Goal: Task Accomplishment & Management: Contribute content

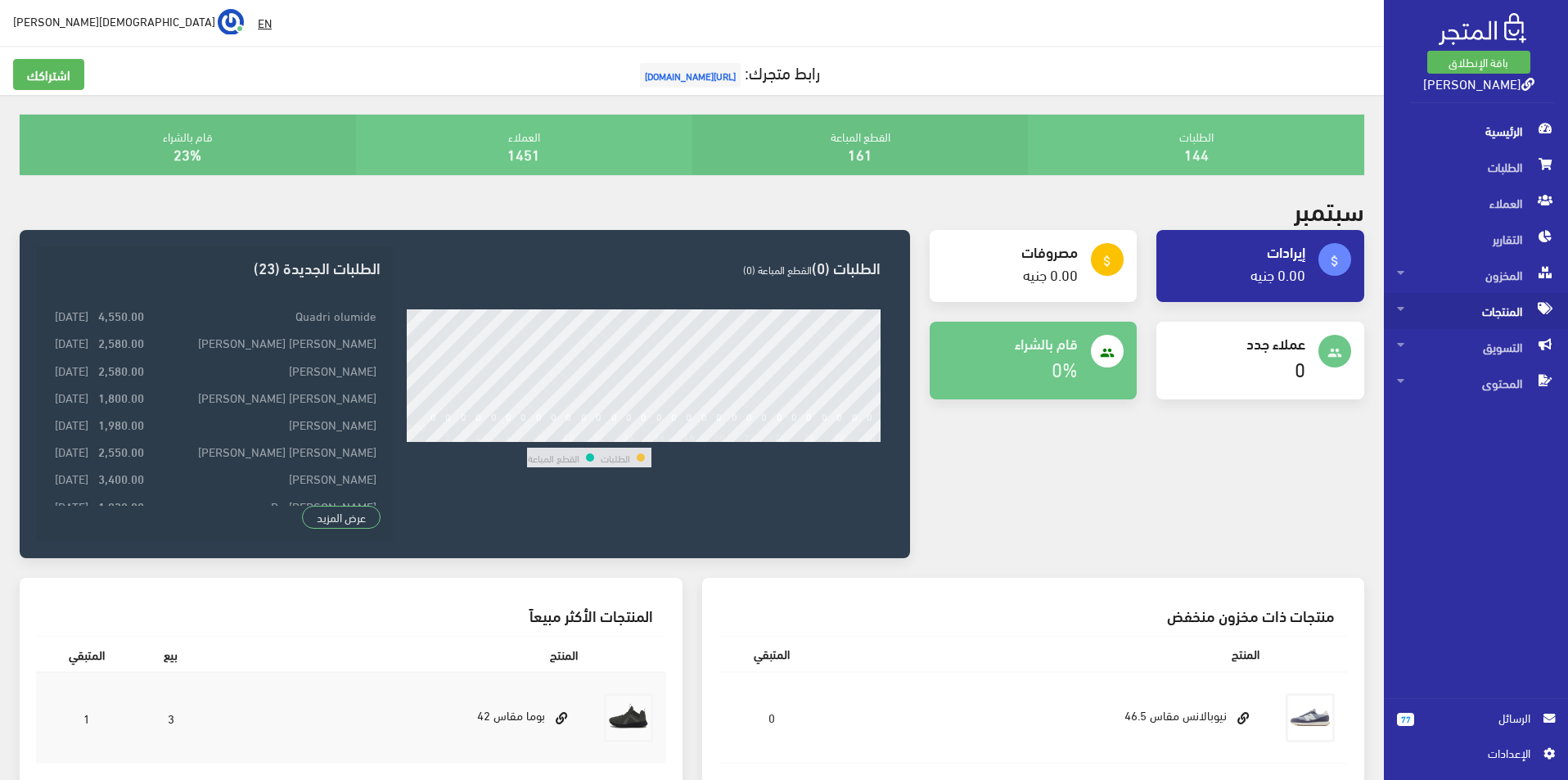
click at [1466, 325] on span "المنتجات" at bounding box center [1476, 311] width 158 height 36
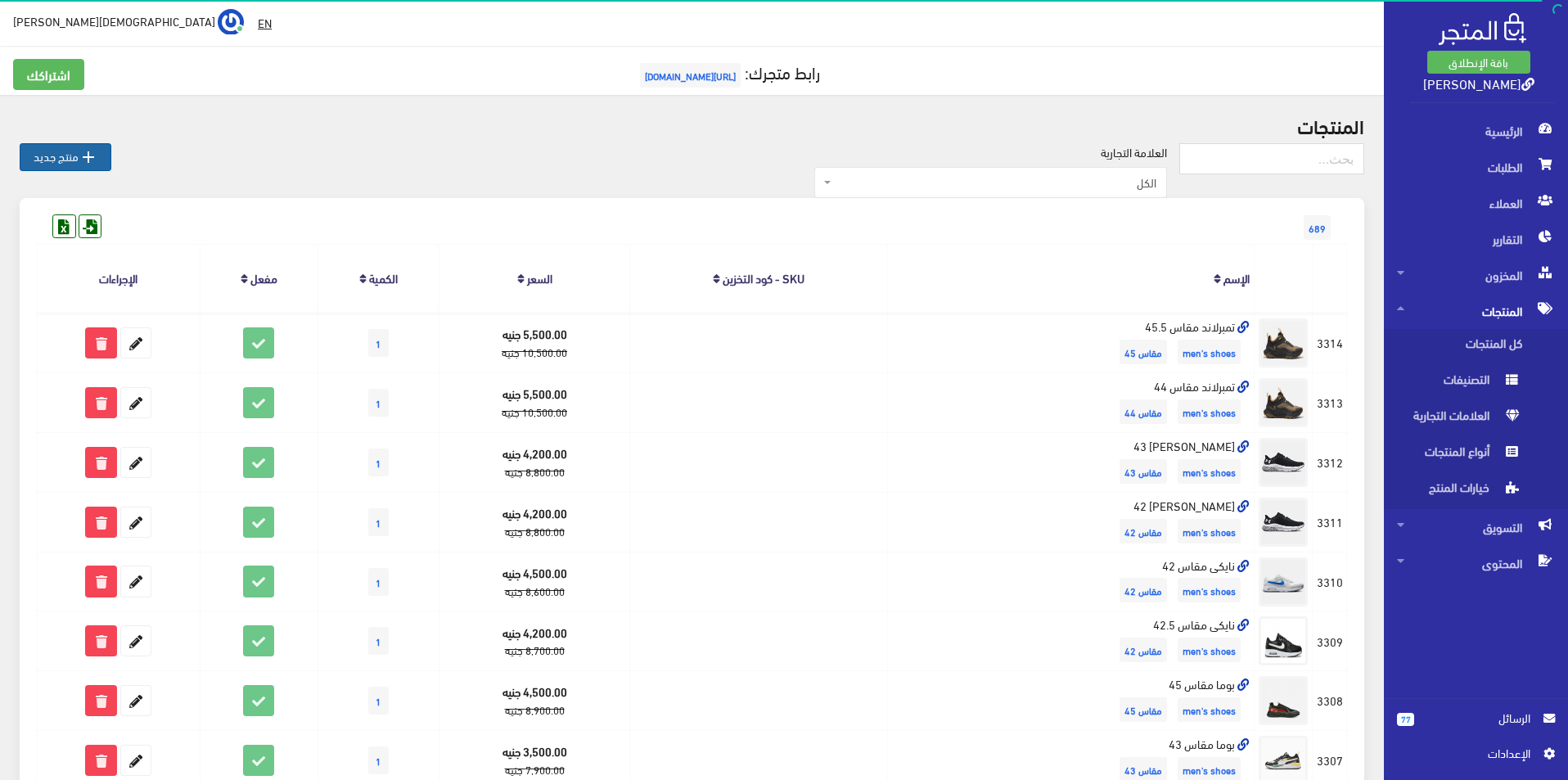
click at [78, 162] on link " منتج جديد" at bounding box center [66, 157] width 91 height 28
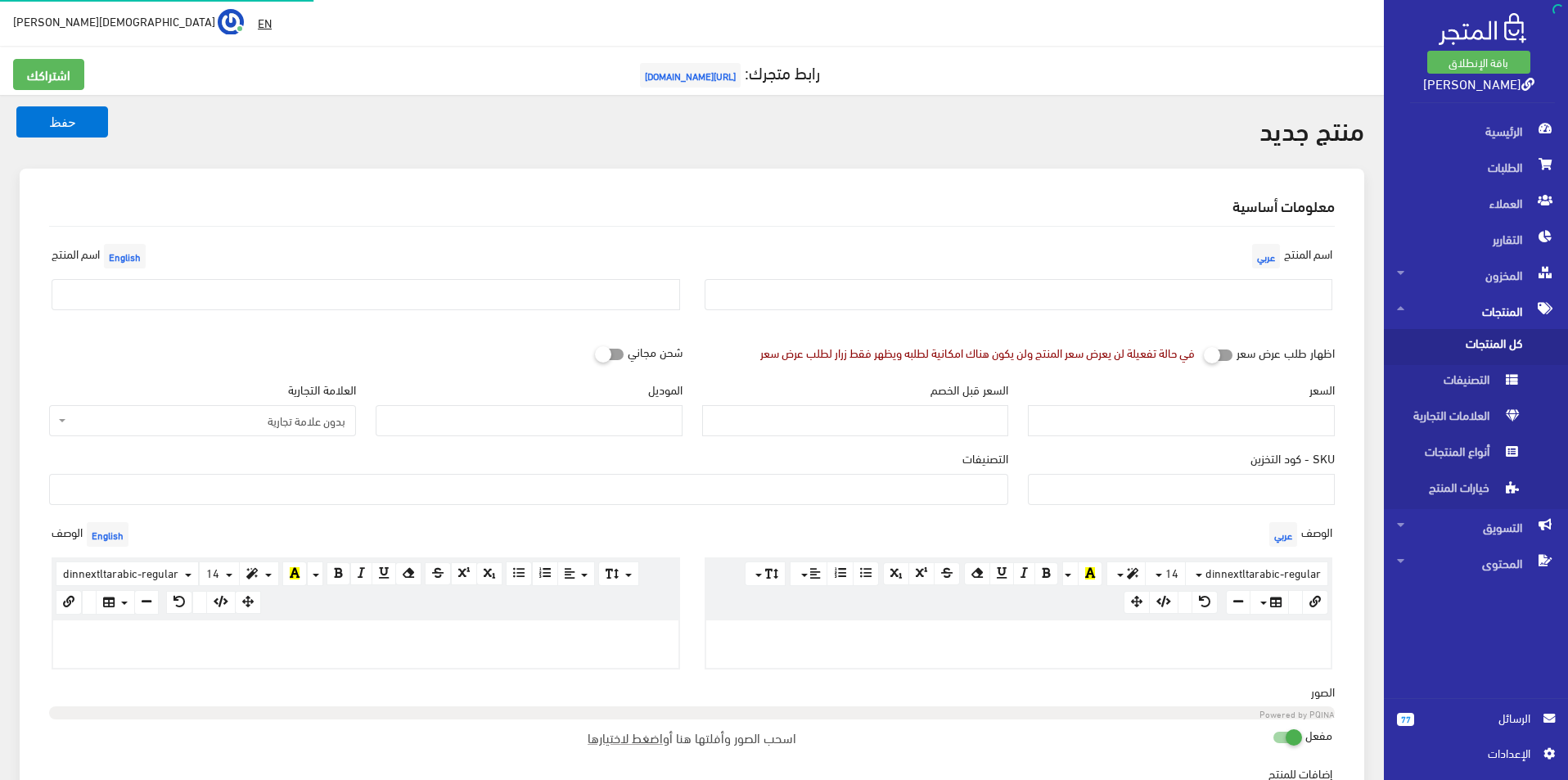
select select
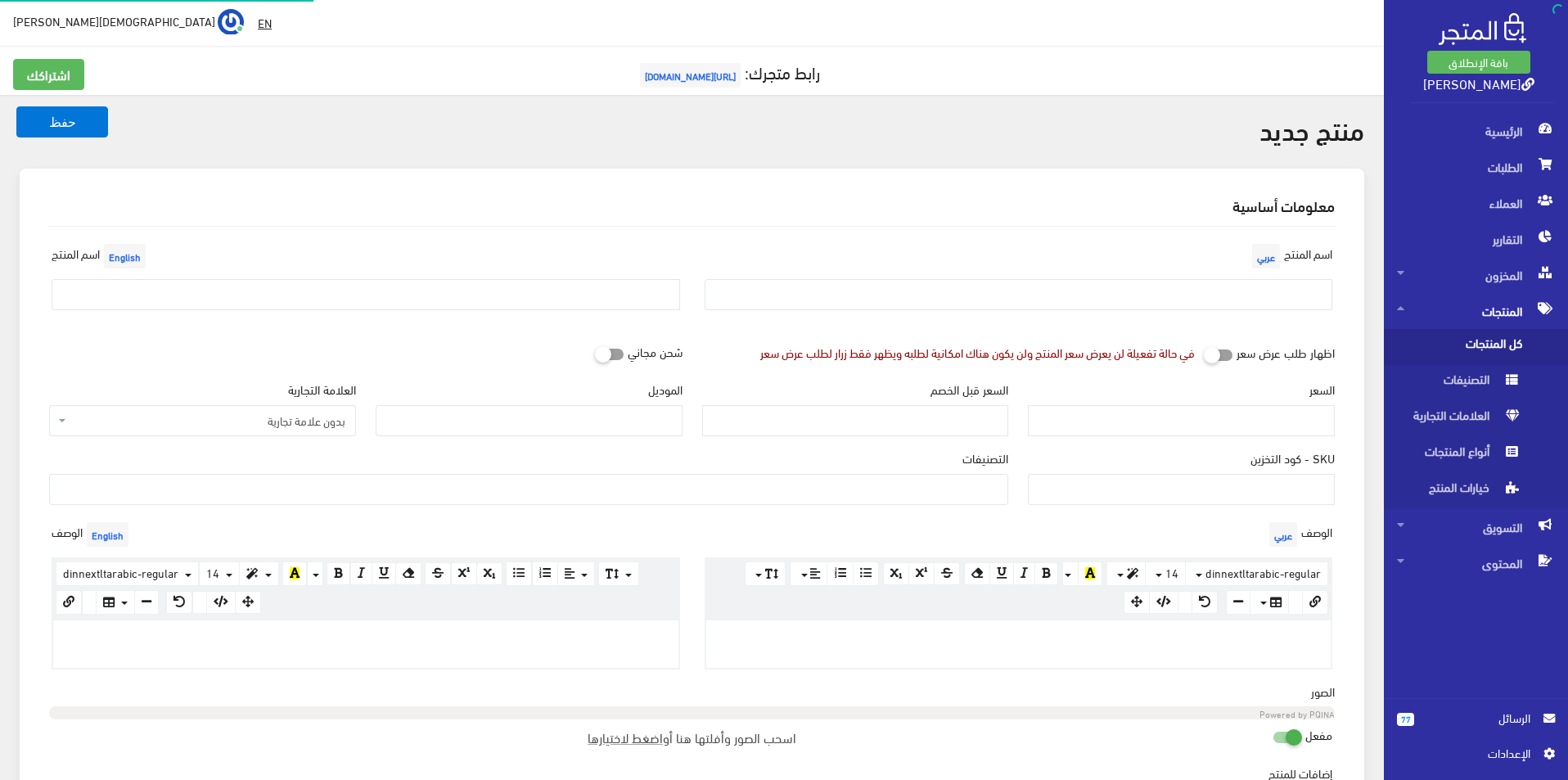
select select
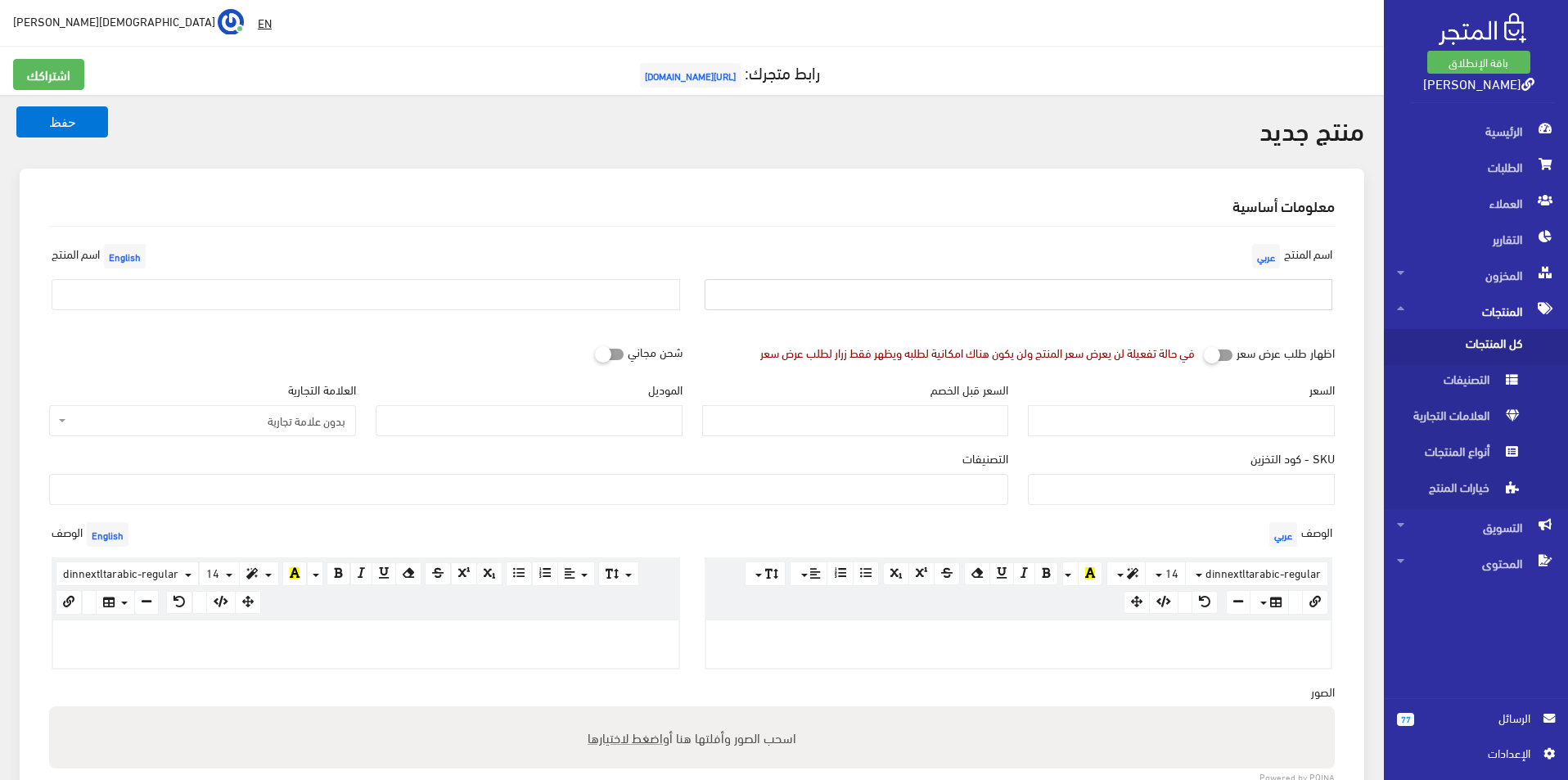
click at [1196, 283] on input "text" at bounding box center [1019, 294] width 629 height 31
type input "ريبوك مقاس 45"
click at [311, 285] on input "text" at bounding box center [366, 294] width 629 height 31
type input "Reebok size 45"
click at [285, 419] on span "بدون علامة تجارية" at bounding box center [208, 420] width 276 height 16
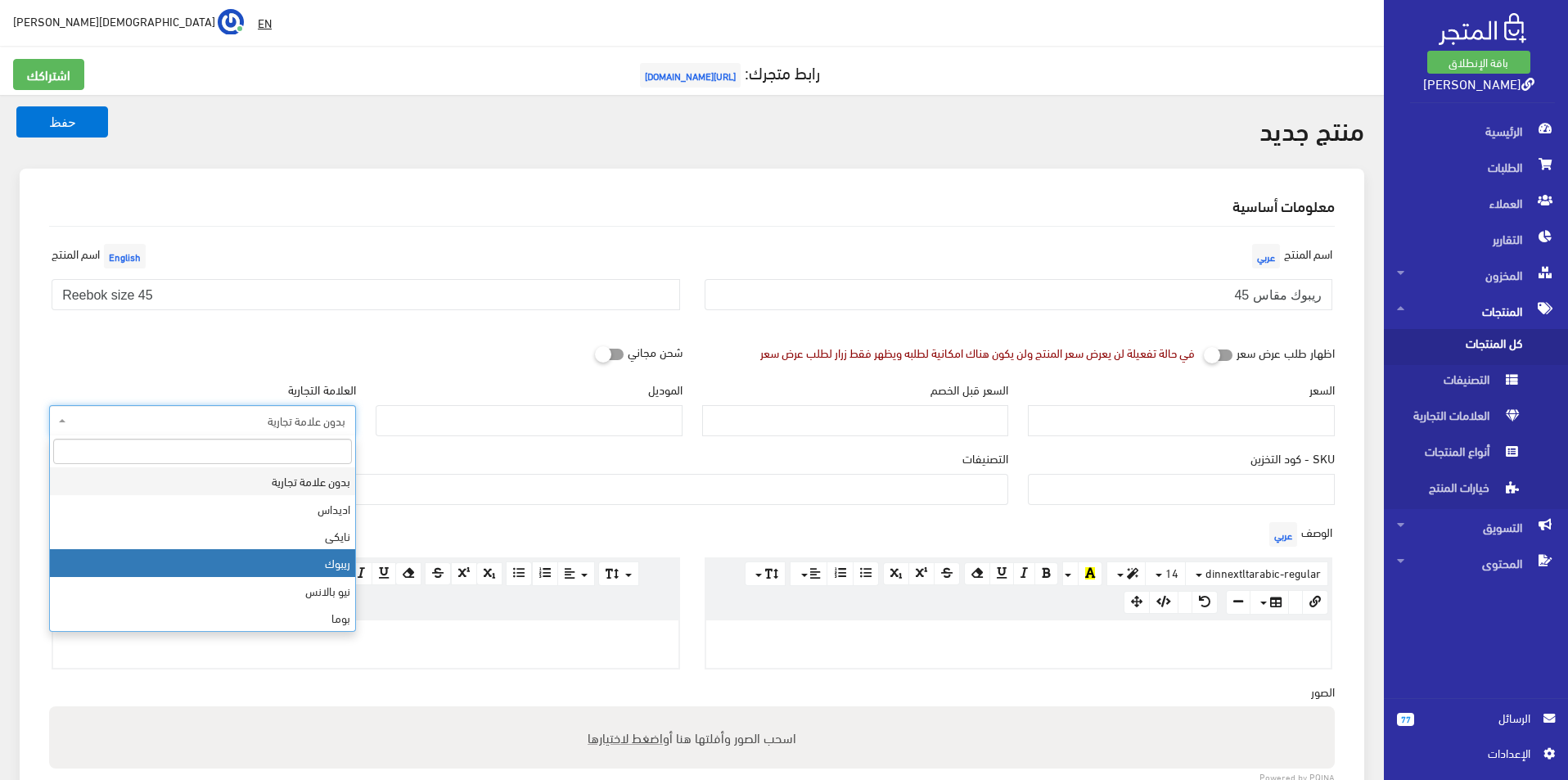
select select "4"
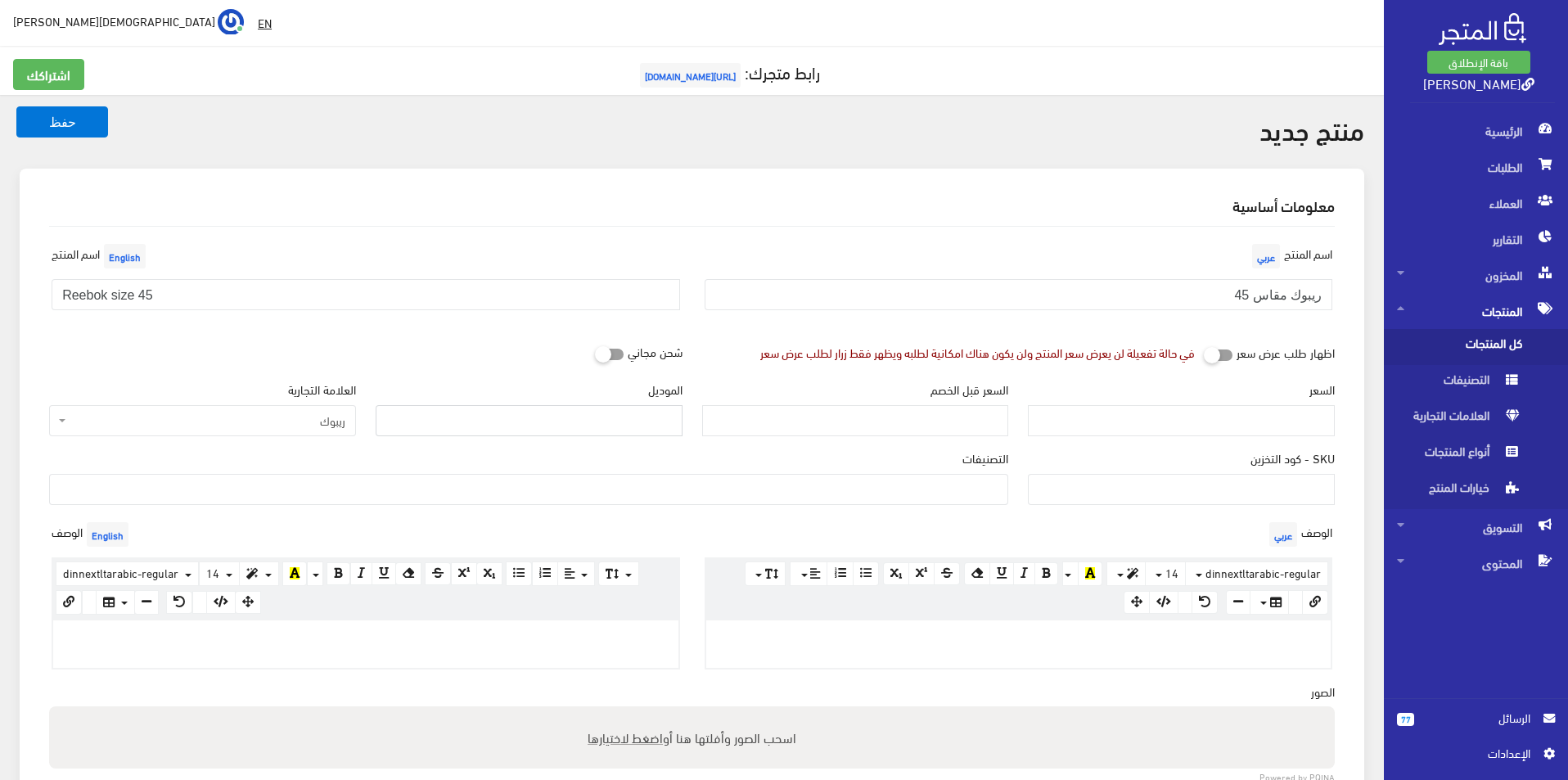
click at [507, 423] on input "الموديل" at bounding box center [529, 420] width 307 height 31
type input "reebok"
click at [1239, 416] on input "السعر" at bounding box center [1181, 420] width 307 height 31
type input "3500"
type input "6900"
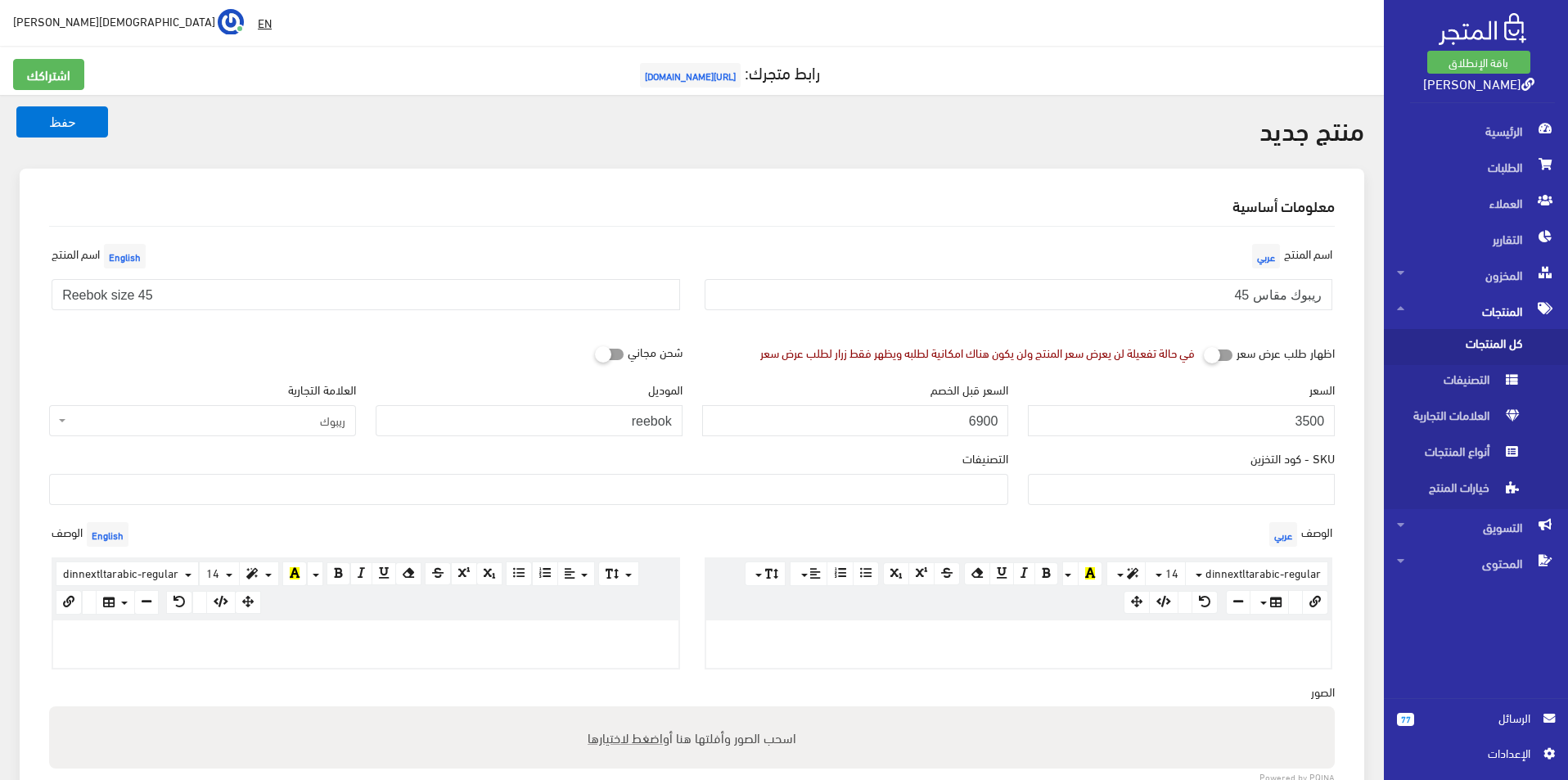
click at [893, 484] on ul at bounding box center [529, 488] width 958 height 26
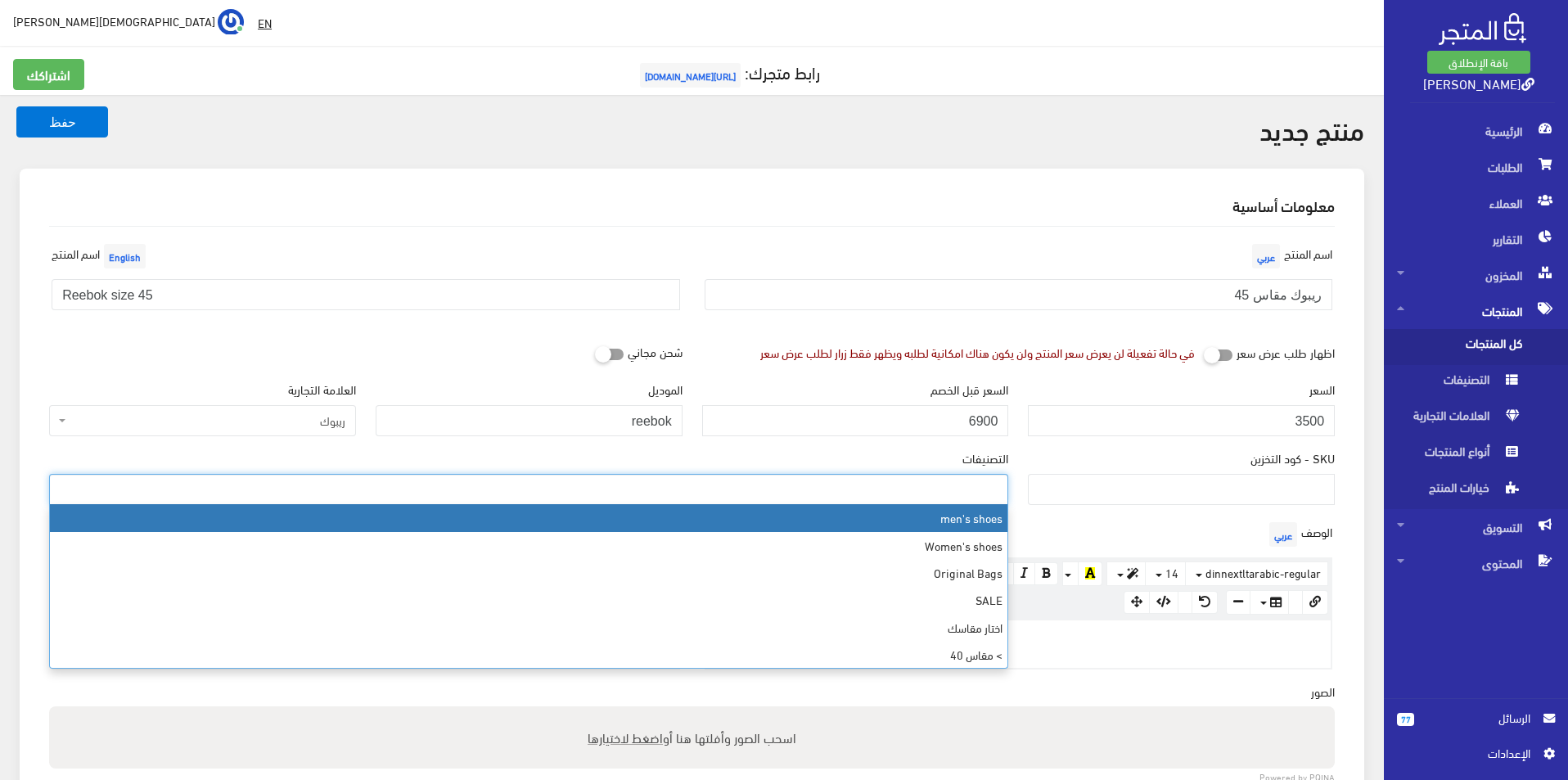
select select "5"
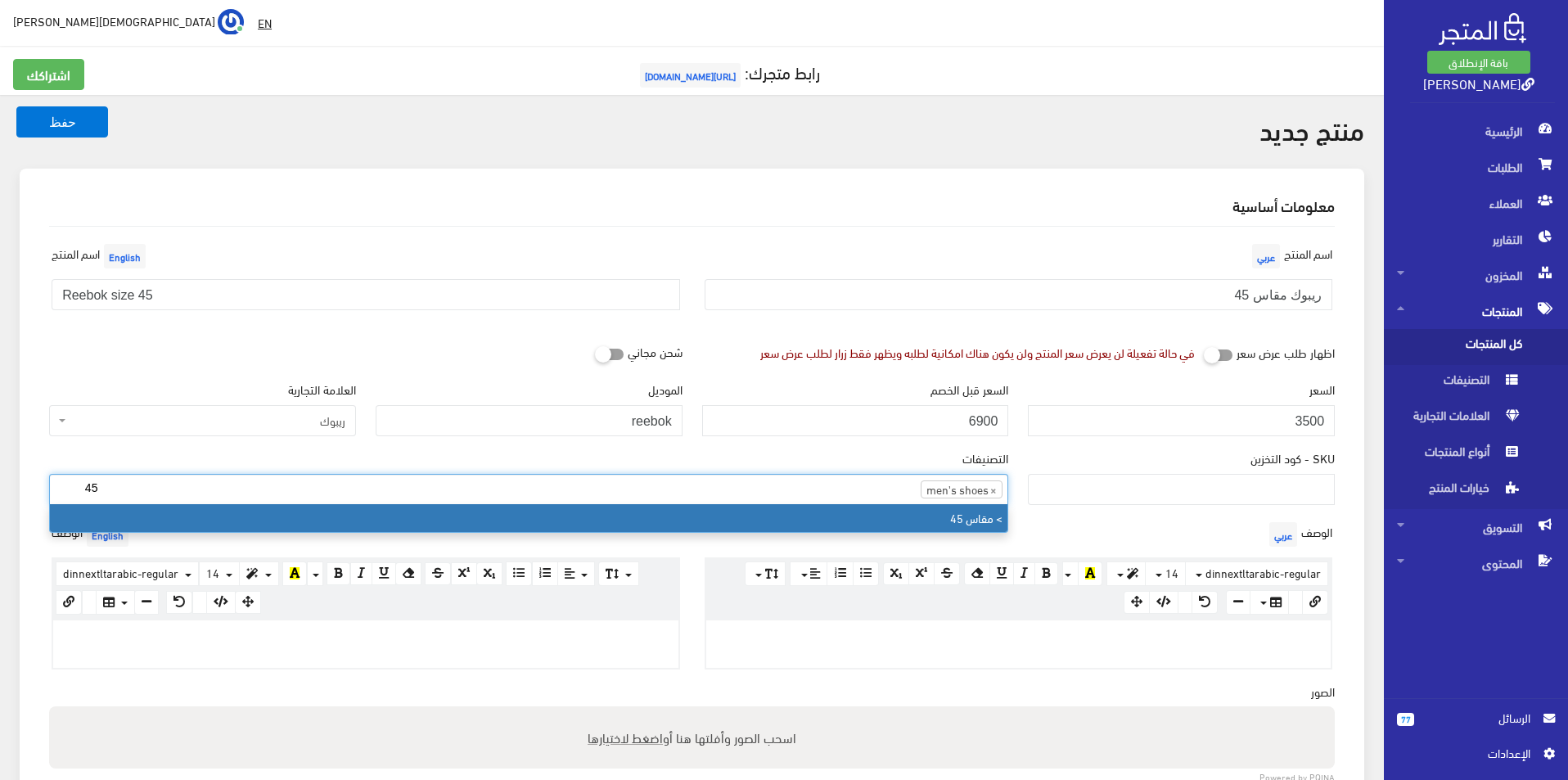
type input "45"
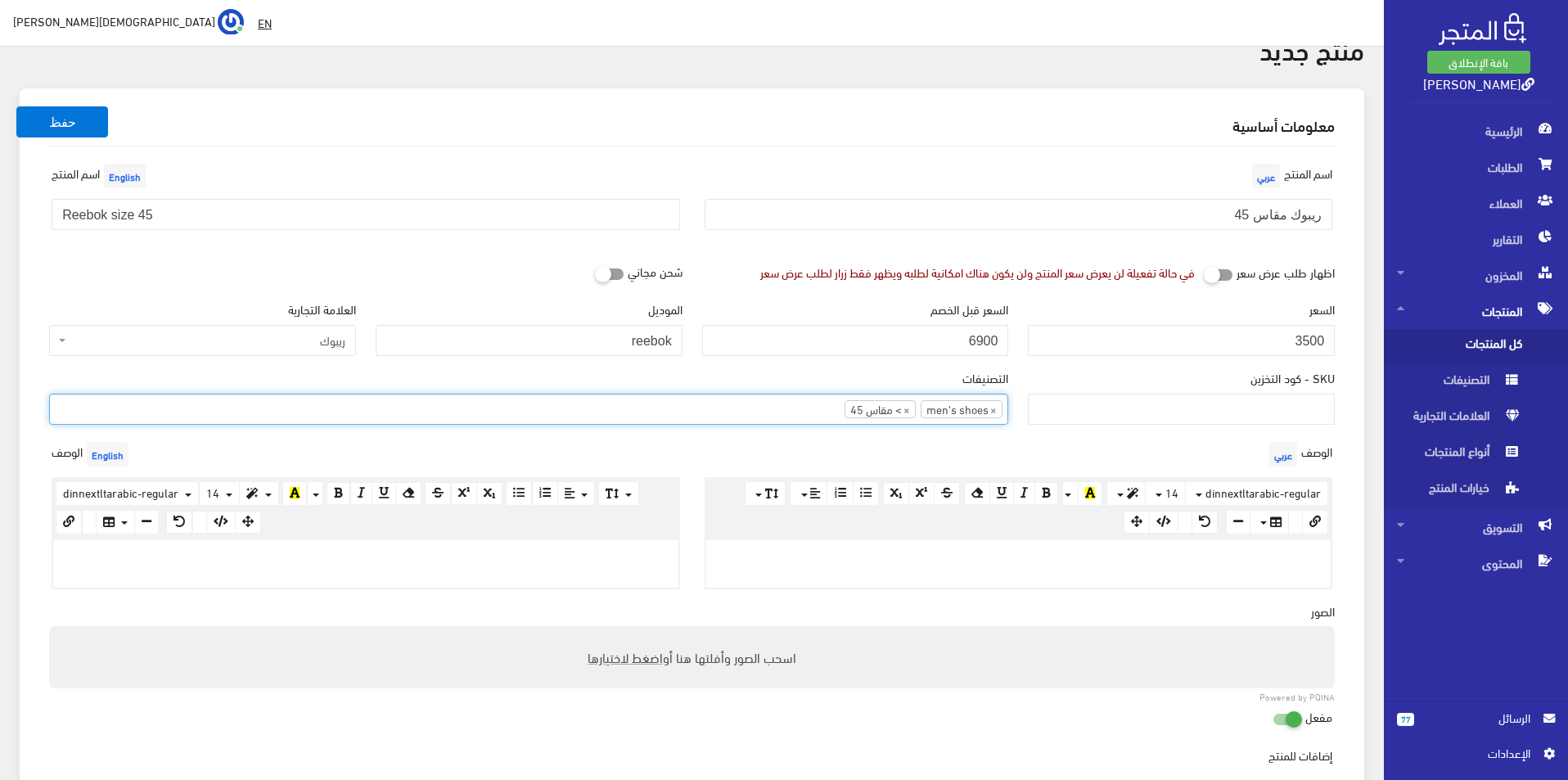
scroll to position [164, 0]
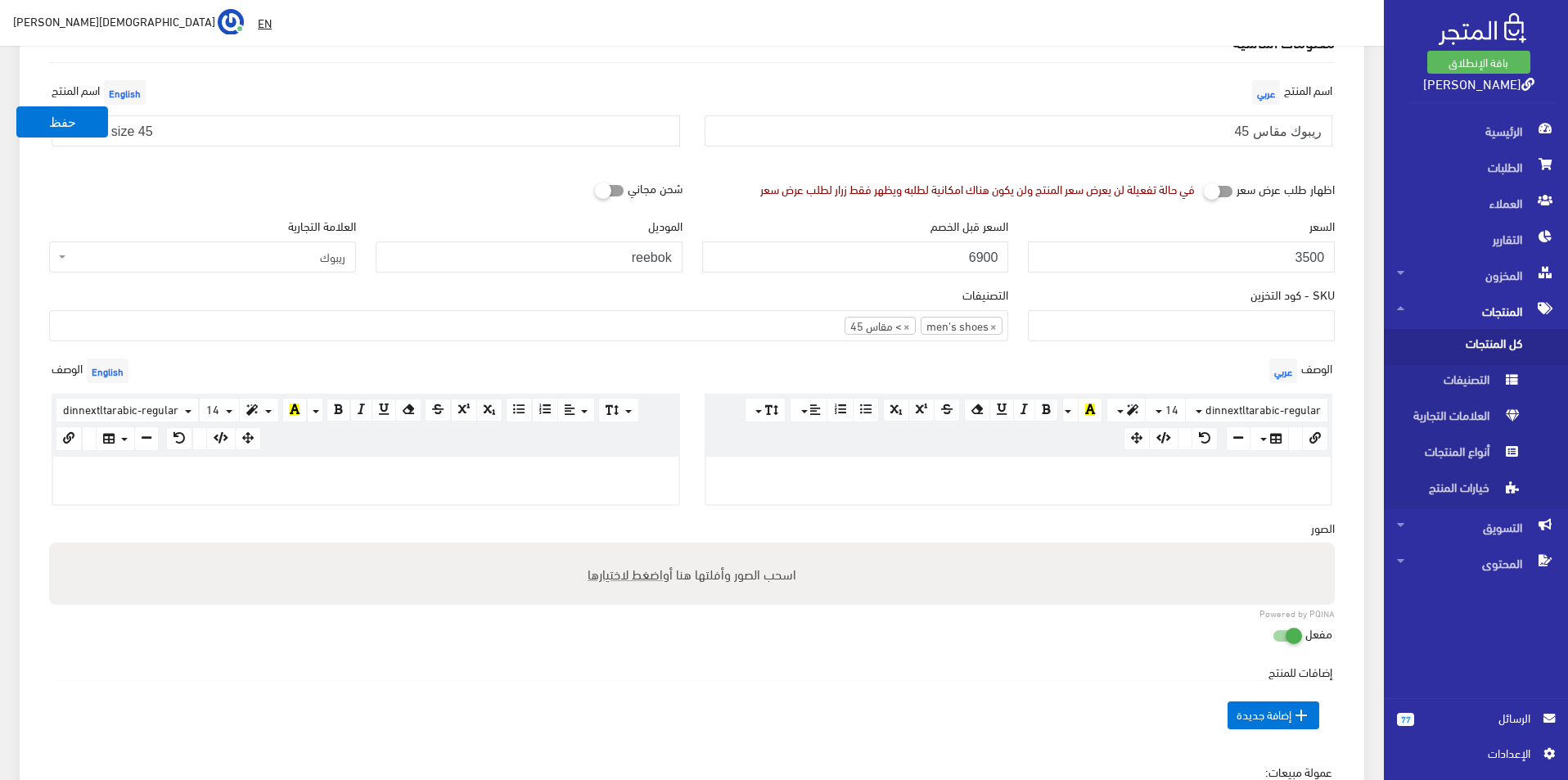
click at [537, 472] on p at bounding box center [366, 474] width 609 height 18
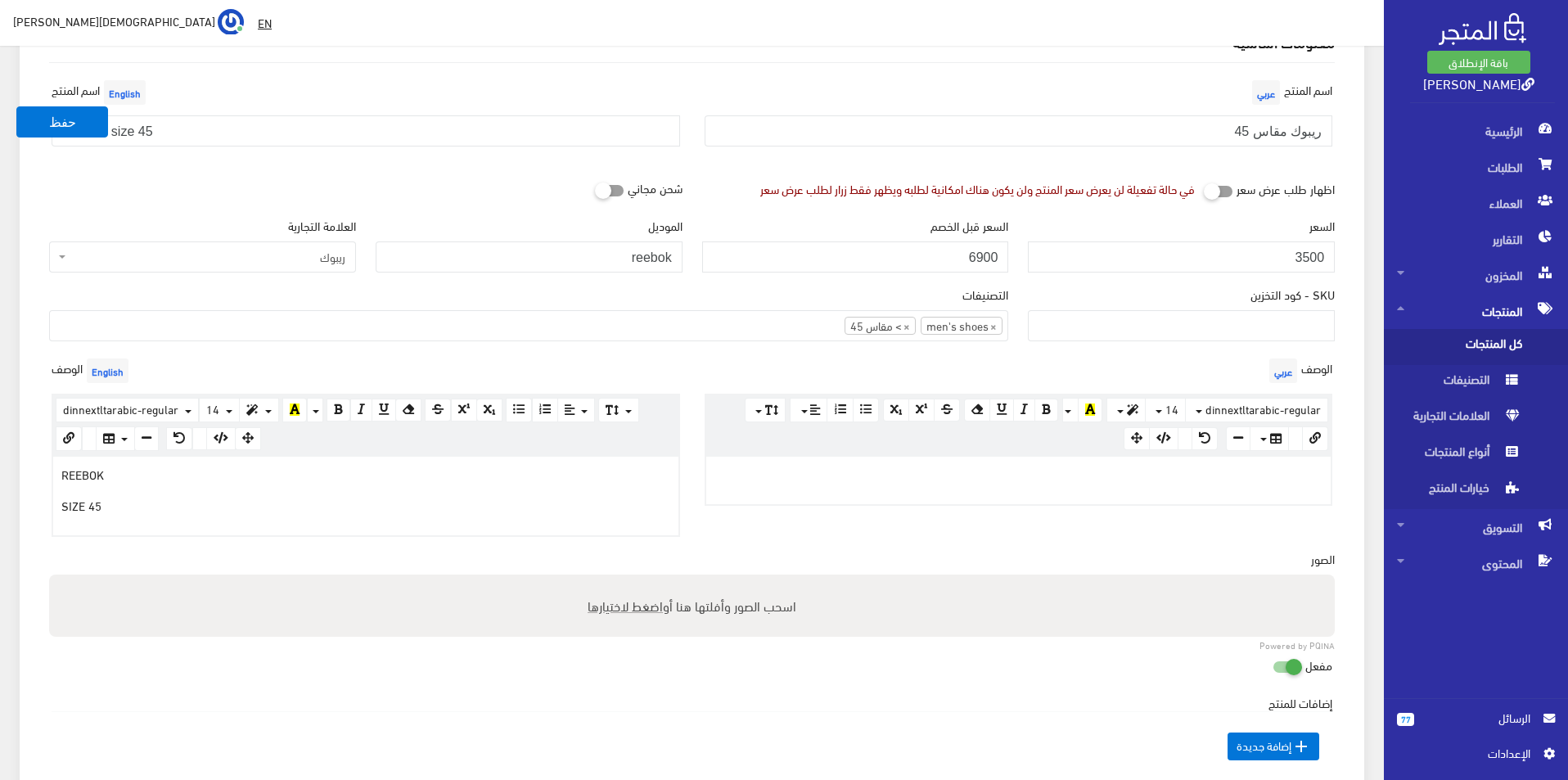
click at [853, 489] on div at bounding box center [1019, 481] width 625 height 48
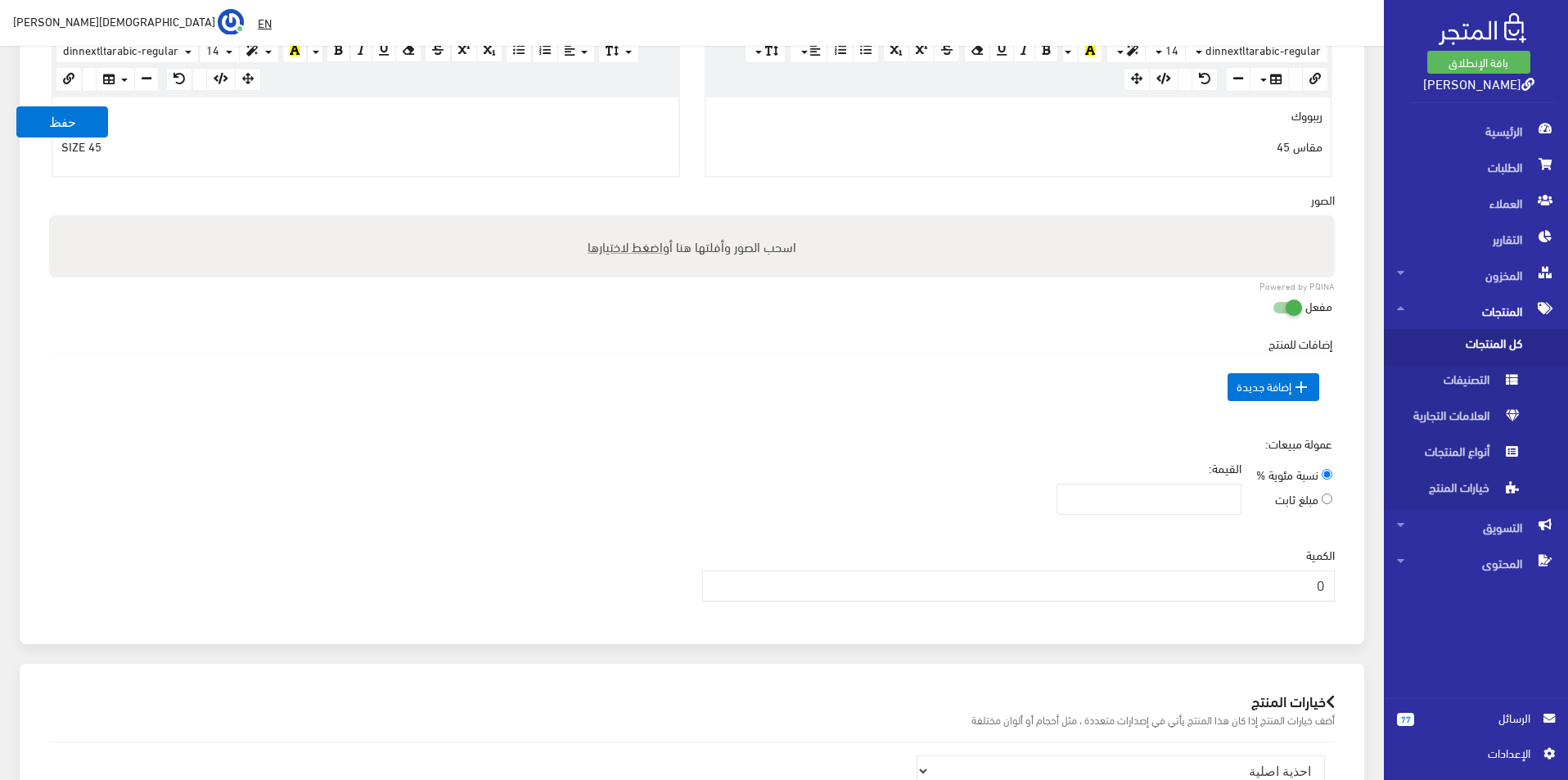
scroll to position [573, 0]
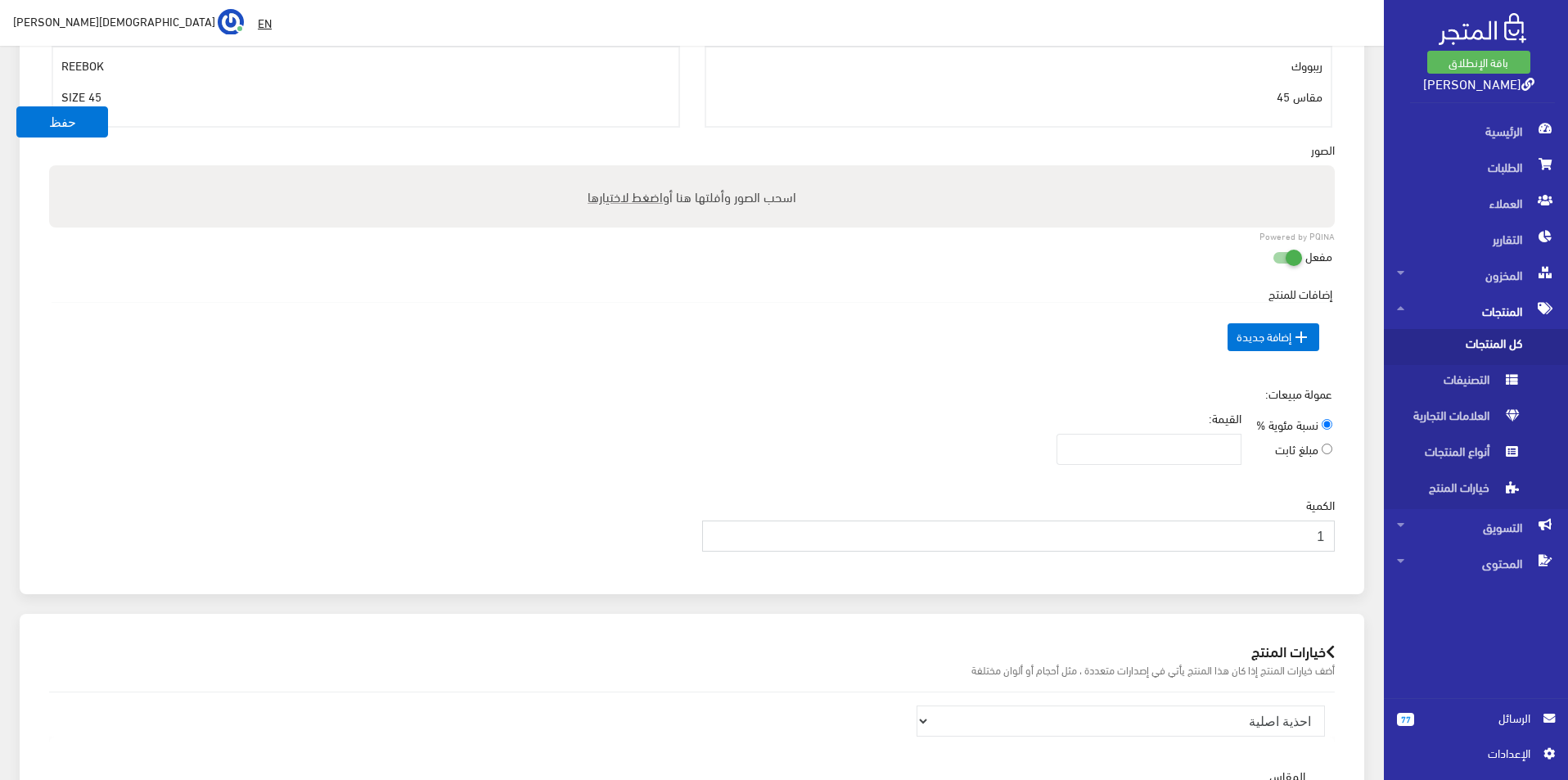
type input "1"
click at [712, 532] on input "1" at bounding box center [1019, 536] width 634 height 31
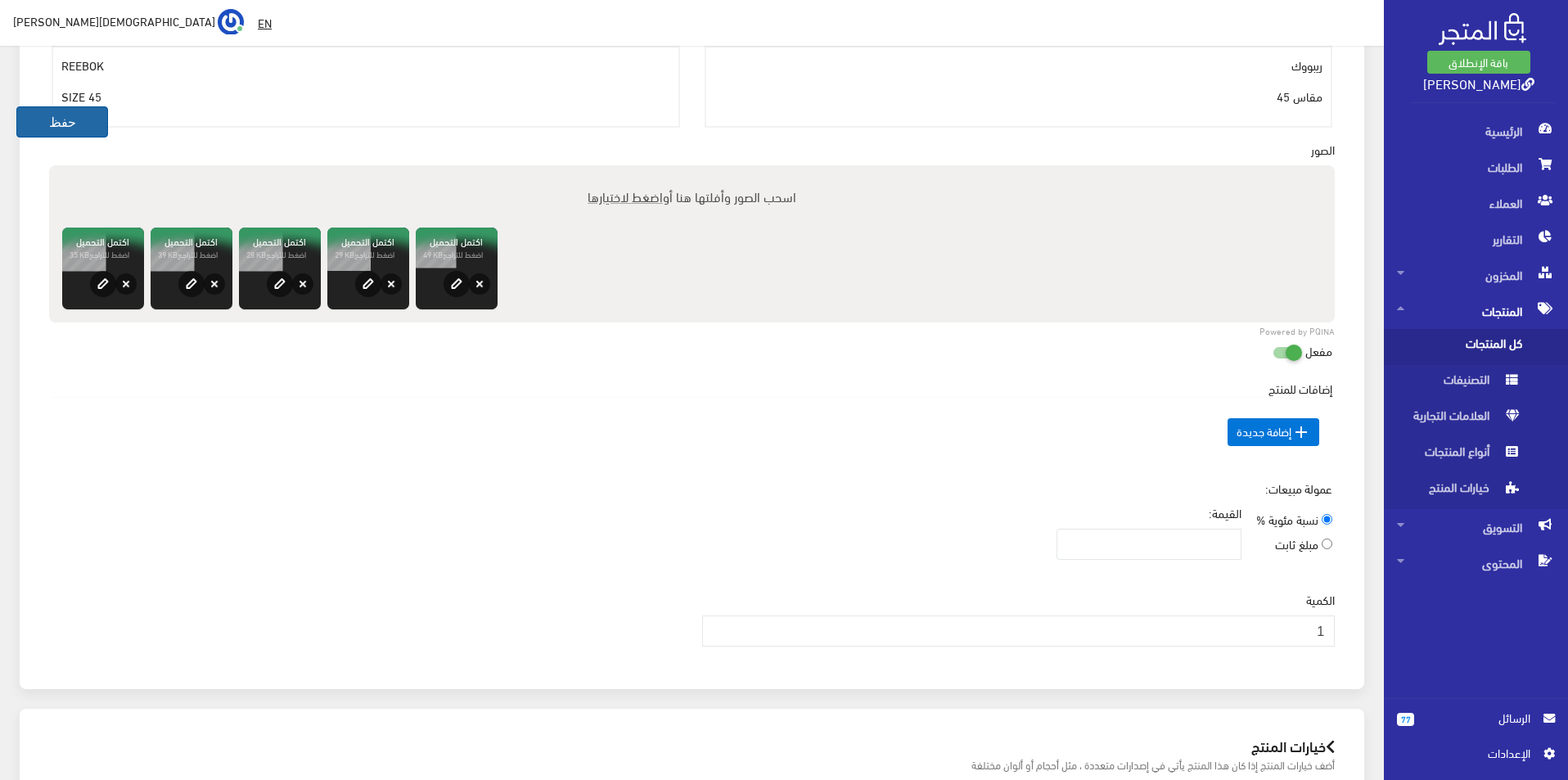
click at [35, 121] on button "حفظ" at bounding box center [62, 121] width 91 height 31
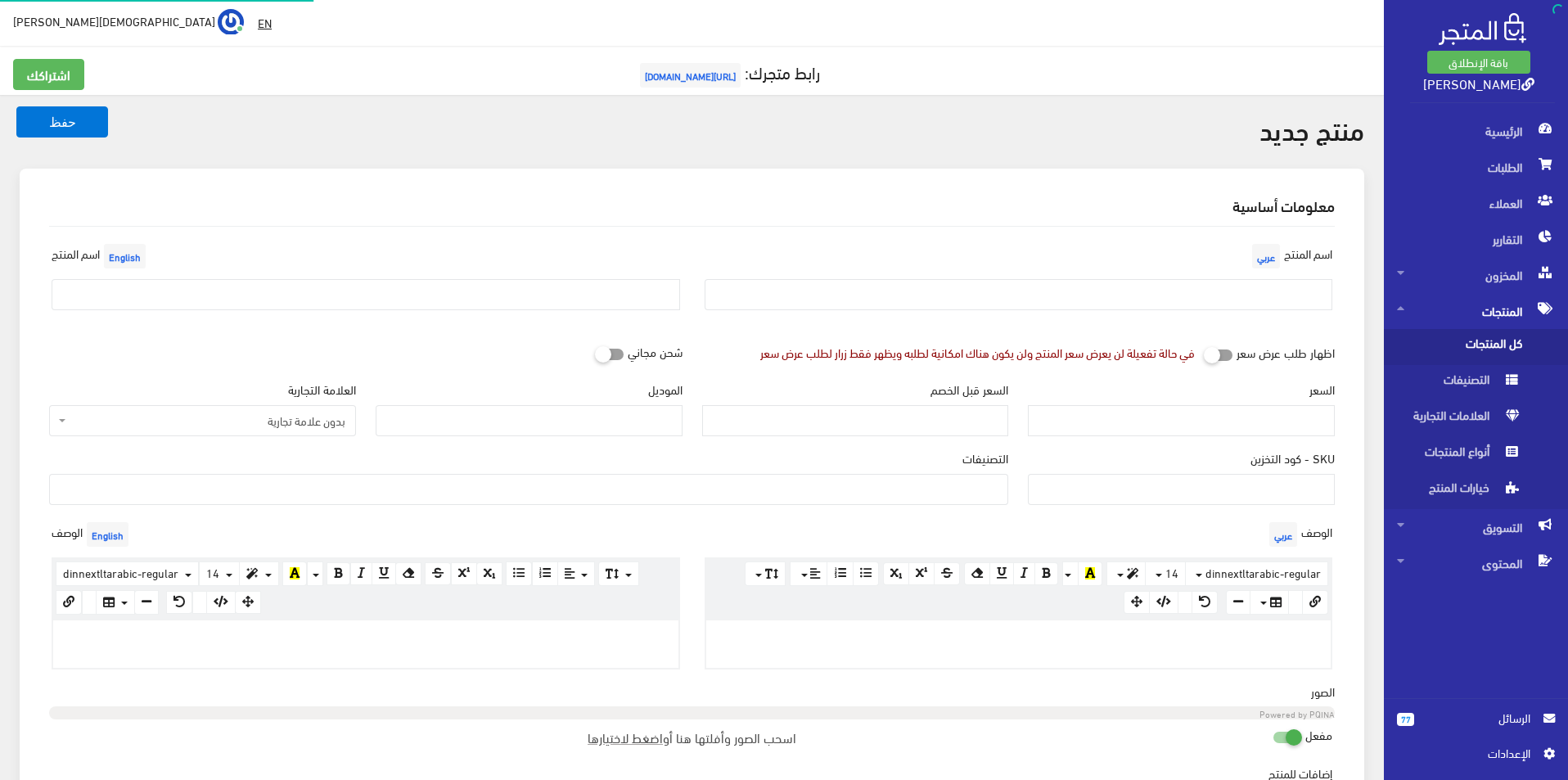
select select
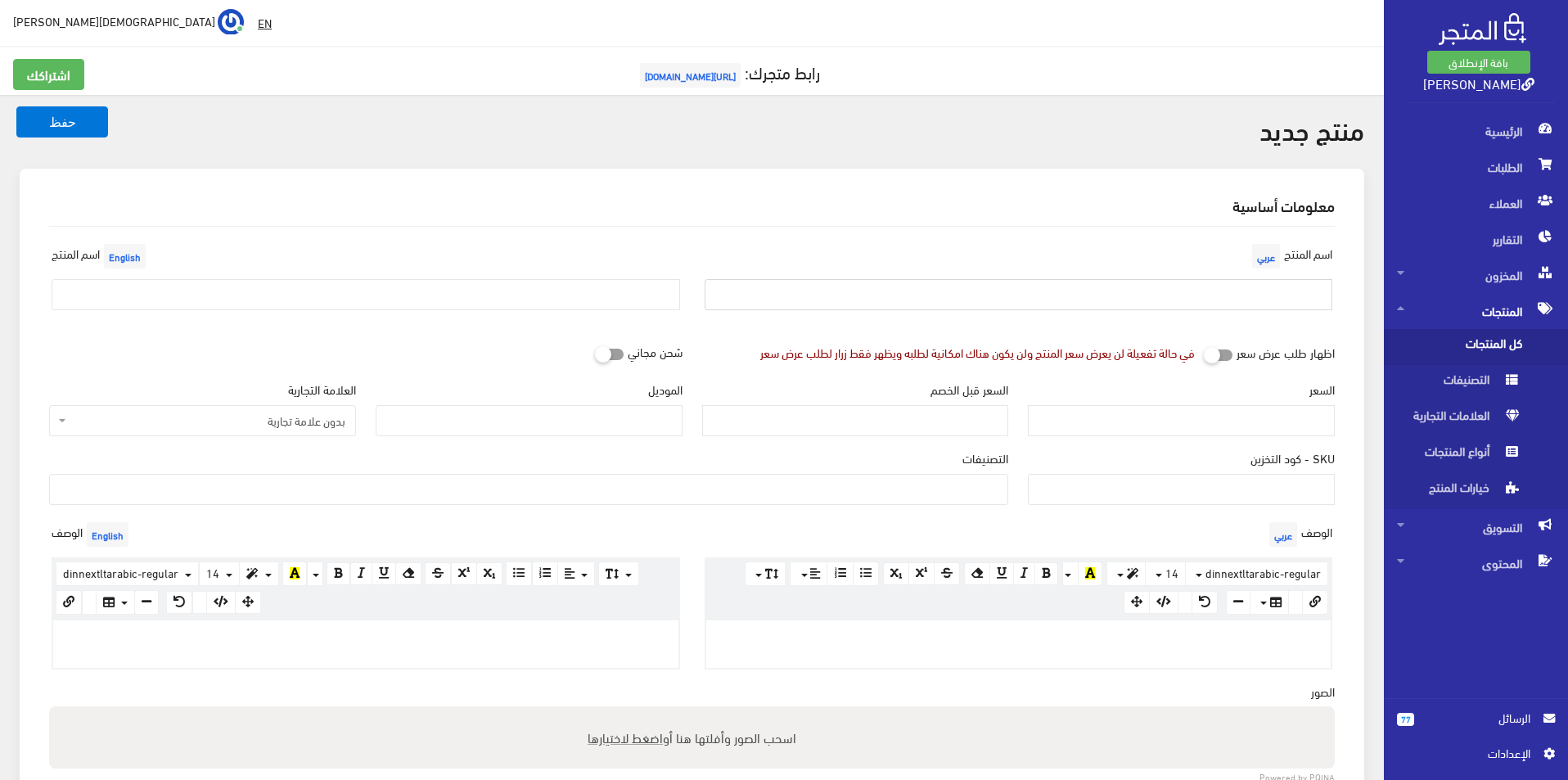
click at [1121, 295] on input "text" at bounding box center [1019, 294] width 629 height 31
type input "اندرامر مقاس 44"
click at [372, 314] on div "اسم المنتج English" at bounding box center [366, 281] width 653 height 83
drag, startPoint x: 377, startPoint y: 299, endPoint x: 379, endPoint y: 313, distance: 14.1
click at [377, 299] on input "text" at bounding box center [366, 294] width 629 height 31
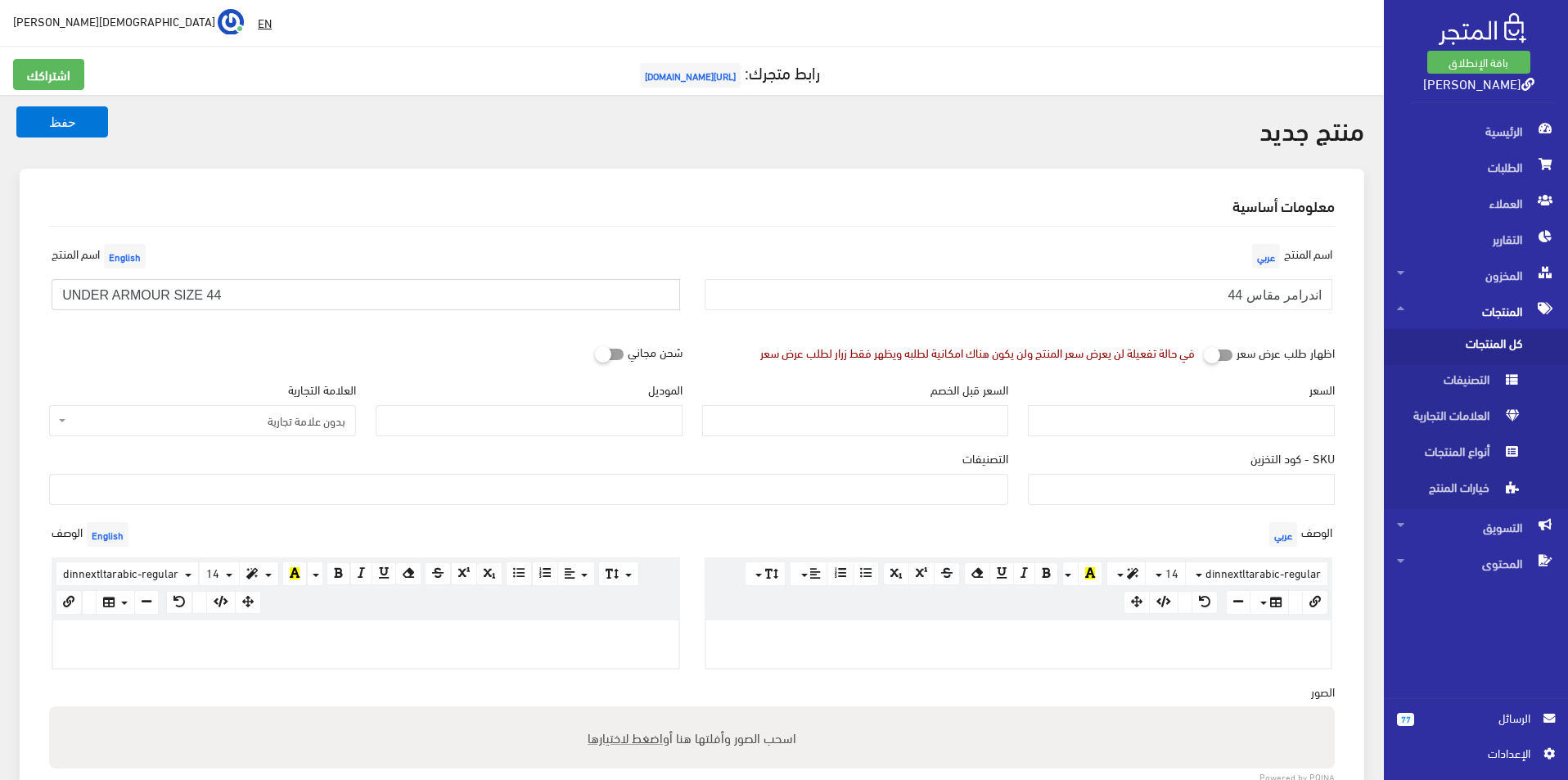
type input "UNDER ARMOUR SIZE 44"
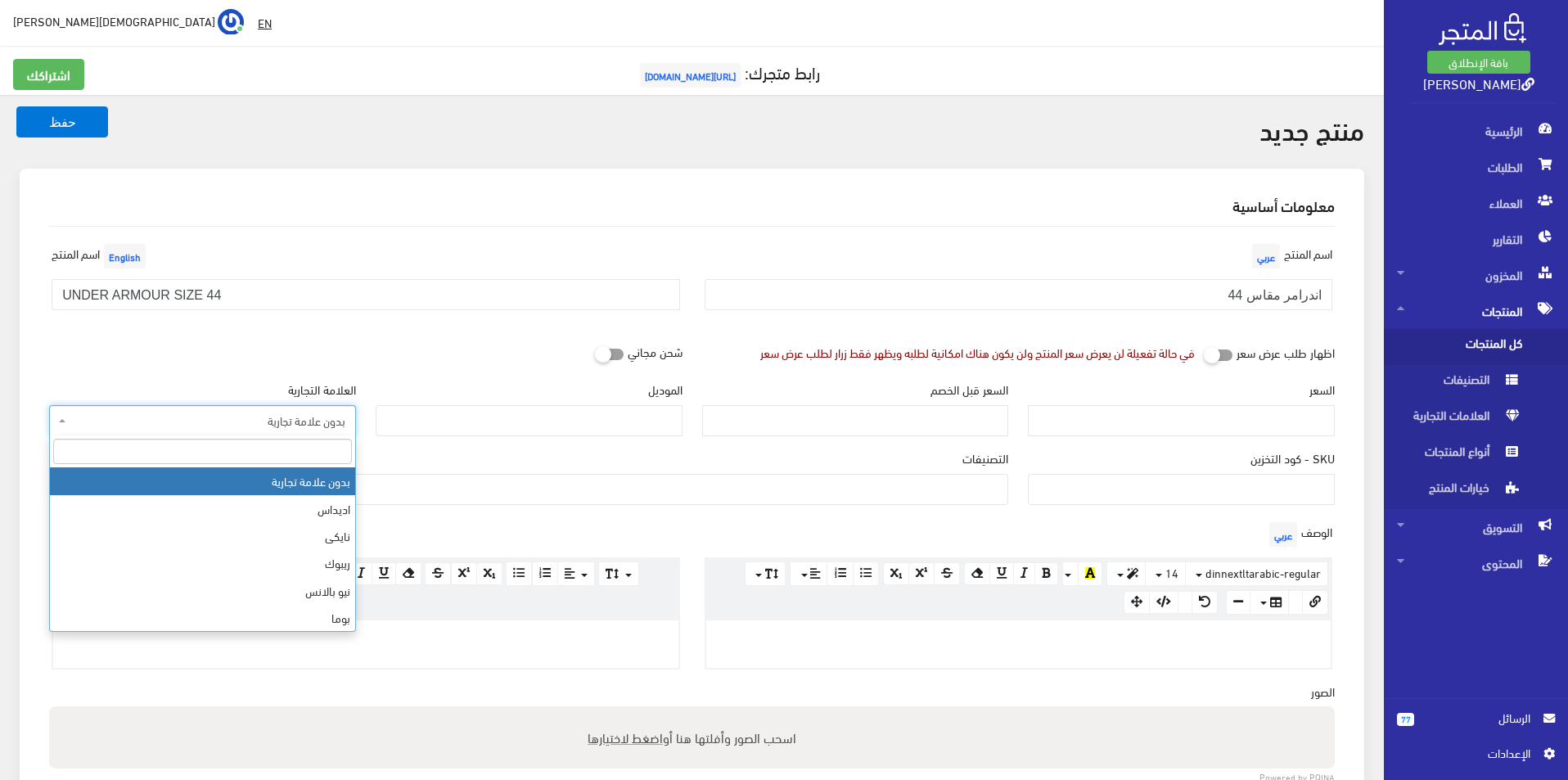
click at [308, 426] on span "بدون علامة تجارية" at bounding box center [208, 420] width 276 height 16
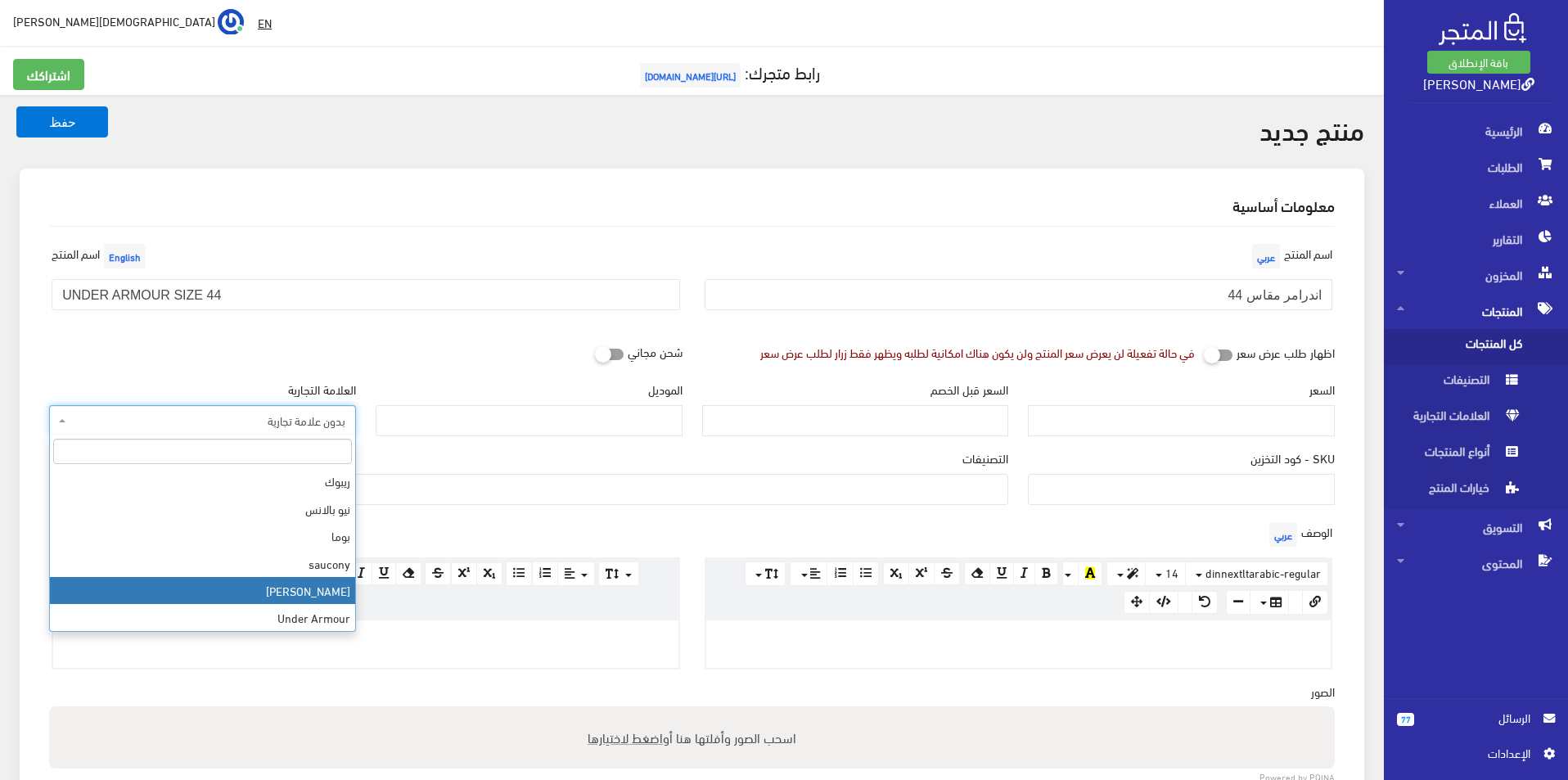
scroll to position [164, 0]
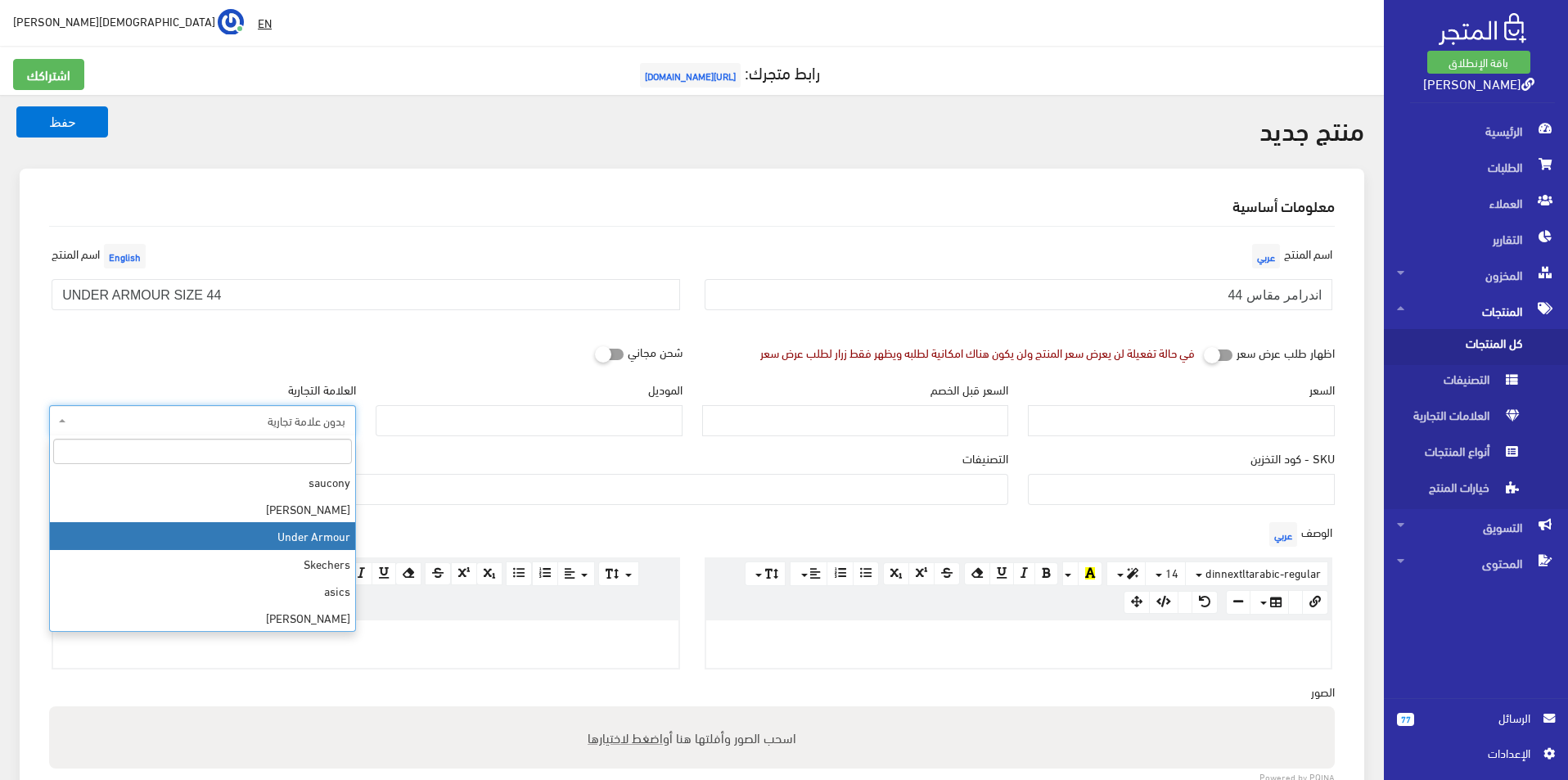
select select "10"
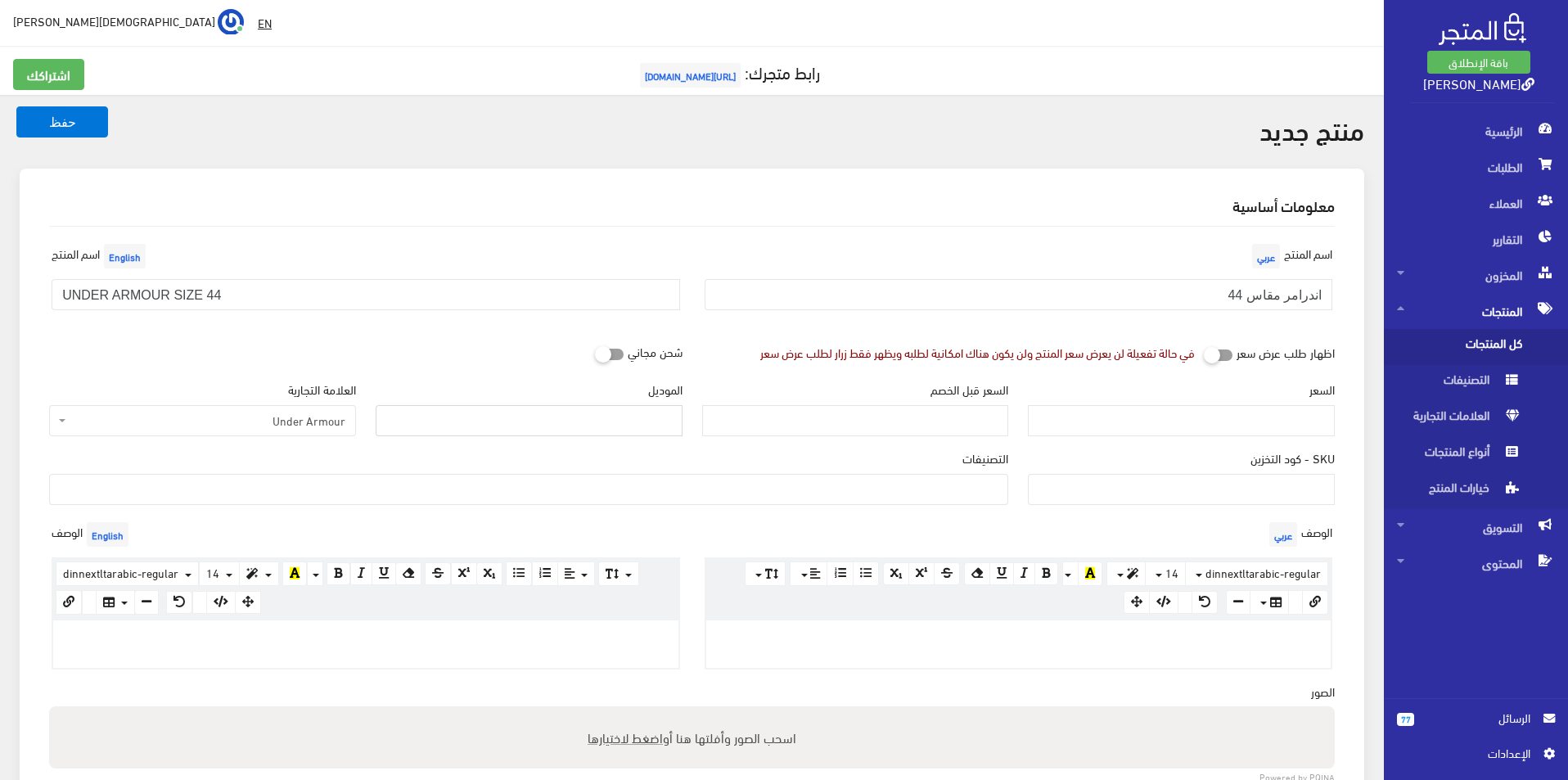
click at [523, 432] on input "الموديل" at bounding box center [529, 420] width 307 height 31
type input "UNDER ARMOUR"
click at [1172, 423] on input "السعر" at bounding box center [1181, 420] width 307 height 31
type input "3900"
type input "8900"
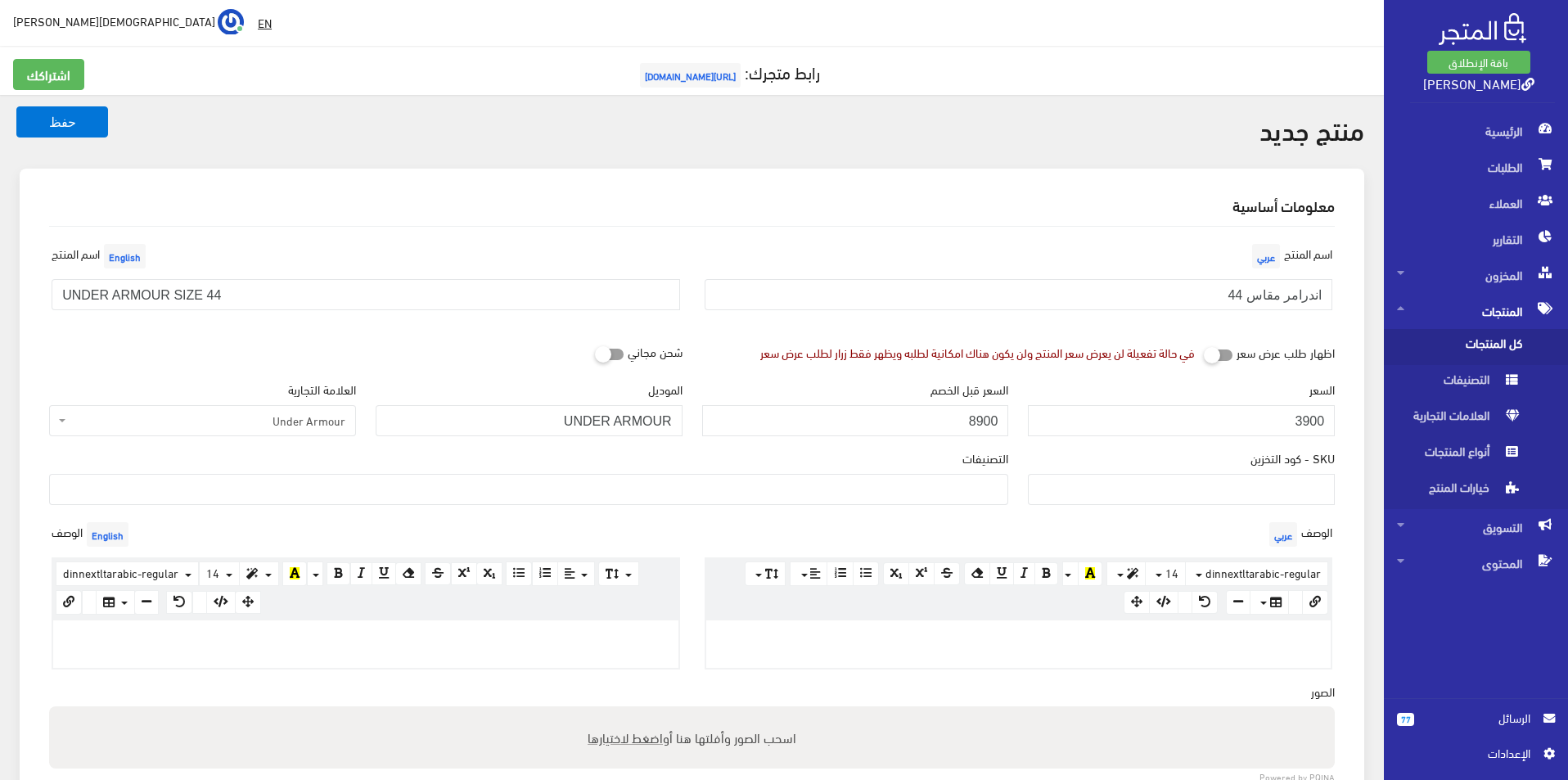
click at [987, 483] on ul at bounding box center [529, 488] width 958 height 26
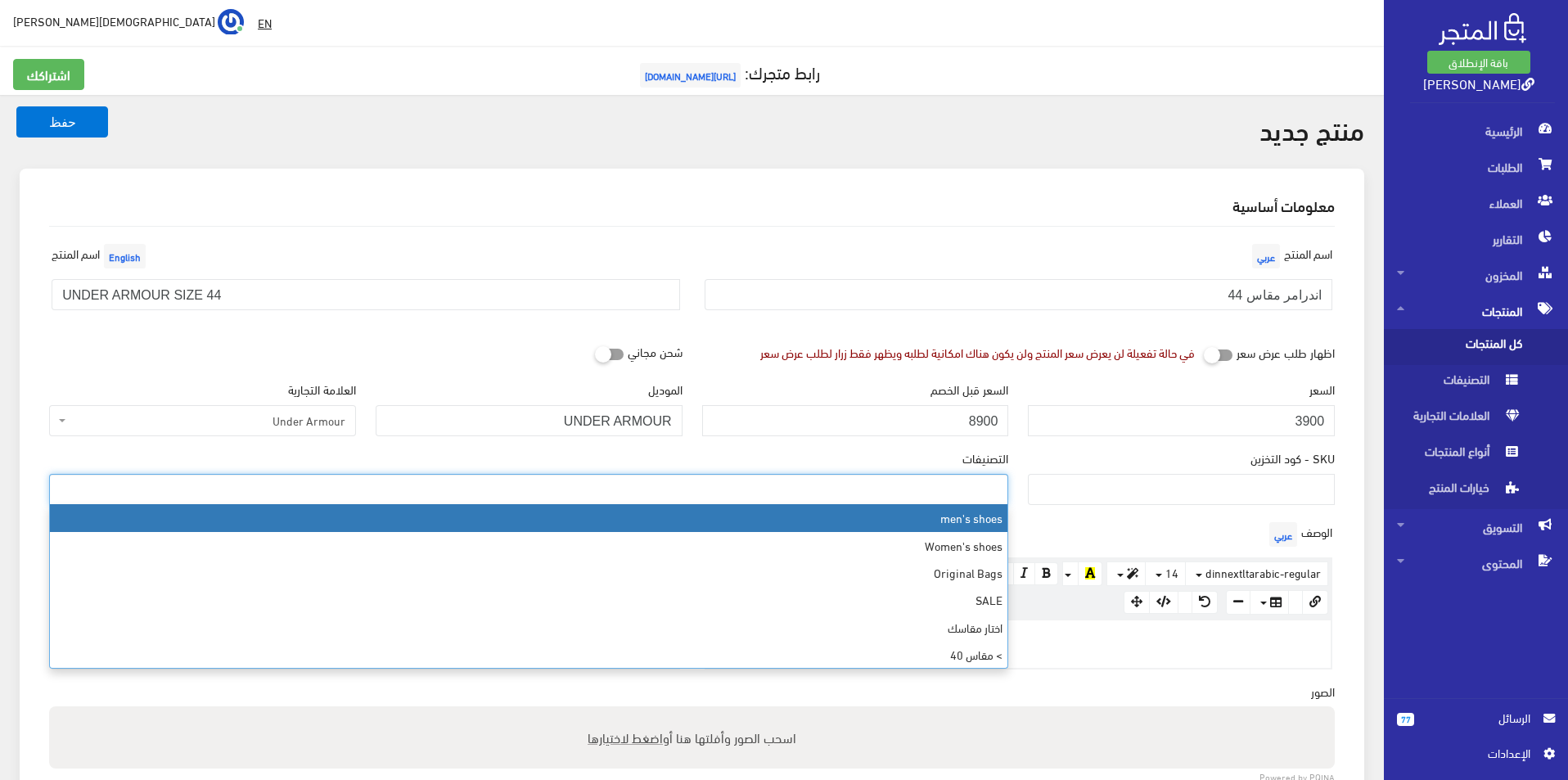
select select "5"
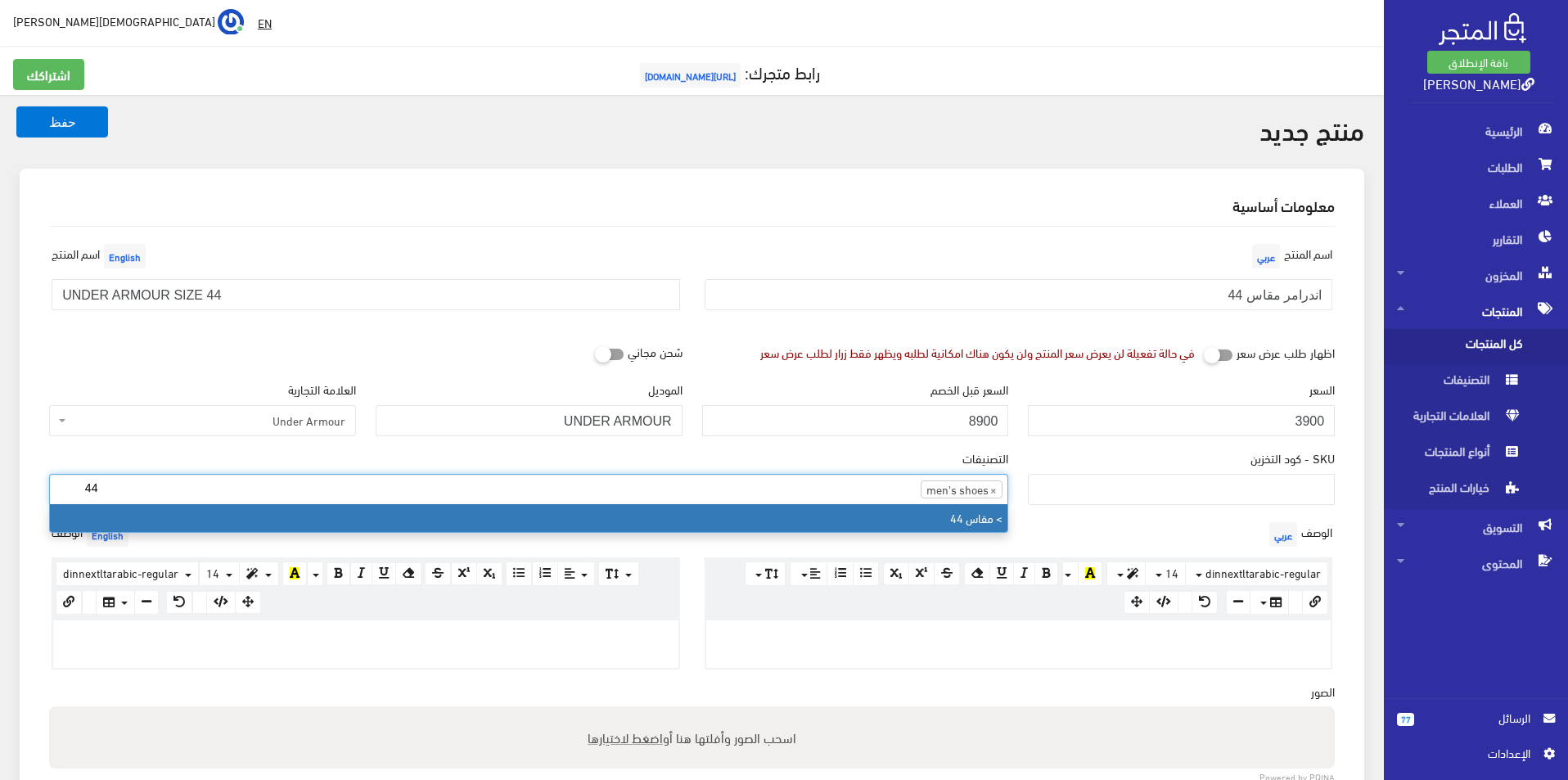
type input "44"
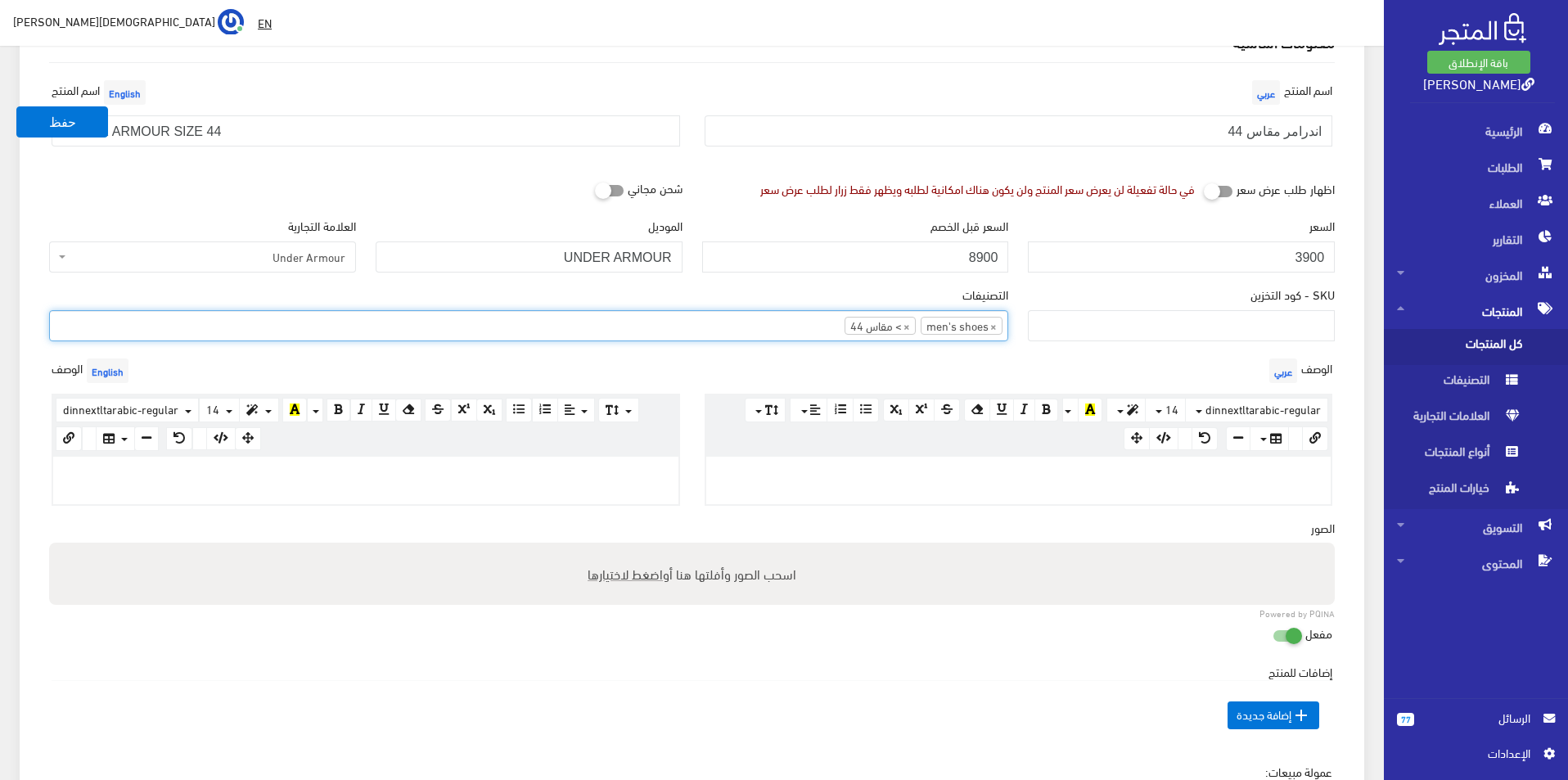
click at [285, 490] on div at bounding box center [366, 481] width 625 height 48
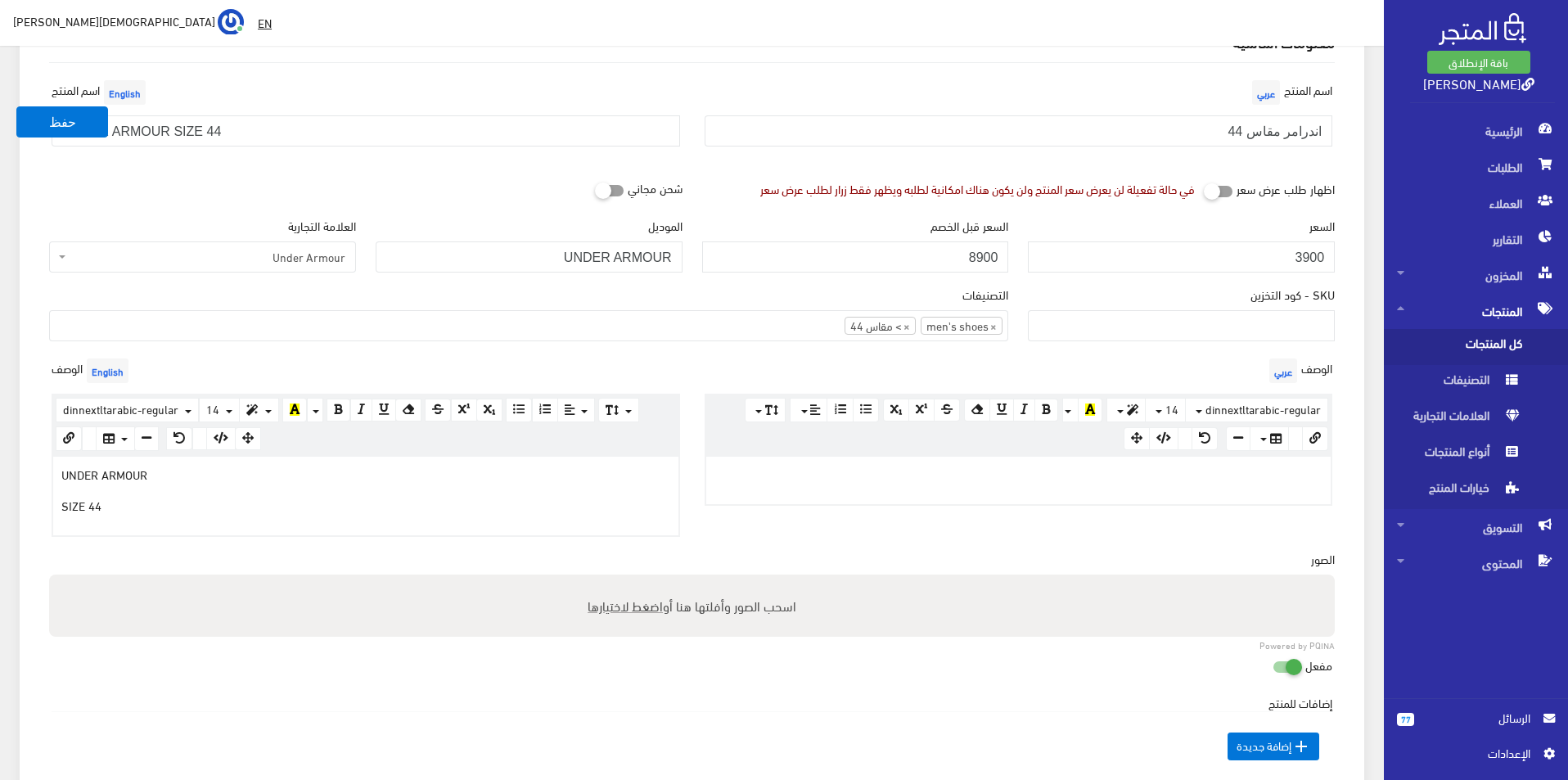
click at [973, 495] on div at bounding box center [1019, 481] width 625 height 48
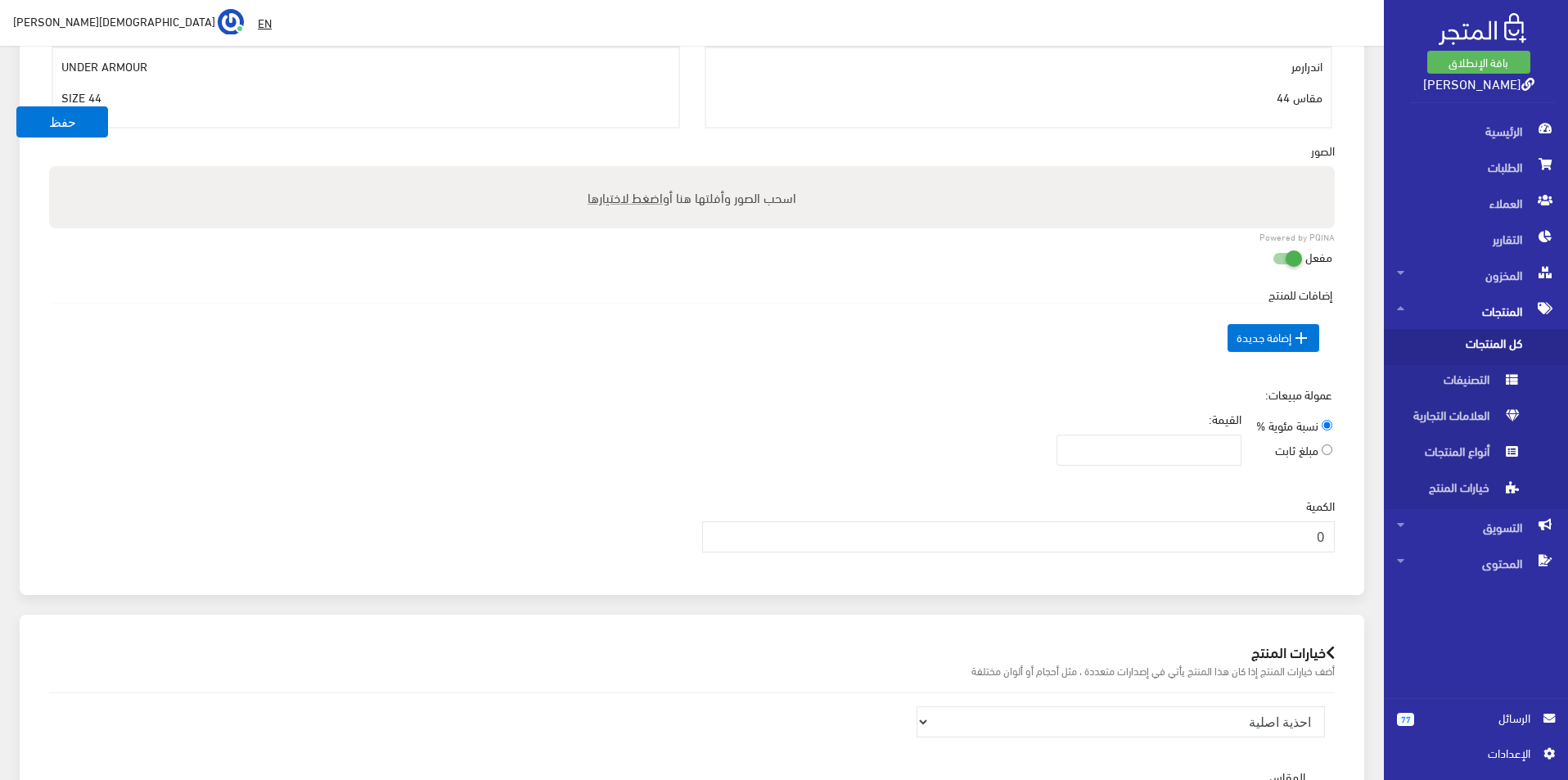
scroll to position [573, 0]
type input "1"
click at [720, 532] on input "1" at bounding box center [1019, 536] width 634 height 31
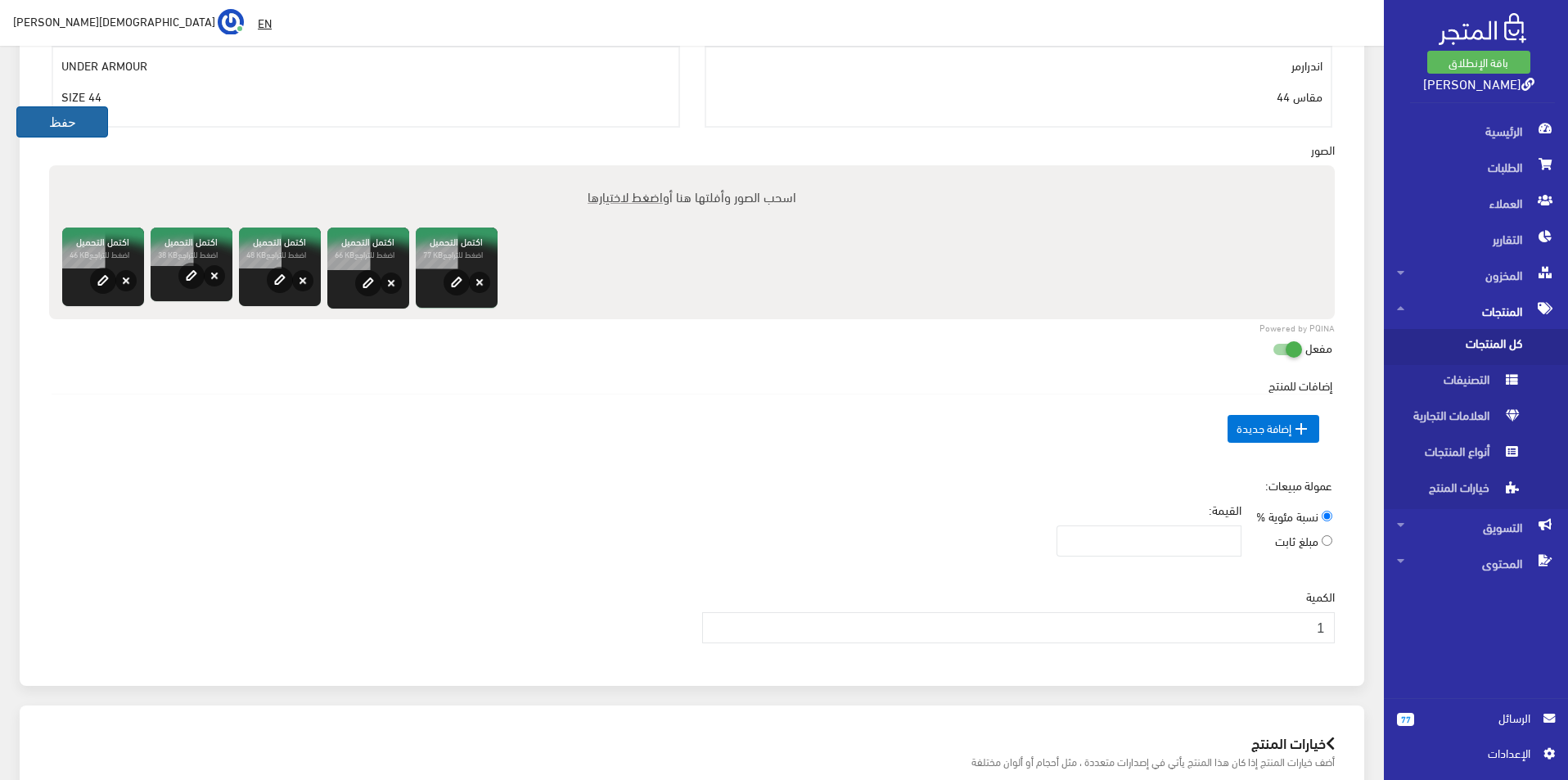
click at [35, 115] on button "حفظ" at bounding box center [62, 121] width 91 height 31
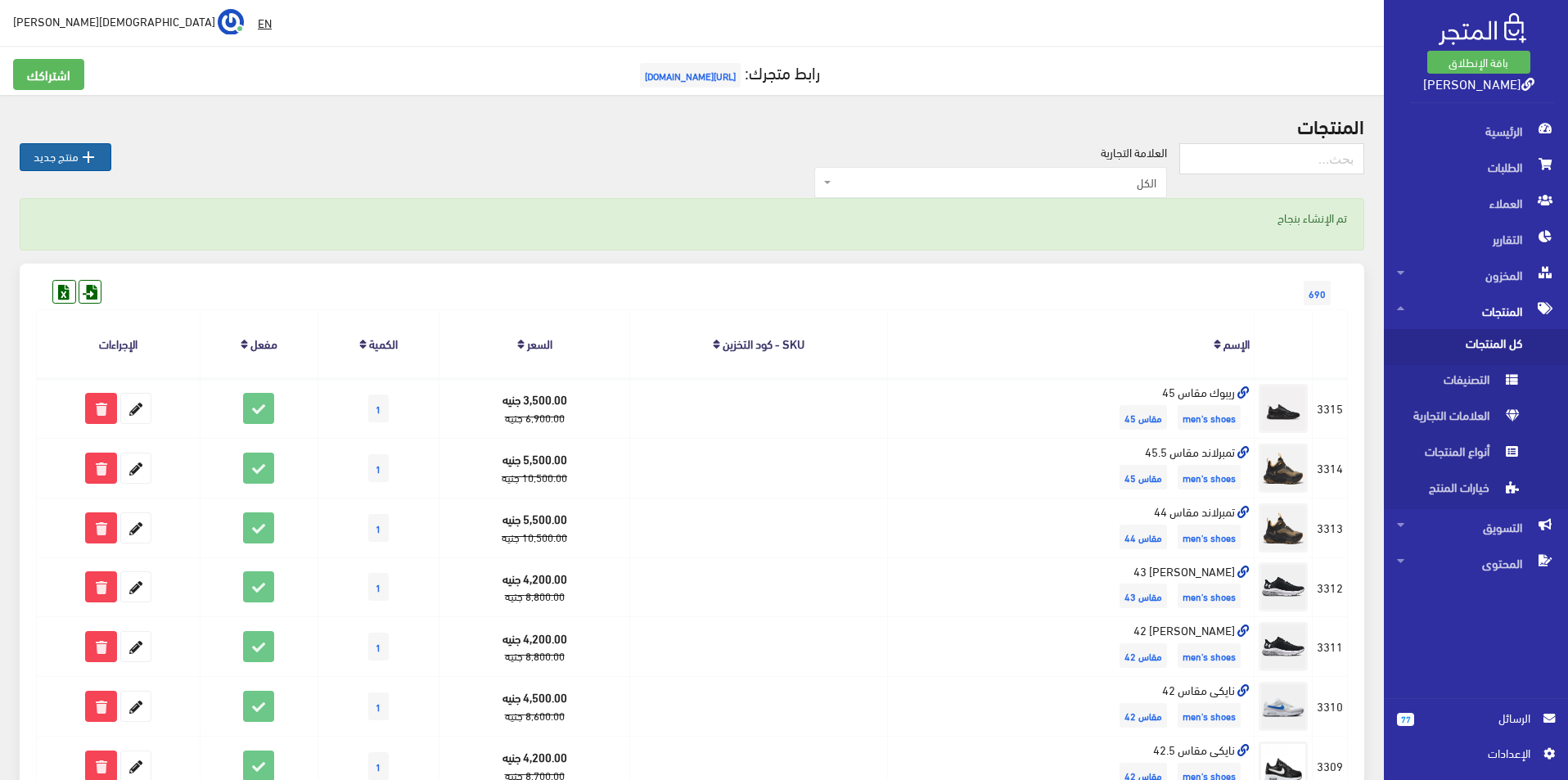
click at [63, 161] on link " منتج جديد" at bounding box center [66, 157] width 91 height 28
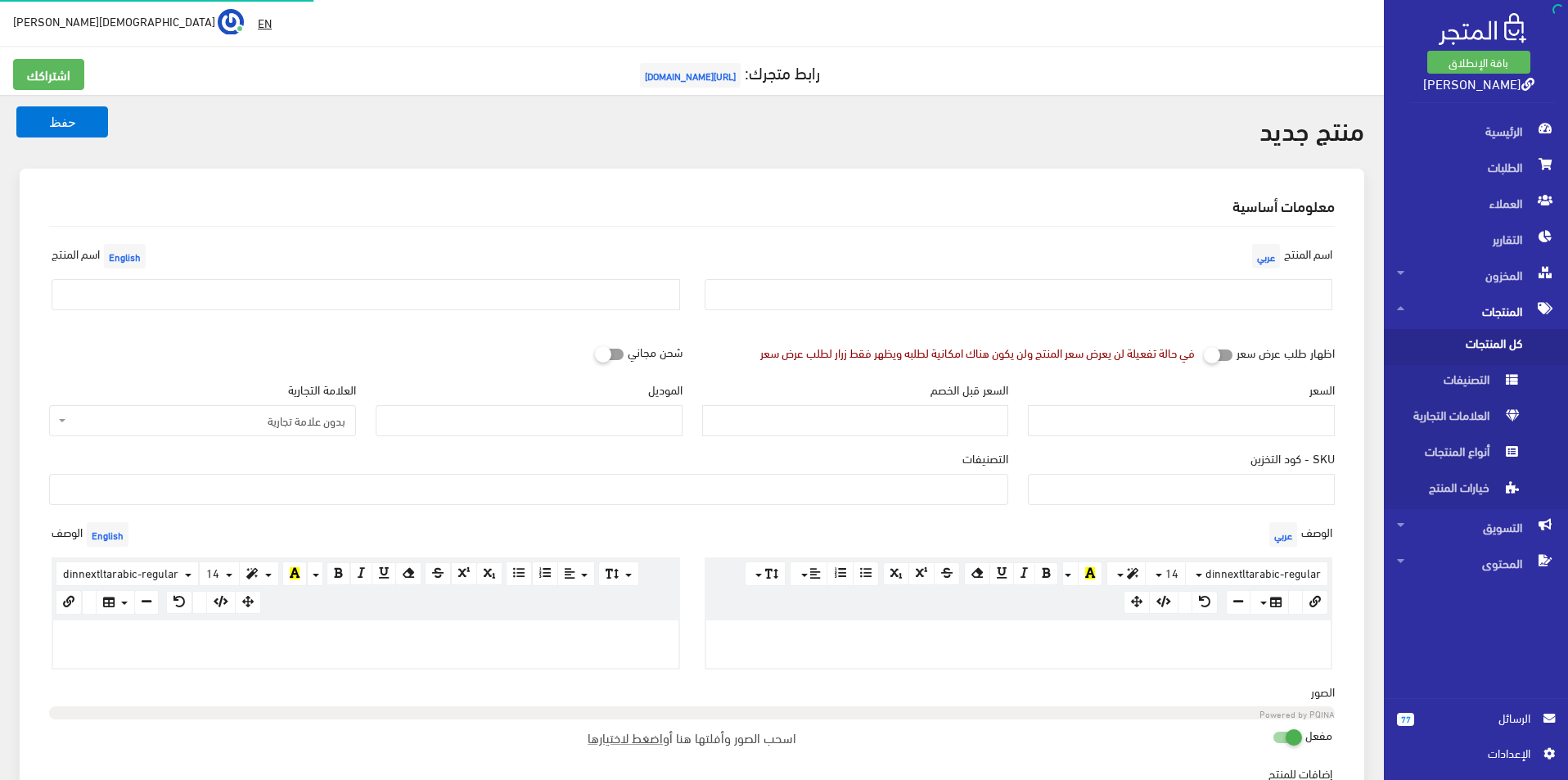
select select
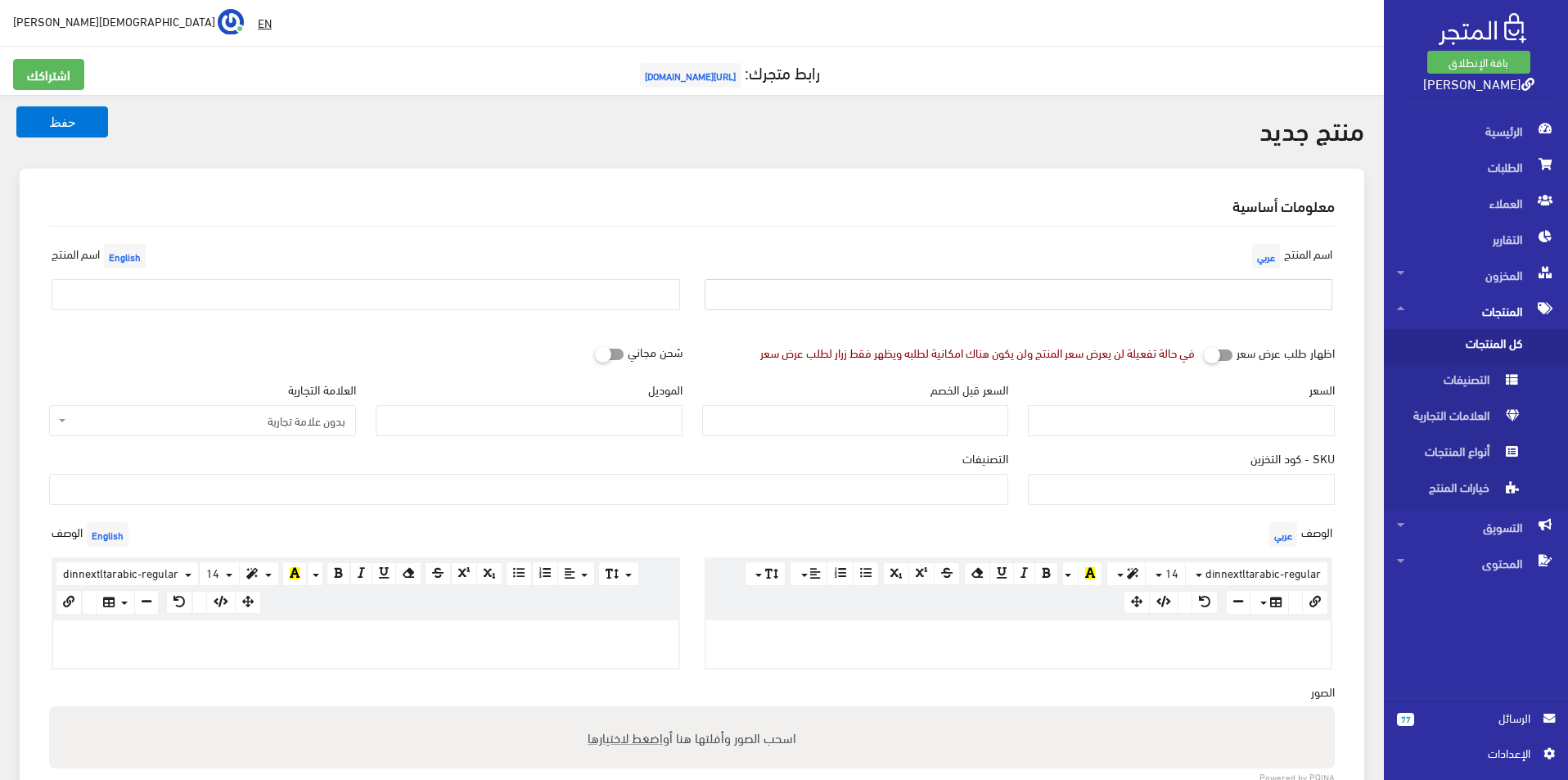
click at [1194, 290] on input "text" at bounding box center [1019, 294] width 629 height 31
type input "اديداس مقاس 46"
click at [487, 296] on input "text" at bounding box center [366, 294] width 629 height 31
type input "adidas size 46"
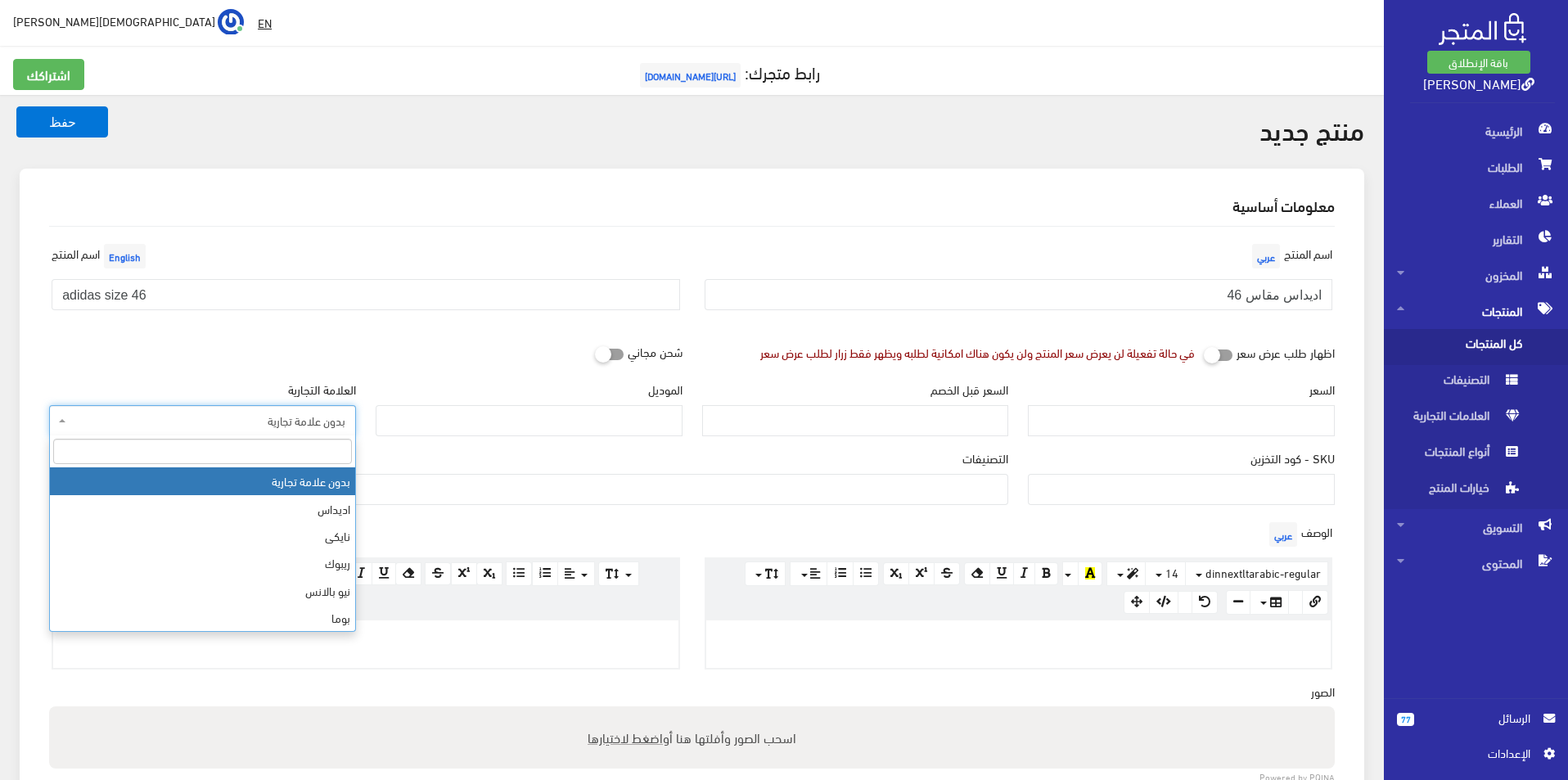
click at [219, 406] on span "بدون علامة تجارية" at bounding box center [202, 420] width 307 height 31
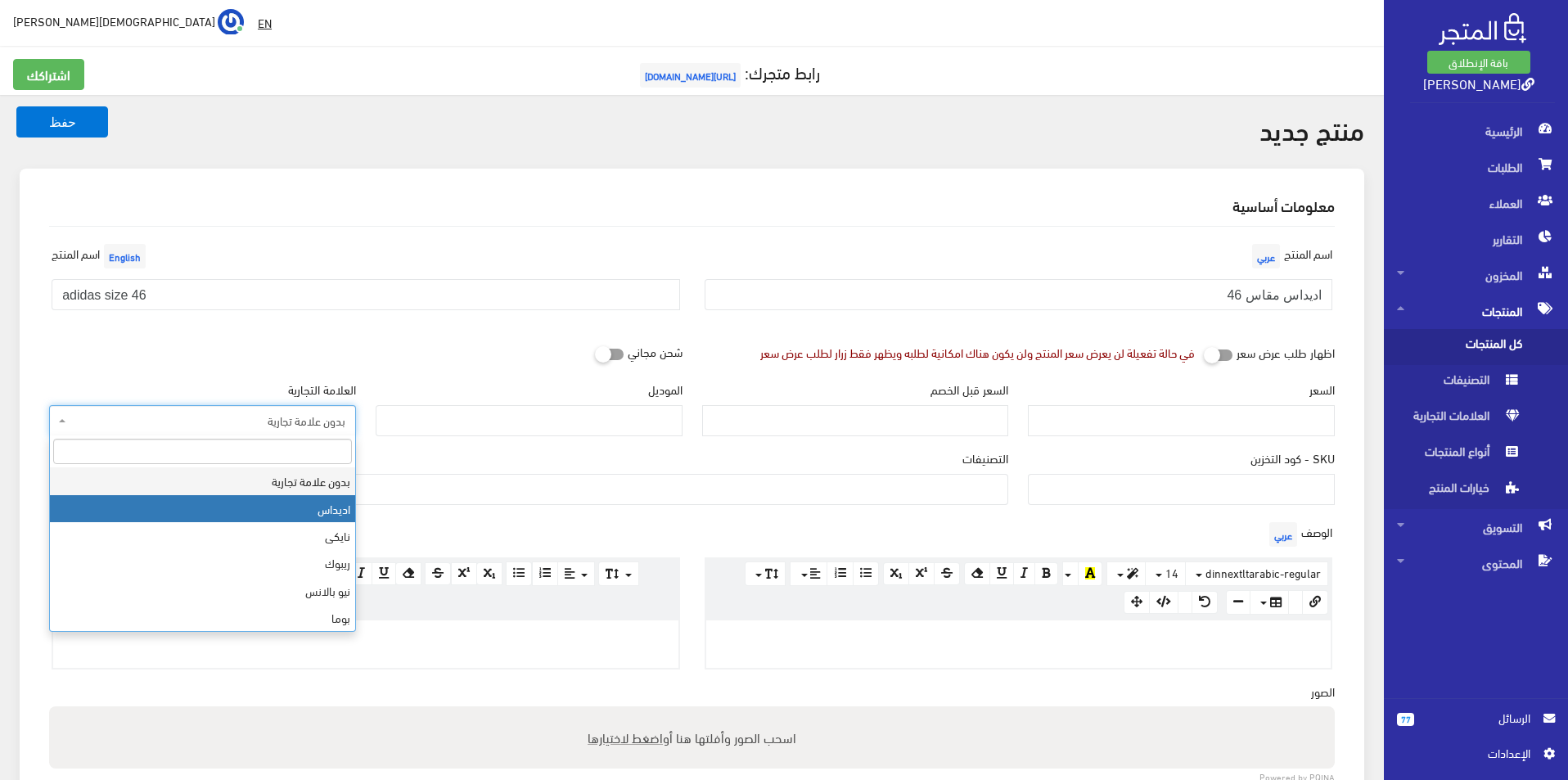
select select "2"
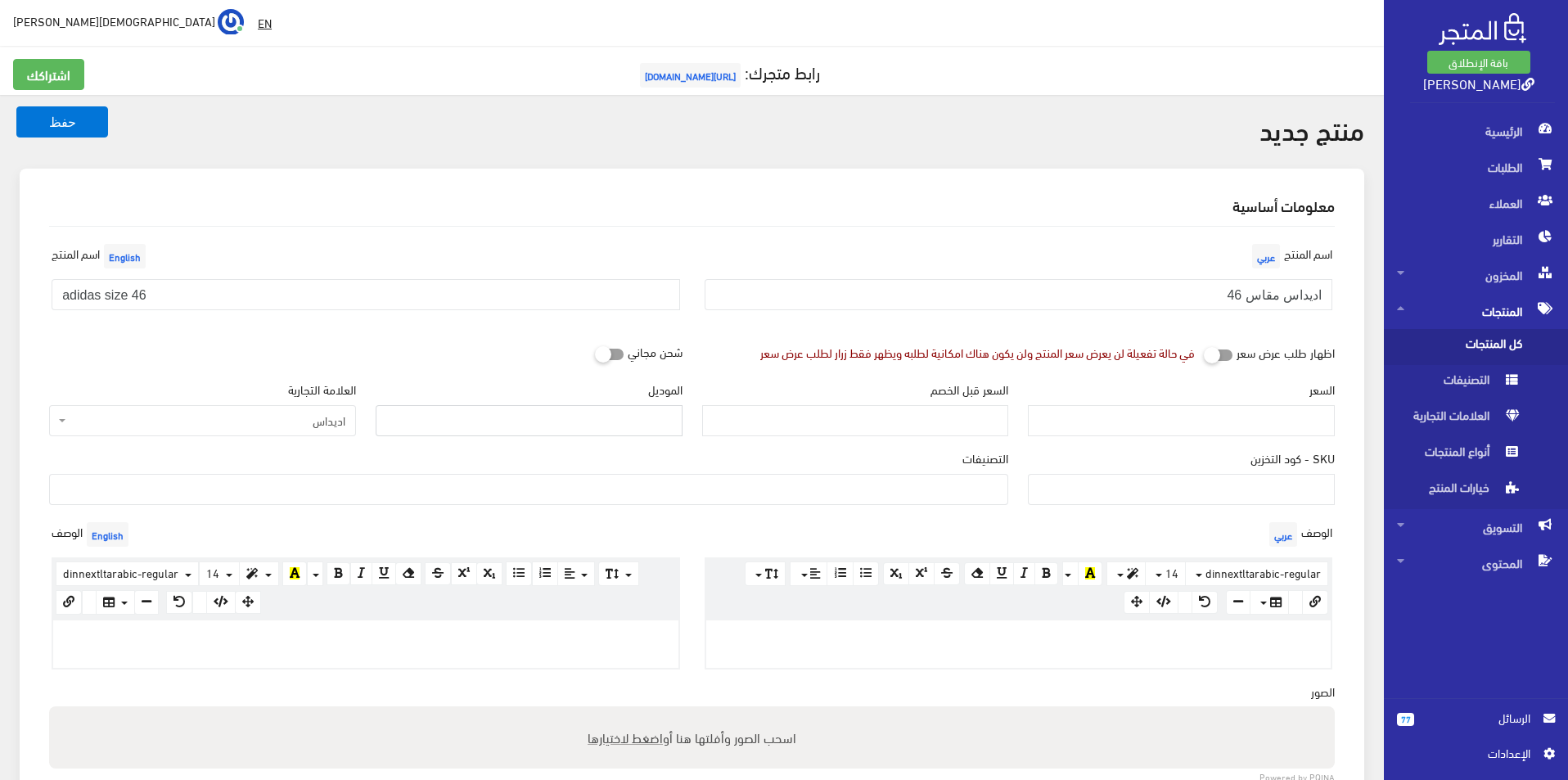
click at [450, 410] on input "الموديل" at bounding box center [529, 420] width 307 height 31
type input "ADIDAS"
click at [1148, 424] on input "السعر" at bounding box center [1181, 420] width 307 height 31
type input "3500"
type input "7200"
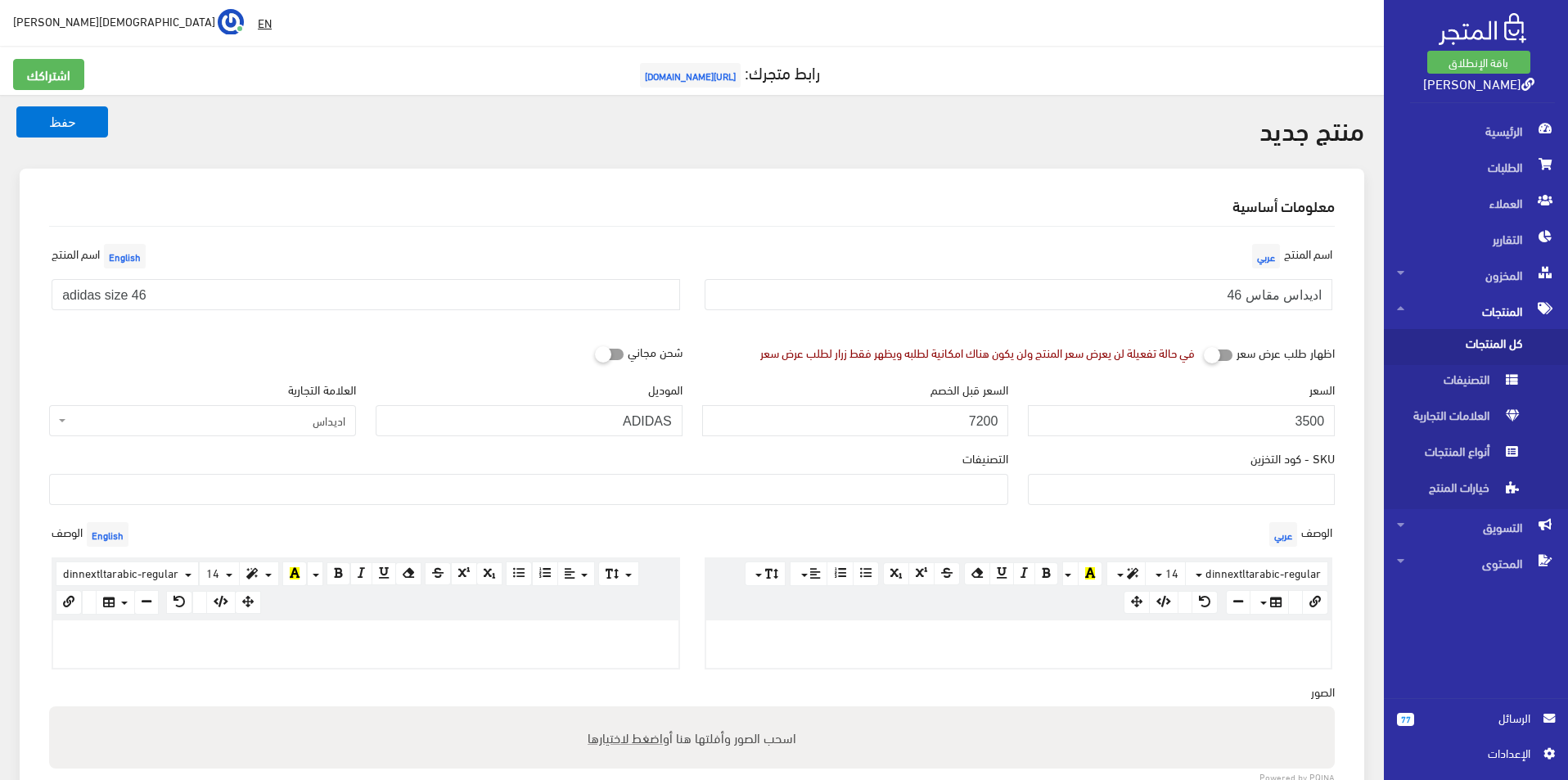
click at [853, 501] on ul at bounding box center [529, 488] width 958 height 26
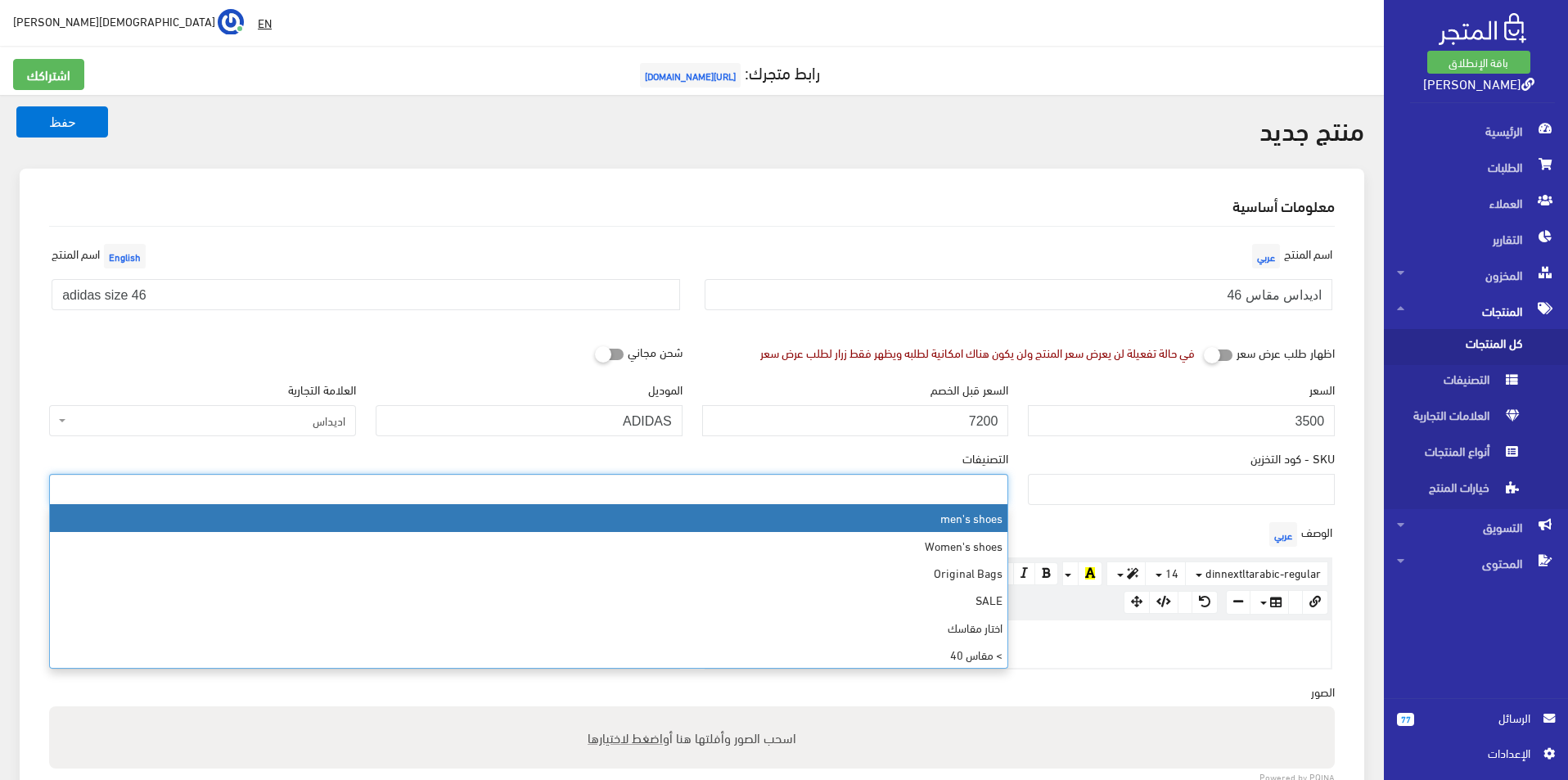
select select "5"
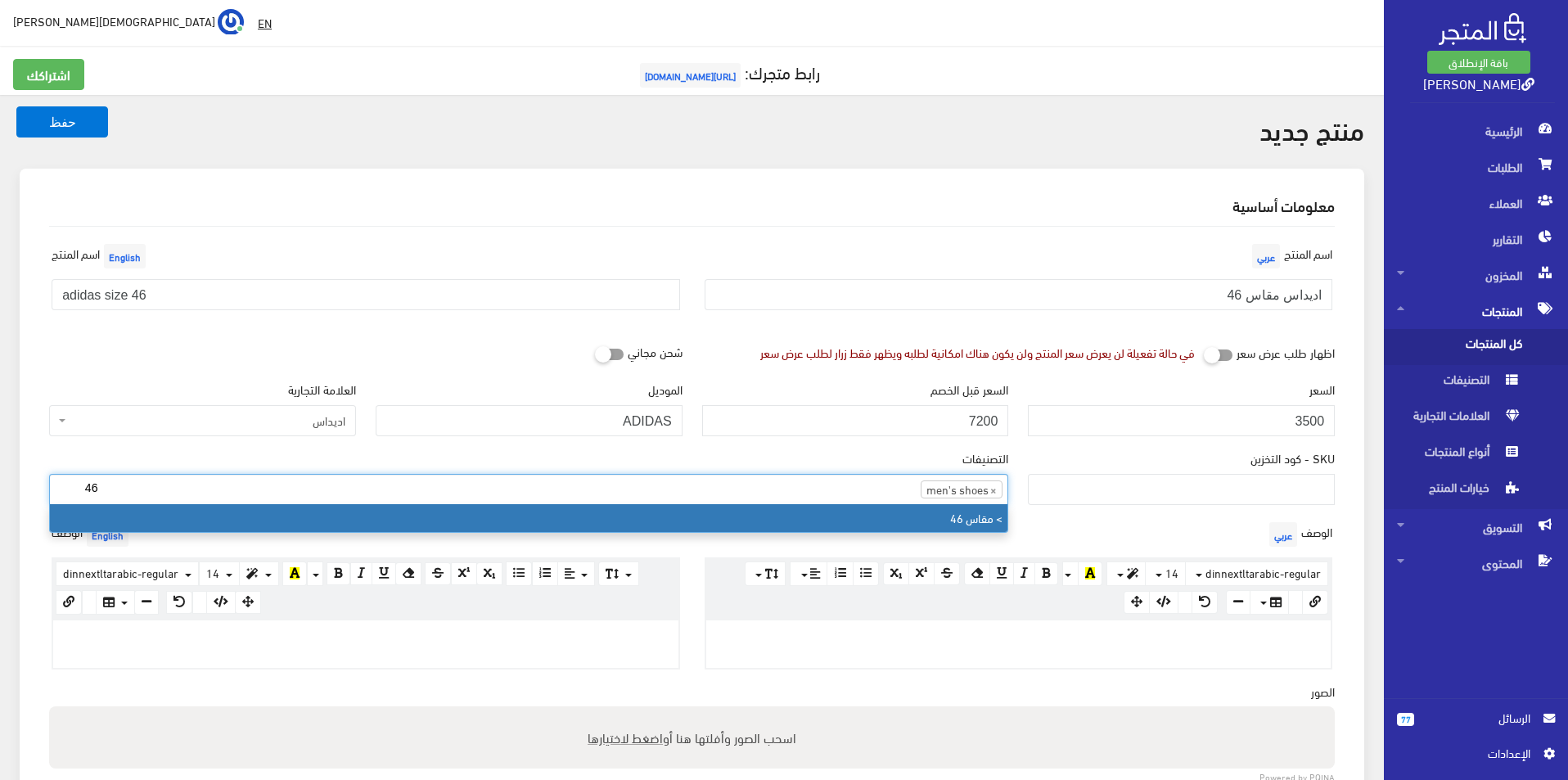
type input "46"
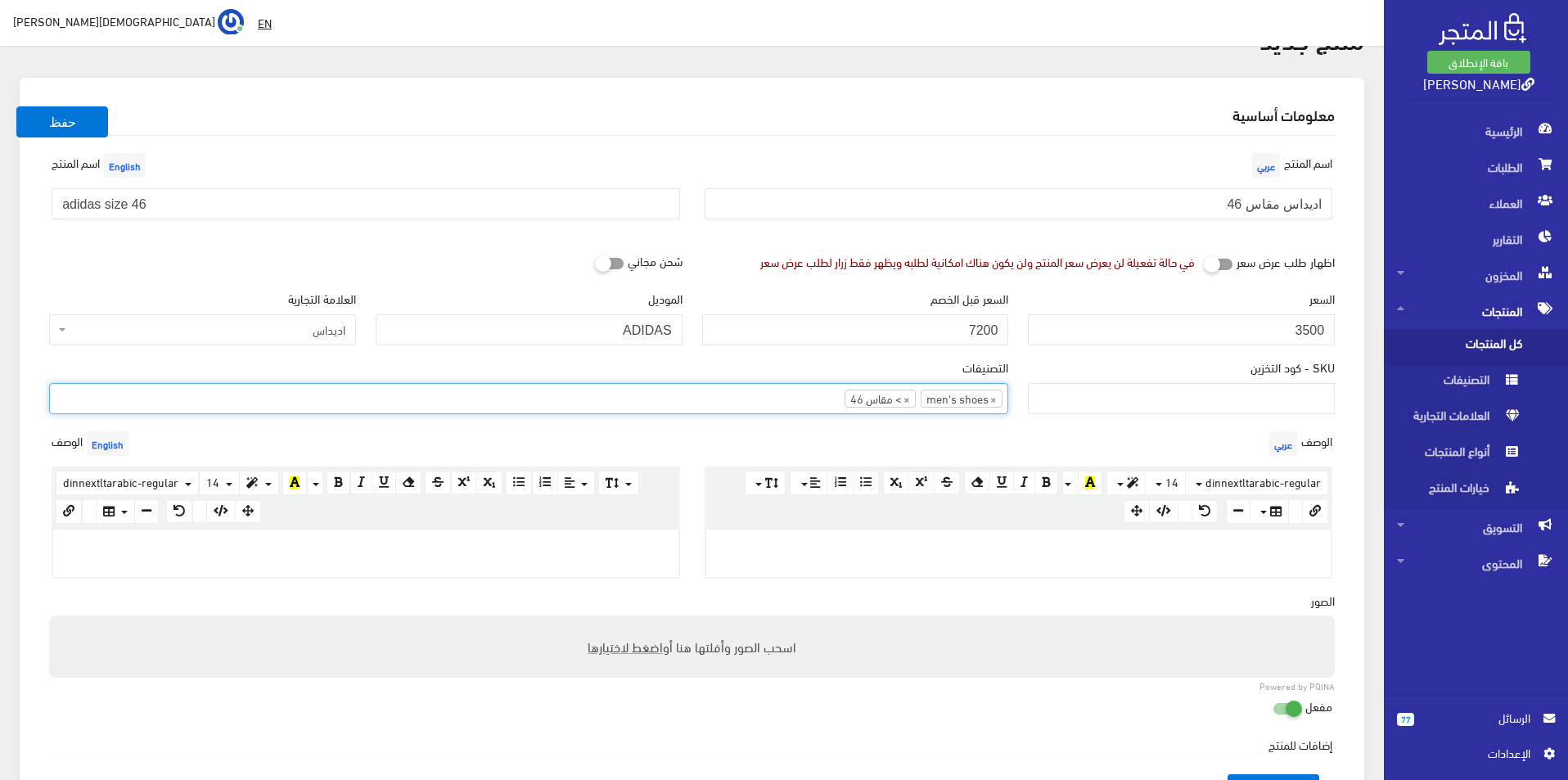
scroll to position [164, 0]
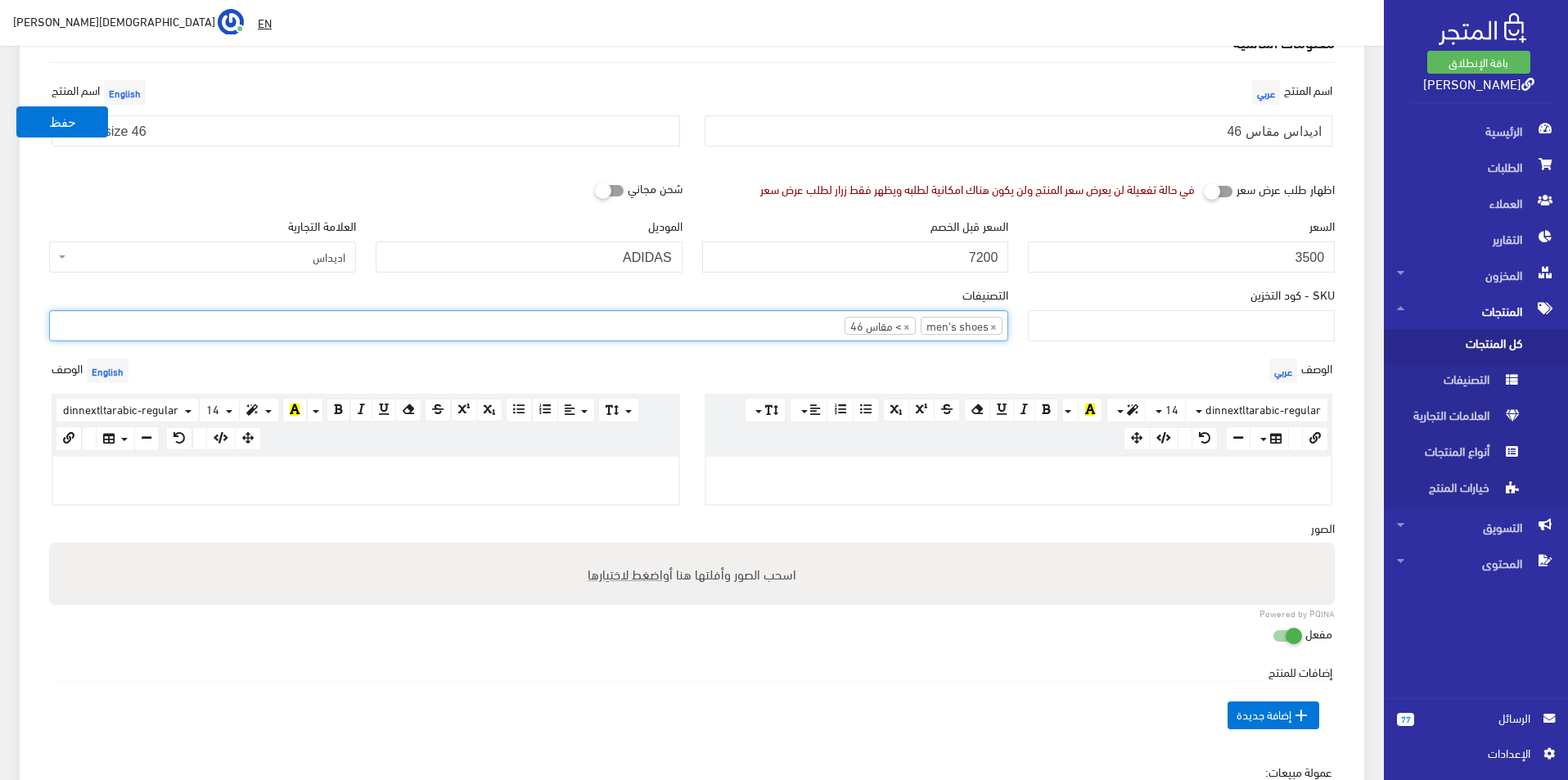
click at [1019, 489] on div at bounding box center [1019, 481] width 625 height 48
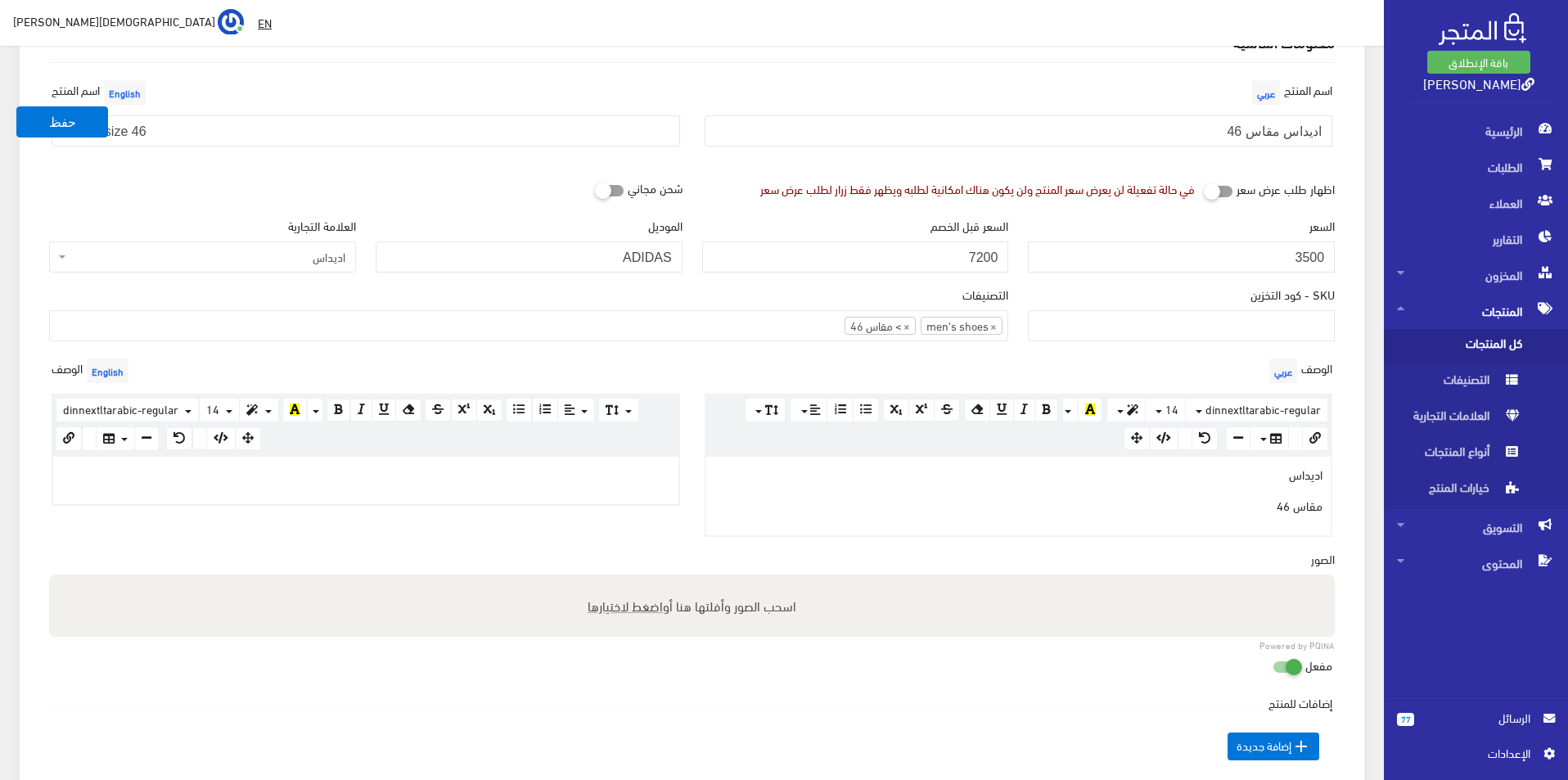
click at [357, 471] on p at bounding box center [366, 474] width 609 height 18
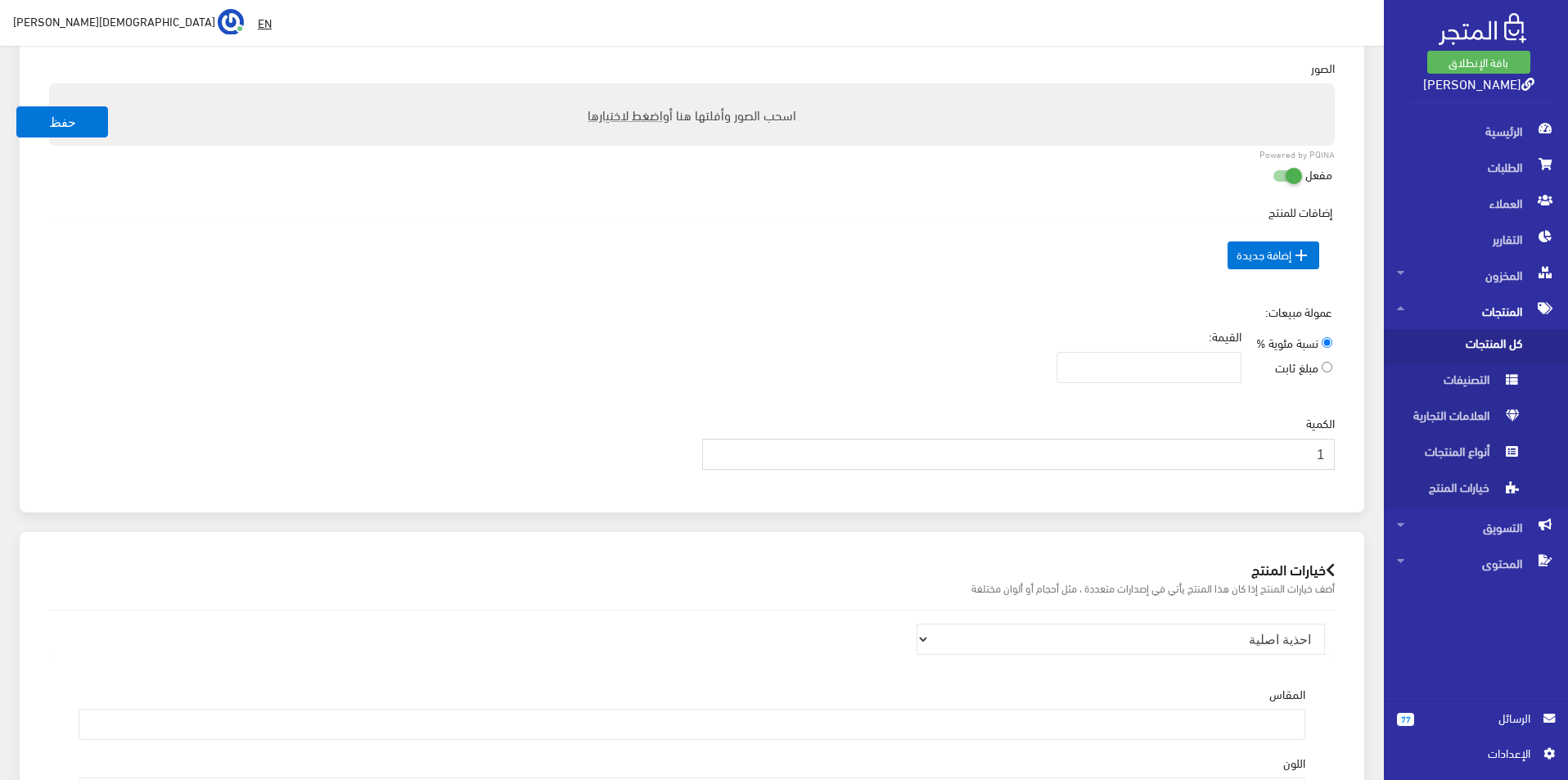
type input "1"
click at [718, 445] on input "1" at bounding box center [1019, 454] width 634 height 31
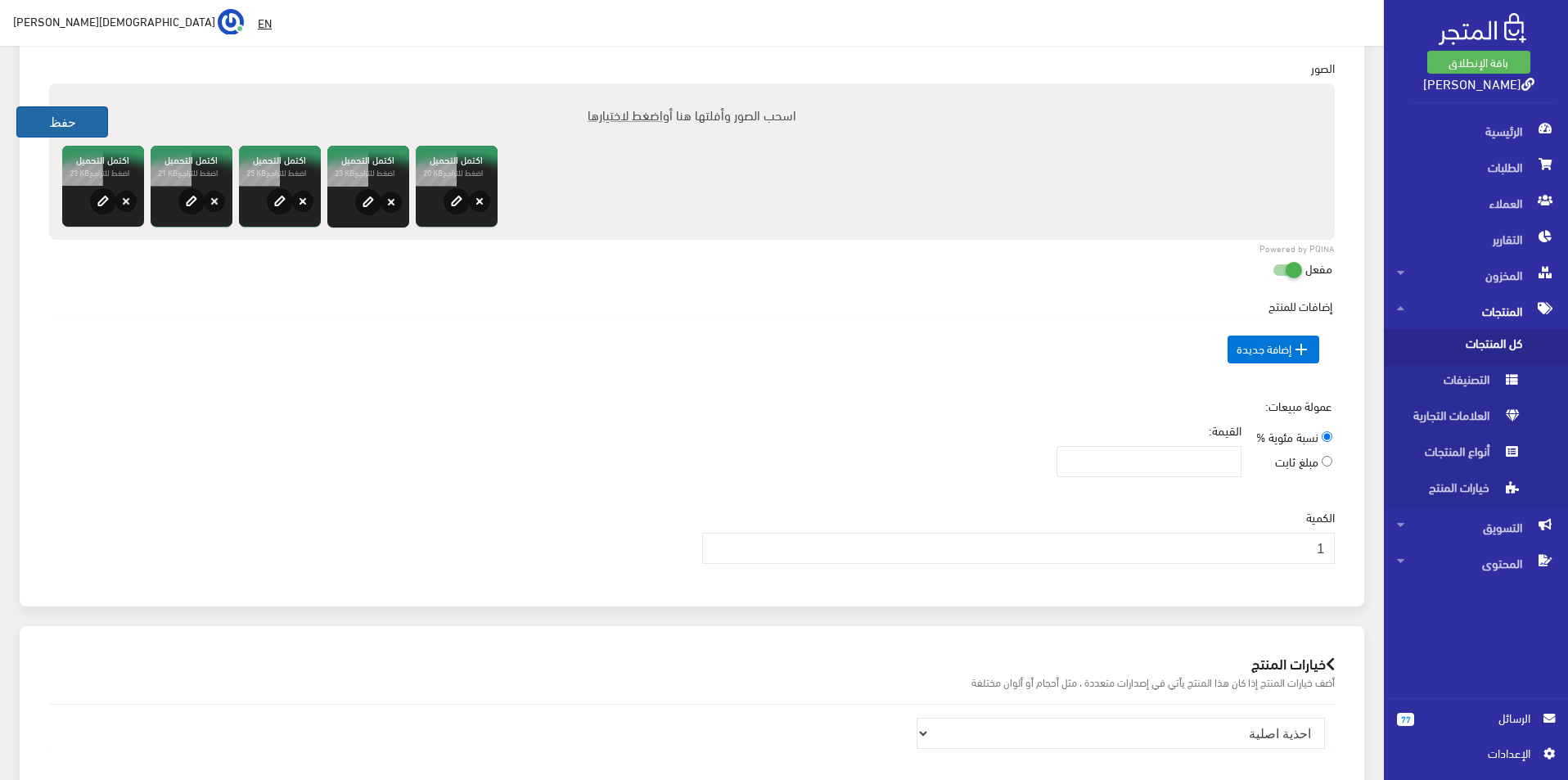
click at [95, 119] on button "حفظ" at bounding box center [62, 121] width 91 height 31
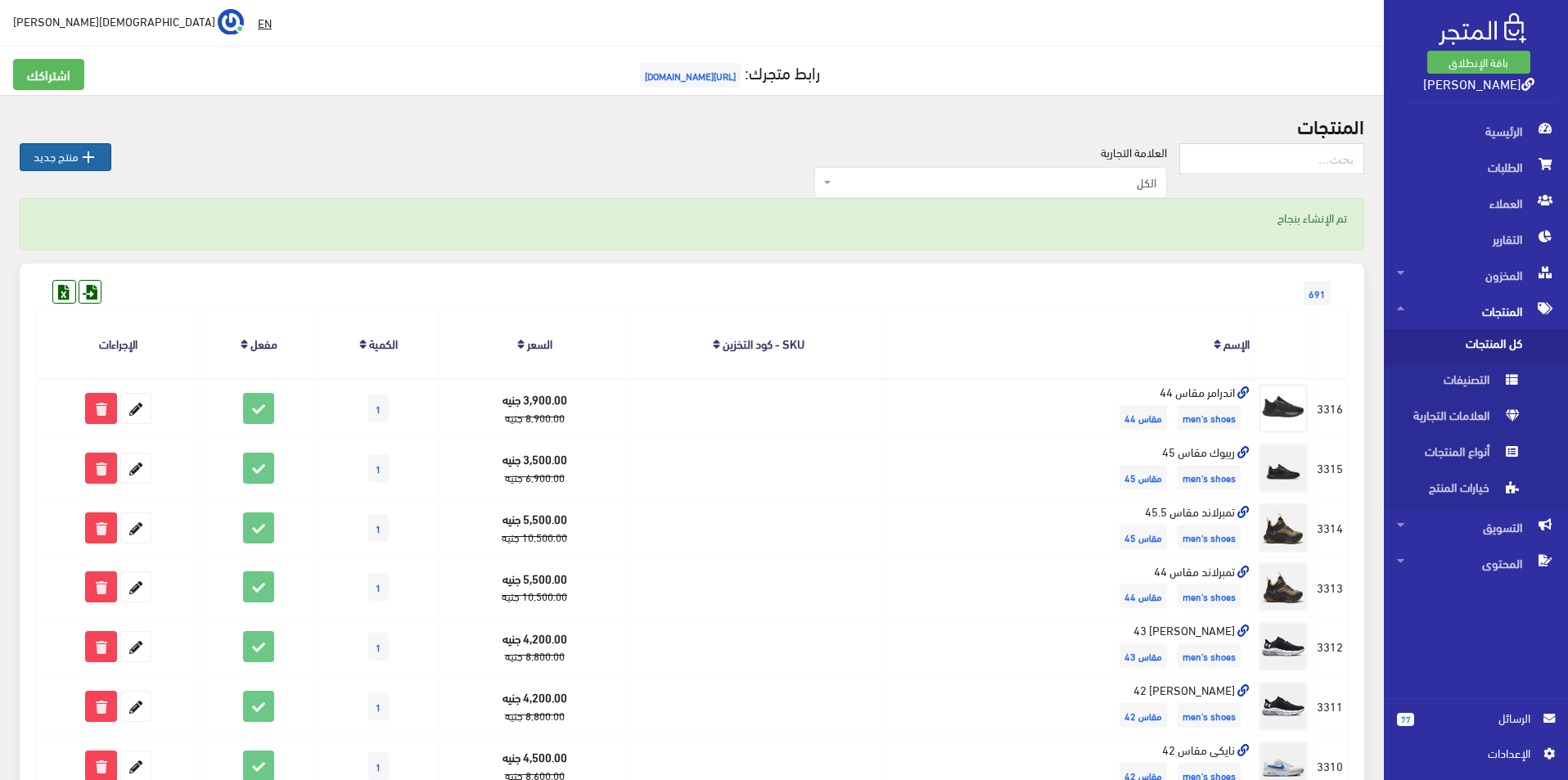
click at [62, 145] on link " منتج جديد" at bounding box center [66, 157] width 91 height 28
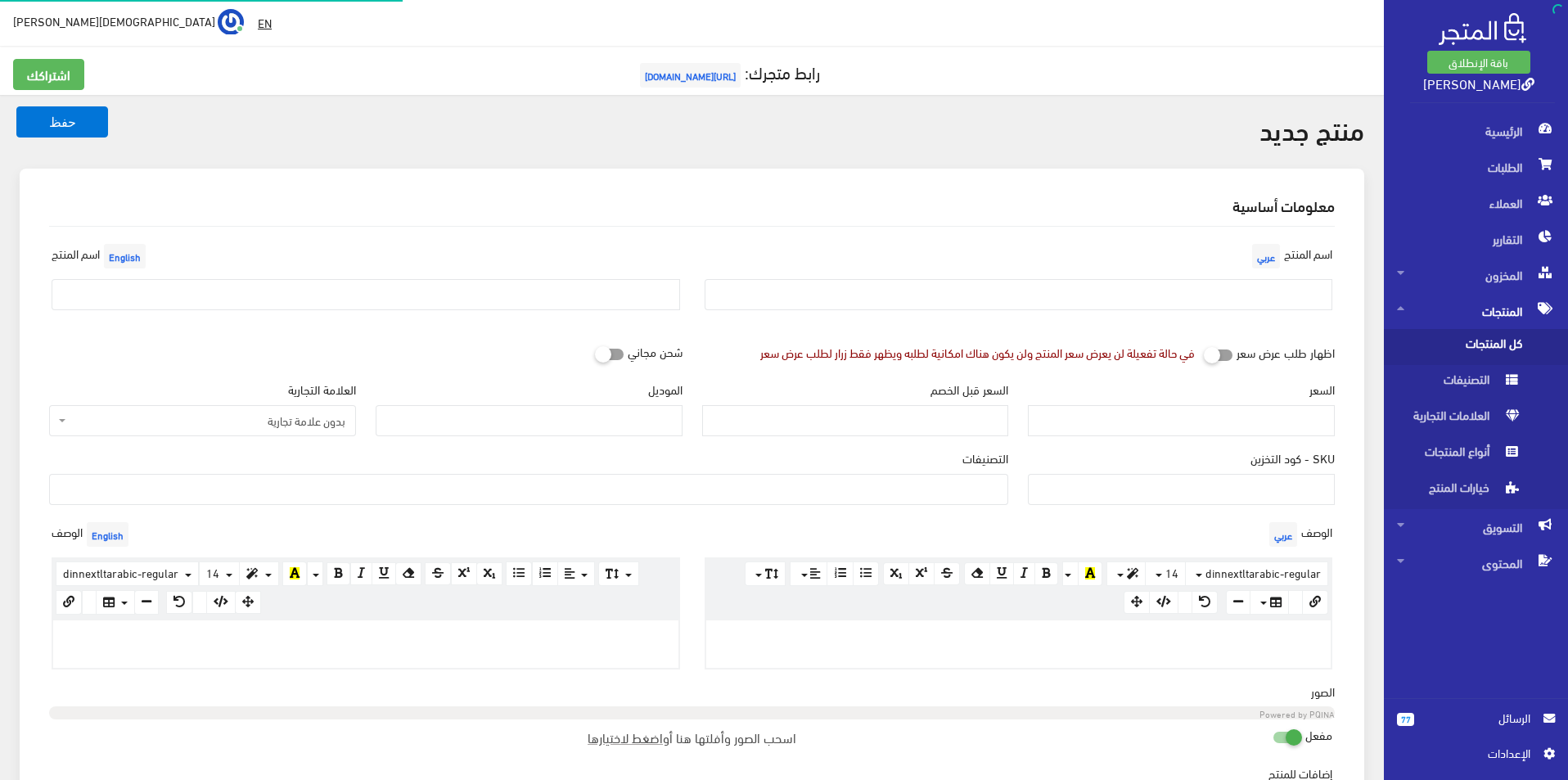
select select
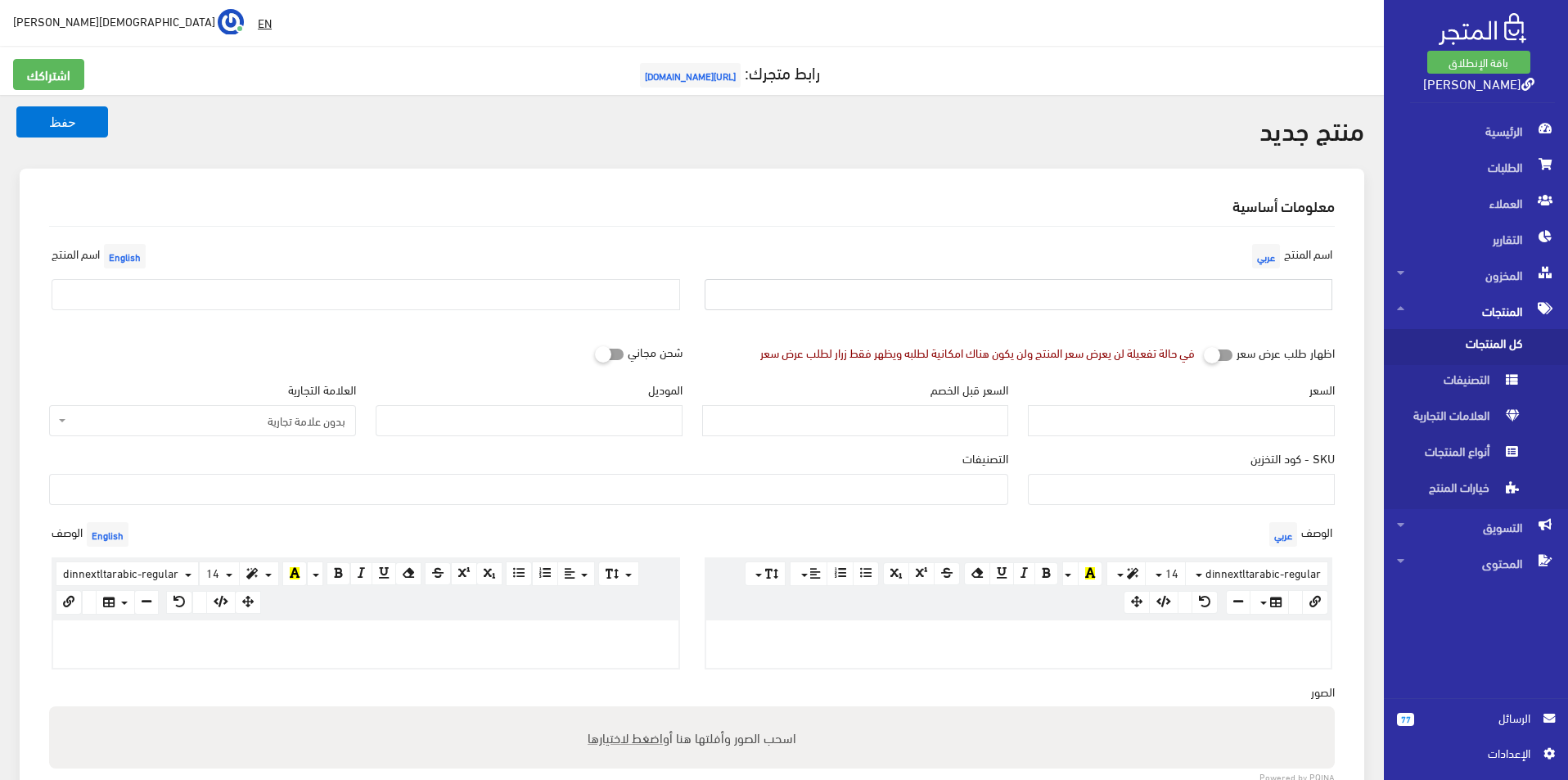
click at [798, 299] on input "text" at bounding box center [1019, 294] width 629 height 31
type input "نيو بالانس مقاس 42"
click at [220, 295] on input "text" at bounding box center [366, 294] width 629 height 31
type input "New balance size 42"
click at [343, 405] on span "بدون علامة تجارية" at bounding box center [202, 420] width 307 height 31
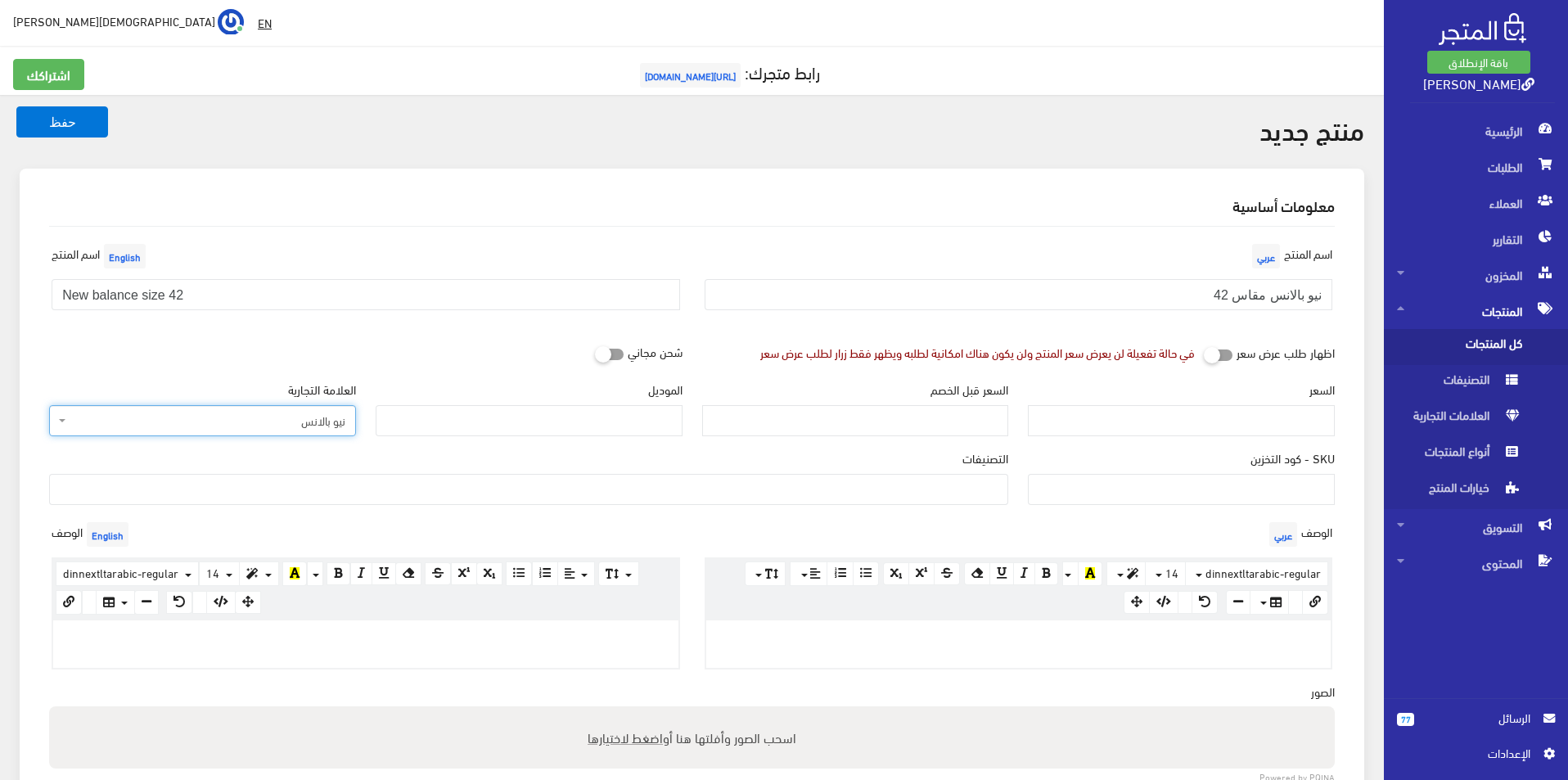
select select "6"
click at [524, 427] on input "الموديل" at bounding box center [529, 420] width 307 height 31
type input "New balance"
click at [1218, 410] on input "السعر" at bounding box center [1181, 420] width 307 height 31
type input "3900"
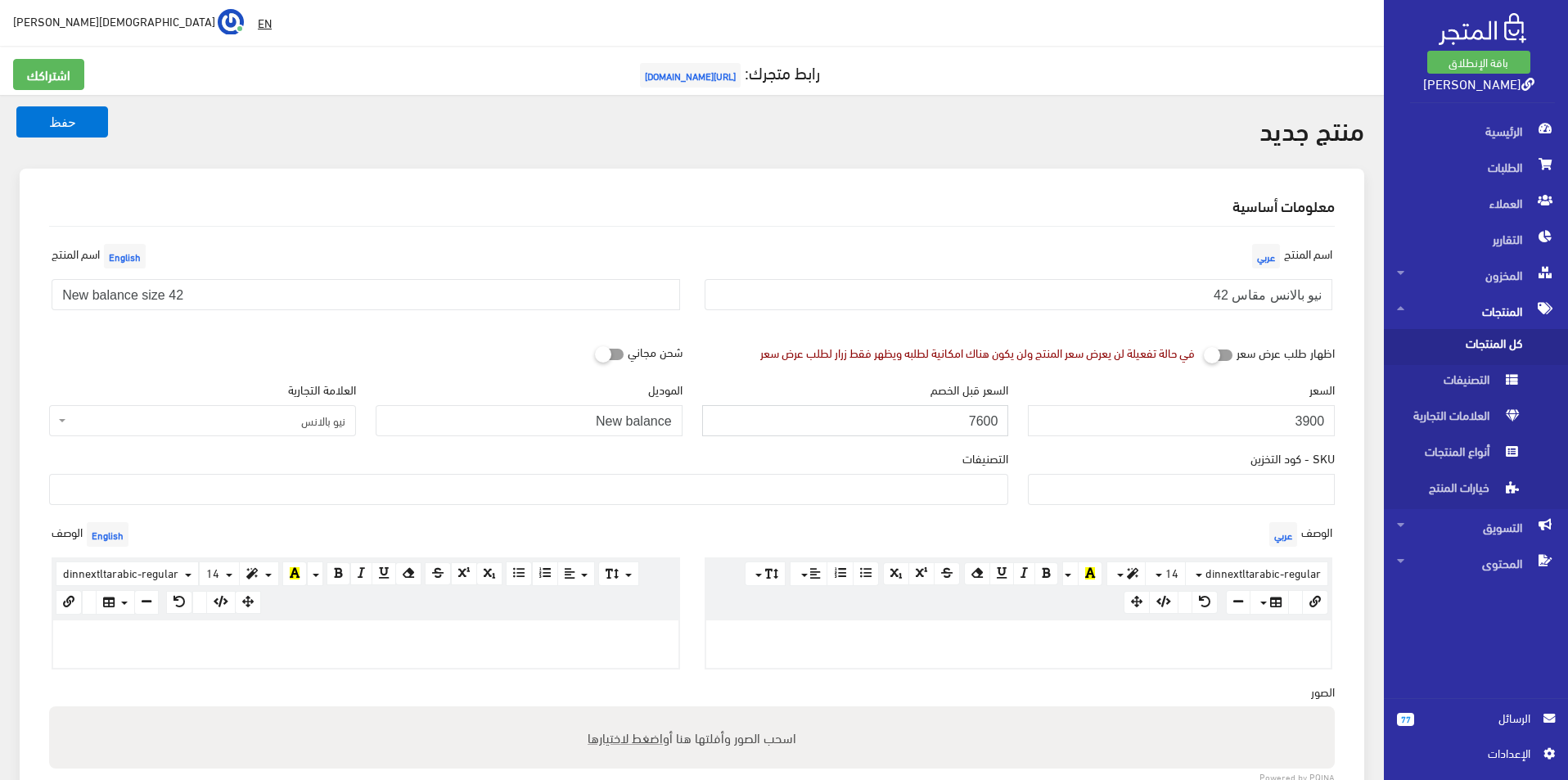
type input "7600"
click at [992, 491] on ul at bounding box center [529, 488] width 958 height 26
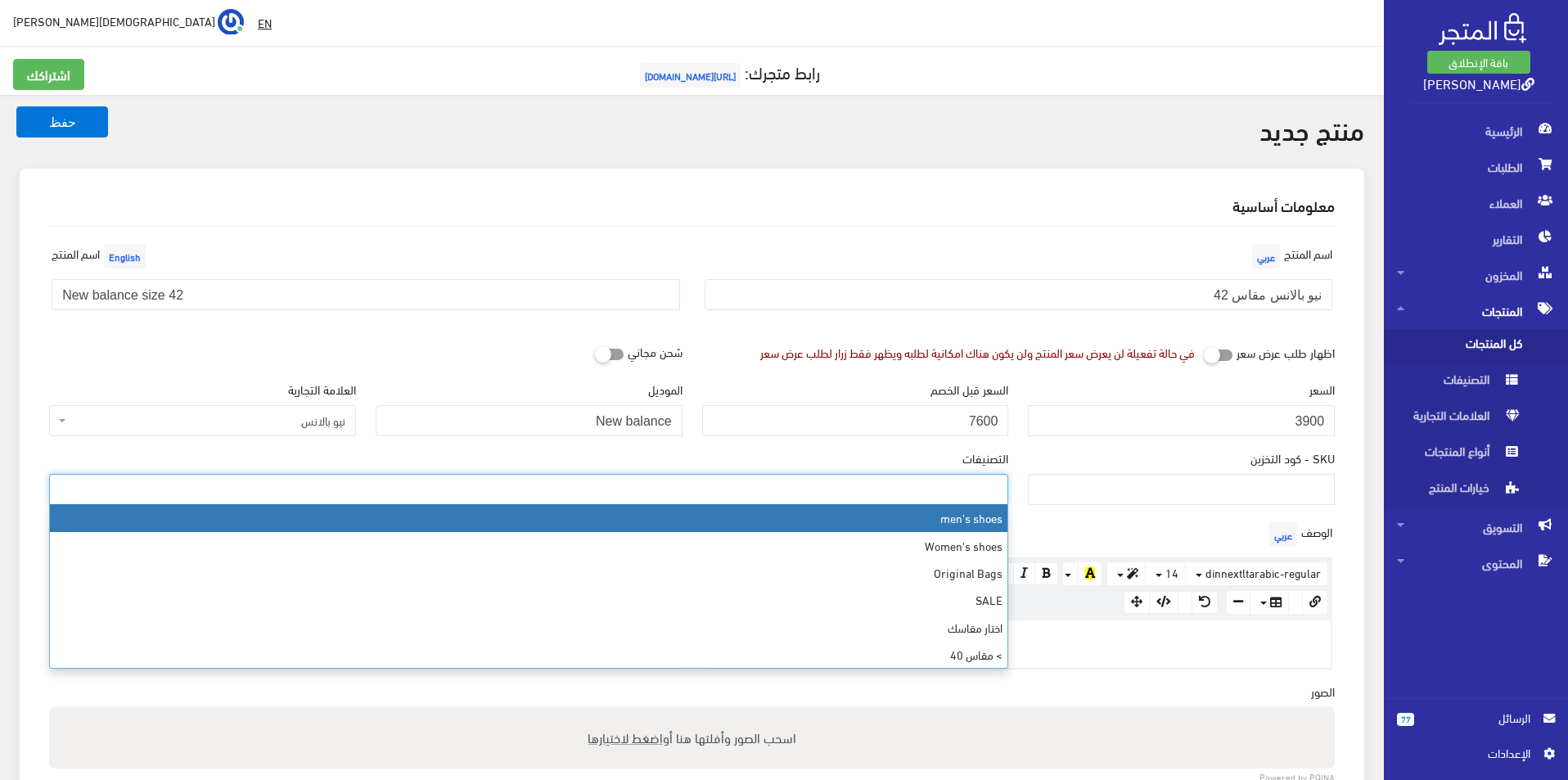
select select "5"
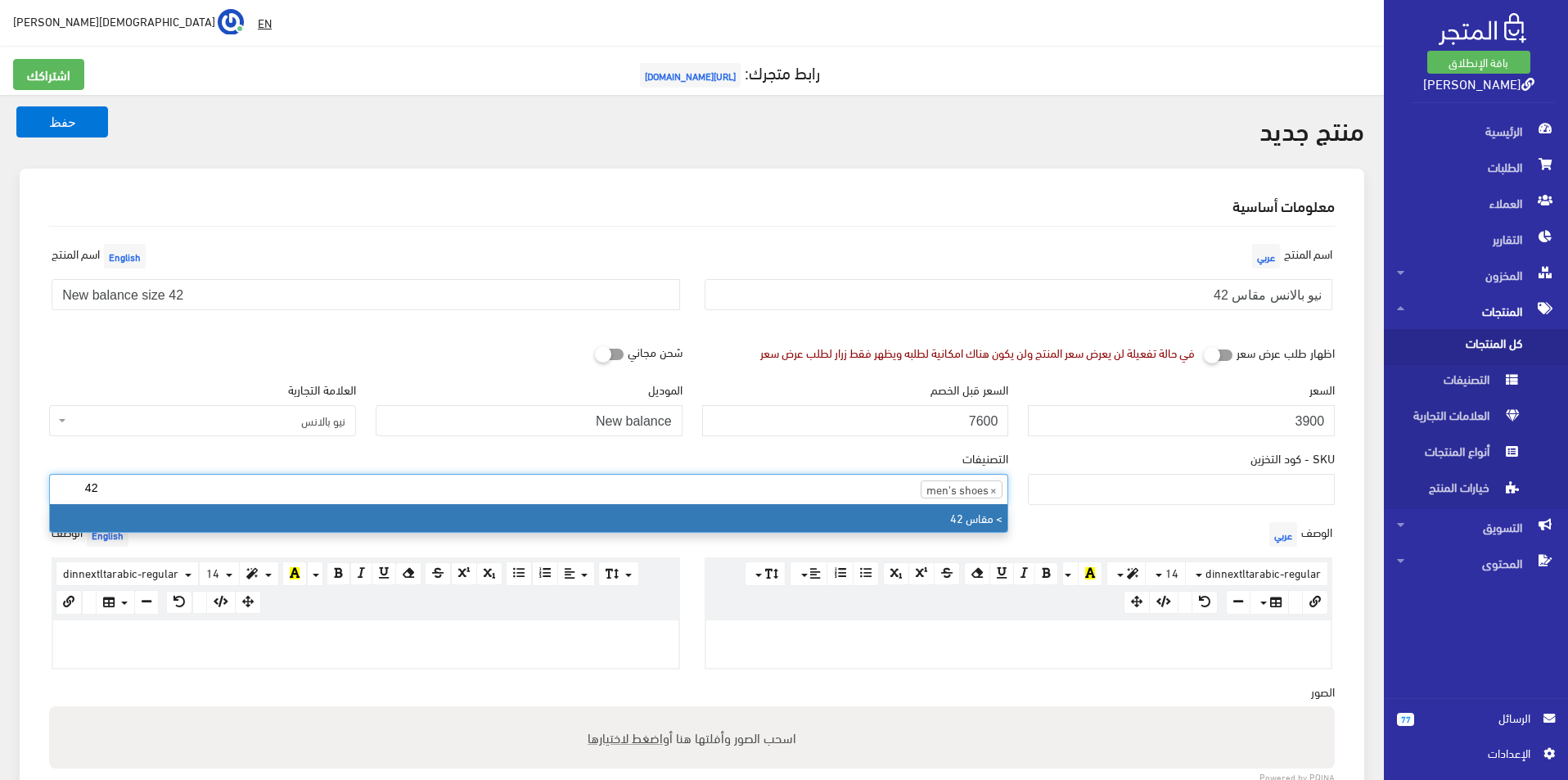
type input "42"
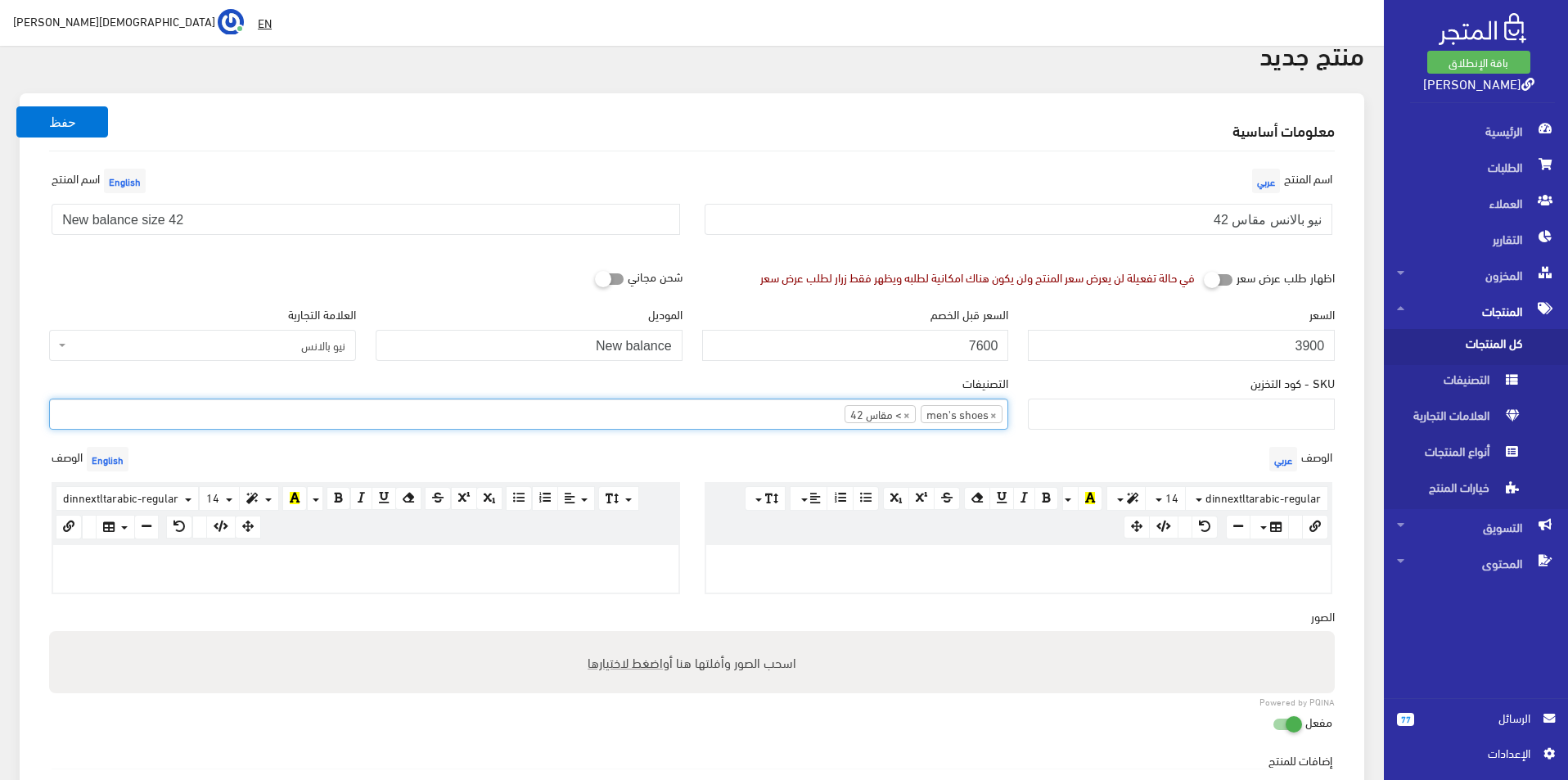
scroll to position [164, 0]
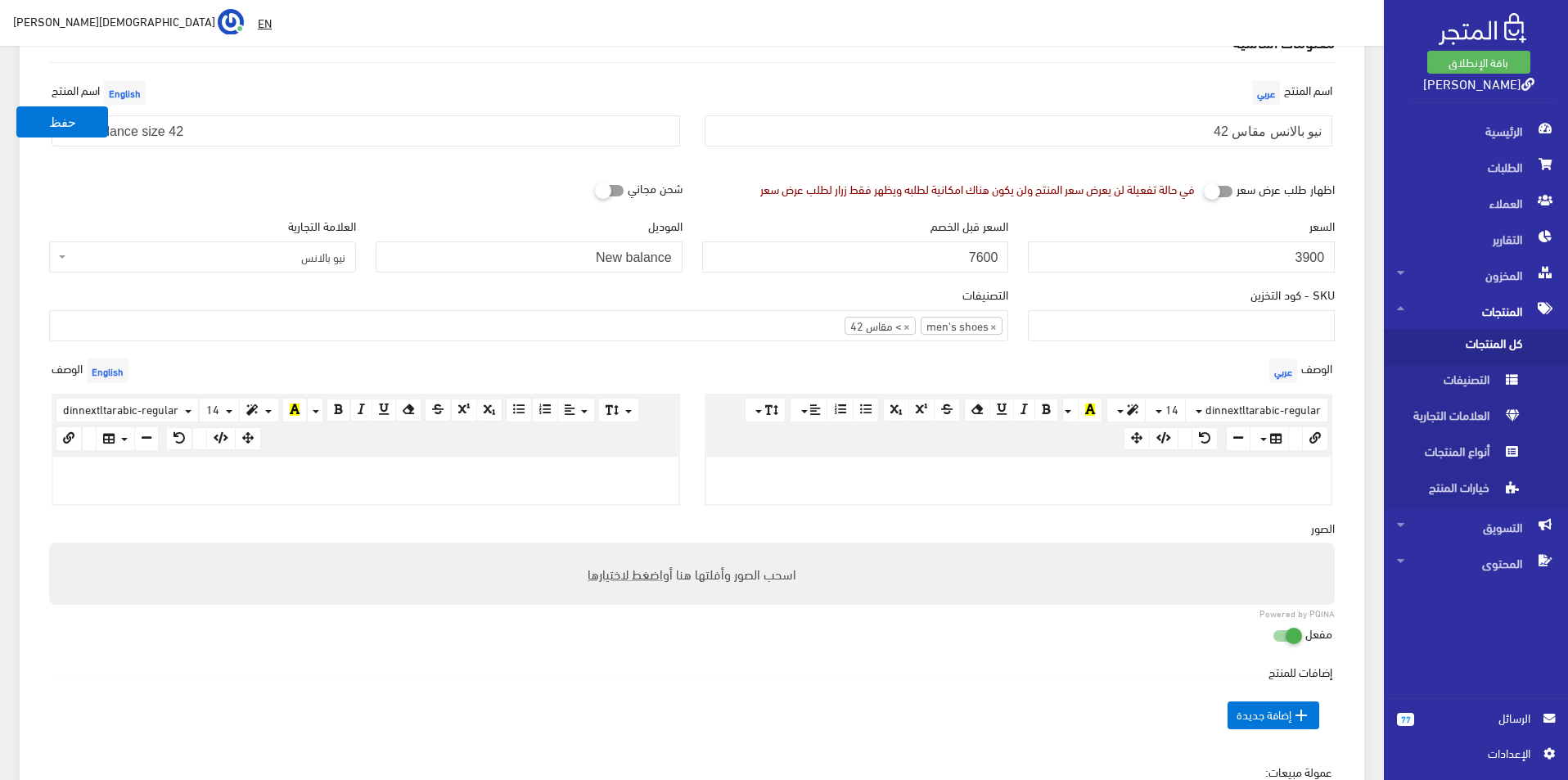
click at [491, 466] on p at bounding box center [366, 474] width 609 height 18
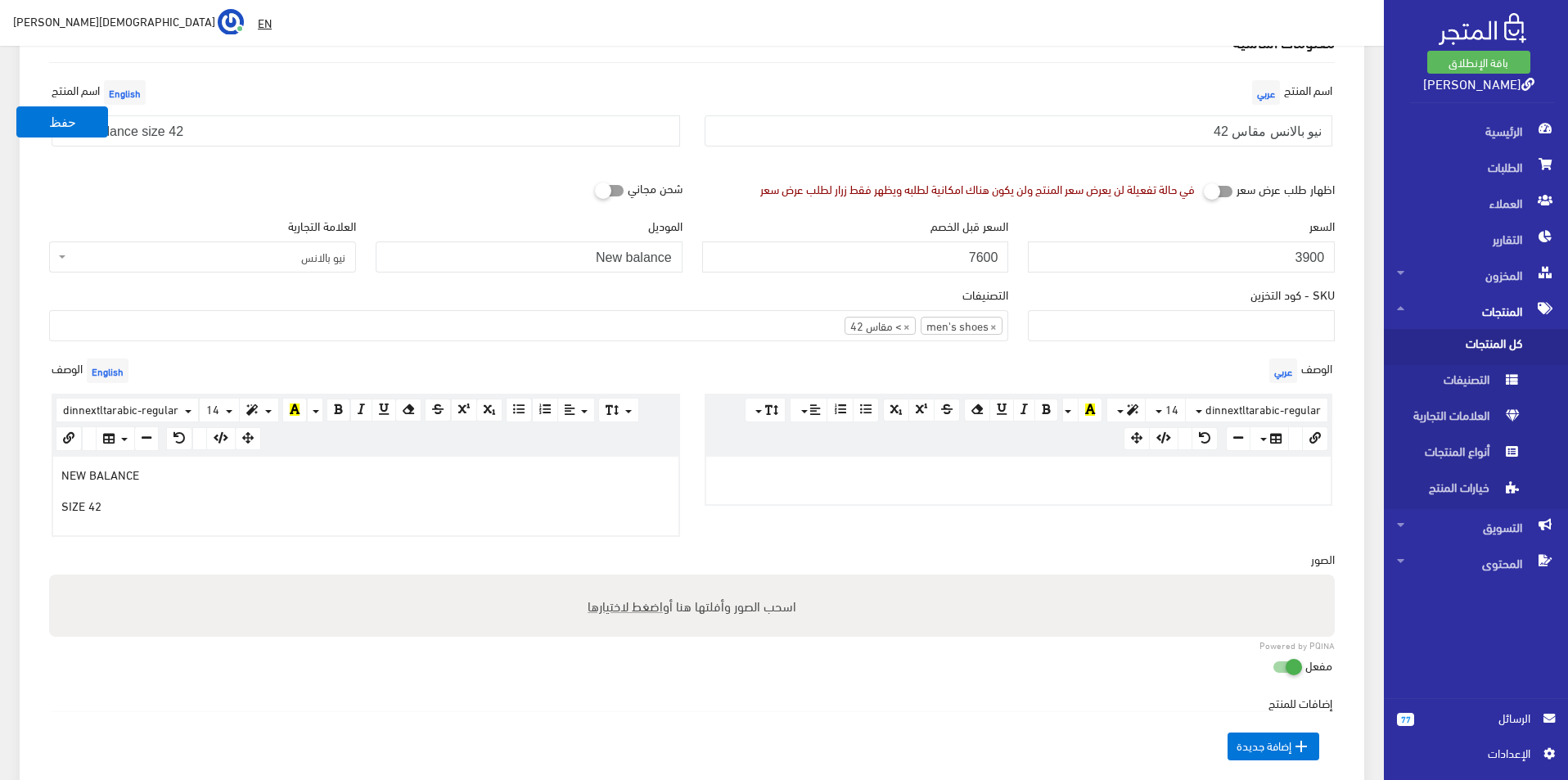
click at [787, 455] on div "www.google.com 100% 50% 25%" at bounding box center [1019, 480] width 629 height 51
click at [800, 497] on div at bounding box center [1019, 481] width 625 height 48
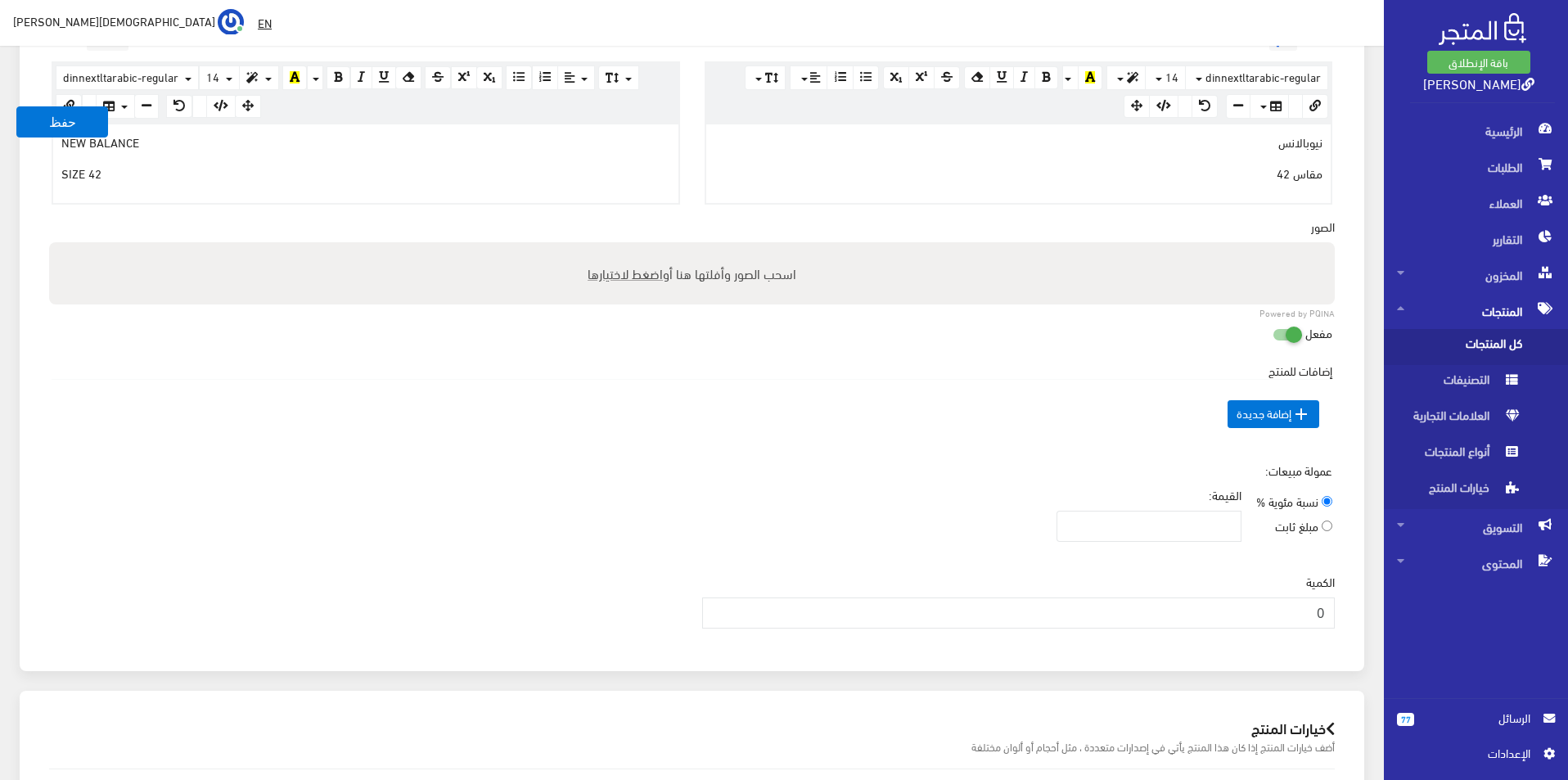
scroll to position [573, 0]
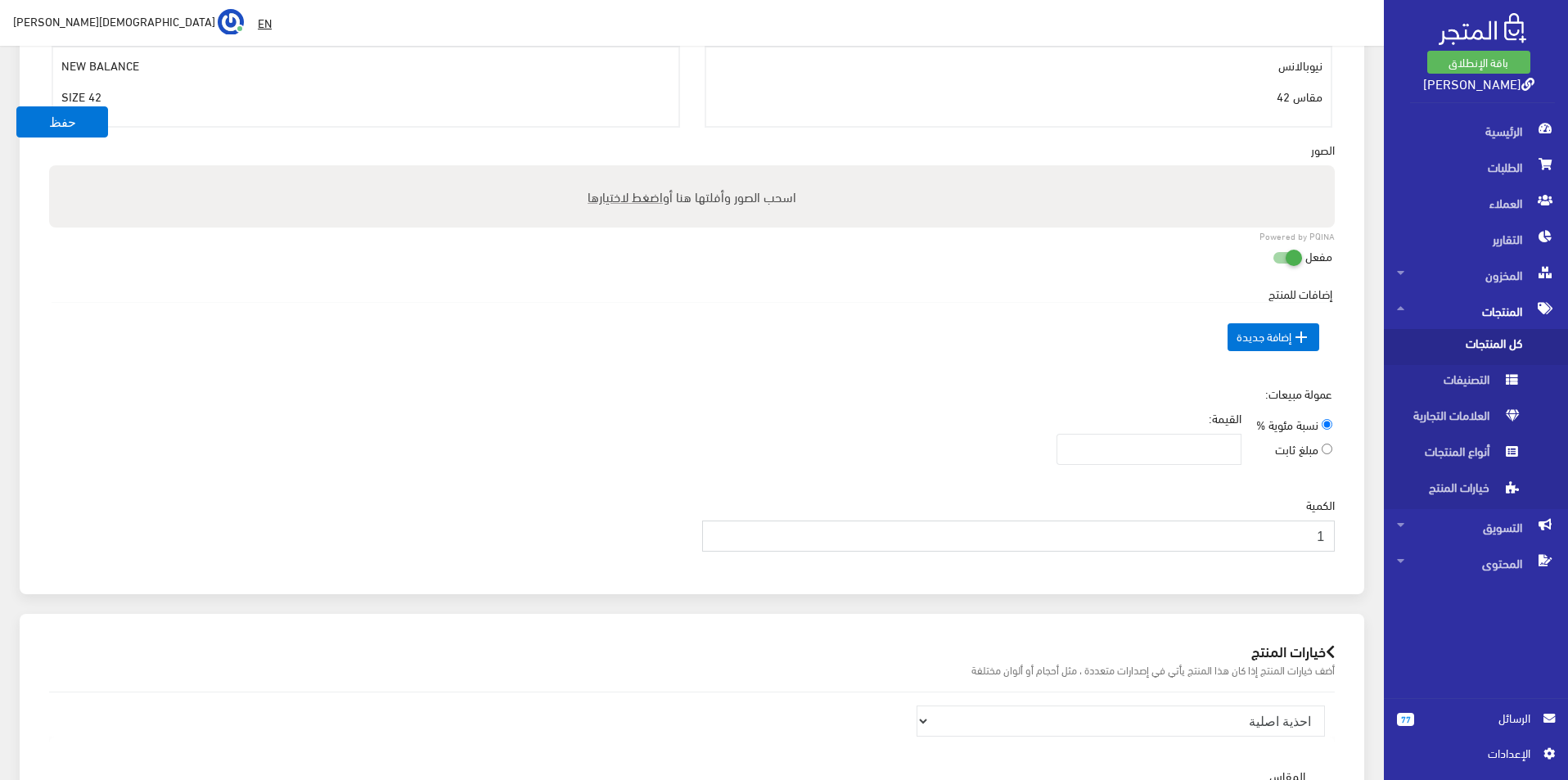
type input "1"
click at [718, 532] on input "1" at bounding box center [1019, 536] width 634 height 31
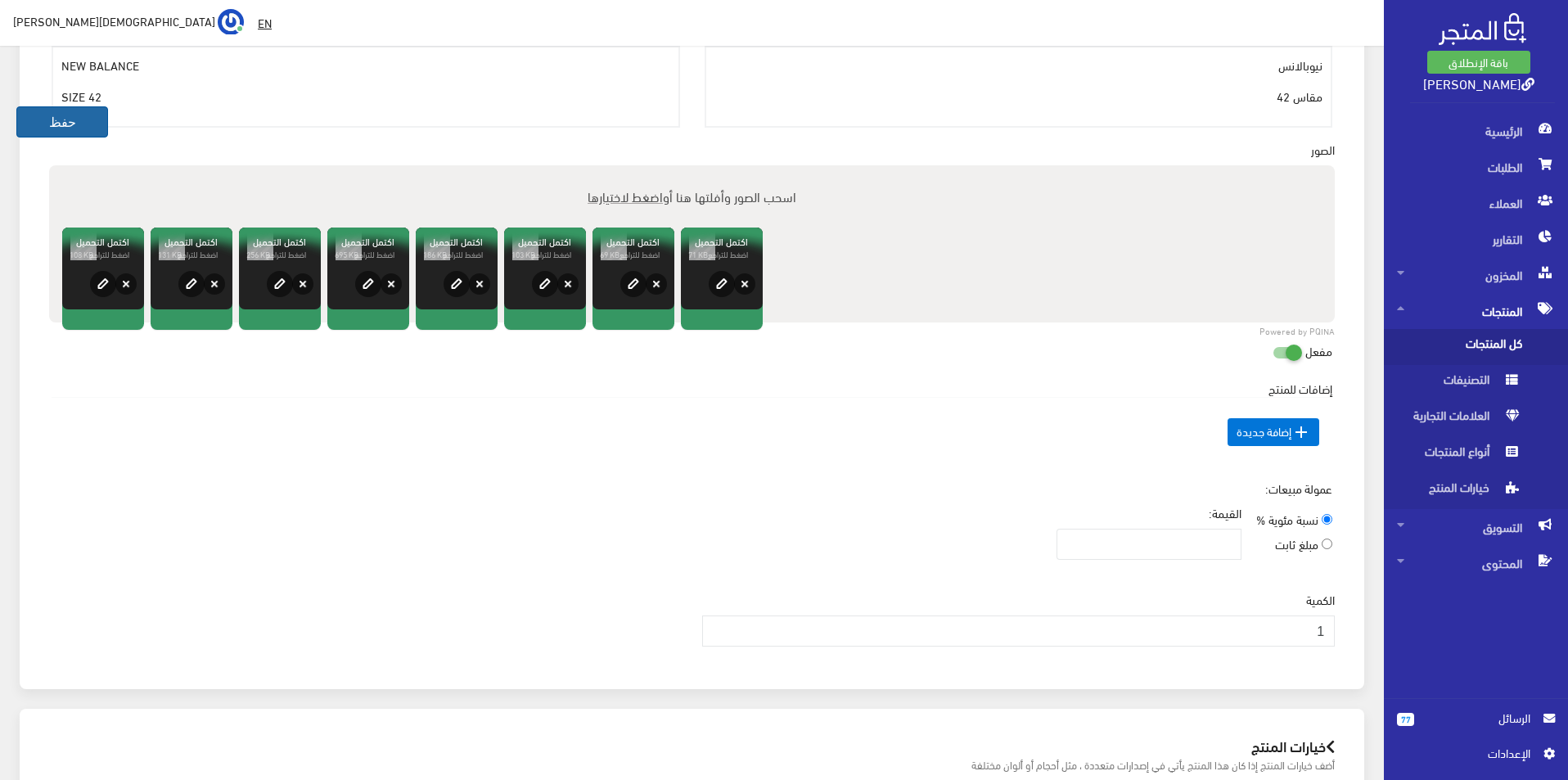
click at [51, 124] on button "حفظ" at bounding box center [62, 121] width 91 height 31
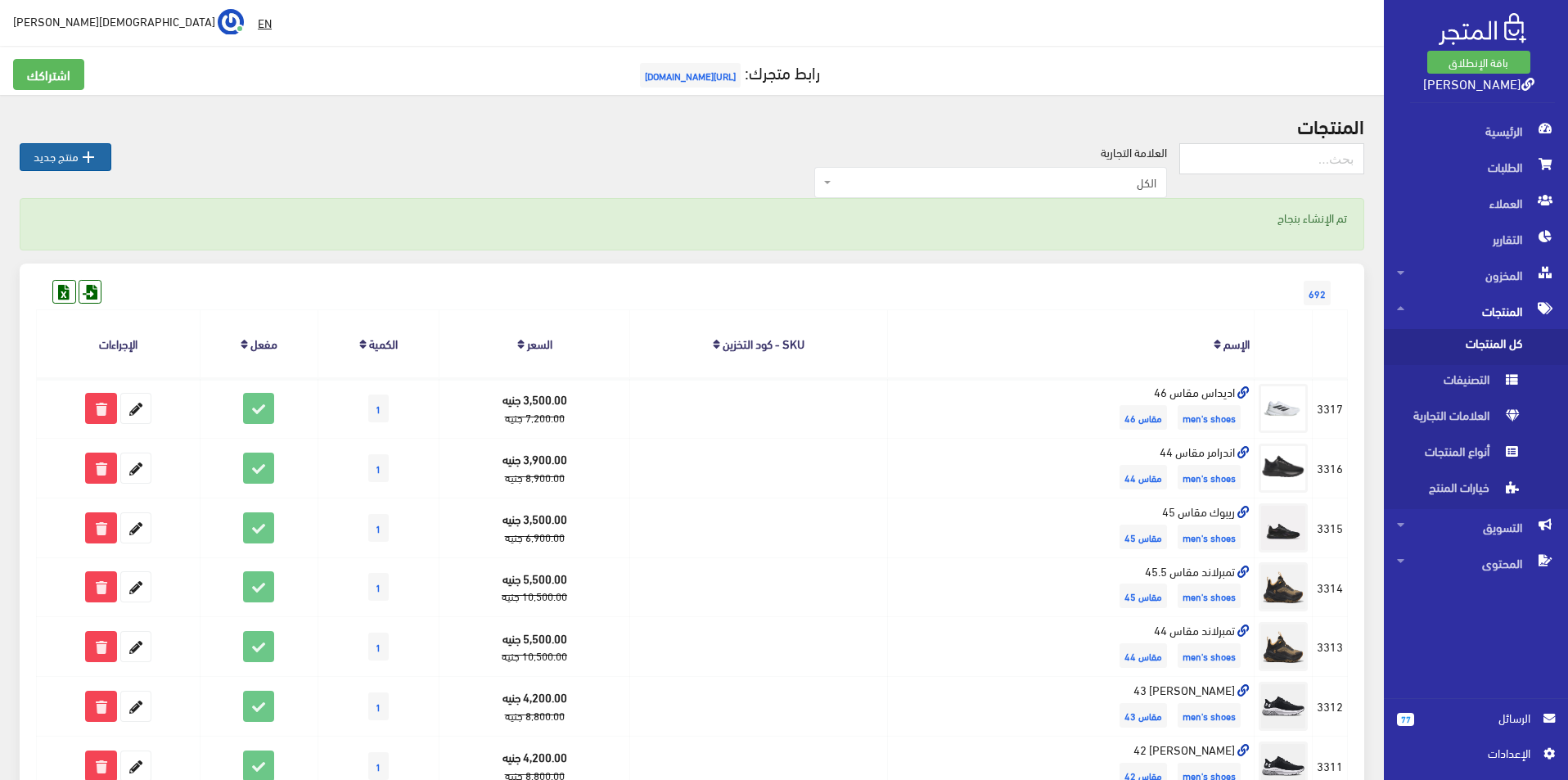
click at [55, 164] on link " منتج جديد" at bounding box center [66, 157] width 91 height 28
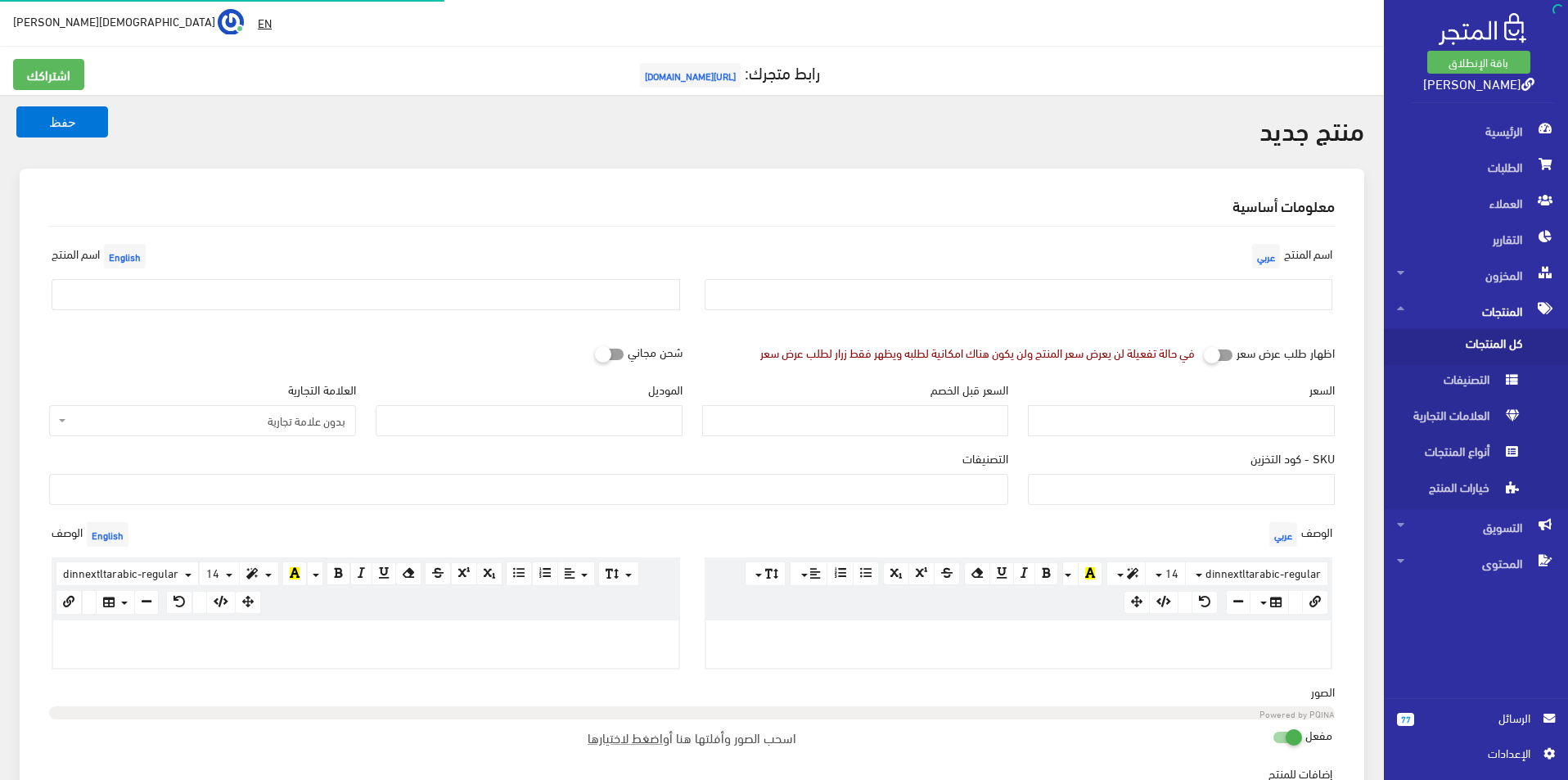
select select
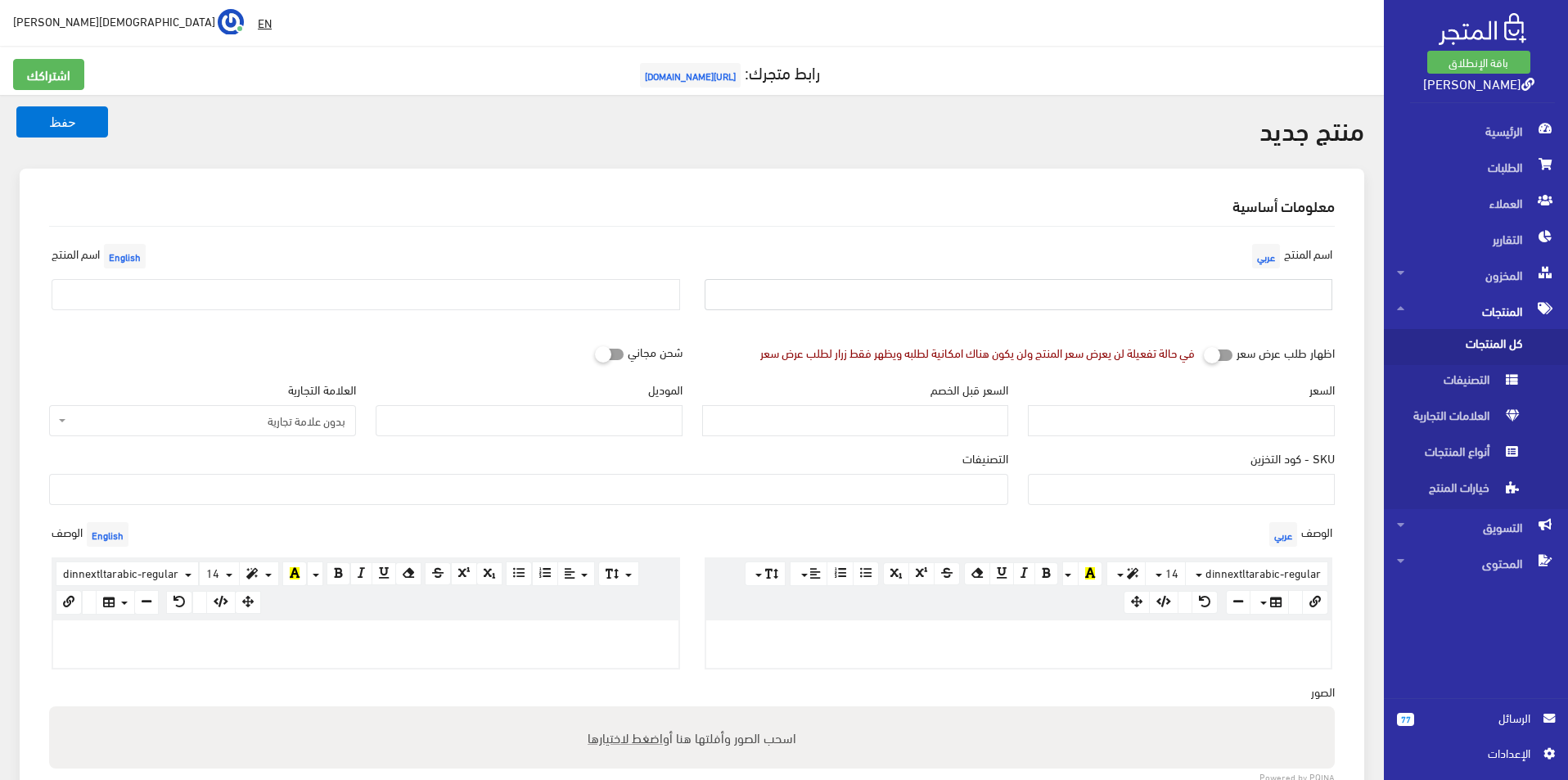
click at [1159, 279] on input "text" at bounding box center [1019, 294] width 629 height 31
type input "نيو بالانس مقاس 42"
click at [510, 254] on div "اسم المنتج English" at bounding box center [366, 281] width 653 height 83
click at [492, 297] on input "text" at bounding box center [366, 294] width 629 height 31
type input "New balance size 42"
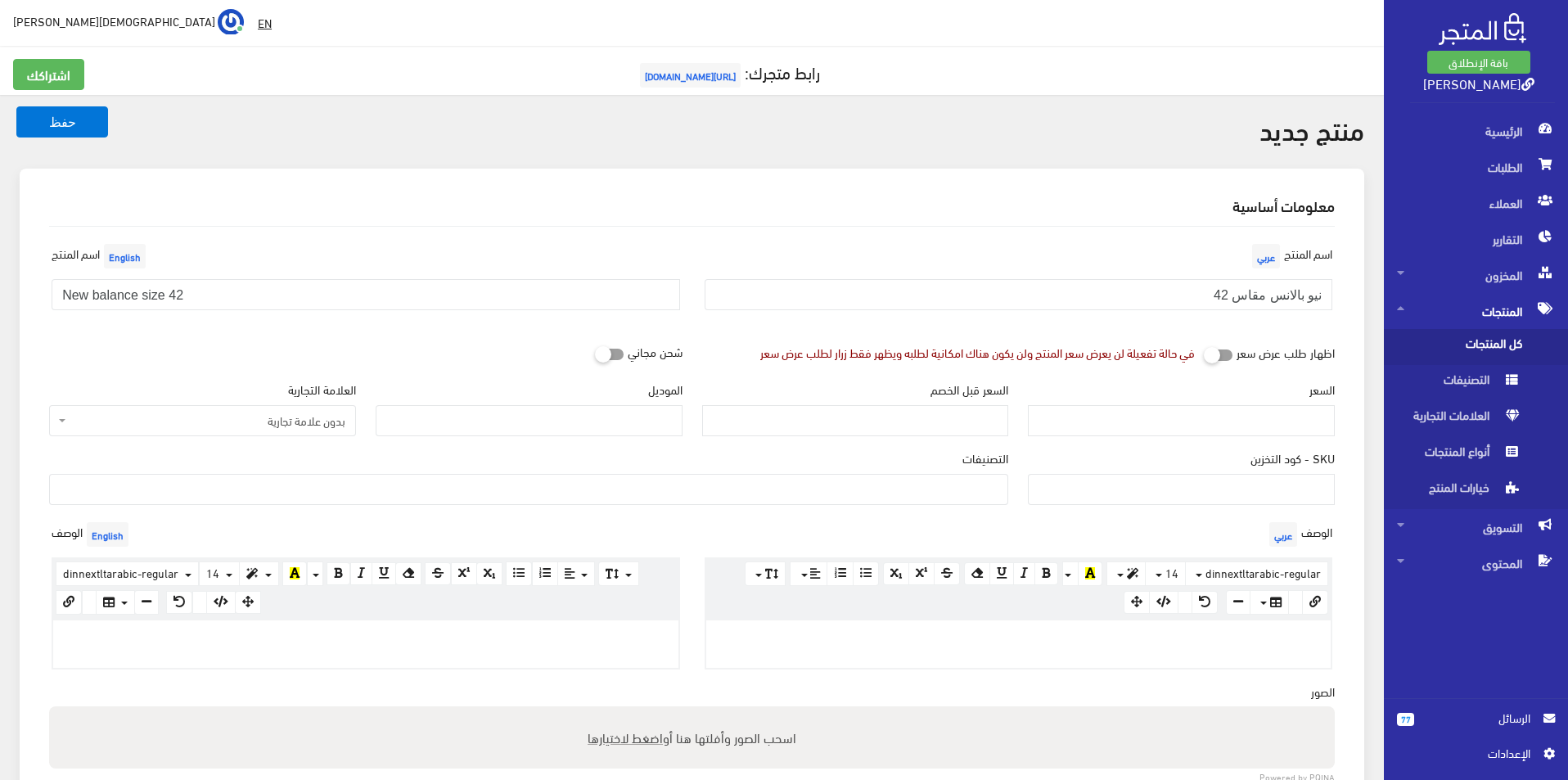
click at [248, 406] on span "بدون علامة تجارية" at bounding box center [202, 420] width 307 height 31
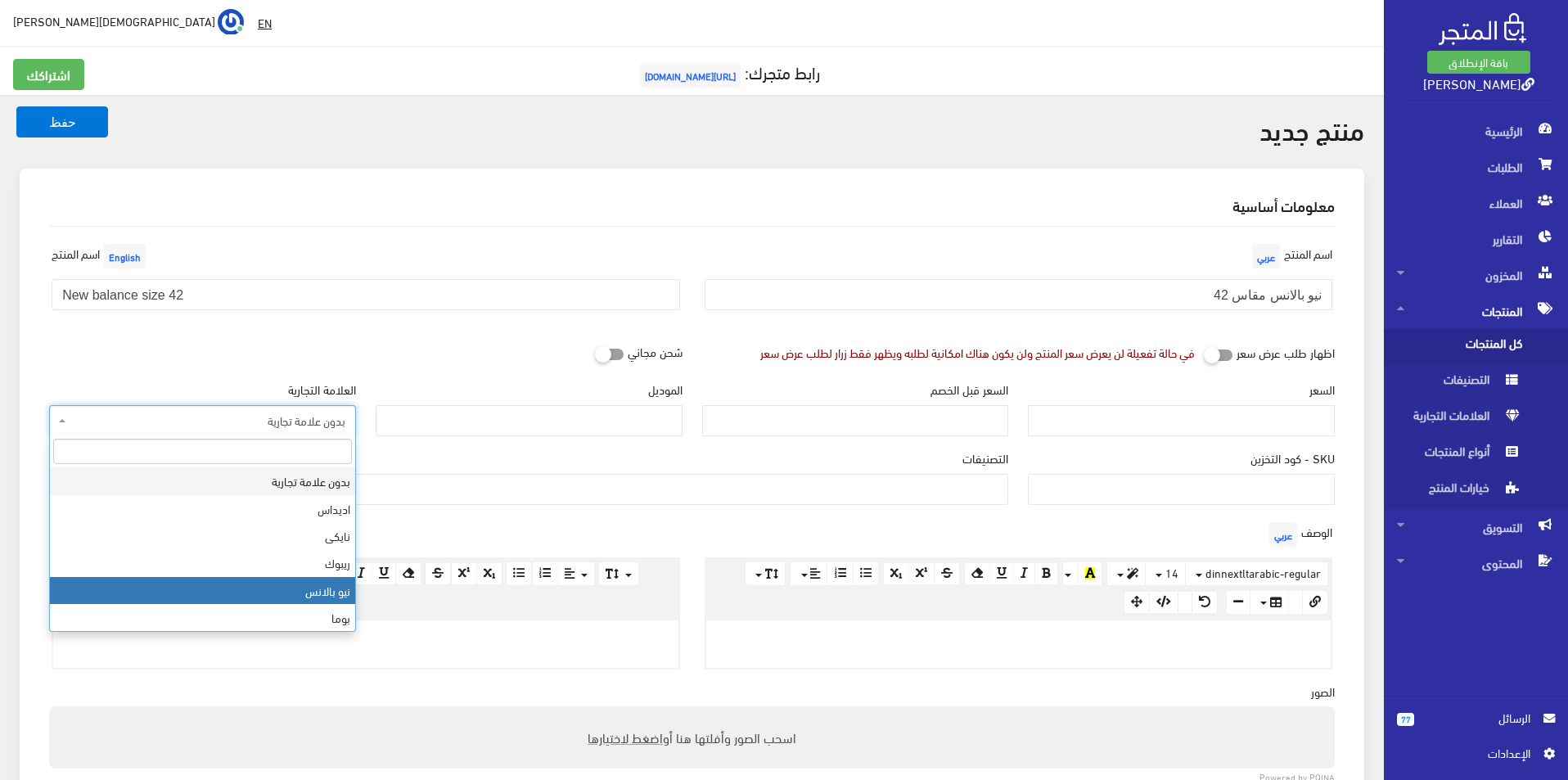
select select "6"
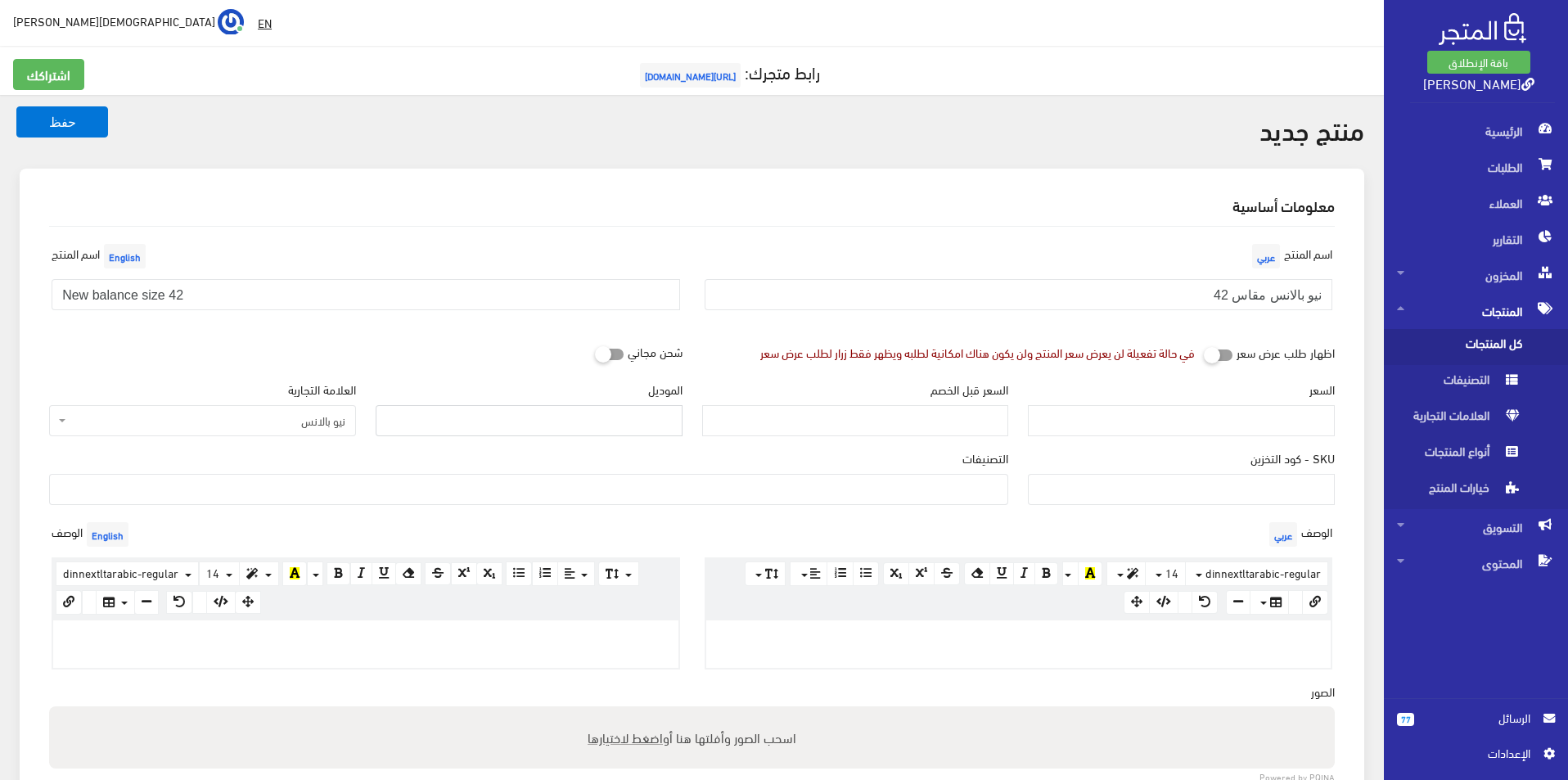
click at [472, 423] on input "الموديل" at bounding box center [529, 420] width 307 height 31
type input "New balance"
click at [1171, 422] on input "السعر" at bounding box center [1181, 420] width 307 height 31
type input "4500"
type input "11500"
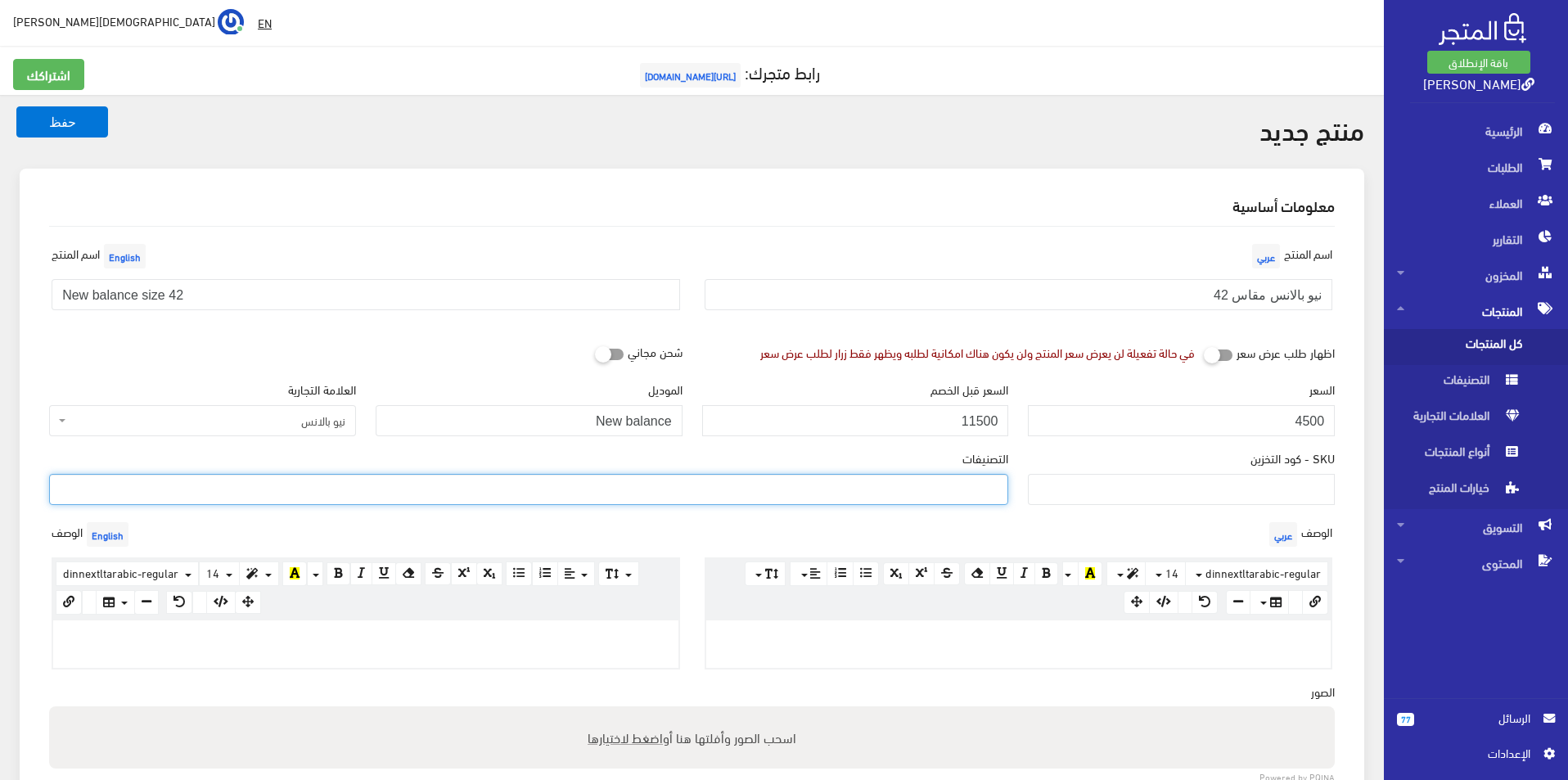
click at [970, 497] on ul at bounding box center [529, 488] width 958 height 26
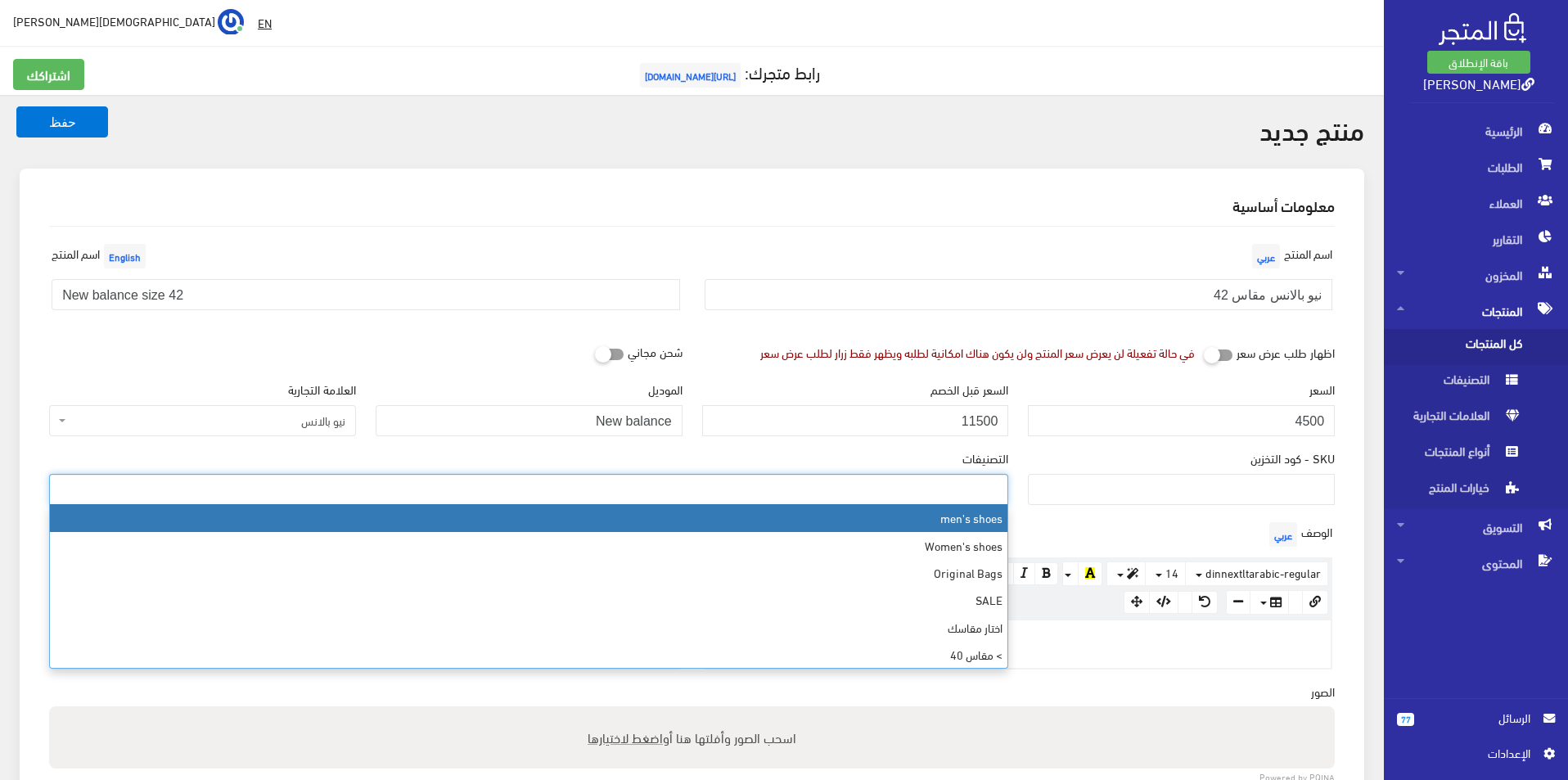
select select "5"
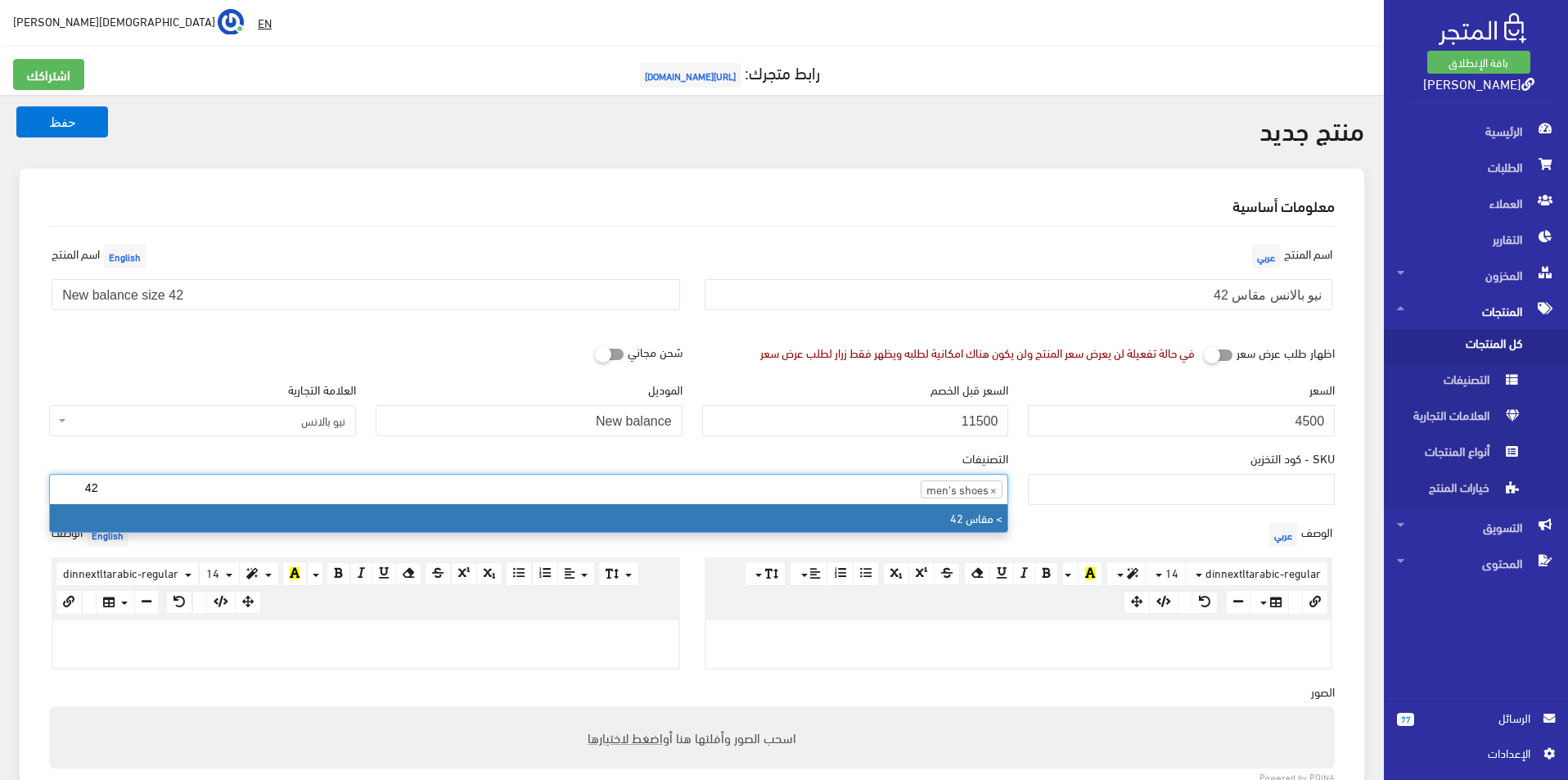
type input "42"
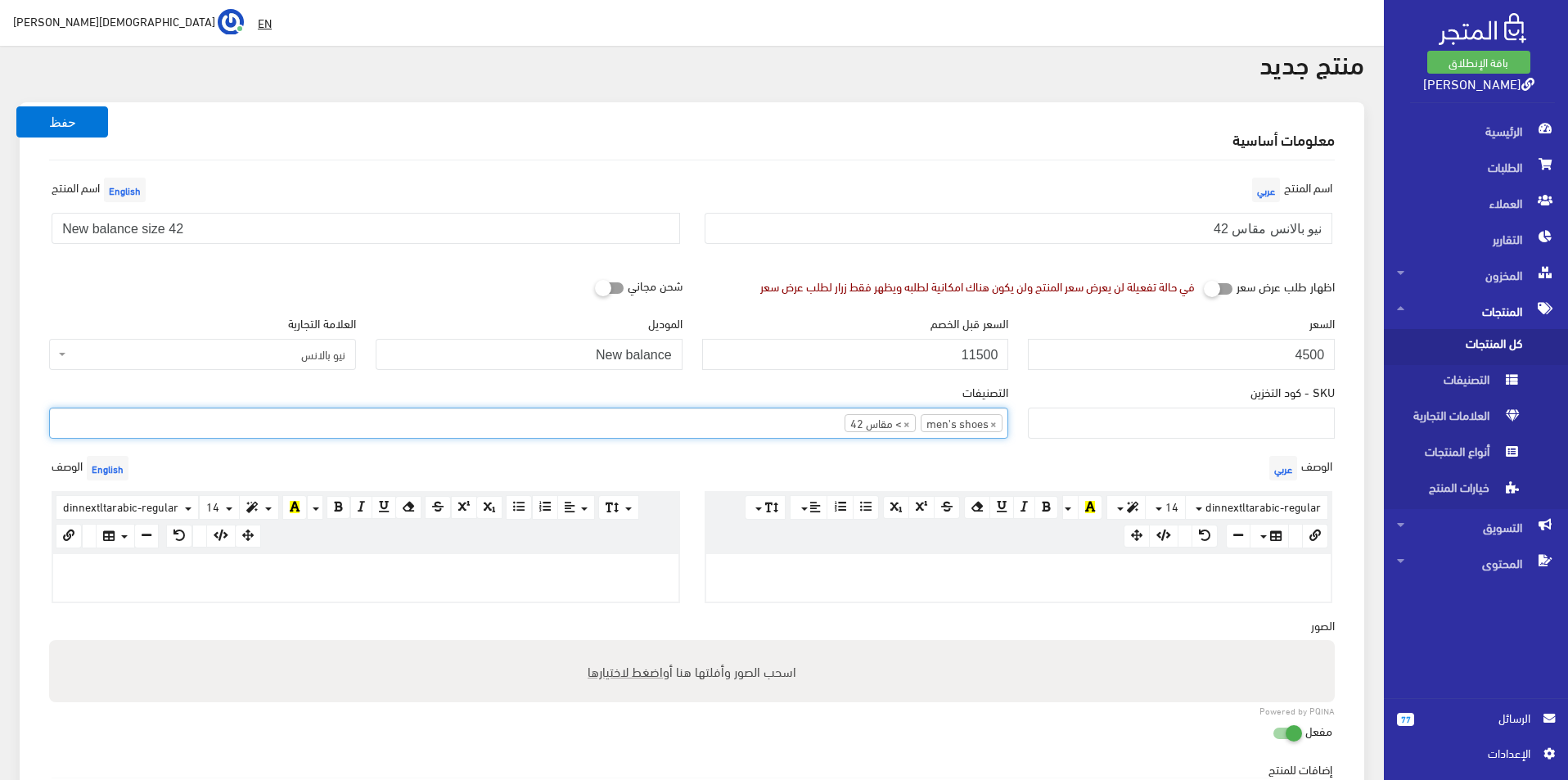
scroll to position [81, 0]
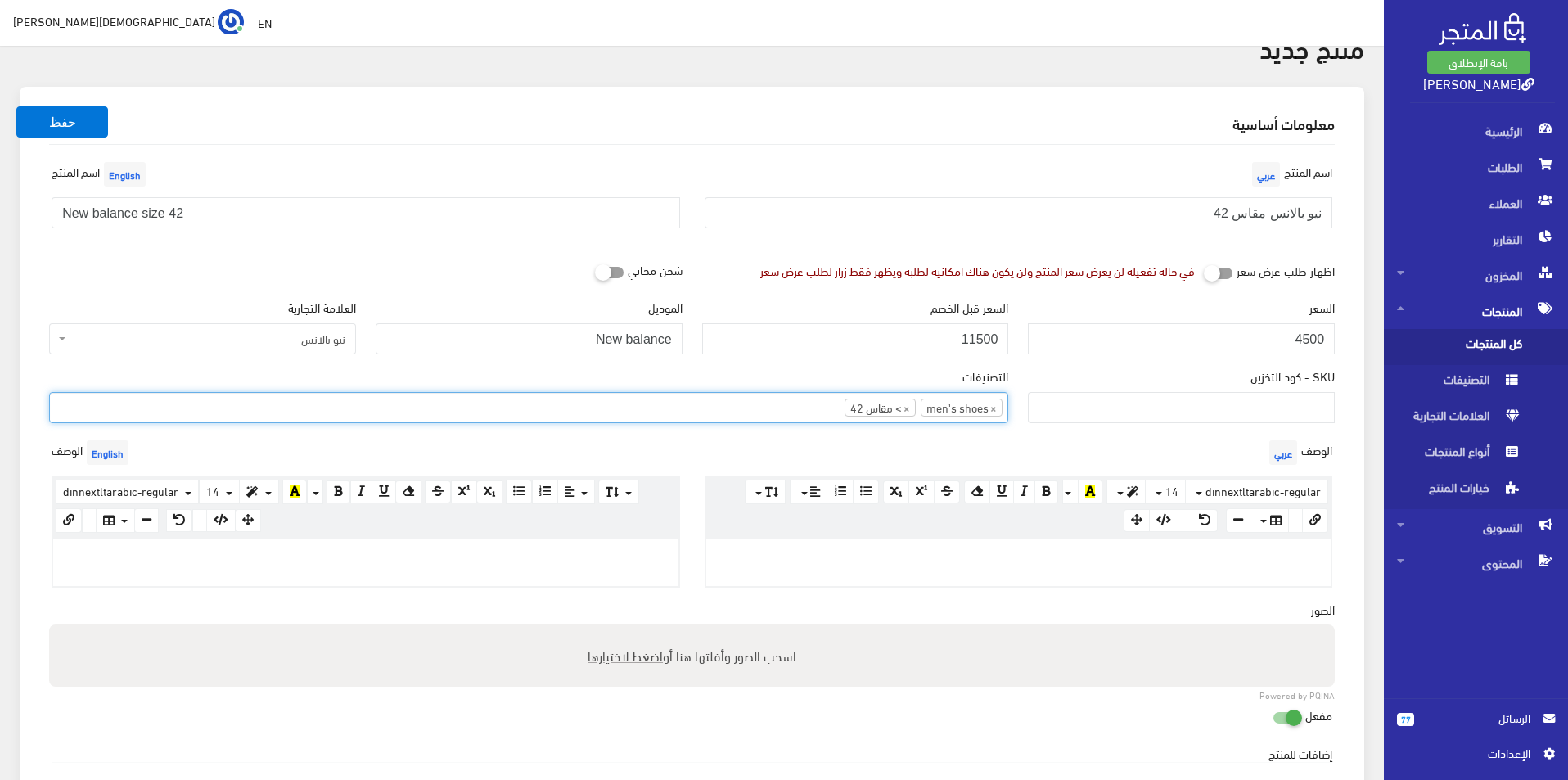
click at [529, 571] on div at bounding box center [366, 562] width 625 height 48
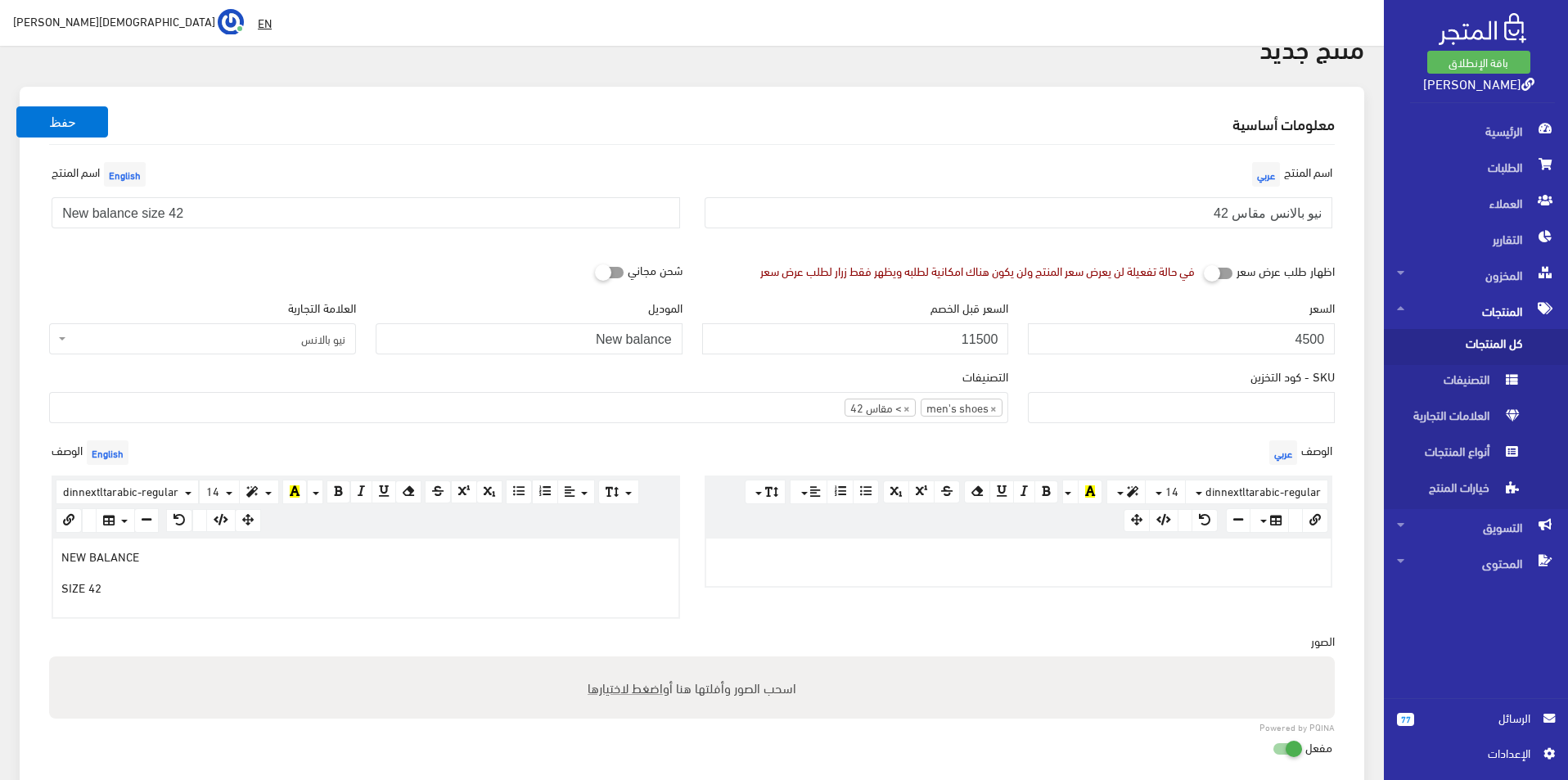
click at [927, 557] on p at bounding box center [1019, 555] width 609 height 18
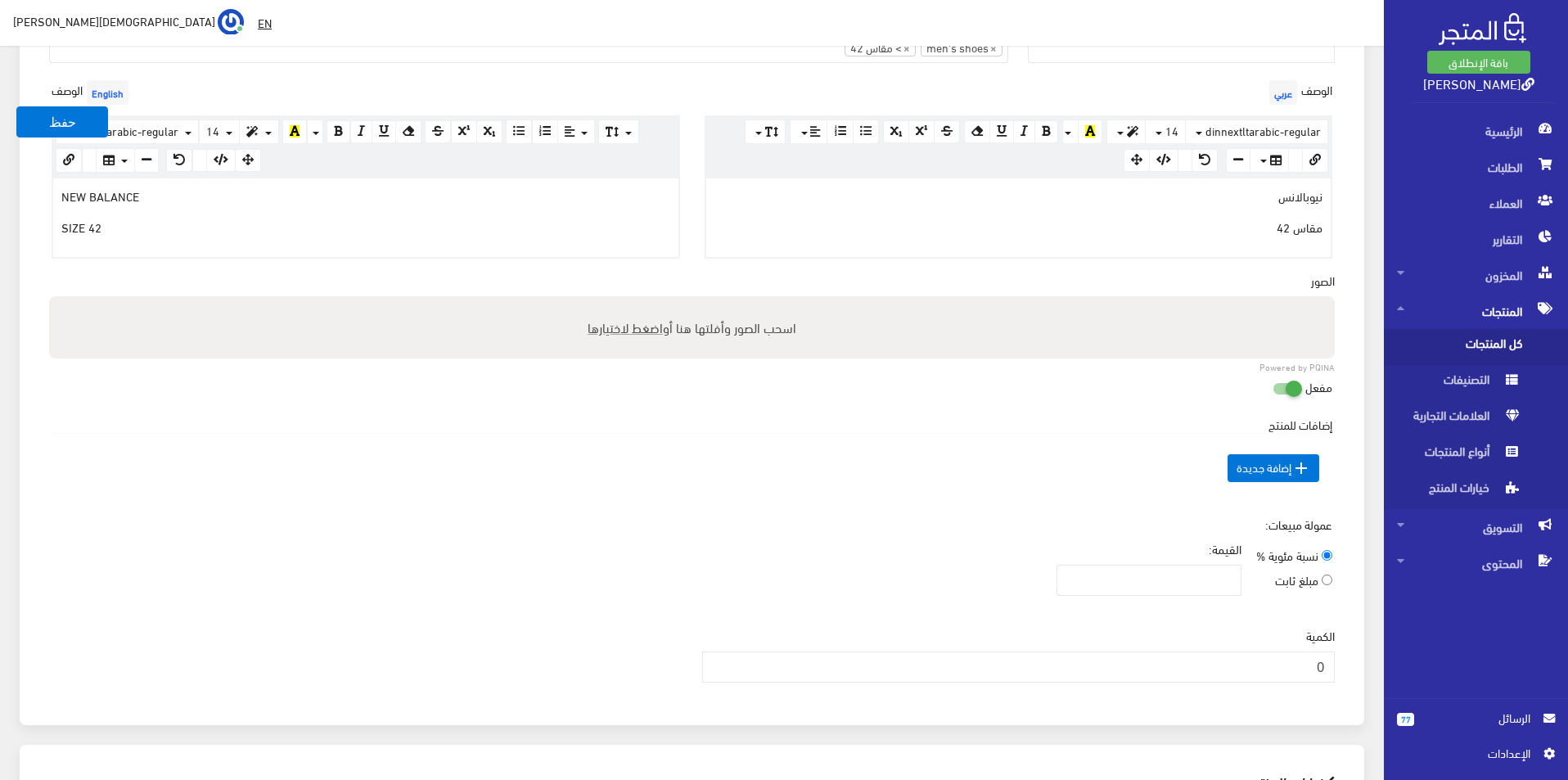
scroll to position [491, 0]
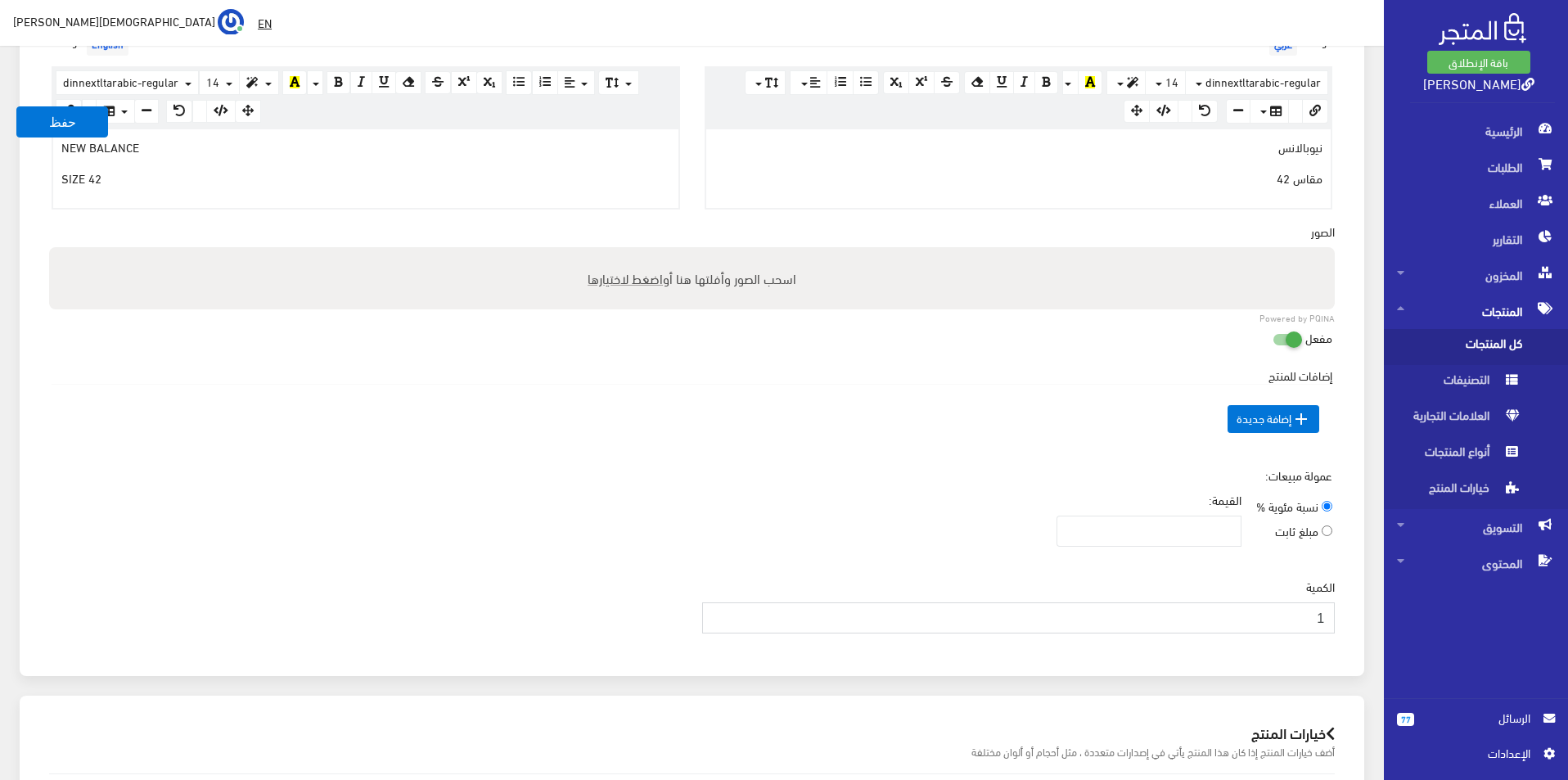
type input "1"
click at [717, 615] on input "1" at bounding box center [1019, 617] width 634 height 31
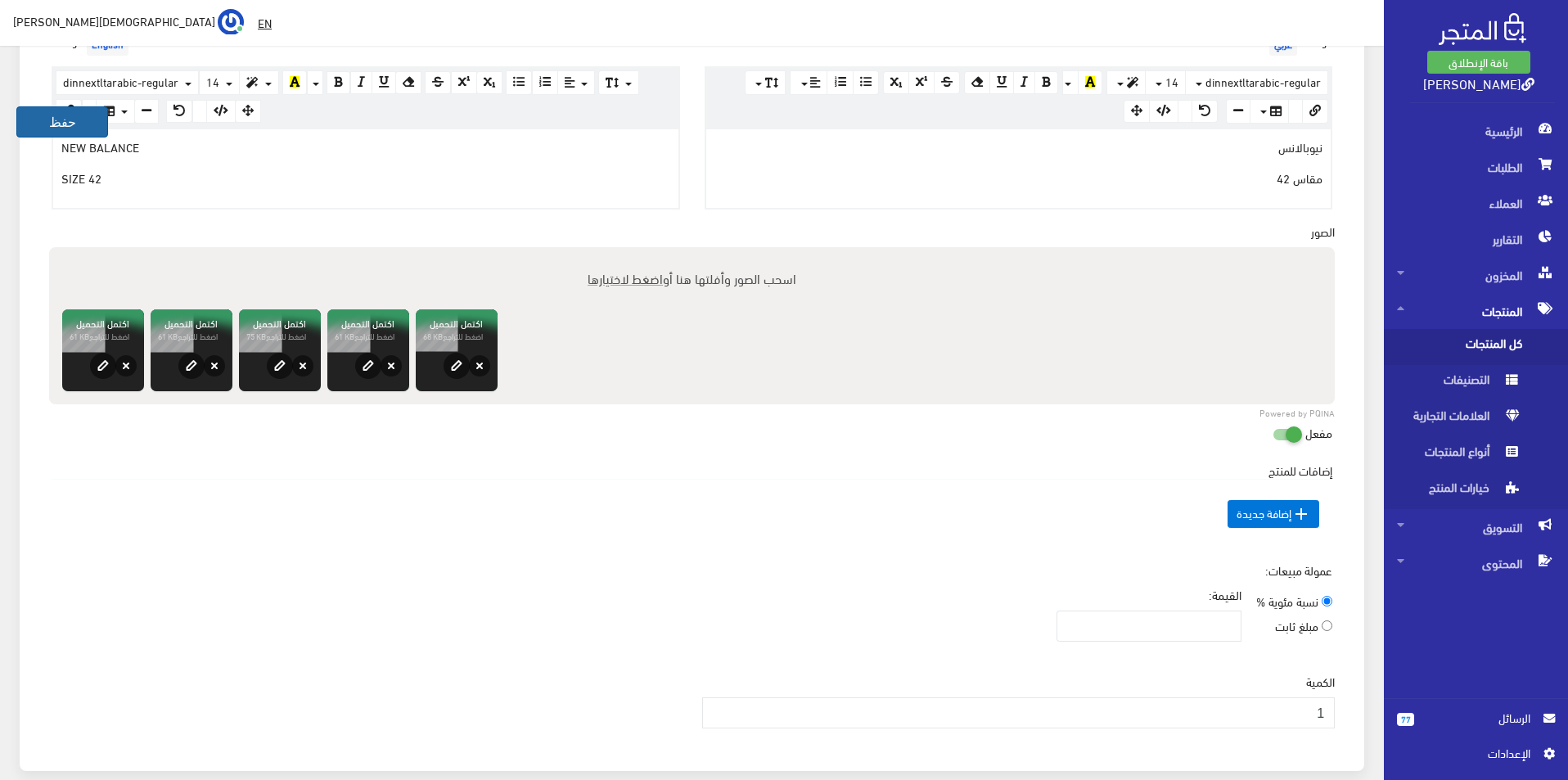
click at [28, 127] on button "حفظ" at bounding box center [62, 121] width 91 height 31
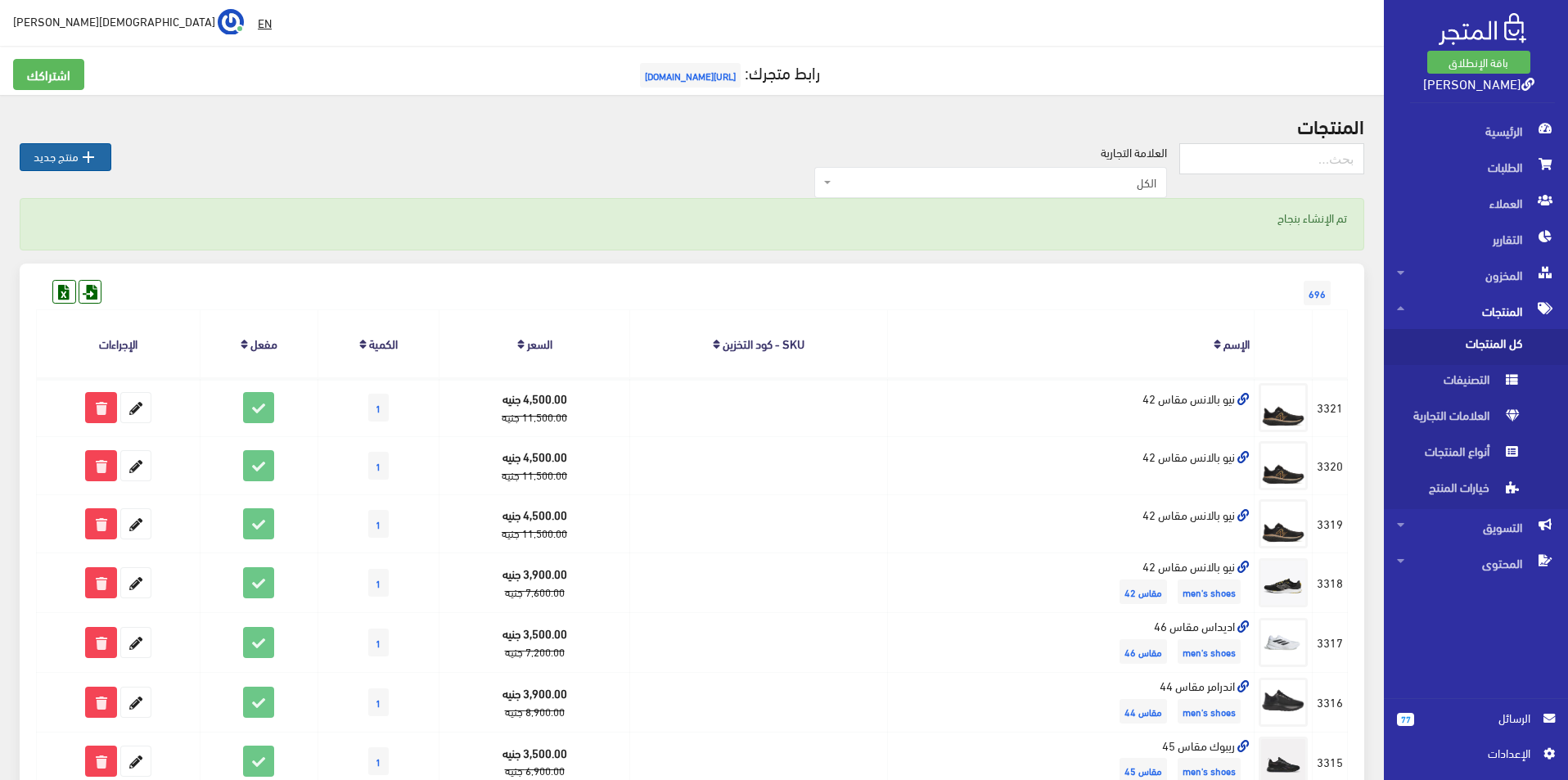
click at [99, 163] on link " منتج جديد" at bounding box center [66, 157] width 91 height 28
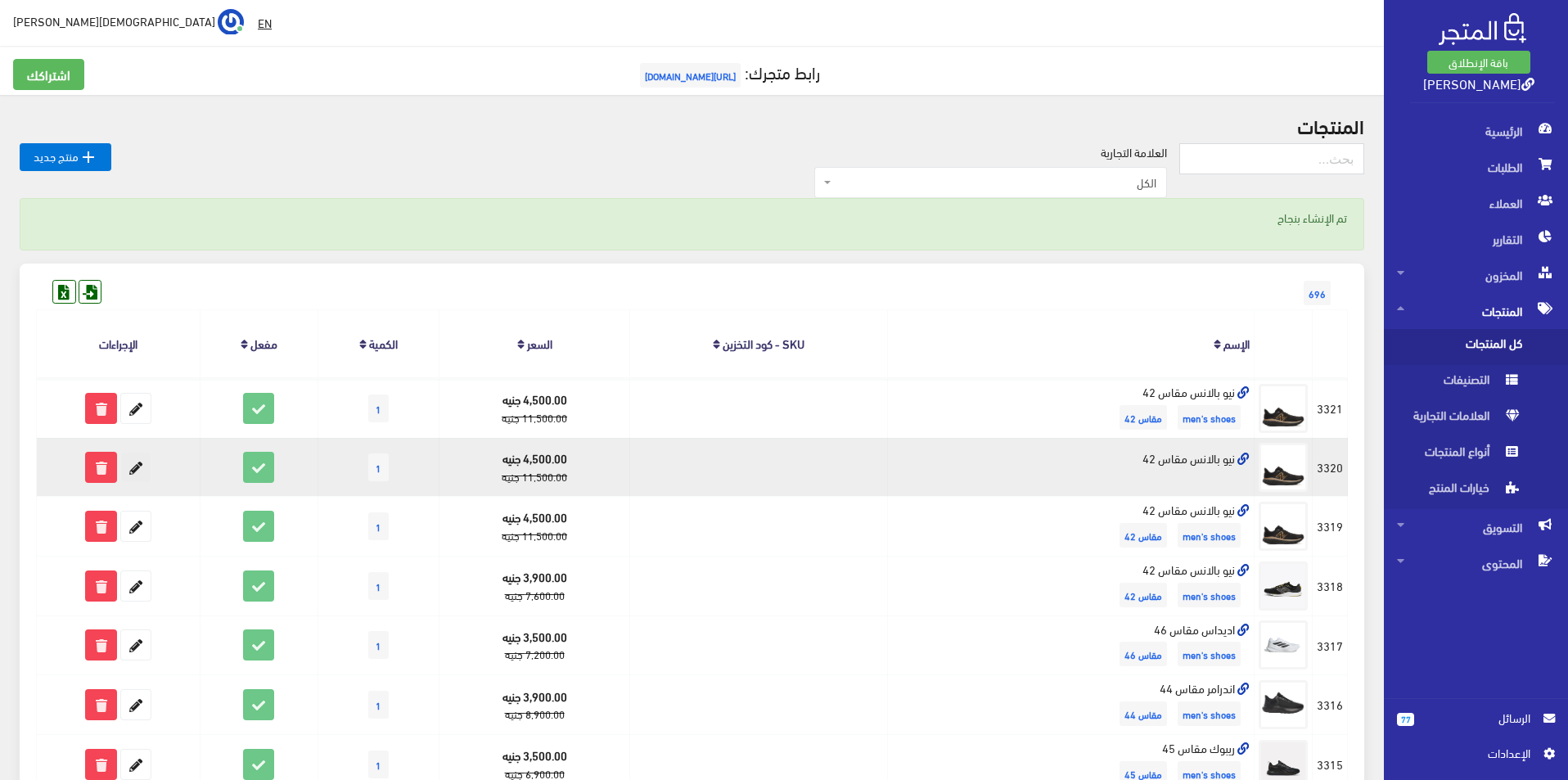
click at [141, 457] on icon at bounding box center [136, 468] width 30 height 30
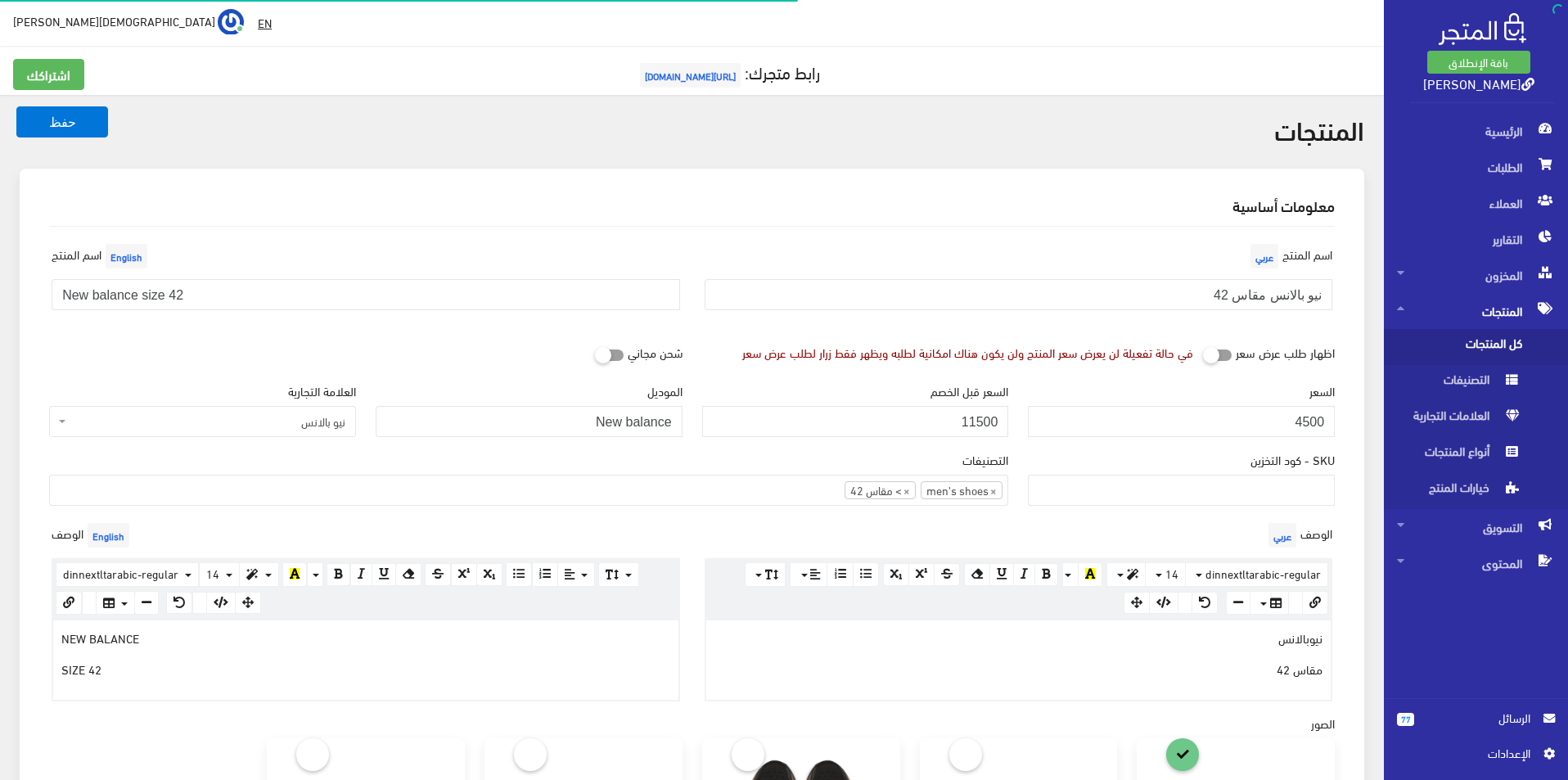
select select
click at [1092, 304] on input "نيو بالانس مقاس 42" at bounding box center [1019, 294] width 629 height 31
type input "نيو بالانس مقاس 43"
click at [399, 310] on input "New balance size 42" at bounding box center [366, 294] width 629 height 31
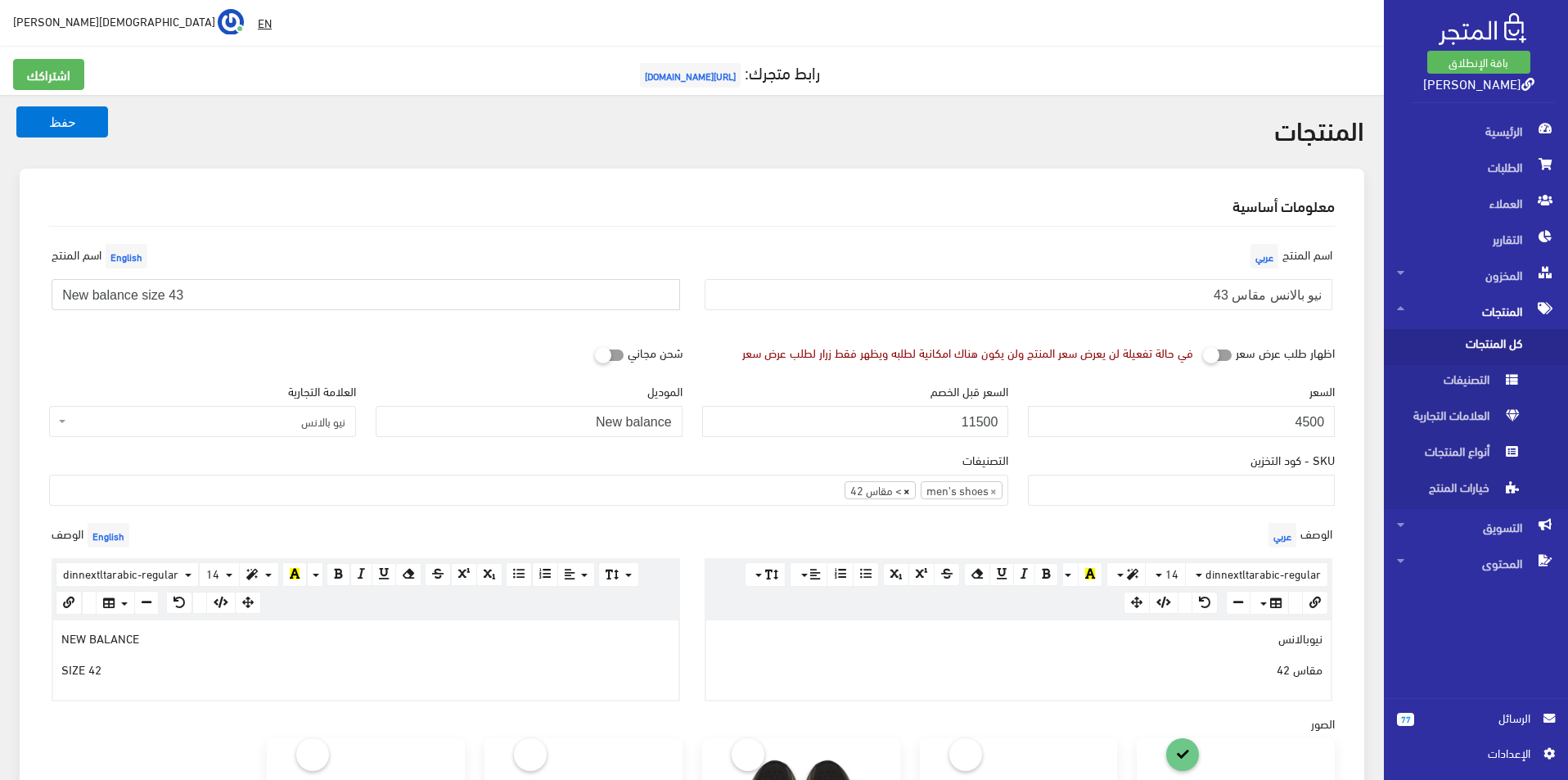
type input "New balance size 43"
click at [905, 493] on span "×" at bounding box center [906, 490] width 7 height 16
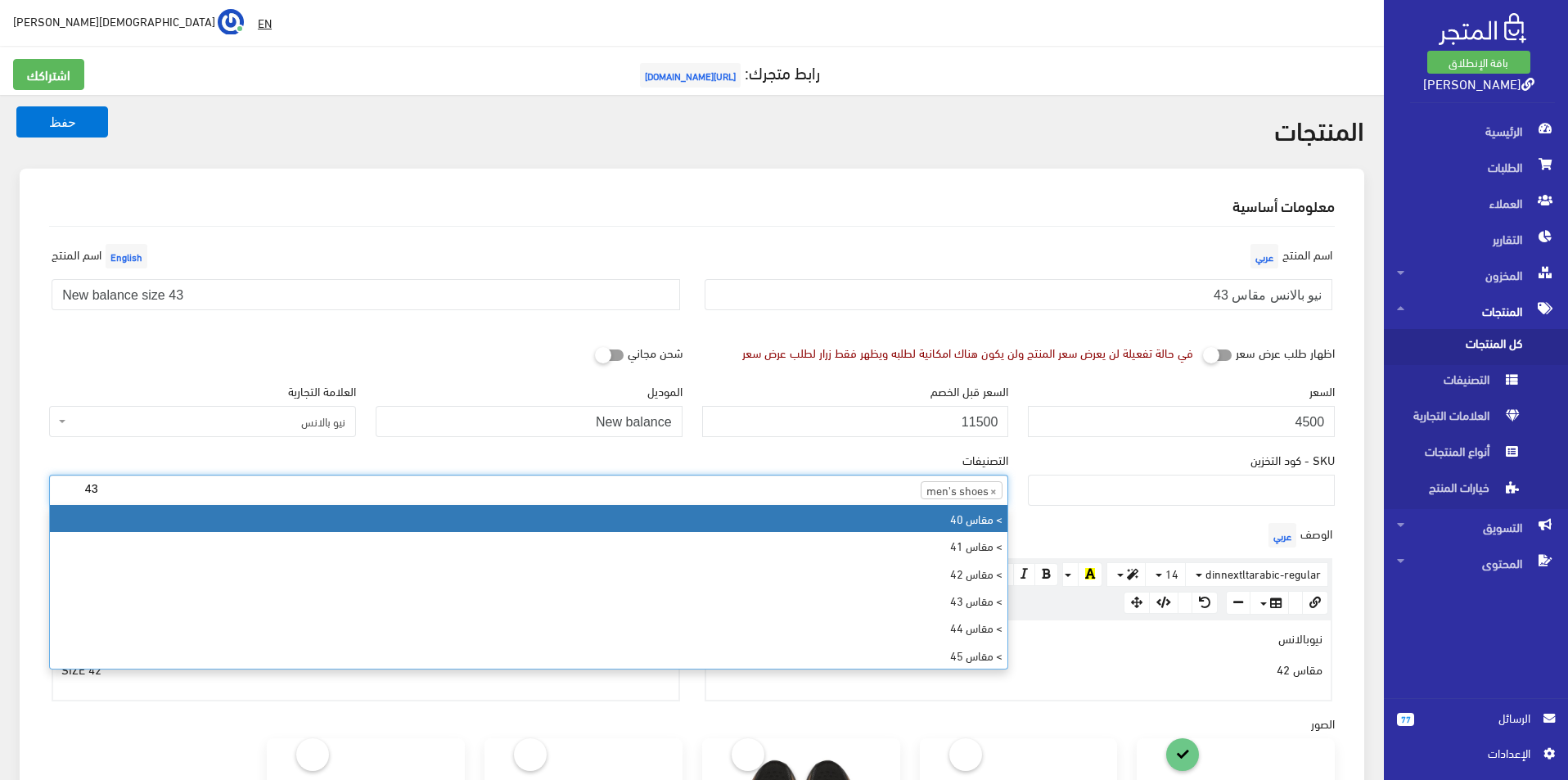
type input "43"
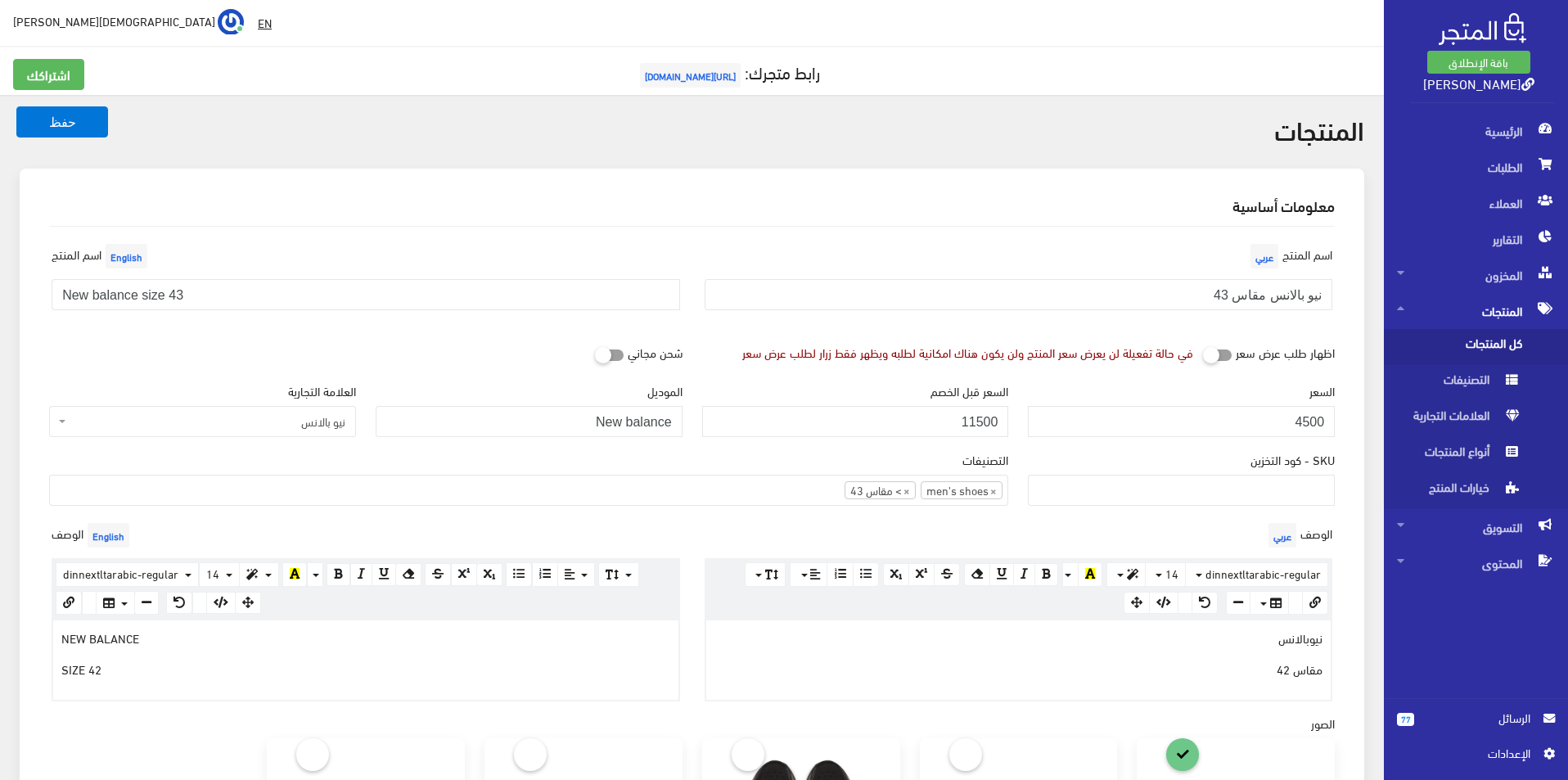
click at [1242, 692] on div "نيوبالانس مقاس 42" at bounding box center [1019, 659] width 625 height 78
click at [383, 670] on p "SIZE 42" at bounding box center [366, 669] width 609 height 18
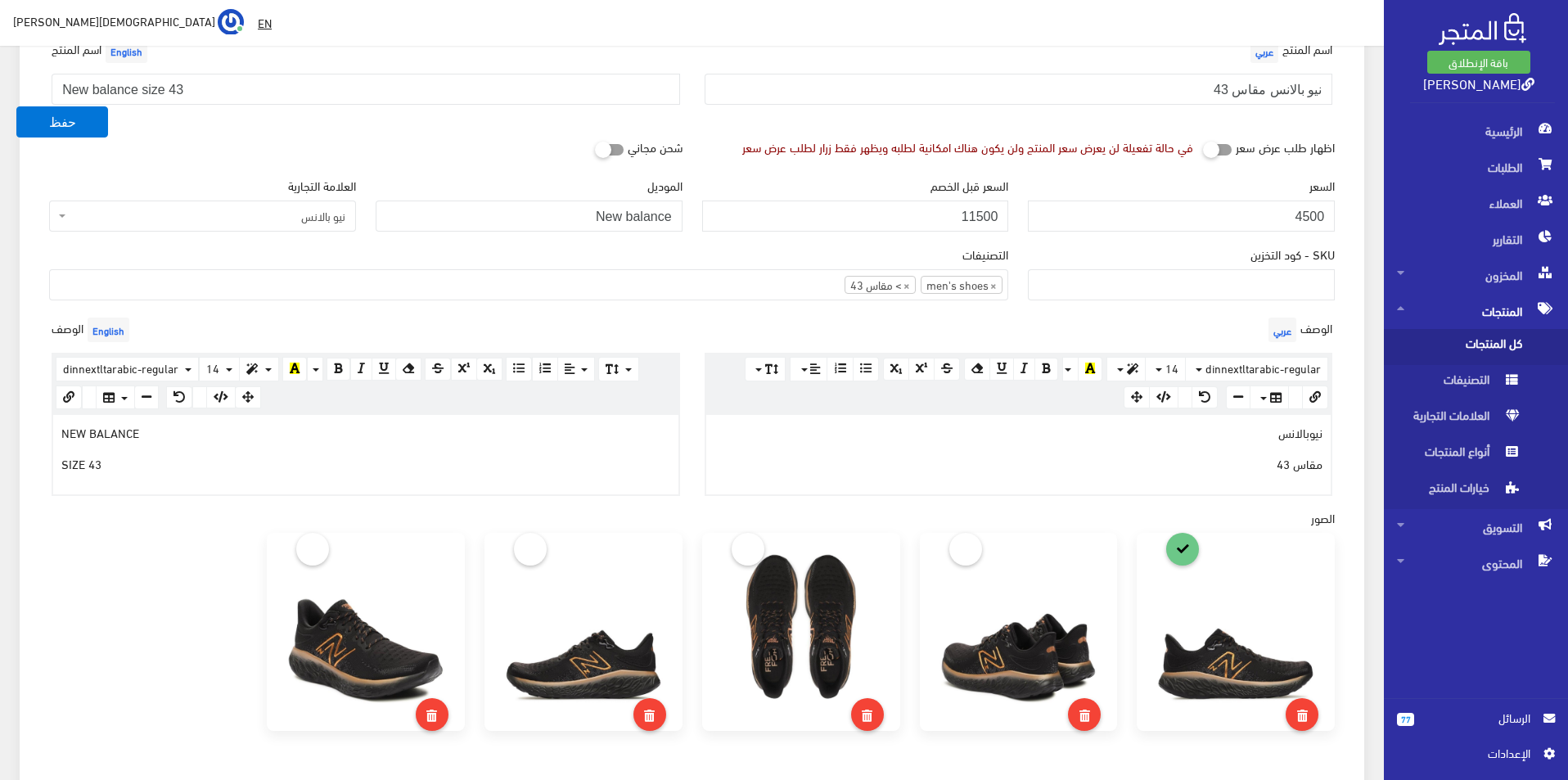
scroll to position [409, 0]
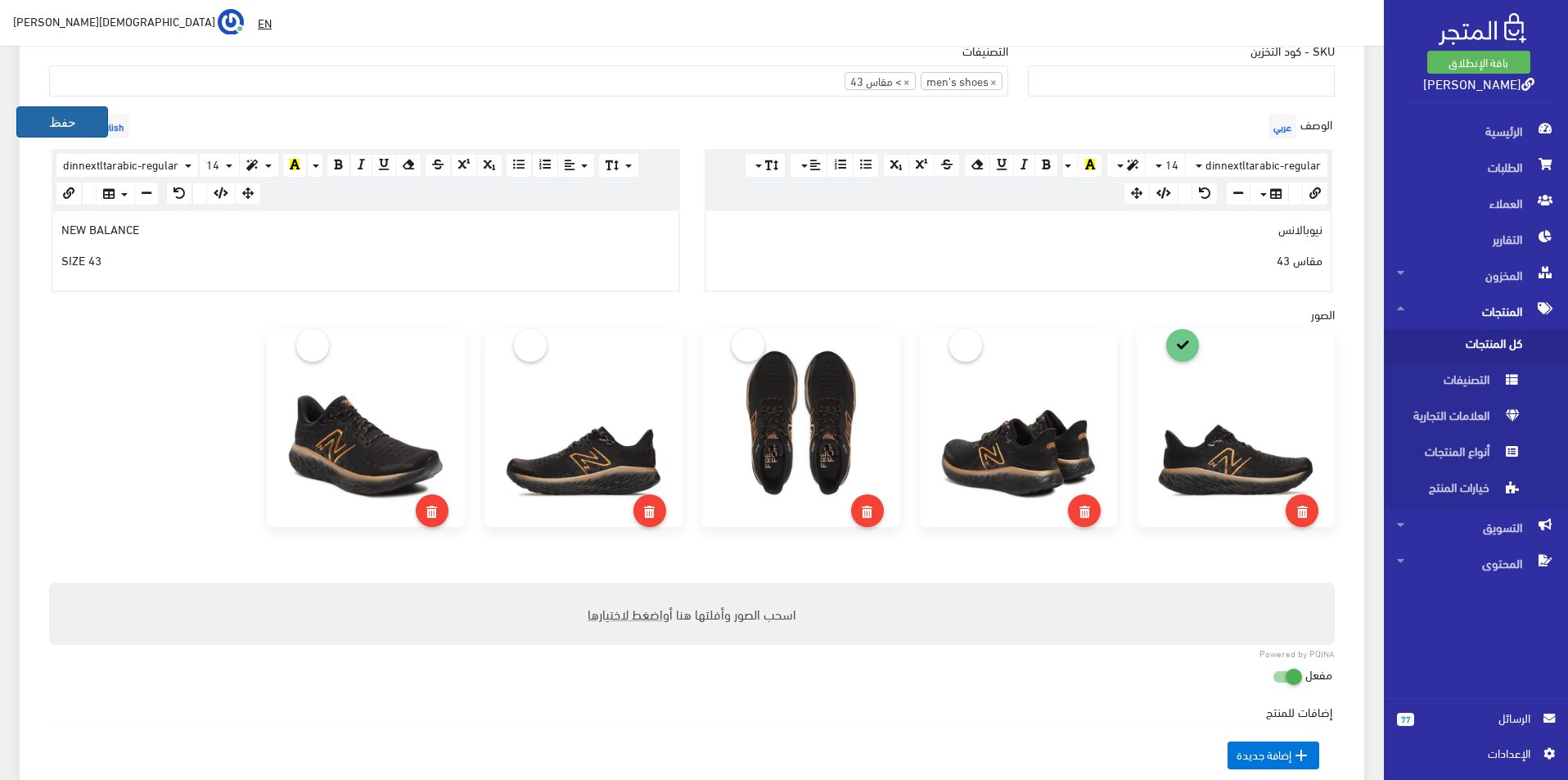
click at [54, 120] on button "حفظ" at bounding box center [62, 121] width 91 height 31
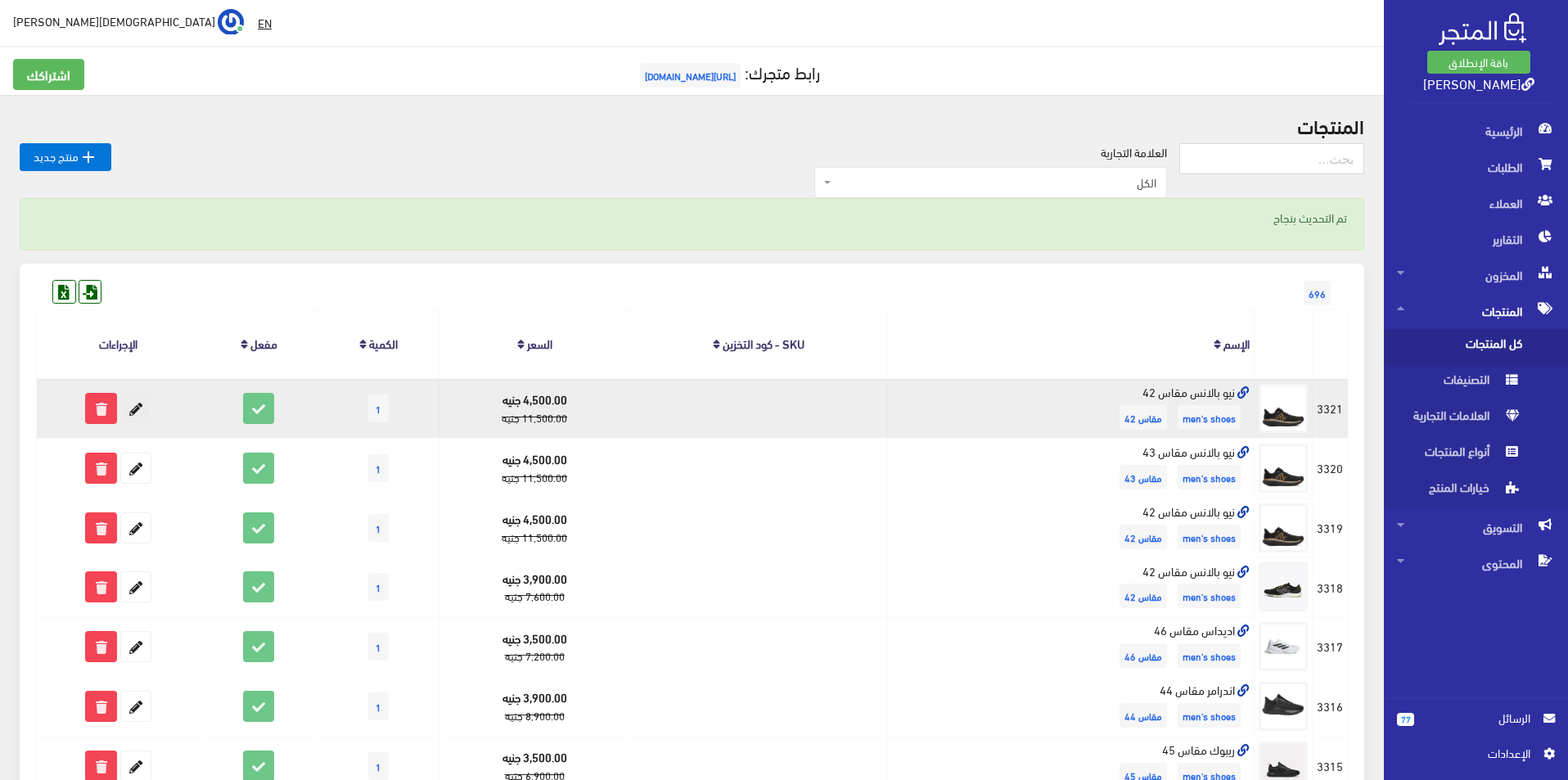
click at [139, 406] on icon at bounding box center [136, 408] width 30 height 30
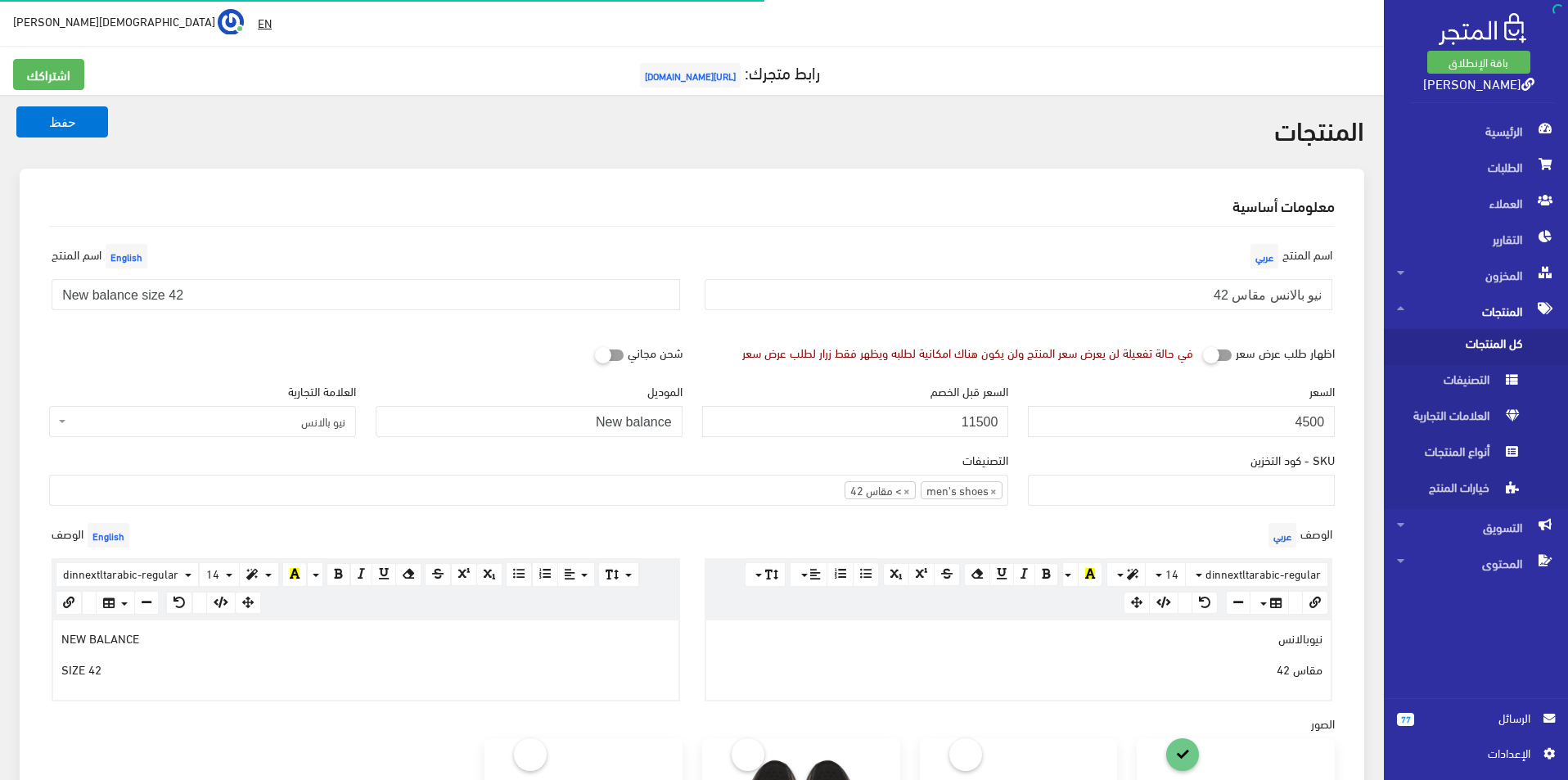
select select
click at [1176, 308] on input "نيو بالانس مقاس 42" at bounding box center [1019, 294] width 629 height 31
type input "نيو بالانس مقاس 44.5"
click at [499, 292] on input "New balance size 42" at bounding box center [366, 294] width 629 height 31
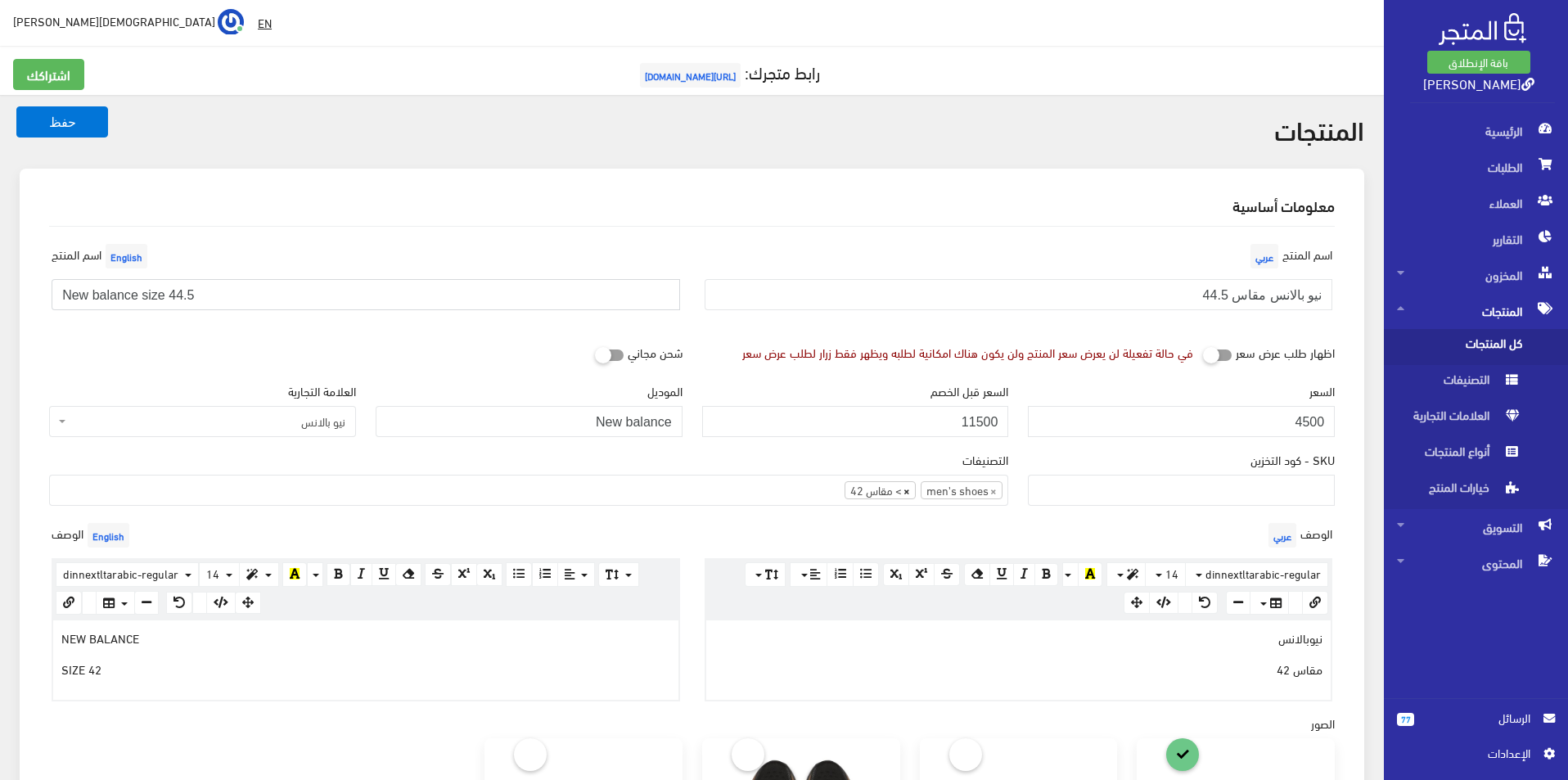
type input "New balance size 44.5"
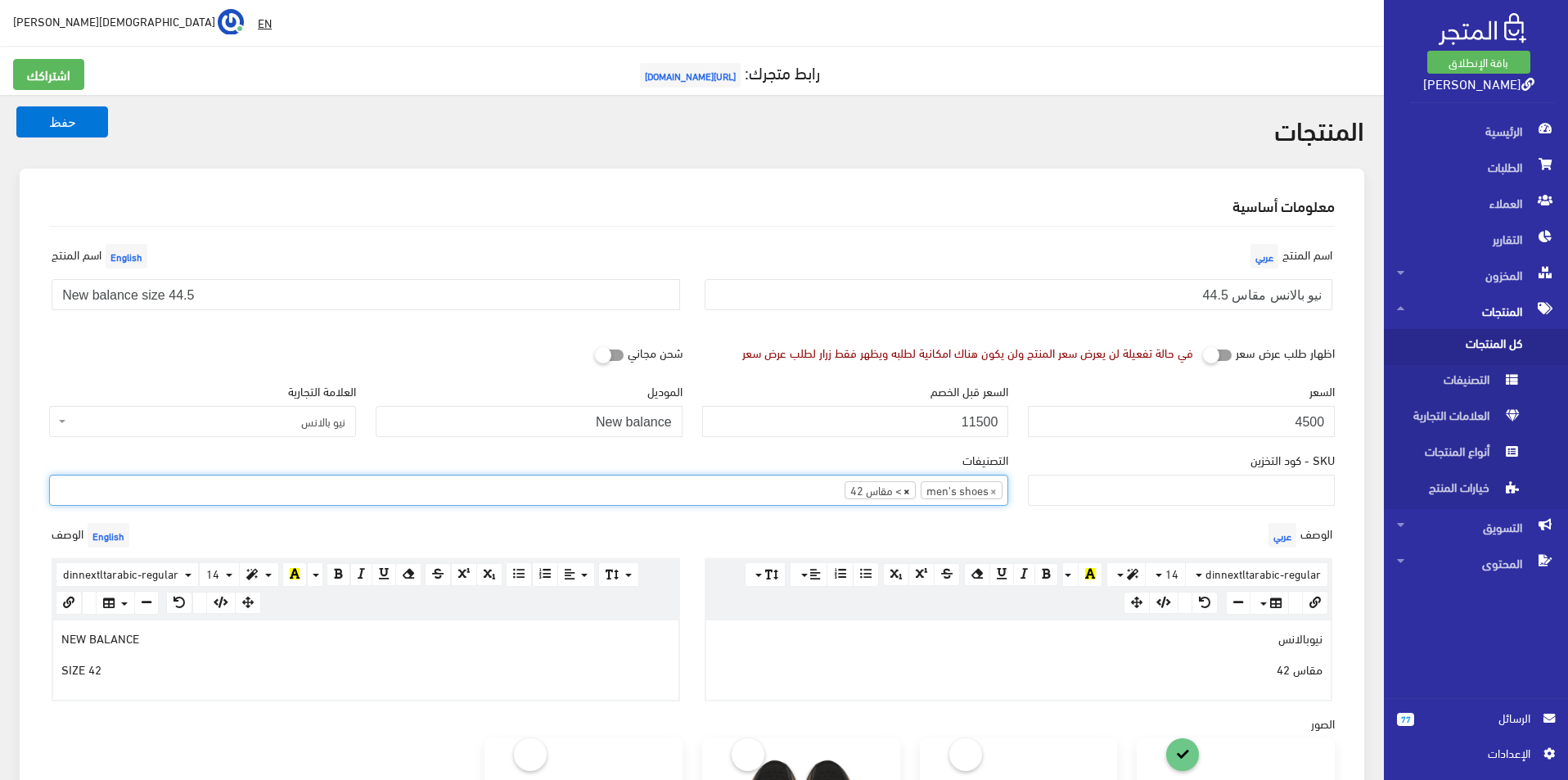
click at [907, 490] on span "×" at bounding box center [906, 490] width 7 height 16
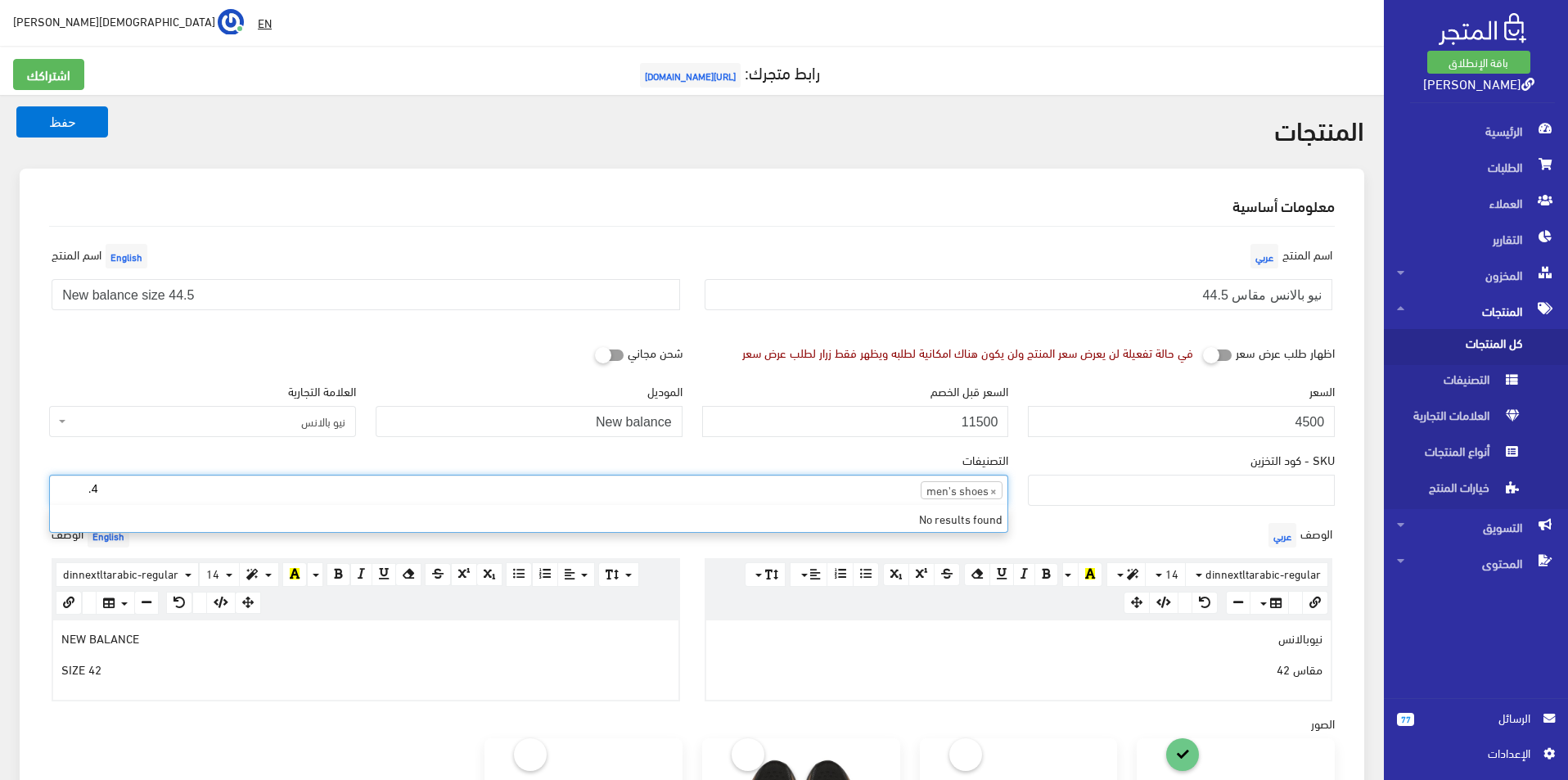
type input "4"
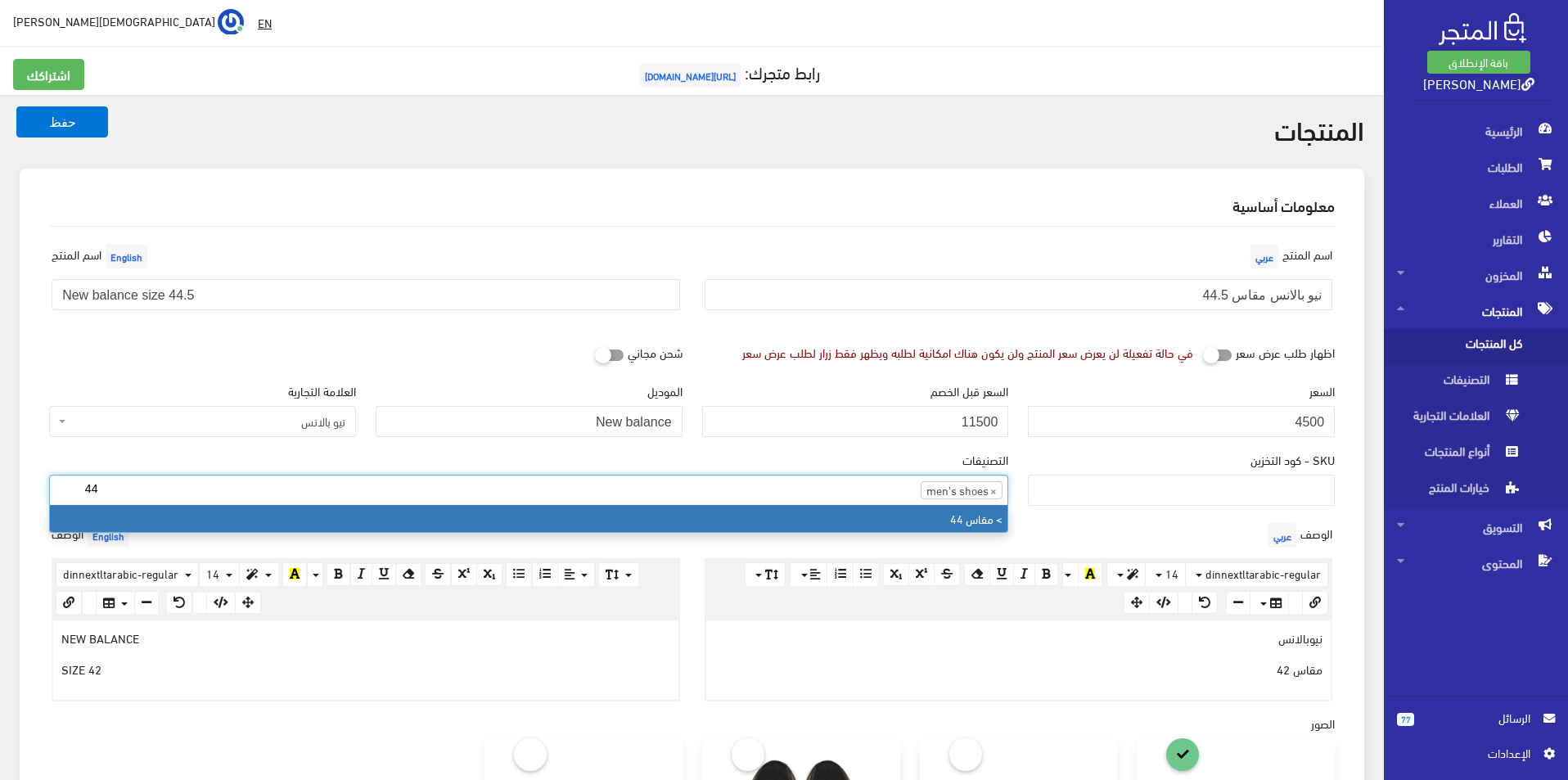
type input "44"
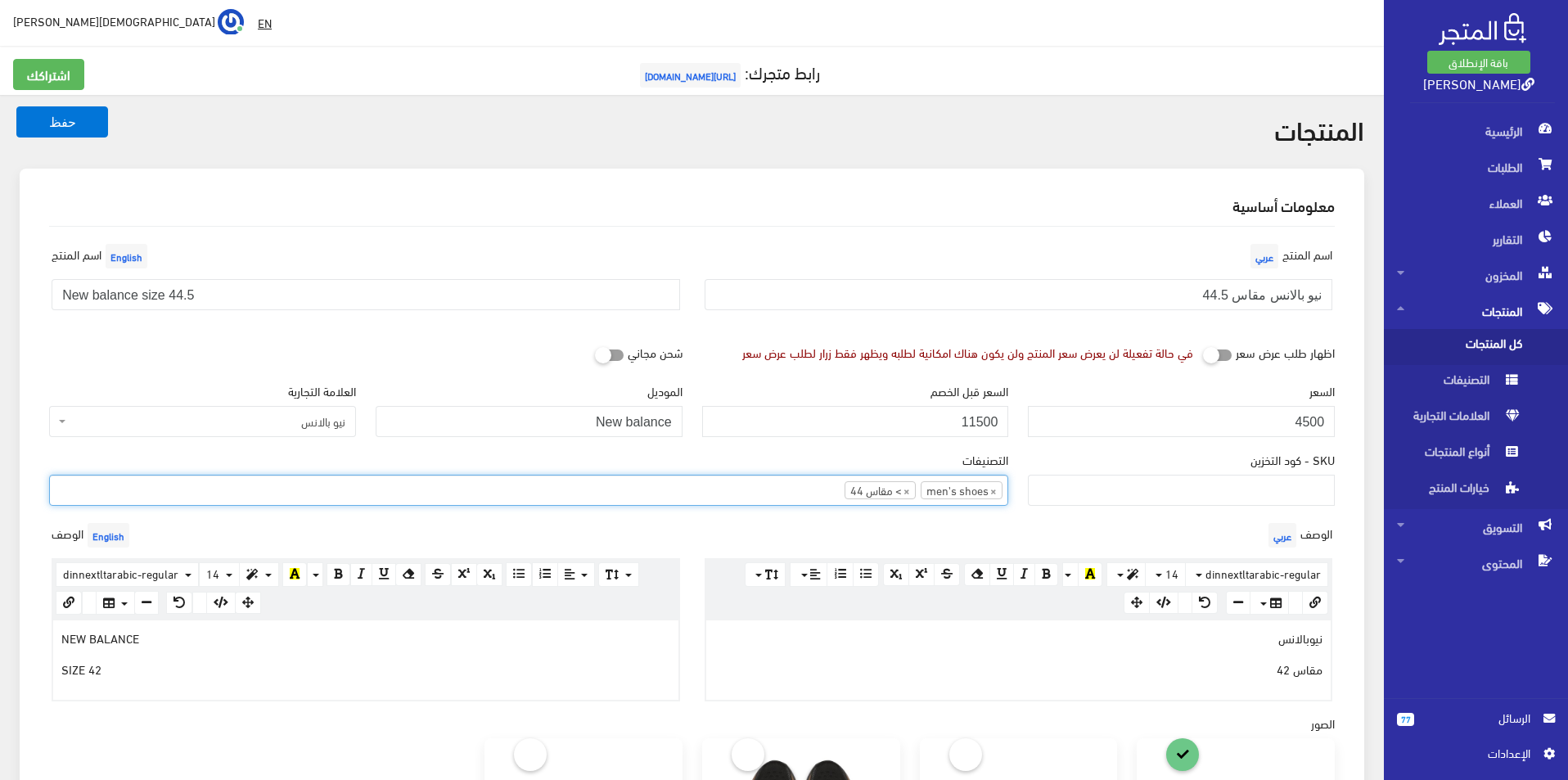
click at [1235, 674] on p "مقاس 42" at bounding box center [1019, 669] width 609 height 18
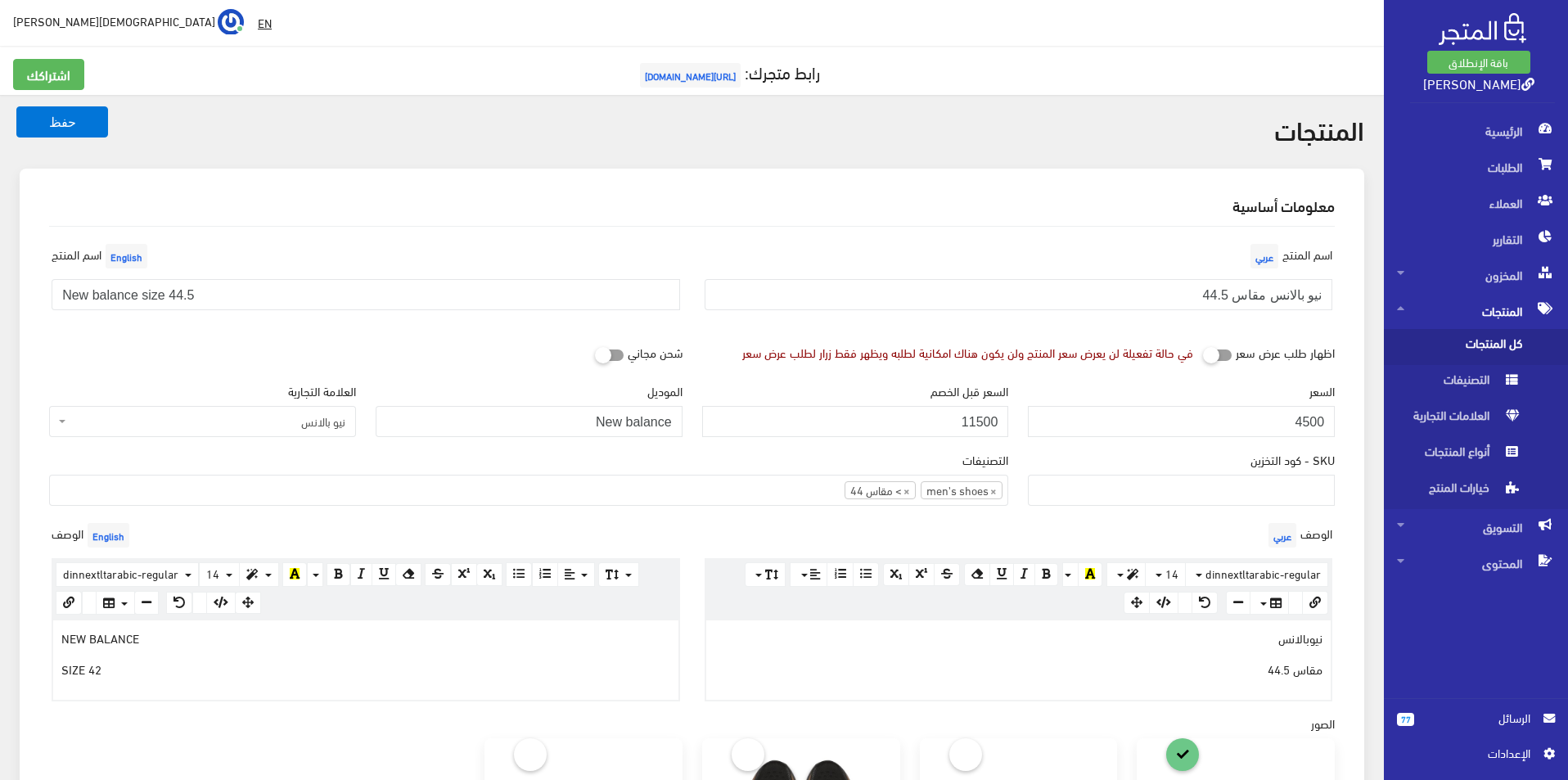
click at [384, 669] on p "SIZE 42" at bounding box center [366, 669] width 609 height 18
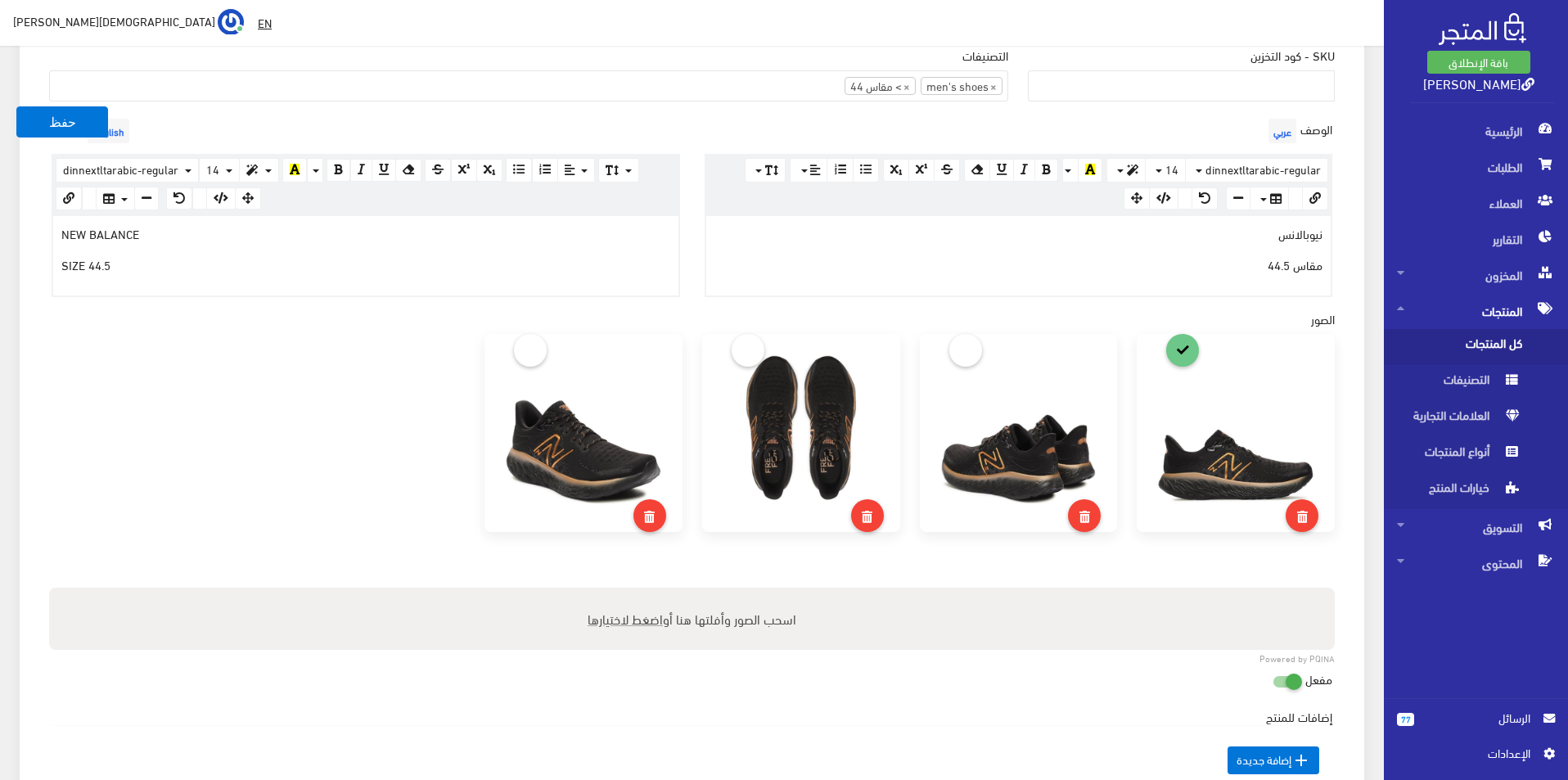
scroll to position [409, 0]
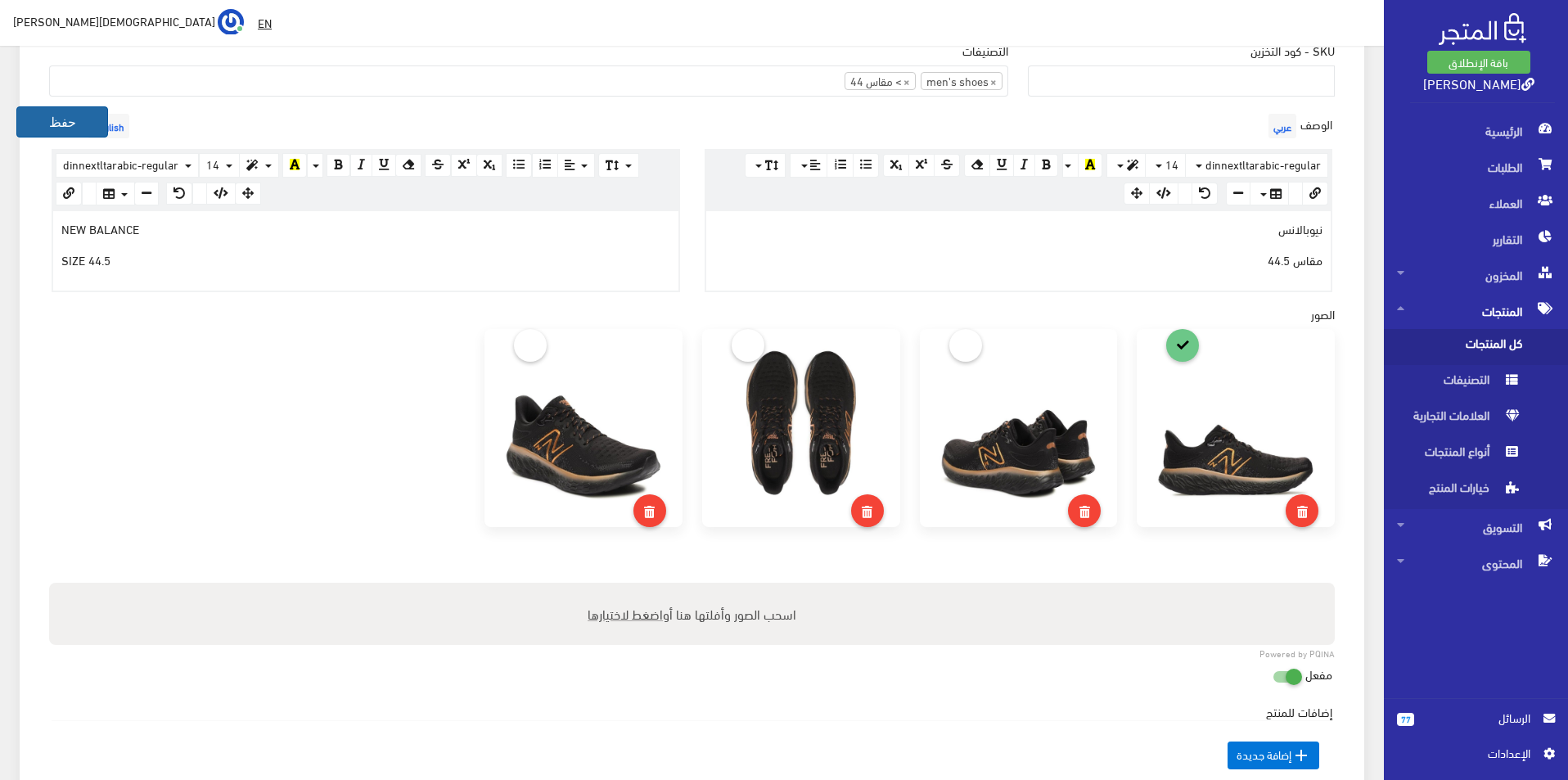
click at [39, 116] on button "حفظ" at bounding box center [62, 121] width 91 height 31
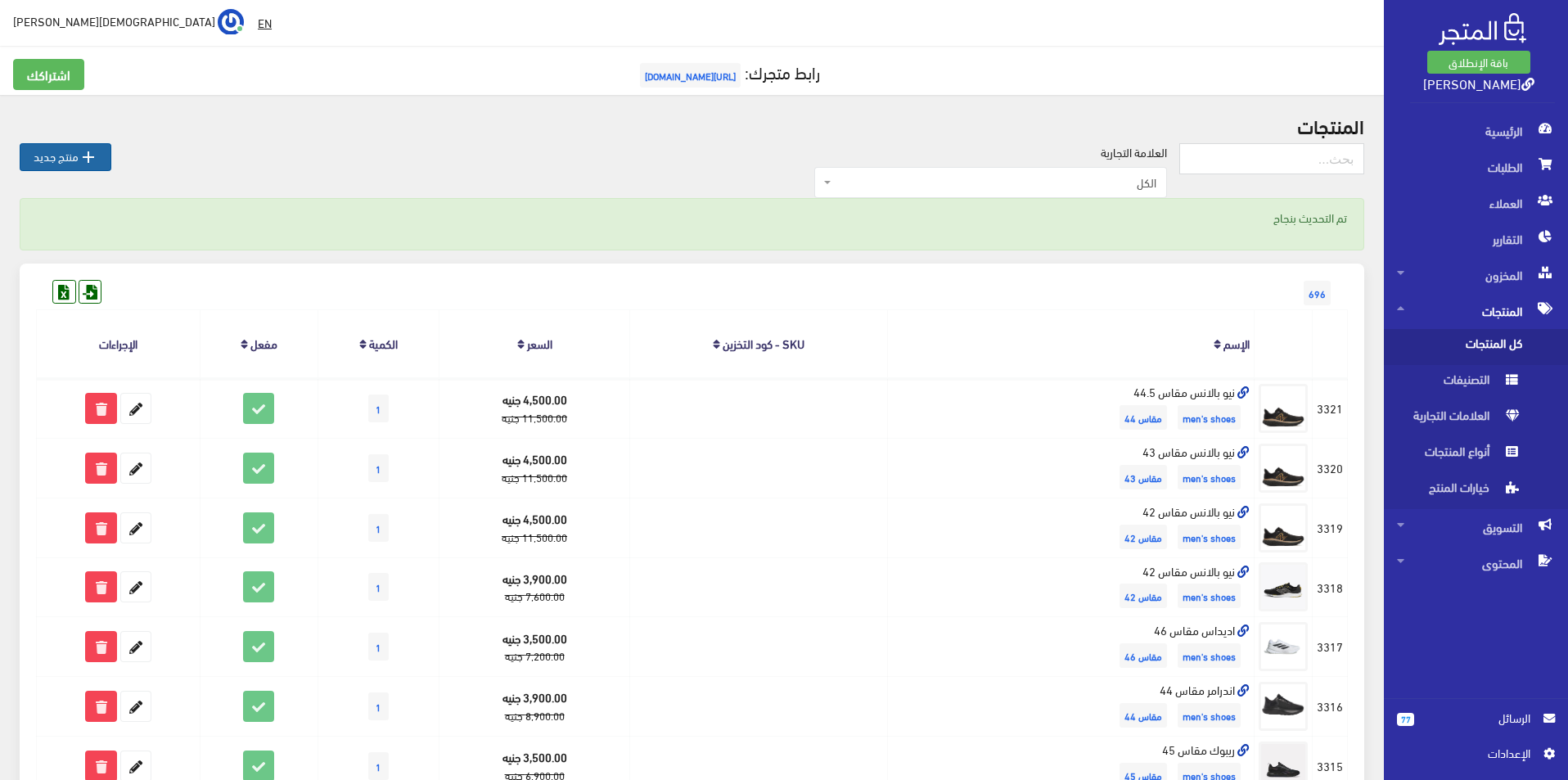
click at [78, 165] on link " منتج جديد" at bounding box center [66, 157] width 91 height 28
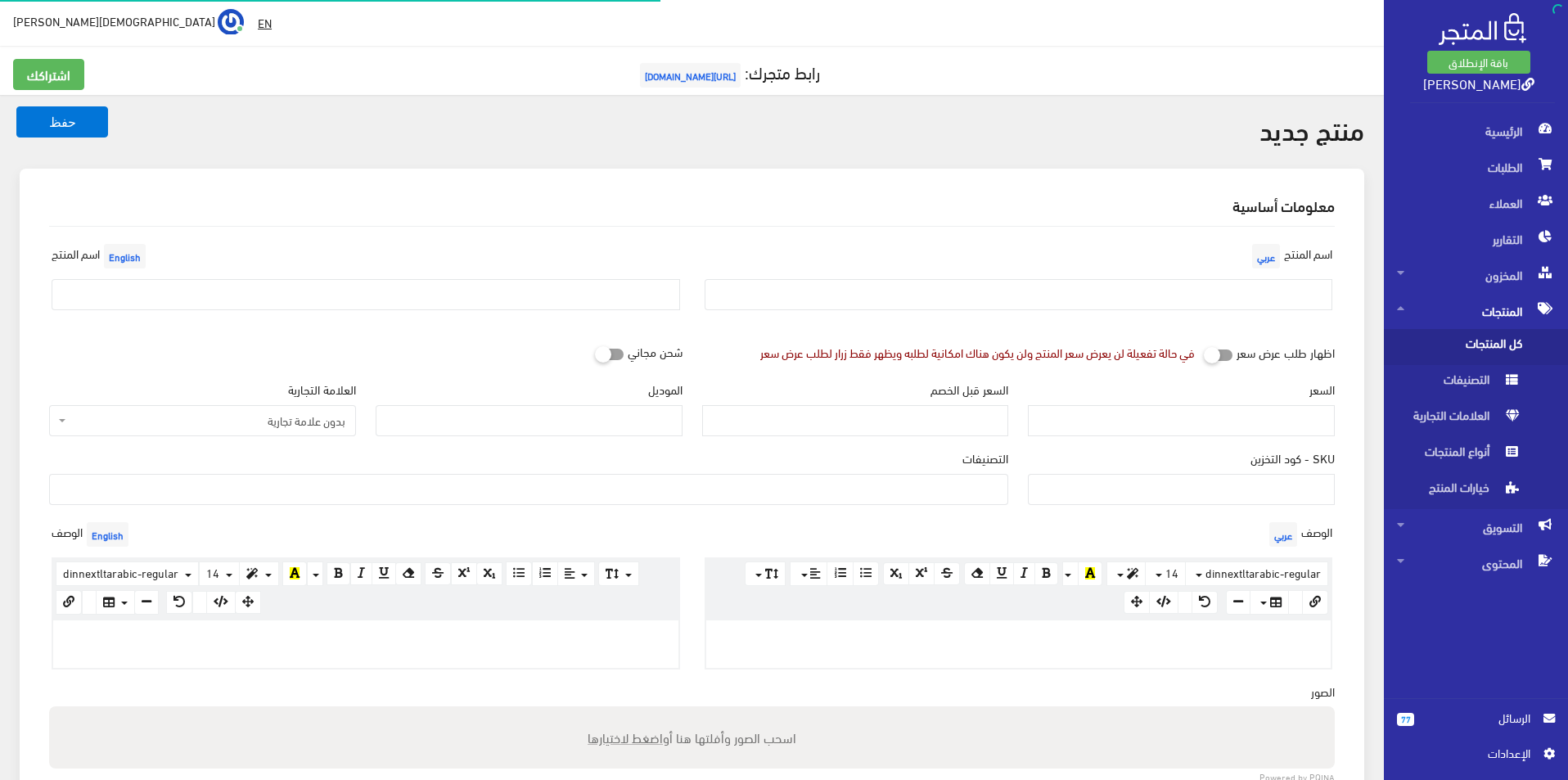
select select
click at [904, 422] on input "السعر قبل الخصم" at bounding box center [856, 420] width 307 height 31
type input "11500"
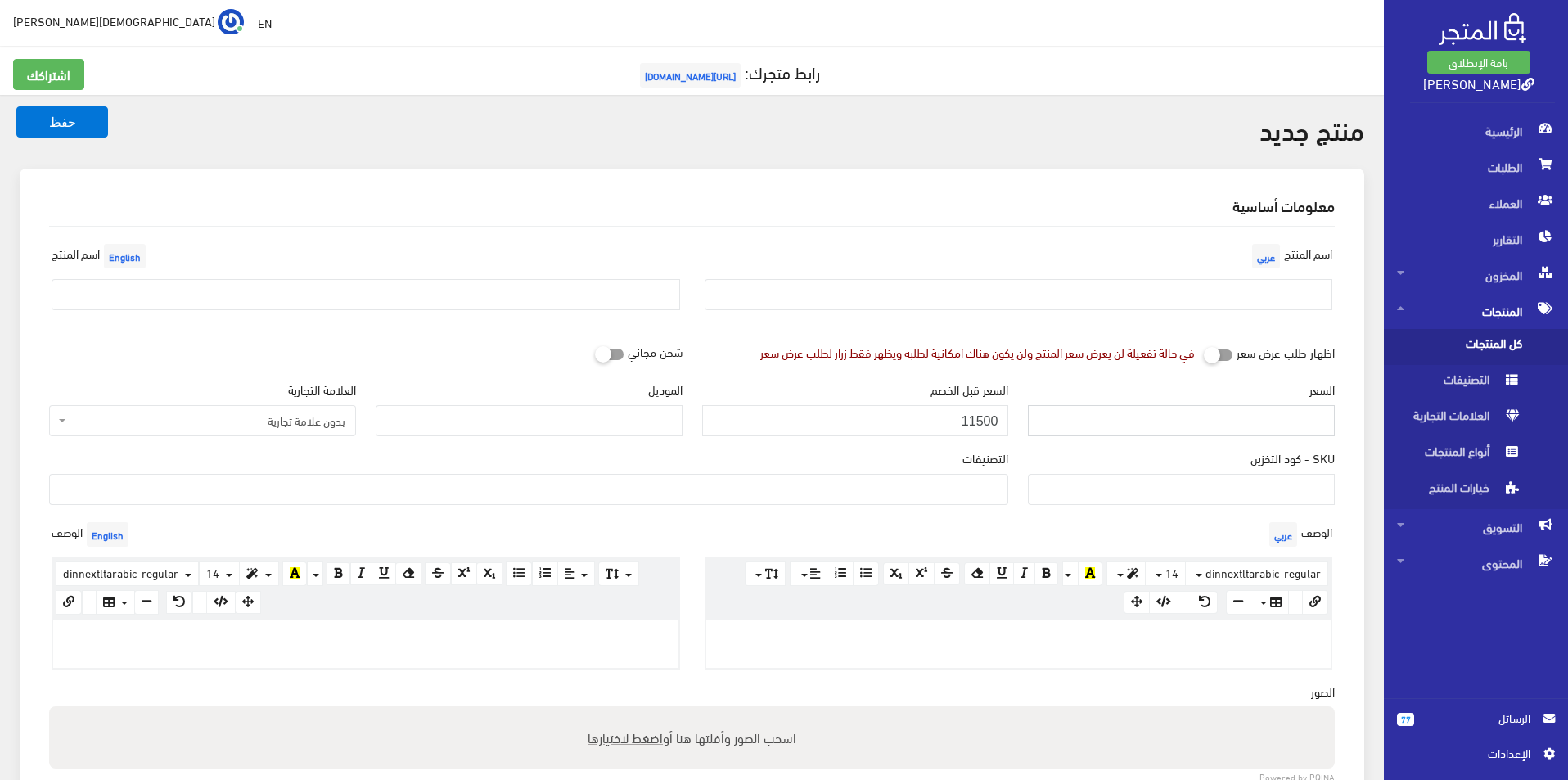
click at [1083, 422] on input "السعر" at bounding box center [1181, 420] width 307 height 31
type input "4500"
click at [548, 413] on input "الموديل" at bounding box center [529, 420] width 307 height 31
type input "New balance"
click at [289, 419] on span "بدون علامة تجارية" at bounding box center [208, 420] width 276 height 16
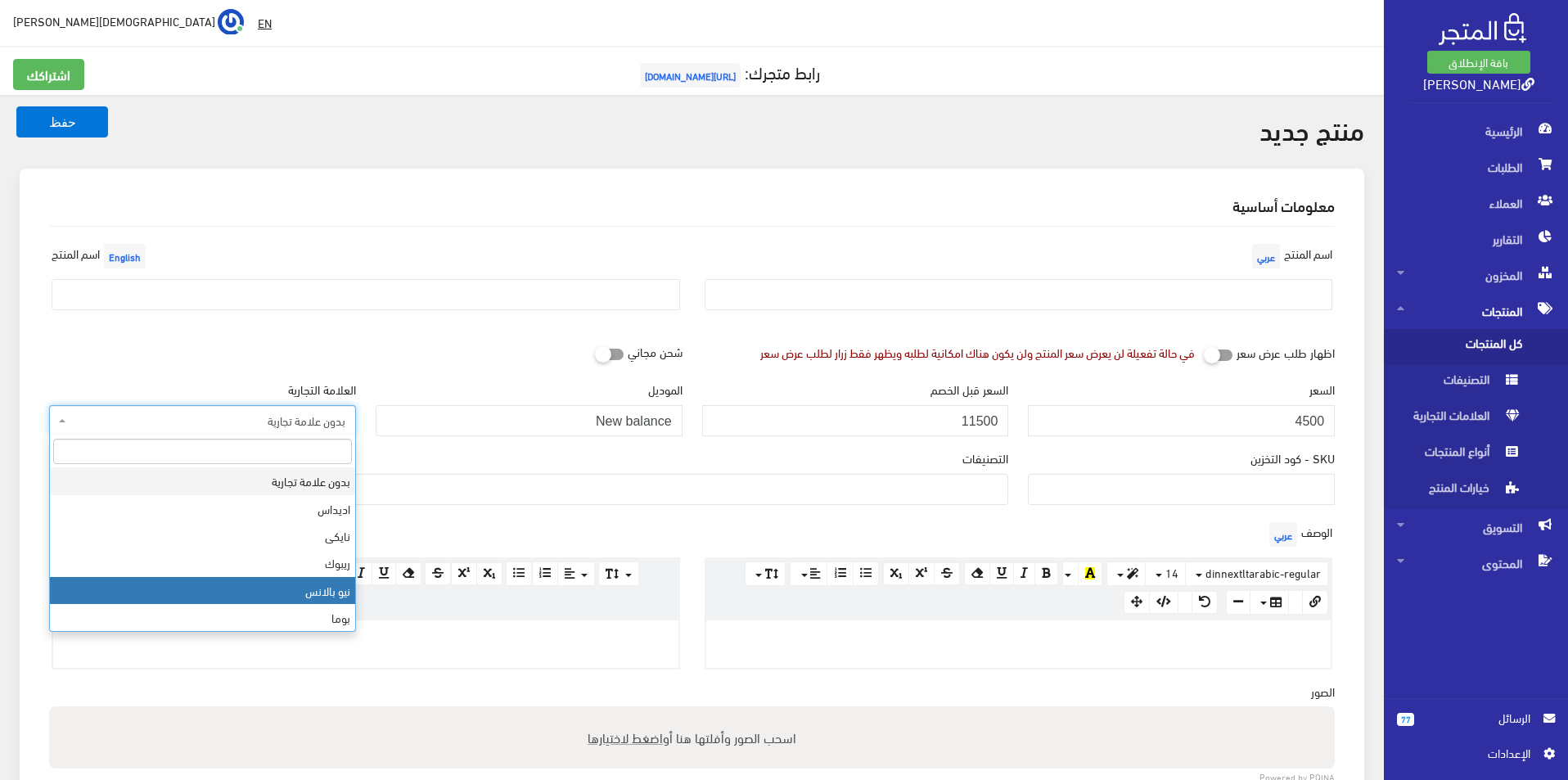
select select "6"
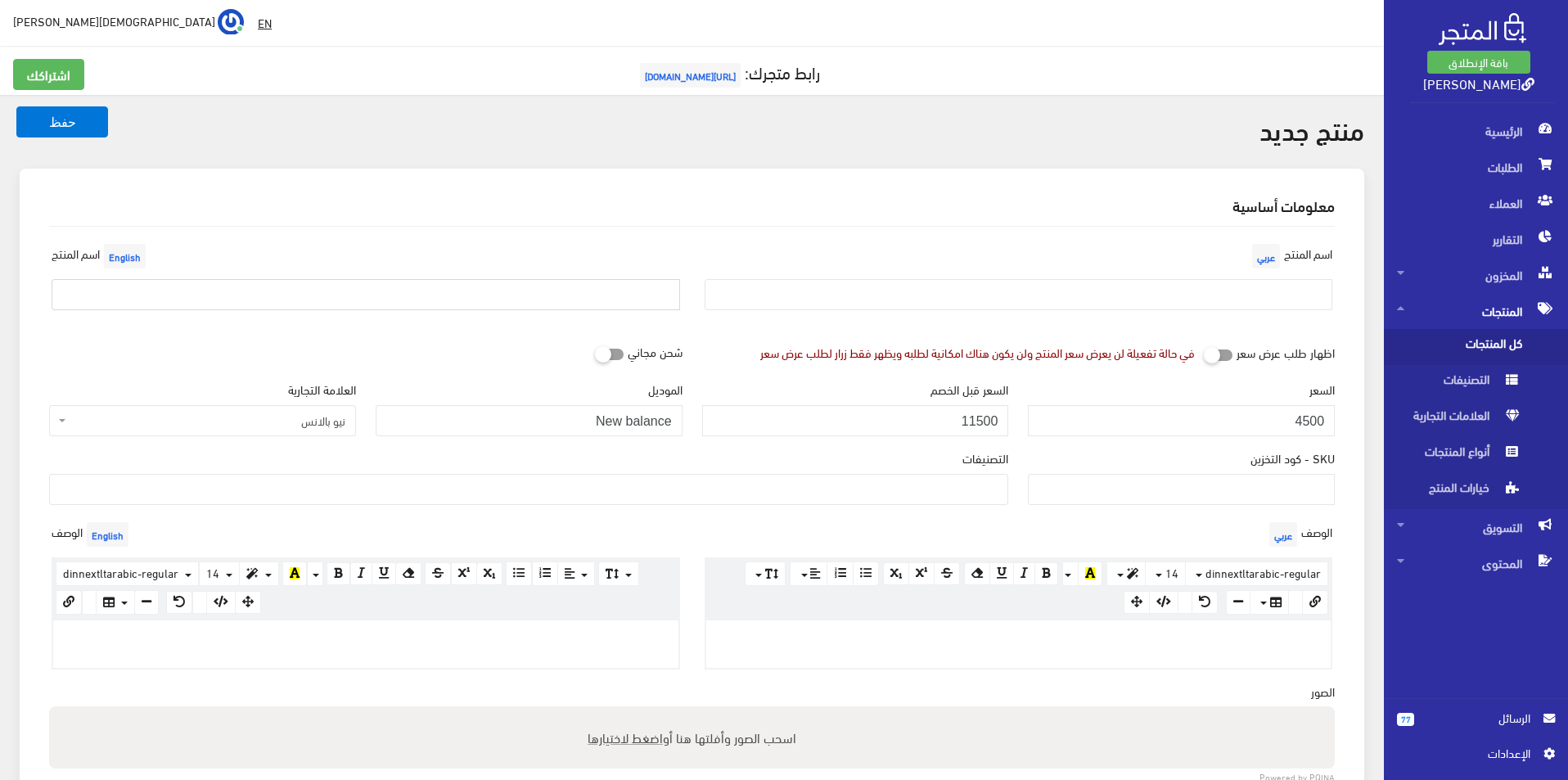
click at [299, 298] on input "text" at bounding box center [366, 294] width 629 height 31
click at [1034, 300] on input "text" at bounding box center [1019, 294] width 629 height 31
type input "نيوبالانس مقاس 42"
click at [437, 304] on input "text" at bounding box center [366, 294] width 629 height 31
type input "New balance size 42"
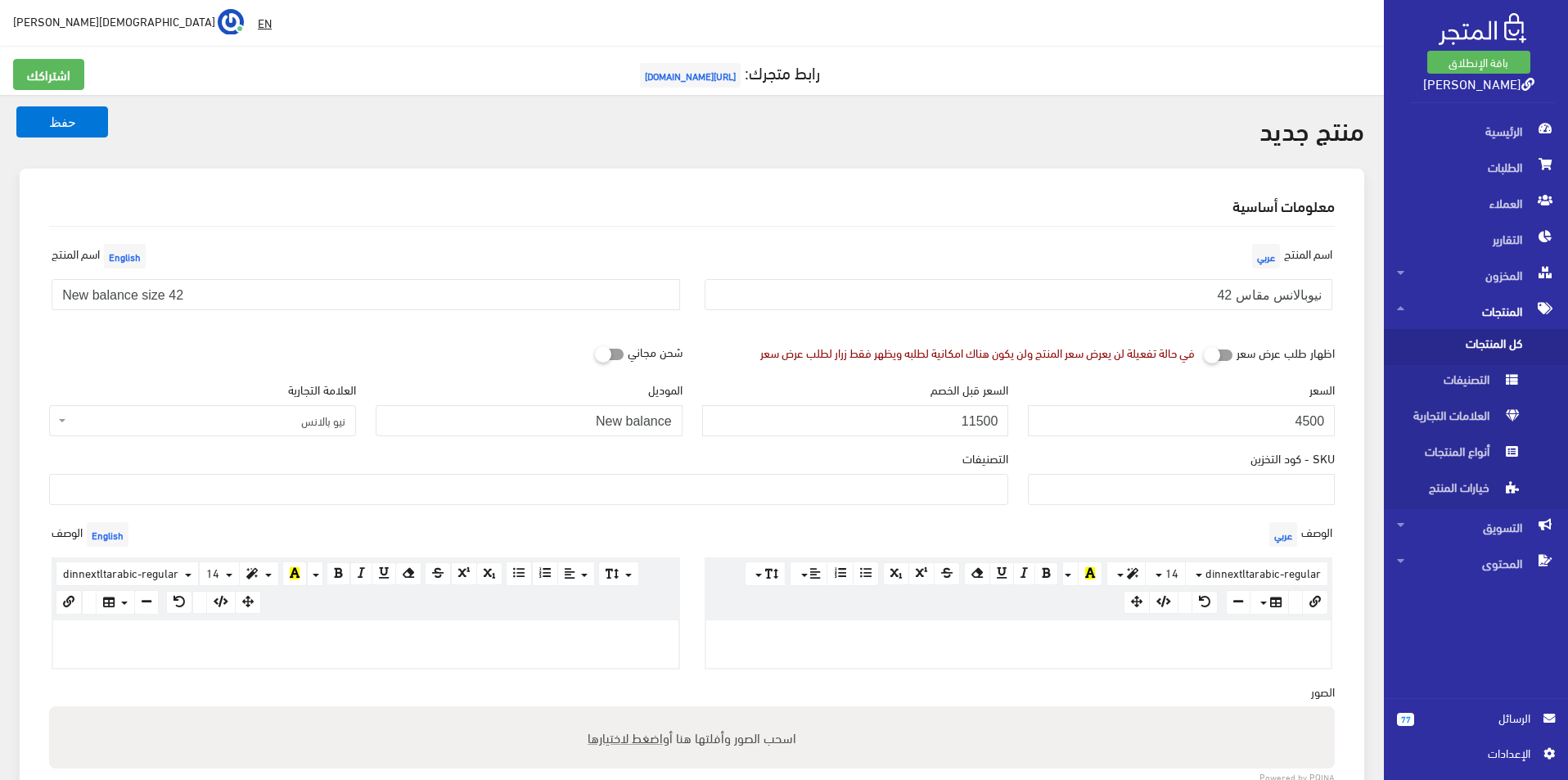
click at [779, 492] on ul at bounding box center [529, 488] width 958 height 26
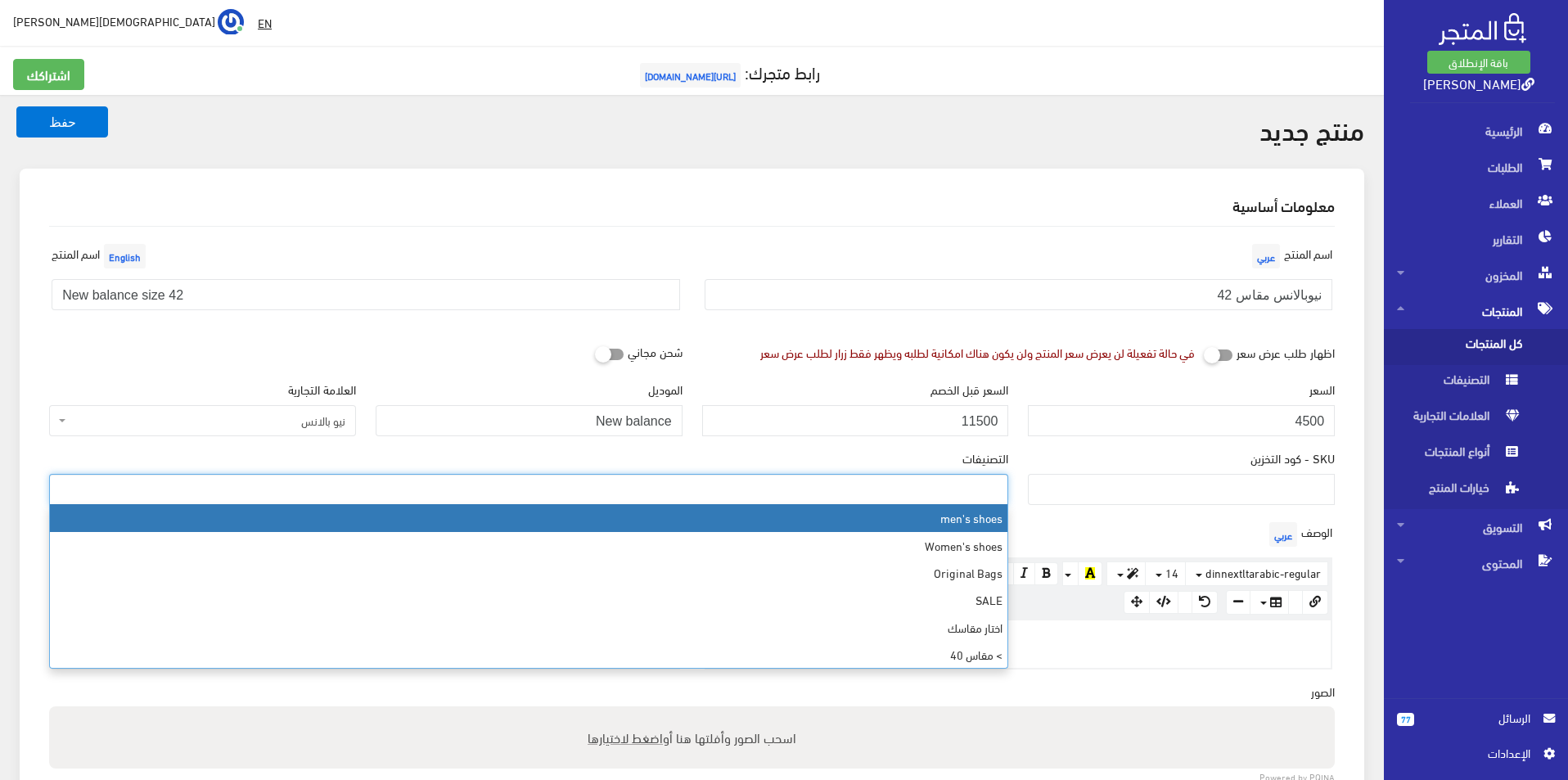
select select "5"
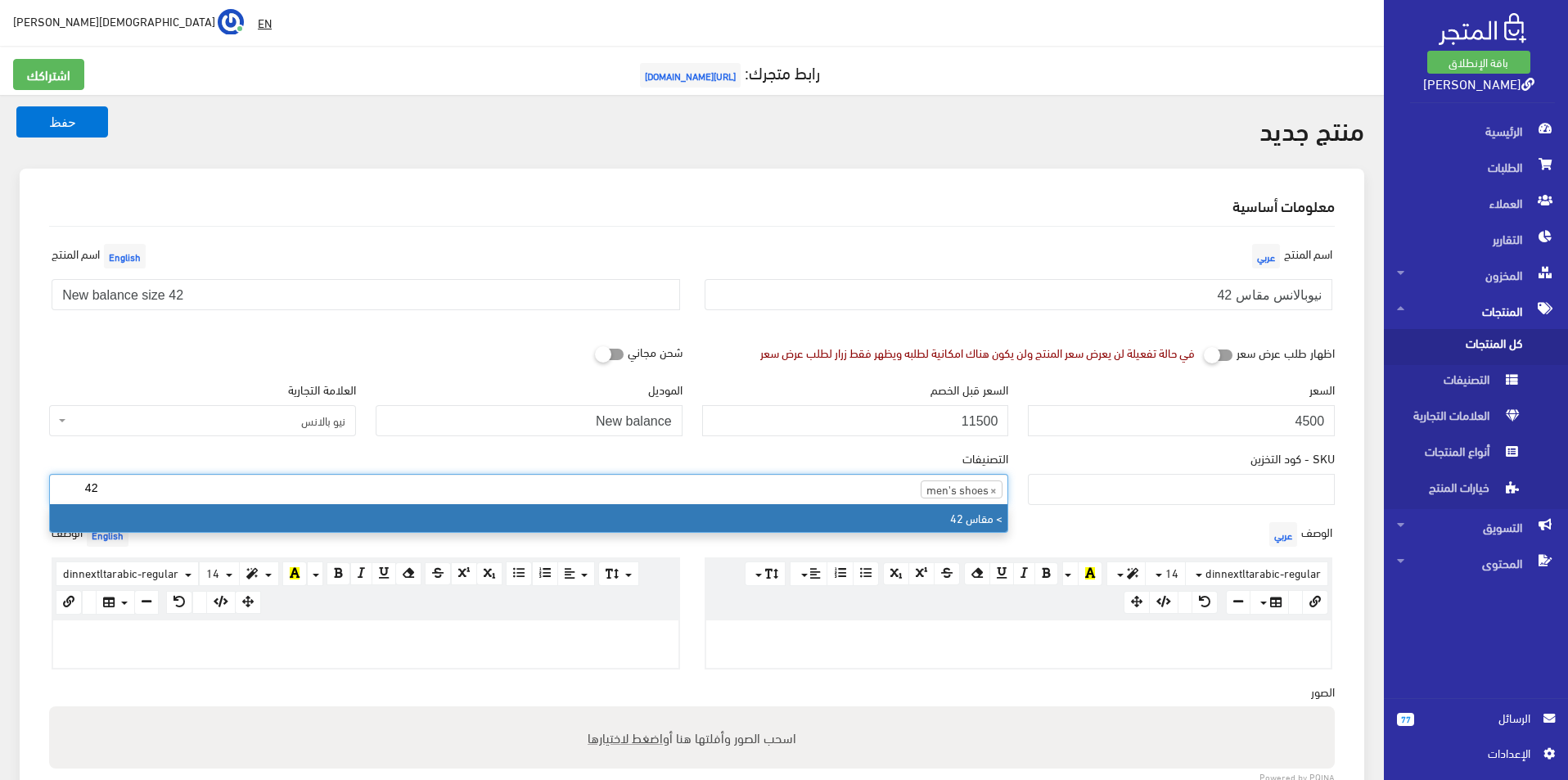
type input "42"
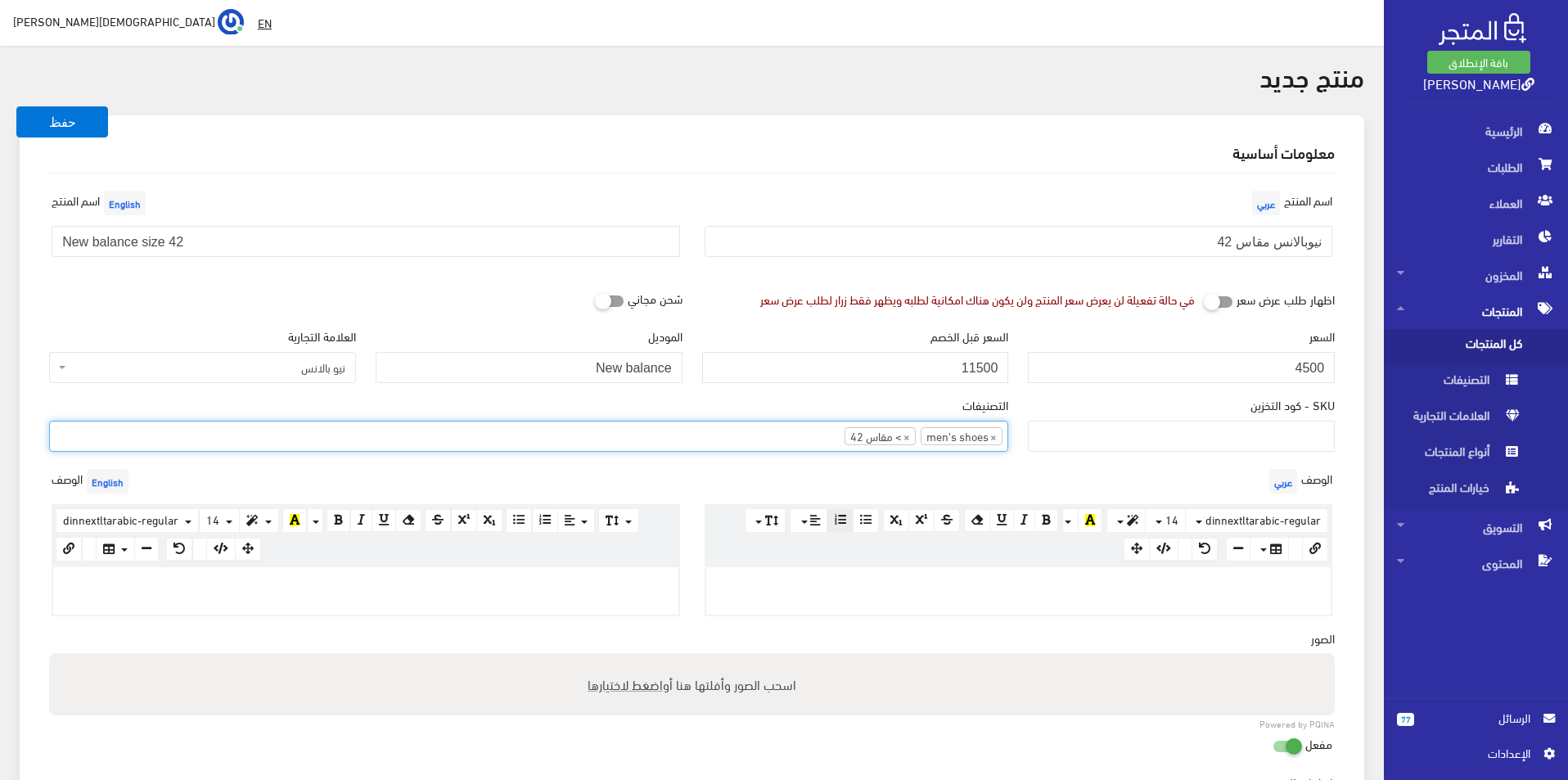
scroll to position [81, 0]
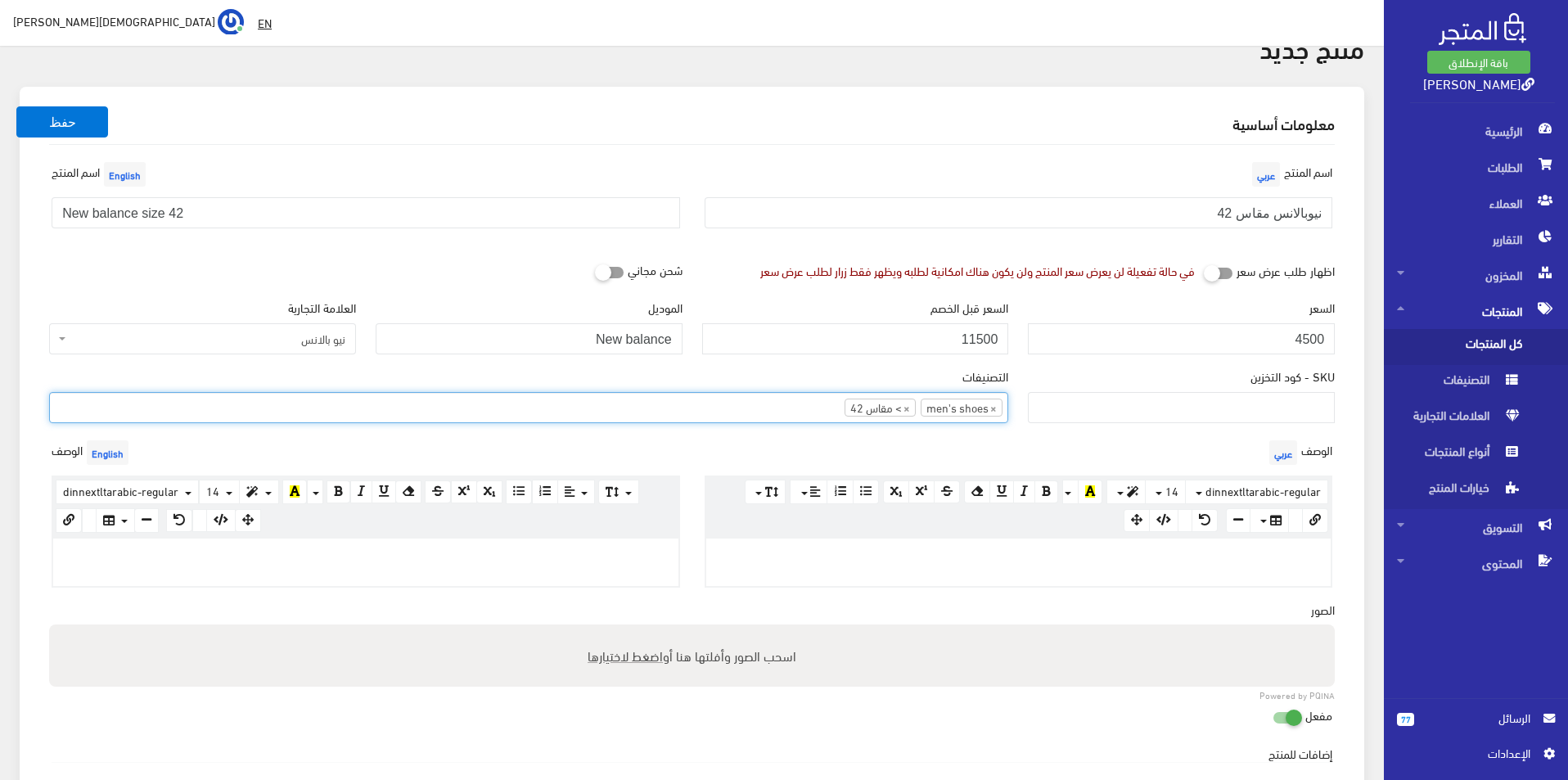
click at [528, 574] on div at bounding box center [366, 562] width 625 height 48
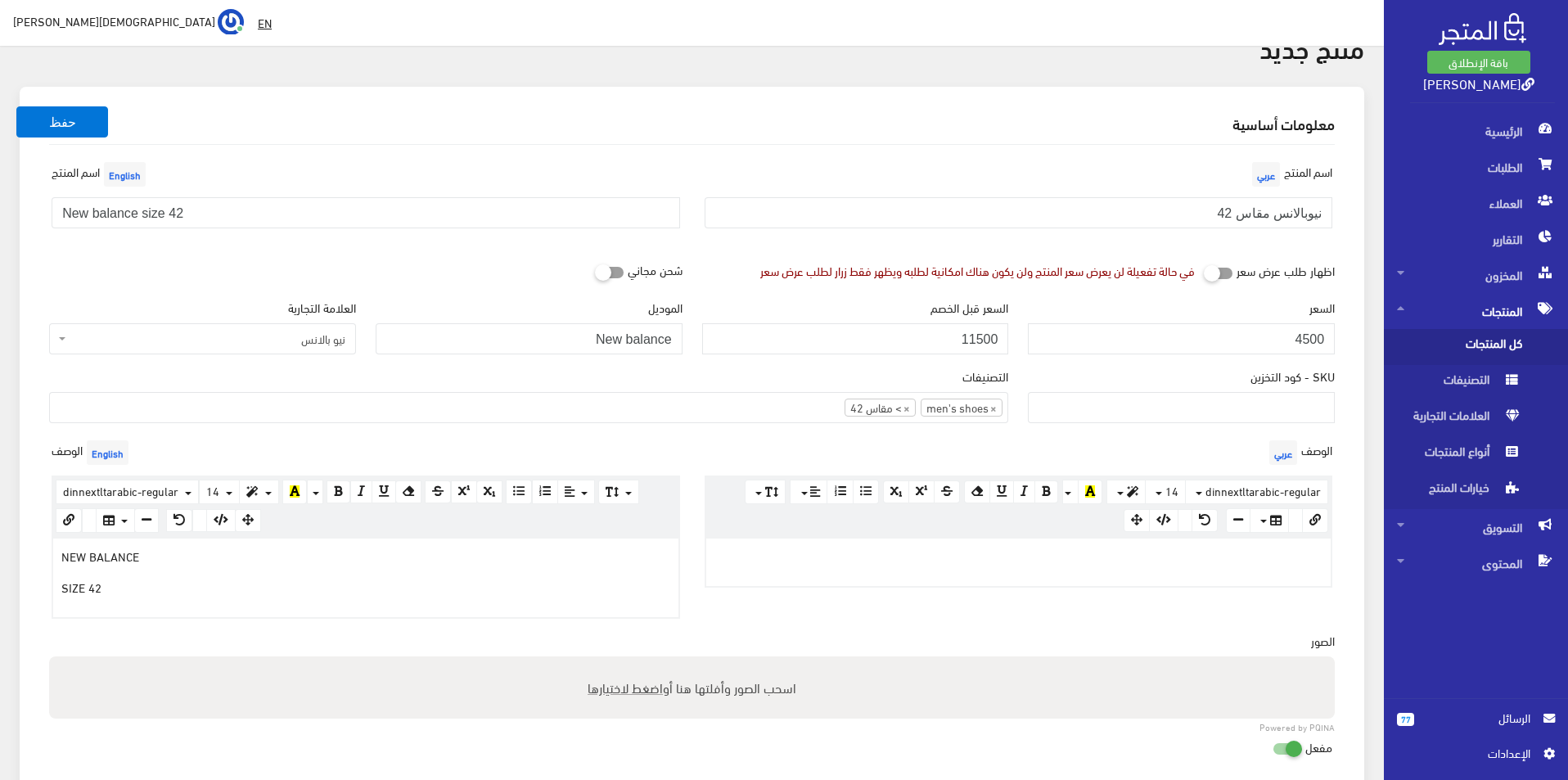
click at [903, 552] on p at bounding box center [1019, 555] width 609 height 18
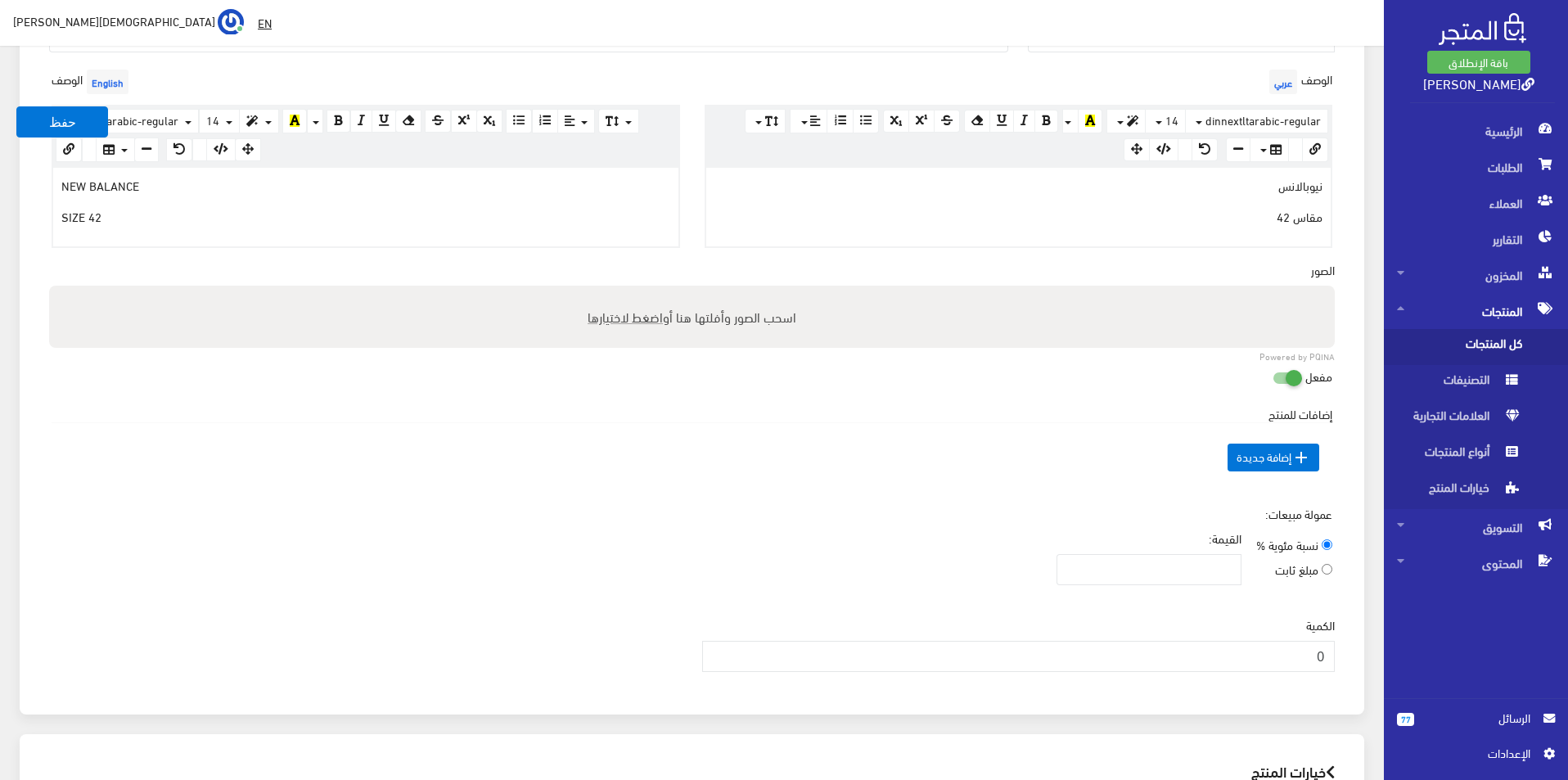
scroll to position [491, 0]
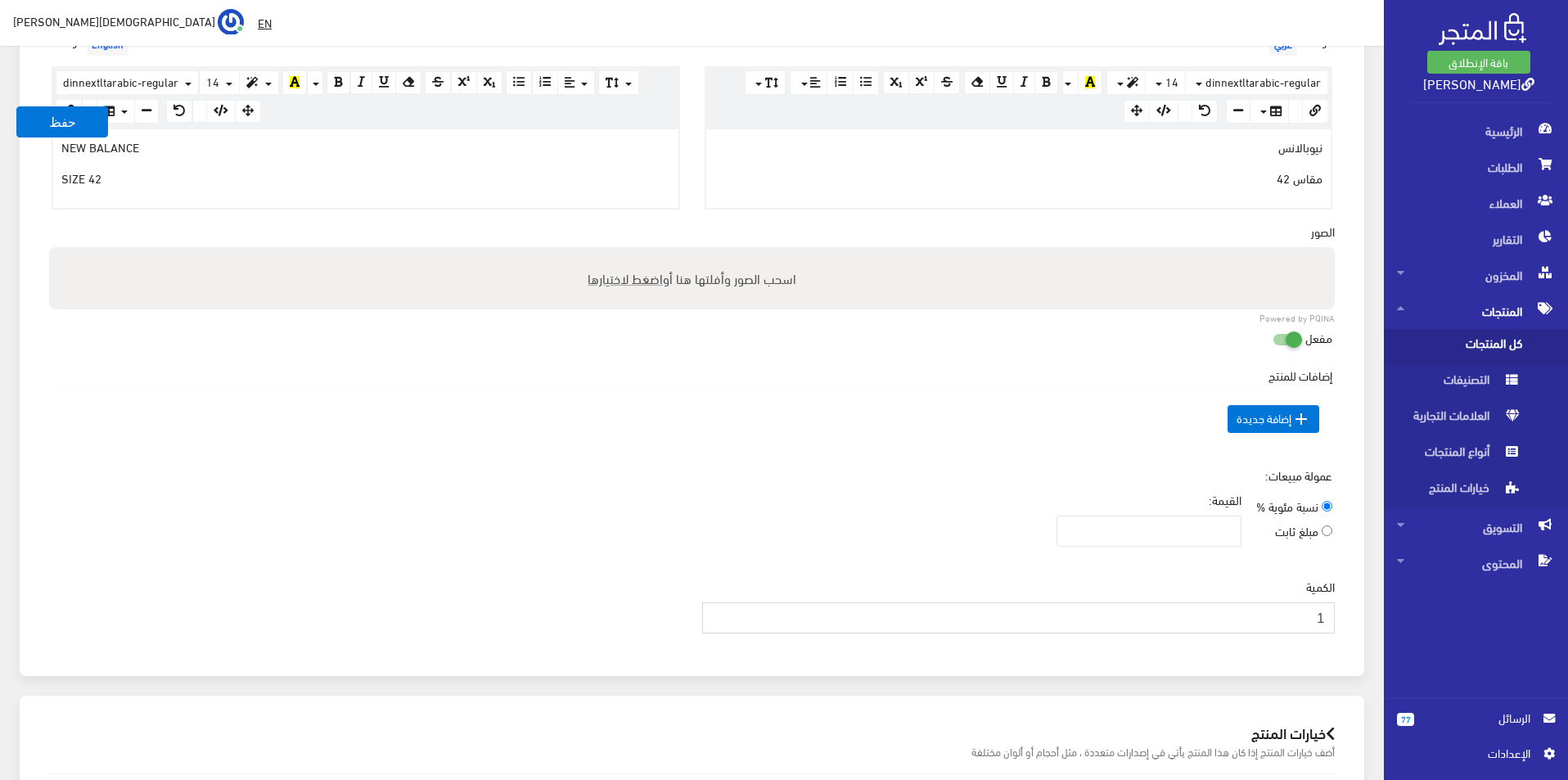
type input "1"
click at [716, 615] on input "1" at bounding box center [1019, 617] width 634 height 31
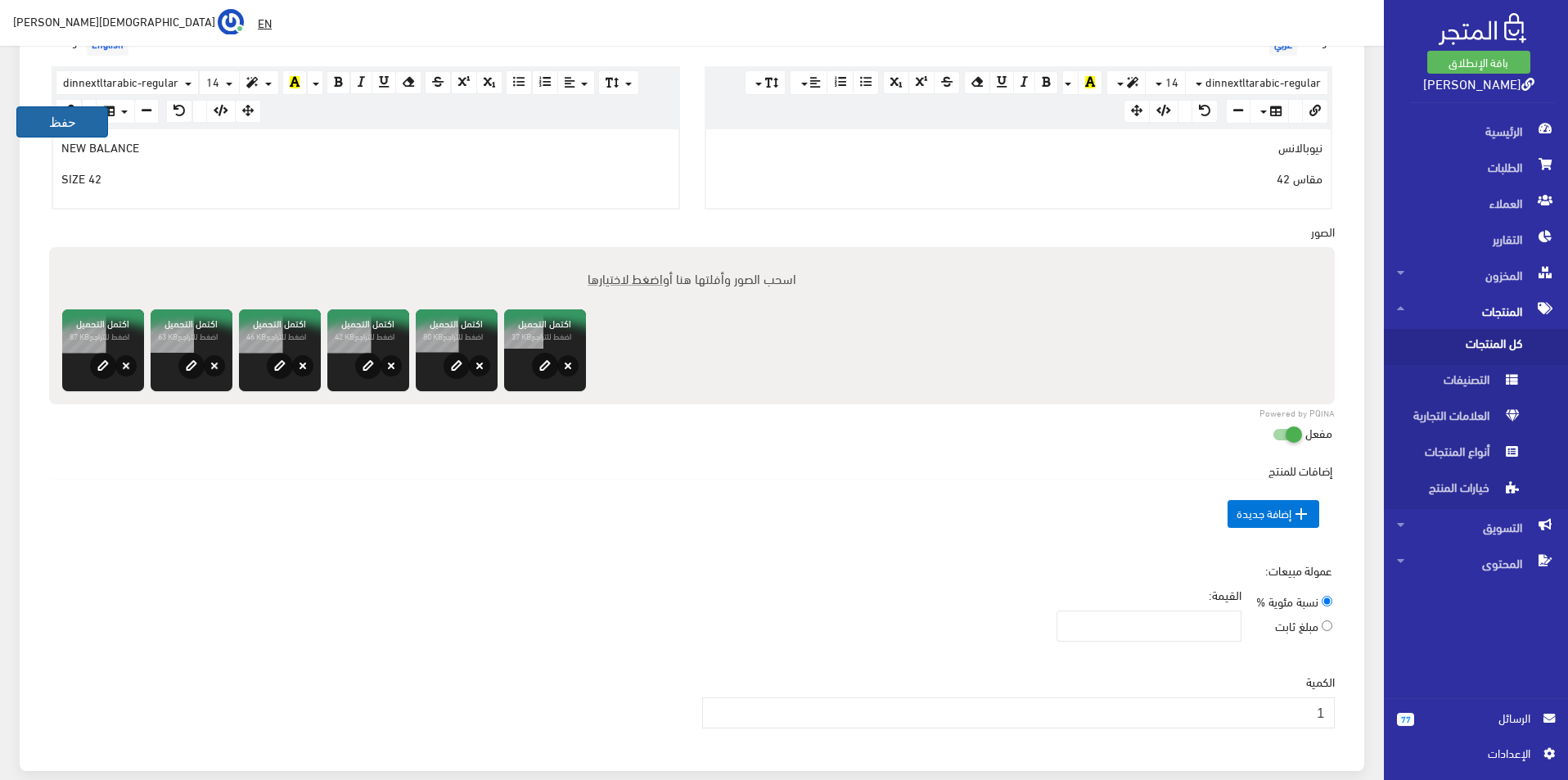
click at [40, 127] on button "حفظ" at bounding box center [62, 121] width 91 height 31
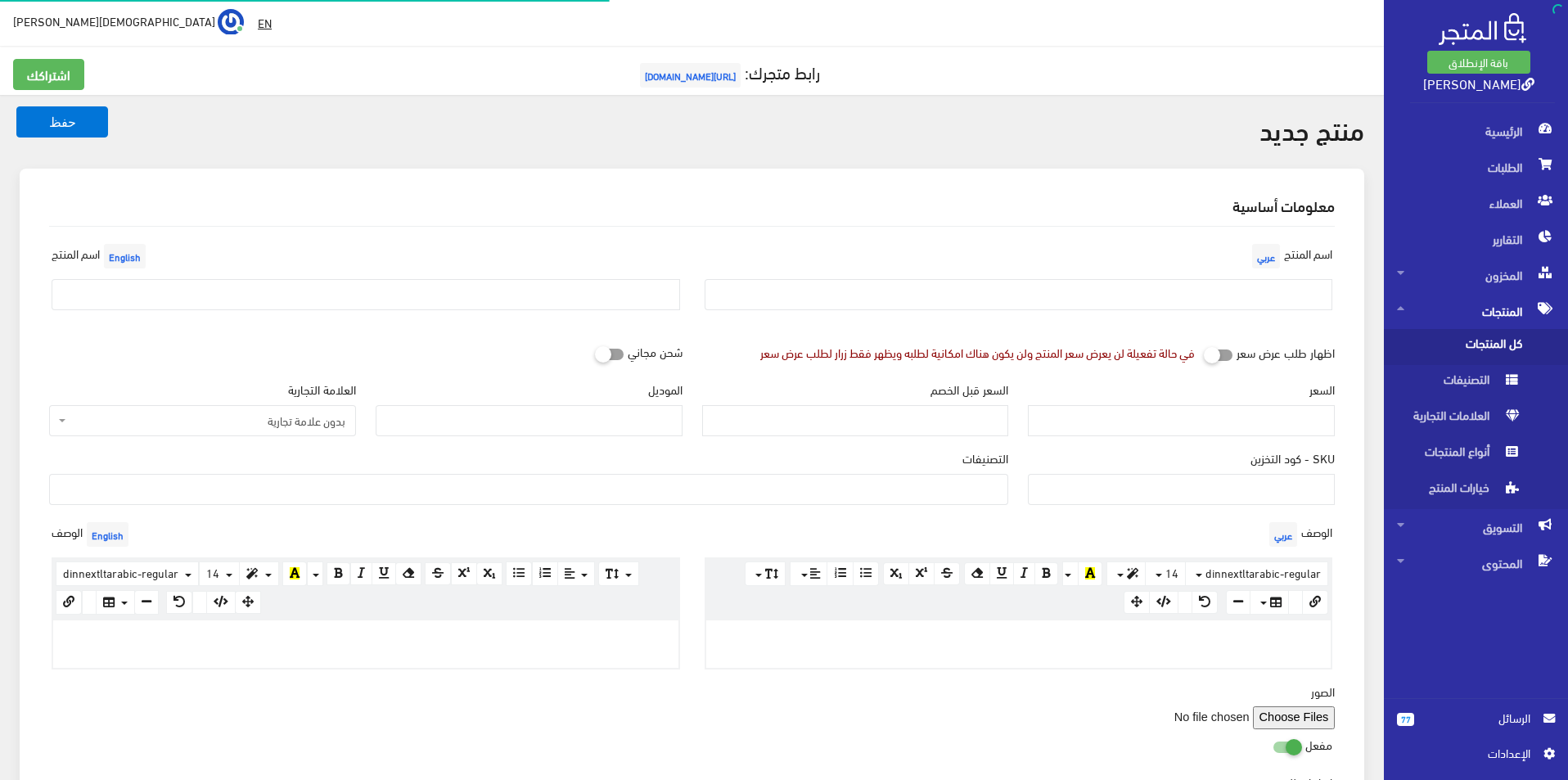
select select
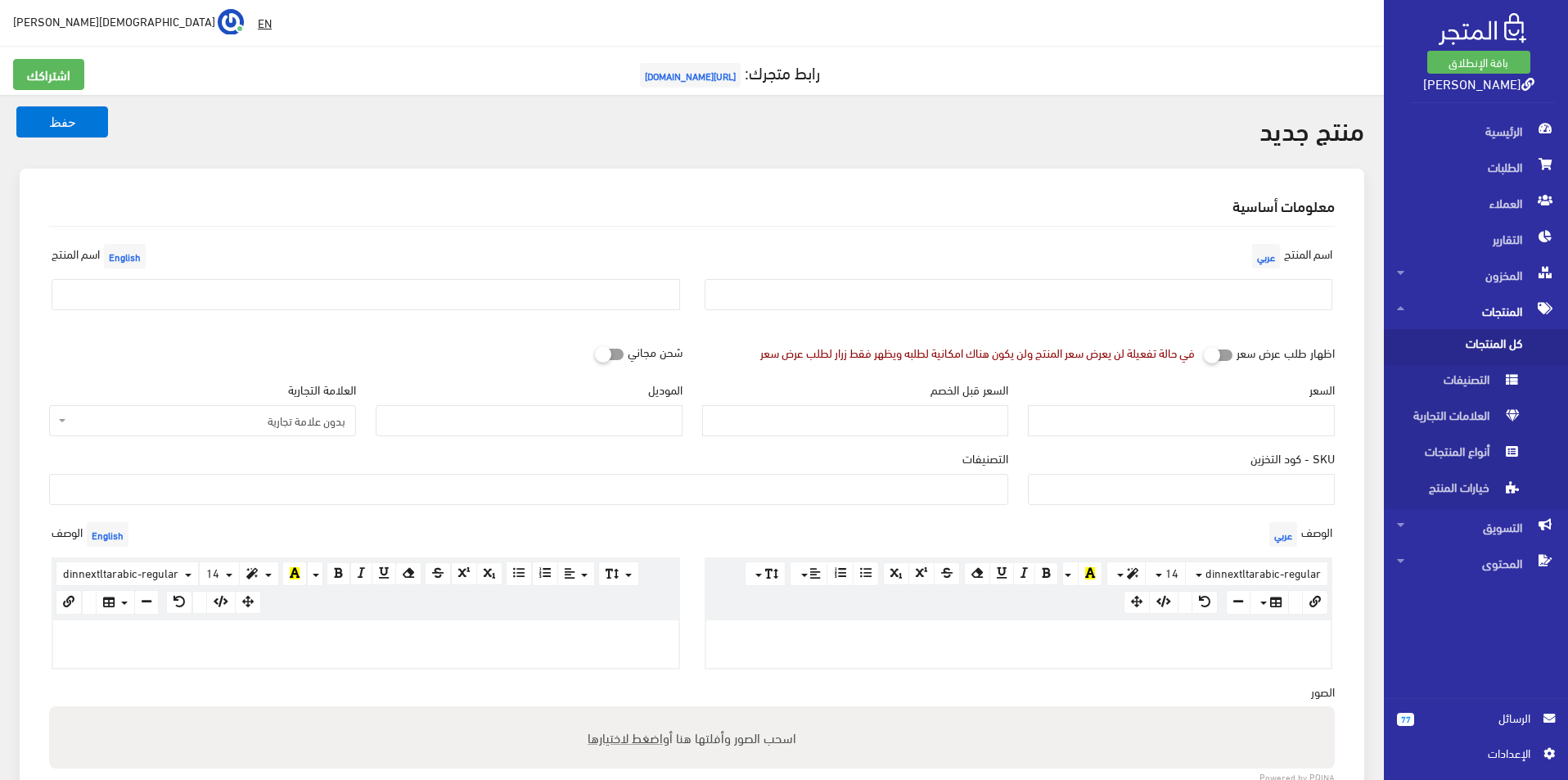
click at [1179, 261] on div "اسم المنتج عربي" at bounding box center [1019, 281] width 653 height 83
click at [1152, 294] on input "text" at bounding box center [1019, 294] width 629 height 31
type input "اسكيتشر مقاس 42.5"
click at [527, 302] on input "text" at bounding box center [366, 294] width 629 height 31
type input "Skechers size 42.5"
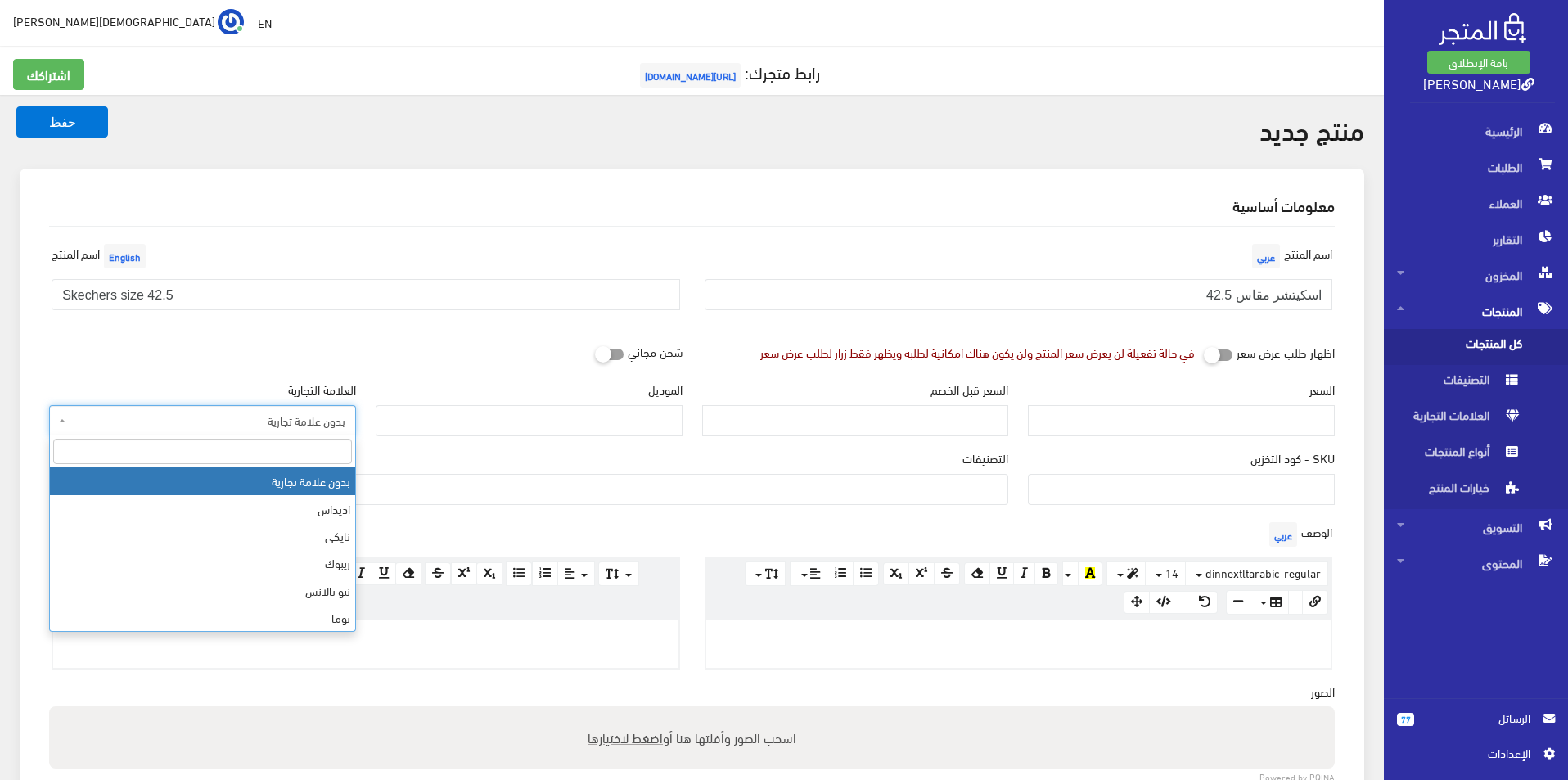
click at [237, 405] on span "بدون علامة تجارية" at bounding box center [202, 420] width 307 height 31
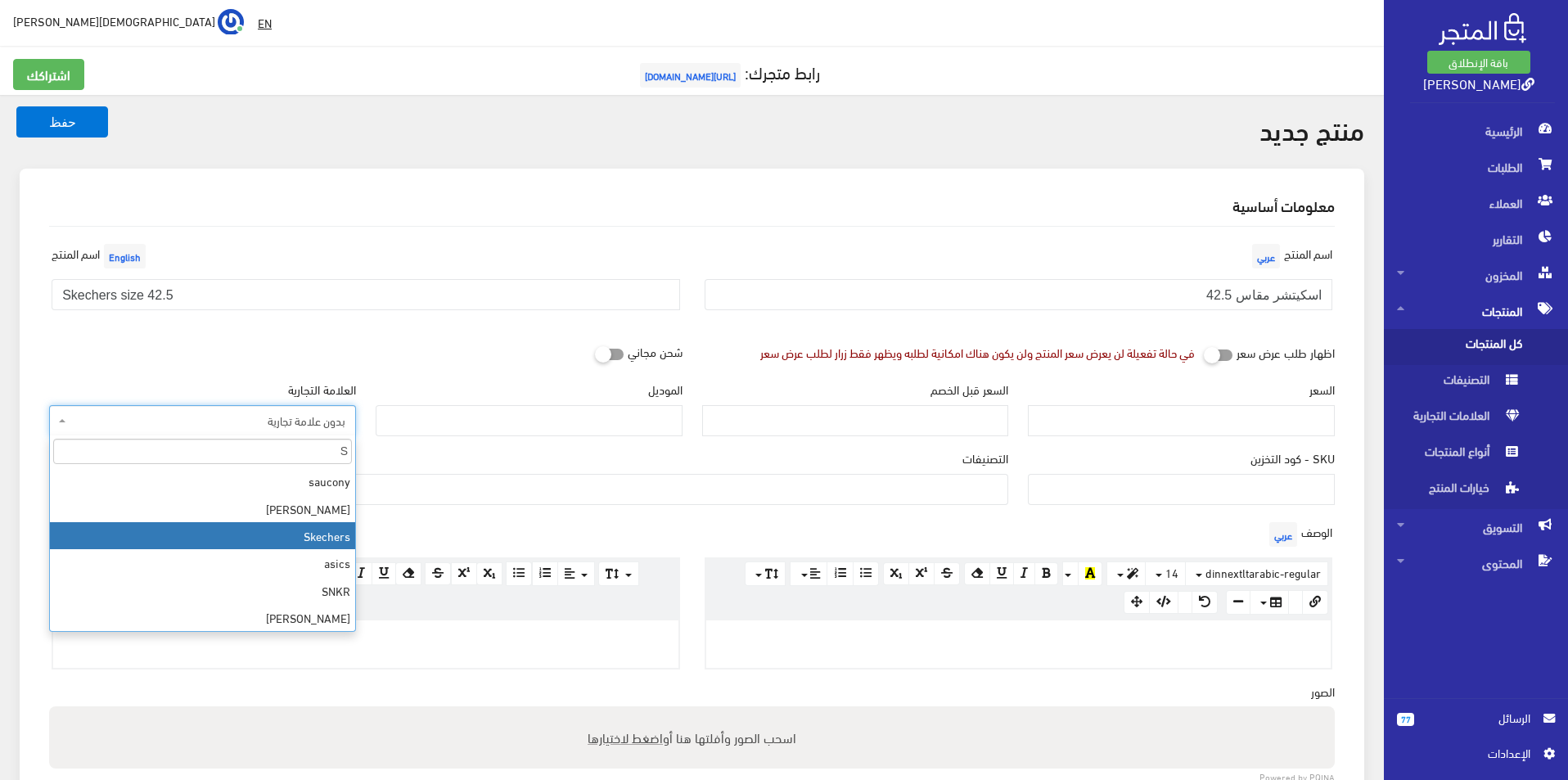
type input "S"
select select "11"
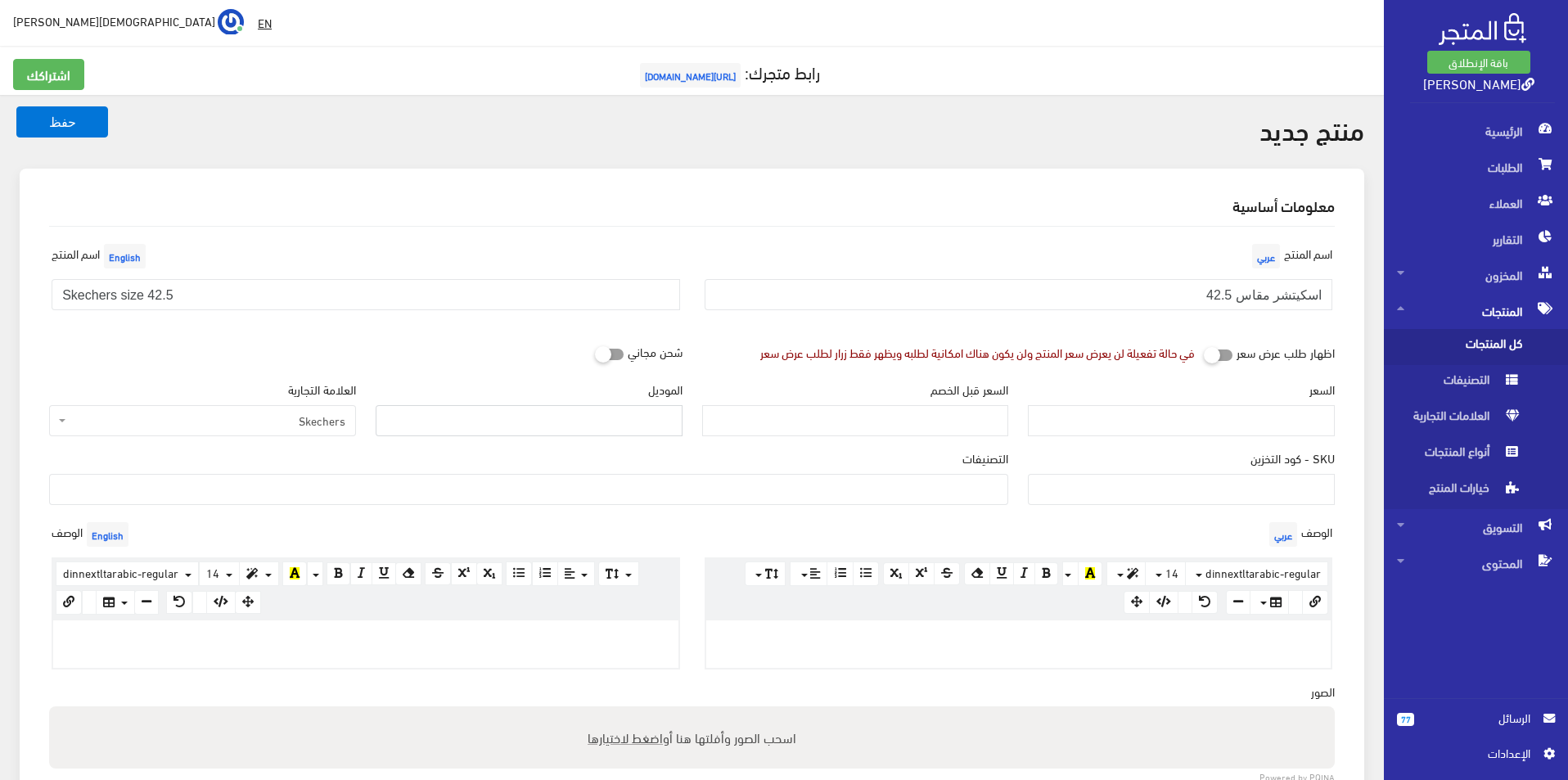
click at [571, 419] on input "الموديل" at bounding box center [529, 420] width 307 height 31
type input "skechers"
click at [1219, 431] on input "السعر" at bounding box center [1181, 420] width 307 height 31
type input "4"
type input "3900"
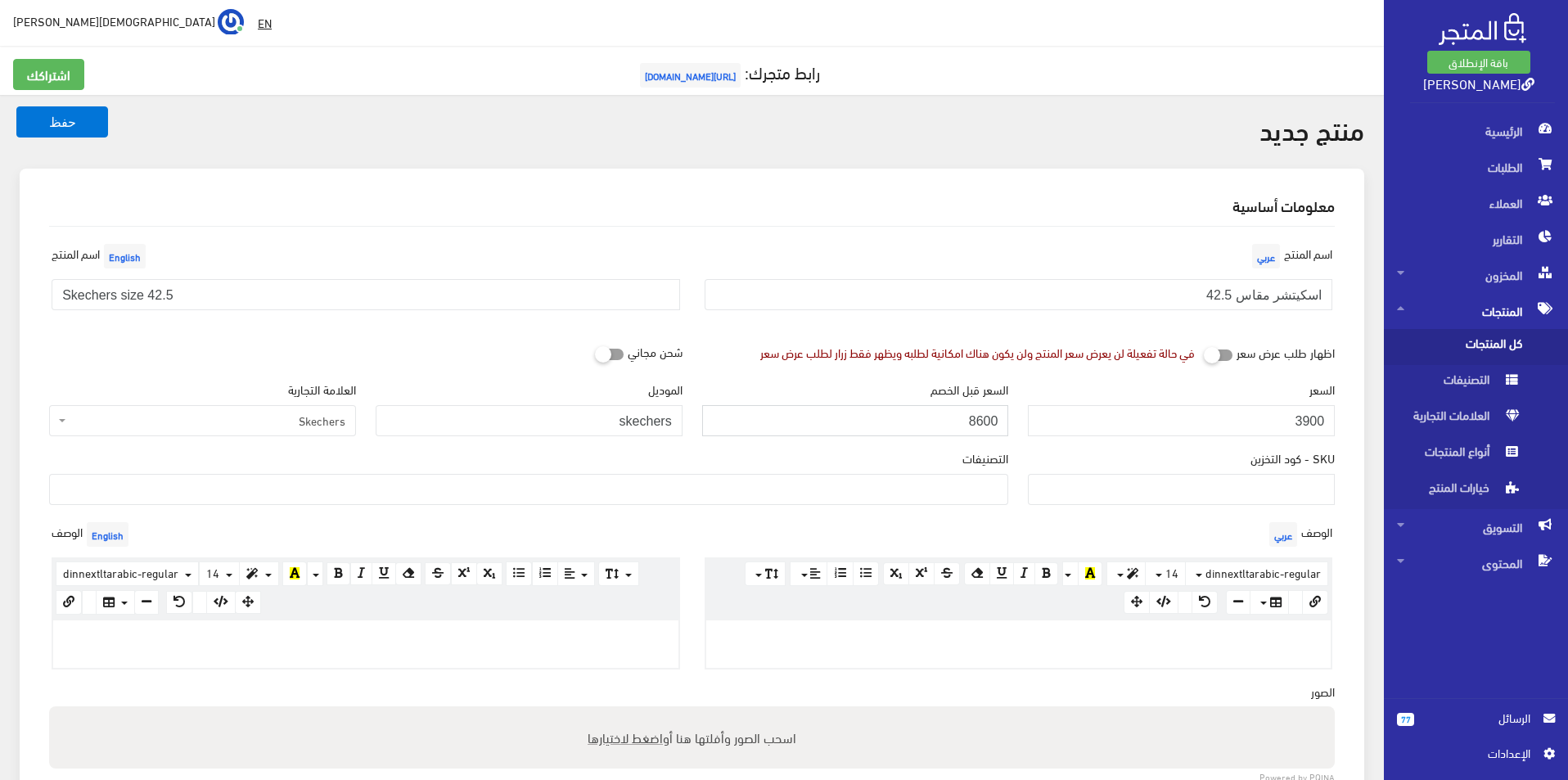
type input "8600"
click at [937, 490] on ul at bounding box center [529, 488] width 958 height 26
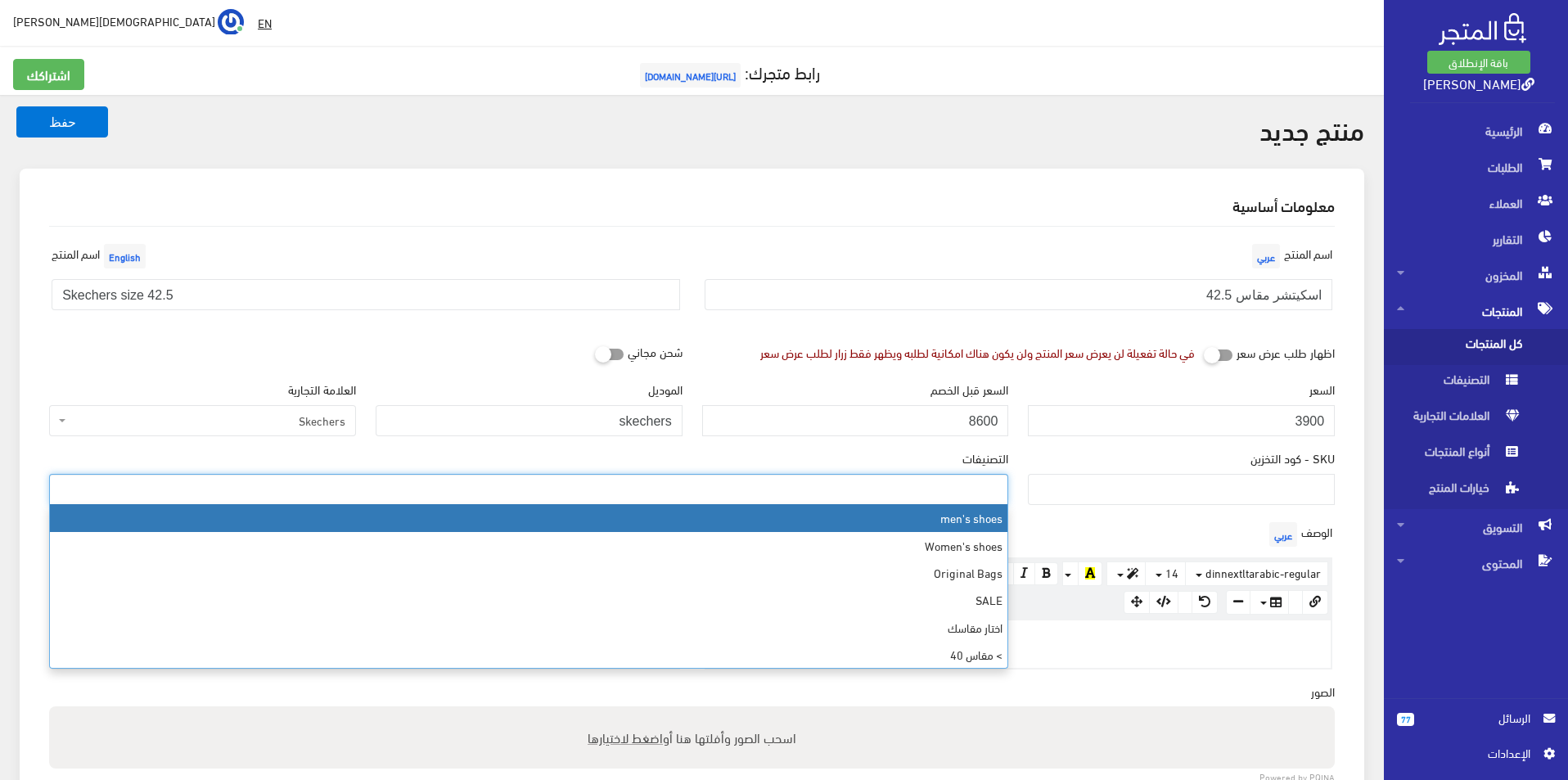
select select "5"
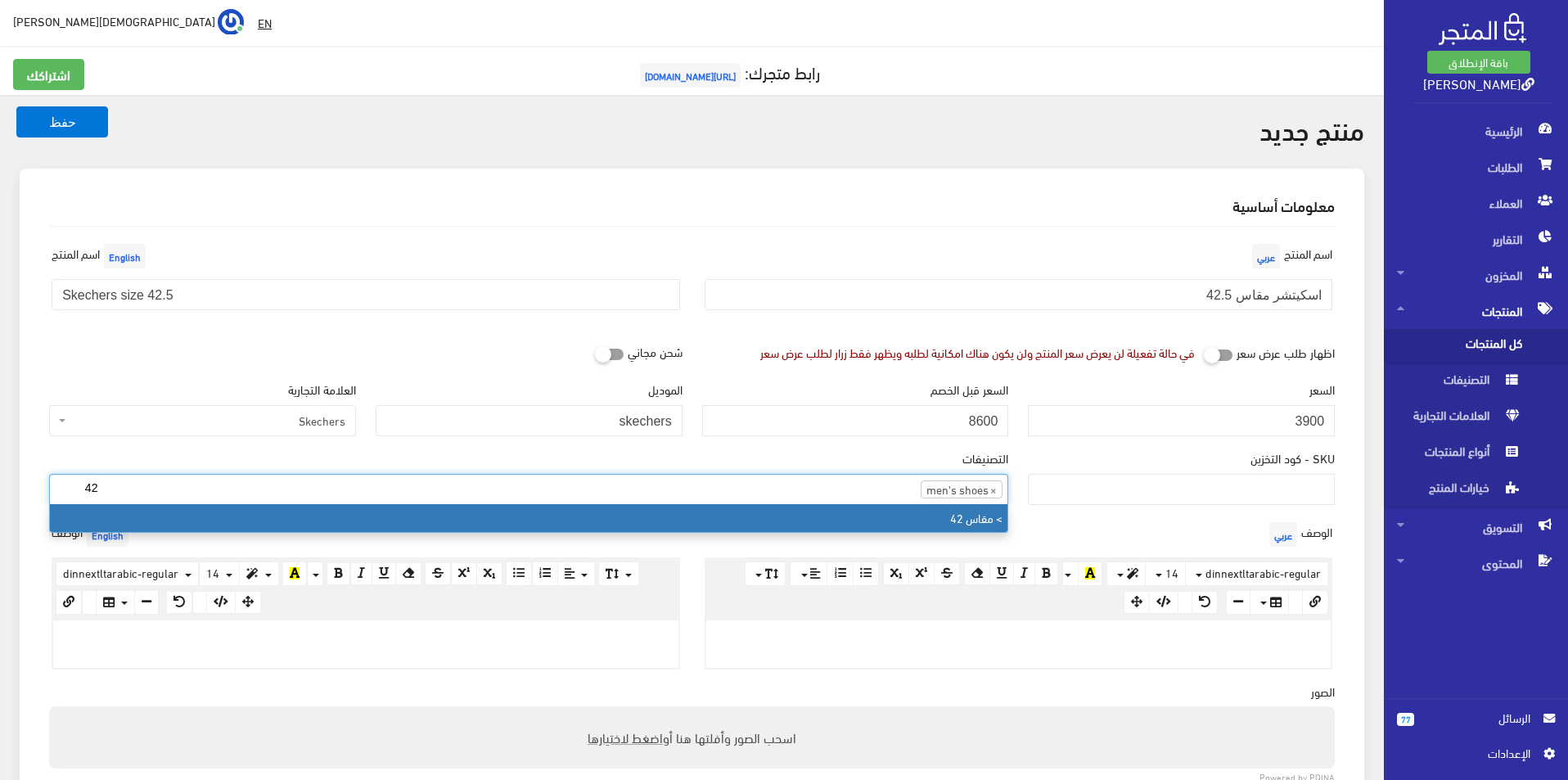
type input "42"
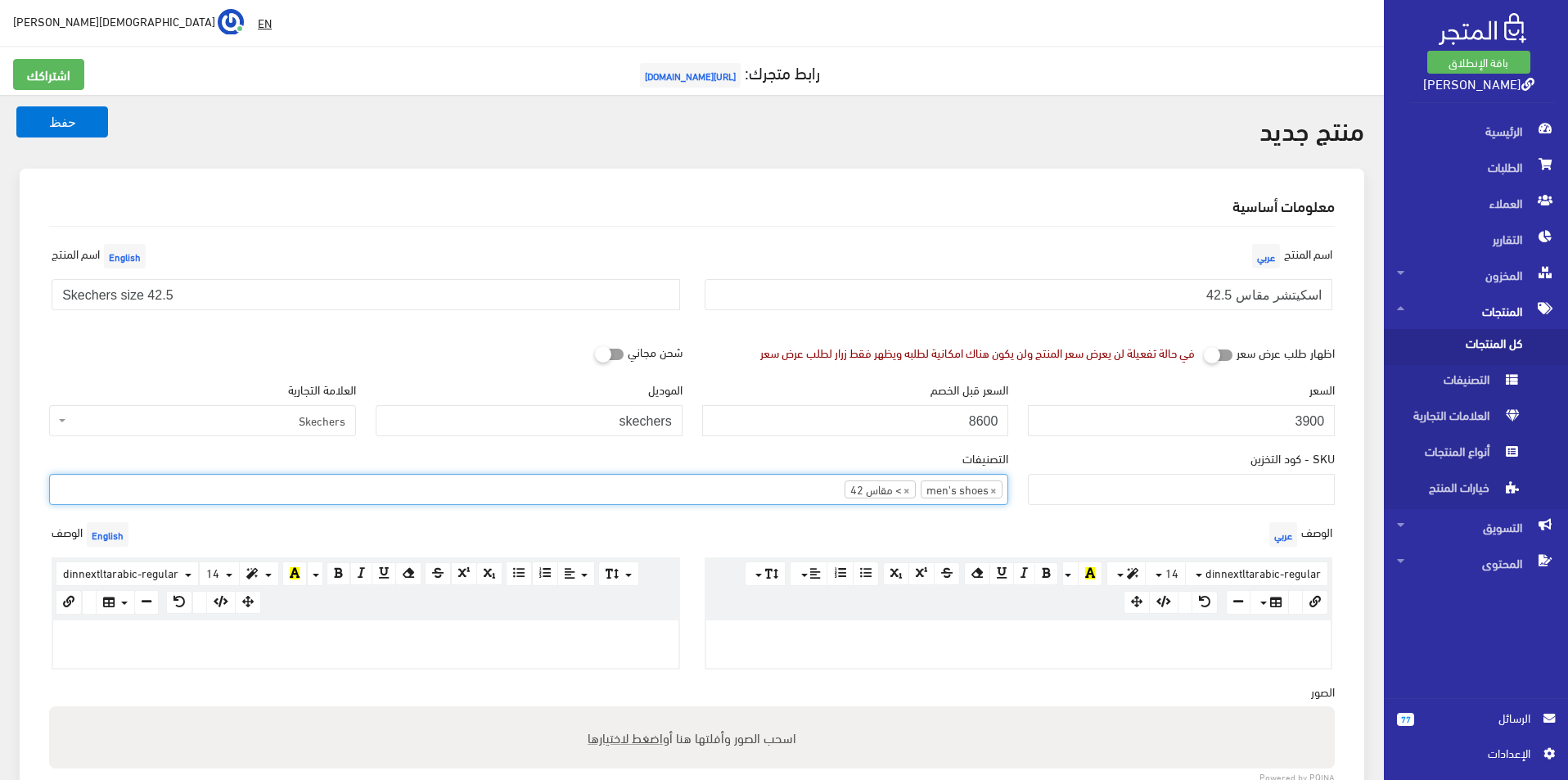
click at [762, 636] on p at bounding box center [1019, 638] width 609 height 18
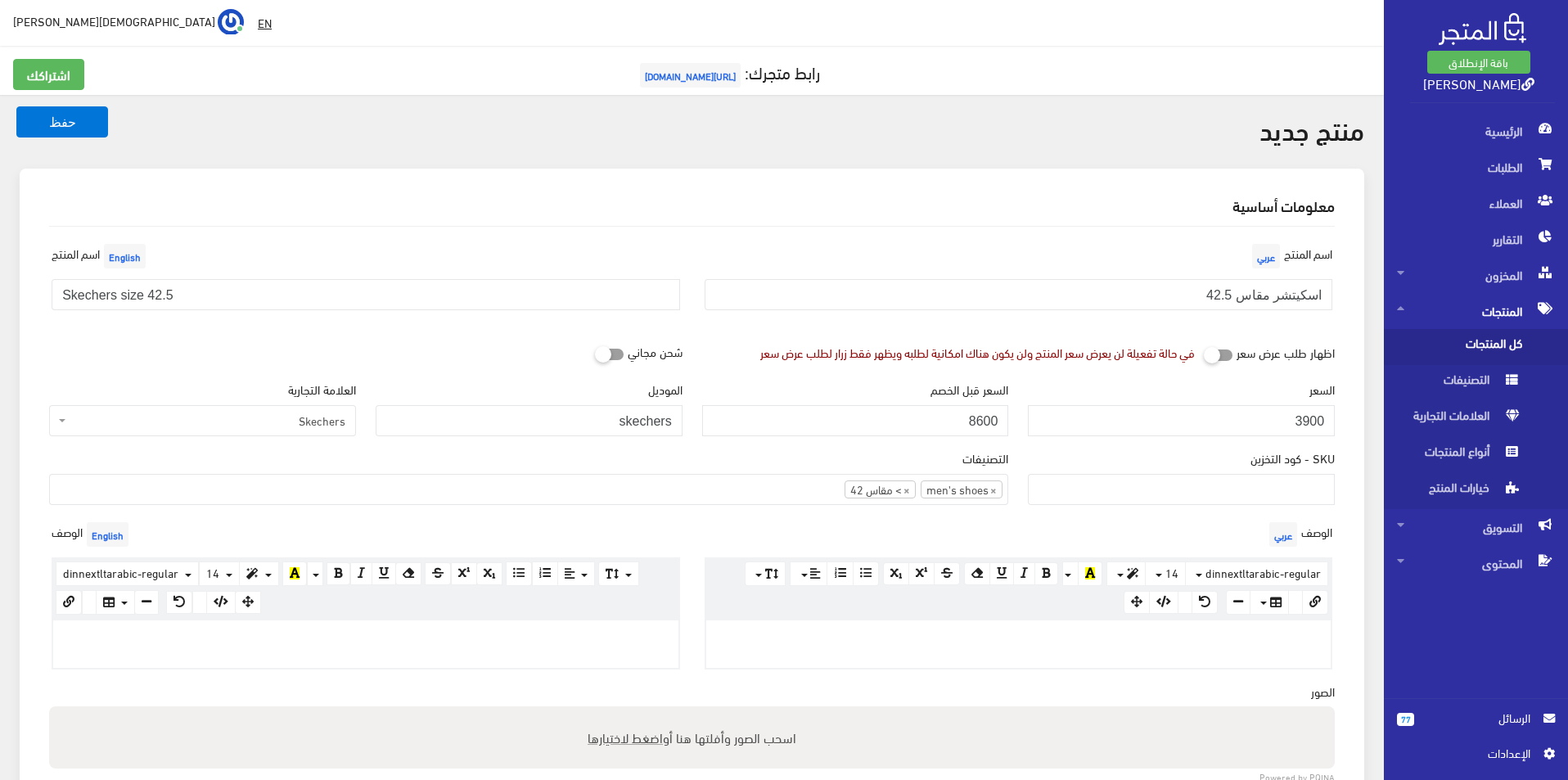
click at [548, 629] on p at bounding box center [366, 638] width 609 height 18
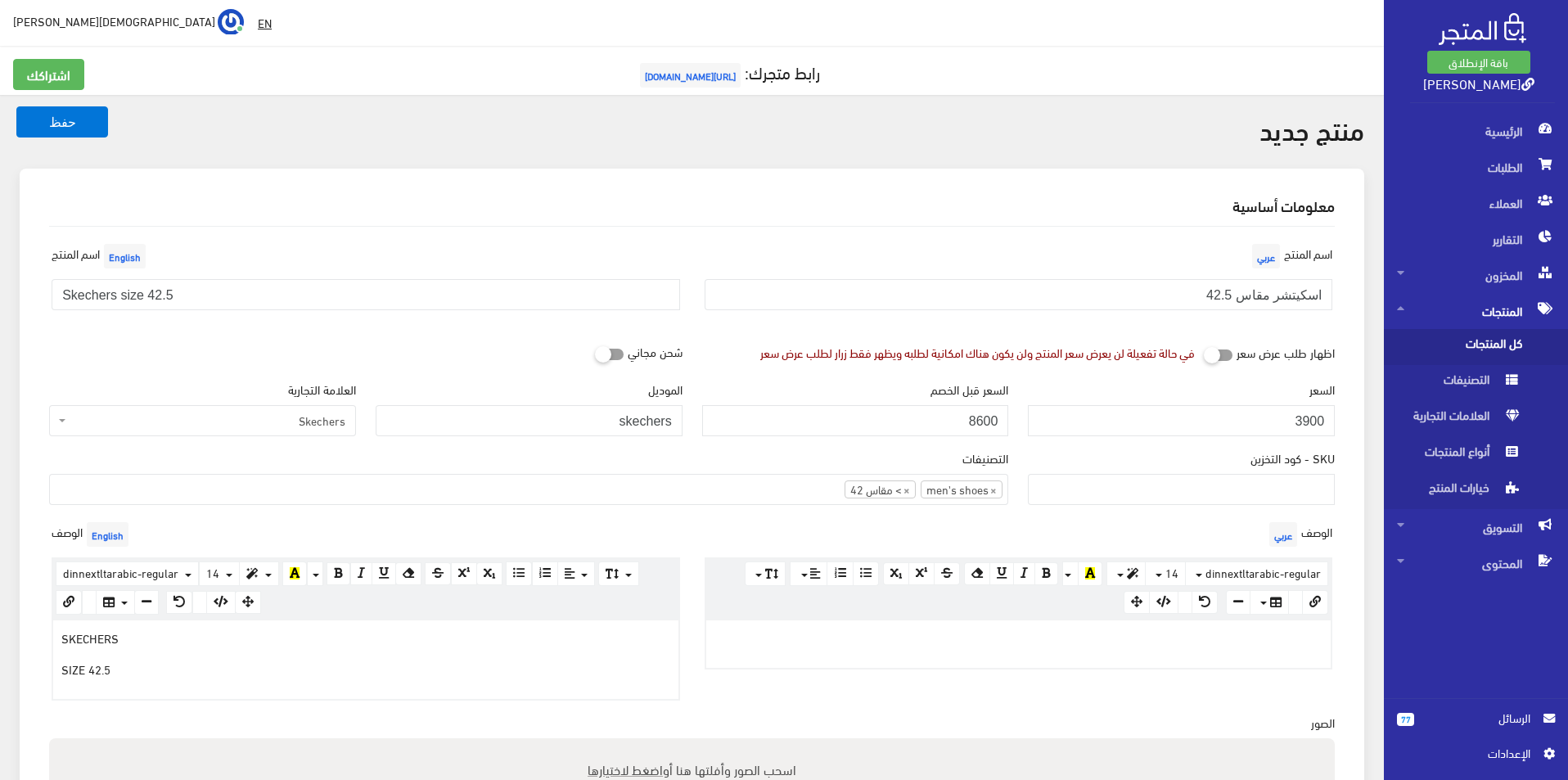
click at [838, 652] on div at bounding box center [1019, 644] width 625 height 48
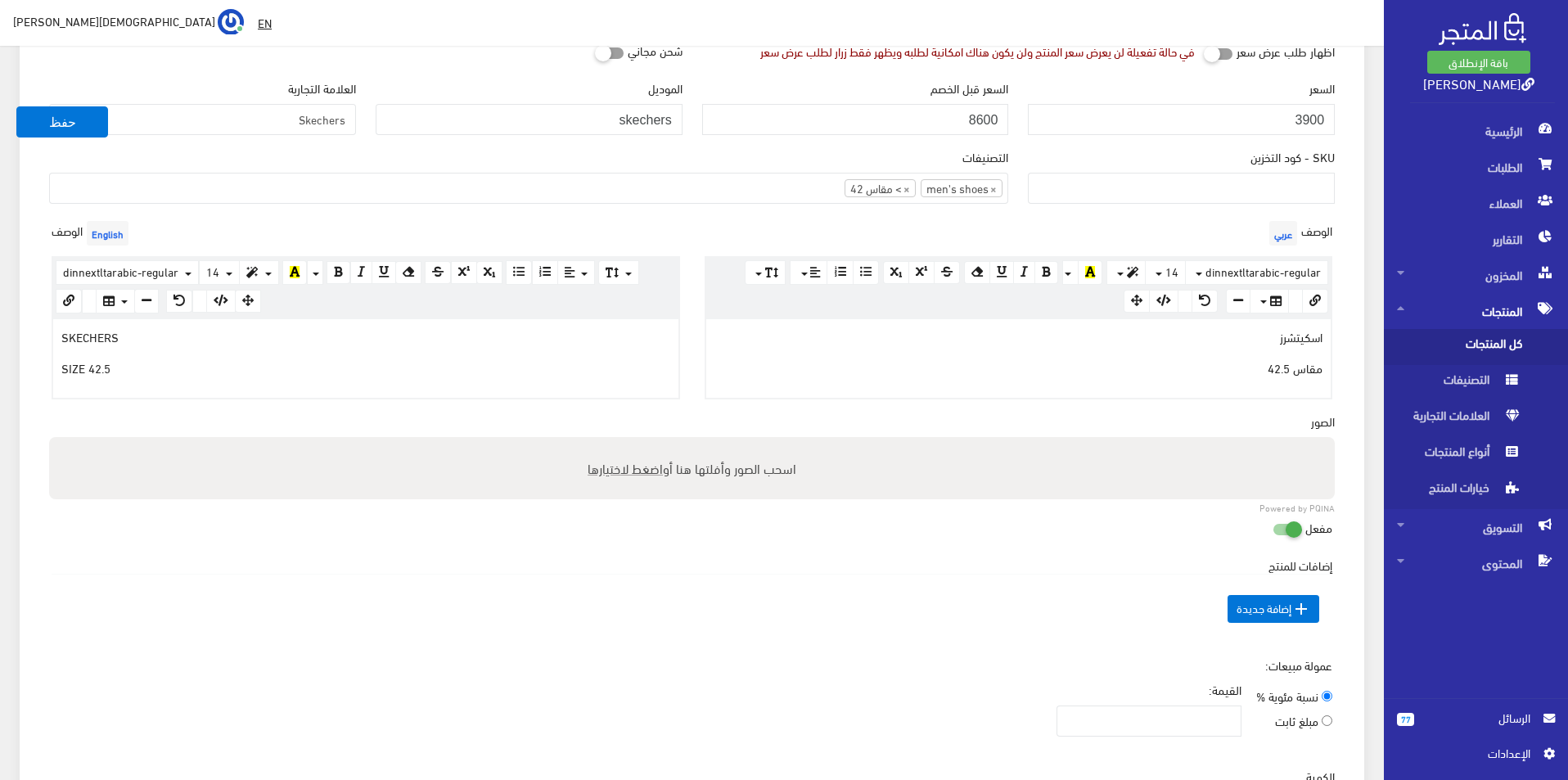
scroll to position [409, 0]
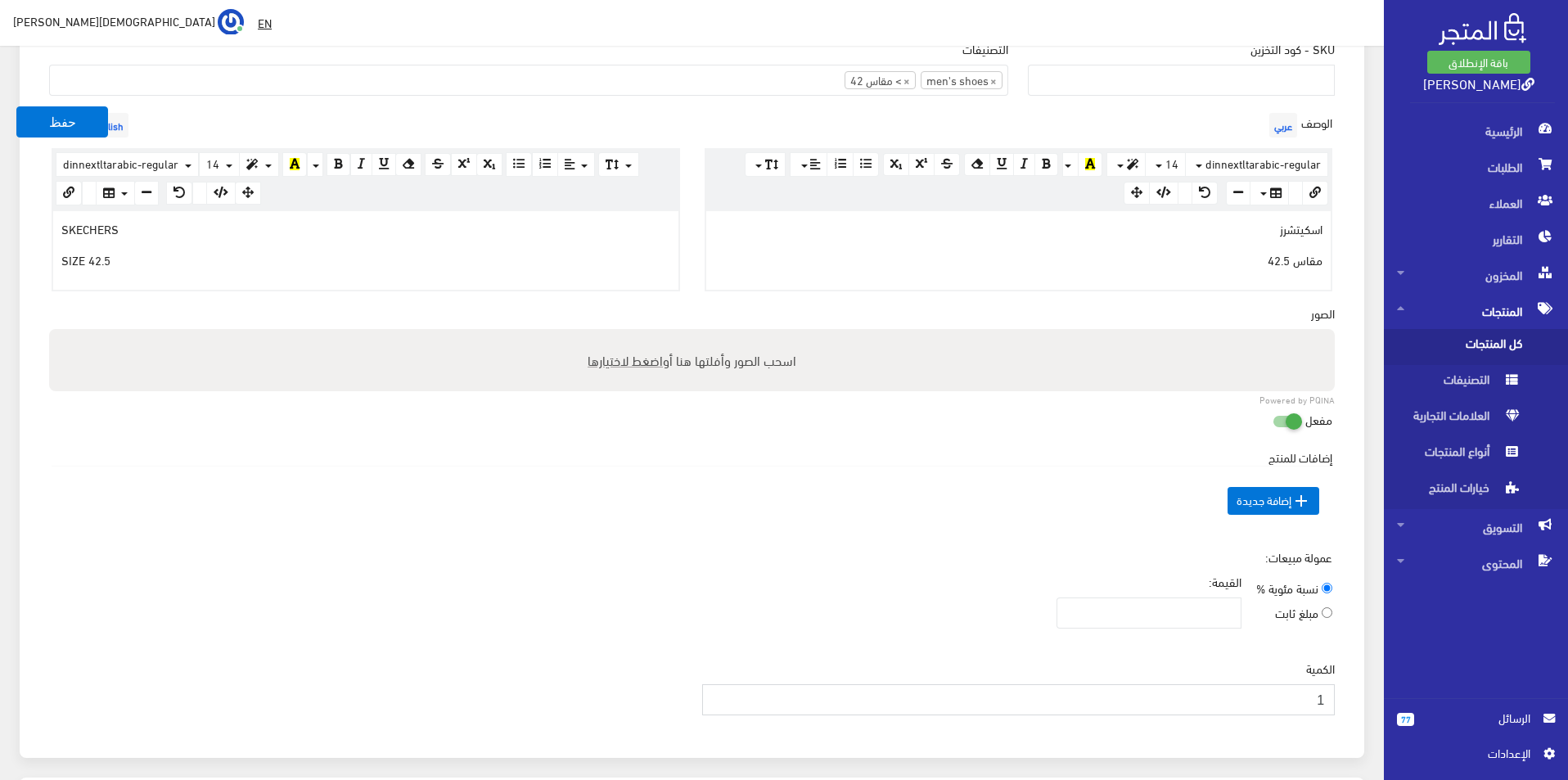
type input "1"
click at [717, 696] on input "1" at bounding box center [1019, 700] width 634 height 31
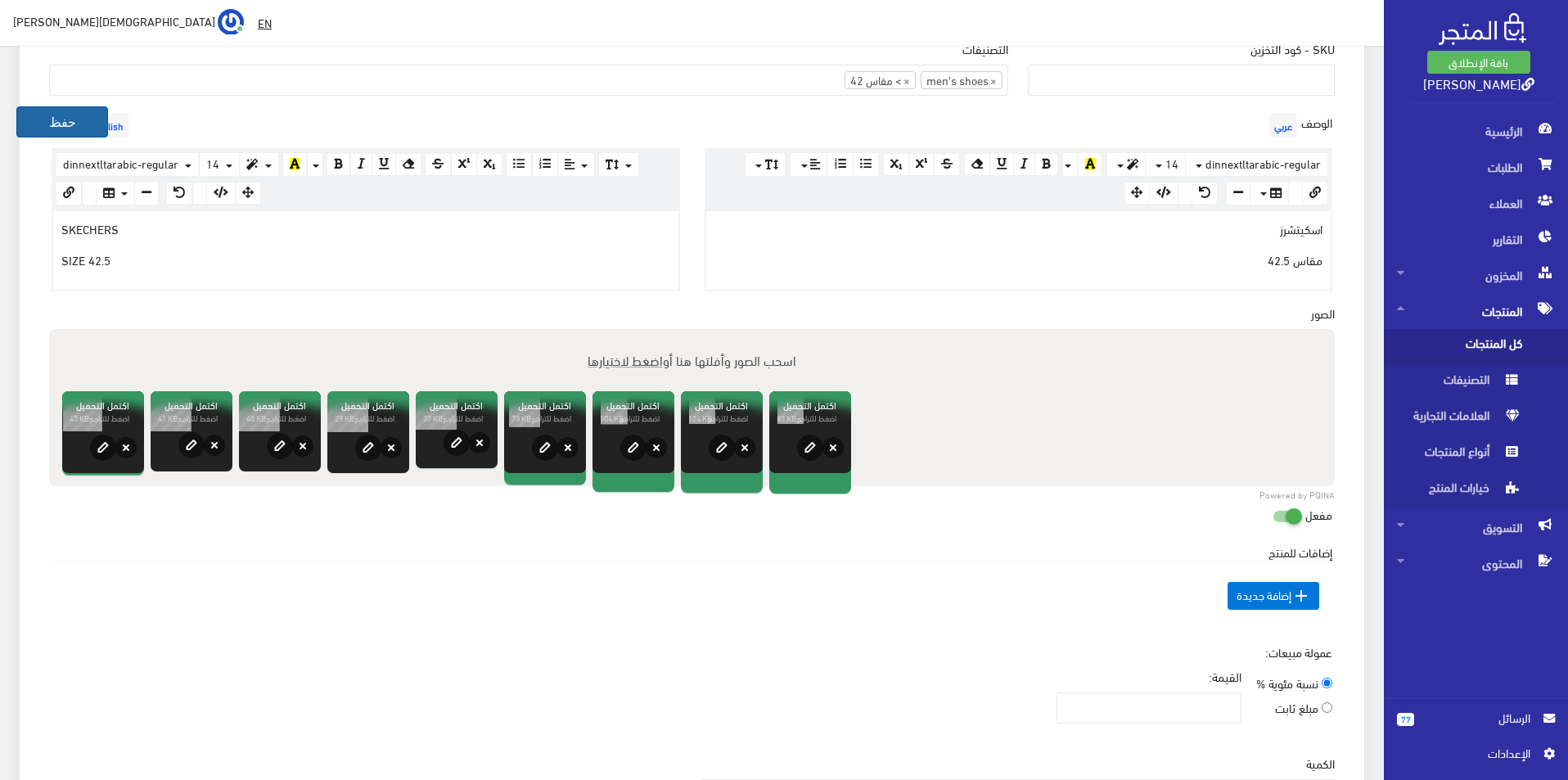
click at [58, 123] on button "حفظ" at bounding box center [62, 121] width 91 height 31
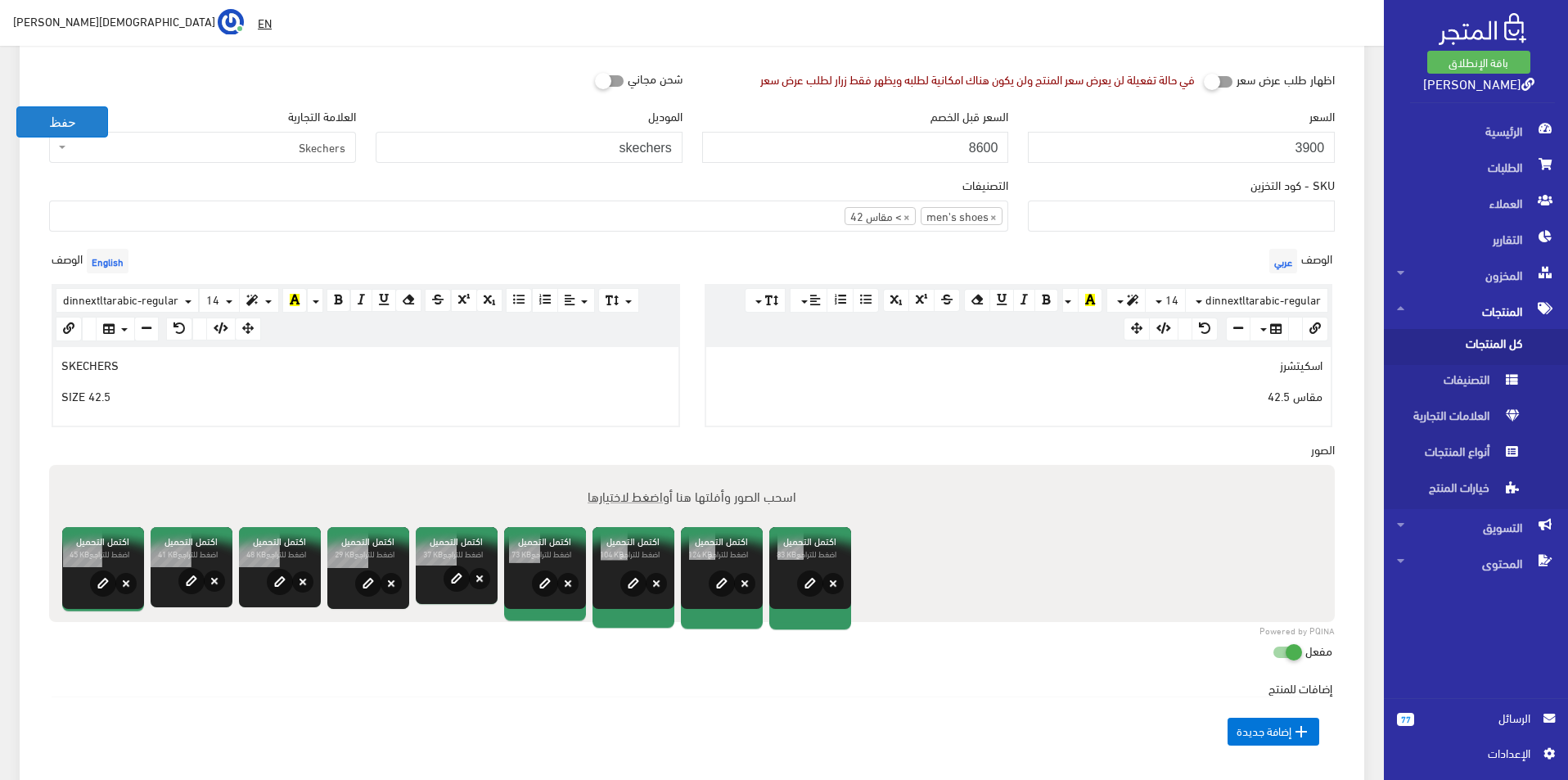
scroll to position [245, 0]
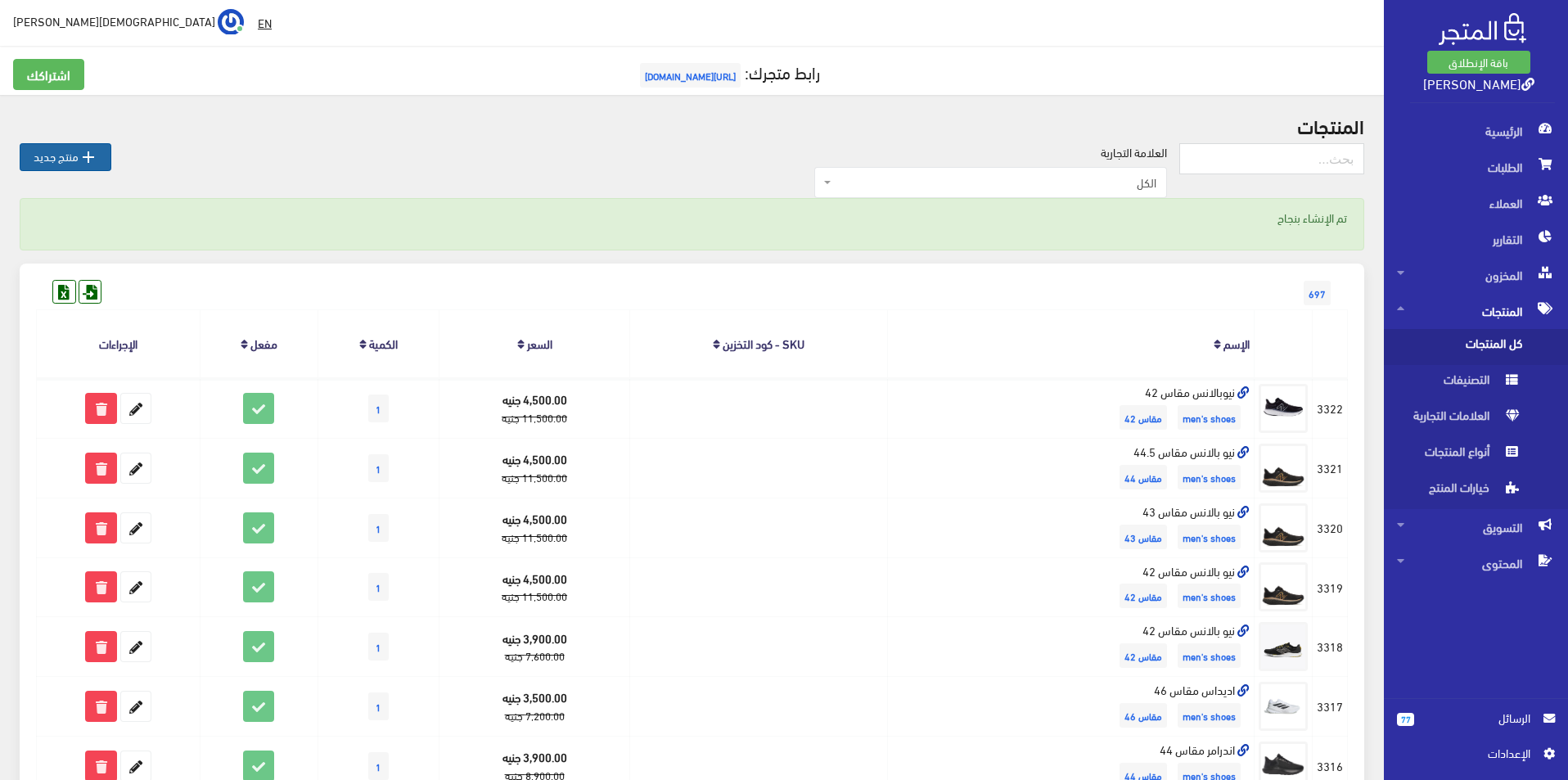
click at [76, 150] on link " منتج جديد" at bounding box center [66, 157] width 91 height 28
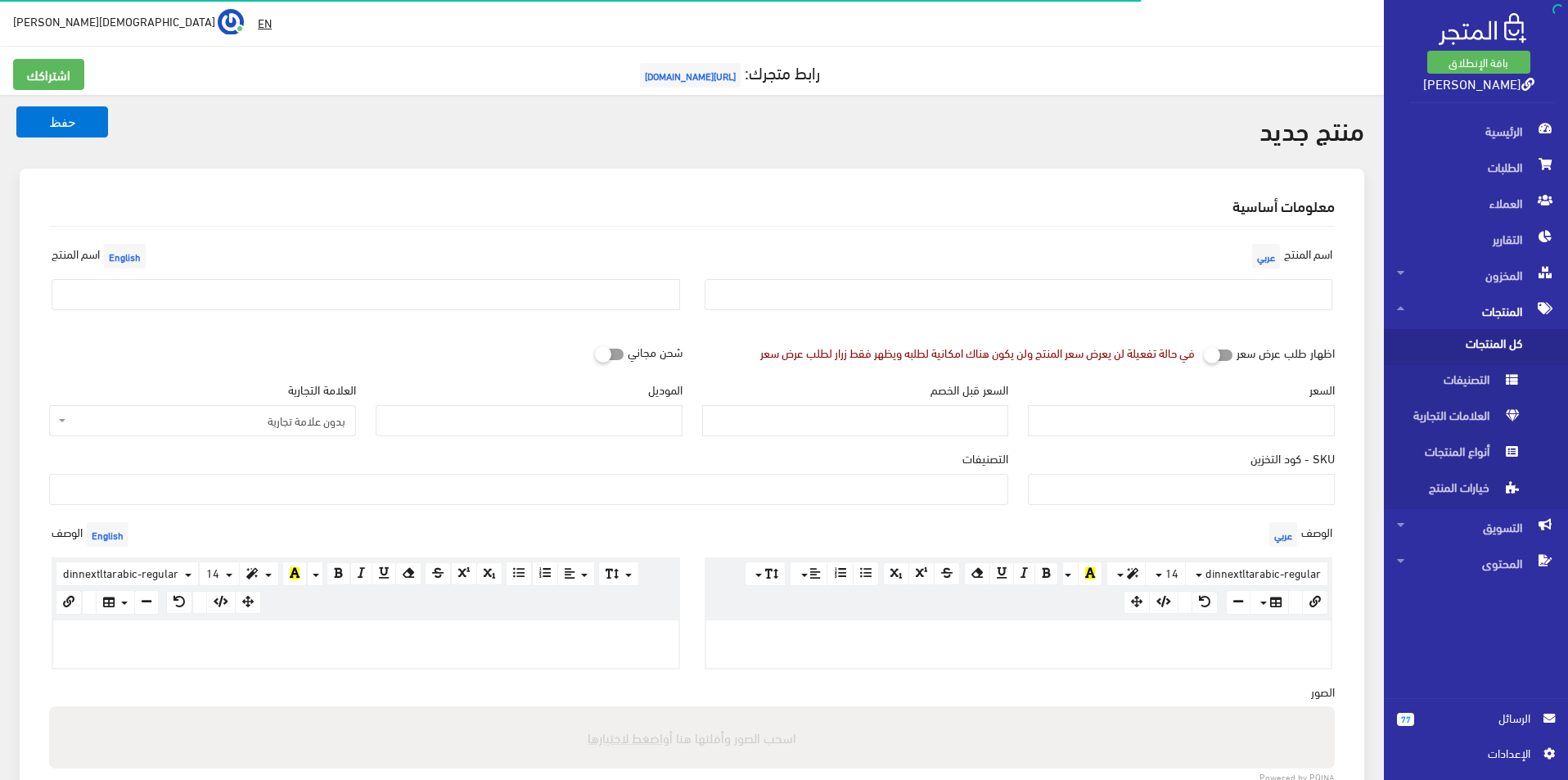
select select
click at [1049, 270] on div "اسم المنتج عربي" at bounding box center [1019, 281] width 653 height 83
click at [1056, 288] on input "text" at bounding box center [1019, 294] width 629 height 31
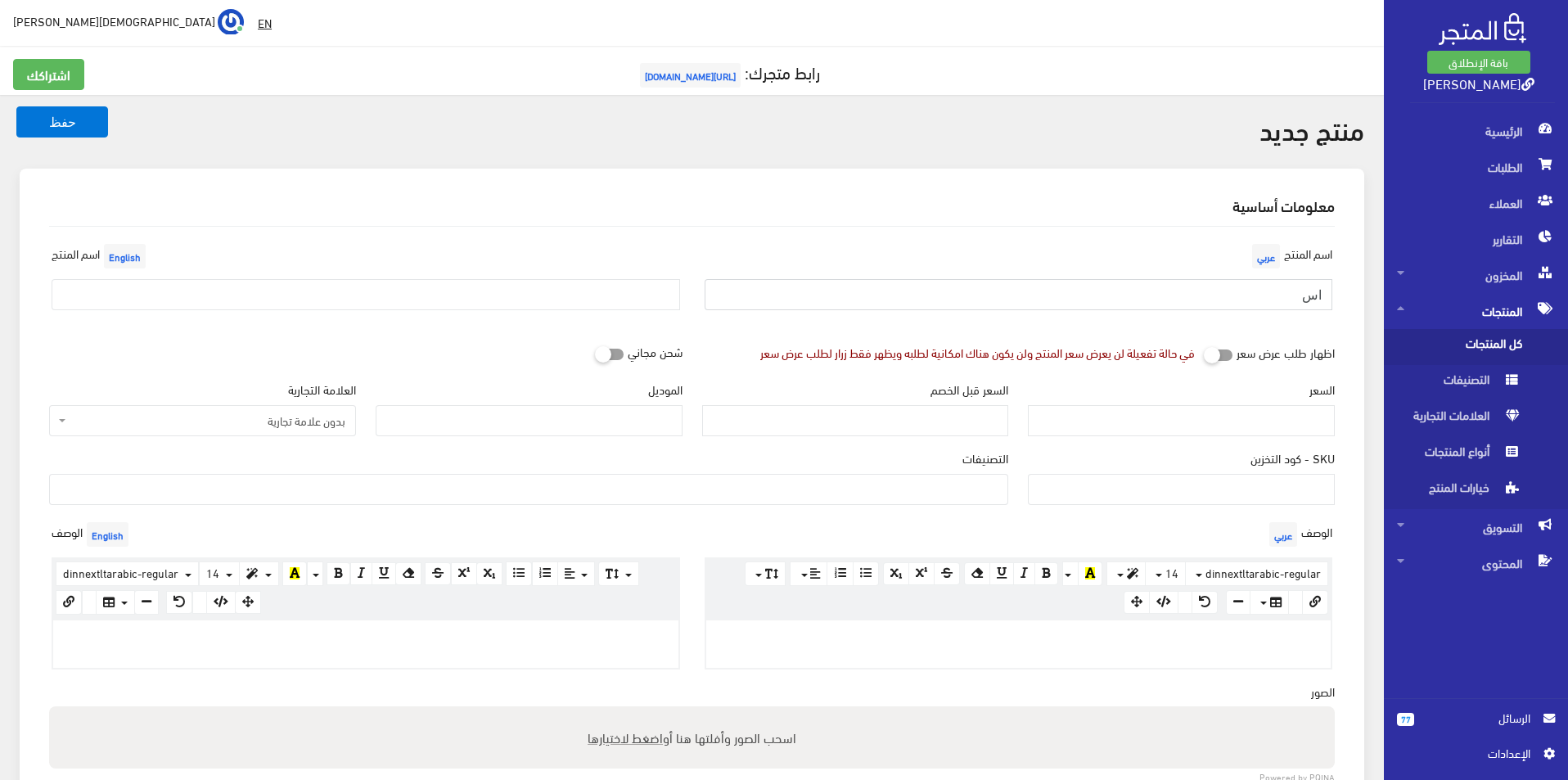
type input "اسكيتشر مقاس 44"
click at [517, 279] on input "text" at bounding box center [366, 294] width 629 height 31
type input "Skechers size 44"
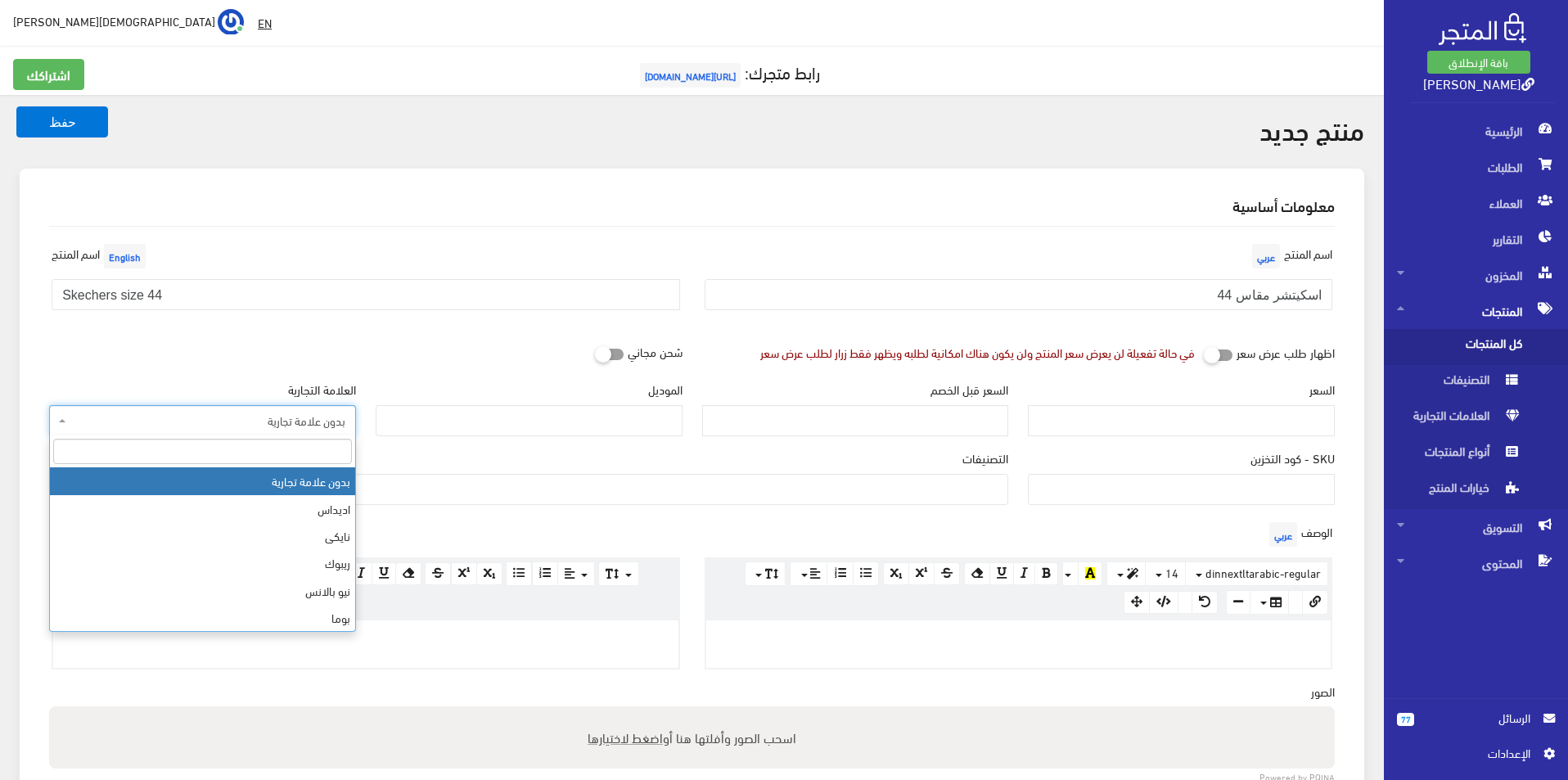
click at [235, 417] on span "بدون علامة تجارية" at bounding box center [208, 420] width 276 height 16
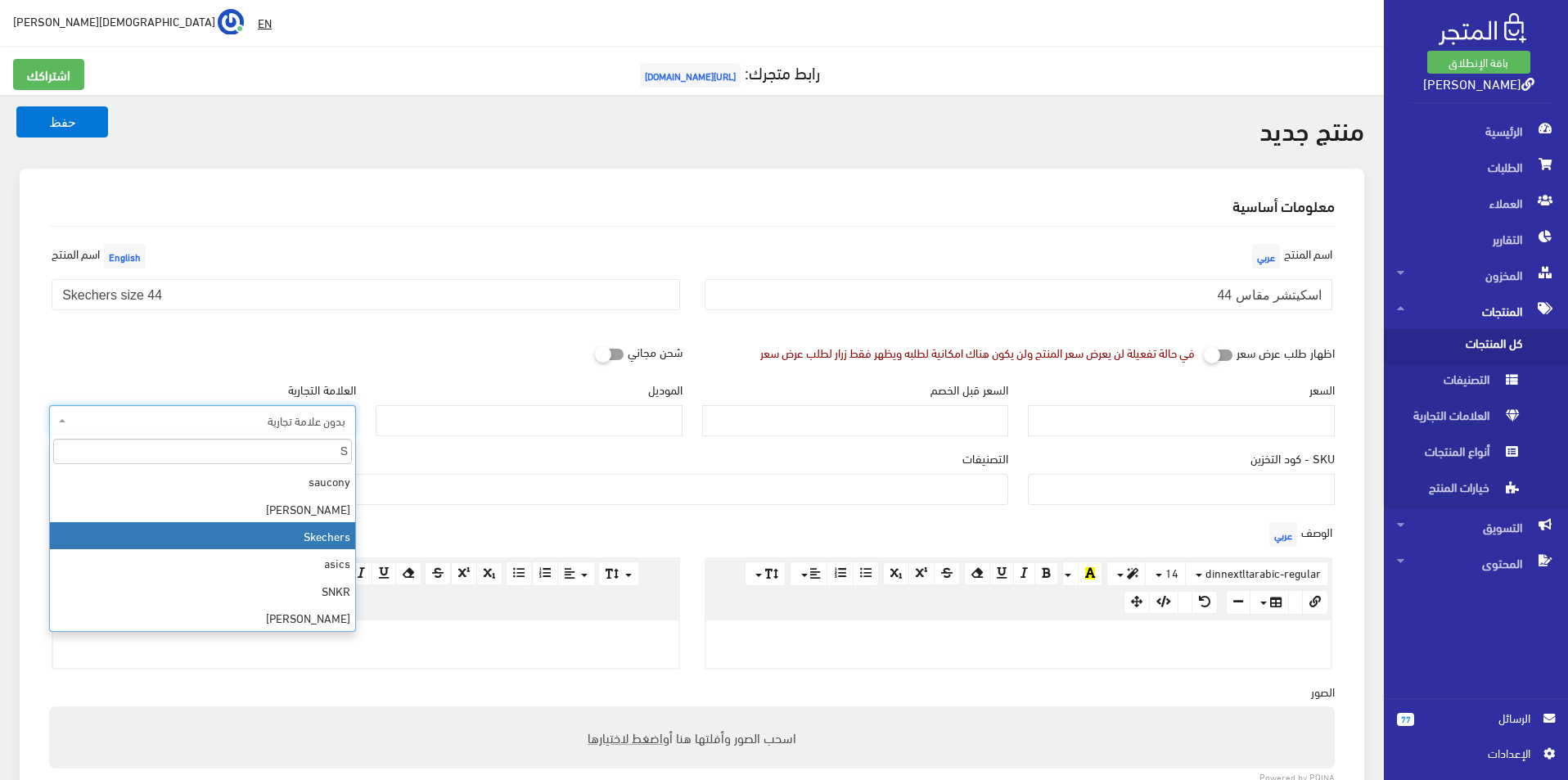
type input "S"
select select "11"
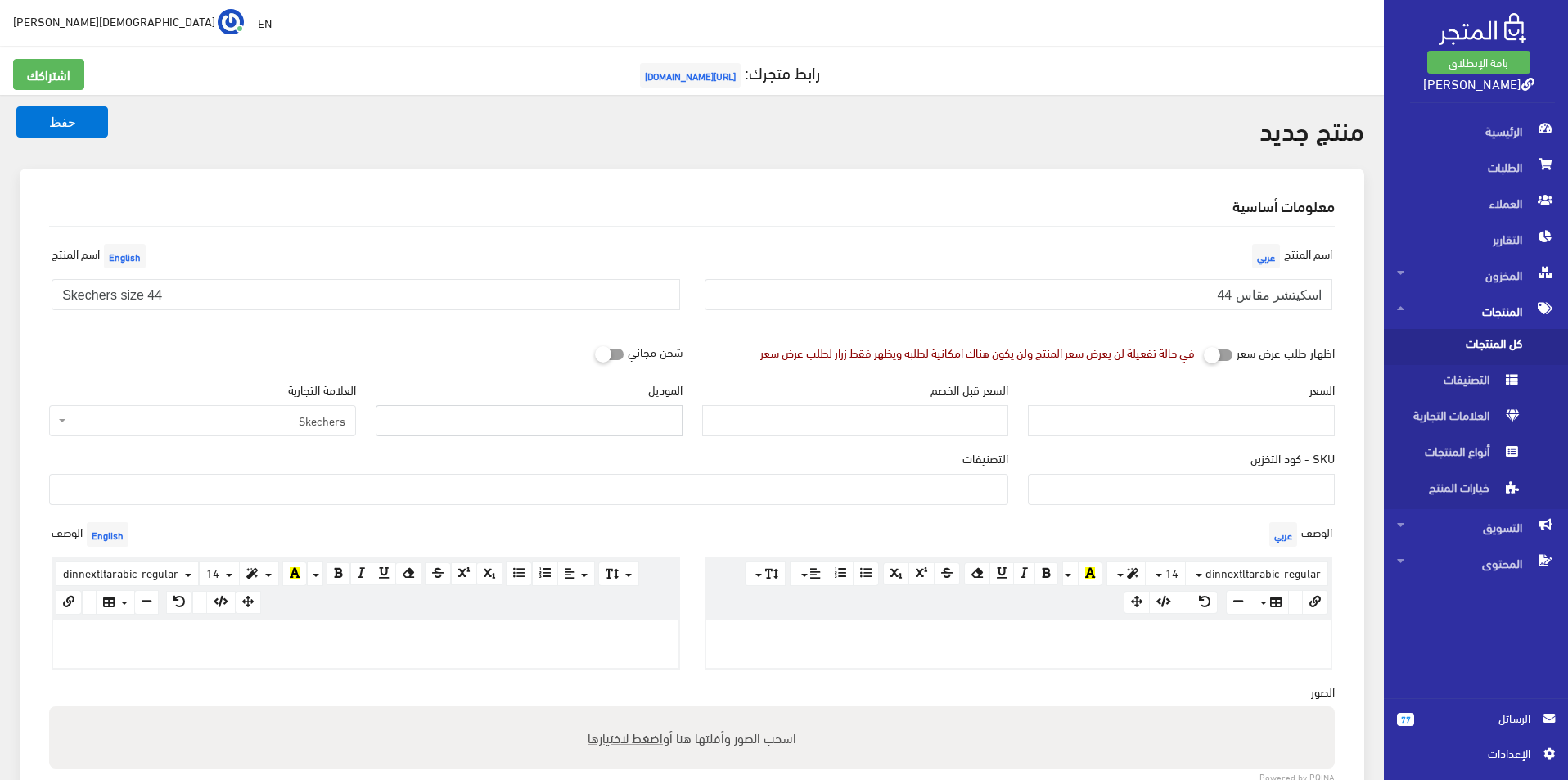
click at [580, 428] on input "الموديل" at bounding box center [529, 420] width 307 height 31
type input "skechers"
click at [1225, 416] on input "السعر" at bounding box center [1181, 420] width 307 height 31
type input "3500"
click at [968, 415] on input "السعر قبل الخصم" at bounding box center [856, 420] width 307 height 31
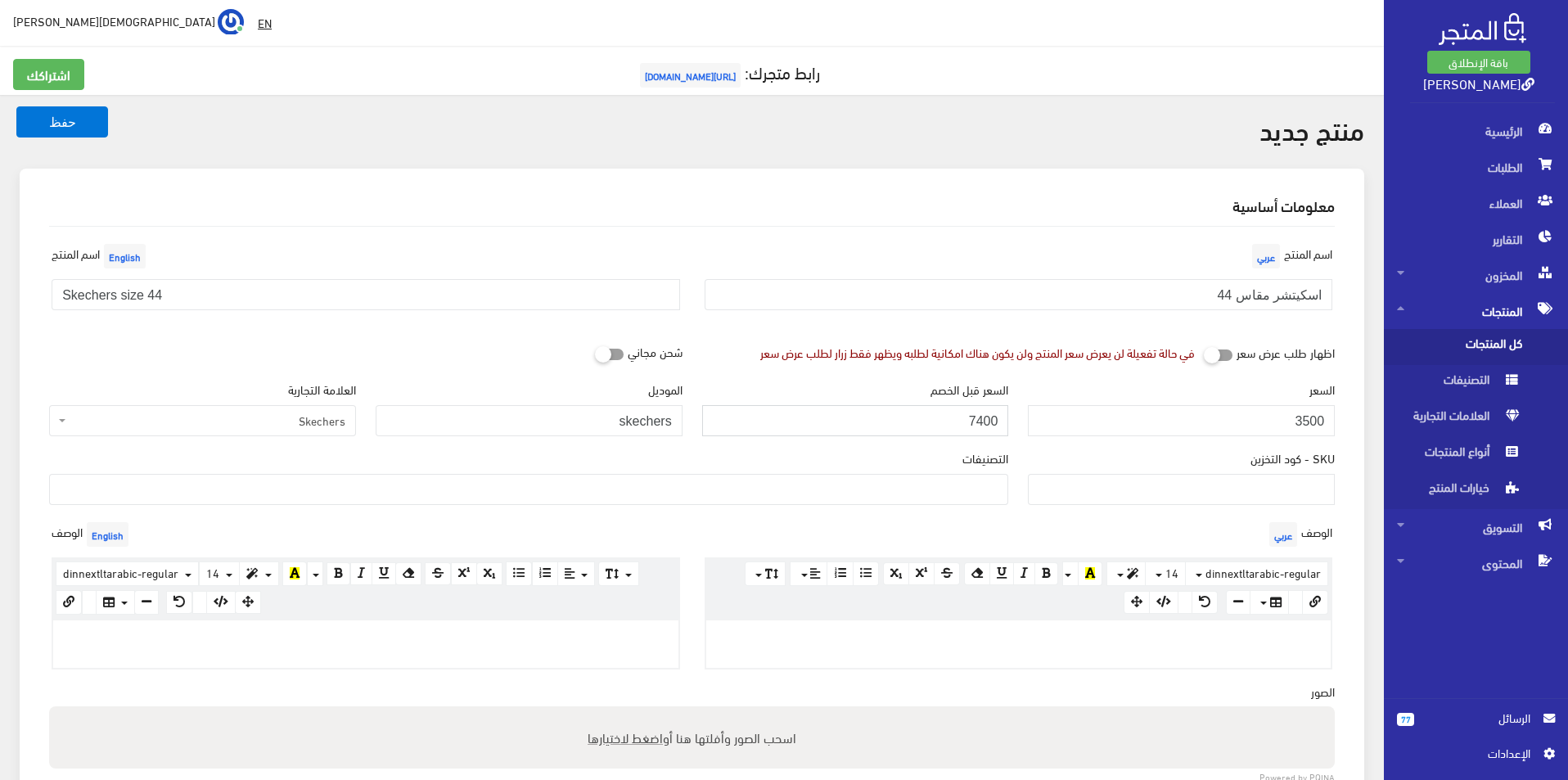
type input "7400"
click at [951, 484] on ul at bounding box center [529, 488] width 958 height 26
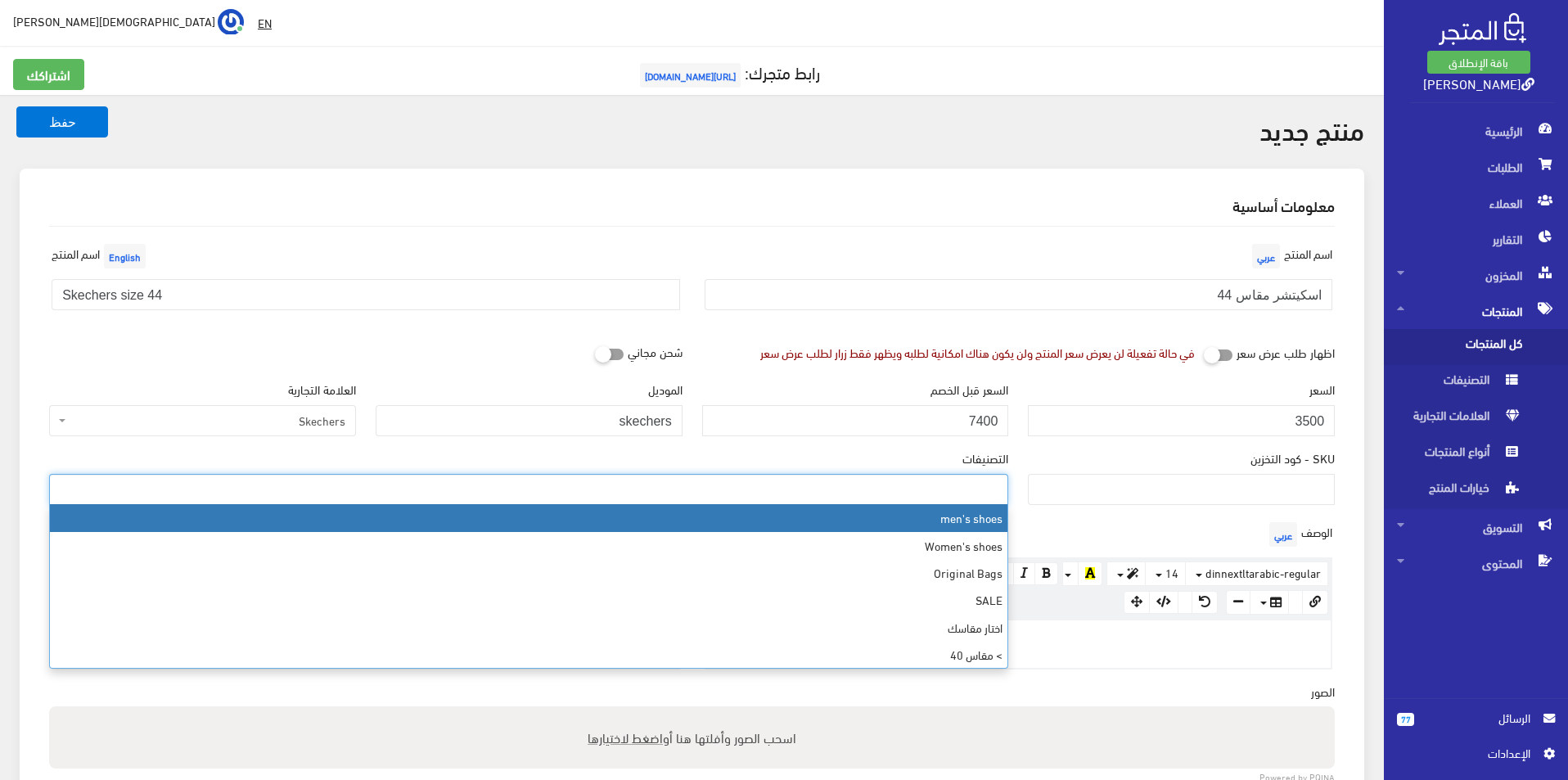
select select "5"
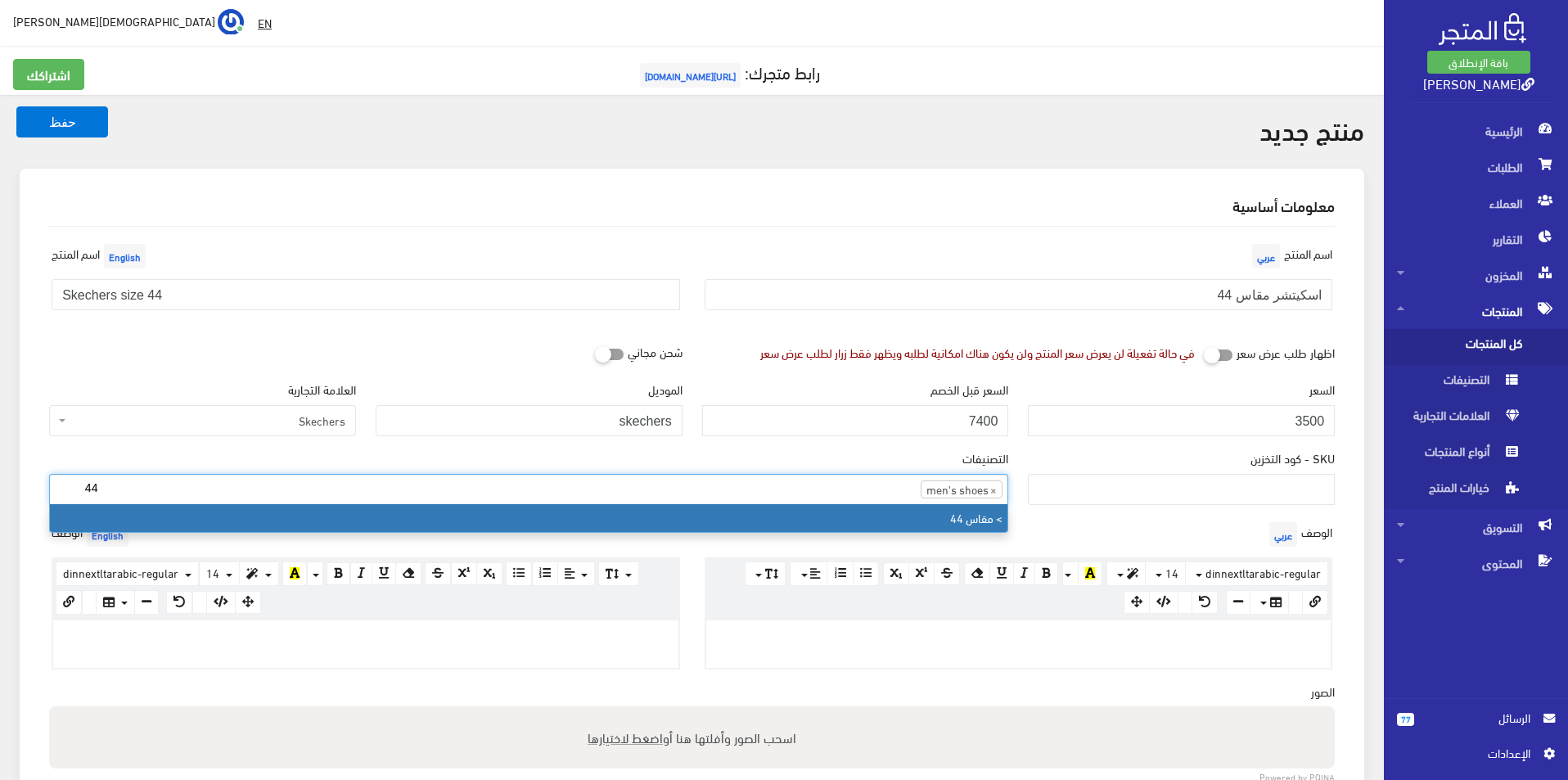
type input "44"
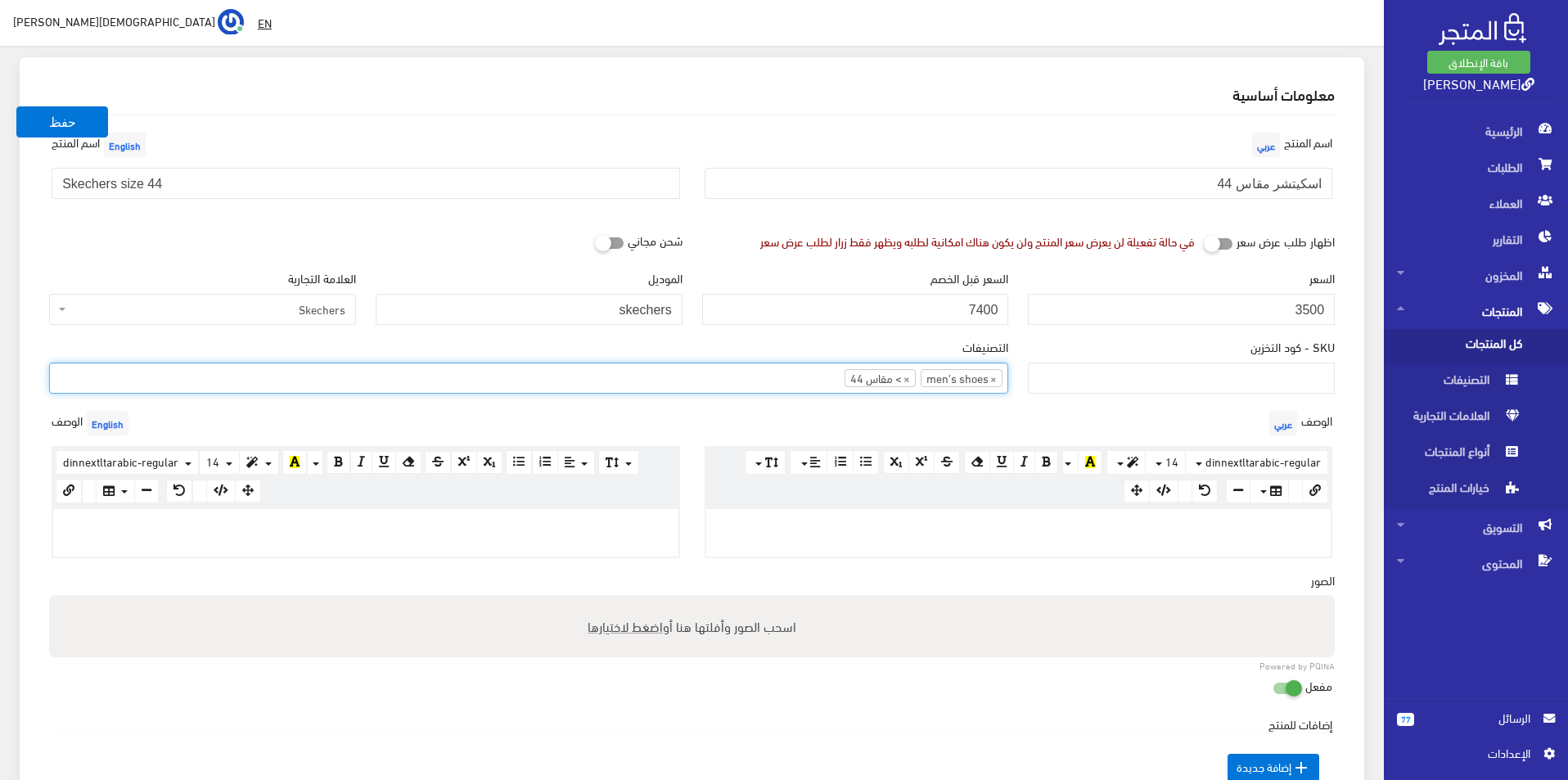
scroll to position [245, 0]
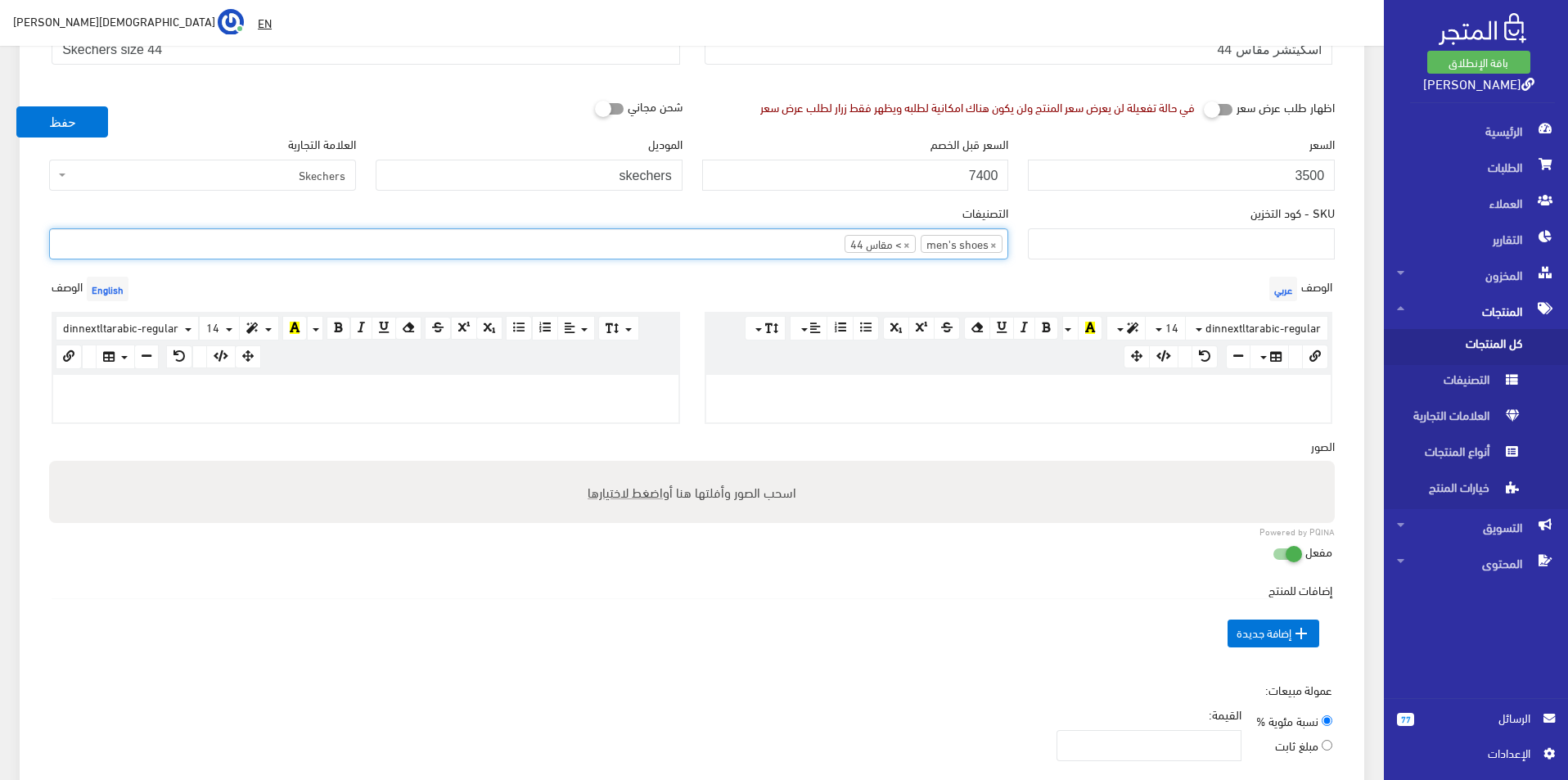
click at [509, 394] on p at bounding box center [366, 391] width 609 height 18
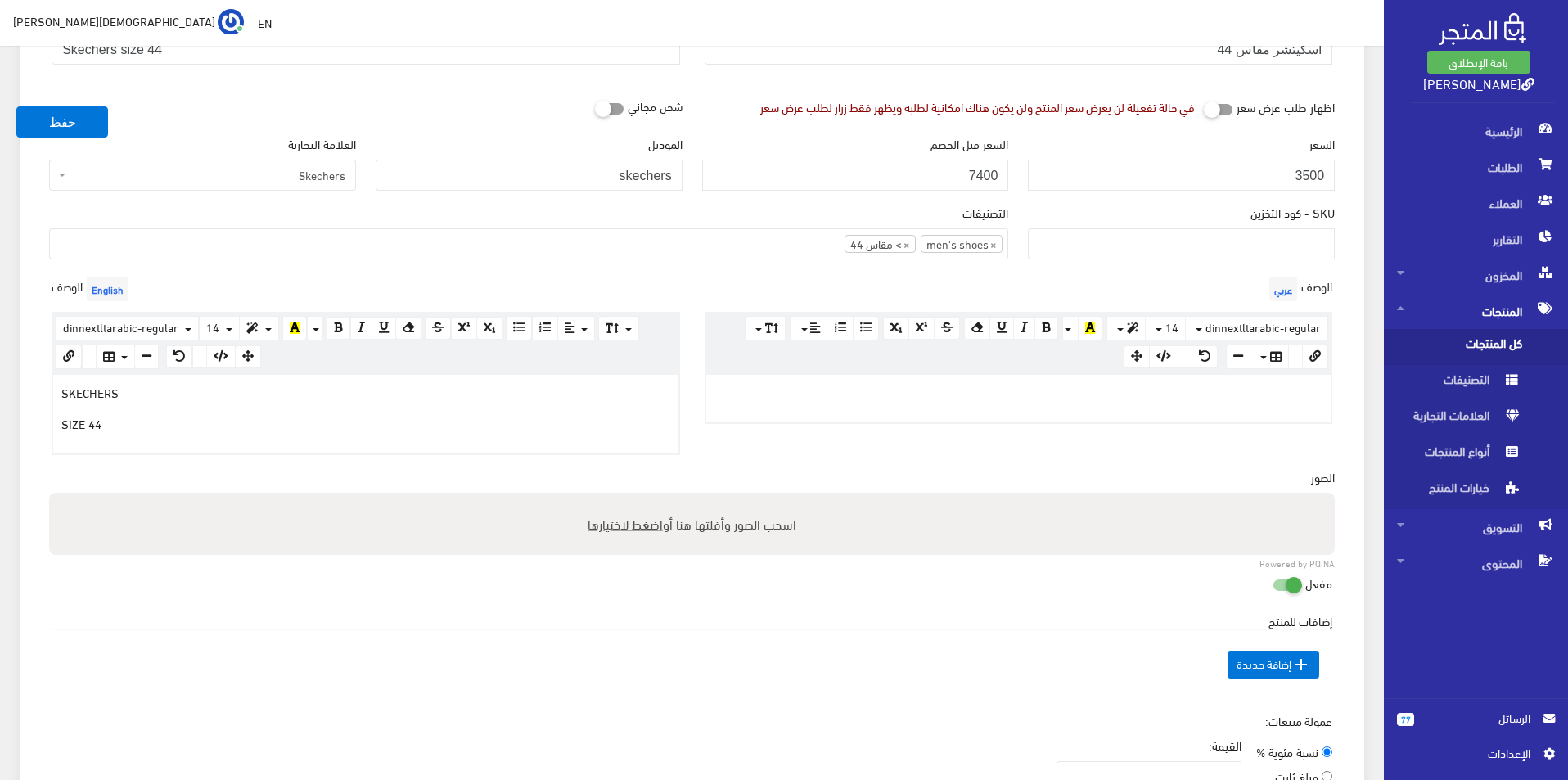
drag, startPoint x: 1041, startPoint y: 422, endPoint x: 1037, endPoint y: 405, distance: 17.5
click at [1041, 416] on div "الوصف عربي × Insert Image Select from files Image URL Insert Image × Insert Lin…" at bounding box center [1019, 363] width 653 height 182
click at [1036, 392] on p at bounding box center [1019, 391] width 609 height 18
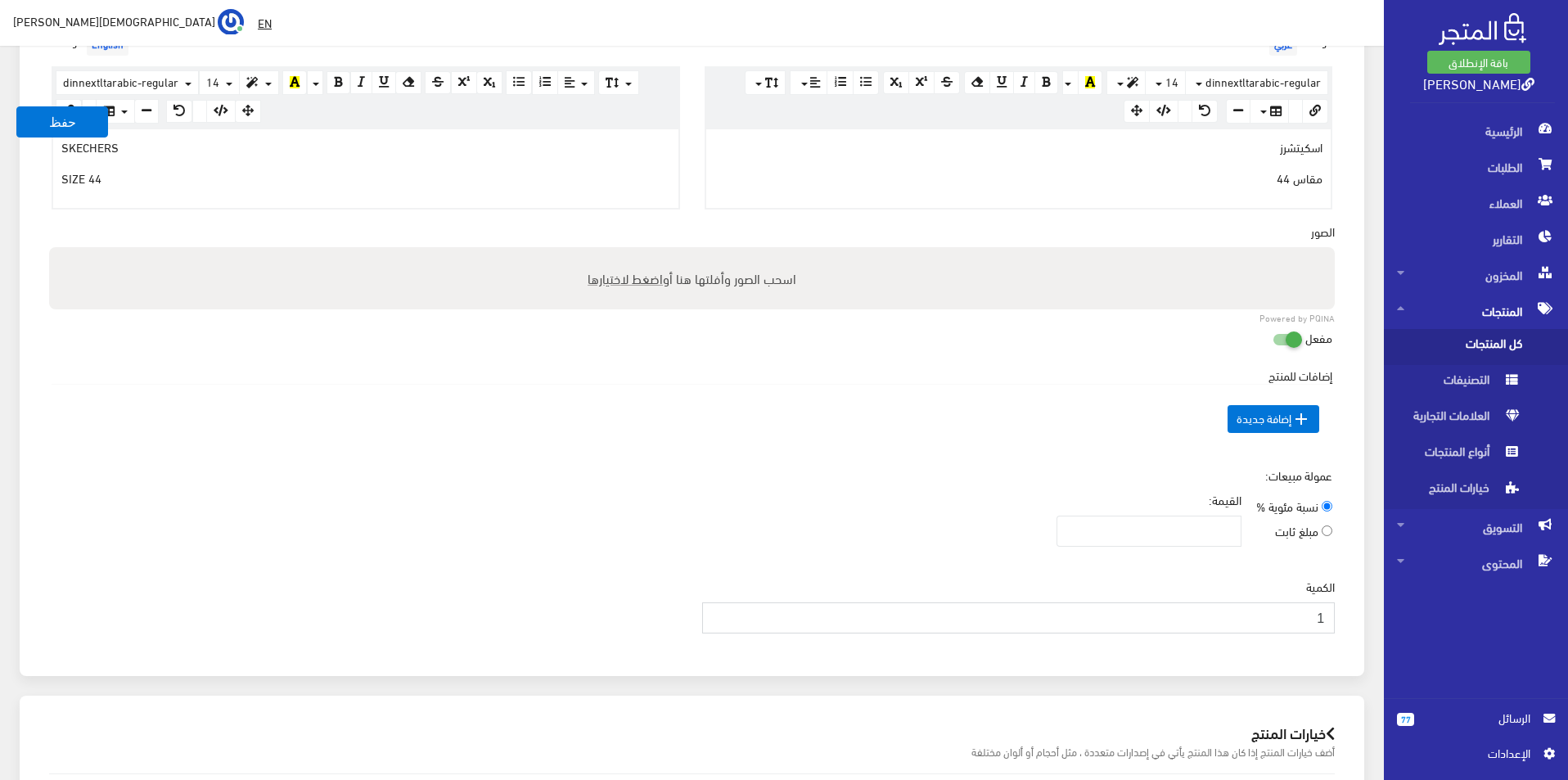
type input "1"
click at [718, 614] on input "1" at bounding box center [1019, 617] width 634 height 31
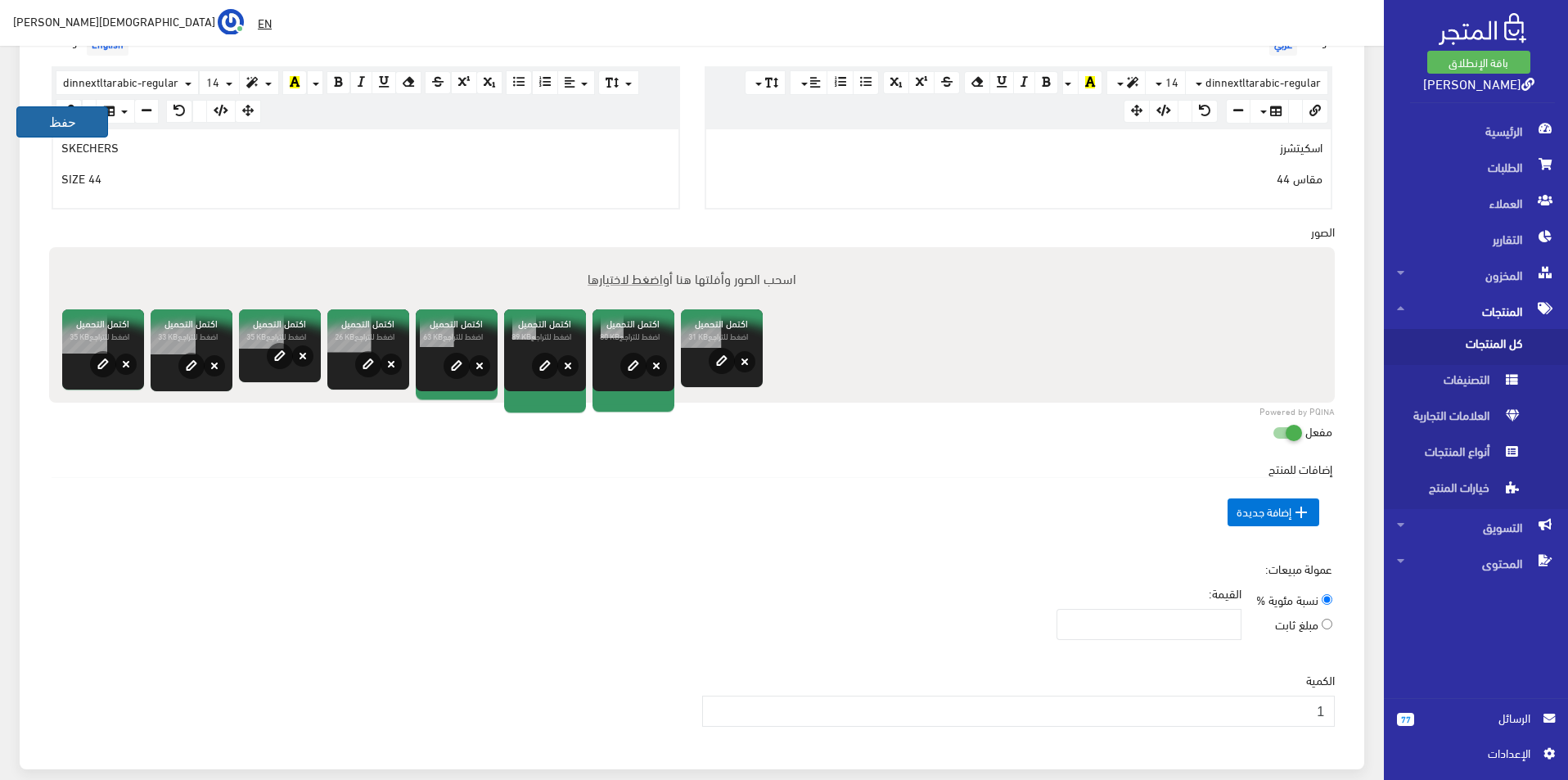
click at [82, 128] on button "حفظ" at bounding box center [62, 121] width 91 height 31
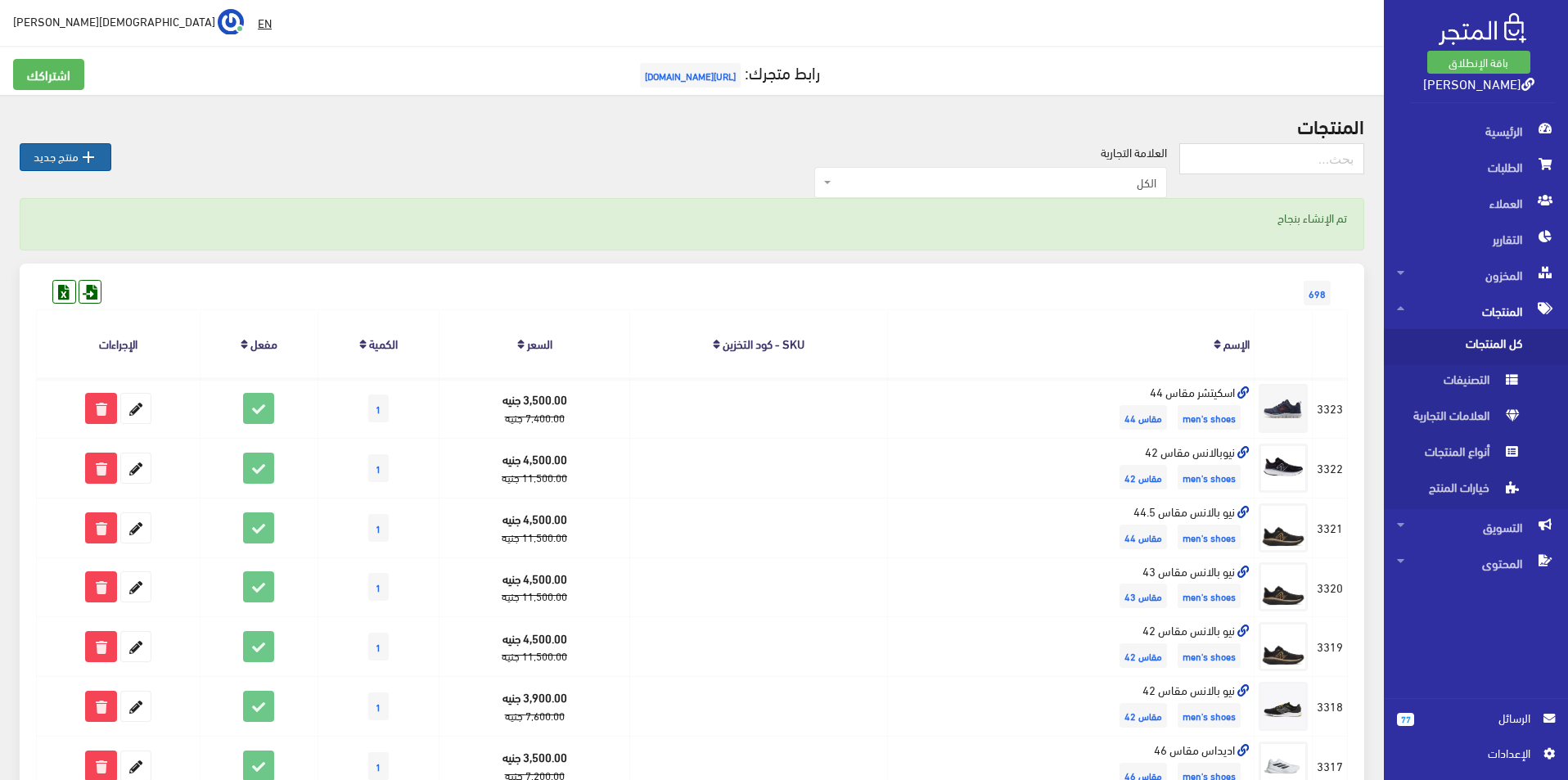
click at [77, 165] on link " منتج جديد" at bounding box center [66, 157] width 91 height 28
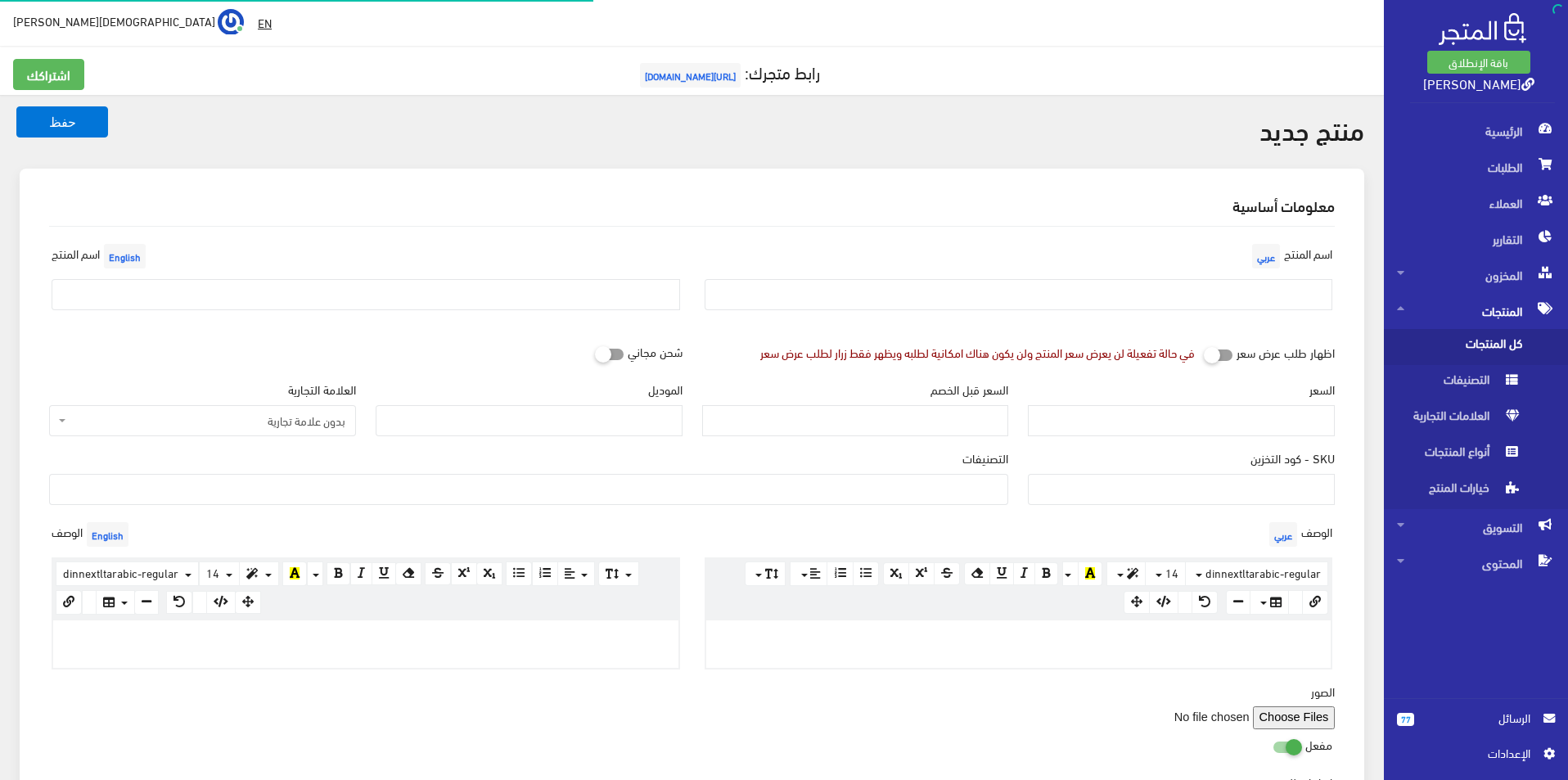
select select
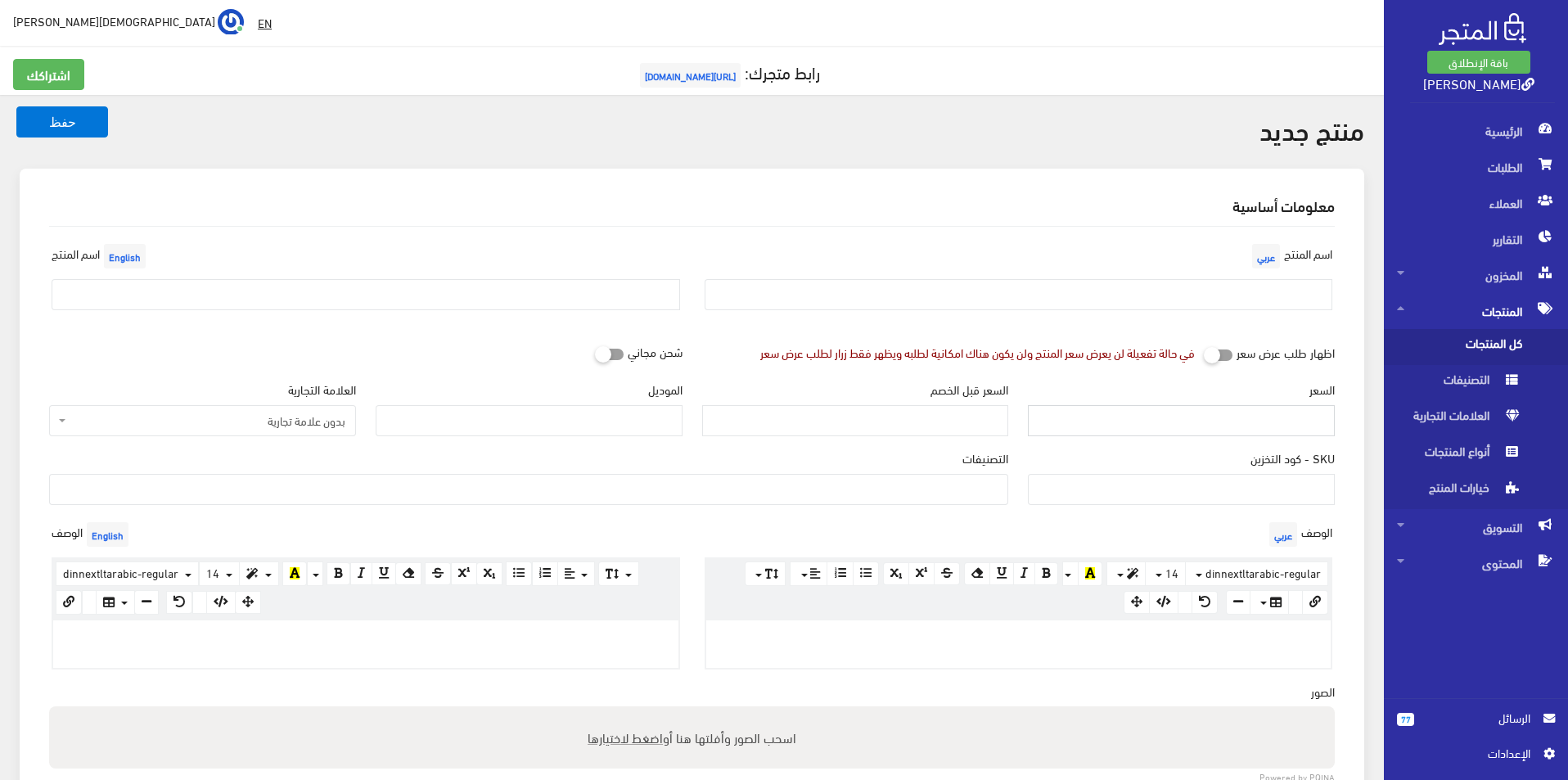
click at [1206, 416] on input "السعر" at bounding box center [1181, 420] width 307 height 31
type input "3900"
click at [945, 435] on input "السعر قبل الخصم" at bounding box center [856, 420] width 307 height 31
type input "8600"
click at [570, 413] on input "الموديل" at bounding box center [529, 420] width 307 height 31
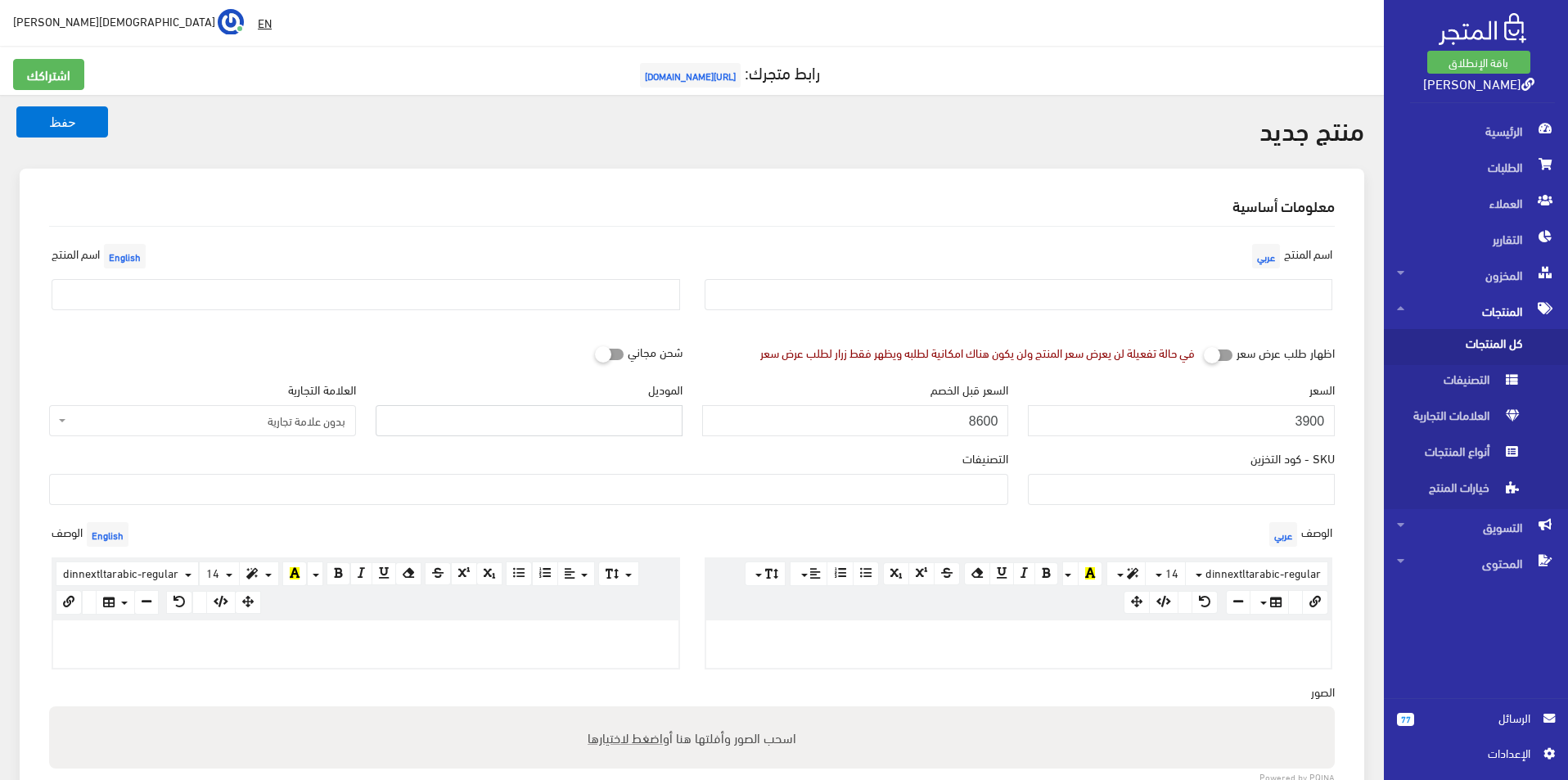
type input "skechers"
click at [320, 407] on span "بدون علامة تجارية" at bounding box center [202, 420] width 307 height 31
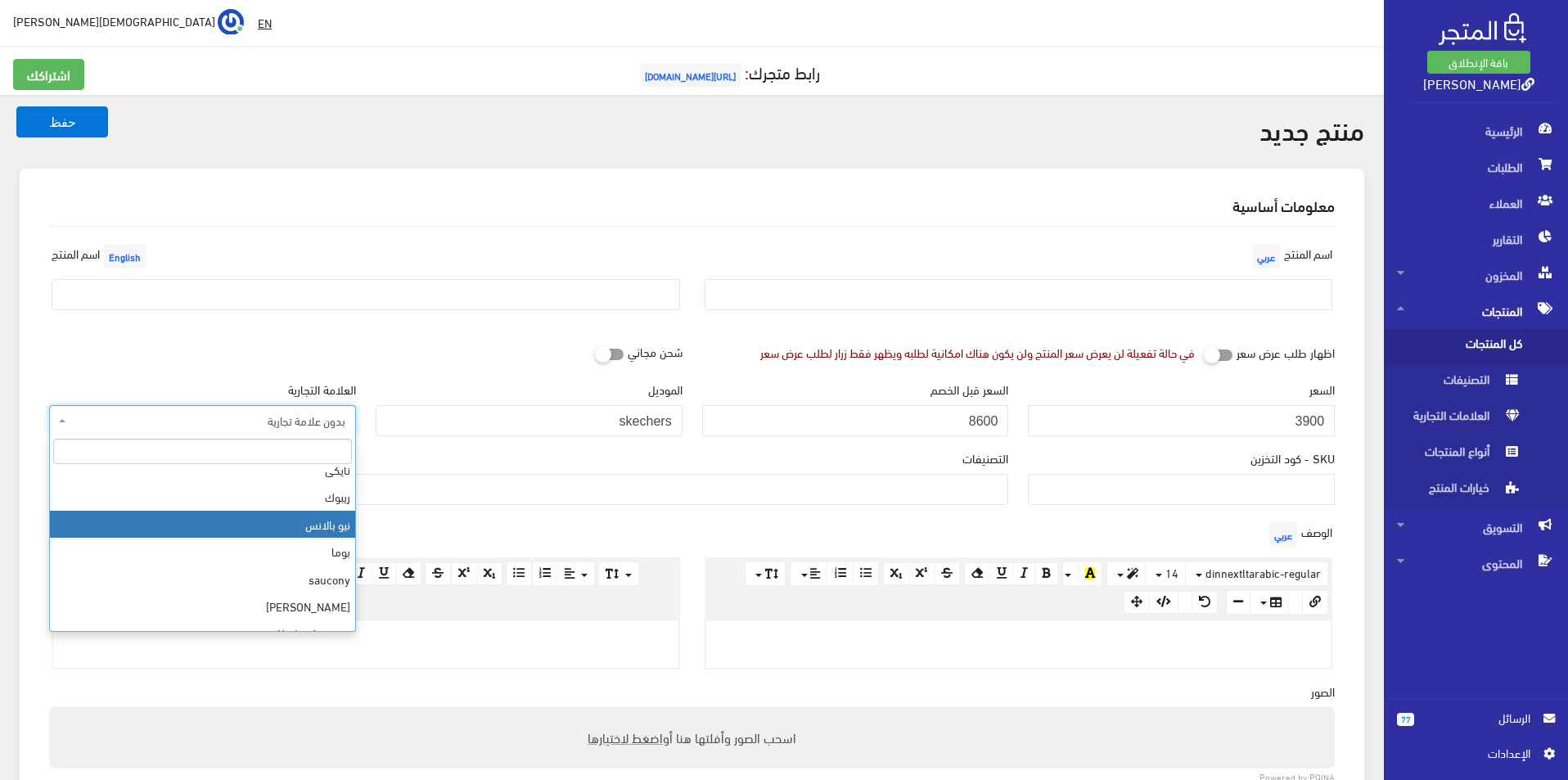
scroll to position [164, 0]
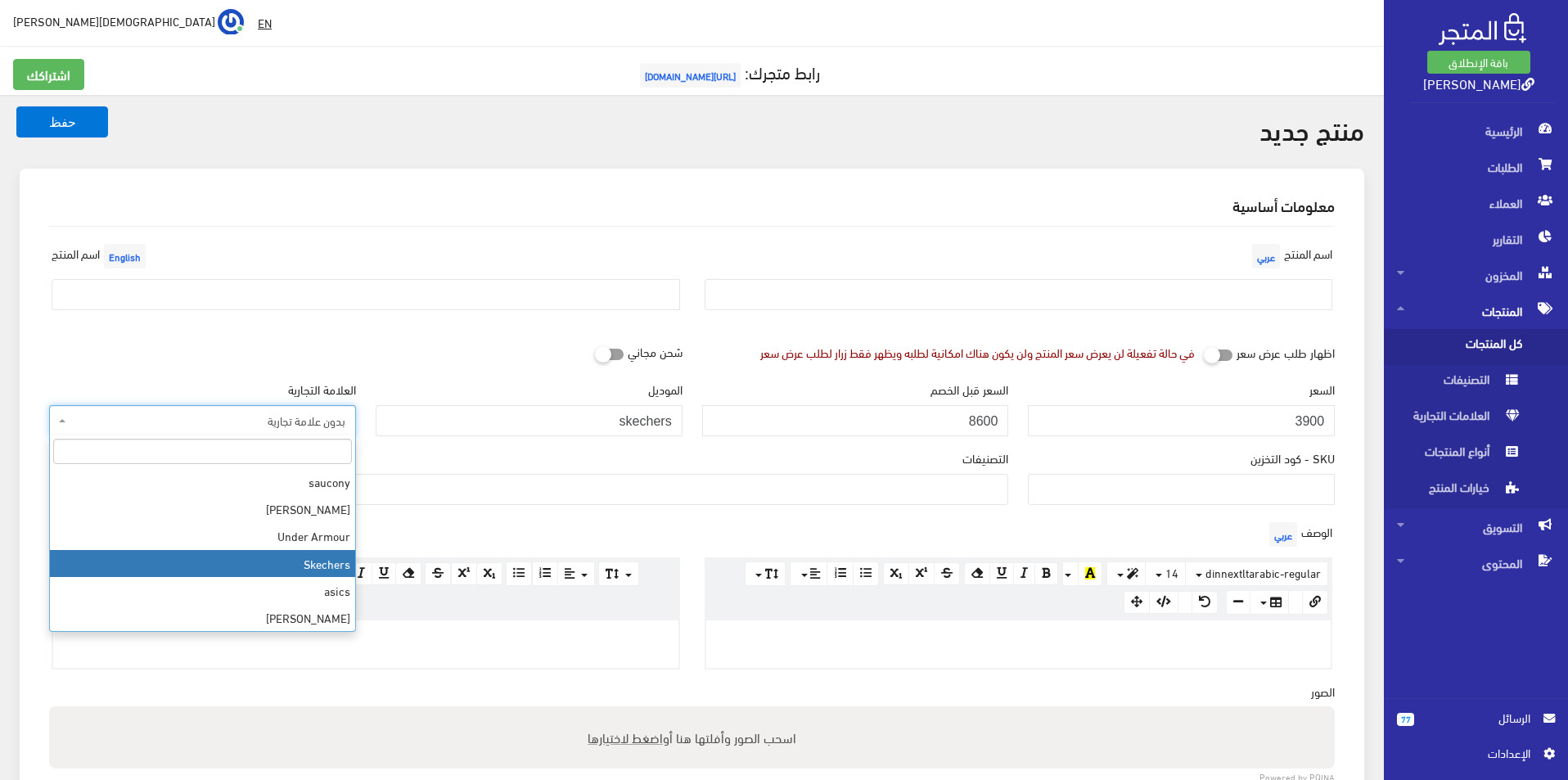
select select "11"
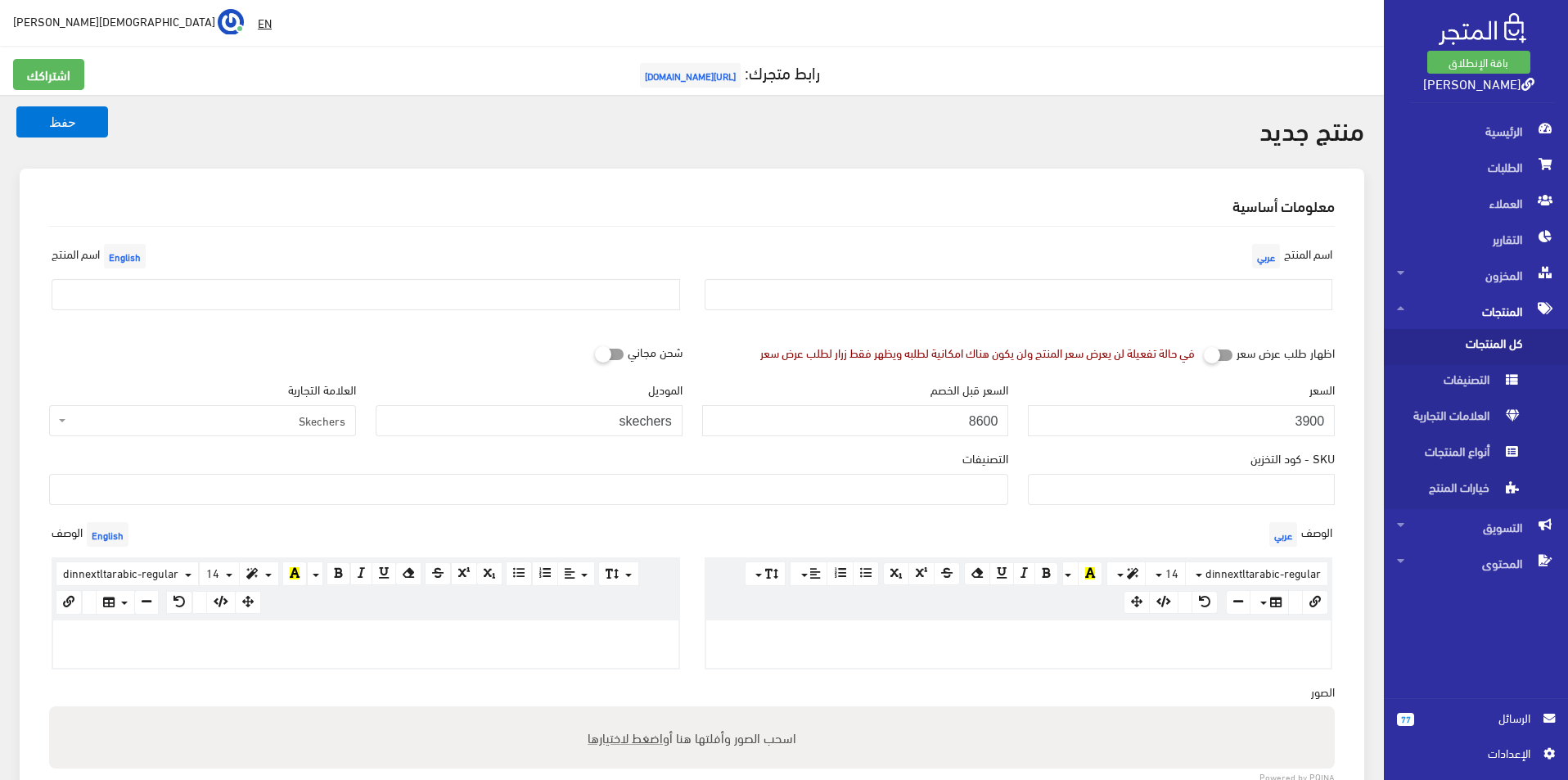
click at [750, 492] on ul at bounding box center [529, 488] width 958 height 26
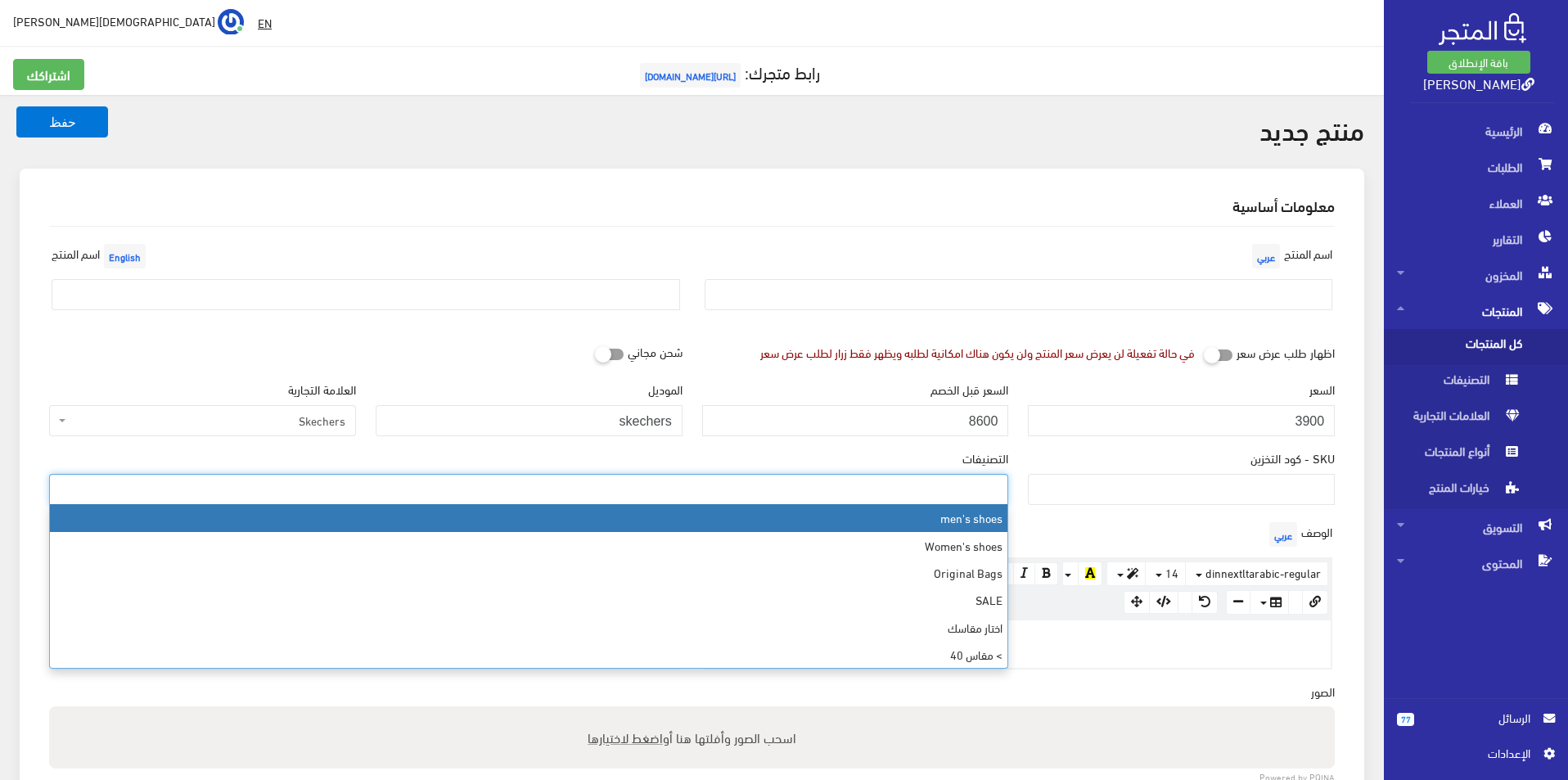
select select "5"
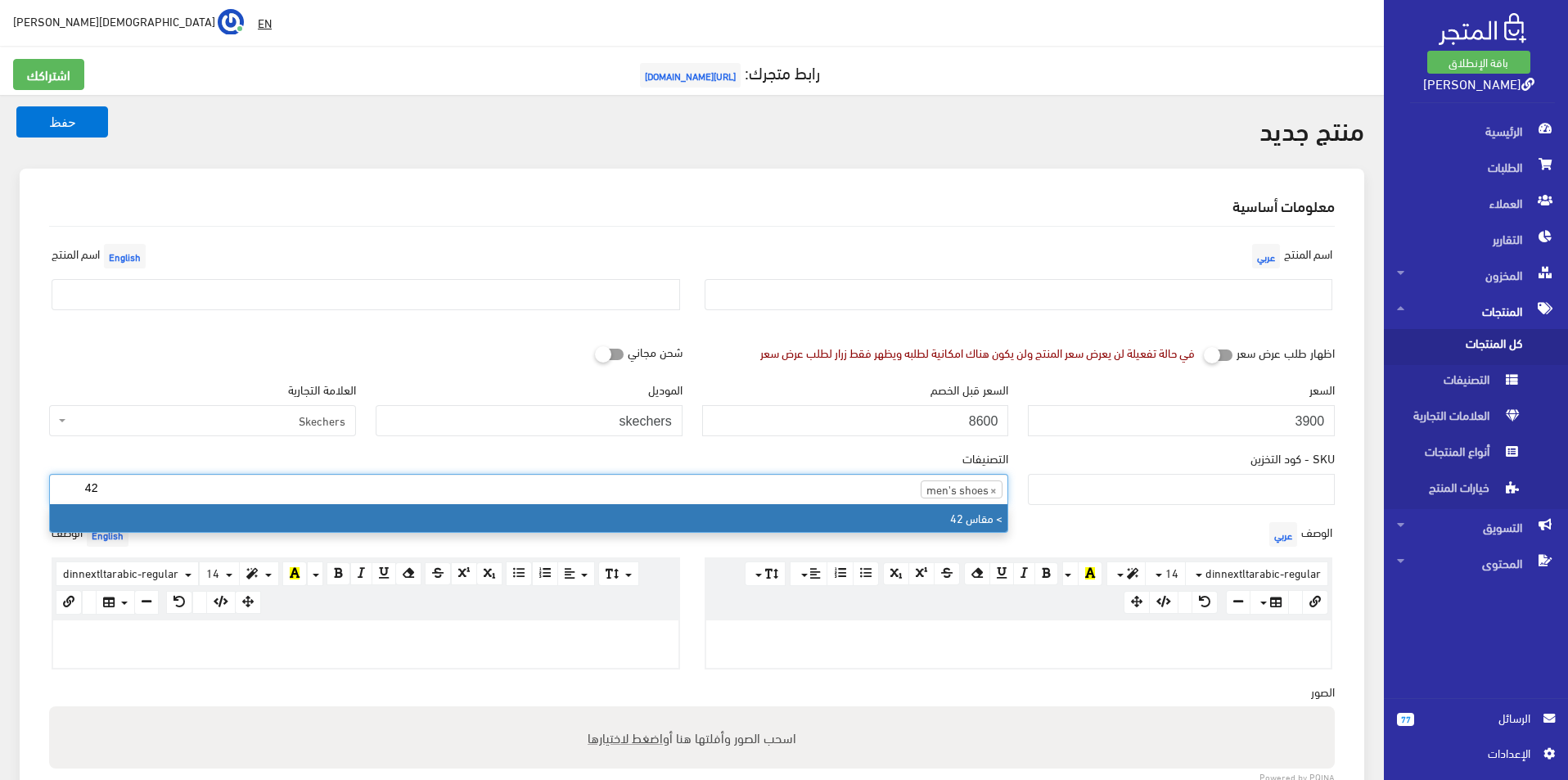
type input "42"
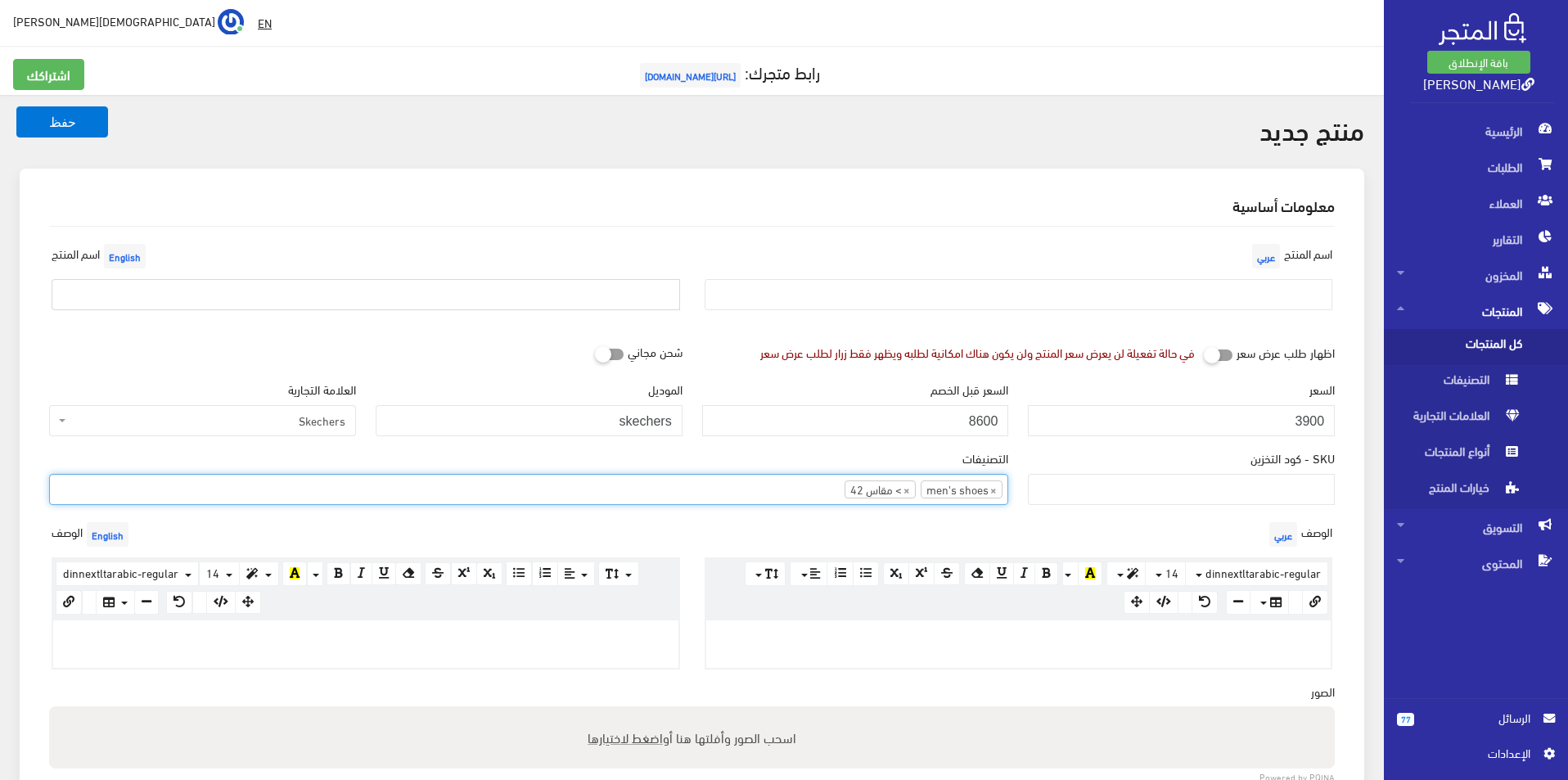
click at [327, 284] on input "text" at bounding box center [366, 294] width 629 height 31
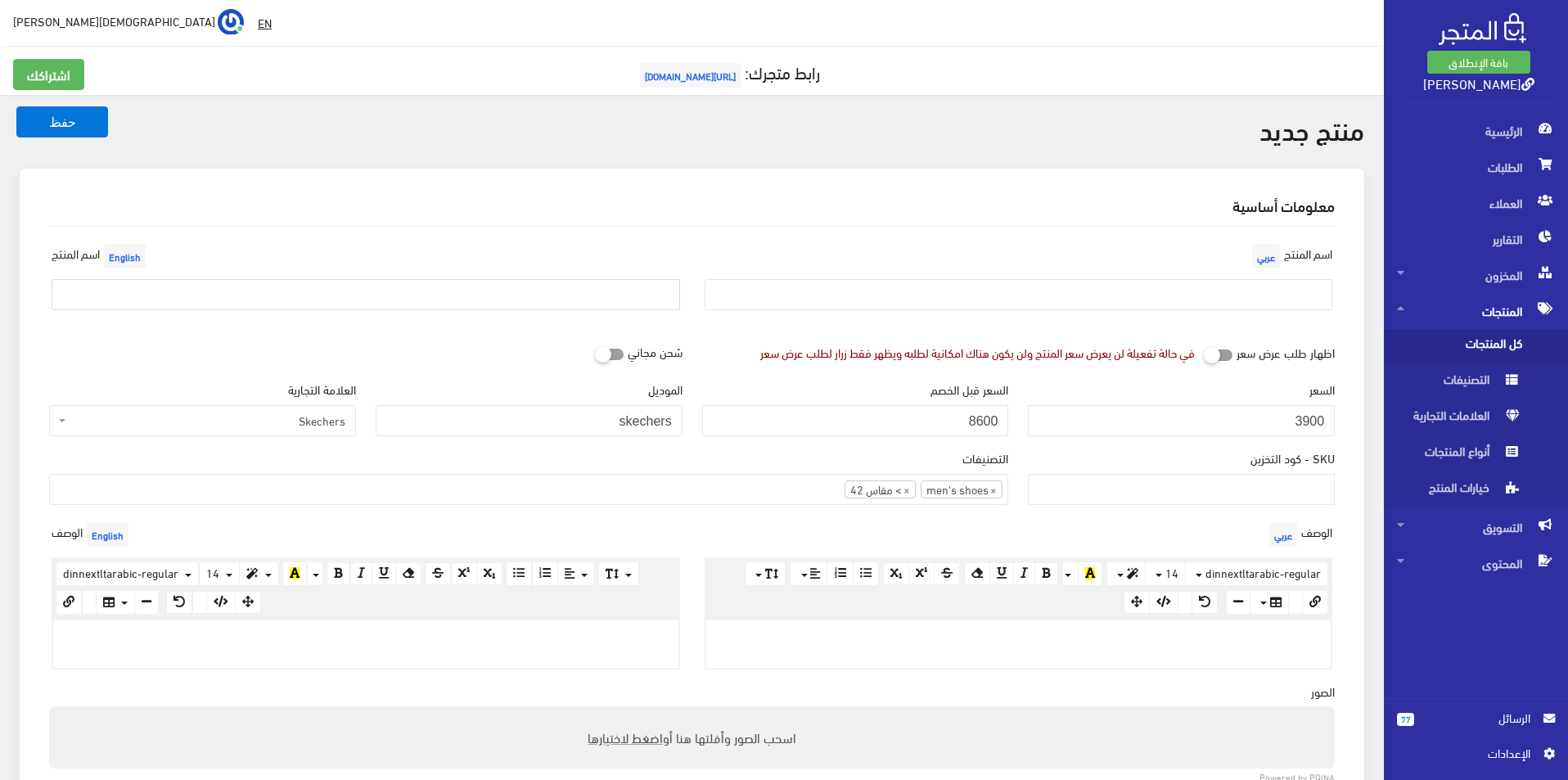
type input "س"
click at [926, 286] on input "text" at bounding box center [1019, 294] width 629 height 31
type input "اسكيتشر مقاس 42.5"
drag, startPoint x: 544, startPoint y: 301, endPoint x: 518, endPoint y: 291, distance: 27.9
click at [544, 301] on input "text" at bounding box center [366, 294] width 629 height 31
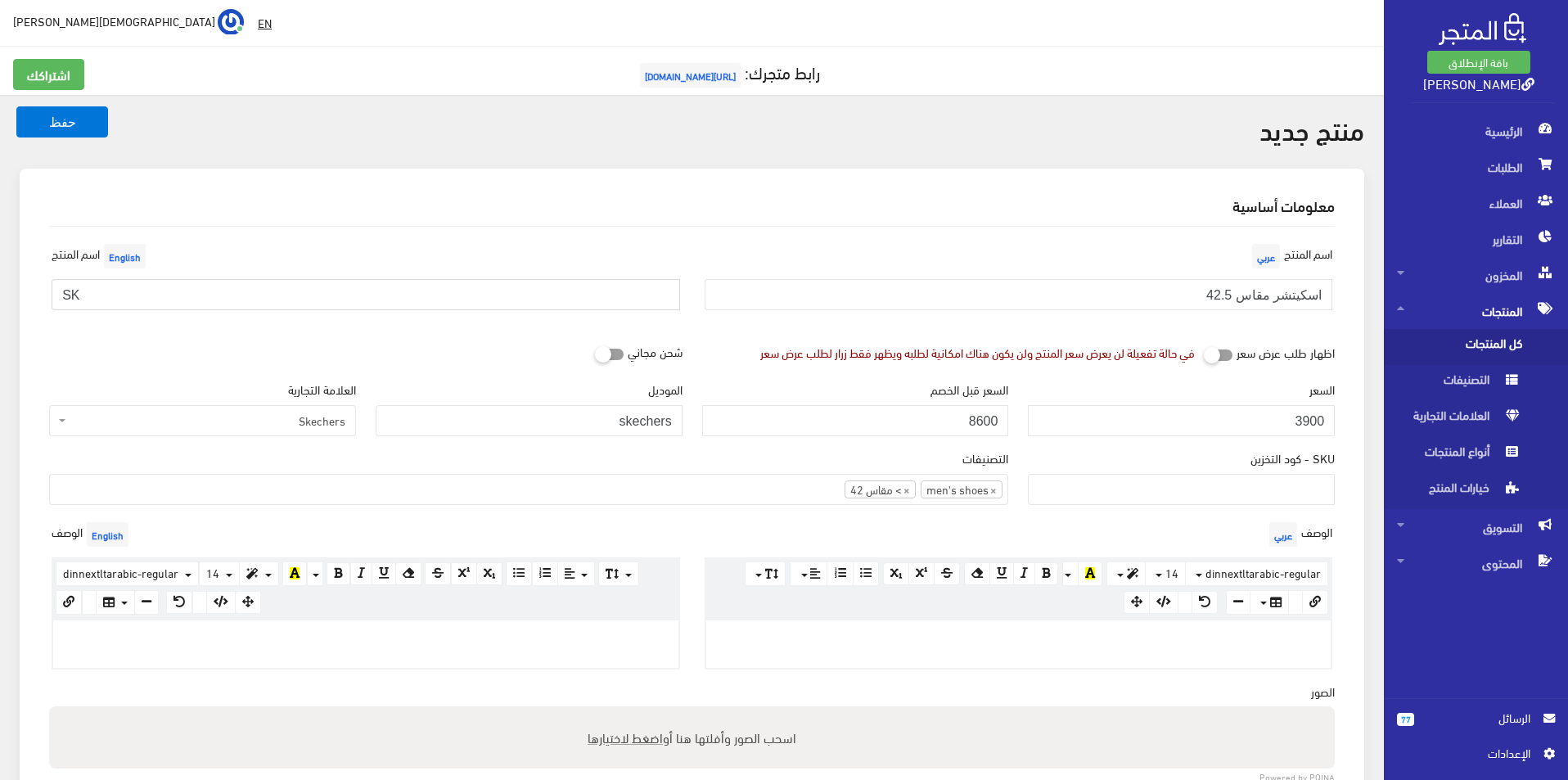
type input "Skechers size 42.5"
click at [555, 639] on p at bounding box center [366, 638] width 609 height 18
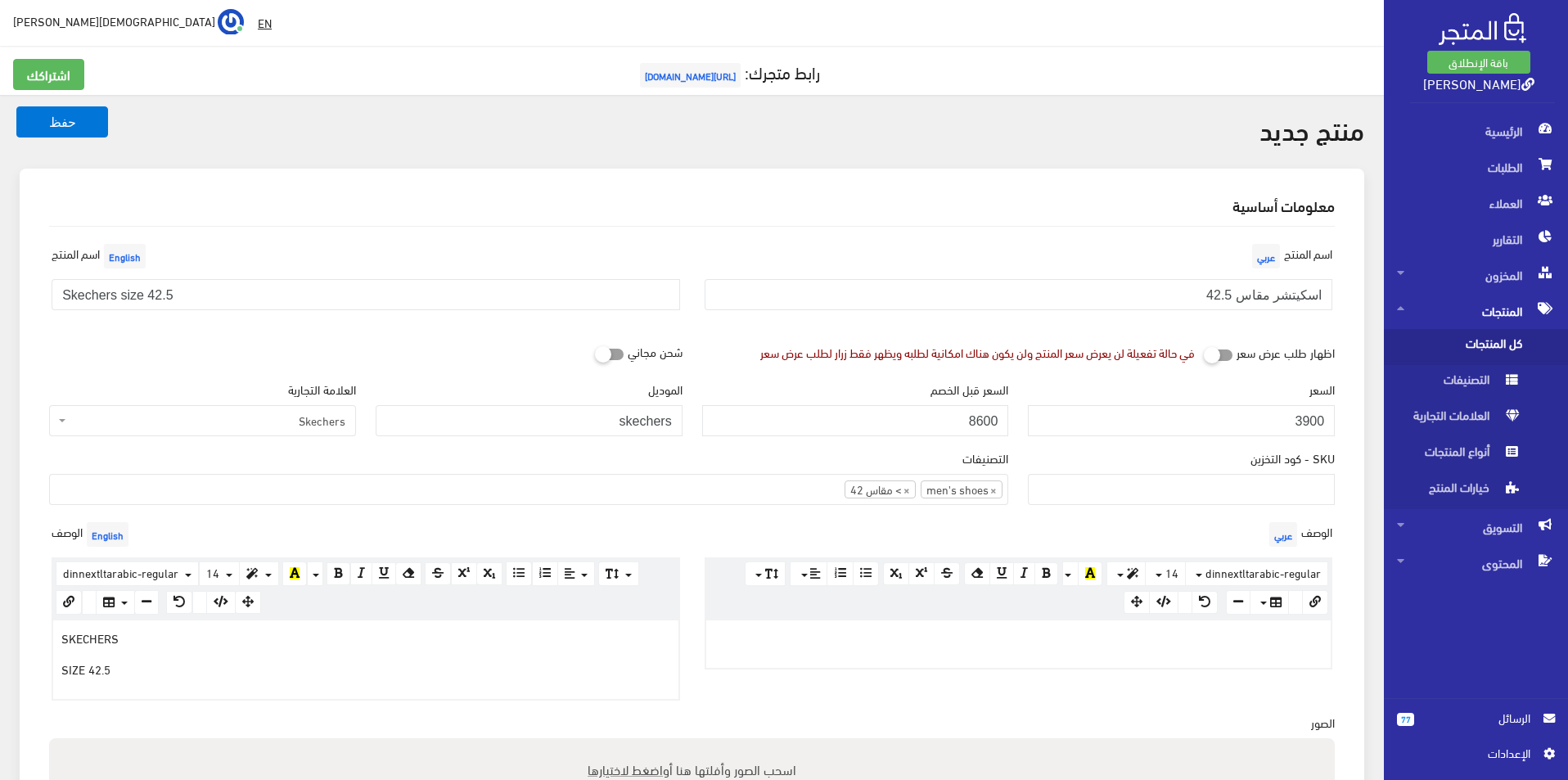
click at [840, 650] on div at bounding box center [1019, 644] width 625 height 48
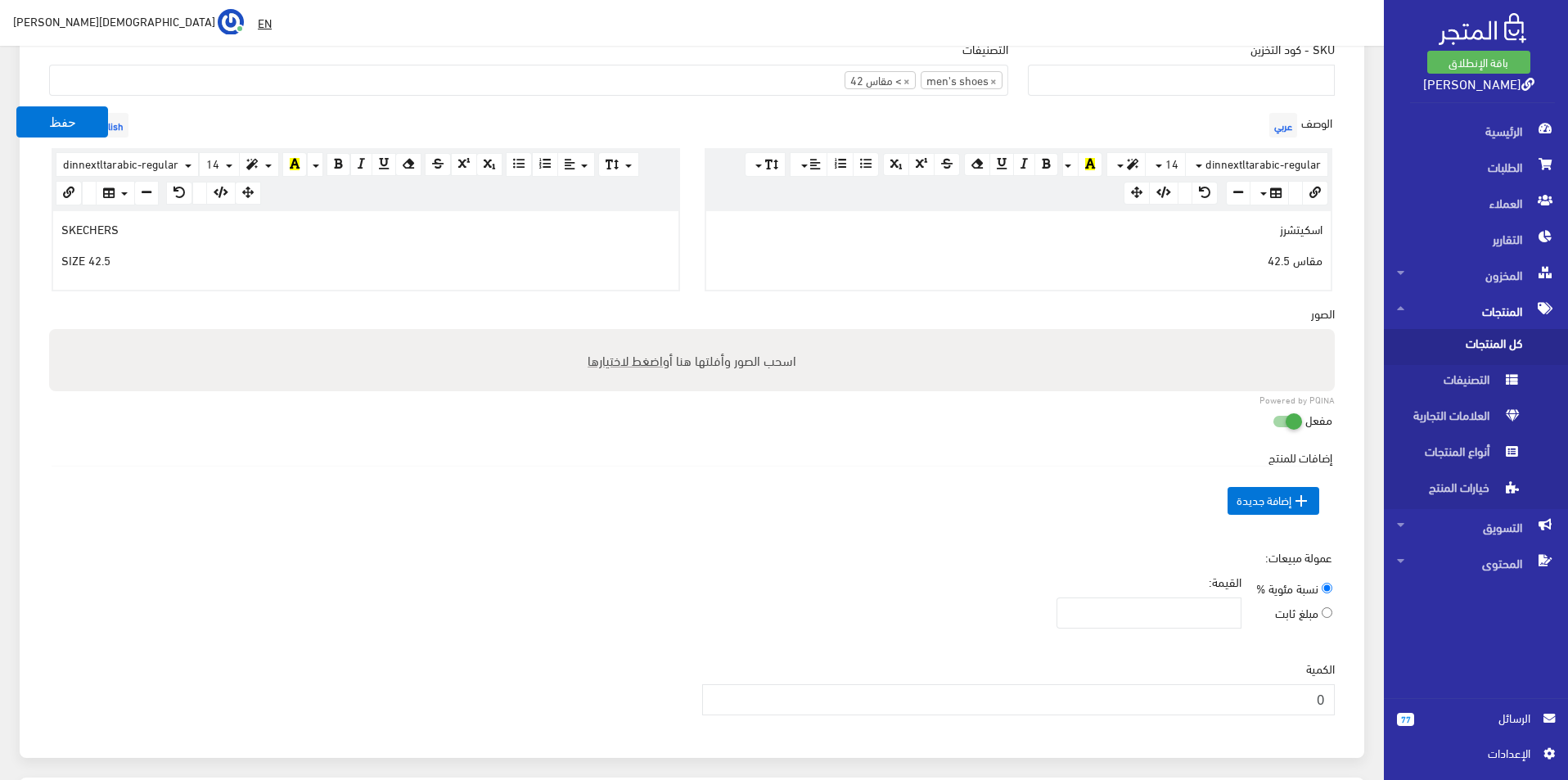
scroll to position [655, 0]
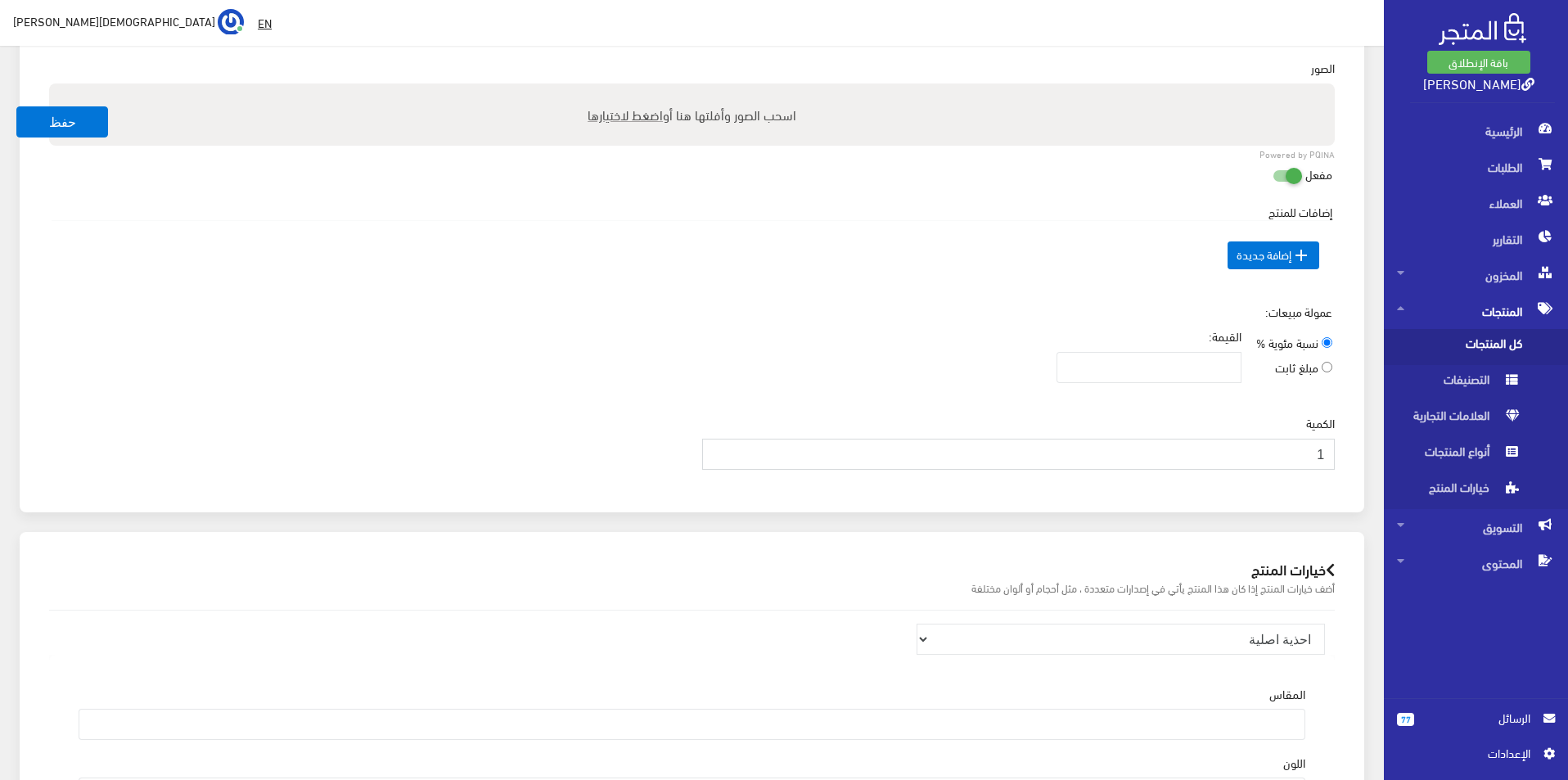
type input "1"
click at [717, 448] on input "1" at bounding box center [1019, 454] width 634 height 31
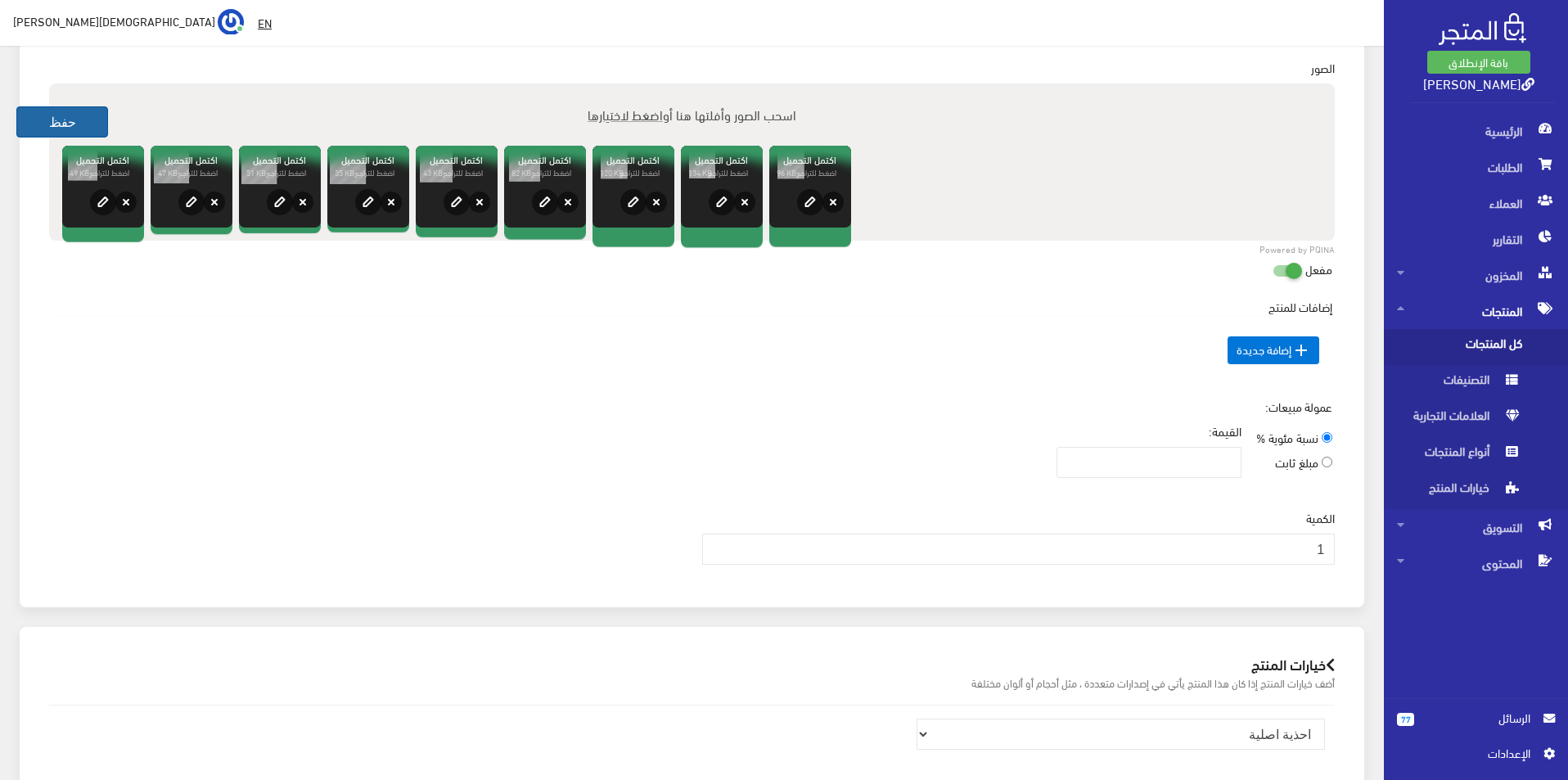
click at [57, 112] on button "حفظ" at bounding box center [62, 121] width 91 height 31
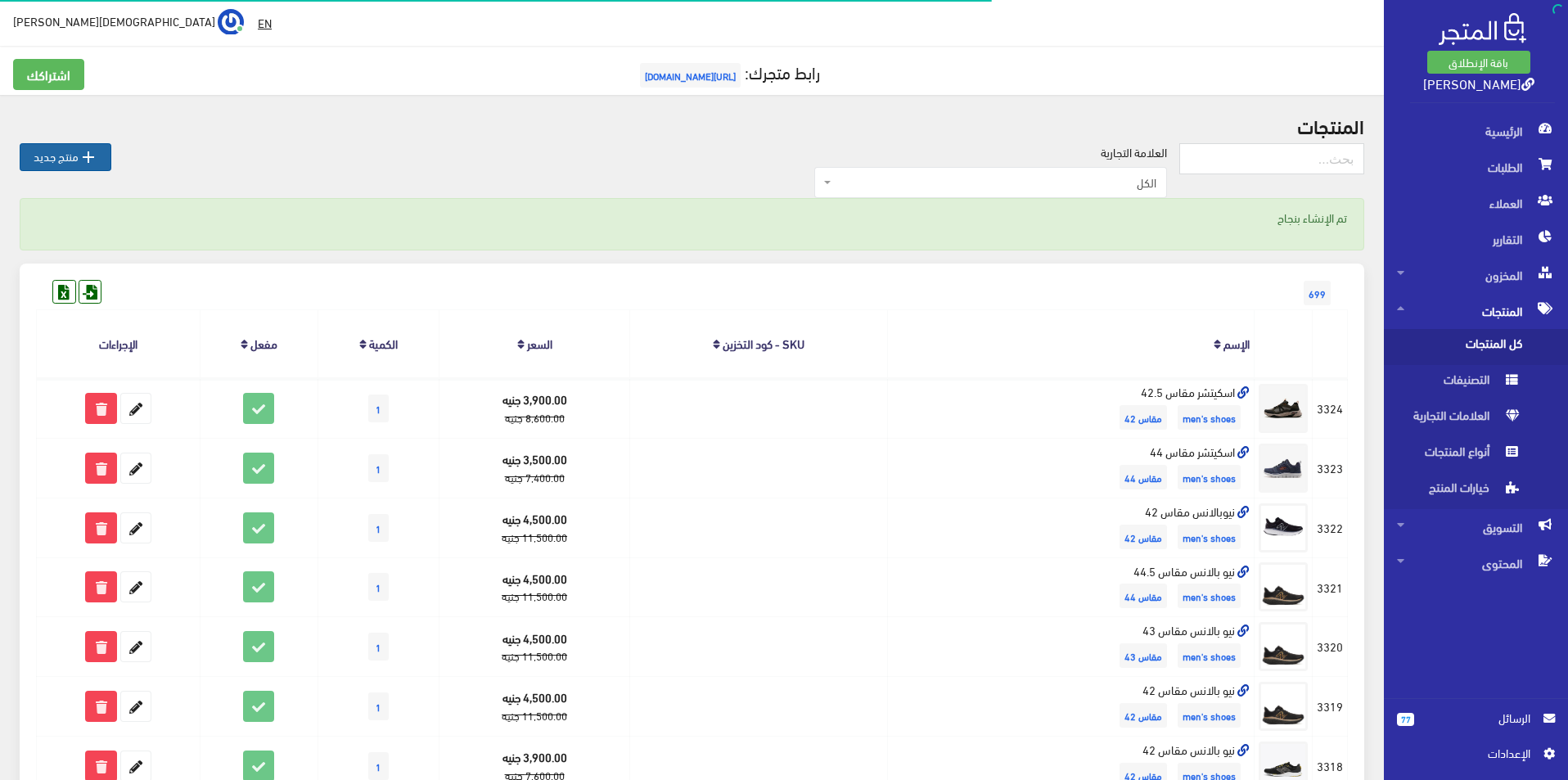
click at [71, 153] on link " منتج جديد" at bounding box center [66, 157] width 91 height 28
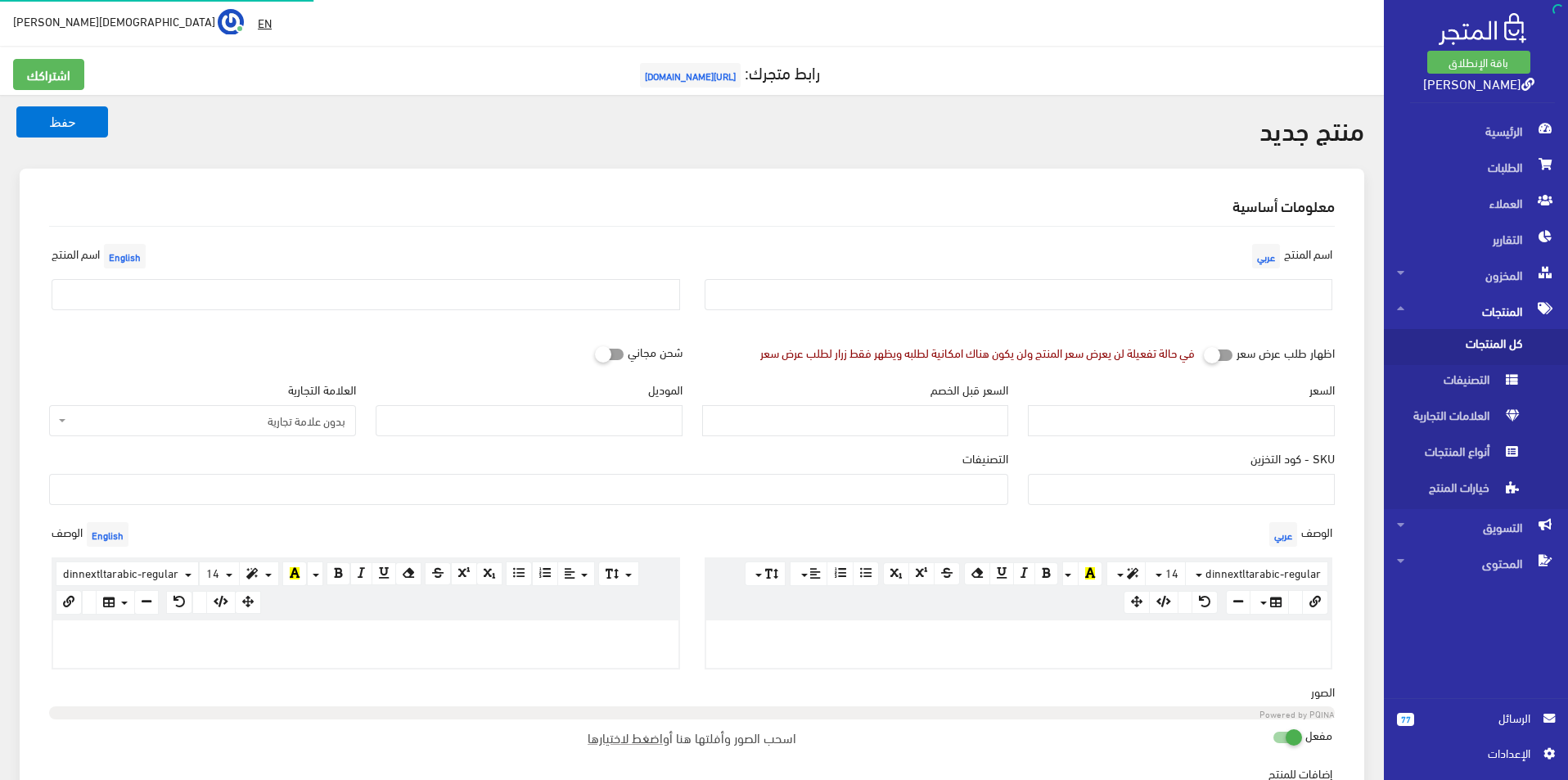
select select
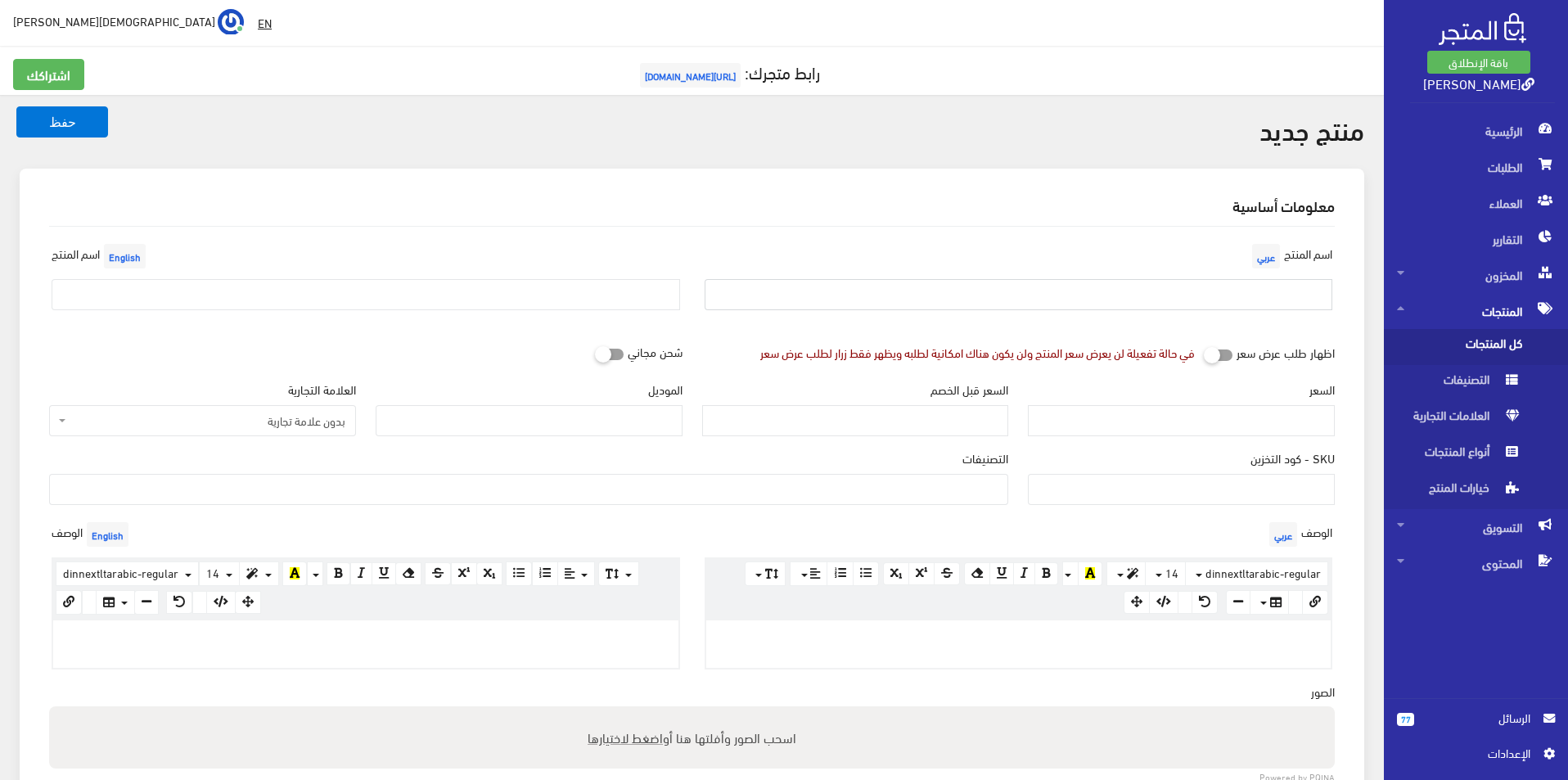
click at [1074, 299] on input "text" at bounding box center [1019, 294] width 629 height 31
type input "بوما مقاس 42"
drag, startPoint x: 525, startPoint y: 309, endPoint x: 373, endPoint y: 357, distance: 159.4
click at [525, 309] on input "text" at bounding box center [366, 294] width 629 height 31
type input "Puma size 42"
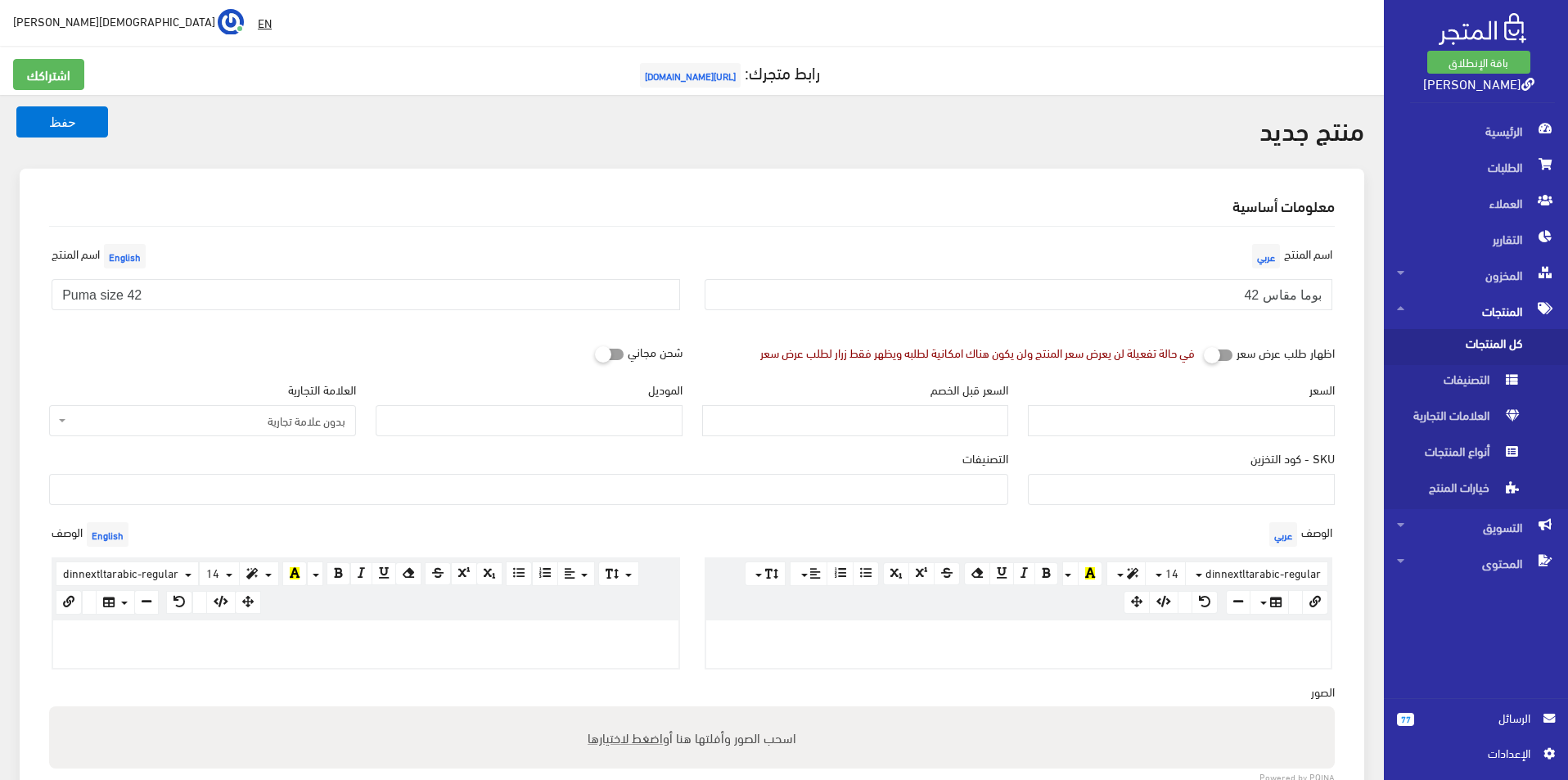
click at [293, 414] on span "بدون علامة تجارية" at bounding box center [208, 420] width 276 height 16
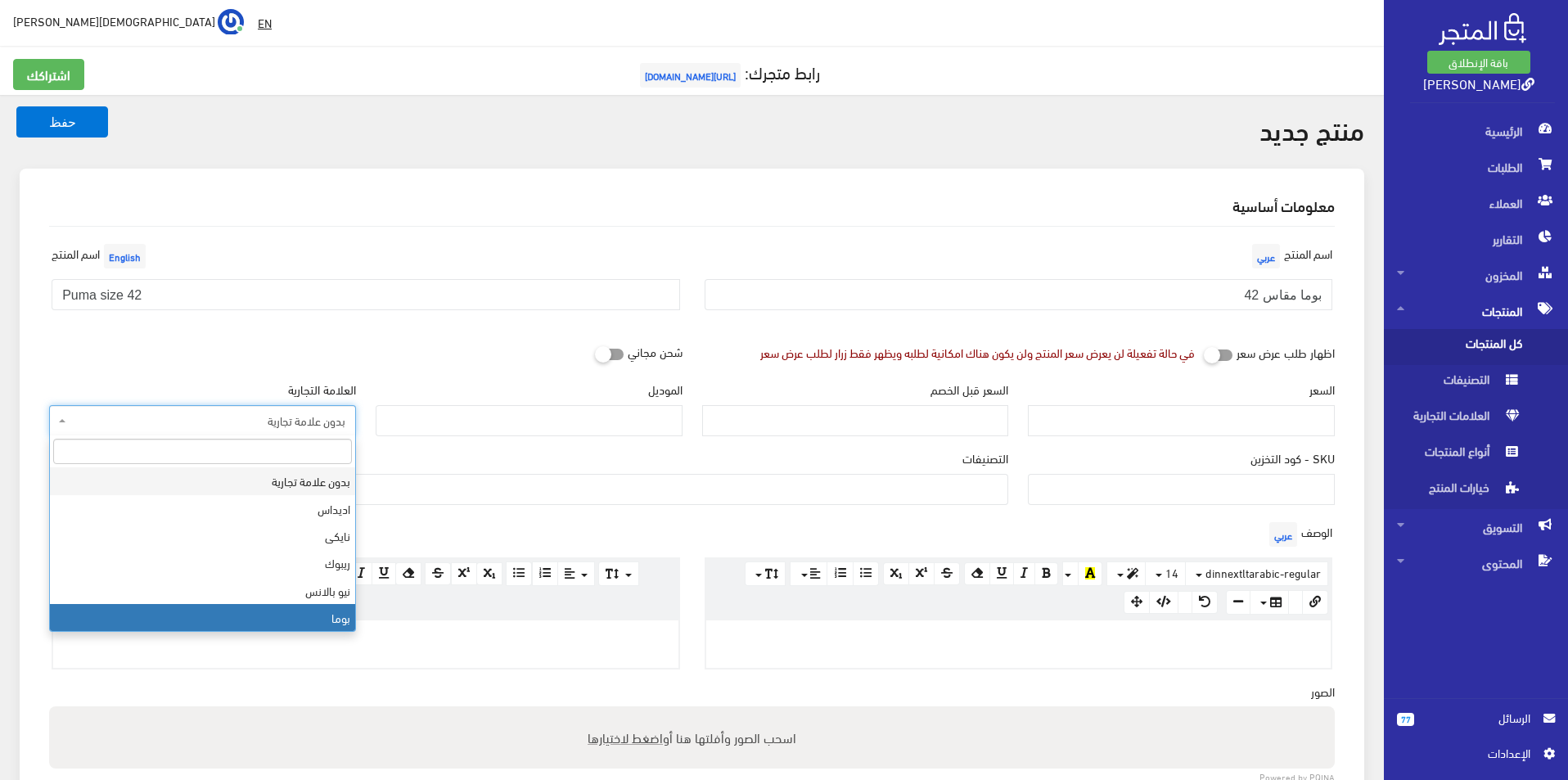
select select "7"
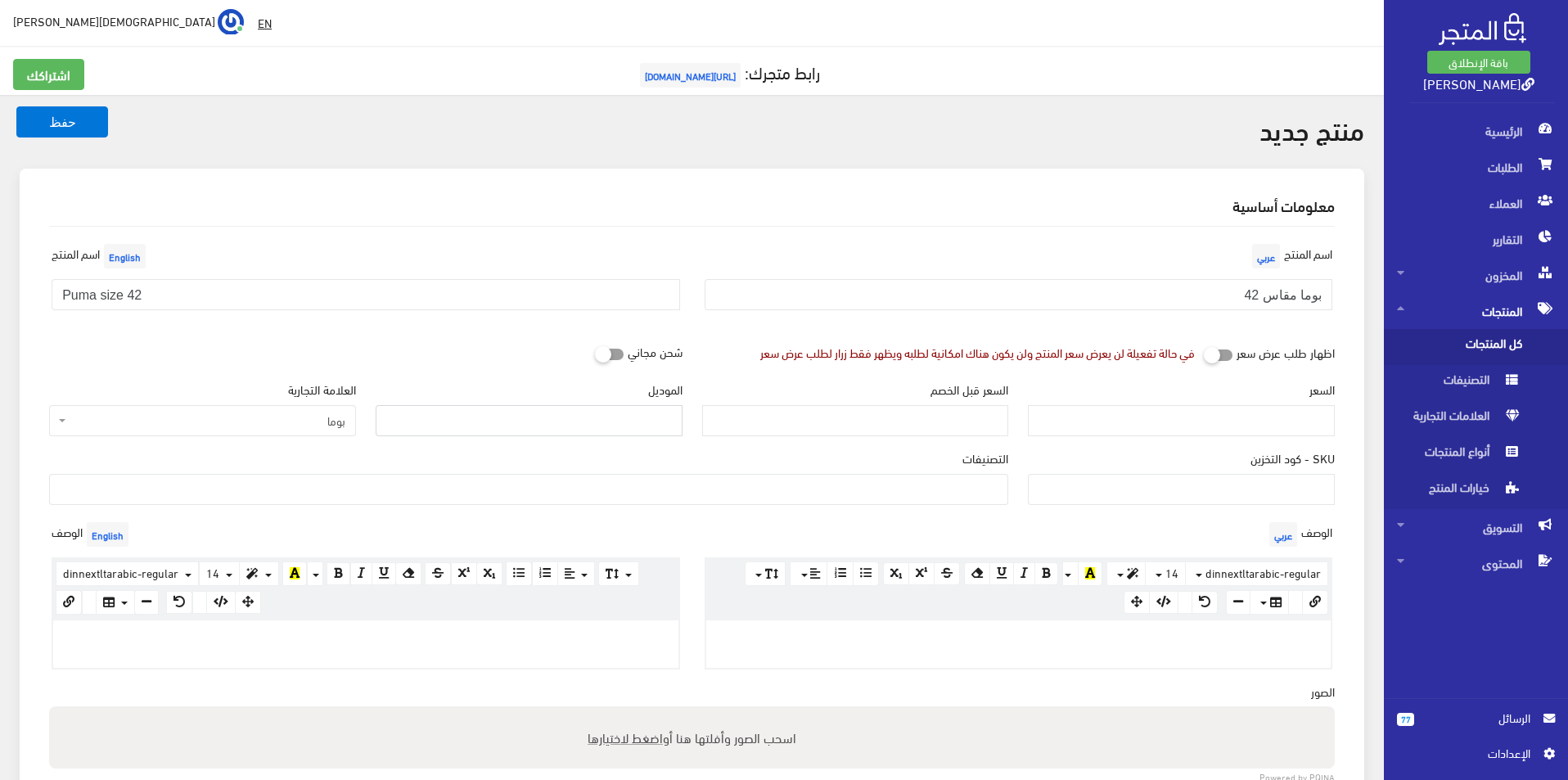
click at [560, 430] on input "الموديل" at bounding box center [529, 420] width 307 height 31
type input "puma"
click at [1135, 426] on input "السعر" at bounding box center [1181, 420] width 307 height 31
type input "3900"
click at [964, 425] on input "السعر قبل الخصم" at bounding box center [856, 420] width 307 height 31
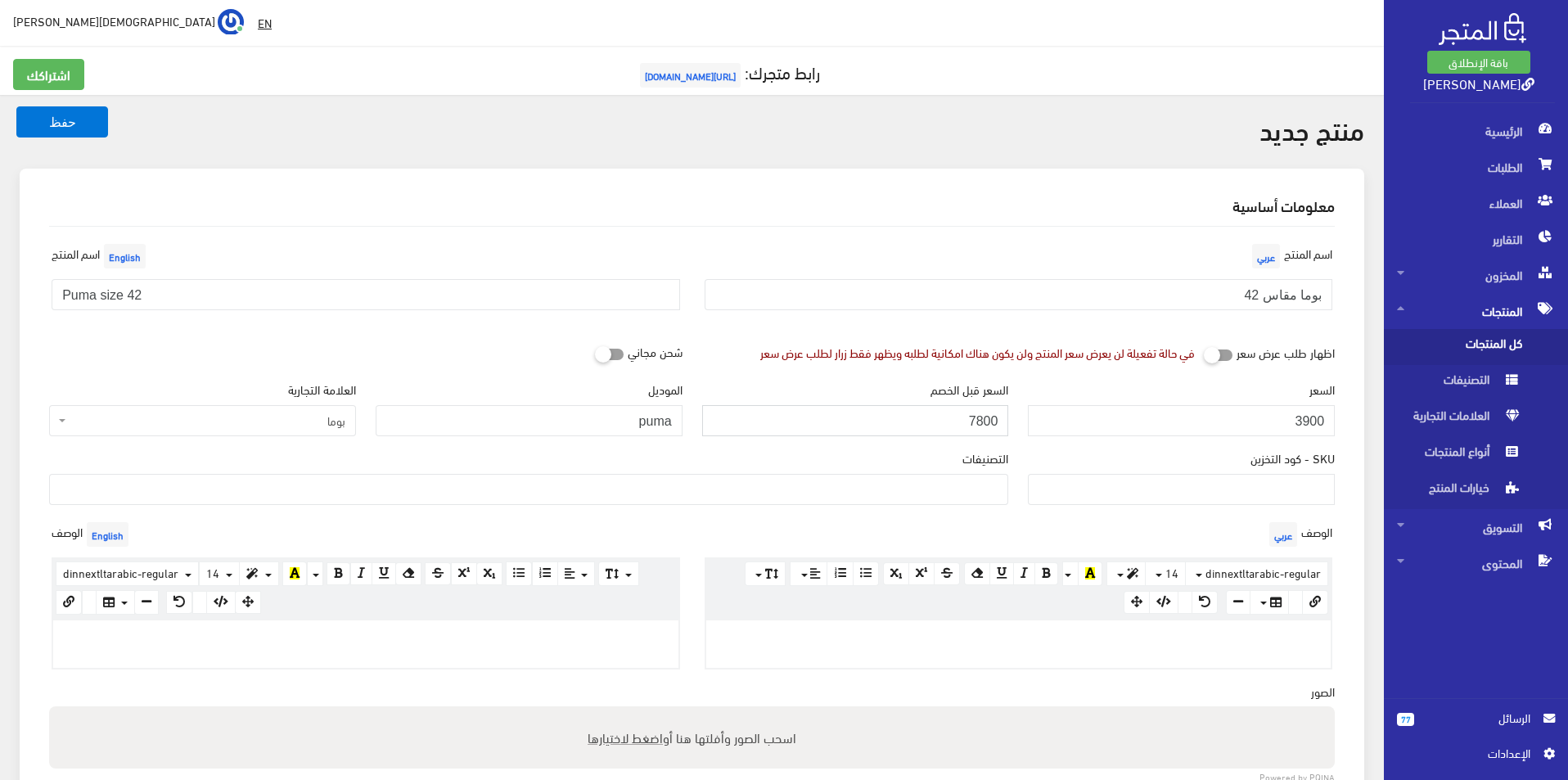
type input "7800"
click at [951, 504] on span at bounding box center [528, 489] width 959 height 31
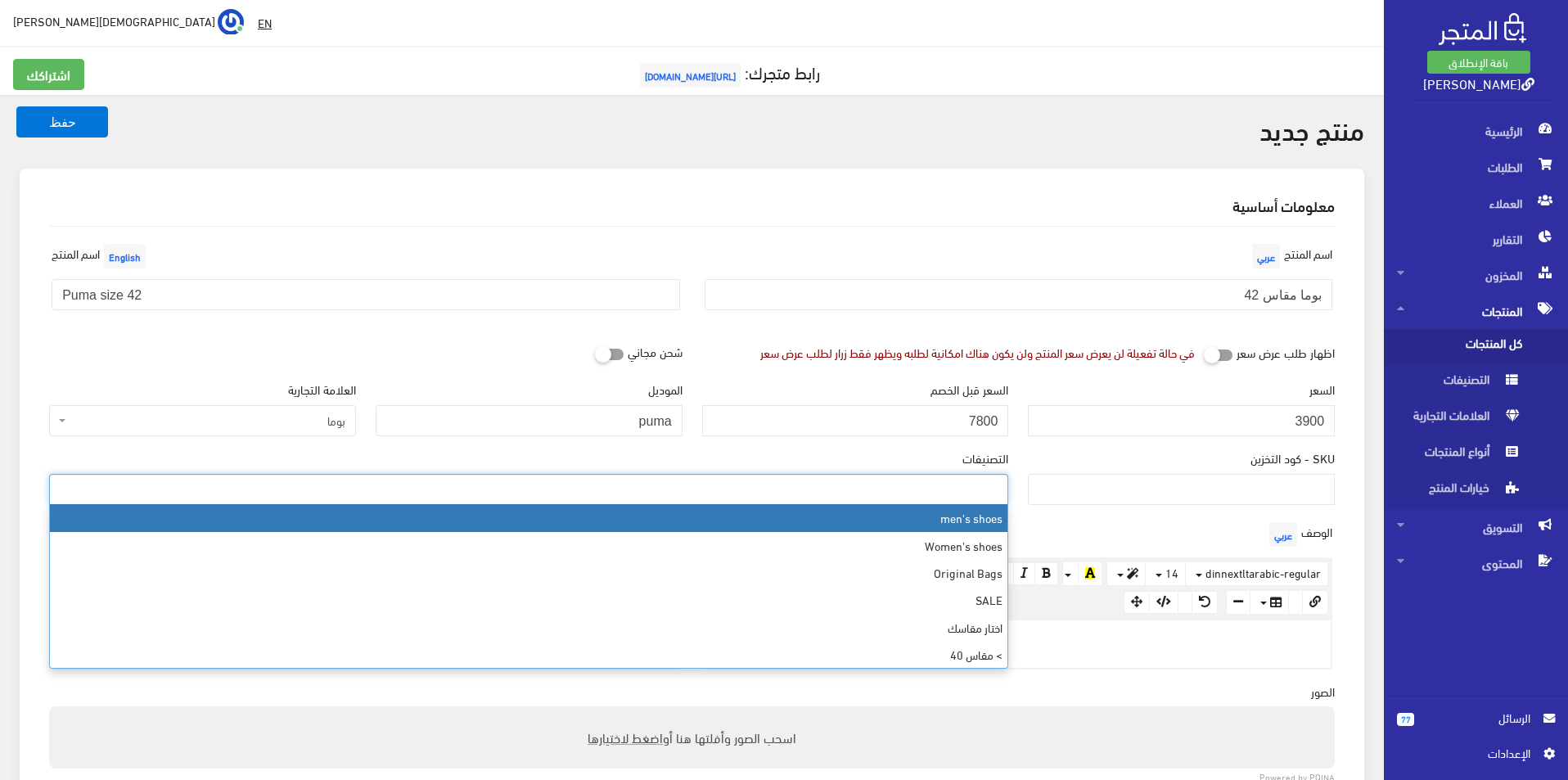
select select "5"
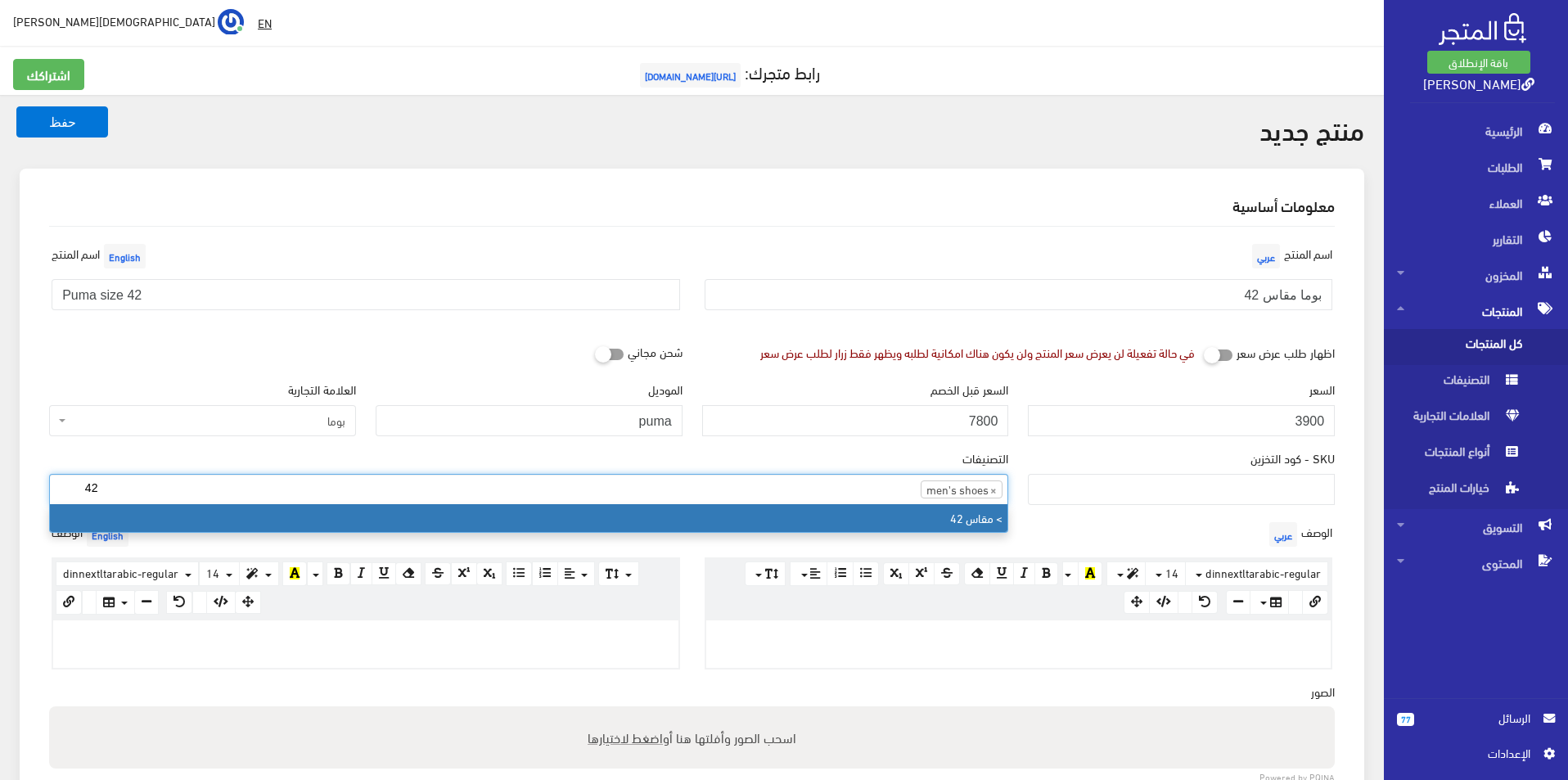
type input "42"
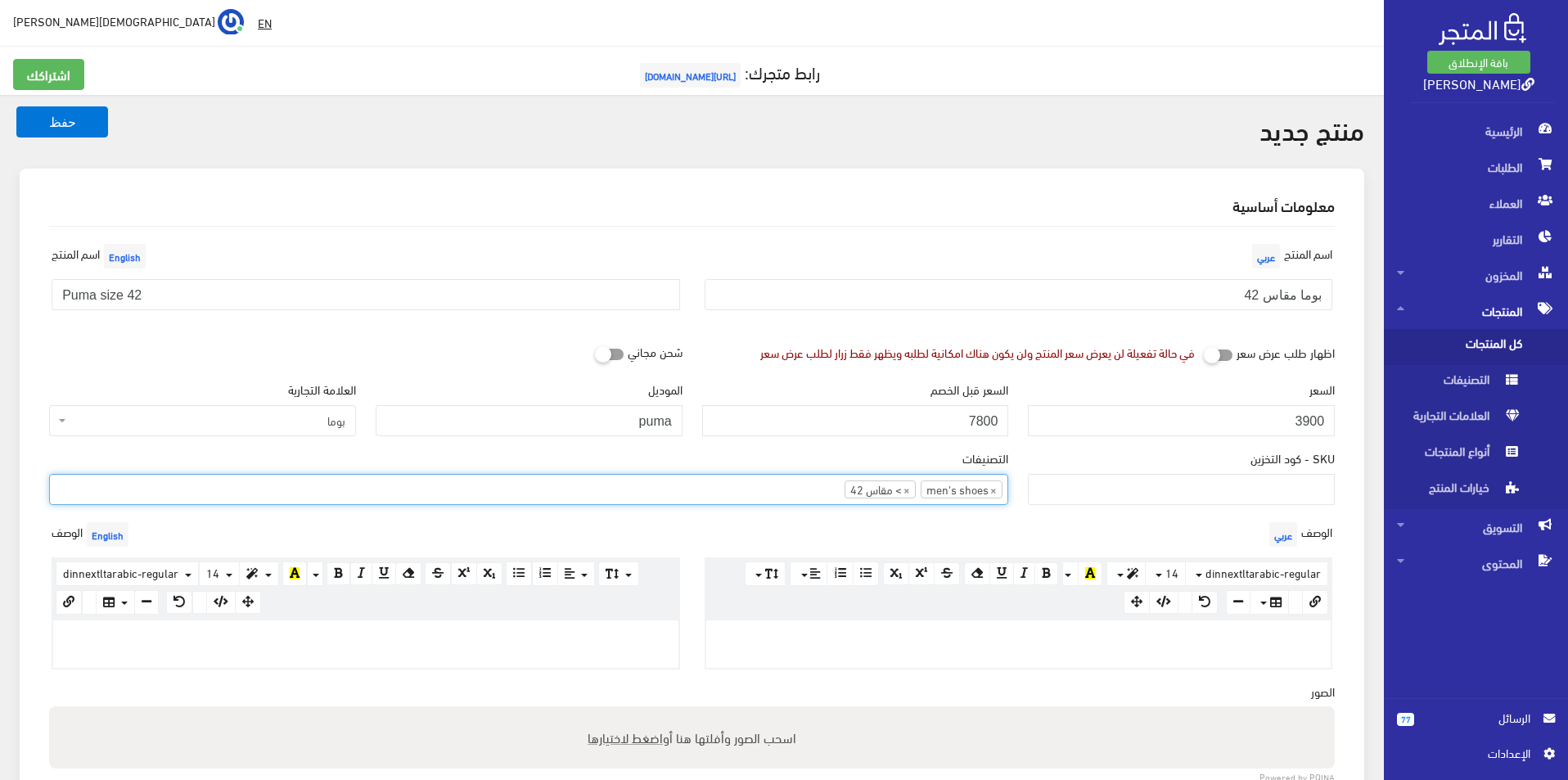
click at [852, 620] on div at bounding box center [1019, 644] width 625 height 48
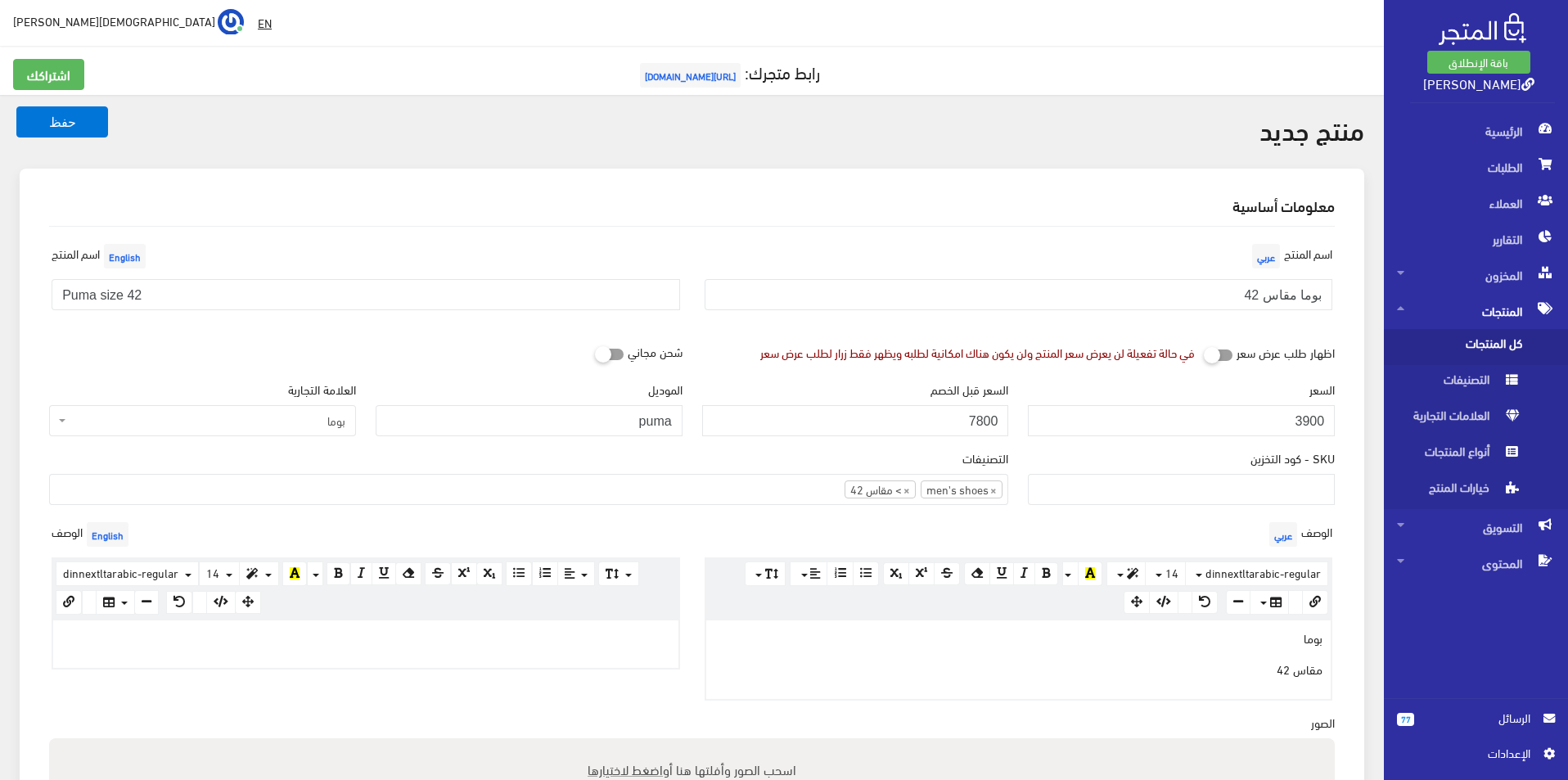
click at [374, 641] on p at bounding box center [366, 638] width 609 height 18
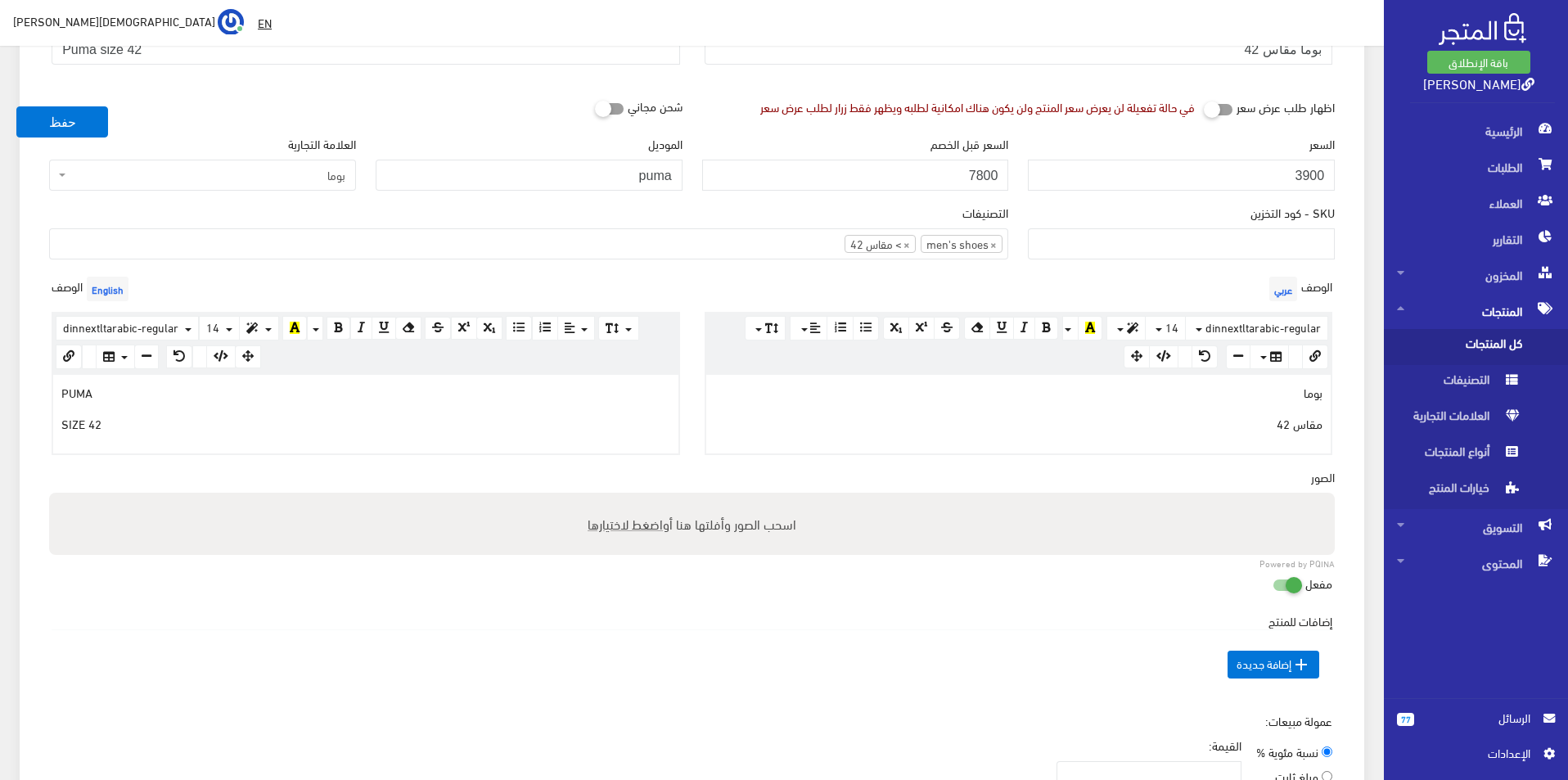
scroll to position [409, 0]
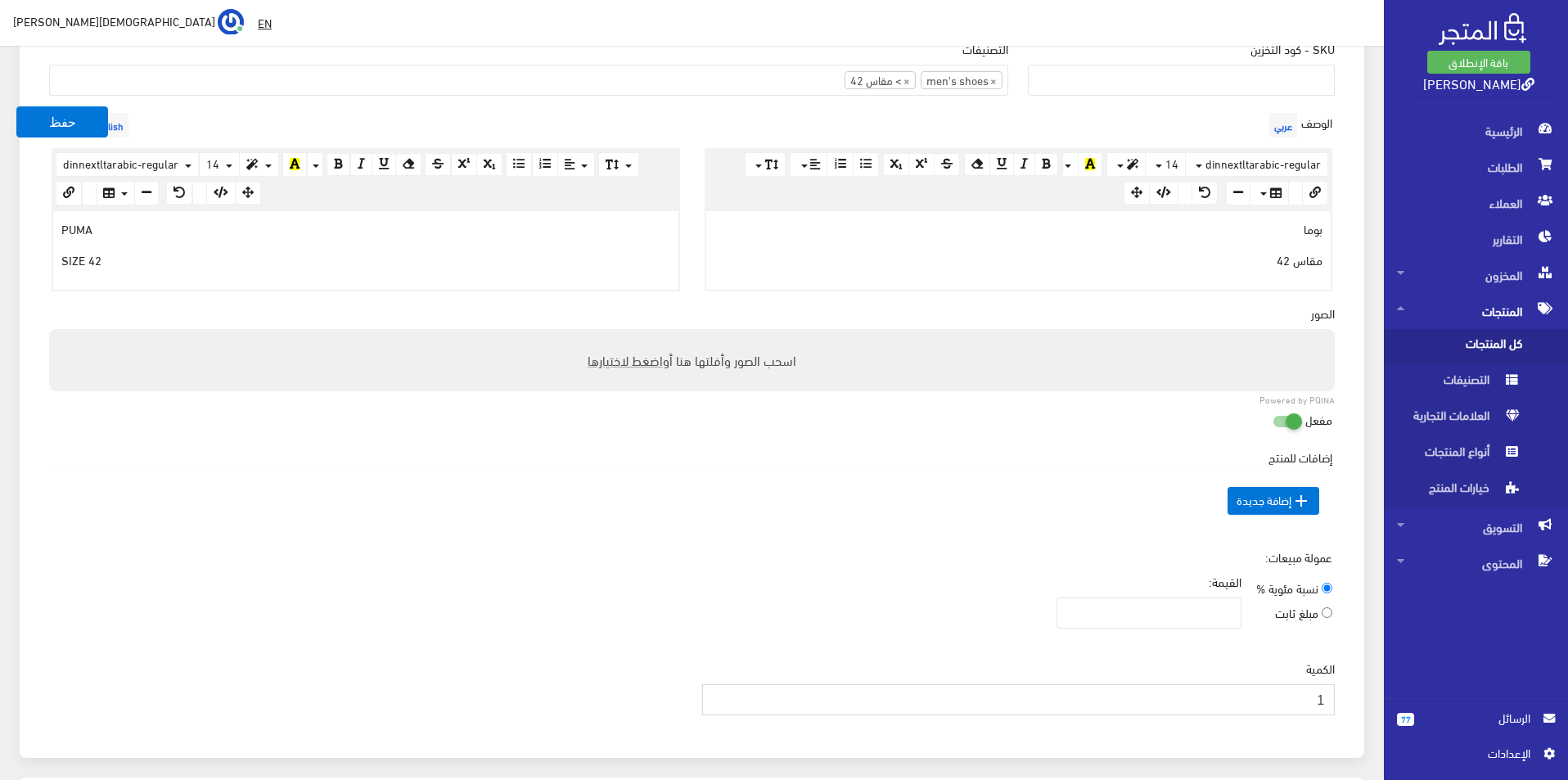
type input "1"
click at [715, 694] on input "1" at bounding box center [1019, 700] width 634 height 31
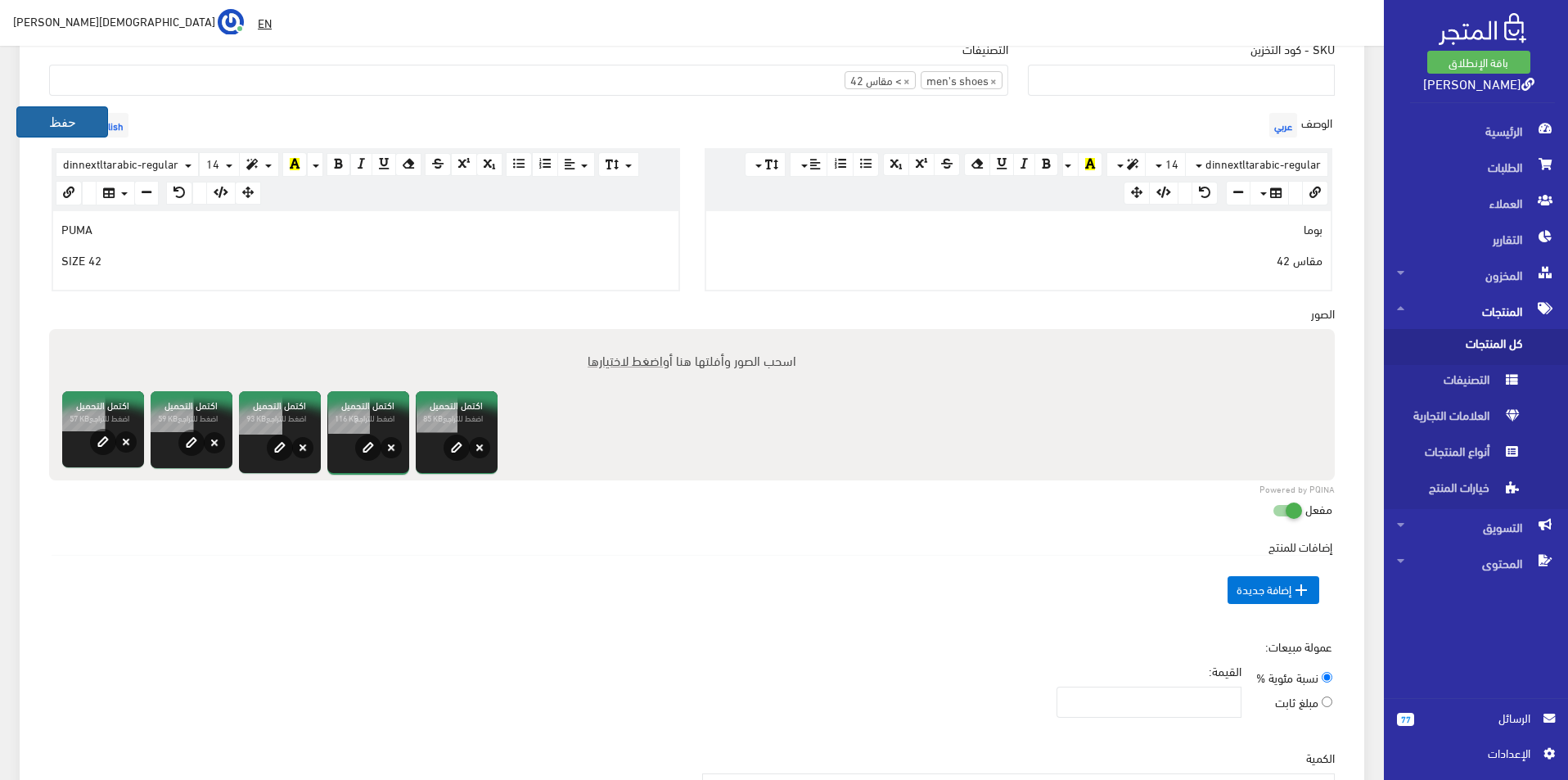
click at [38, 118] on button "حفظ" at bounding box center [62, 121] width 91 height 31
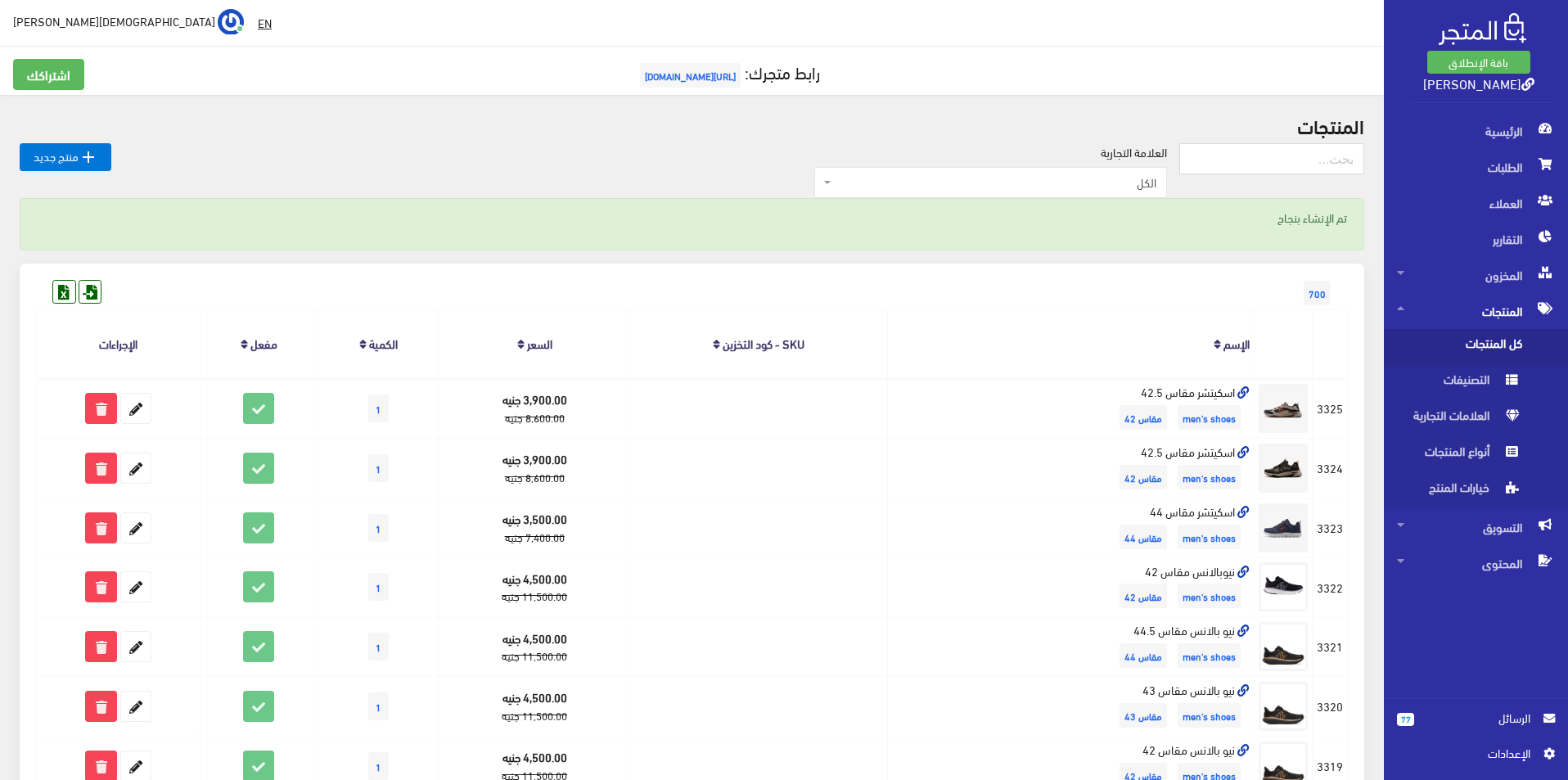
click at [1294, 176] on form at bounding box center [1272, 165] width 185 height 44
click at [1295, 154] on input "text" at bounding box center [1272, 158] width 185 height 31
type input "size 44"
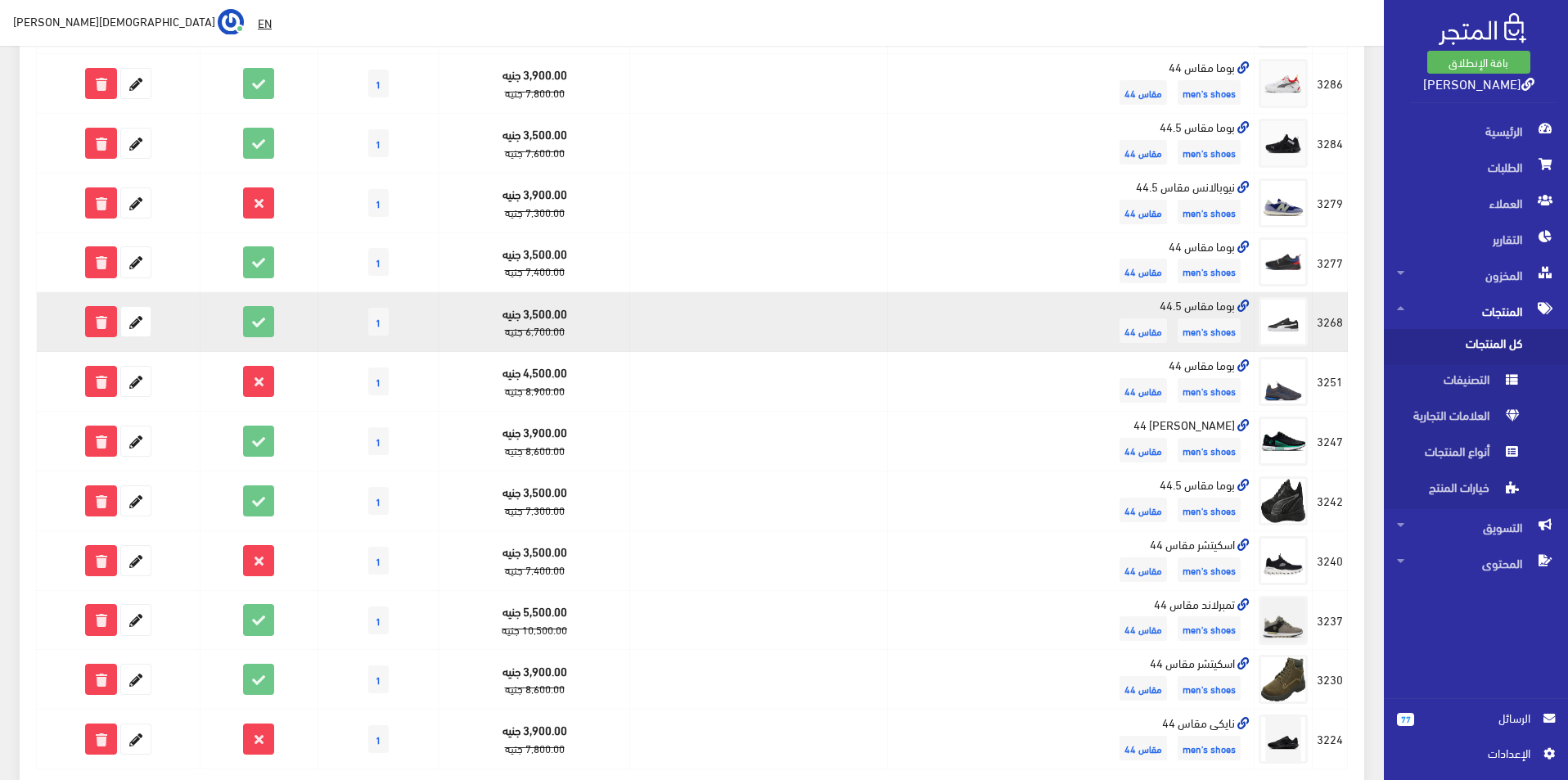
scroll to position [927, 0]
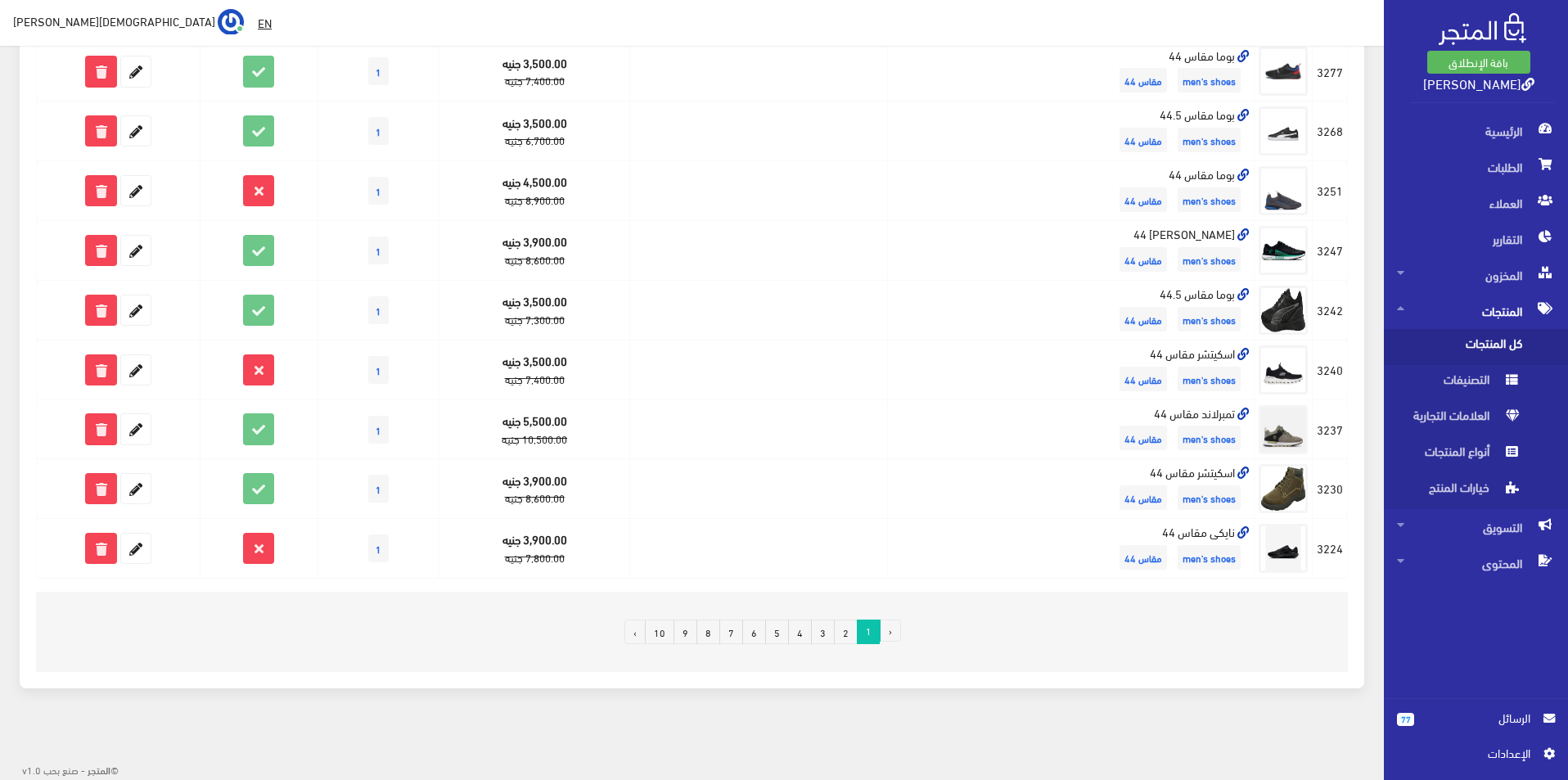
click at [827, 631] on link "3" at bounding box center [823, 632] width 24 height 25
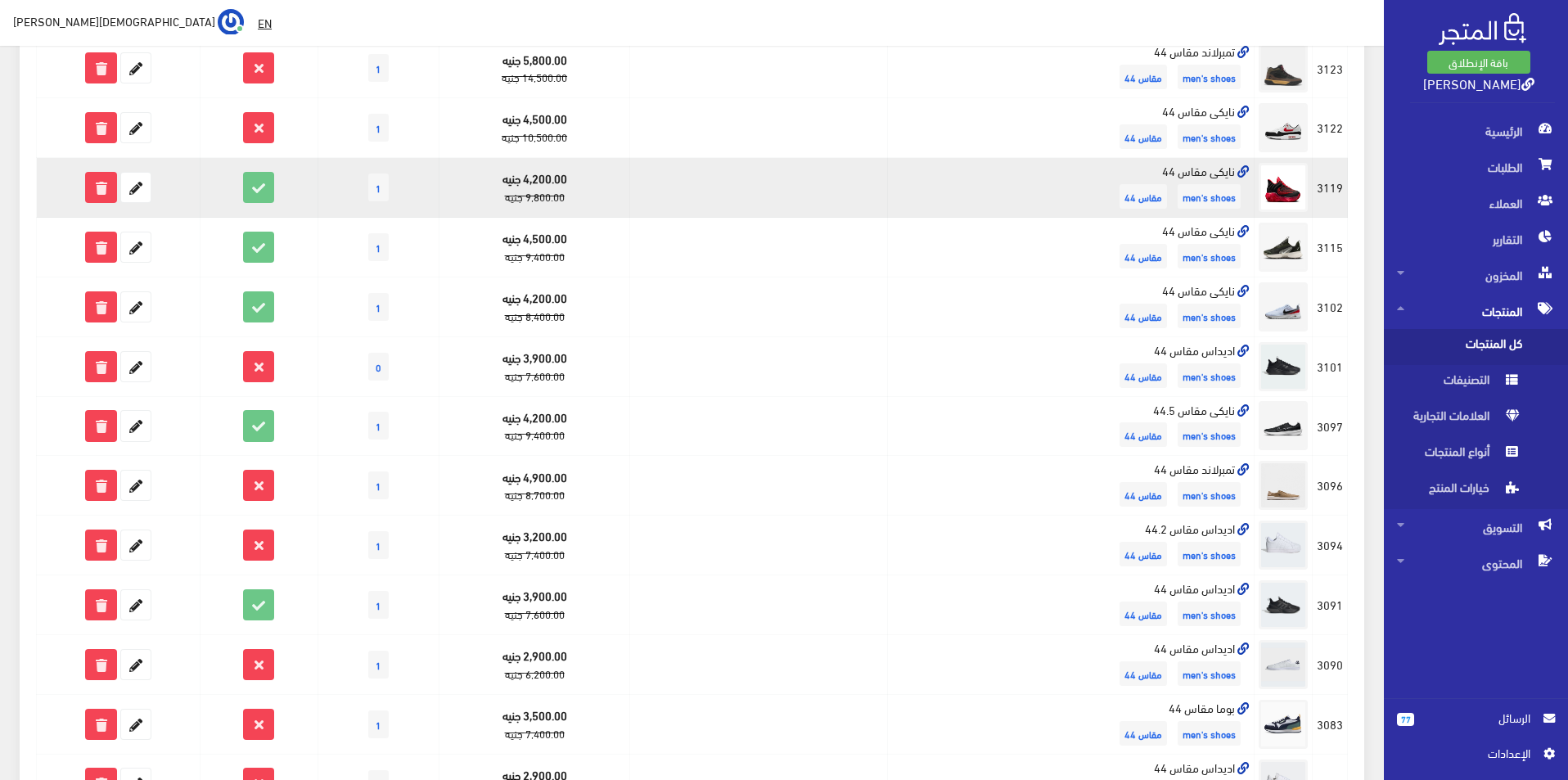
scroll to position [927, 0]
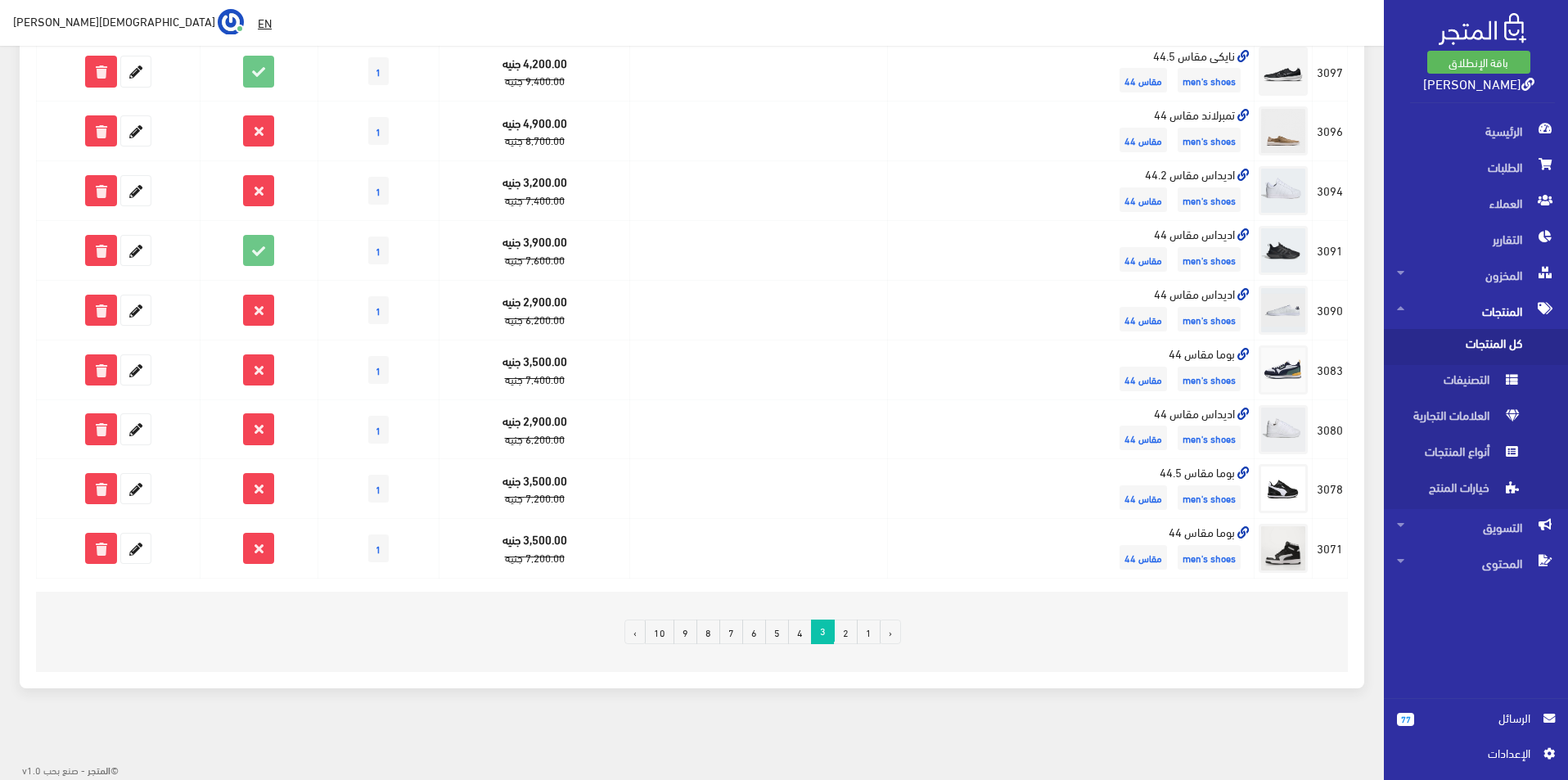
click at [801, 638] on link "4" at bounding box center [800, 632] width 24 height 25
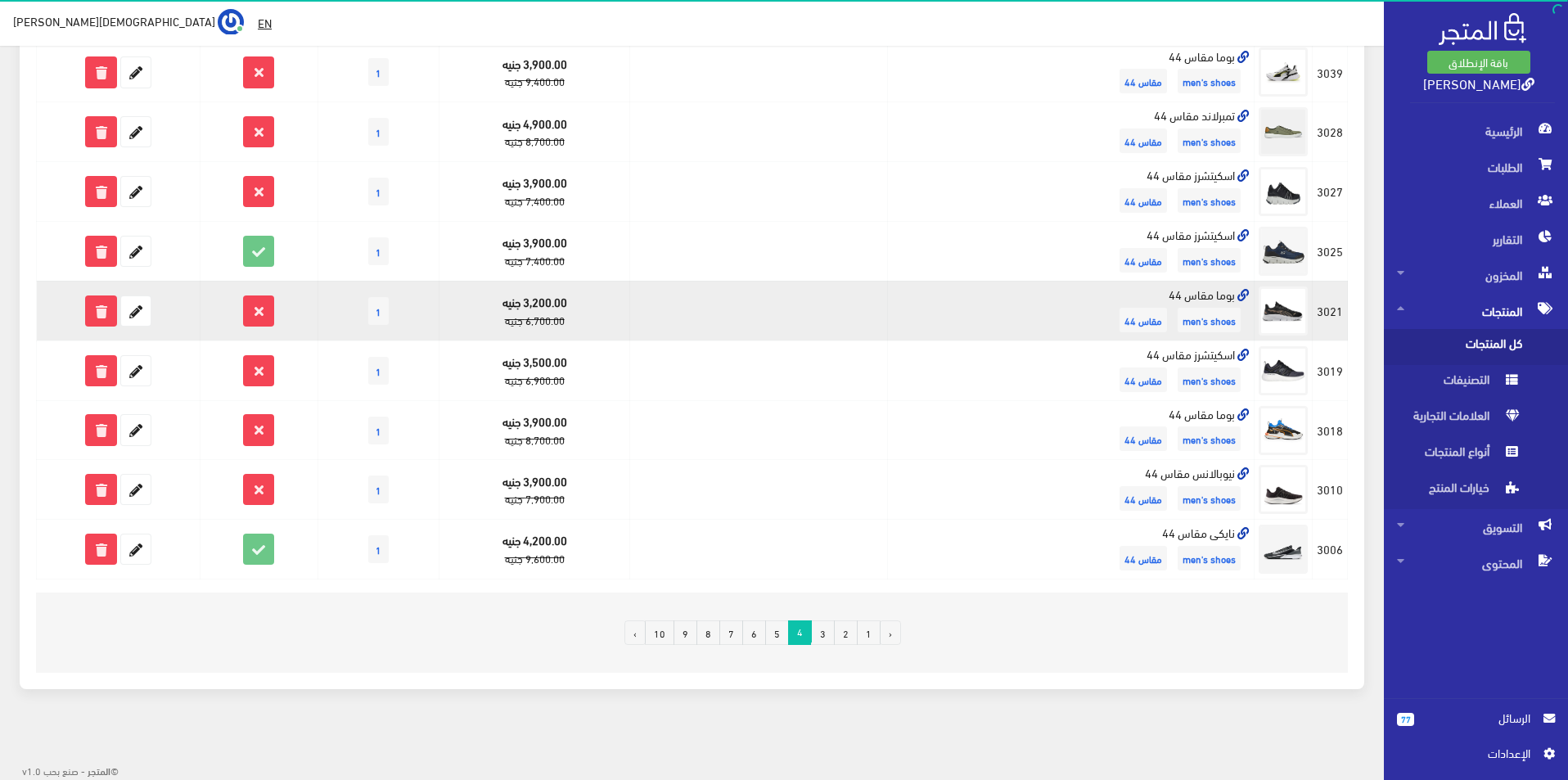
scroll to position [927, 0]
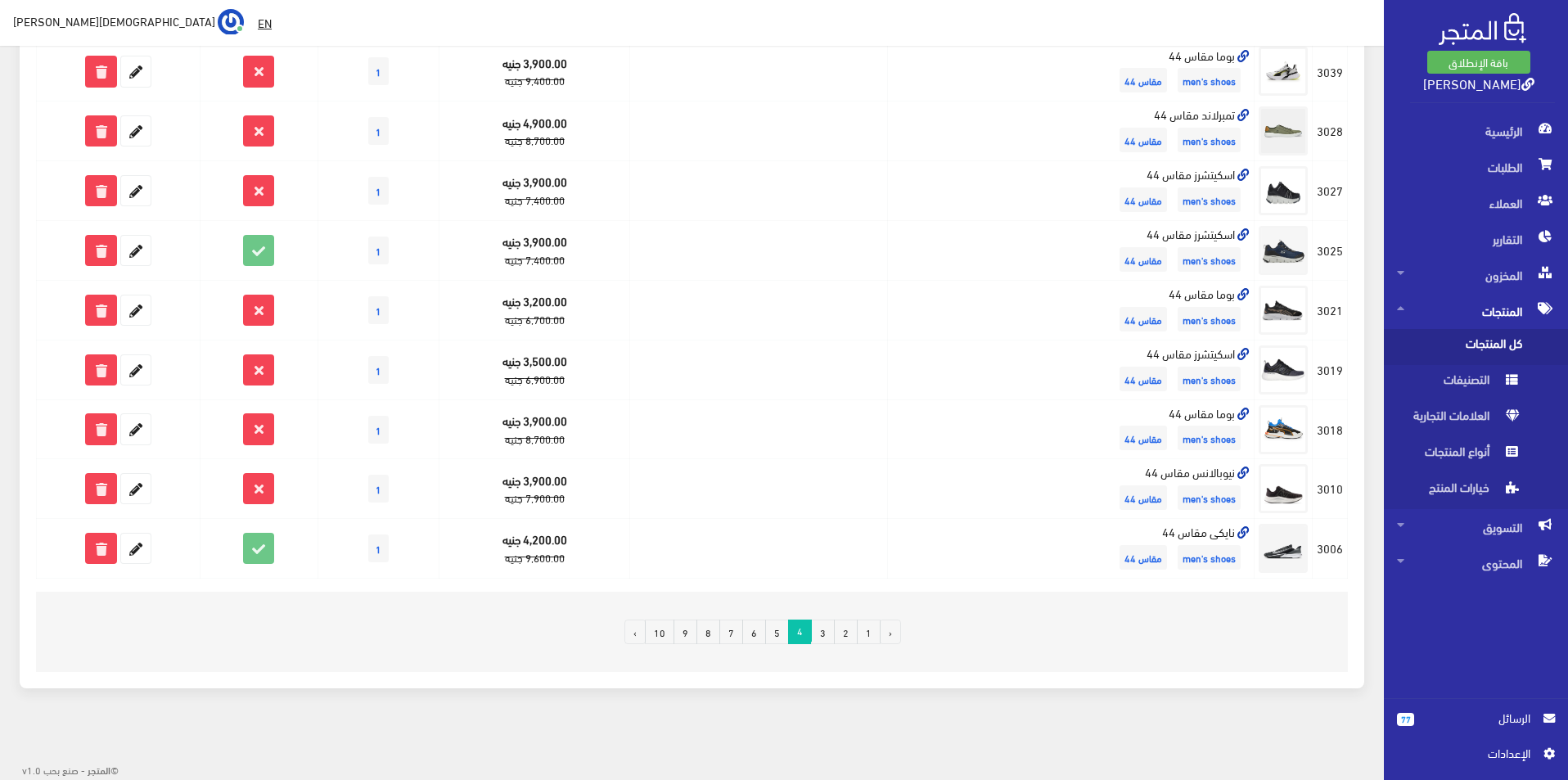
click at [778, 632] on link "5" at bounding box center [777, 632] width 24 height 25
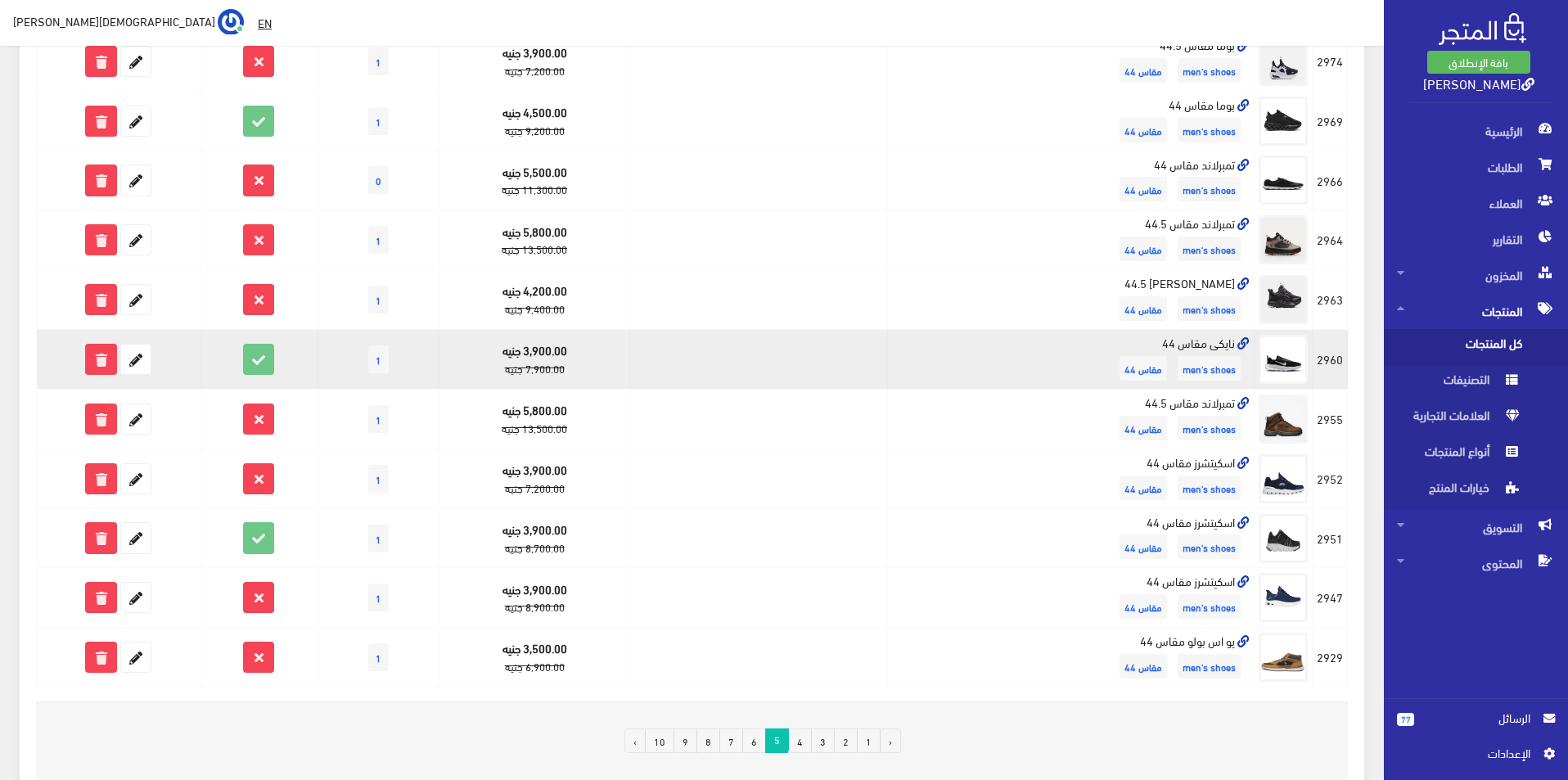
scroll to position [900, 0]
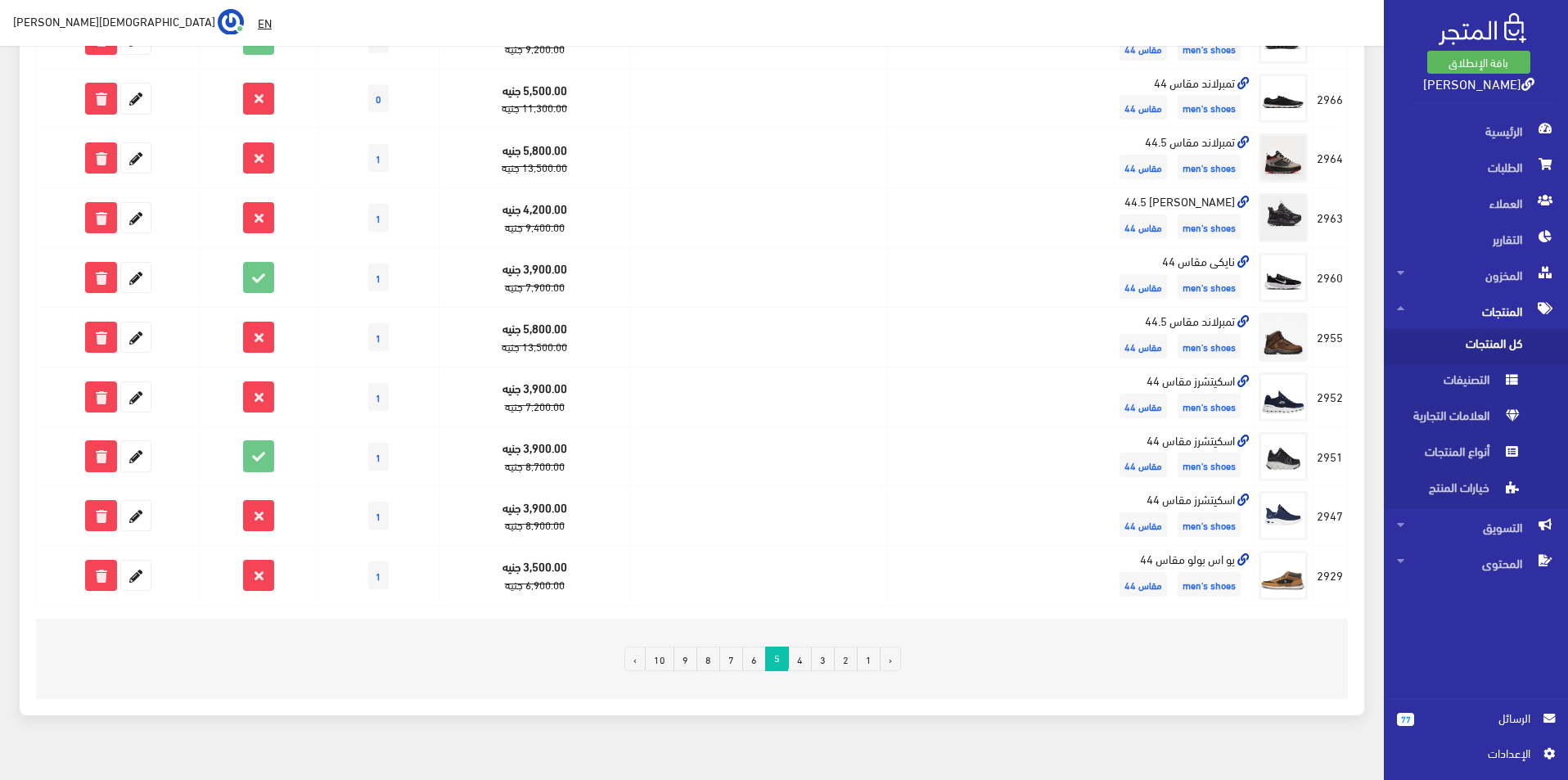
click at [754, 661] on link "6" at bounding box center [754, 659] width 24 height 25
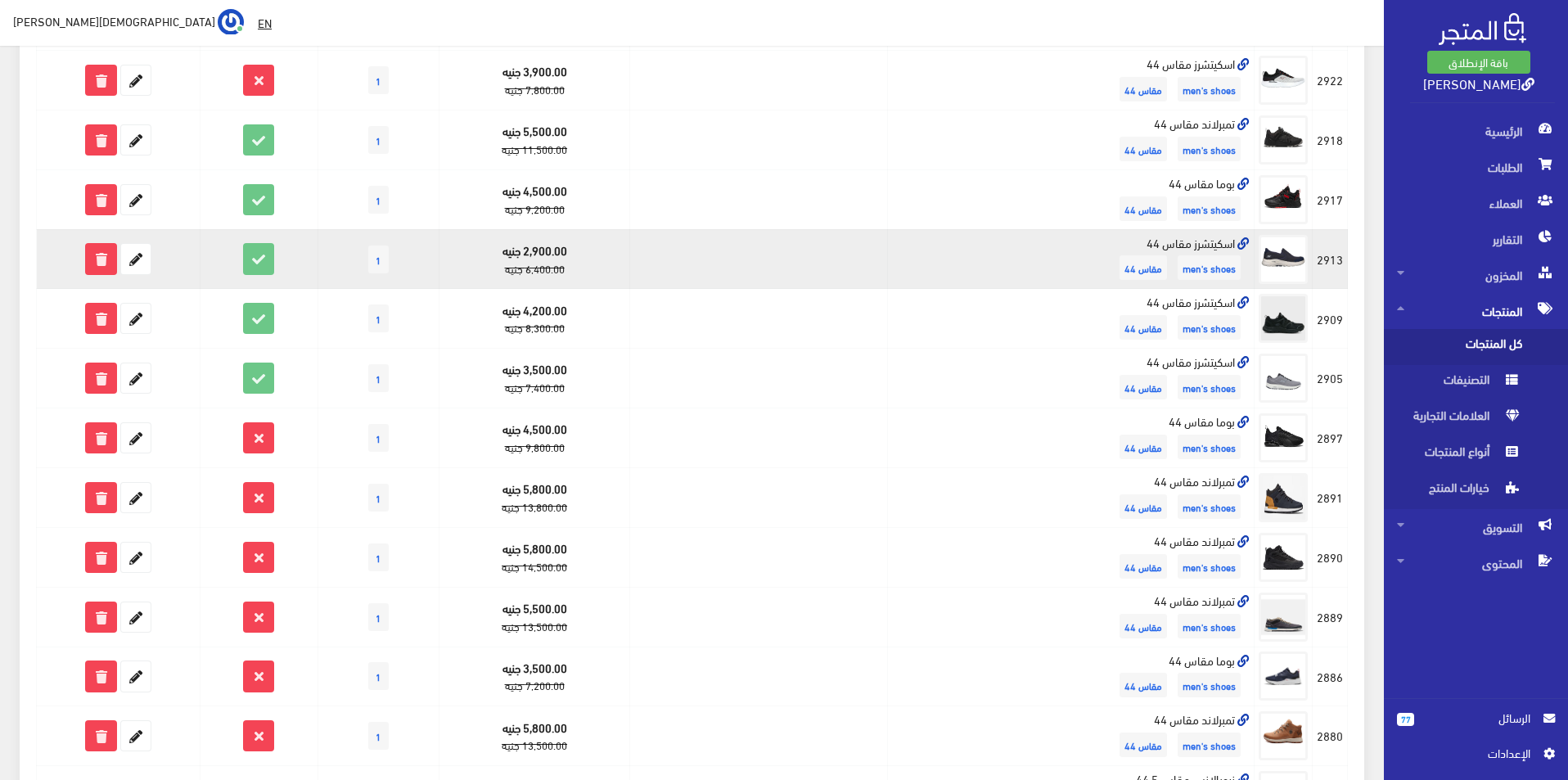
scroll to position [327, 0]
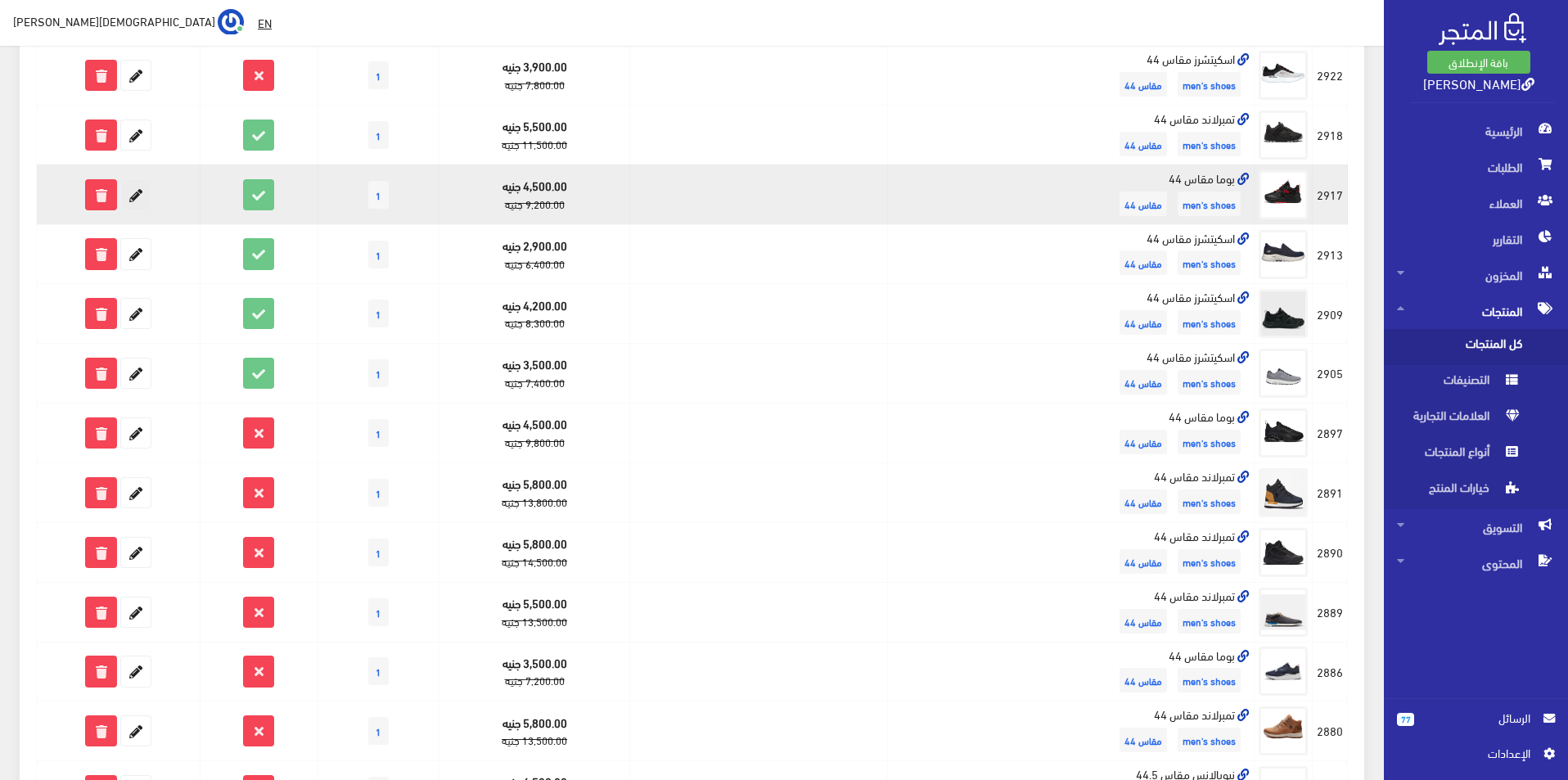
click at [139, 193] on icon at bounding box center [136, 195] width 30 height 30
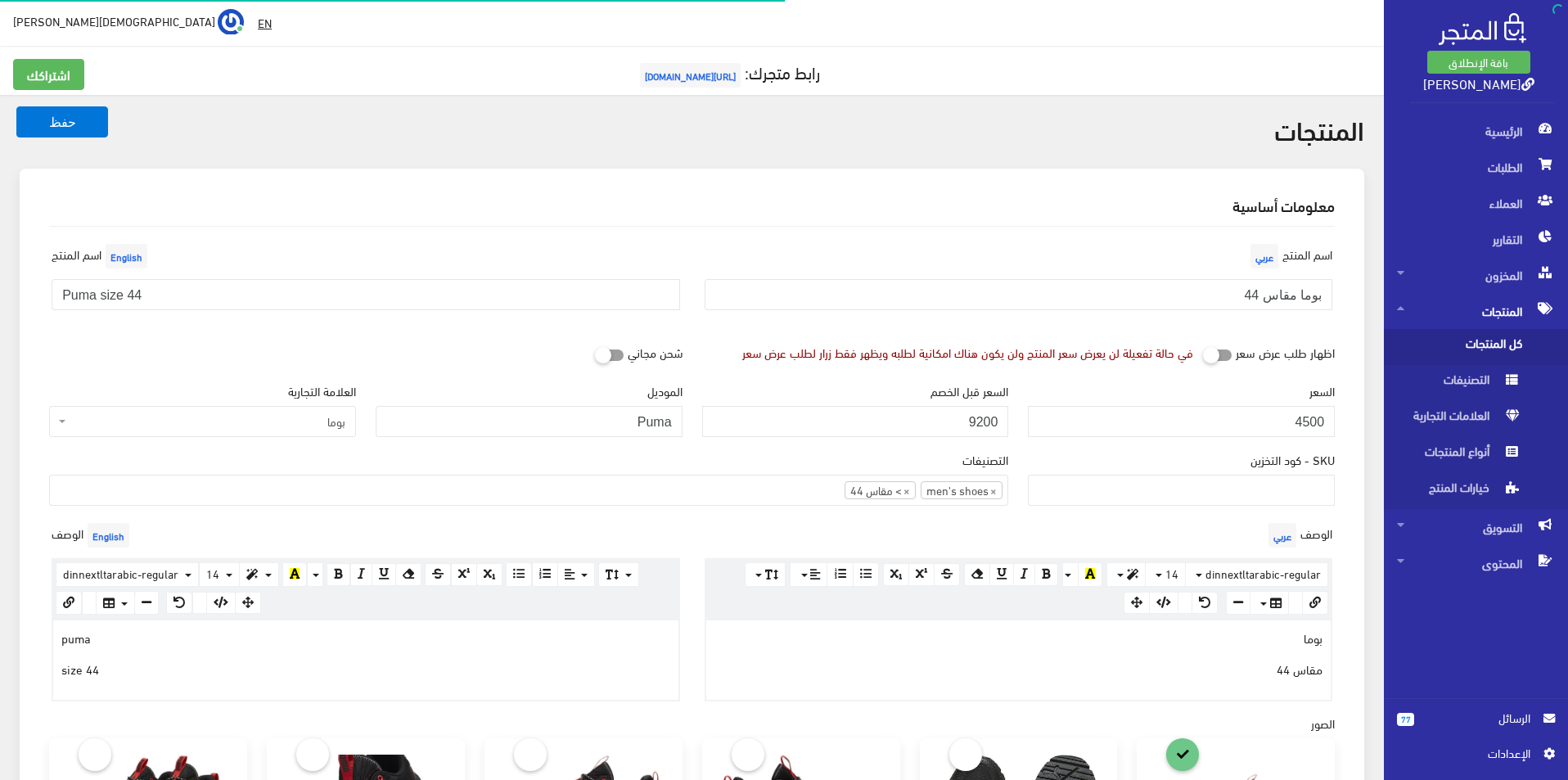
select select
drag, startPoint x: 1216, startPoint y: 439, endPoint x: 1242, endPoint y: 432, distance: 26.9
click at [1237, 434] on div "السعر 4500" at bounding box center [1181, 415] width 327 height 69
click at [1242, 422] on input "4500" at bounding box center [1181, 421] width 307 height 31
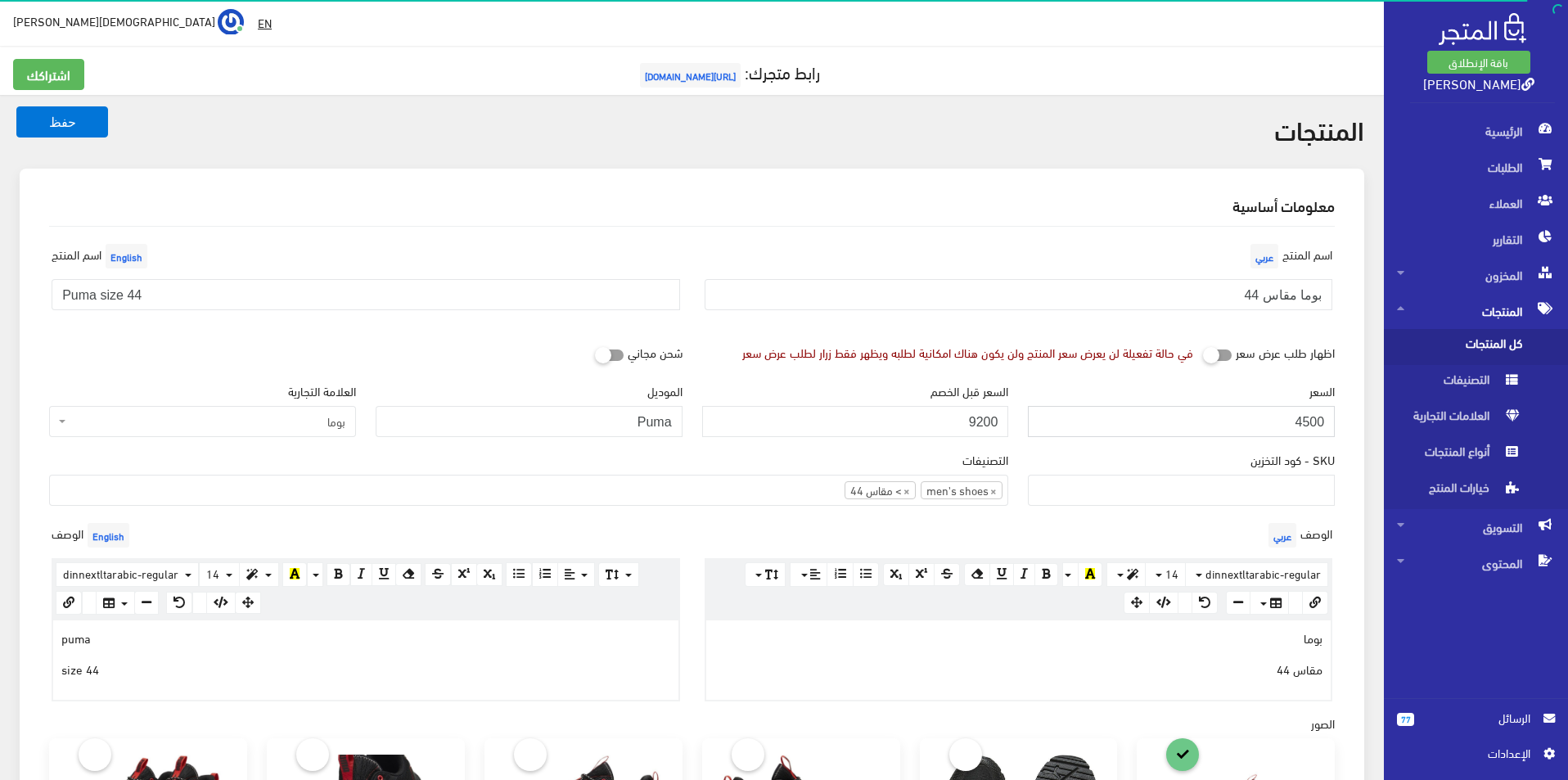
click at [1242, 422] on input "4500" at bounding box center [1181, 421] width 307 height 31
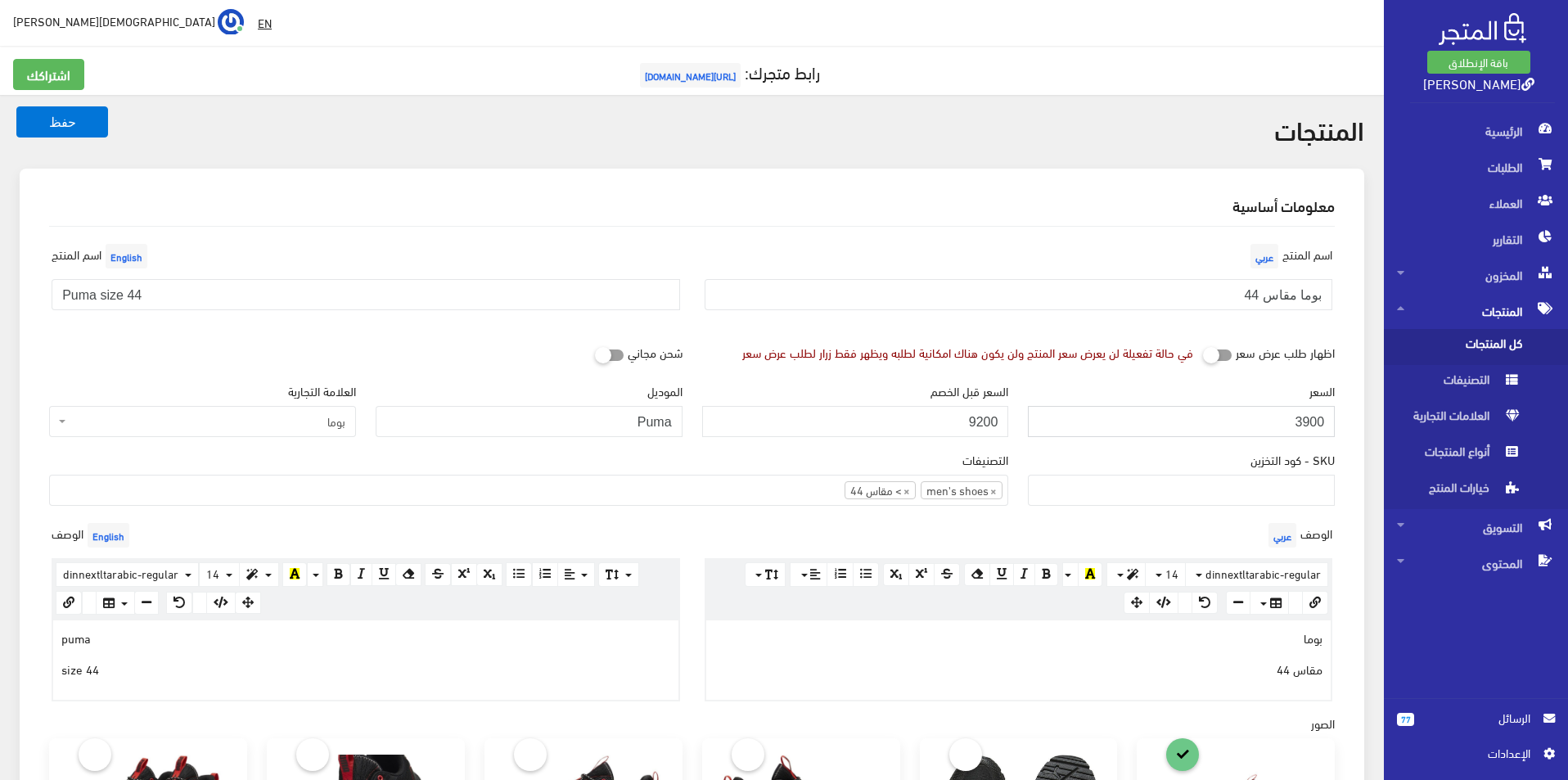
type input "3900"
drag, startPoint x: 1034, startPoint y: 415, endPoint x: 1072, endPoint y: 414, distance: 38.0
click at [1072, 414] on div "السعر 3900 السعر قبل الخصم 9200 الموديل Puma العلامة التجارية بدون علامة تجارية…" at bounding box center [693, 415] width 1306 height 69
type input "7400"
click at [95, 109] on button "حفظ" at bounding box center [62, 121] width 91 height 31
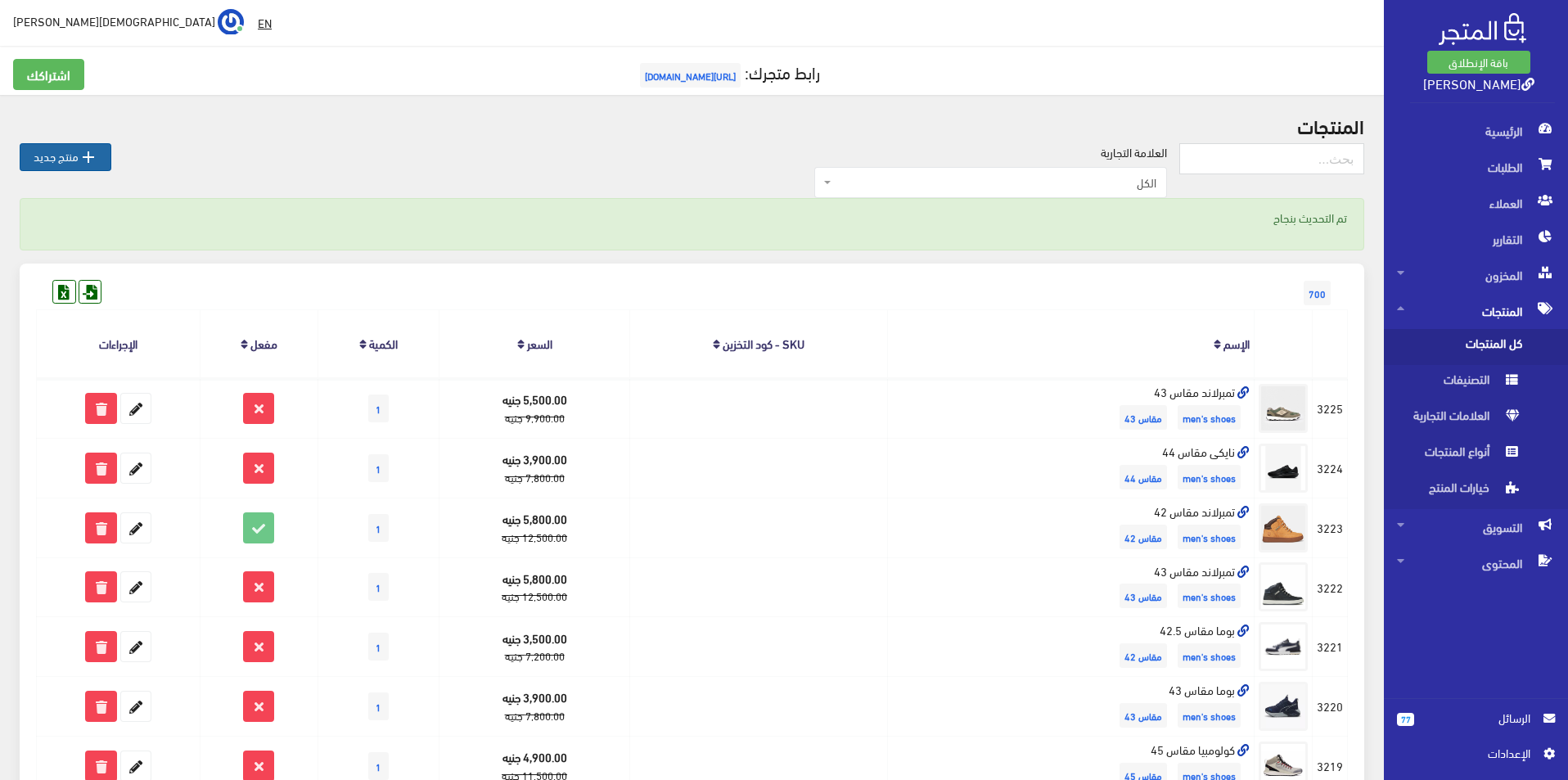
click at [58, 161] on link " منتج جديد" at bounding box center [66, 157] width 91 height 28
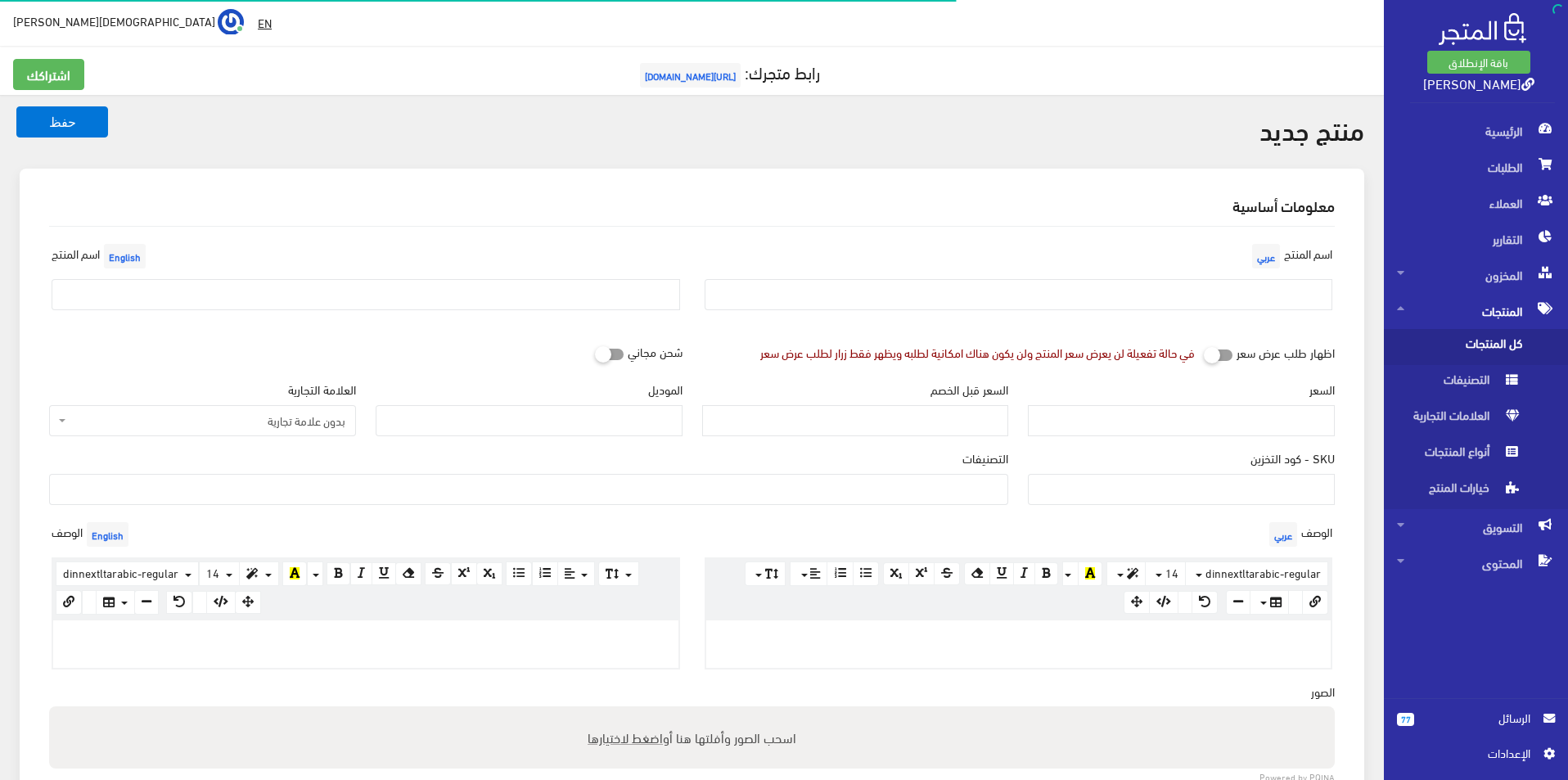
select select
click at [1124, 281] on input "text" at bounding box center [1019, 294] width 629 height 31
type input "اديداس مقاس 44"
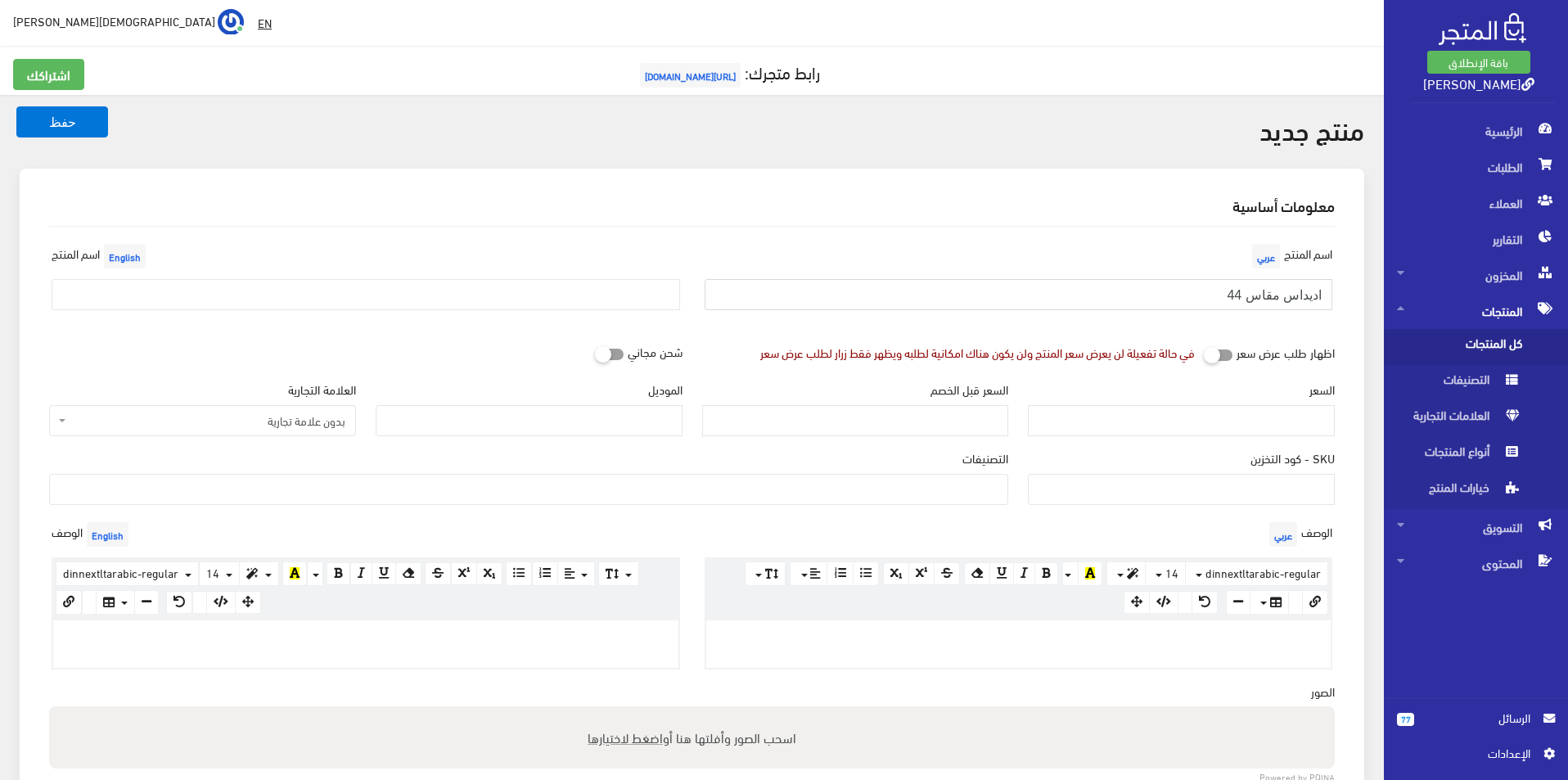
drag, startPoint x: 1178, startPoint y: 303, endPoint x: 1571, endPoint y: 240, distance: 398.0
click at [1567, 238] on html "باقة الإنطلاق كوتشينو ستورز الرئيسية 77" at bounding box center [784, 390] width 1568 height 780
click at [1156, 297] on input "text" at bounding box center [1019, 294] width 629 height 31
type input "بوما مقاس 44.5"
drag, startPoint x: 485, startPoint y: 290, endPoint x: 394, endPoint y: 307, distance: 92.6
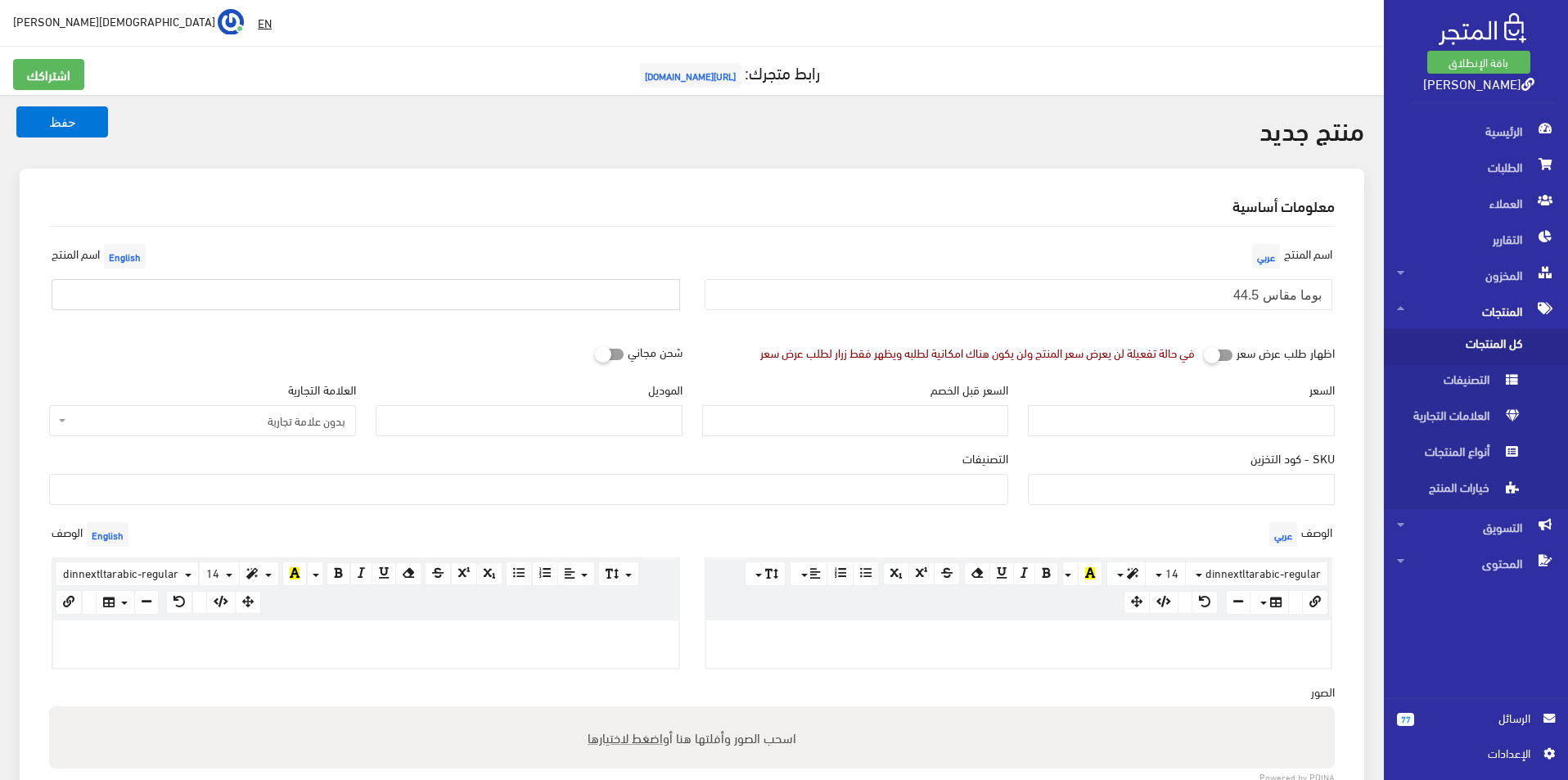
click at [485, 290] on input "text" at bounding box center [366, 294] width 629 height 31
type input "Puma size 44.5"
click at [275, 438] on div "العلامة التجارية بدون علامة تجارية اديداس نايكى ريبوك نيو بالانس بوما saucony B…" at bounding box center [203, 414] width 327 height 69
click at [279, 429] on span "بدون علامة تجارية" at bounding box center [202, 420] width 307 height 31
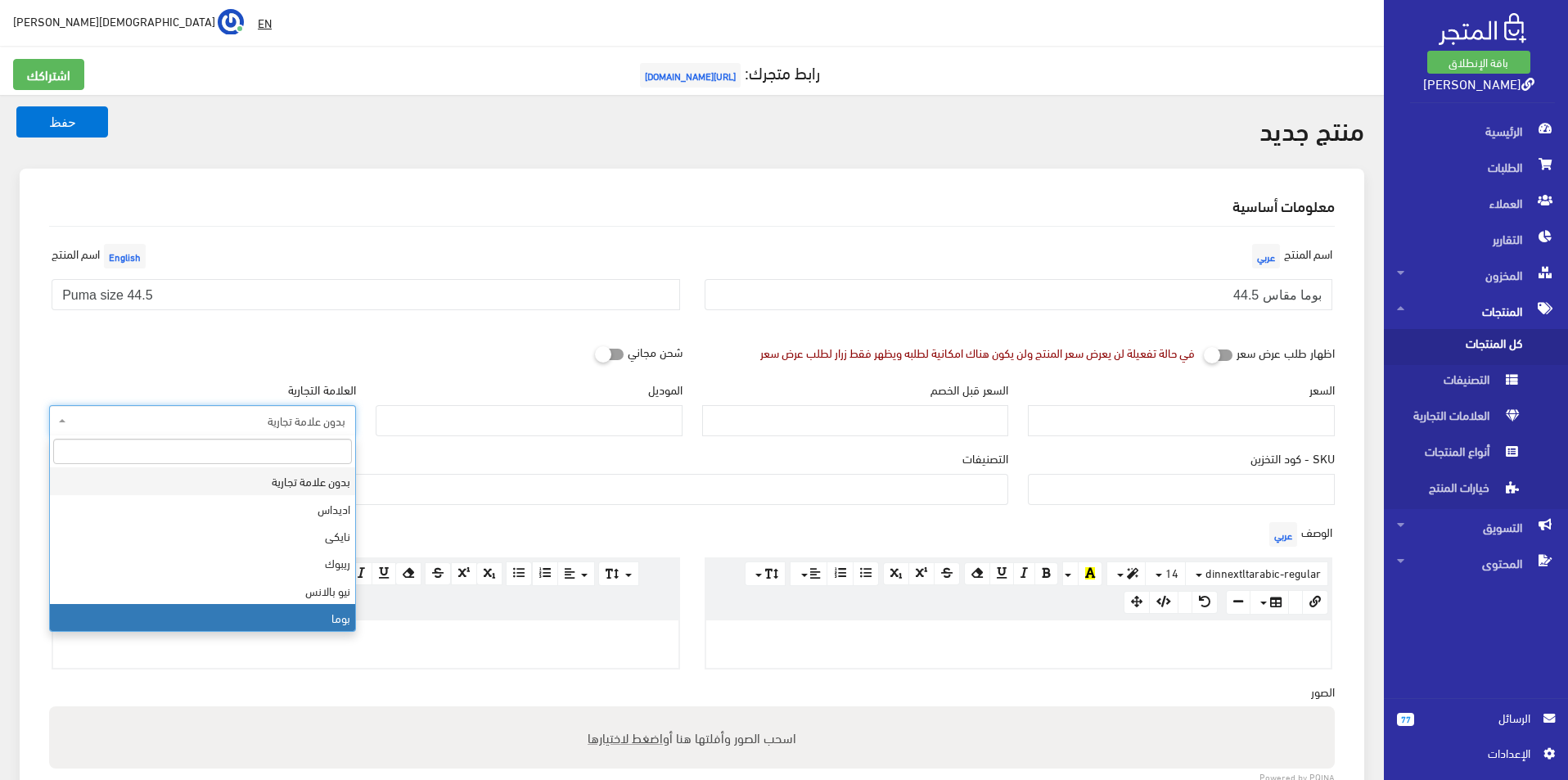
select select "7"
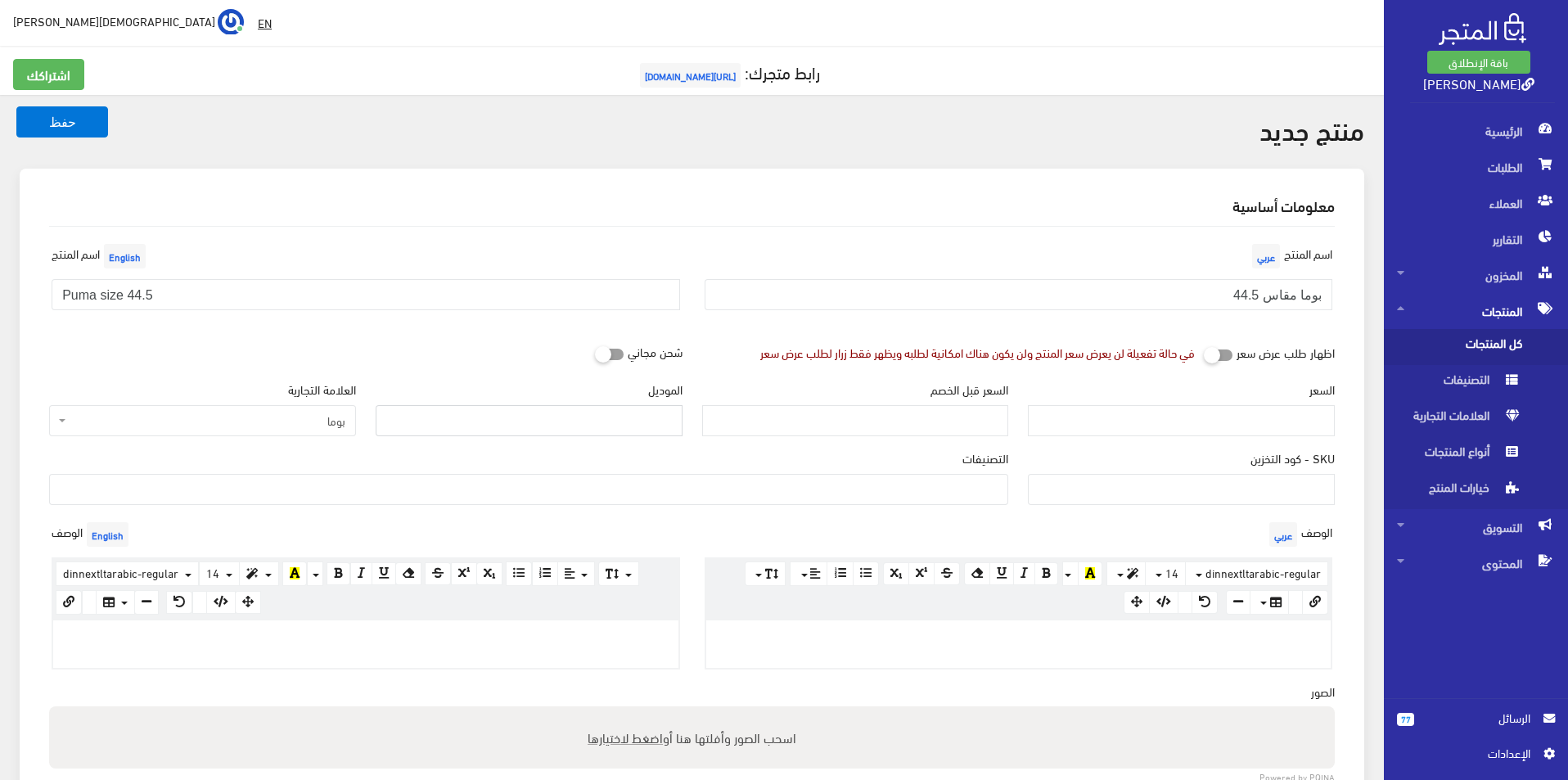
click at [518, 423] on input "الموديل" at bounding box center [529, 420] width 307 height 31
type input "puma"
click at [1133, 429] on input "السعر" at bounding box center [1181, 420] width 307 height 31
type input "3500"
type input "7200"
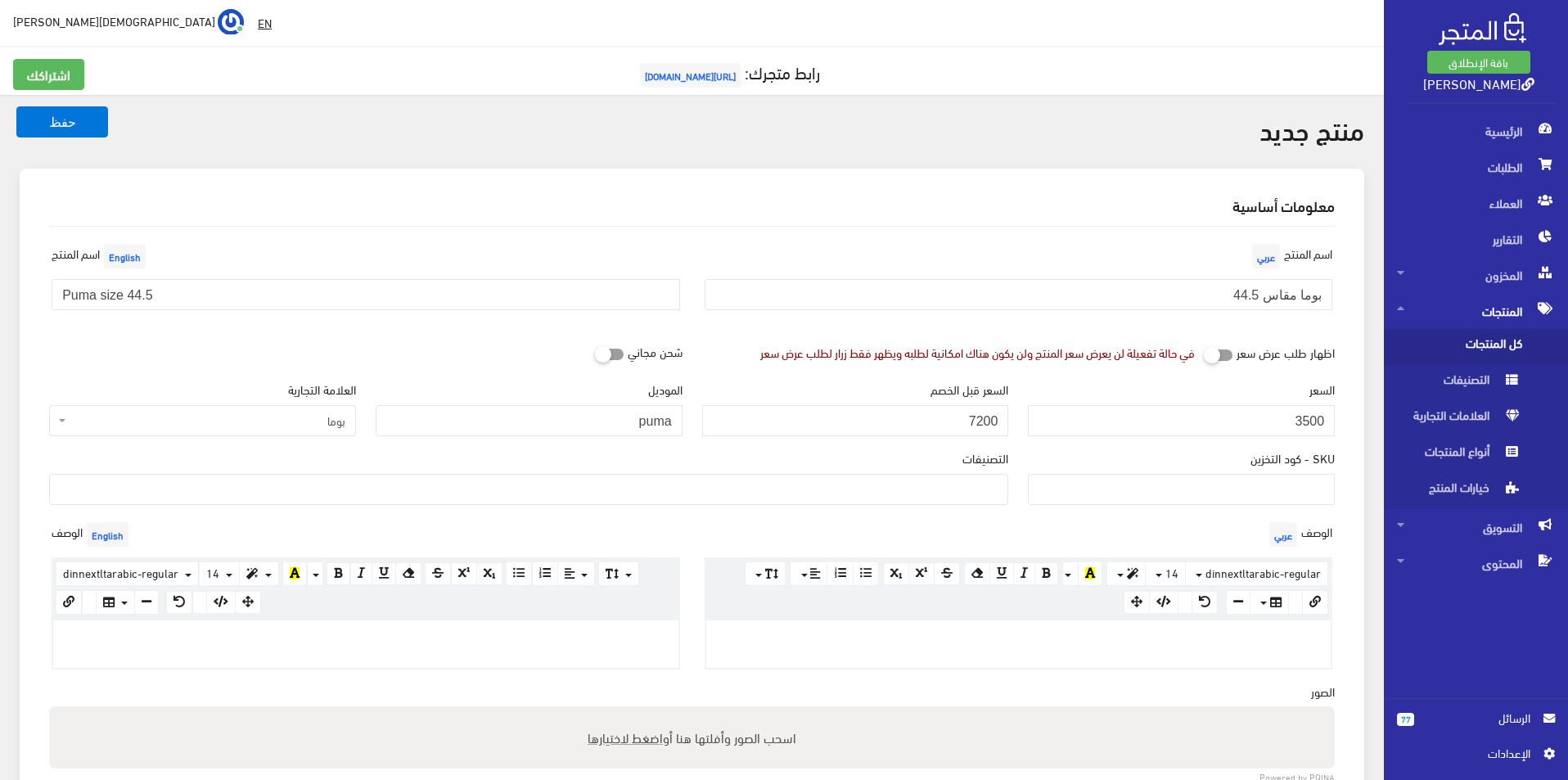
click at [952, 509] on div "التصنيفات men's shoes Women's shoes Original Bags SALE اختار مقاسك > مقاس 40 > …" at bounding box center [529, 483] width 979 height 69
click at [957, 504] on span at bounding box center [528, 489] width 959 height 31
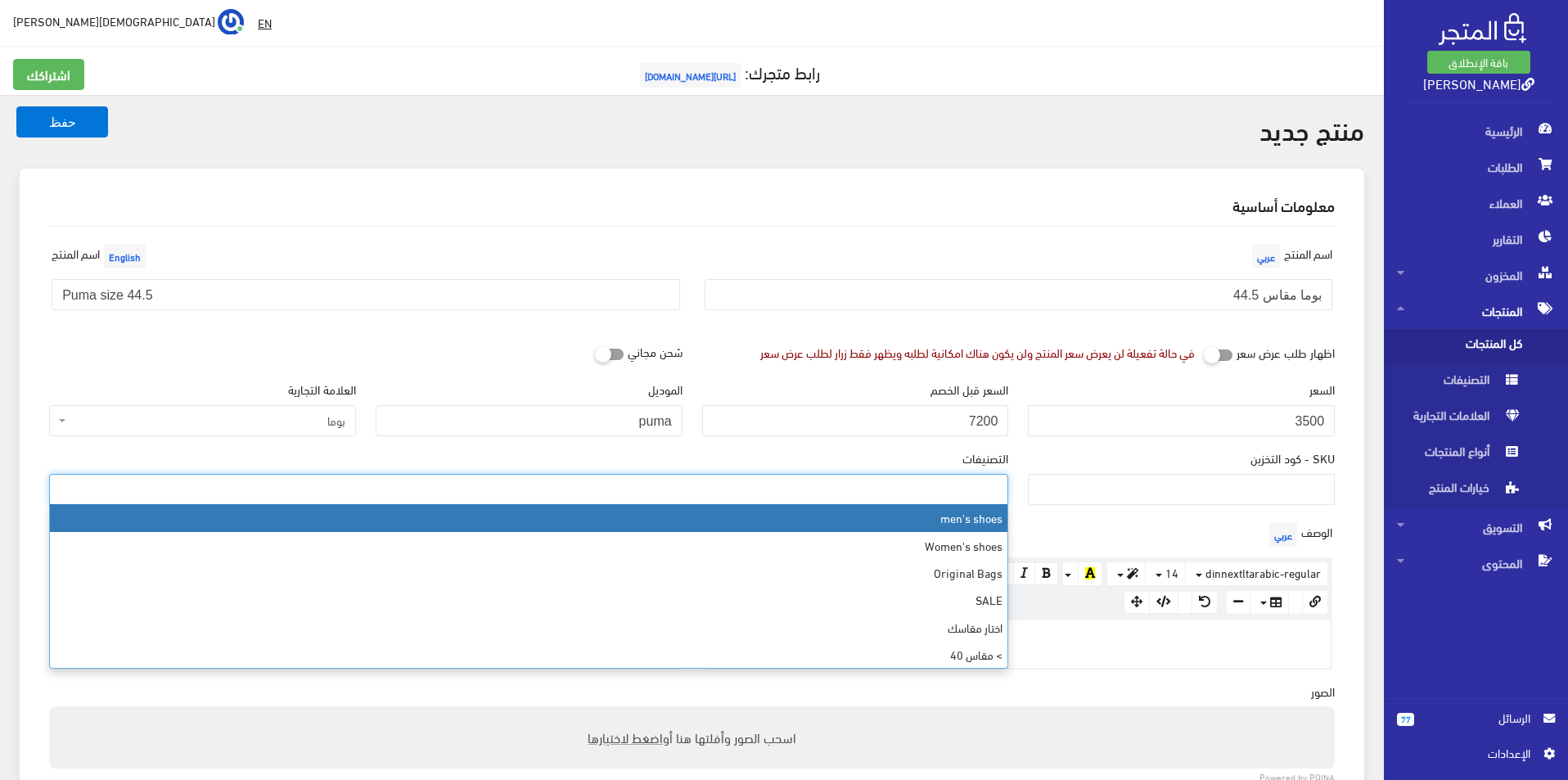
select select "5"
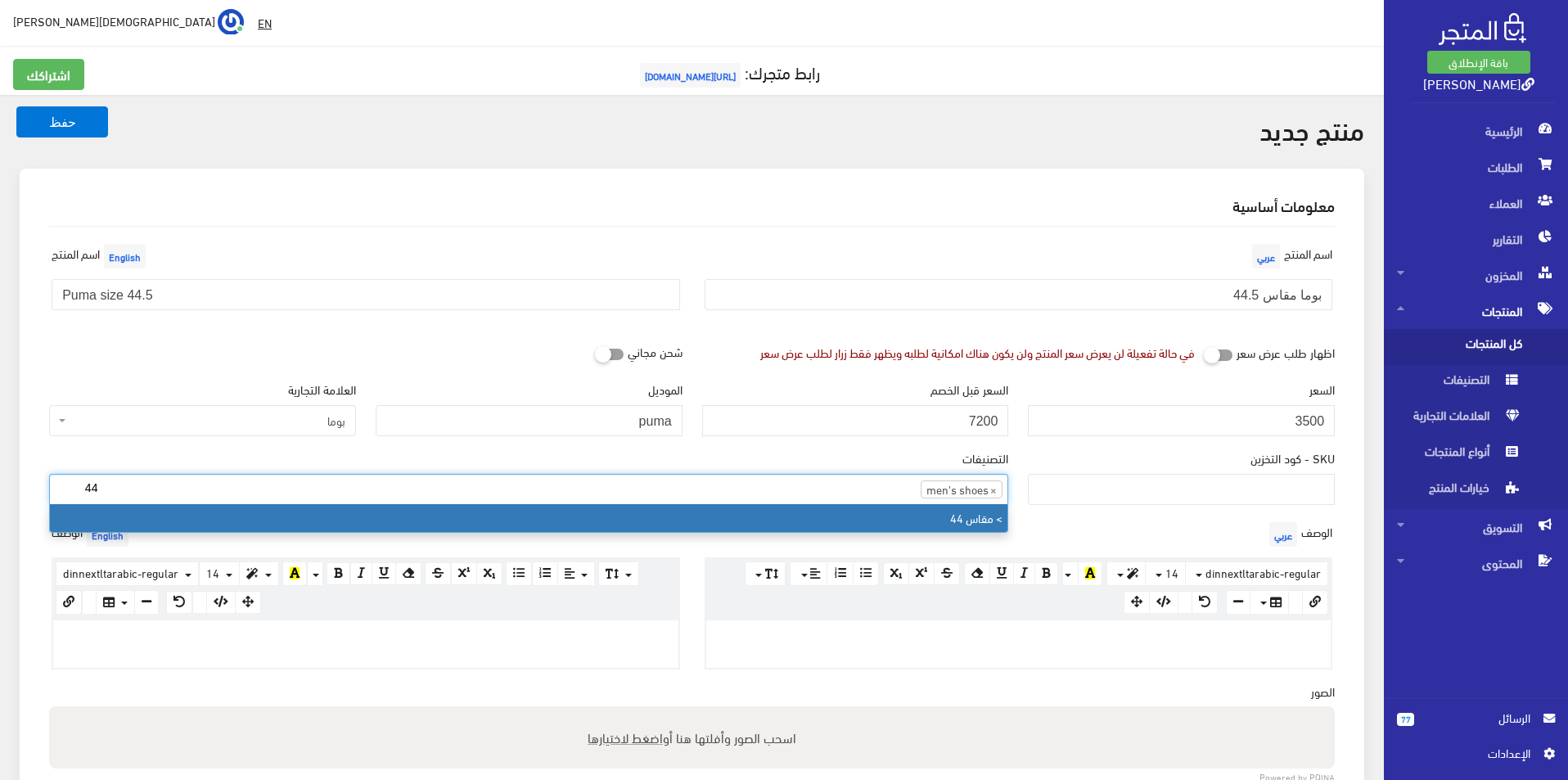
type input "44"
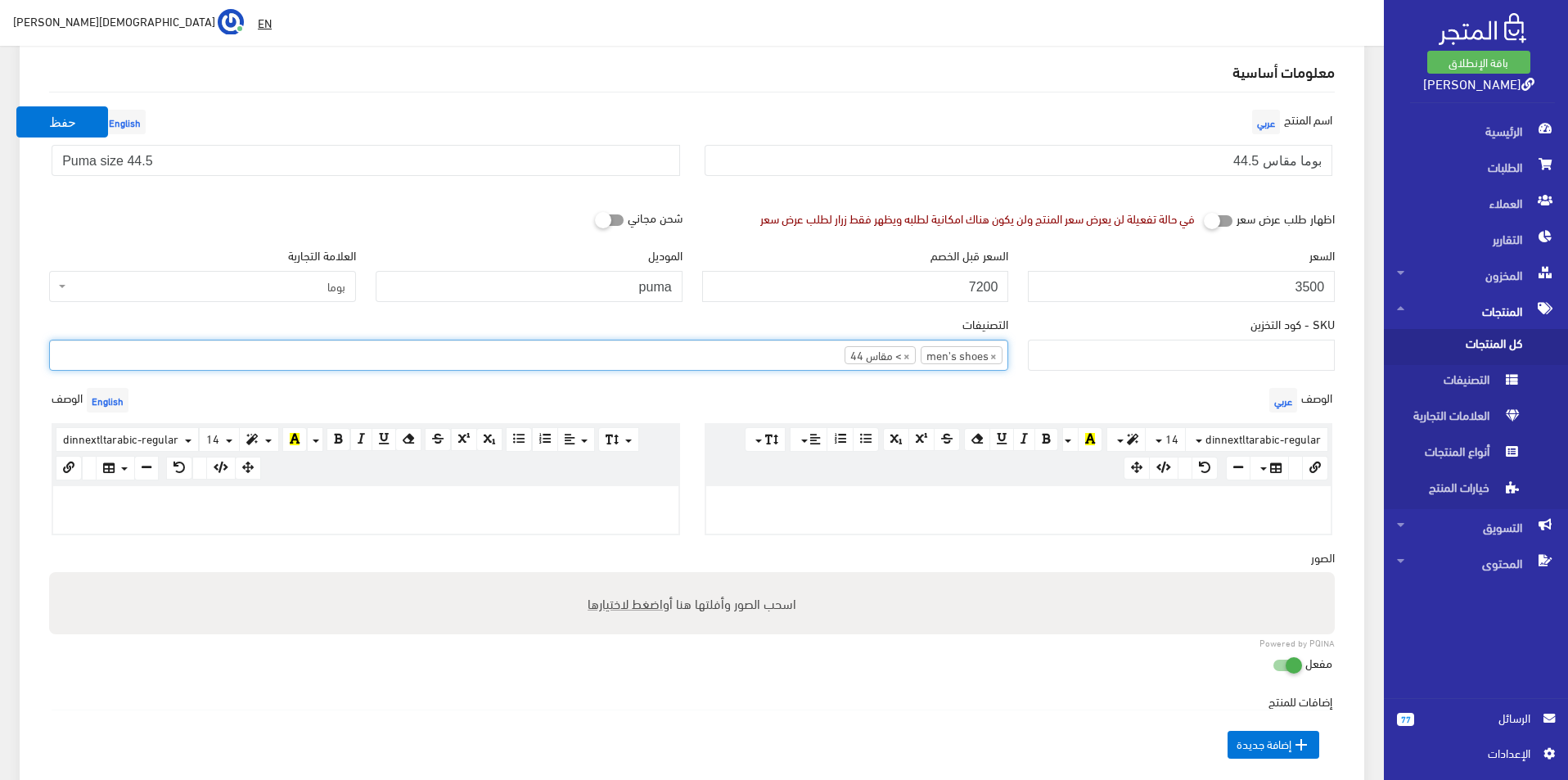
scroll to position [245, 0]
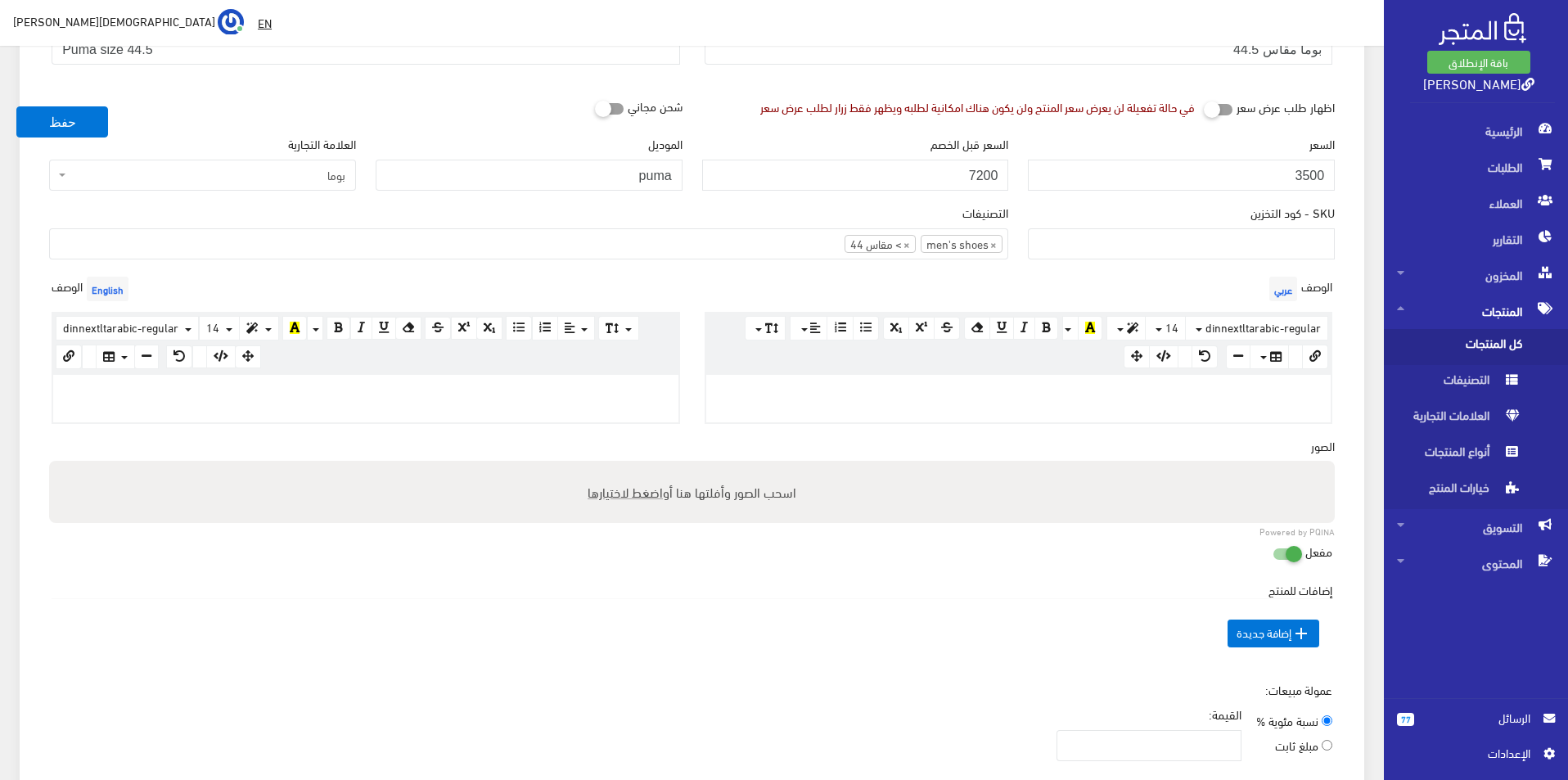
click at [876, 388] on p at bounding box center [1019, 391] width 609 height 18
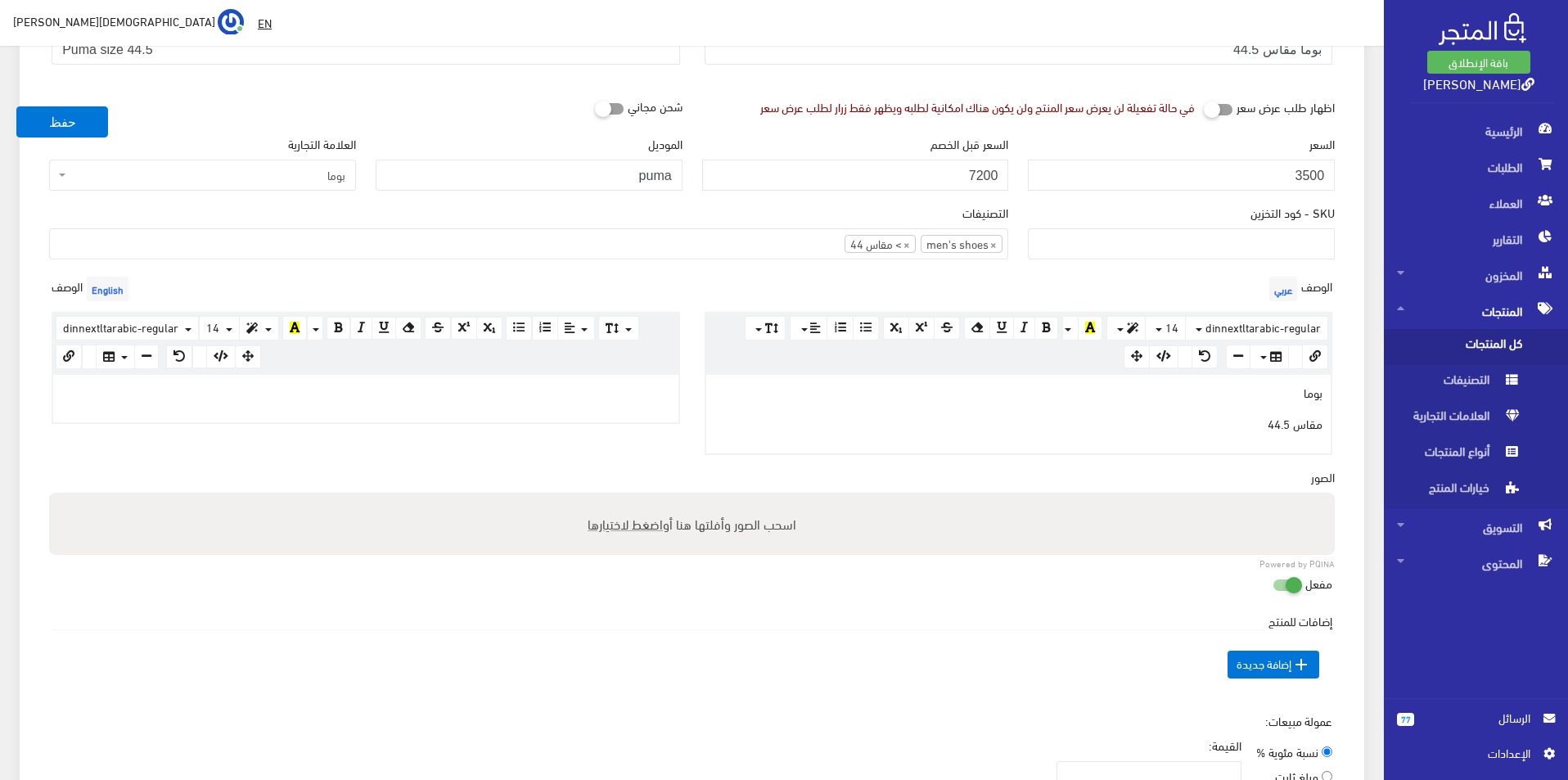
click at [443, 432] on div "الوصف English × Insert Image Select from files Image URL Insert Image × Insert …" at bounding box center [366, 363] width 653 height 182
click at [456, 395] on p at bounding box center [366, 391] width 609 height 18
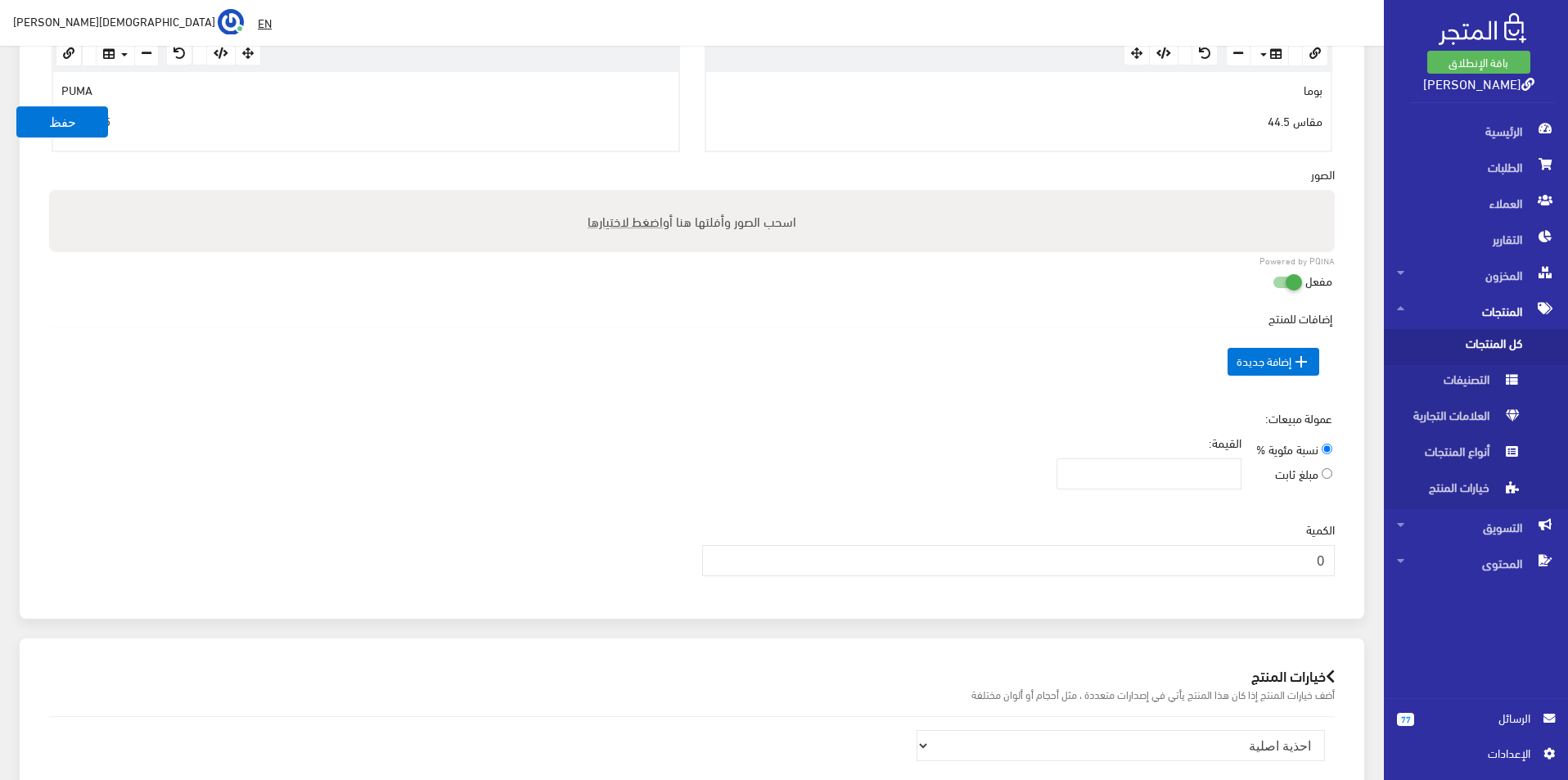
scroll to position [573, 0]
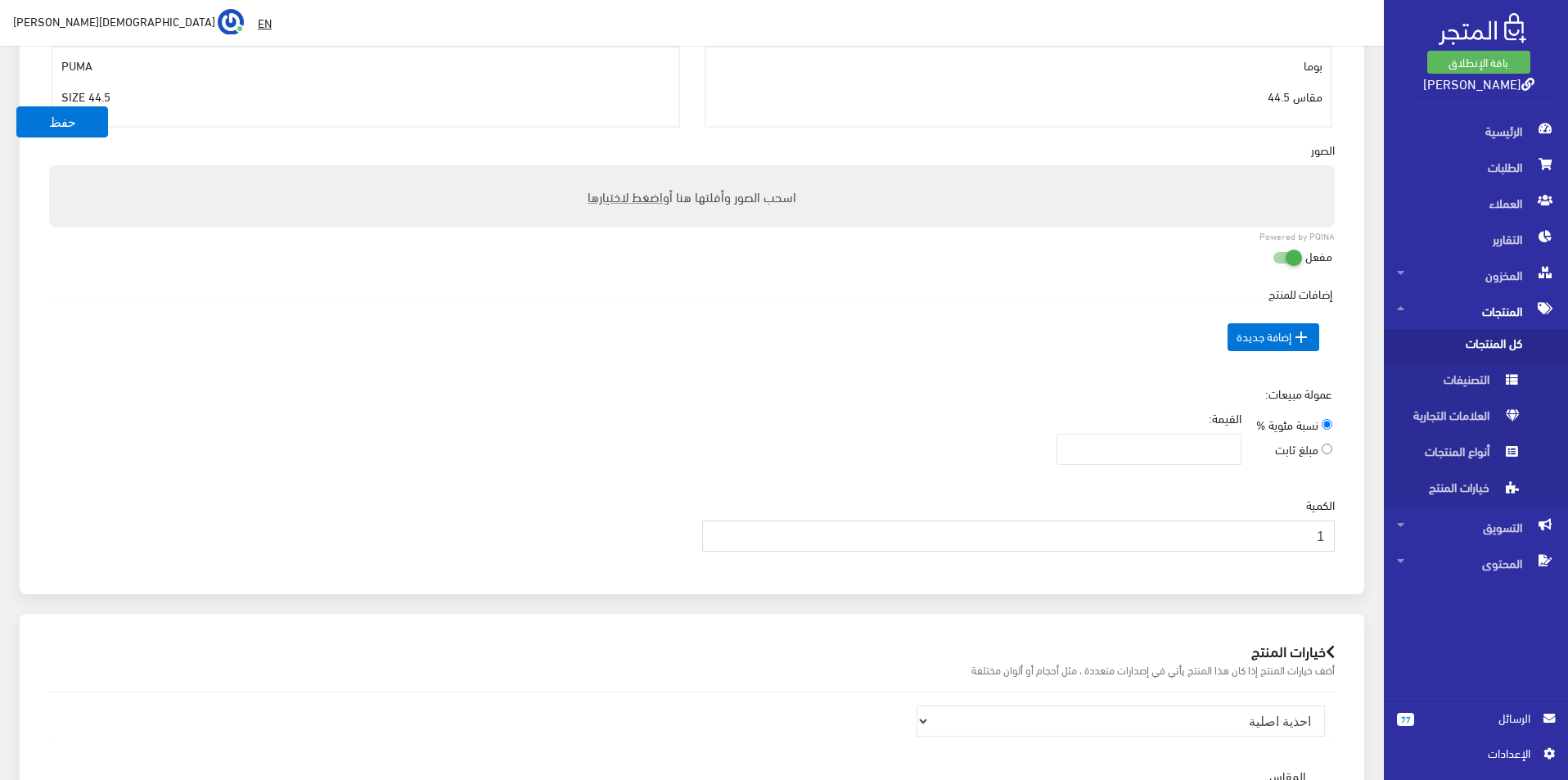
type input "1"
click at [718, 527] on input "1" at bounding box center [1019, 536] width 634 height 31
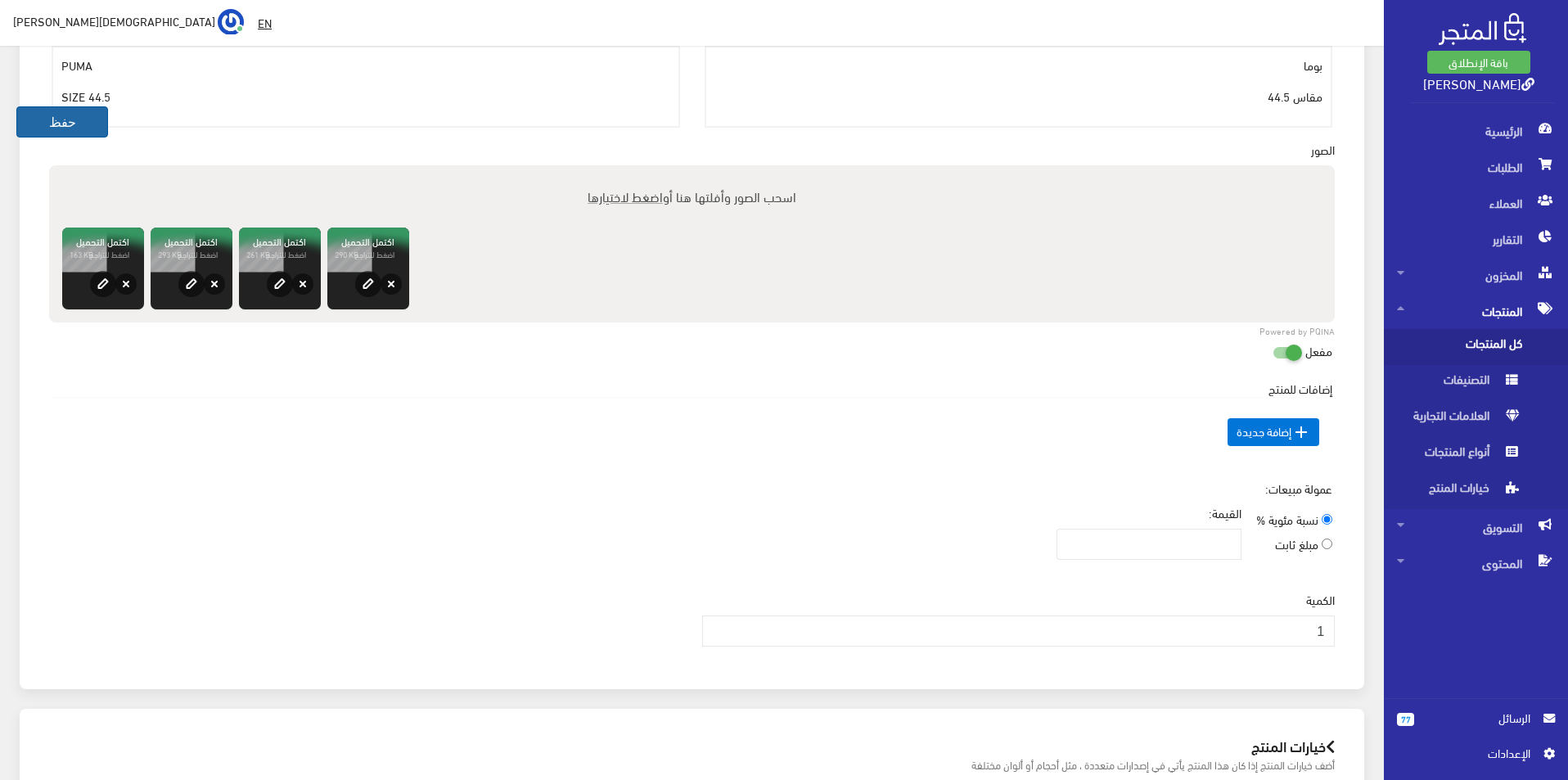
click at [48, 115] on button "حفظ" at bounding box center [62, 121] width 91 height 31
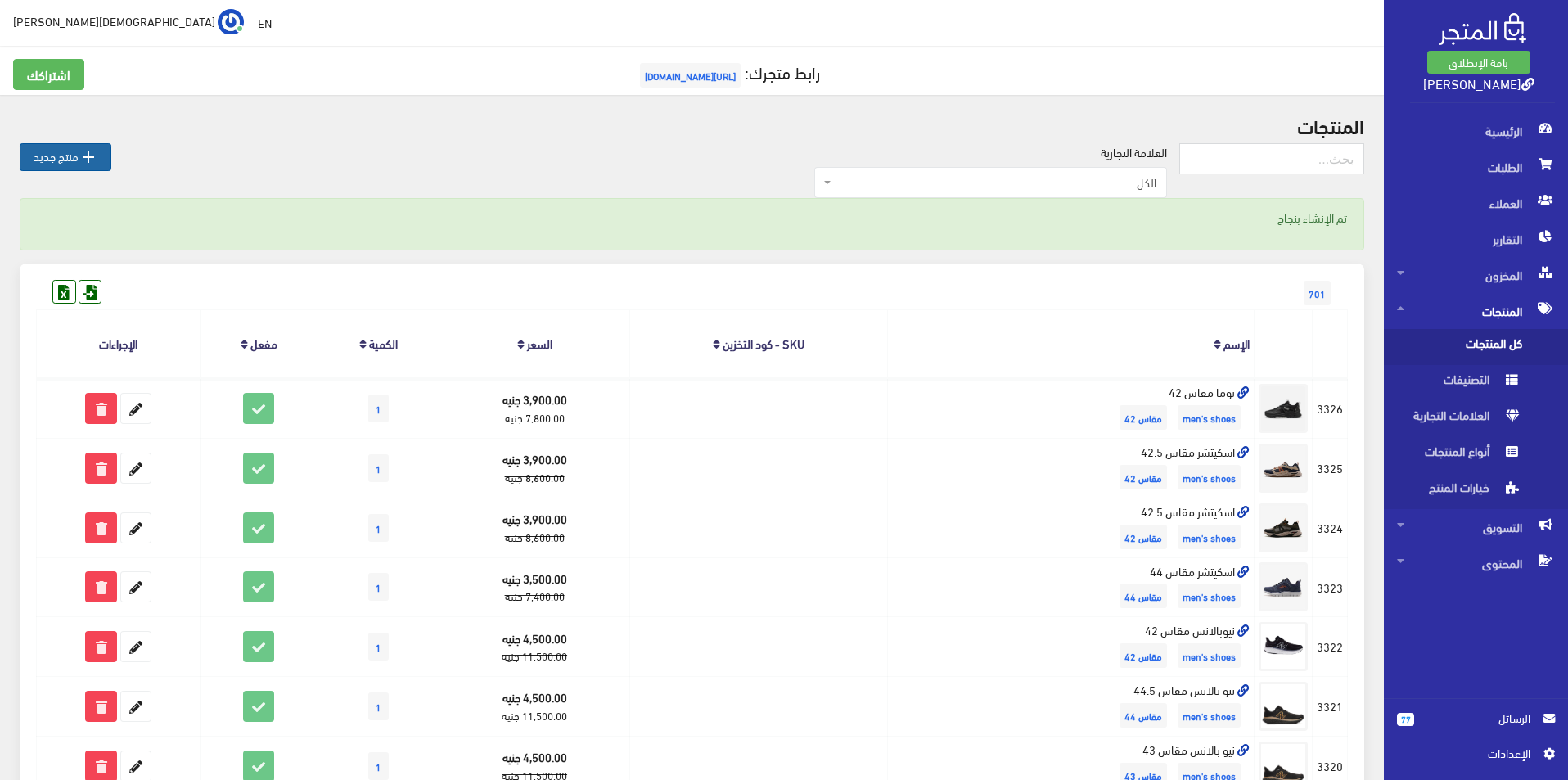
click at [71, 165] on link " منتج جديد" at bounding box center [66, 157] width 91 height 28
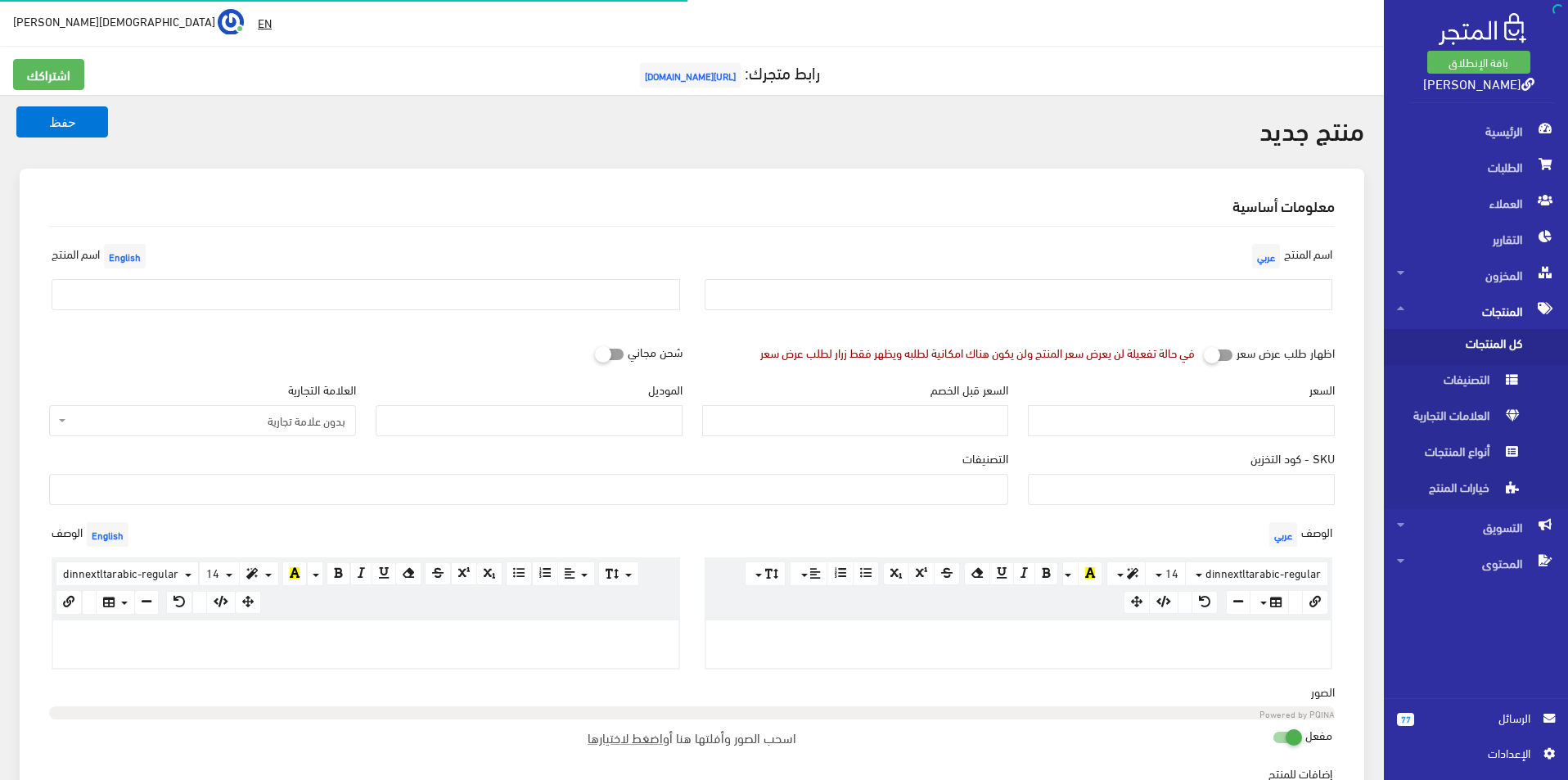
select select
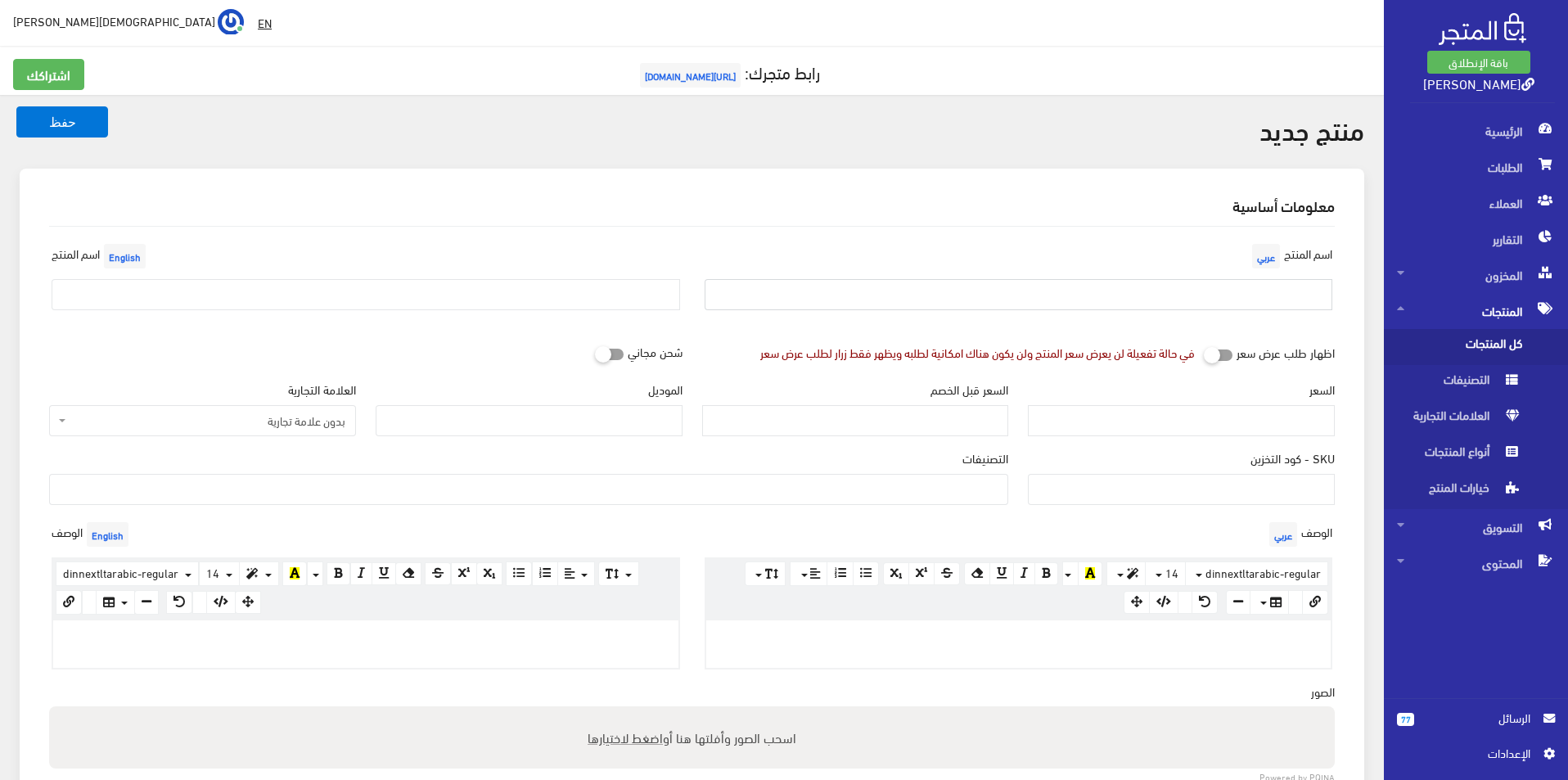
click at [1132, 293] on input "text" at bounding box center [1019, 294] width 629 height 31
type input "بوما مقاس 44.5"
click at [322, 313] on div "اسم المنتج English" at bounding box center [366, 281] width 653 height 83
drag, startPoint x: 192, startPoint y: 297, endPoint x: 160, endPoint y: 309, distance: 34.2
click at [192, 297] on input "text" at bounding box center [366, 294] width 629 height 31
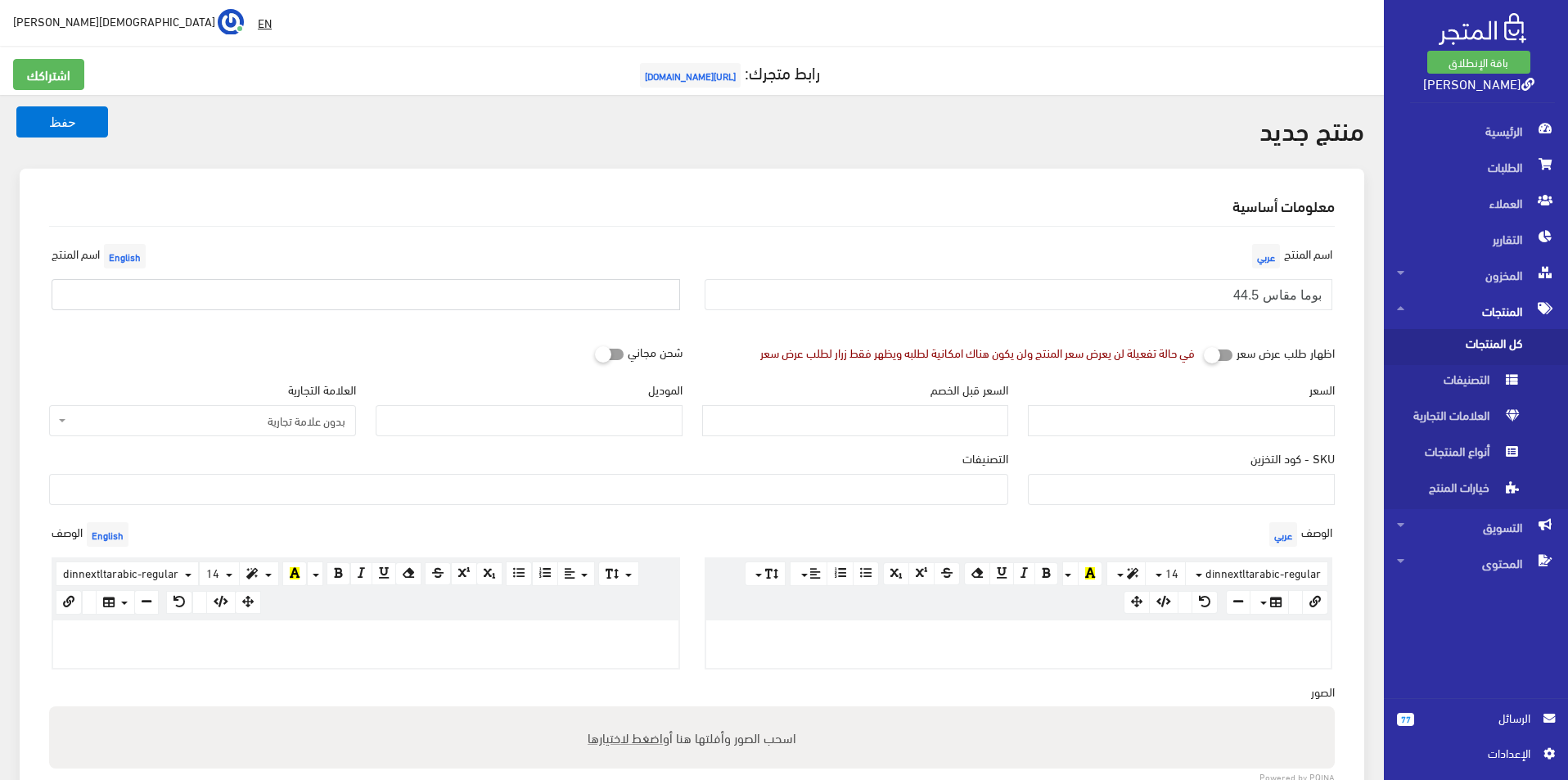
click at [184, 304] on input "text" at bounding box center [366, 294] width 629 height 31
click at [191, 290] on input "text" at bounding box center [366, 294] width 629 height 31
type input "Puma size 44.5"
click at [1175, 432] on input "السعر" at bounding box center [1181, 420] width 307 height 31
type input "3500"
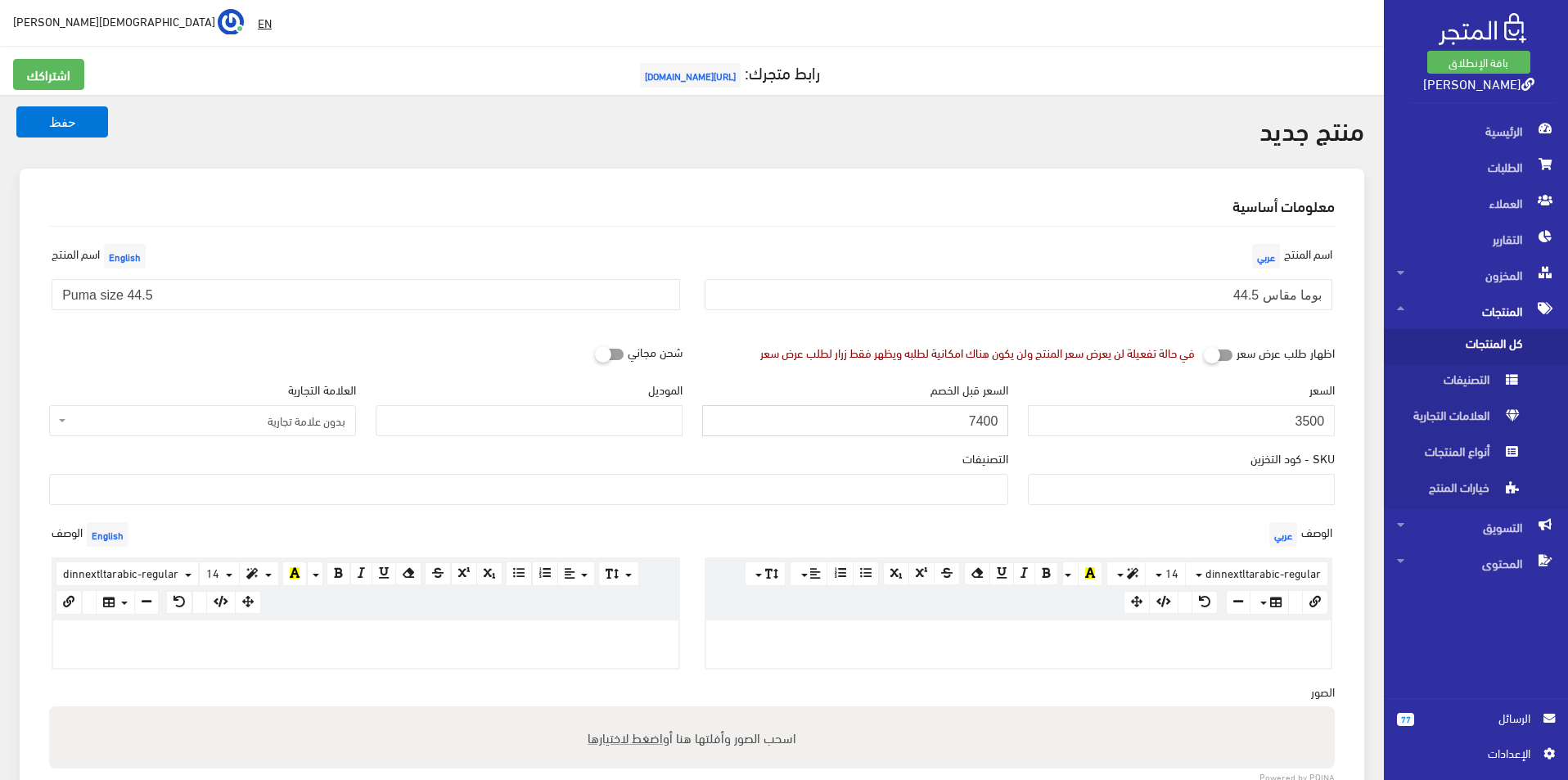
type input "7400"
click at [597, 425] on input "الموديل" at bounding box center [529, 420] width 307 height 31
type input "puma"
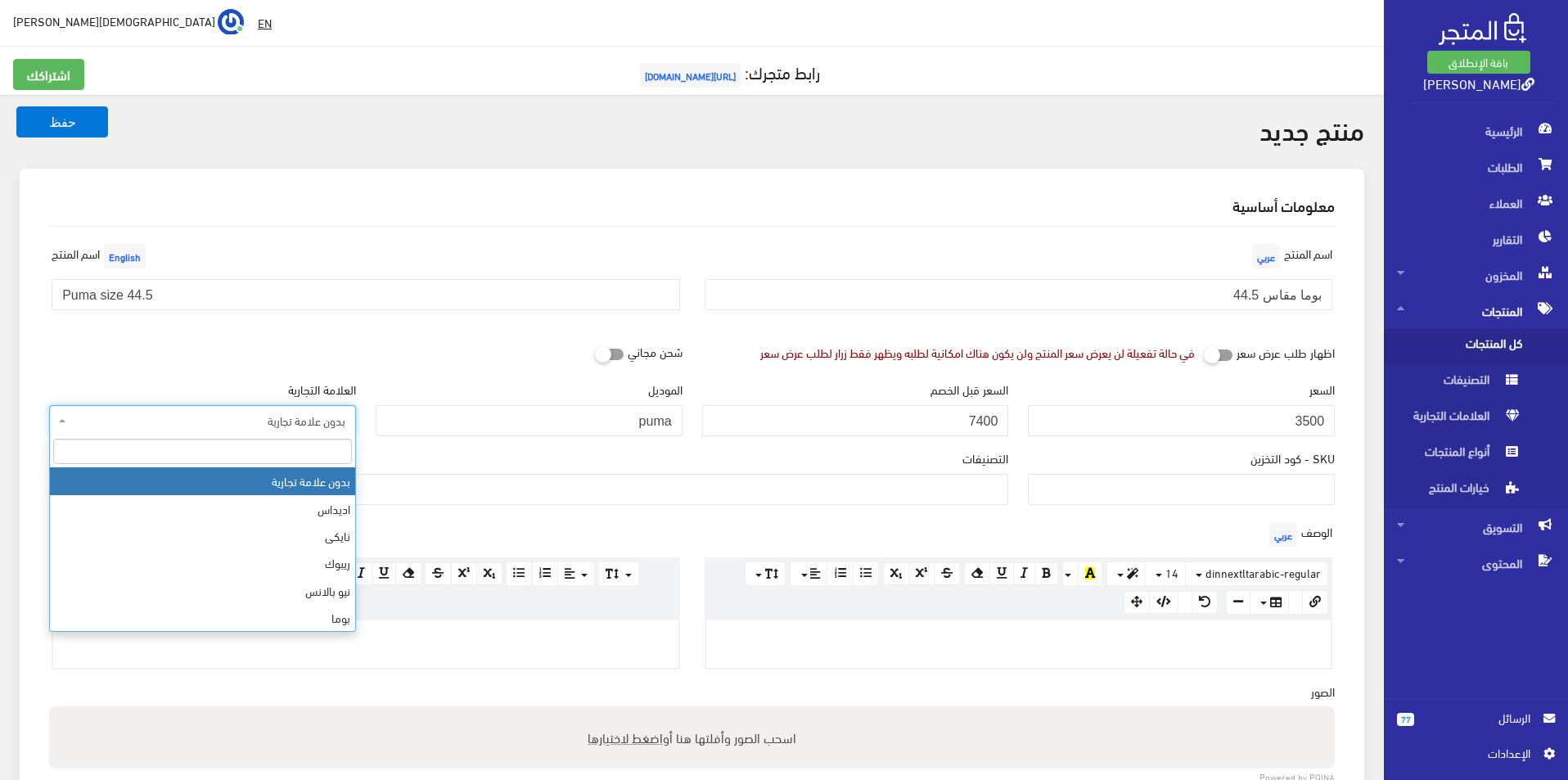
click at [239, 407] on span "بدون علامة تجارية" at bounding box center [202, 420] width 307 height 31
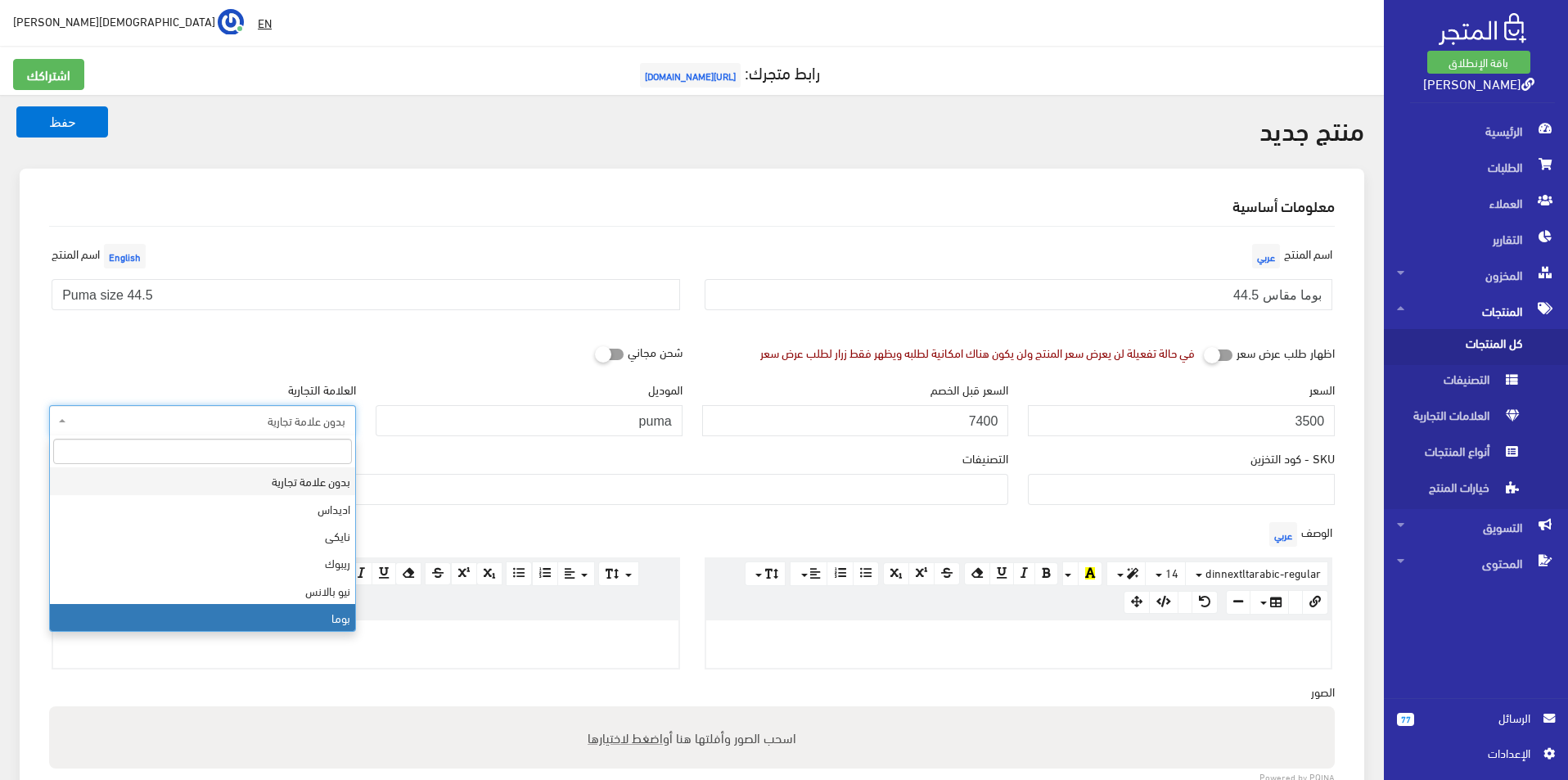
select select "7"
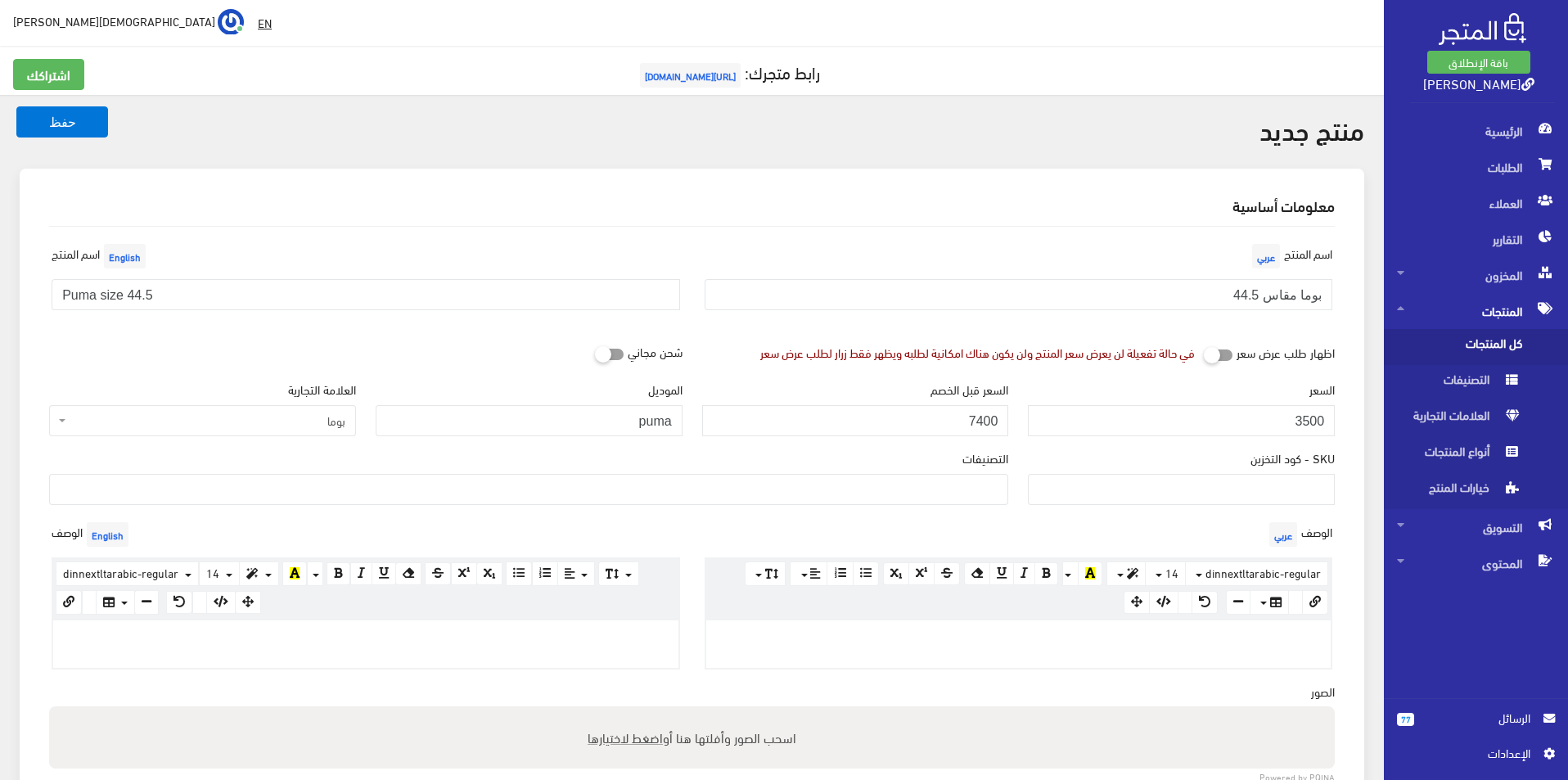
click at [905, 493] on ul at bounding box center [529, 488] width 958 height 26
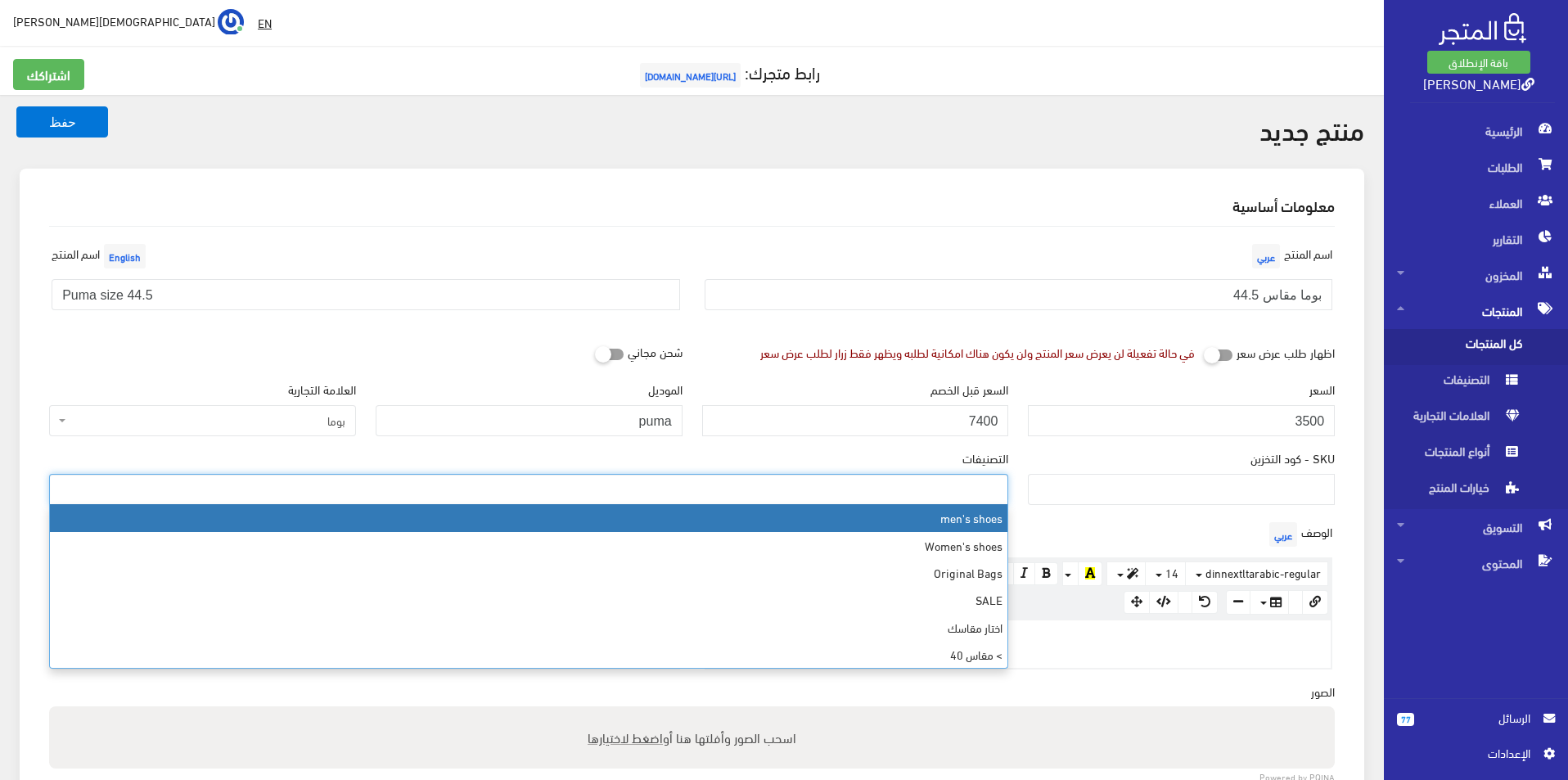
select select "5"
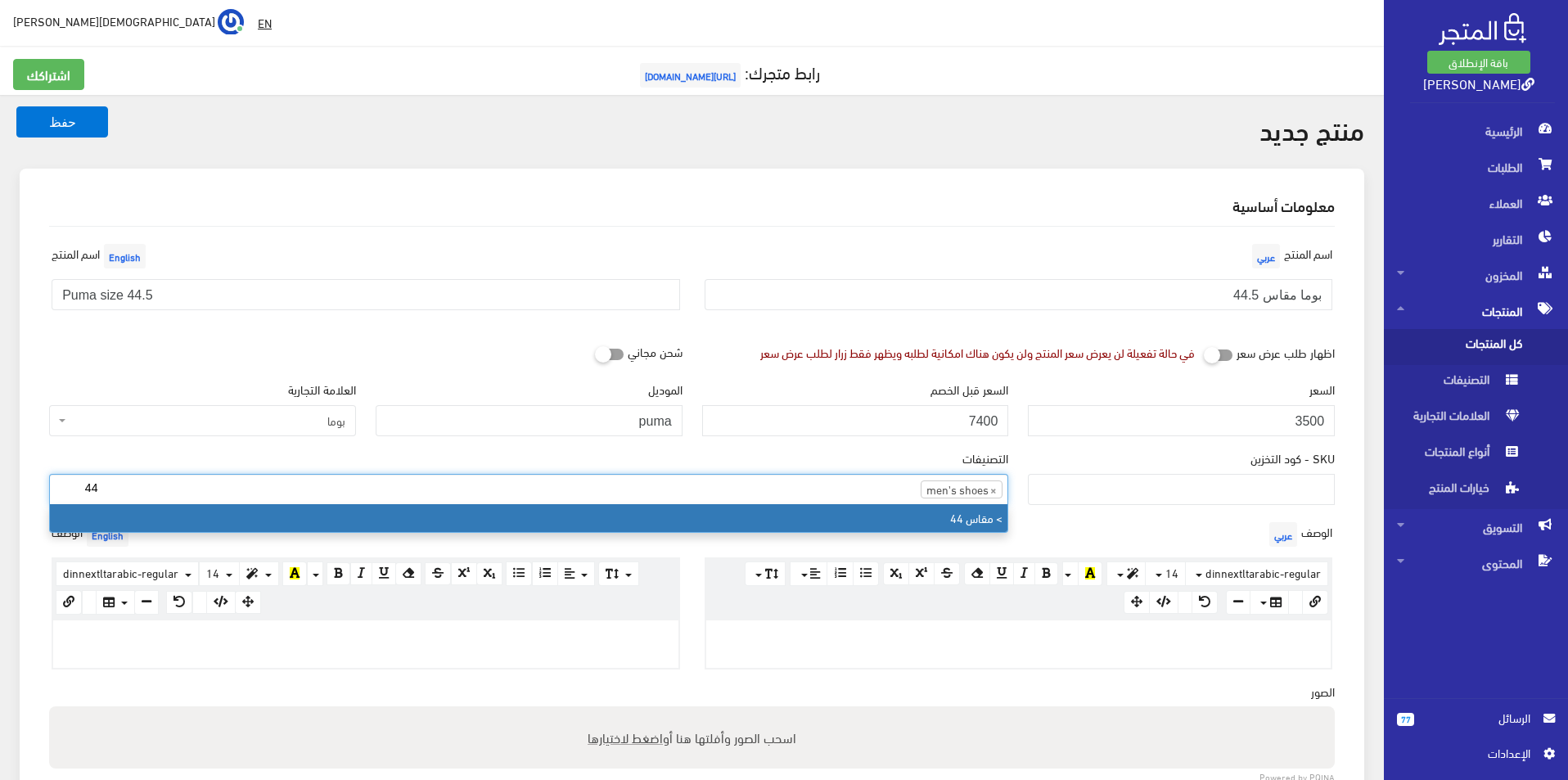
type input "44"
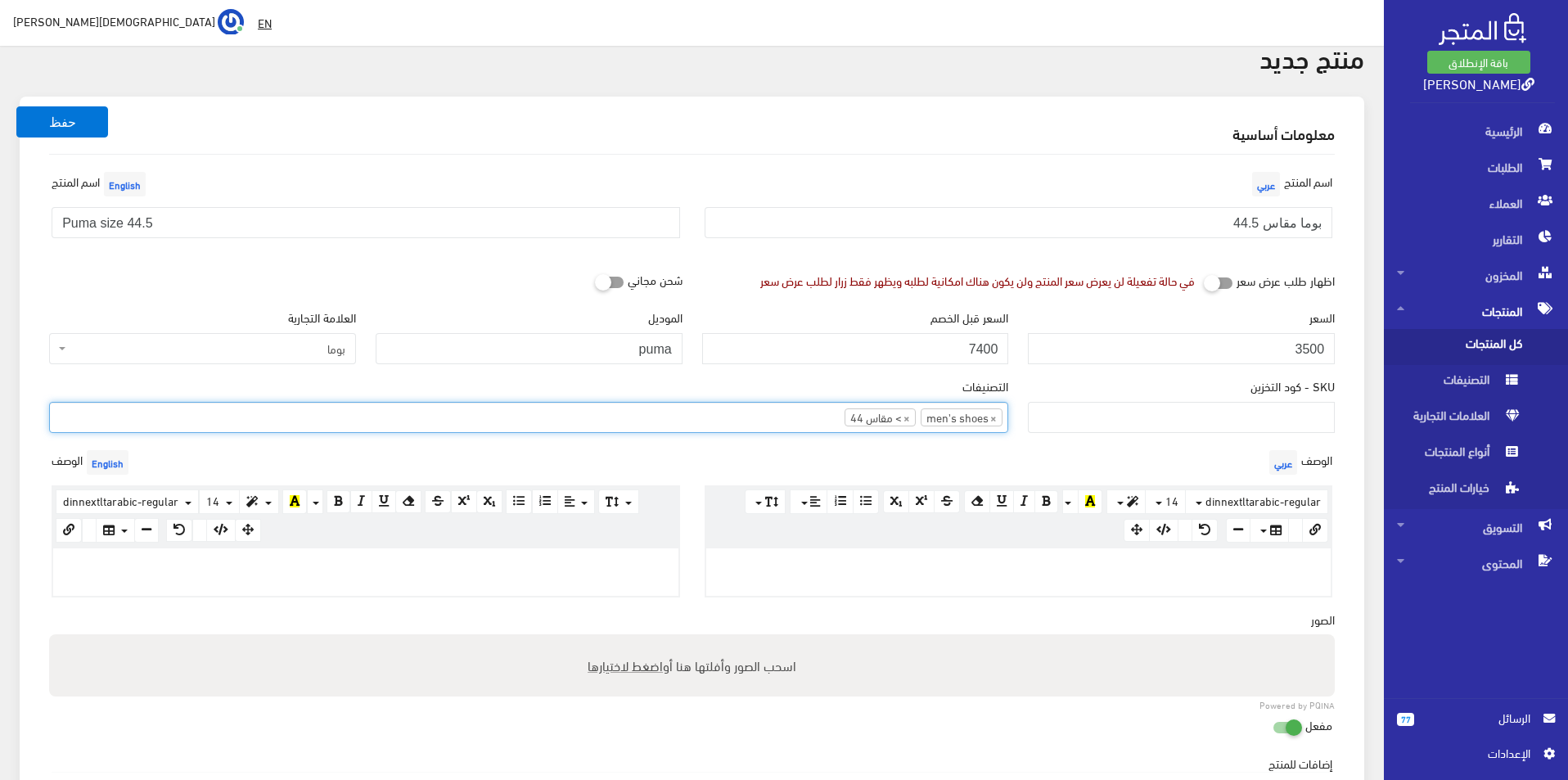
scroll to position [81, 0]
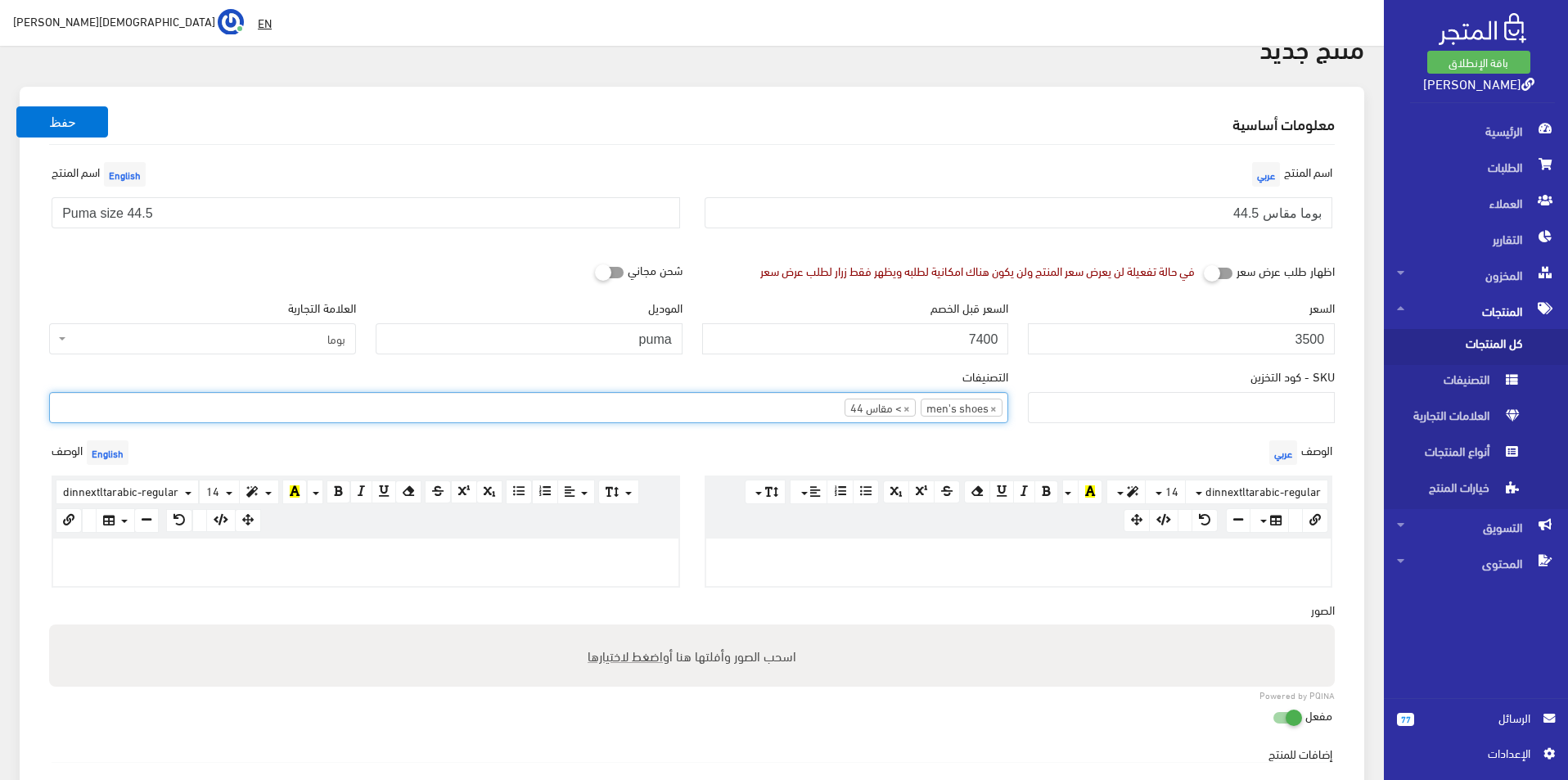
click at [485, 576] on div at bounding box center [366, 562] width 625 height 48
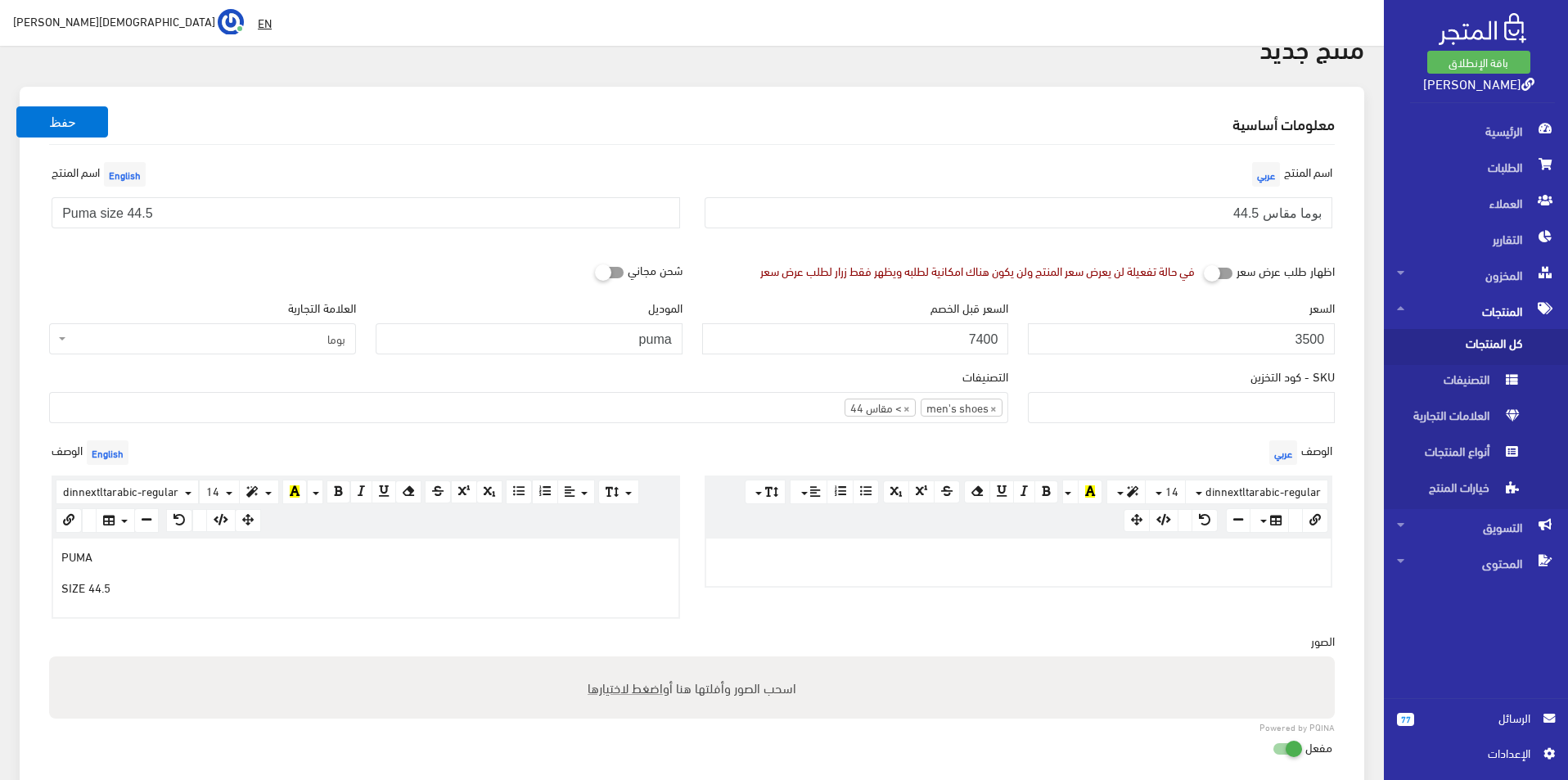
click at [870, 580] on div at bounding box center [1019, 562] width 625 height 48
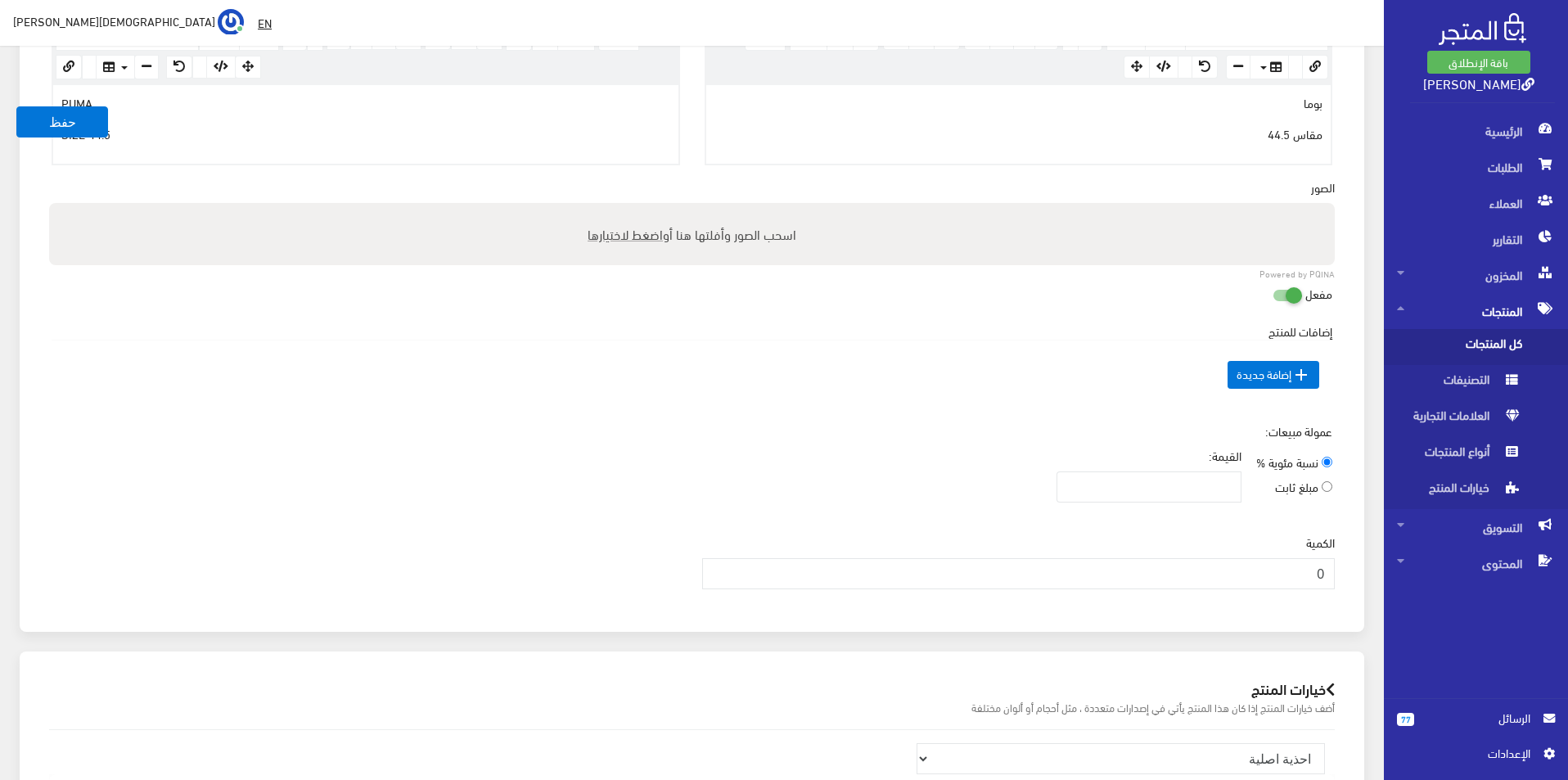
scroll to position [573, 0]
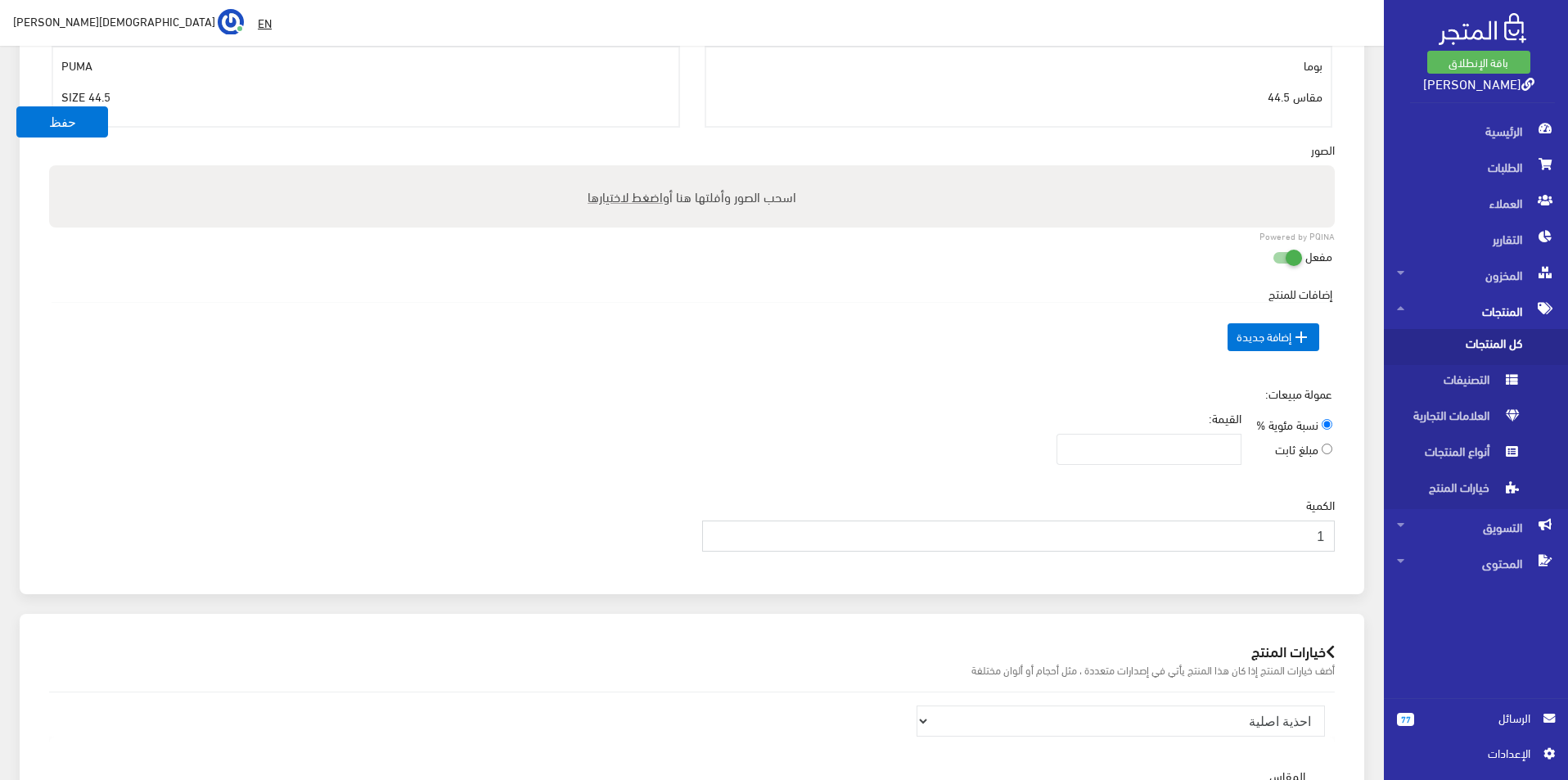
type input "1"
click at [718, 532] on input "1" at bounding box center [1019, 536] width 634 height 31
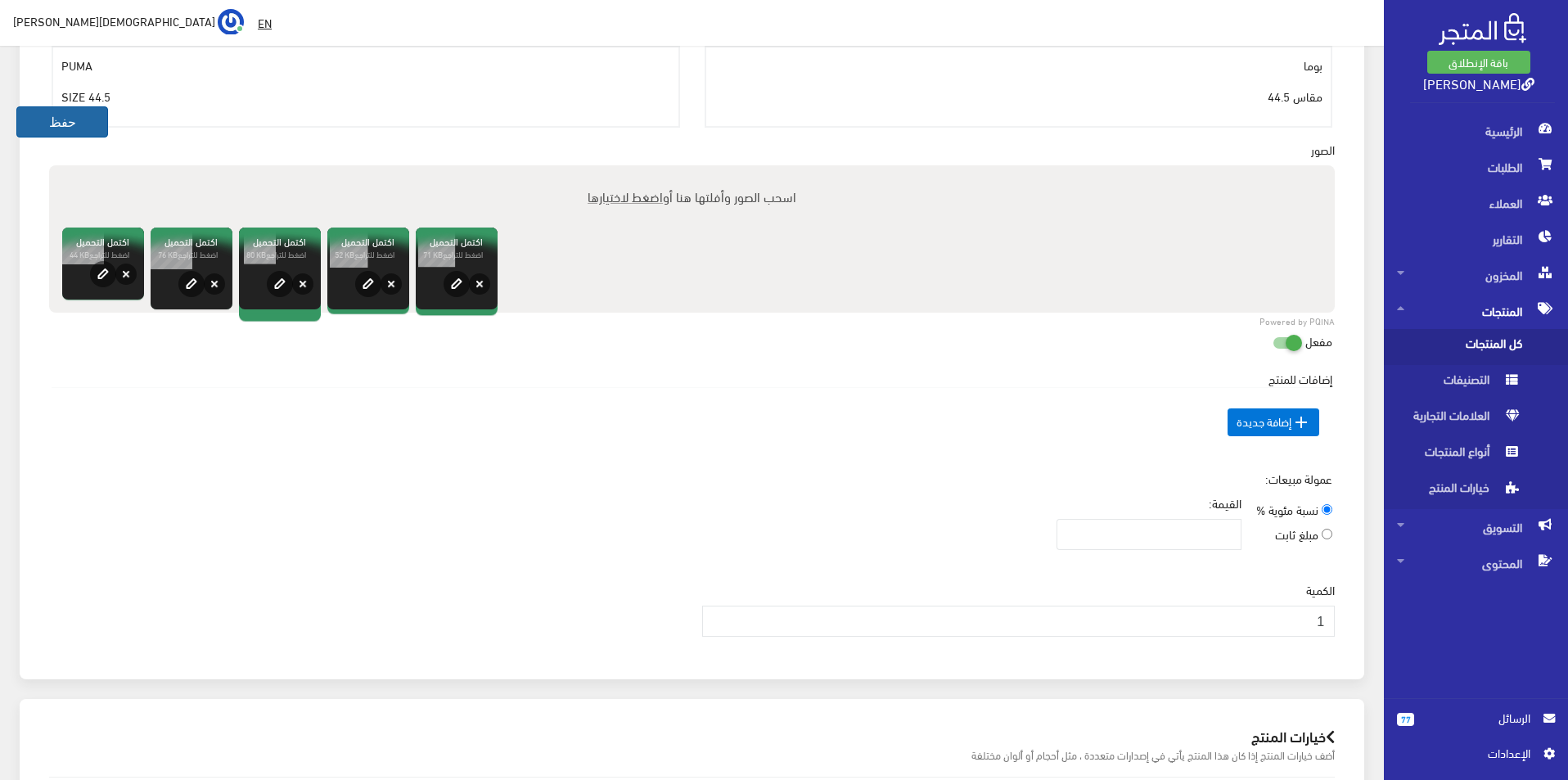
click at [46, 113] on button "حفظ" at bounding box center [62, 121] width 91 height 31
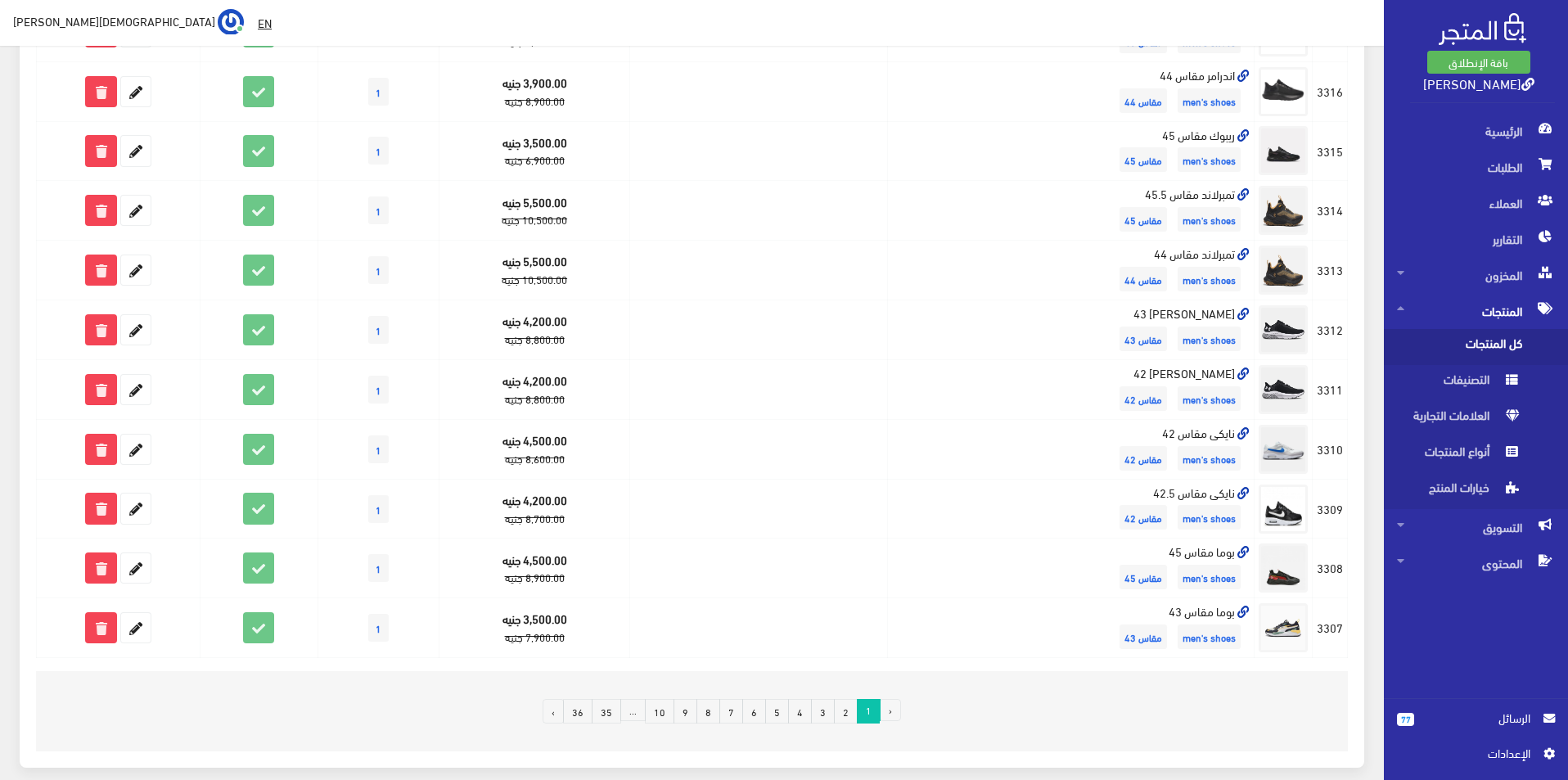
scroll to position [927, 0]
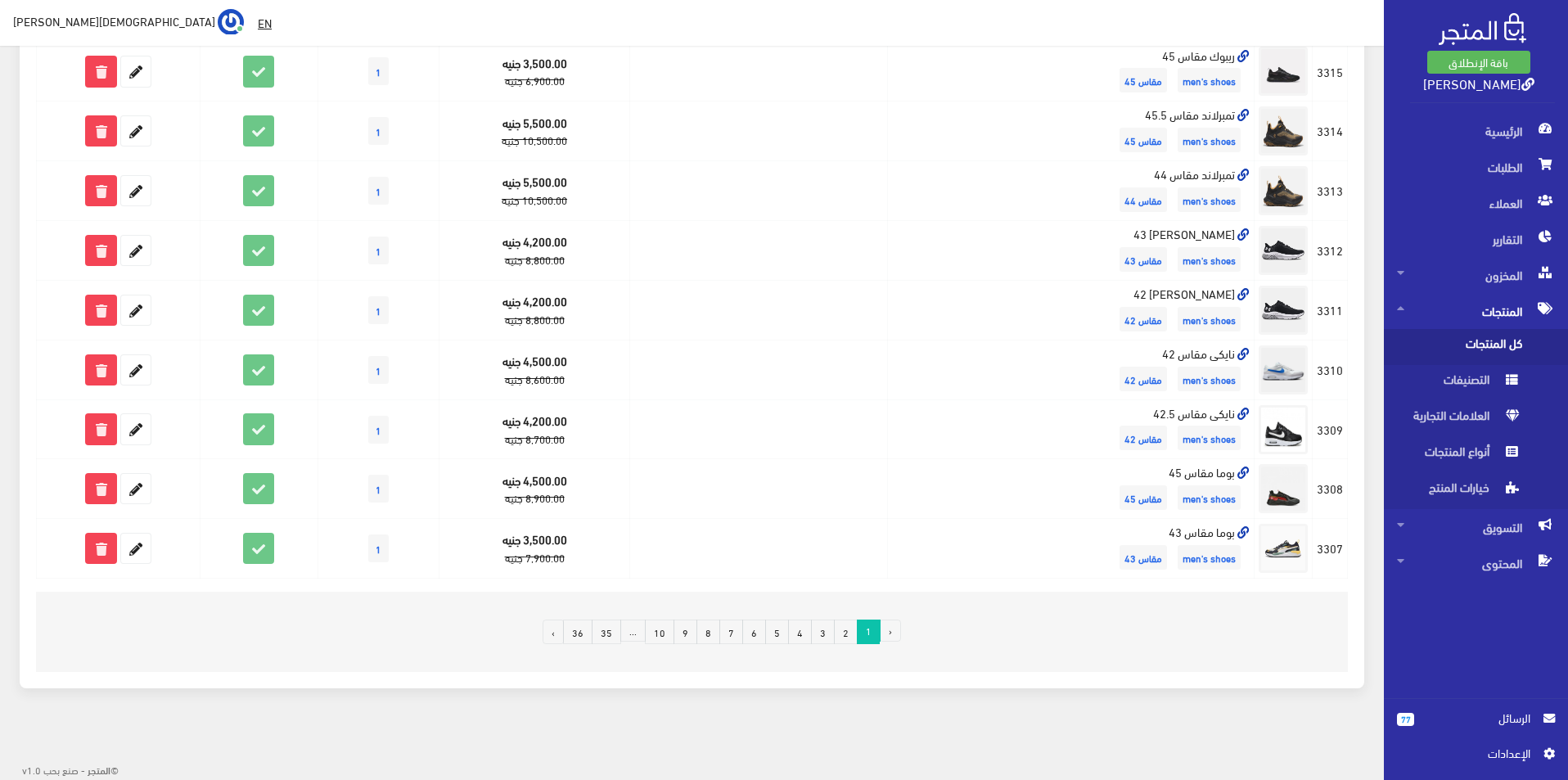
click at [852, 631] on link "2" at bounding box center [846, 632] width 24 height 25
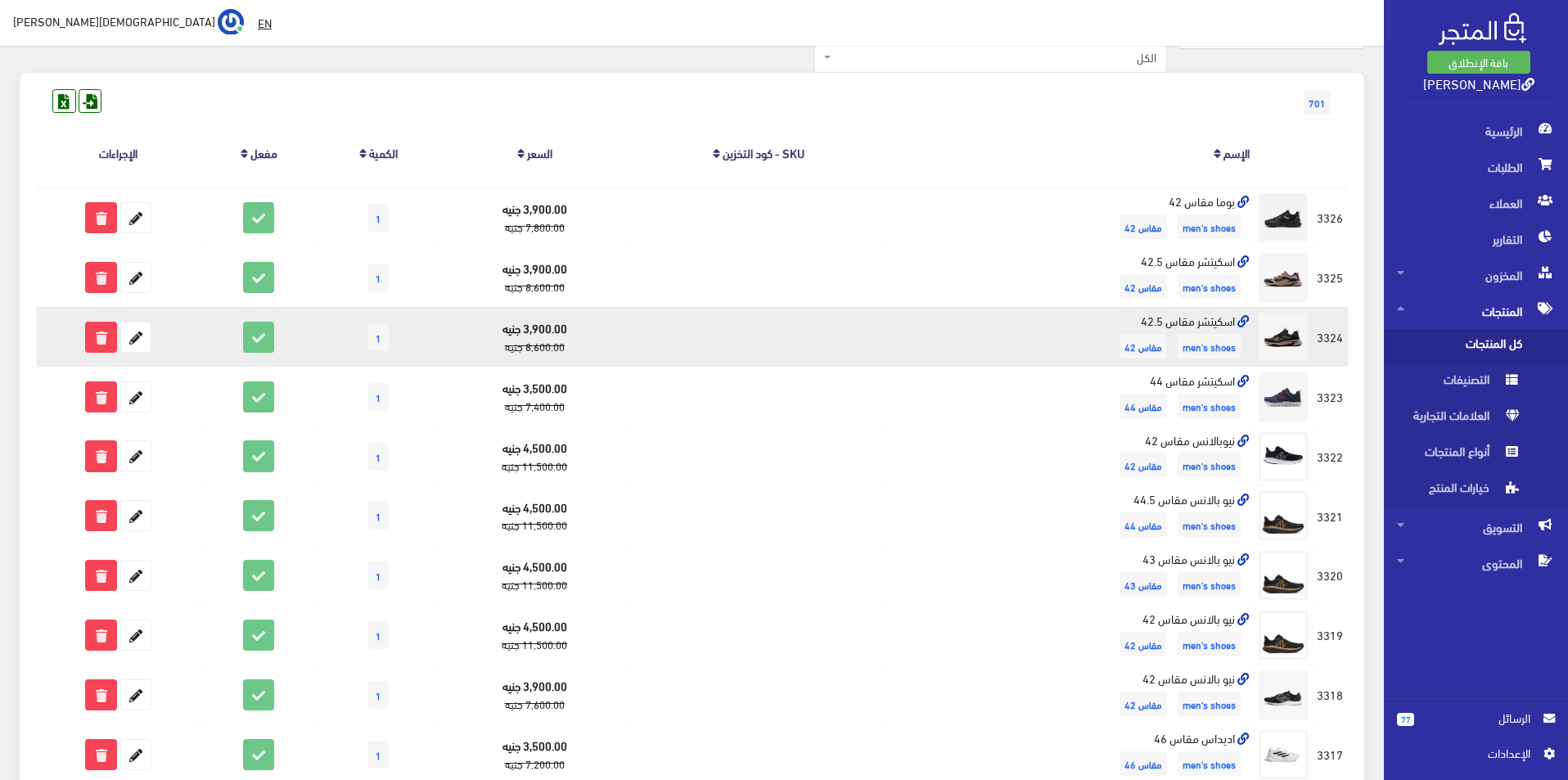
scroll to position [0, 0]
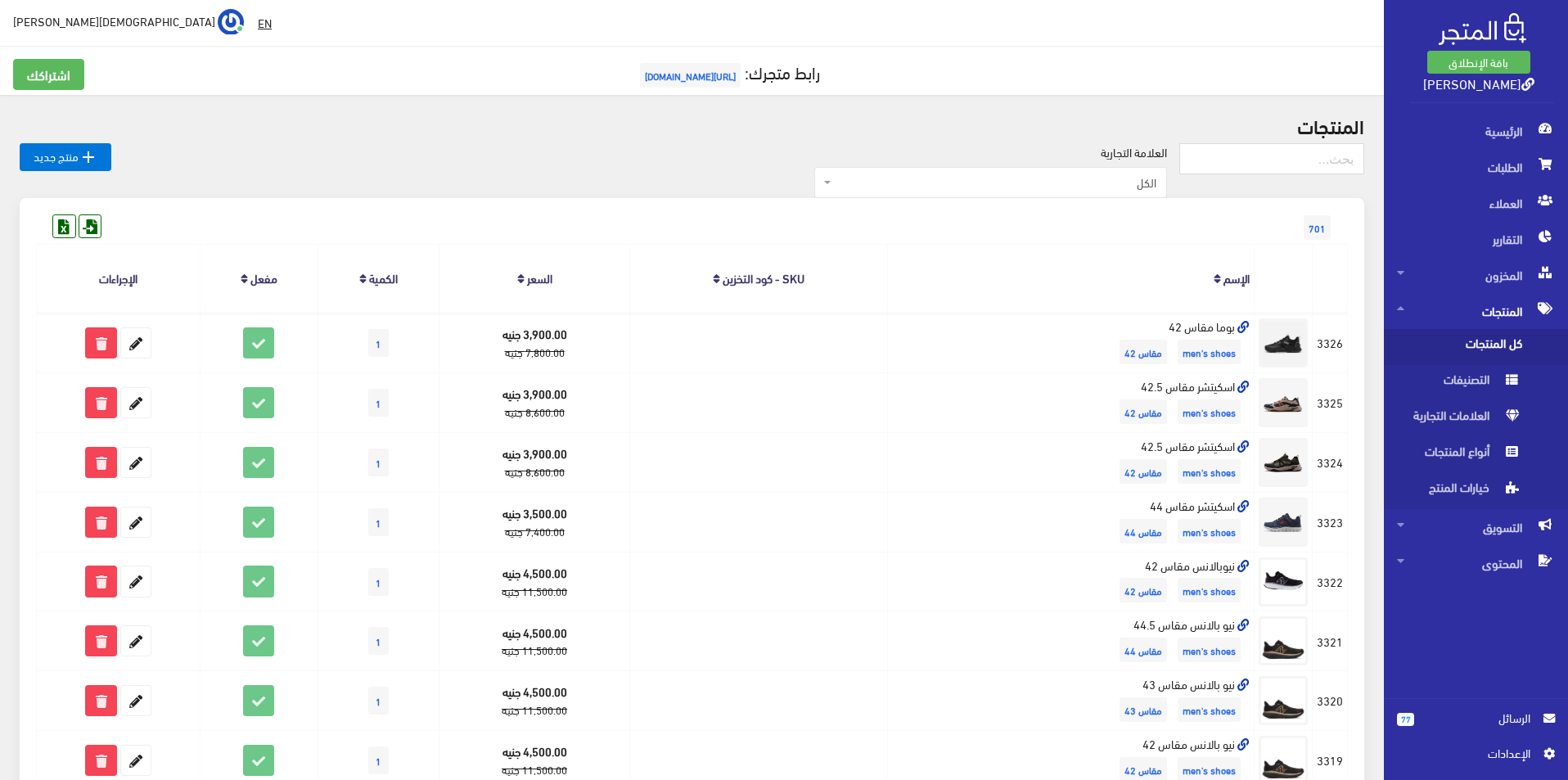
click at [68, 148] on link " منتج جديد" at bounding box center [66, 157] width 91 height 28
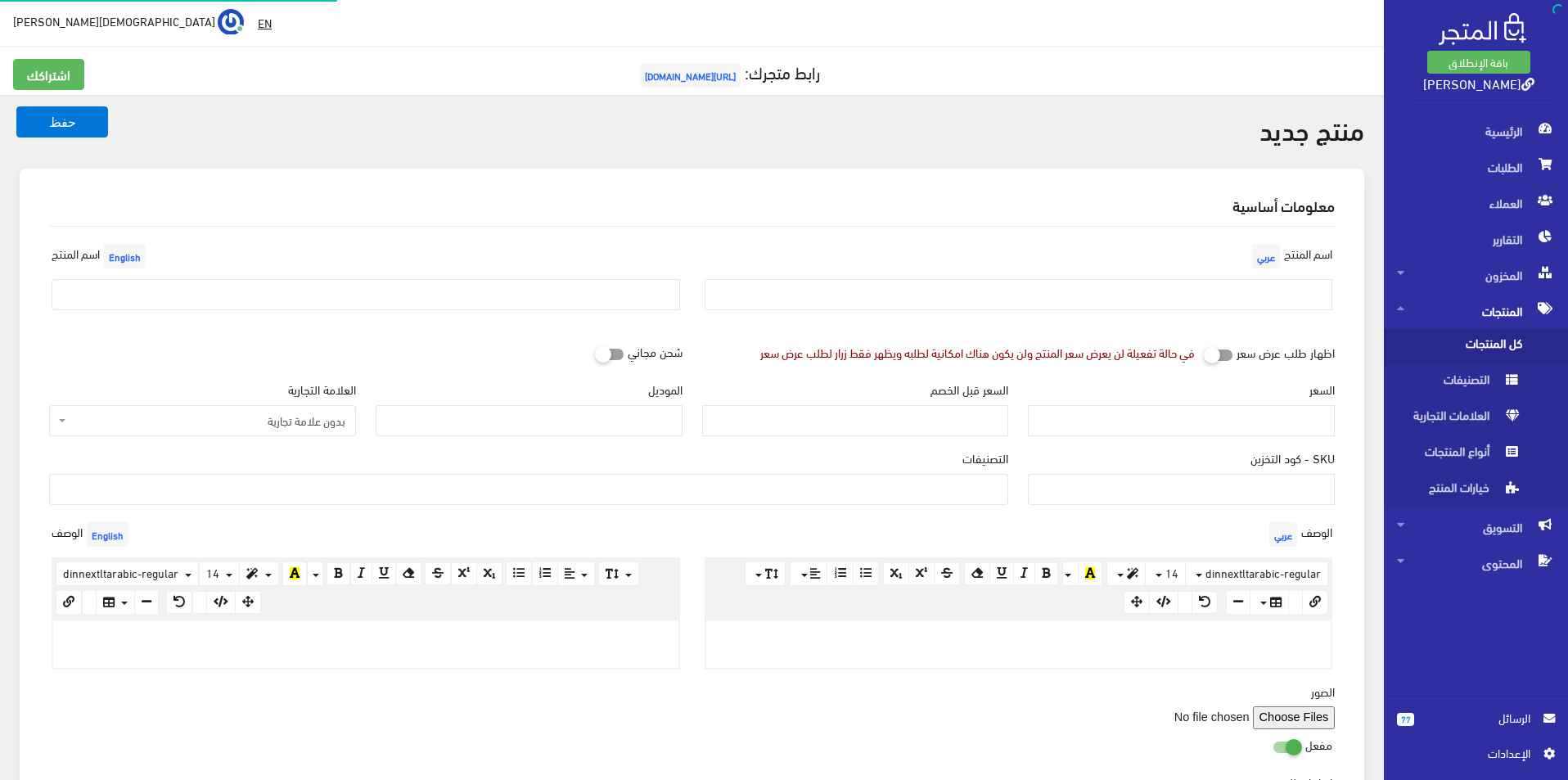
select select
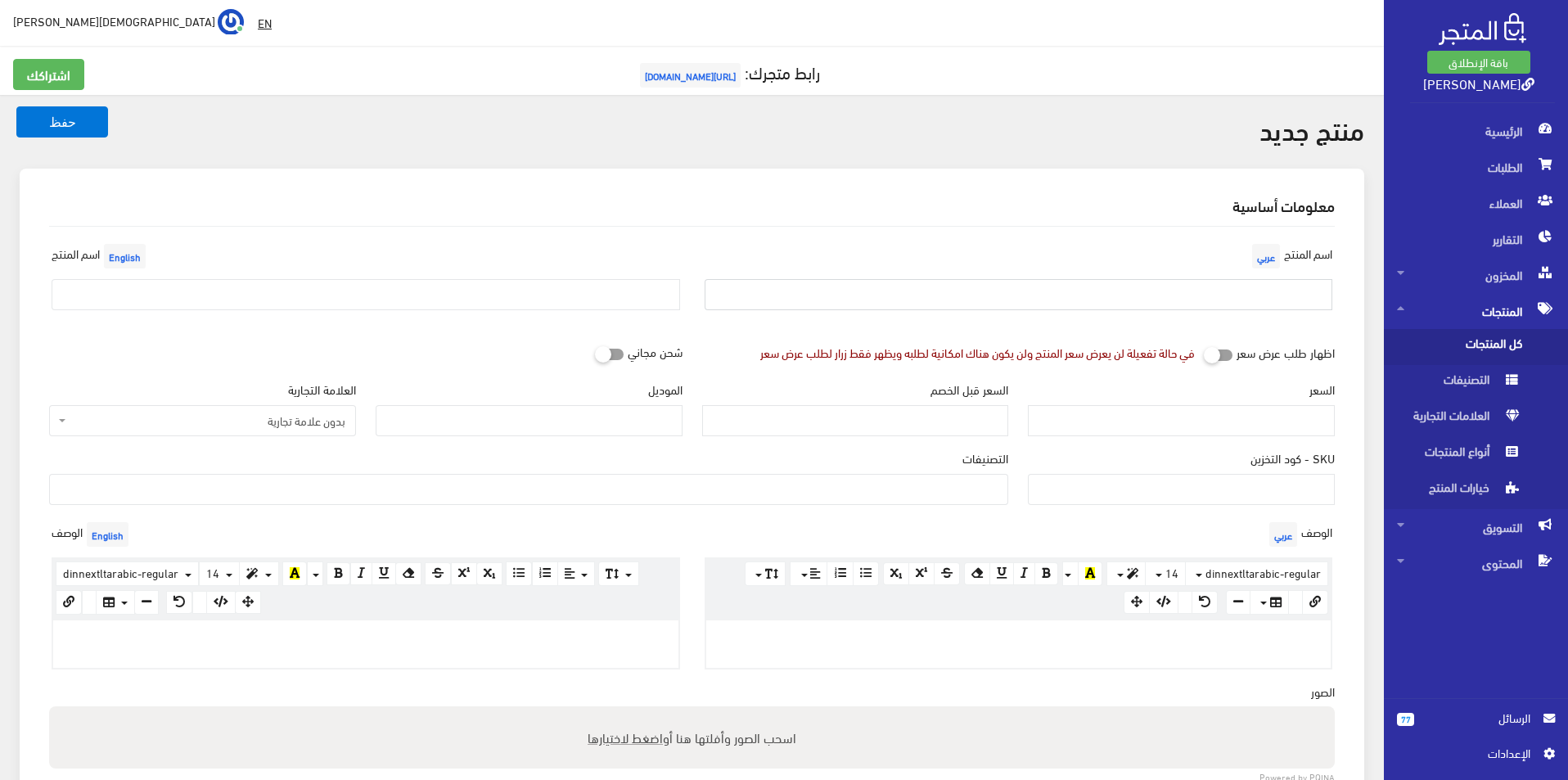
click at [1149, 283] on input "text" at bounding box center [1019, 294] width 629 height 31
type input "بوما مقاس 42"
click at [547, 303] on input "text" at bounding box center [366, 294] width 629 height 31
type input "Puma size 42"
click at [248, 421] on span "بدون علامة تجارية" at bounding box center [208, 420] width 276 height 16
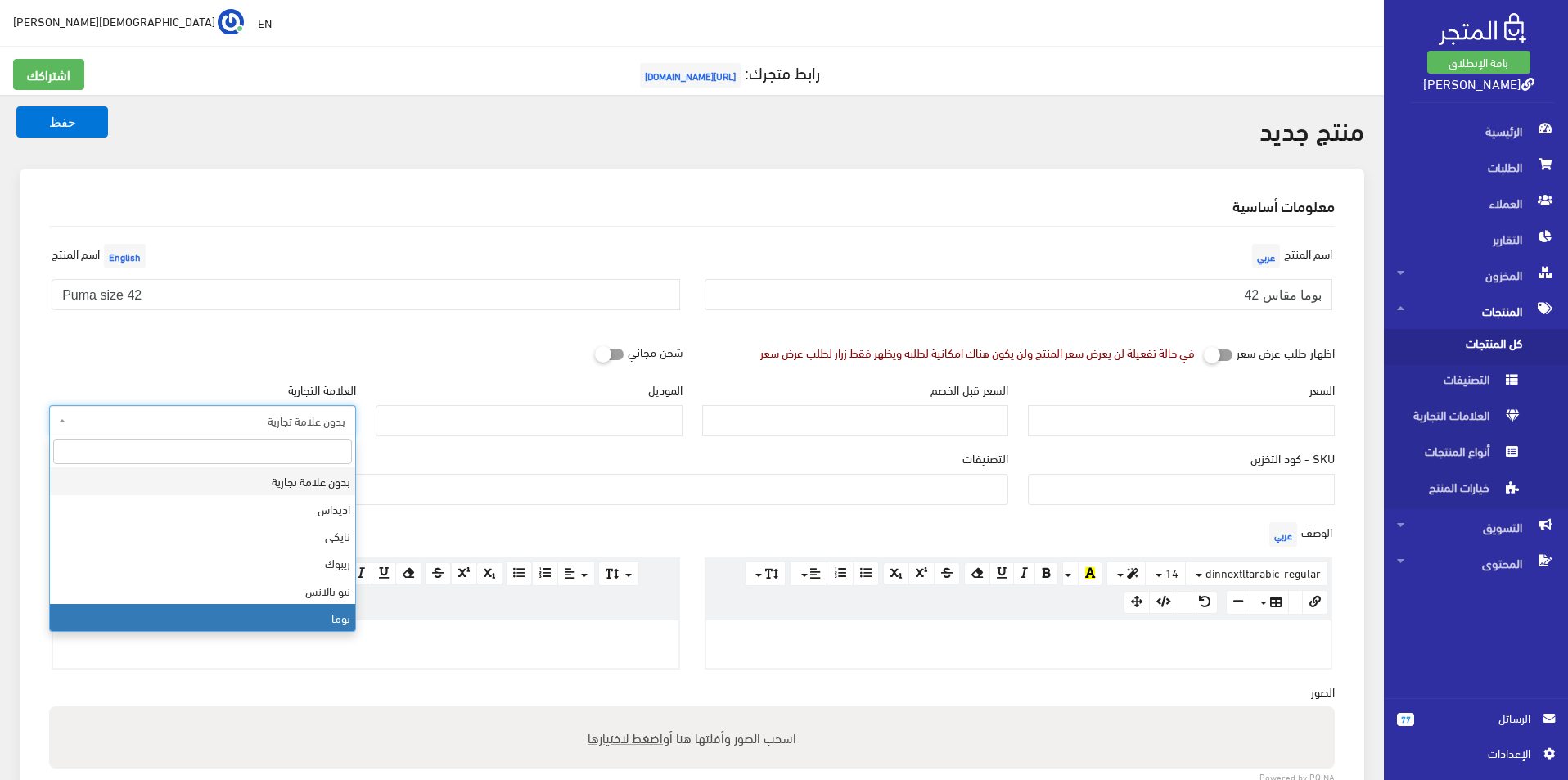
select select "7"
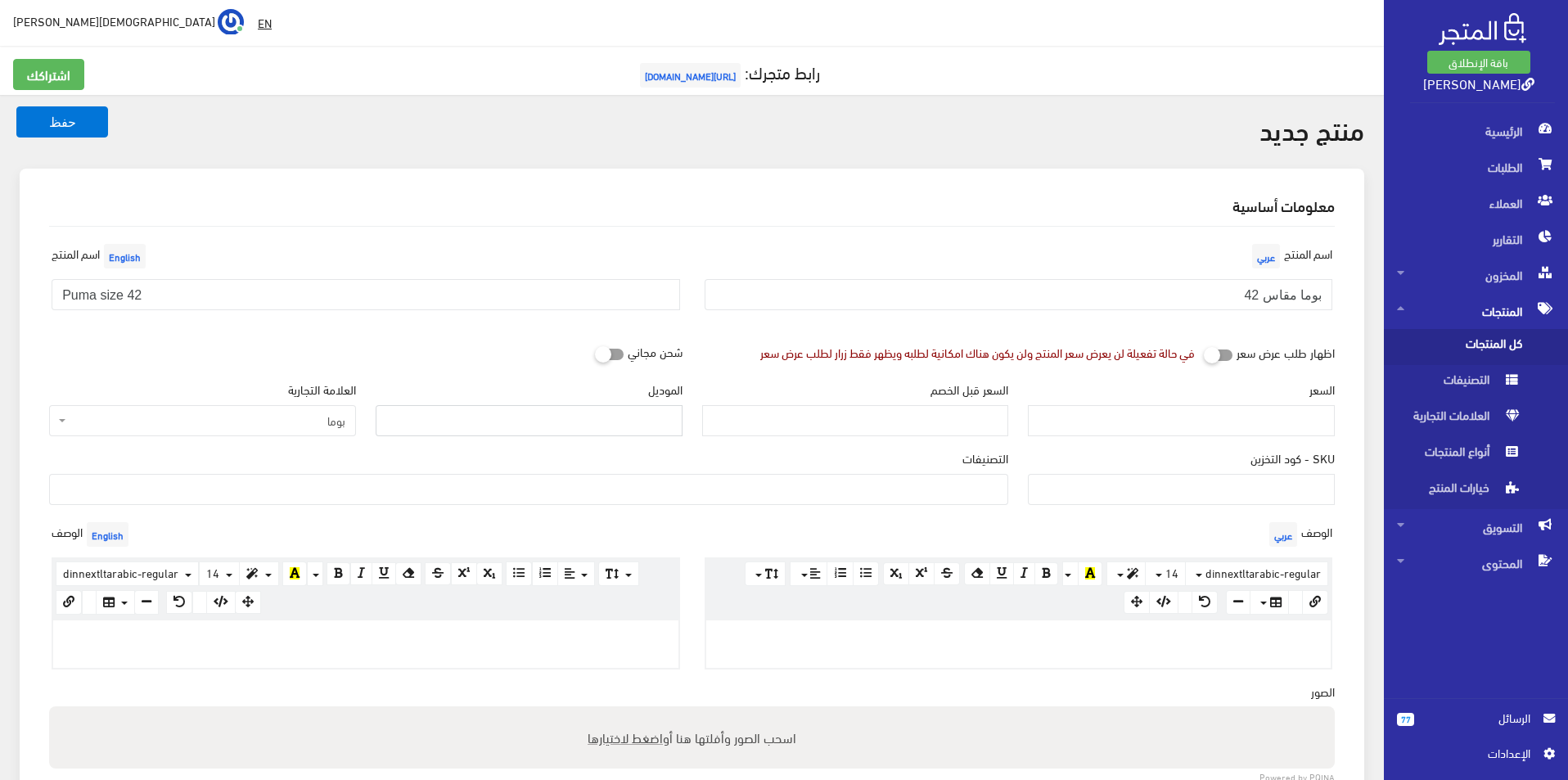
drag, startPoint x: 587, startPoint y: 420, endPoint x: 509, endPoint y: 438, distance: 80.0
click at [587, 420] on input "الموديل" at bounding box center [529, 420] width 307 height 31
type input "puma"
click at [1072, 419] on input "السعر" at bounding box center [1181, 420] width 307 height 31
type input "3500"
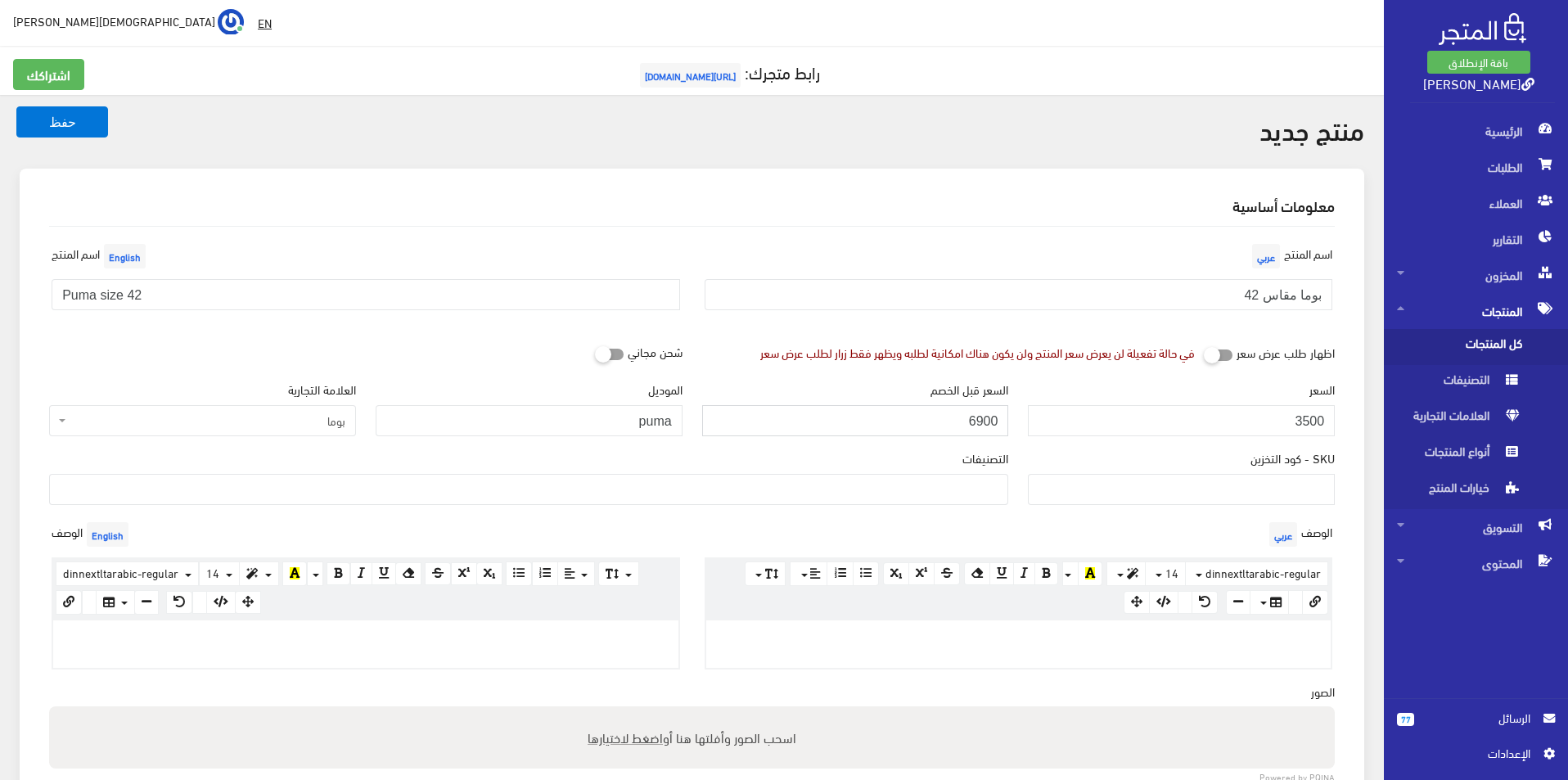
type input "6900"
click at [973, 478] on ul at bounding box center [529, 488] width 958 height 26
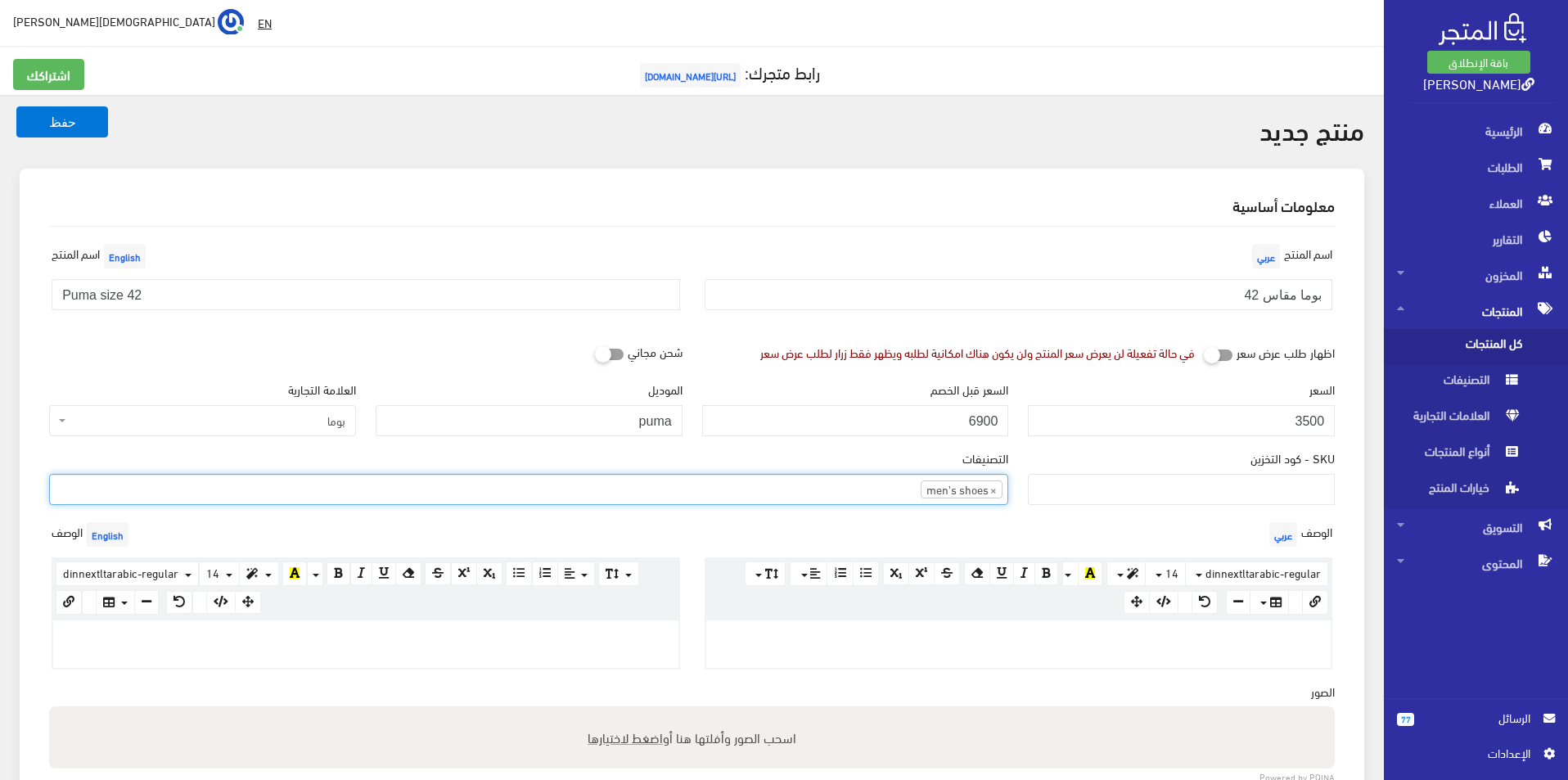
select select "5"
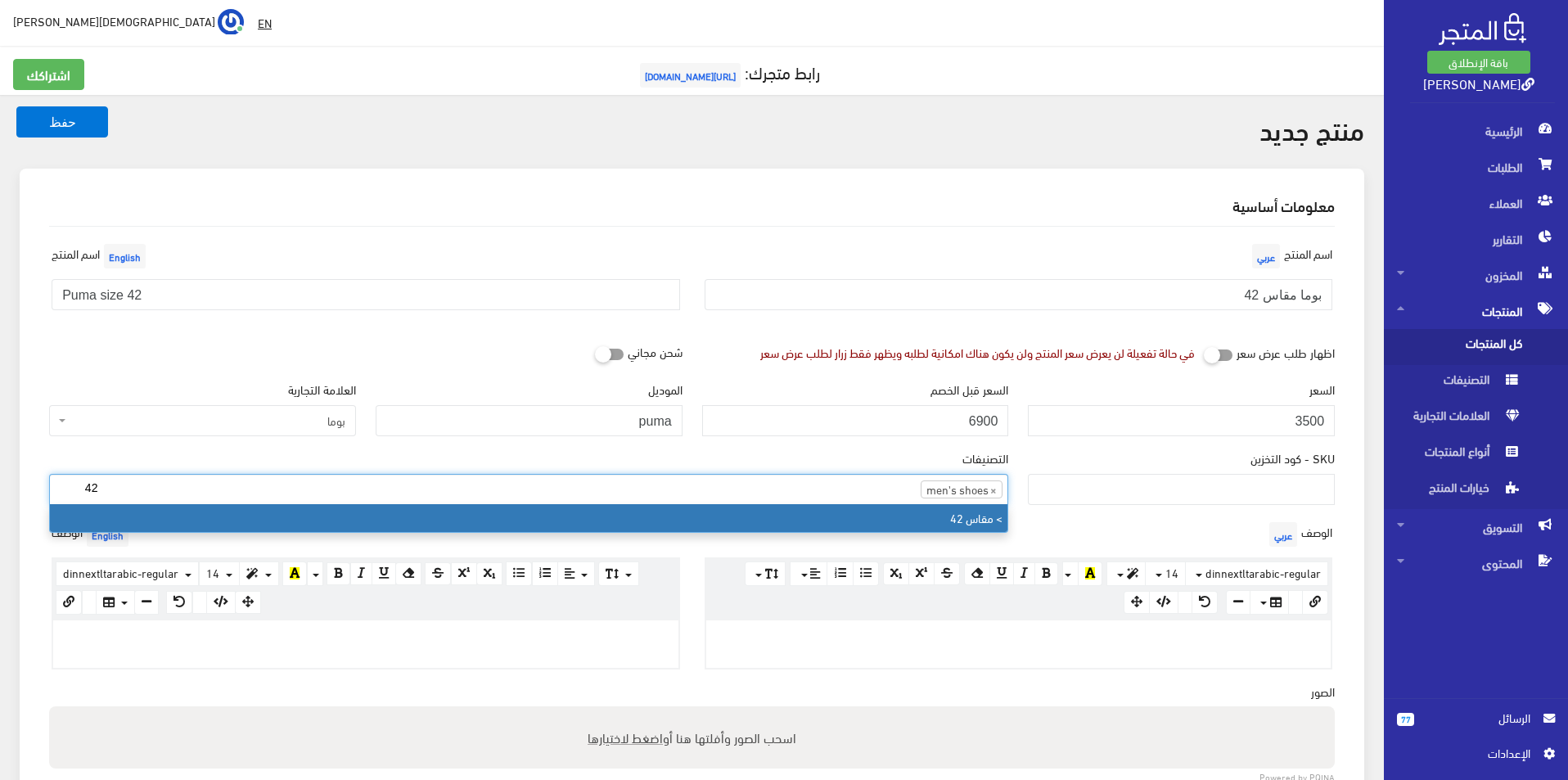
type input "42"
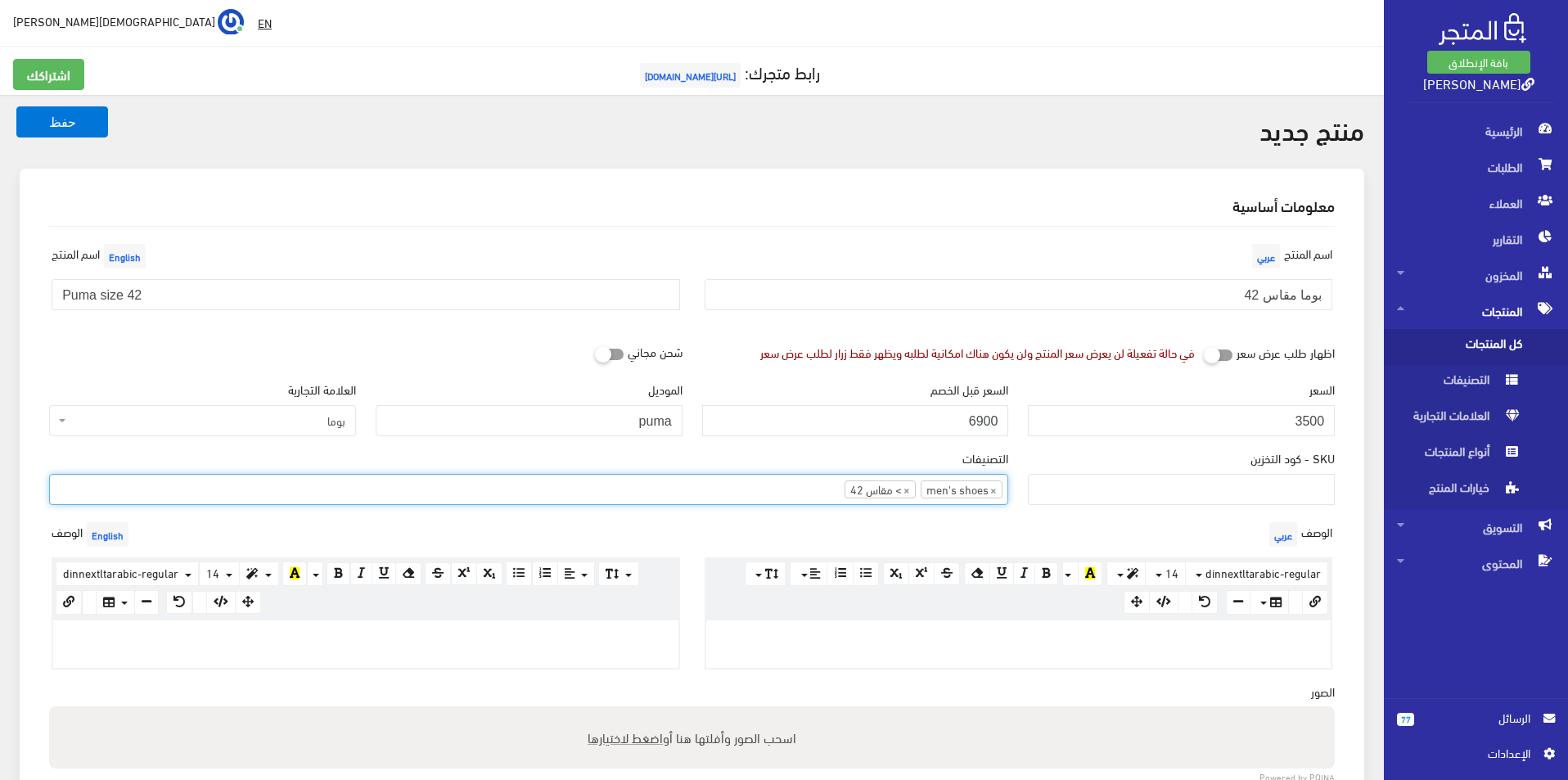
scroll to position [164, 0]
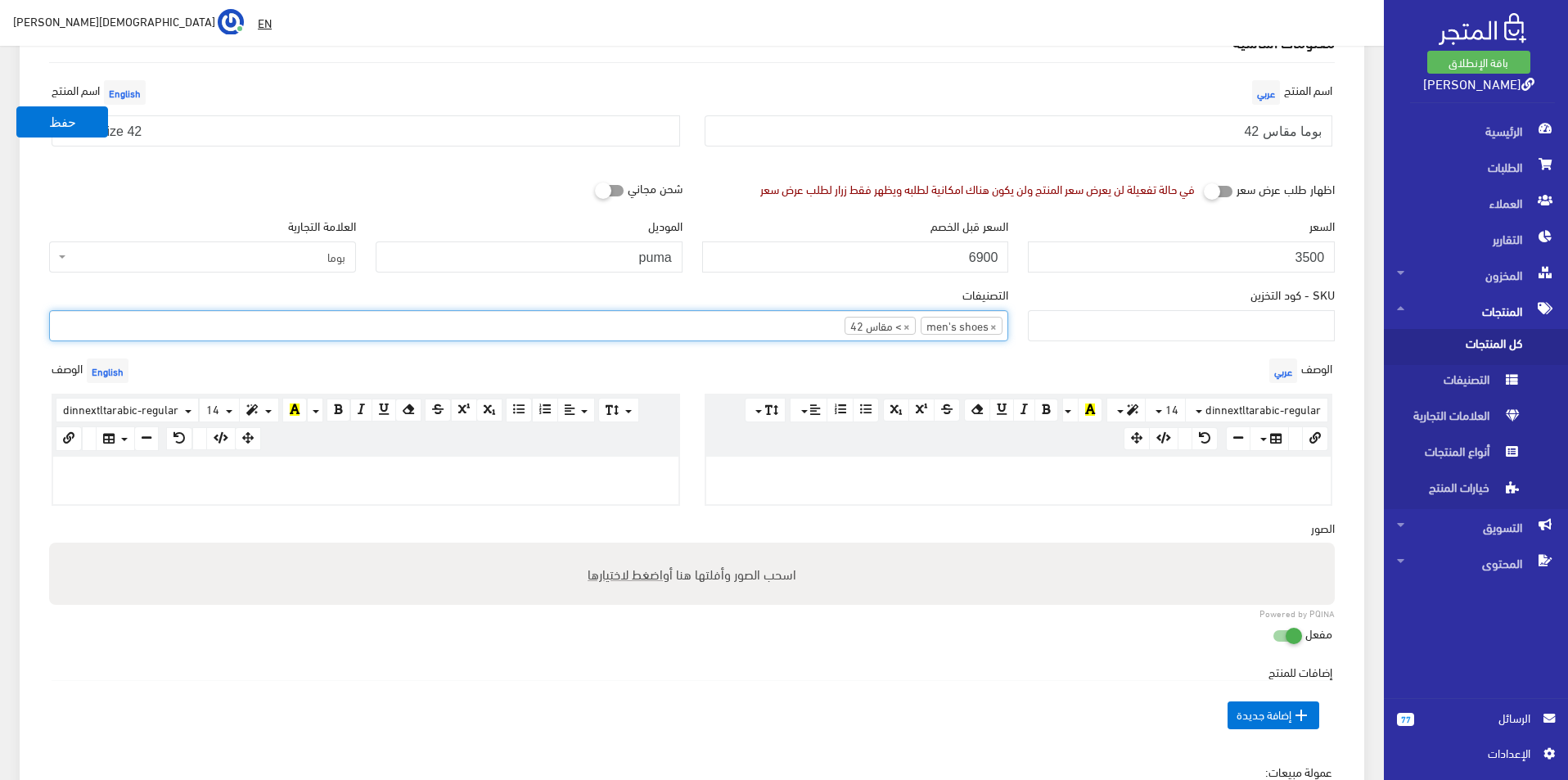
click at [543, 476] on p at bounding box center [366, 474] width 609 height 18
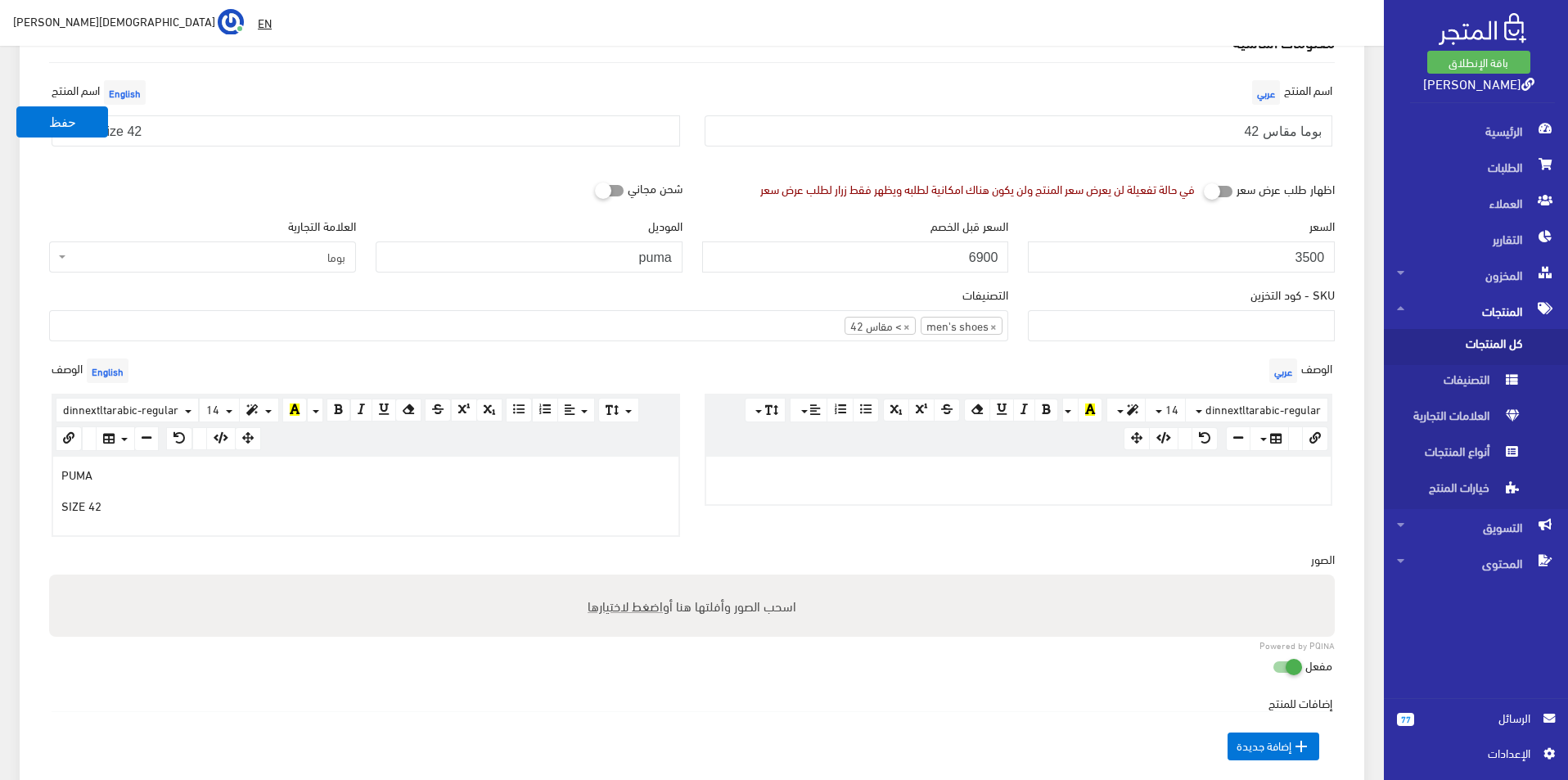
click at [1201, 495] on div at bounding box center [1019, 481] width 625 height 48
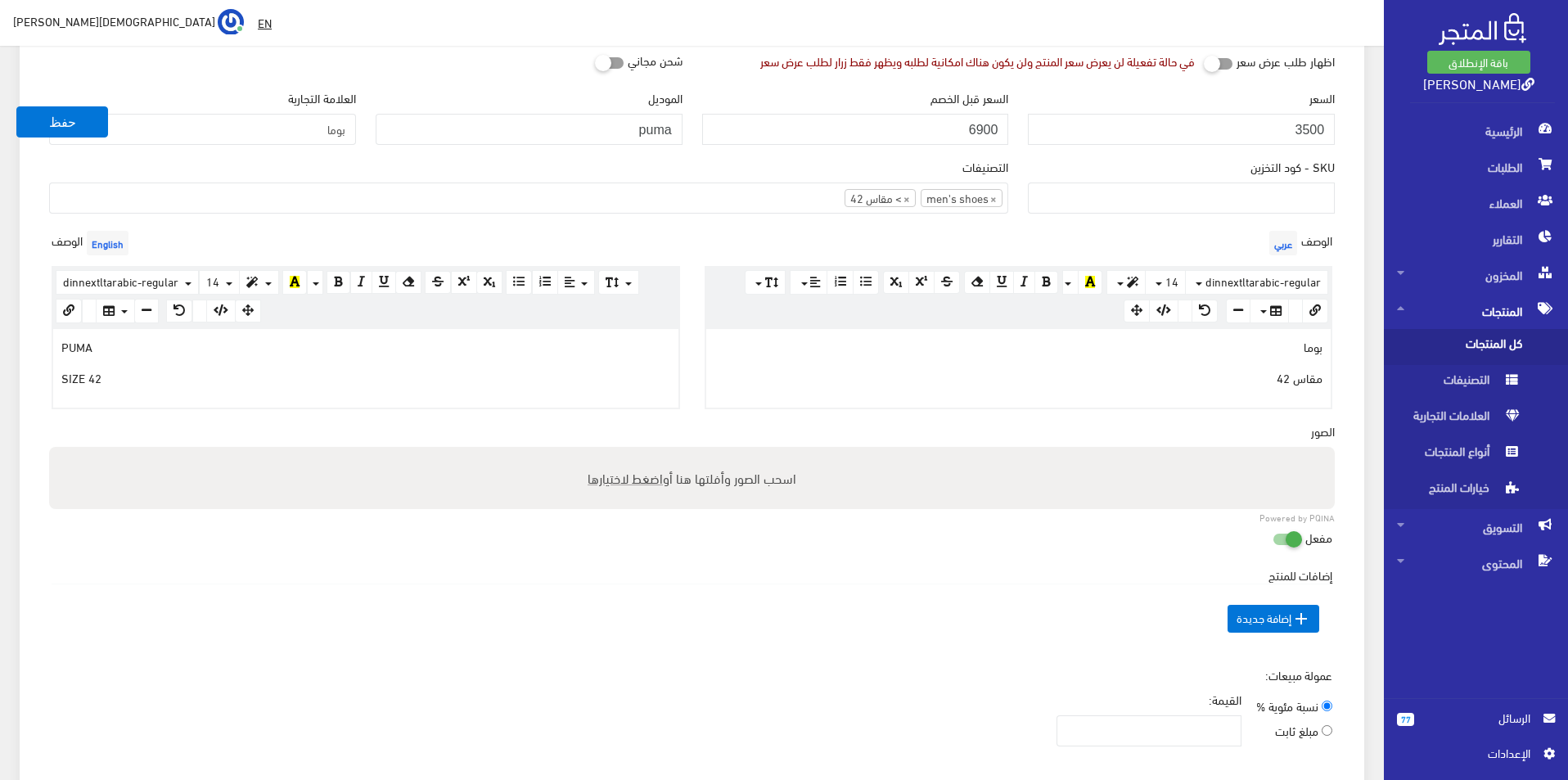
scroll to position [409, 0]
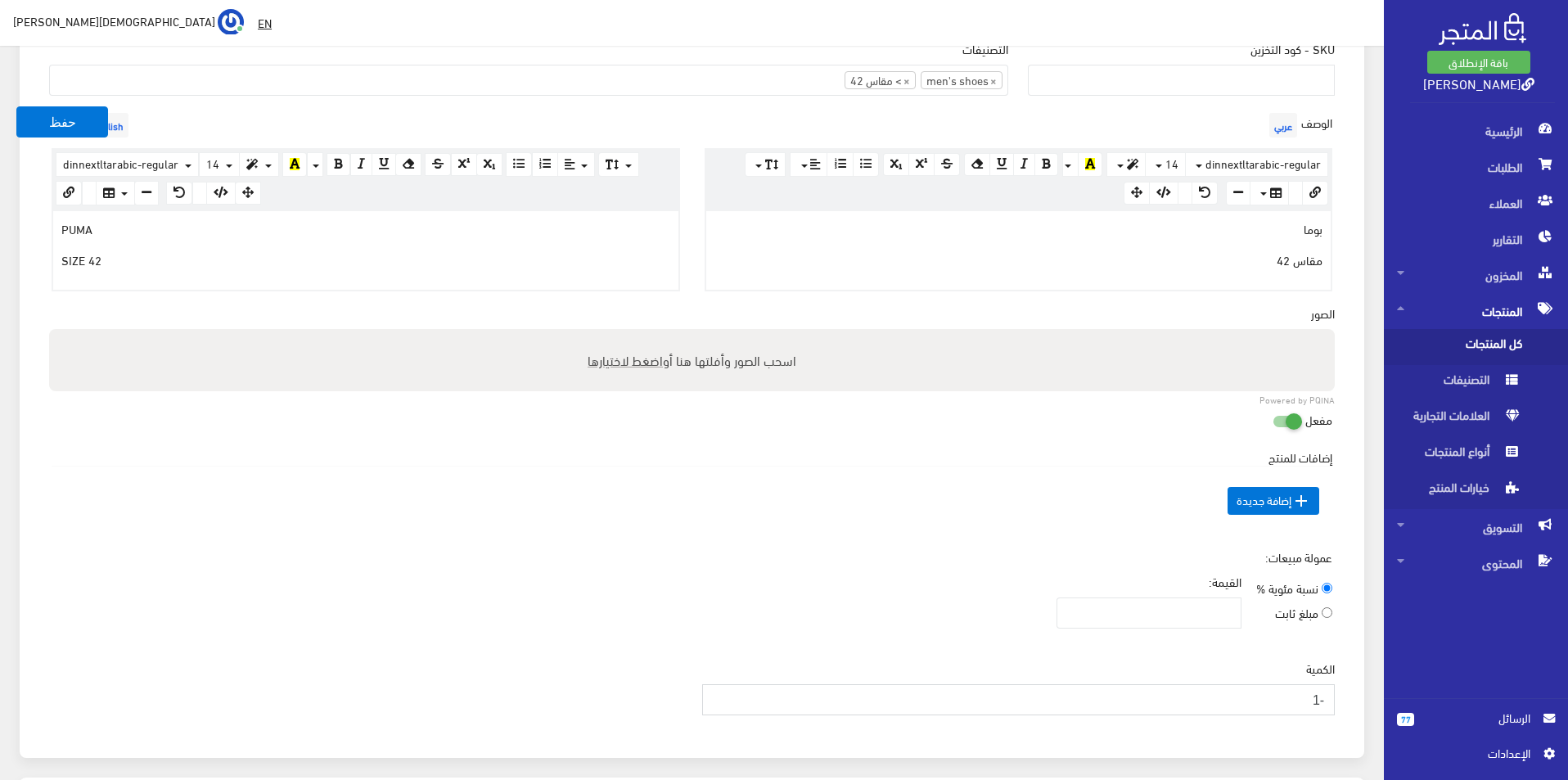
click at [719, 699] on input "-1" at bounding box center [1019, 700] width 634 height 31
click at [719, 690] on input "0" at bounding box center [1019, 700] width 634 height 31
type input "1"
click at [719, 690] on input "1" at bounding box center [1019, 700] width 634 height 31
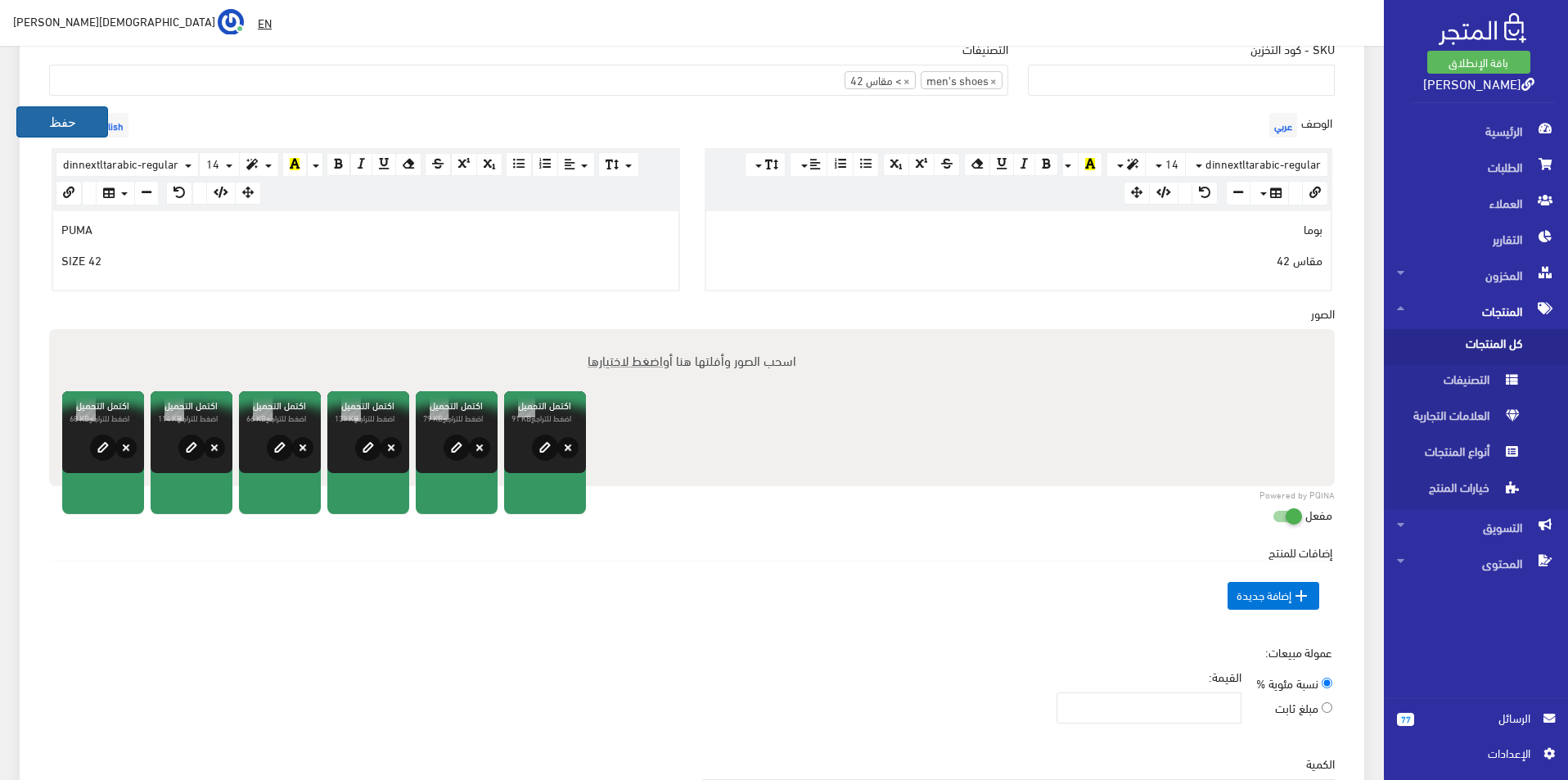
click at [48, 118] on button "حفظ" at bounding box center [62, 121] width 91 height 31
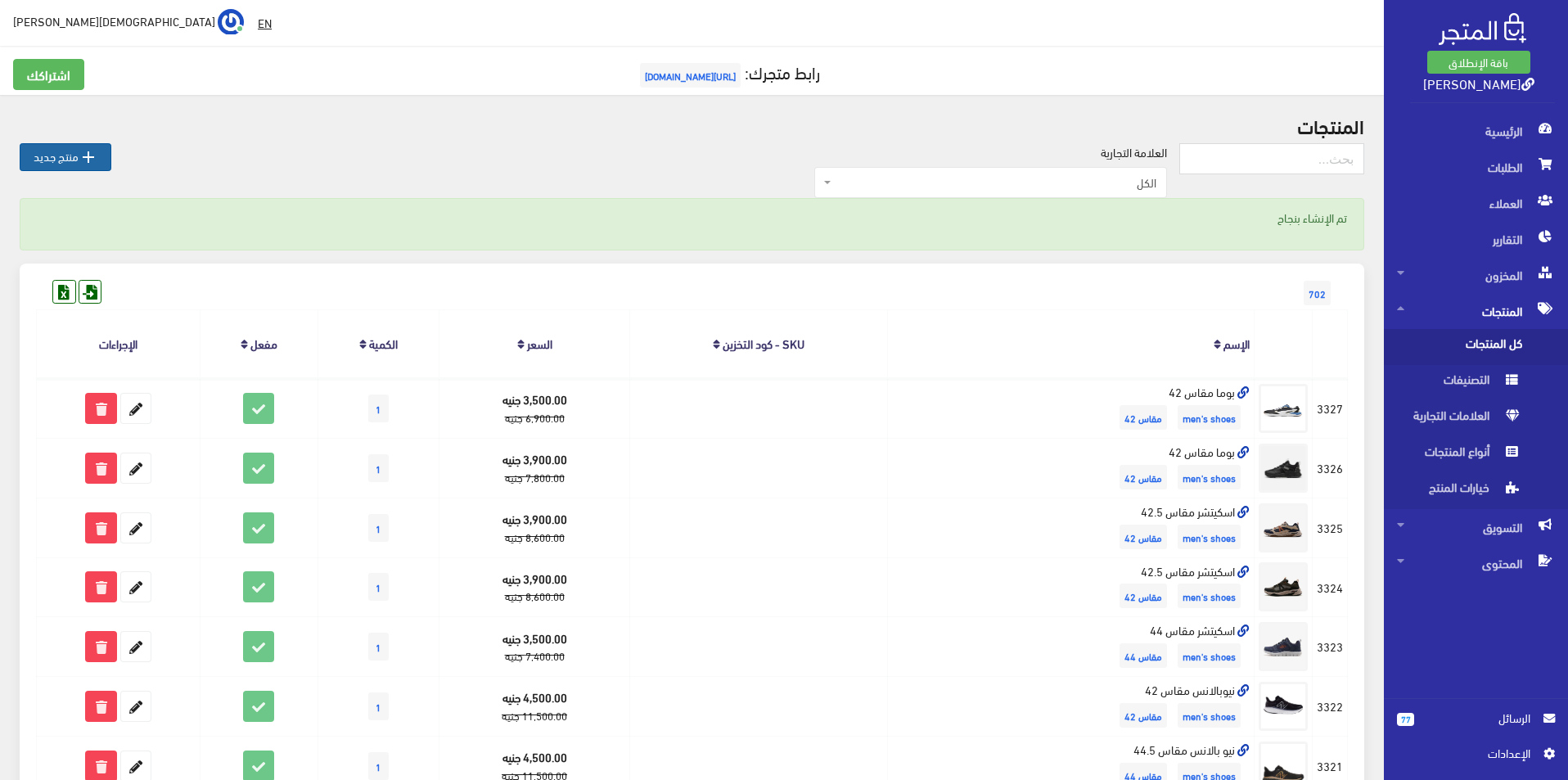
click at [87, 145] on link " منتج جديد" at bounding box center [66, 157] width 91 height 28
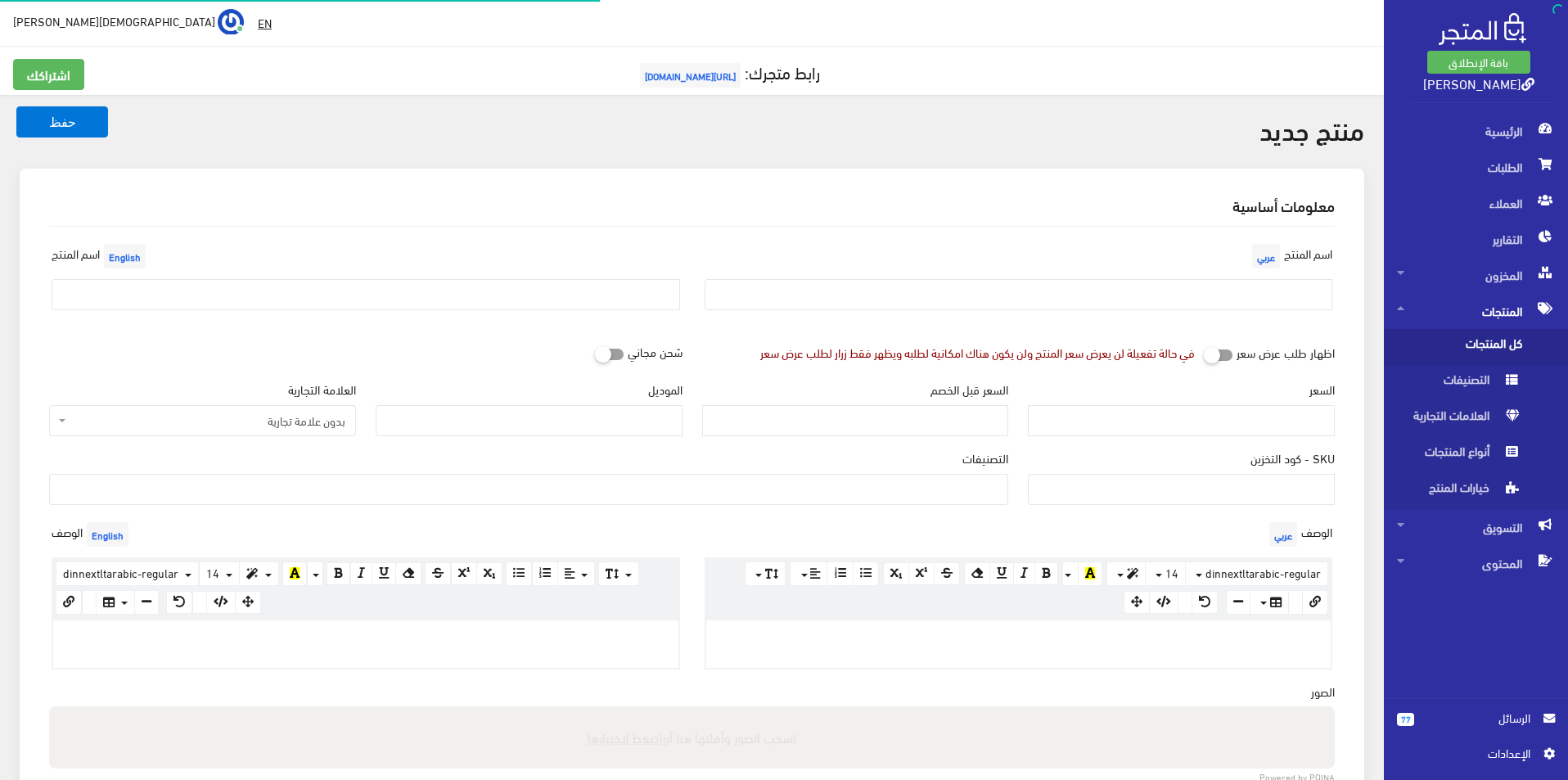
select select
click at [1103, 310] on input "text" at bounding box center [1019, 294] width 629 height 31
type input "بوما مقاس 42"
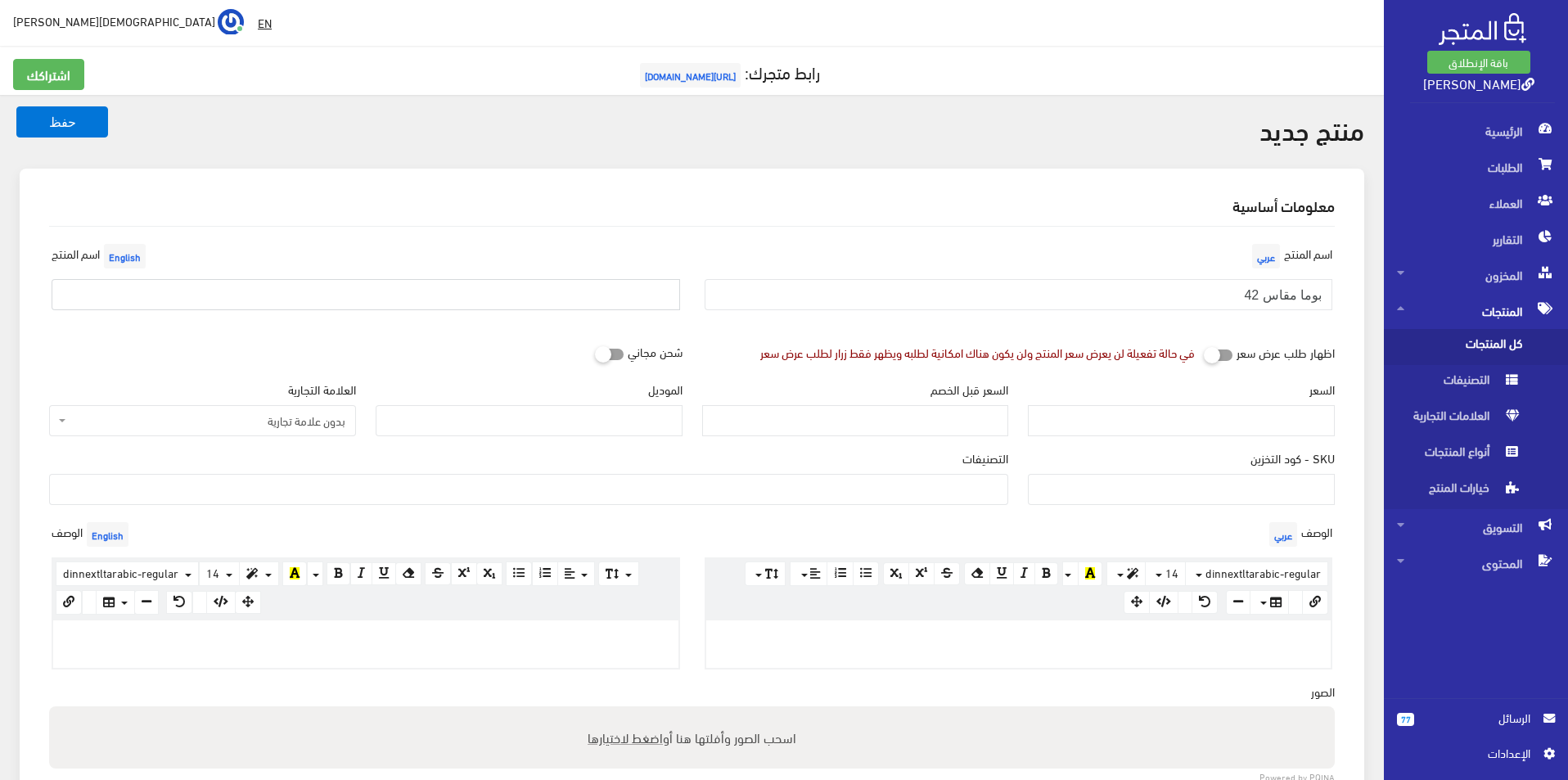
click at [280, 304] on input "text" at bounding box center [366, 294] width 629 height 31
type input "Puma size 42"
click at [243, 411] on span "بدون علامة تجارية" at bounding box center [202, 420] width 307 height 31
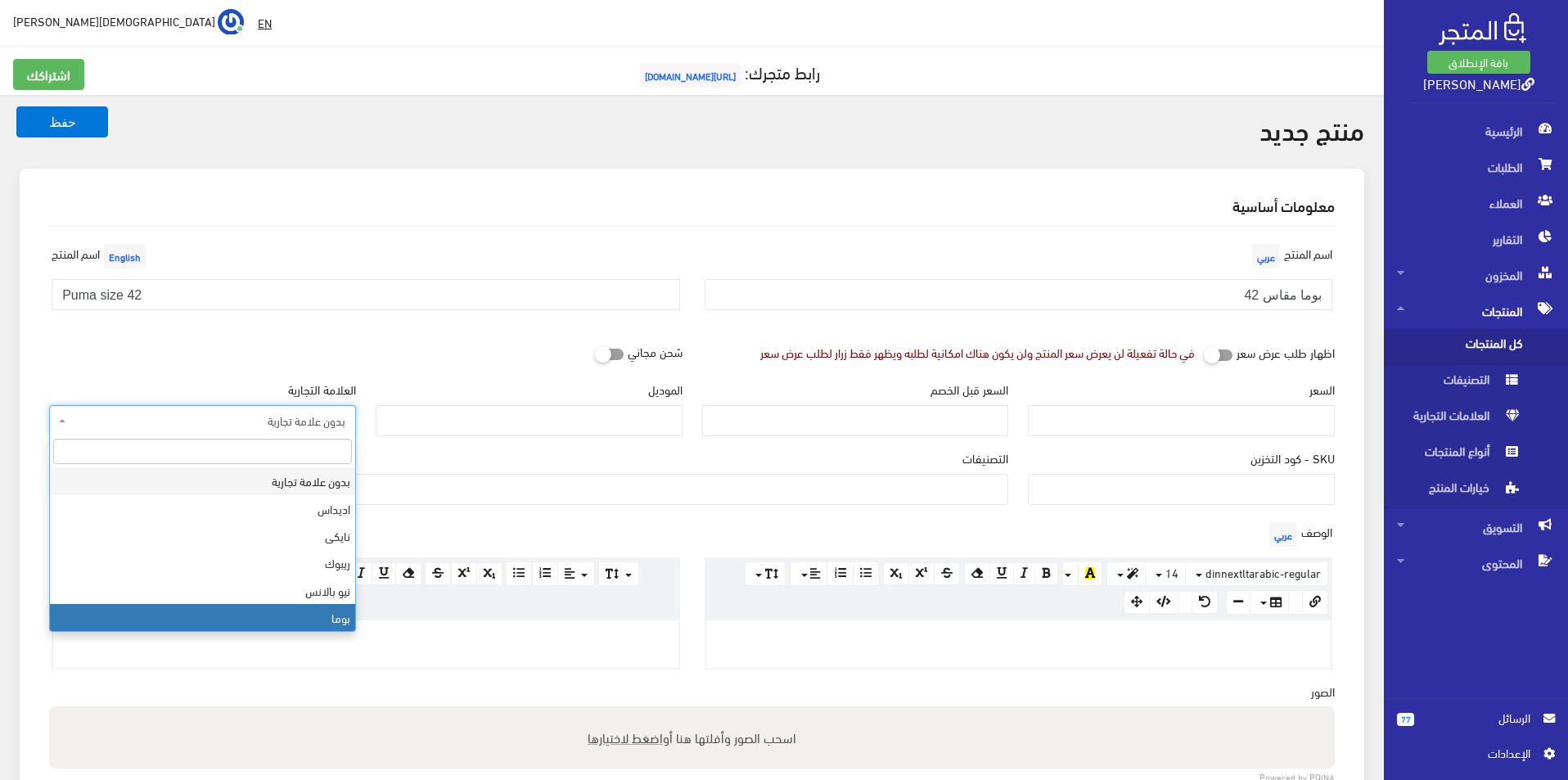
select select "7"
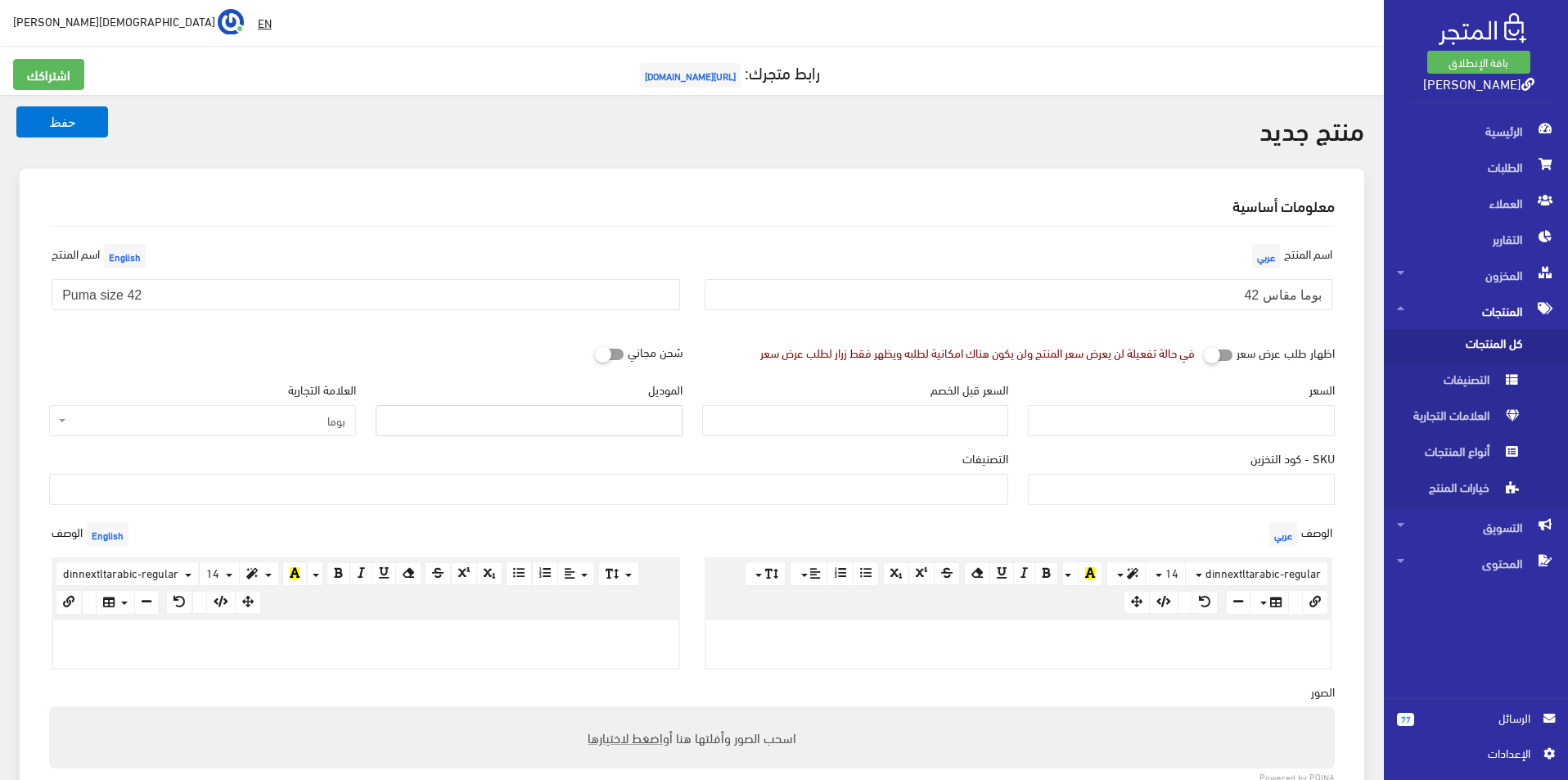
click at [489, 426] on input "الموديل" at bounding box center [529, 420] width 307 height 31
type input "puma"
click at [1229, 429] on input "السعر" at bounding box center [1181, 420] width 307 height 31
type input "3900"
type input "7800"
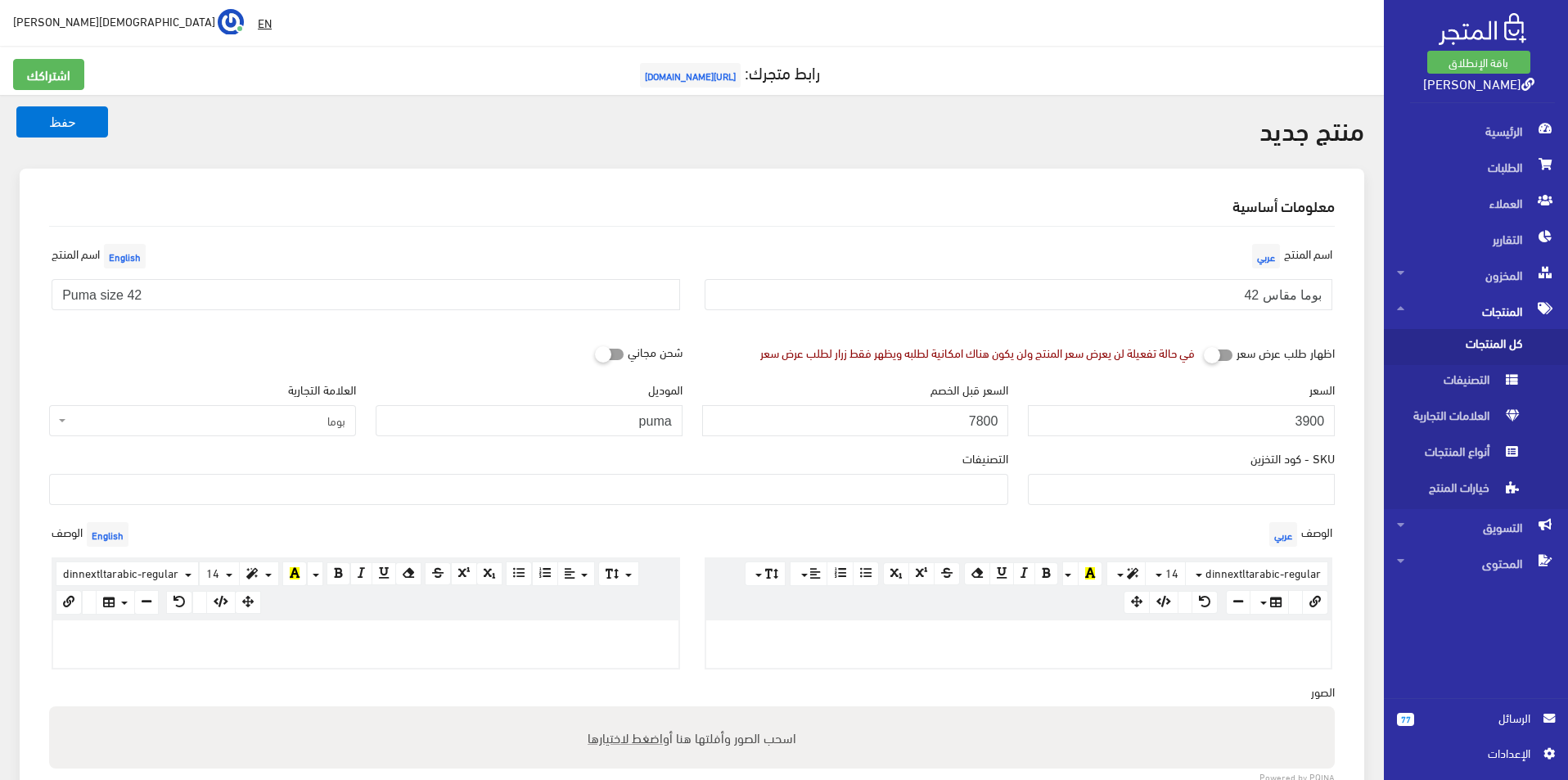
click at [986, 501] on ul at bounding box center [529, 488] width 958 height 26
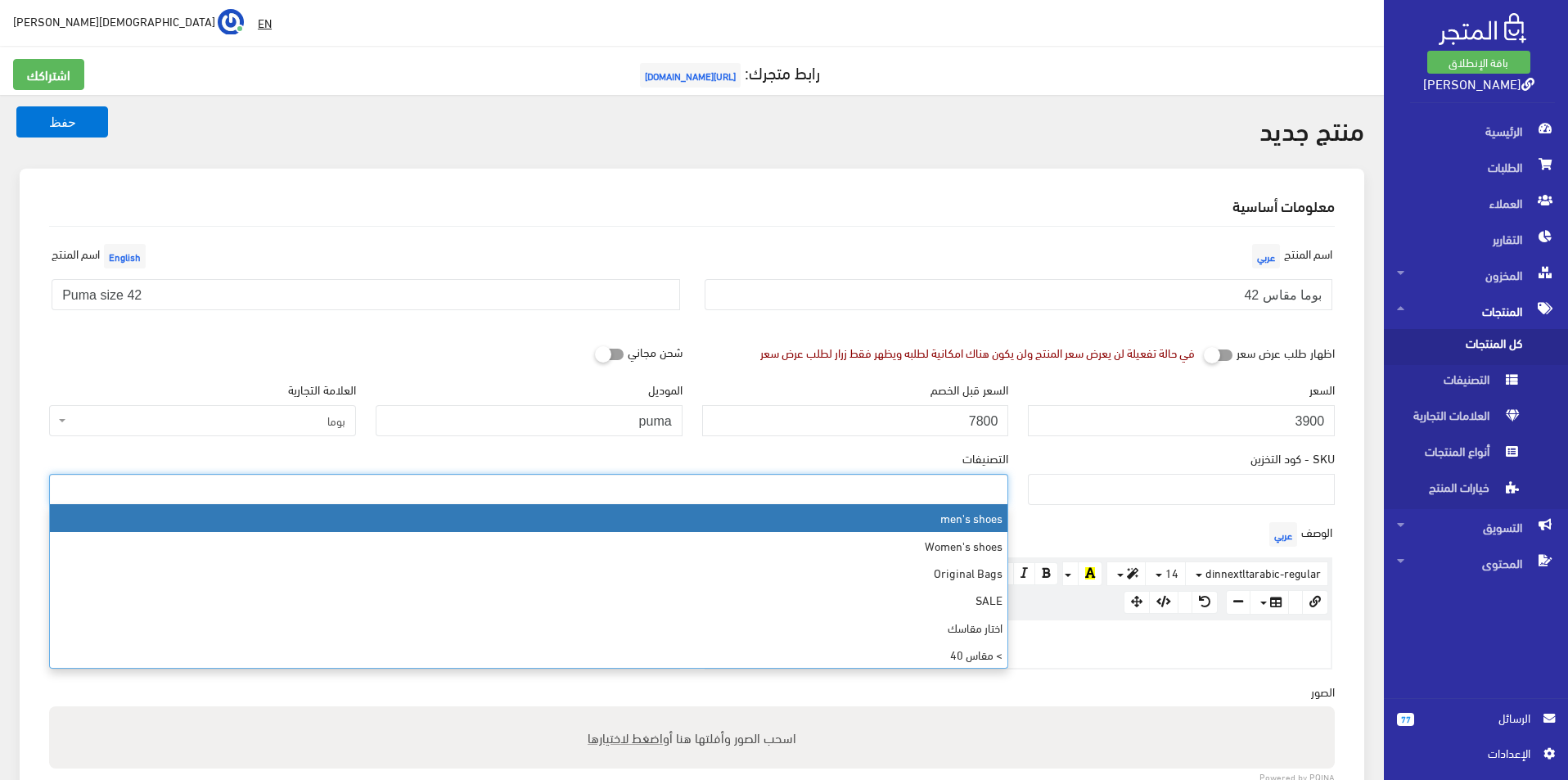
select select "5"
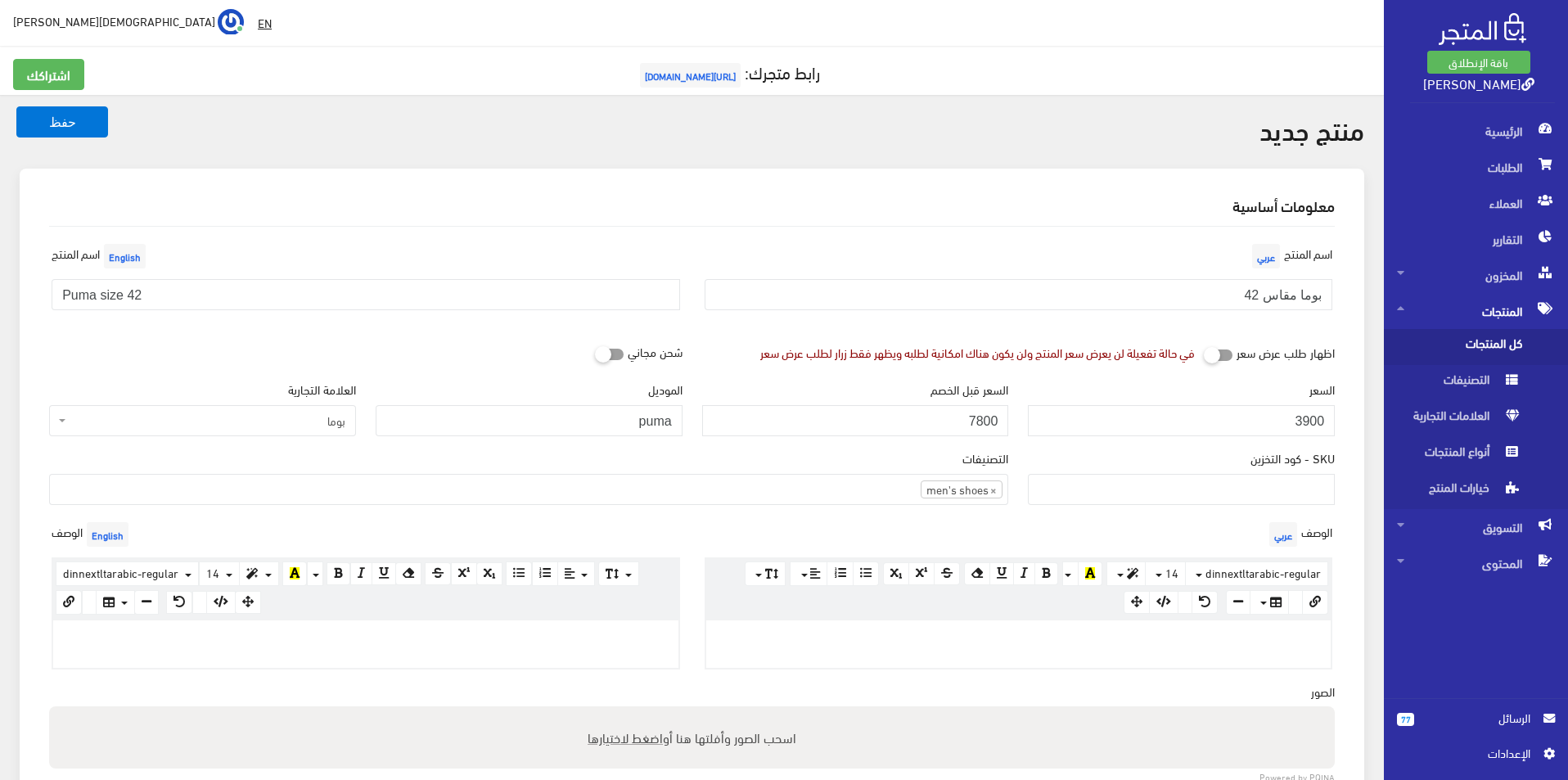
click at [1053, 647] on div at bounding box center [1019, 644] width 625 height 48
click at [898, 495] on ul "× men's shoes" at bounding box center [529, 488] width 958 height 26
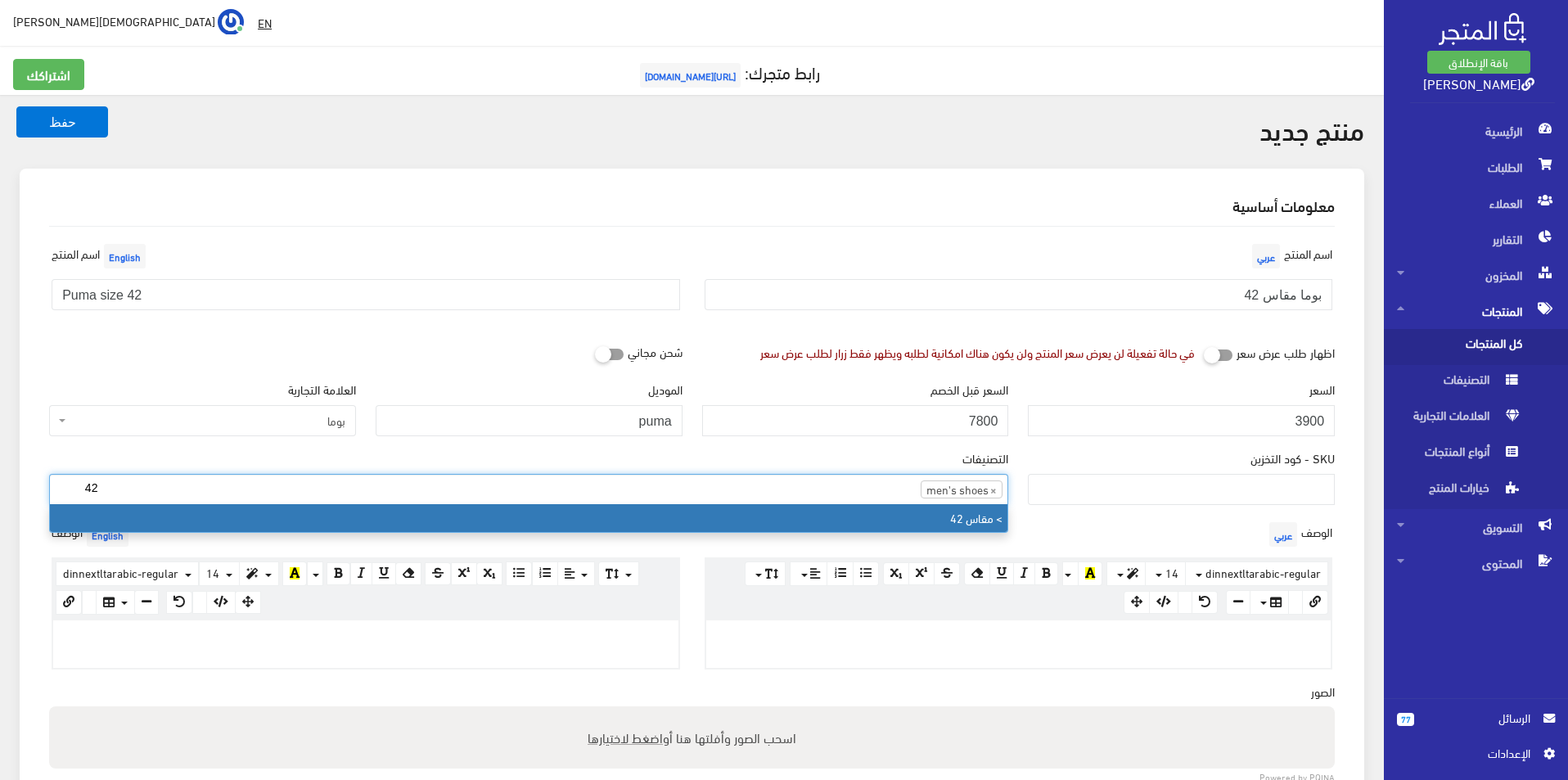
type input "42"
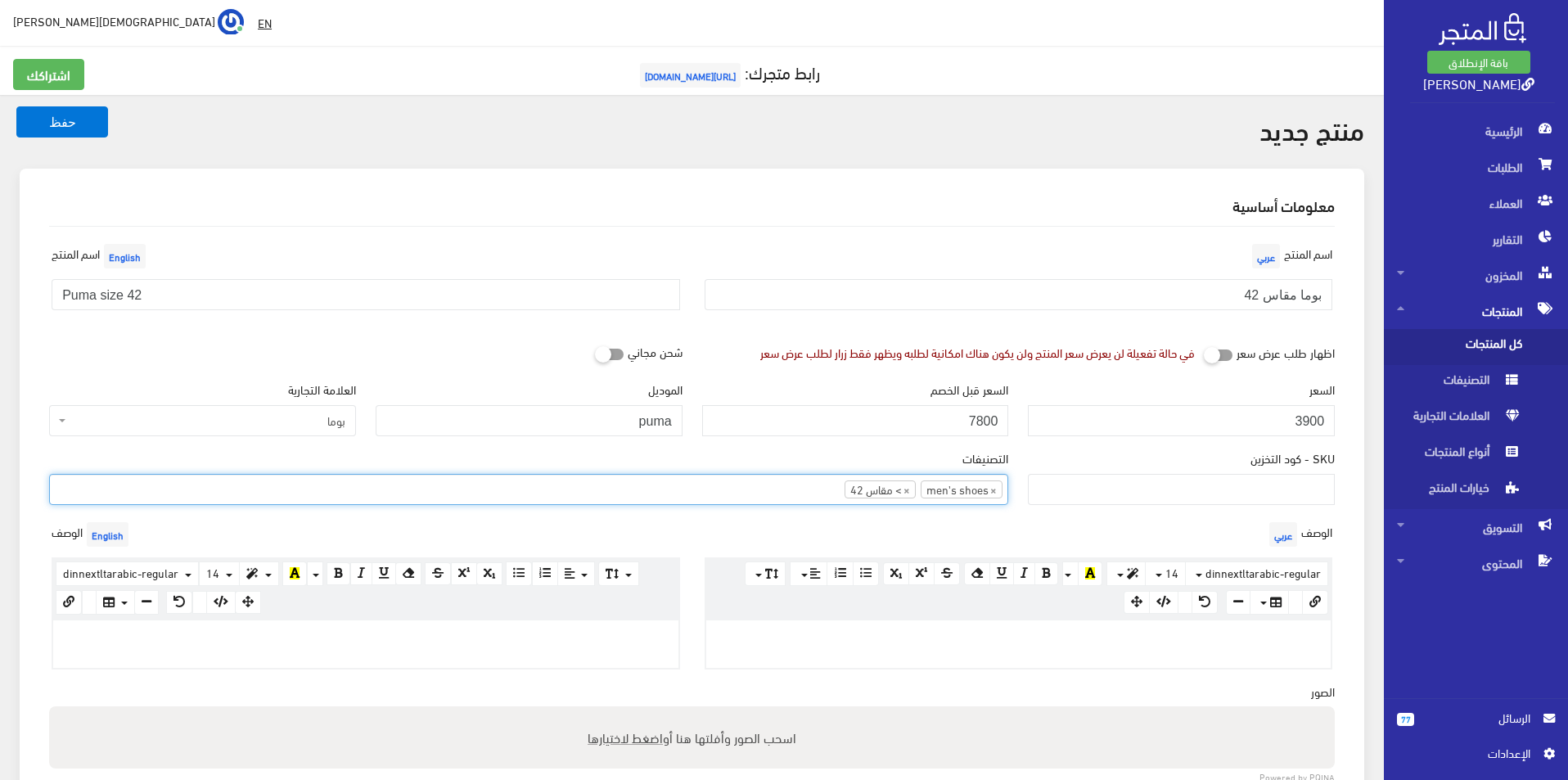
click at [625, 650] on div at bounding box center [366, 644] width 625 height 48
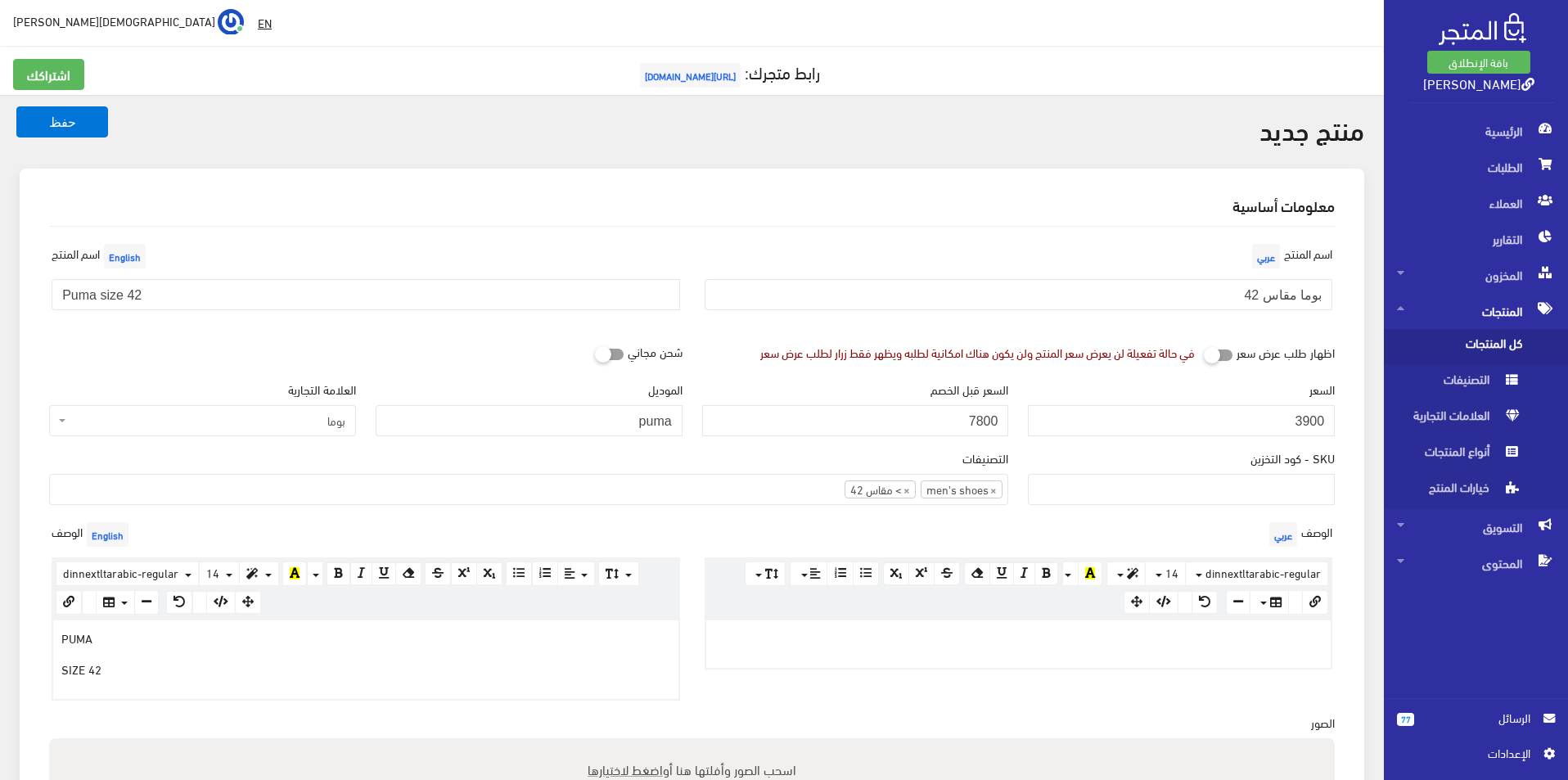
click at [1093, 661] on div at bounding box center [1019, 644] width 625 height 48
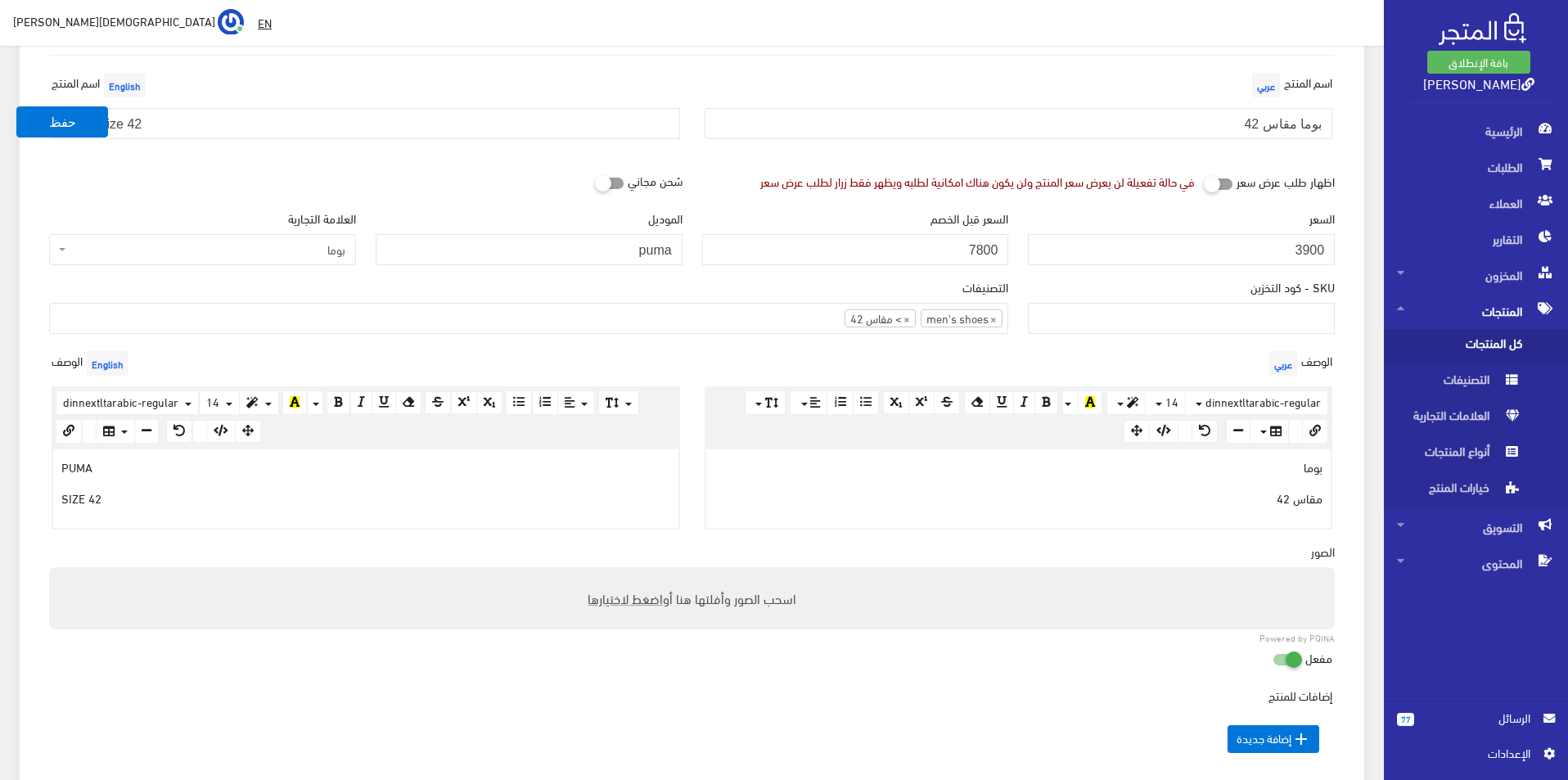
scroll to position [409, 0]
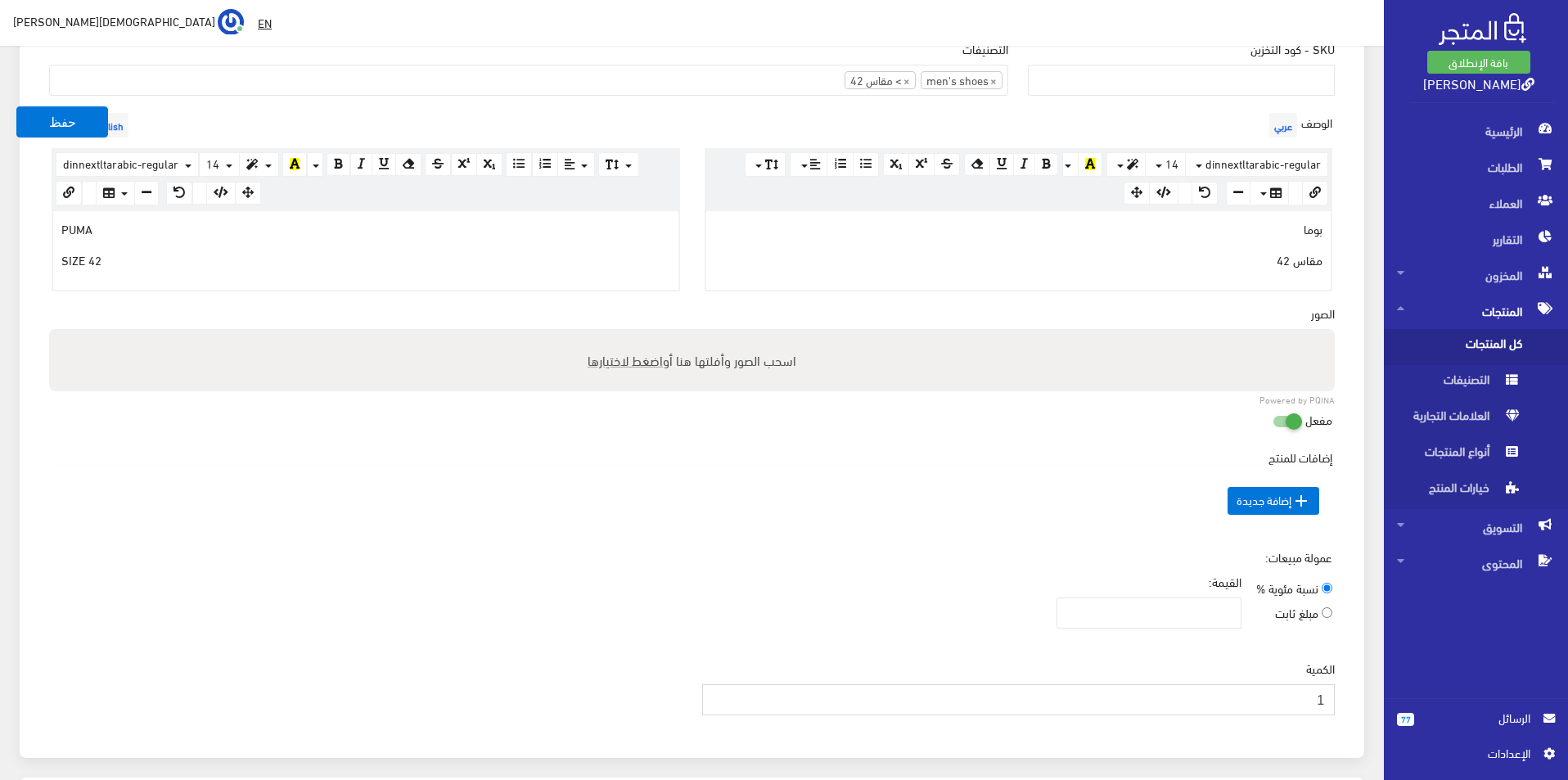
type input "1"
click at [718, 696] on input "1" at bounding box center [1019, 700] width 634 height 31
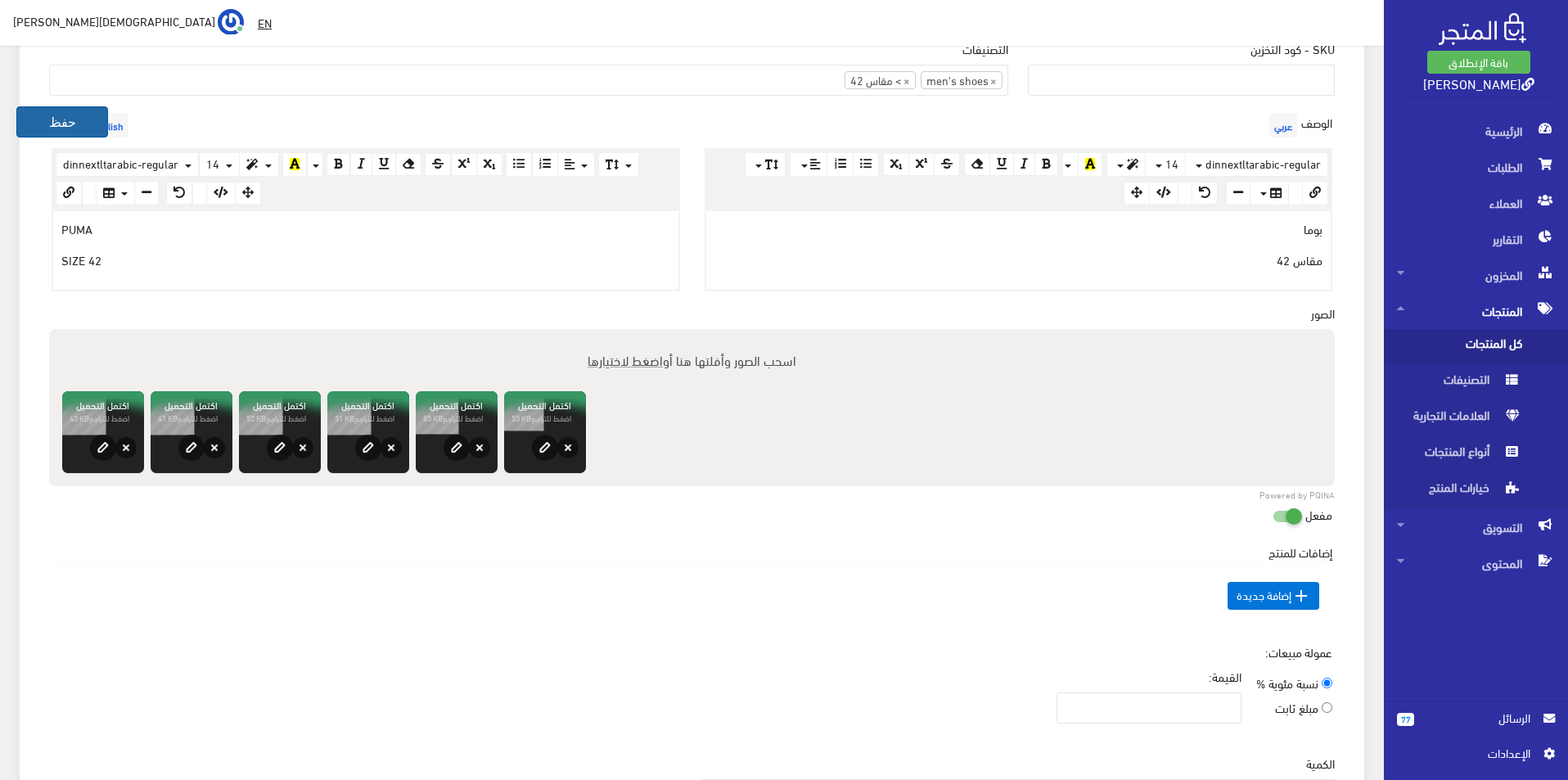
click at [54, 124] on button "حفظ" at bounding box center [62, 121] width 91 height 31
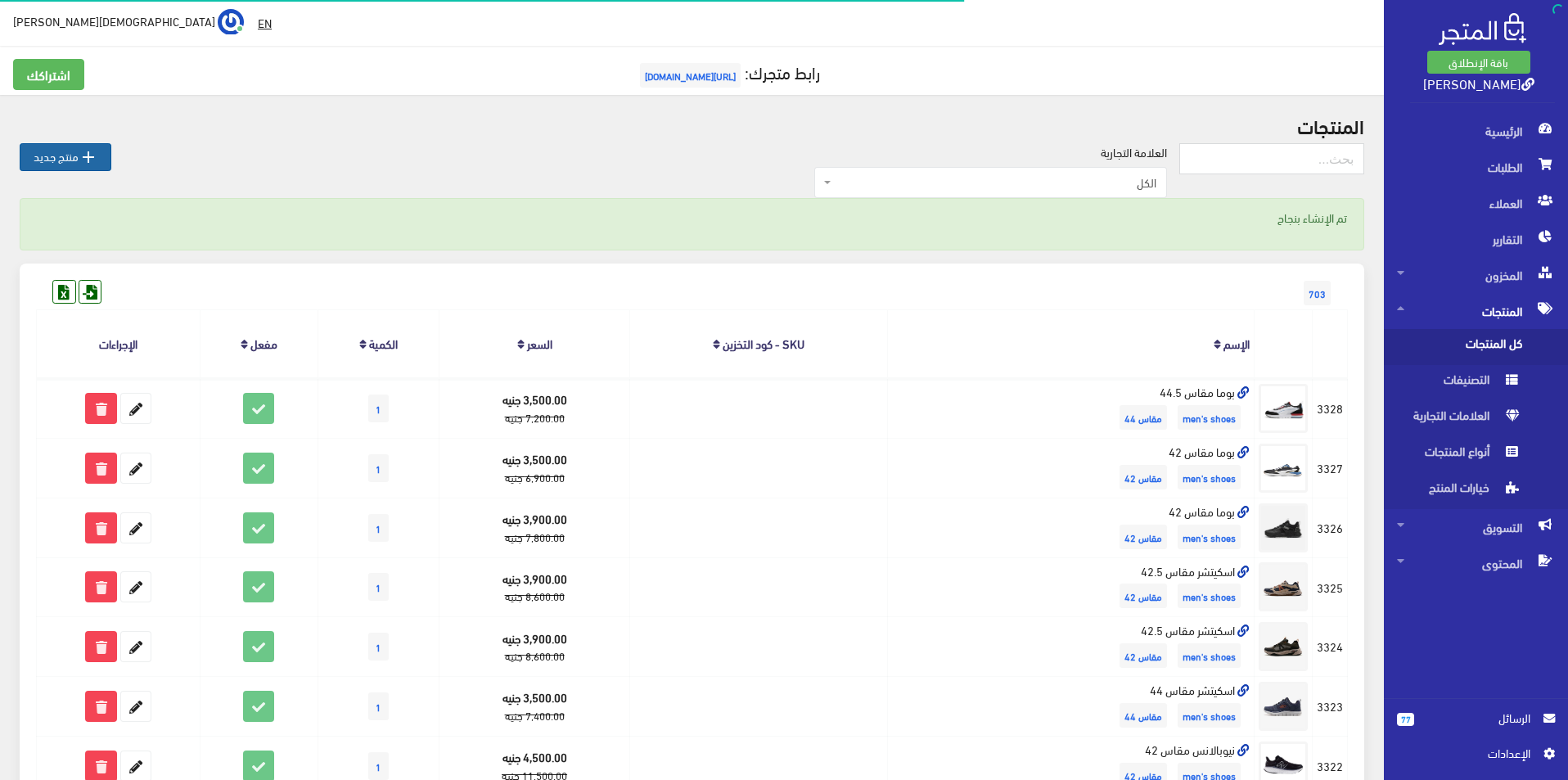
click at [72, 157] on link " منتج جديد" at bounding box center [66, 157] width 91 height 28
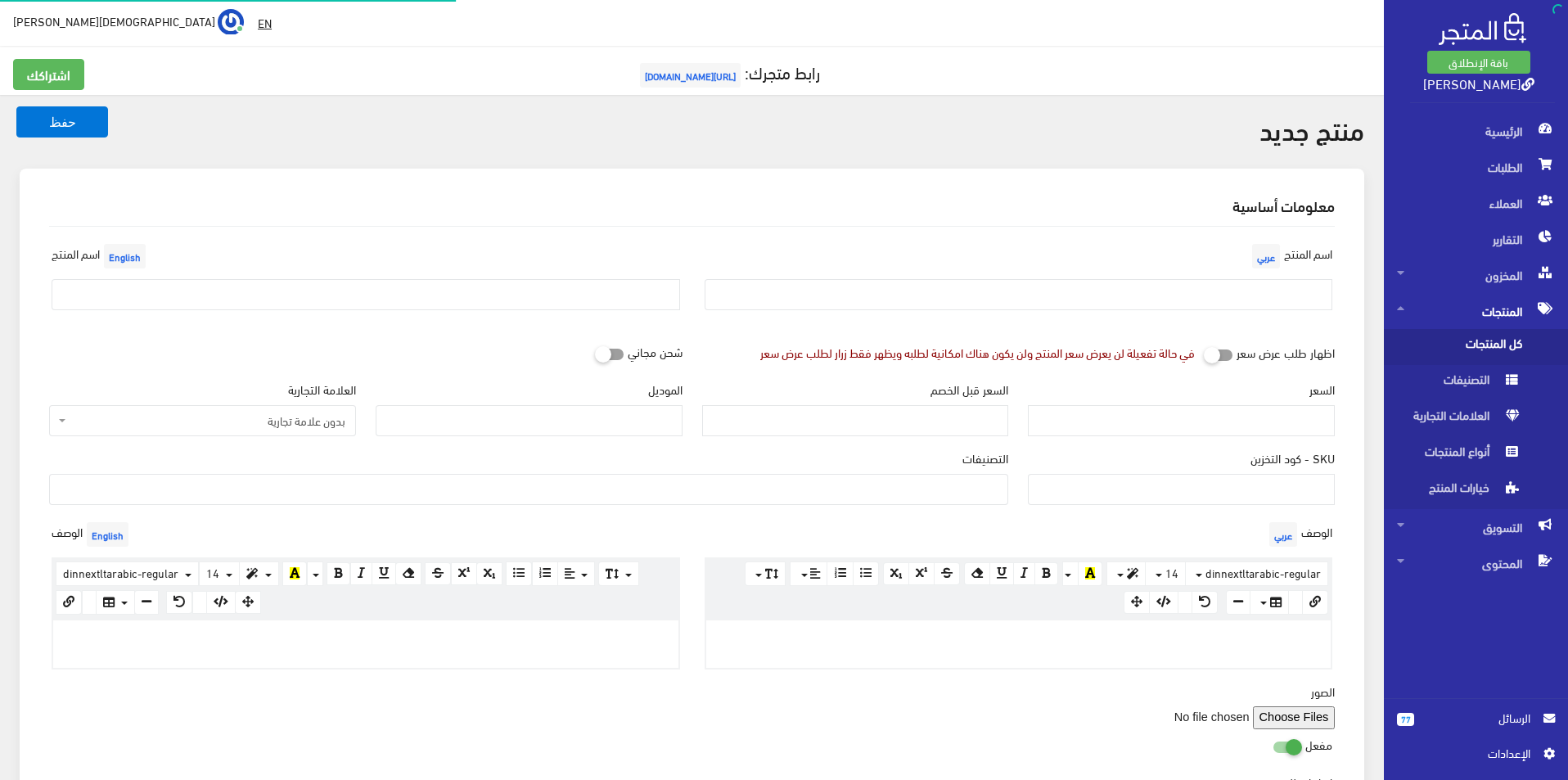
select select
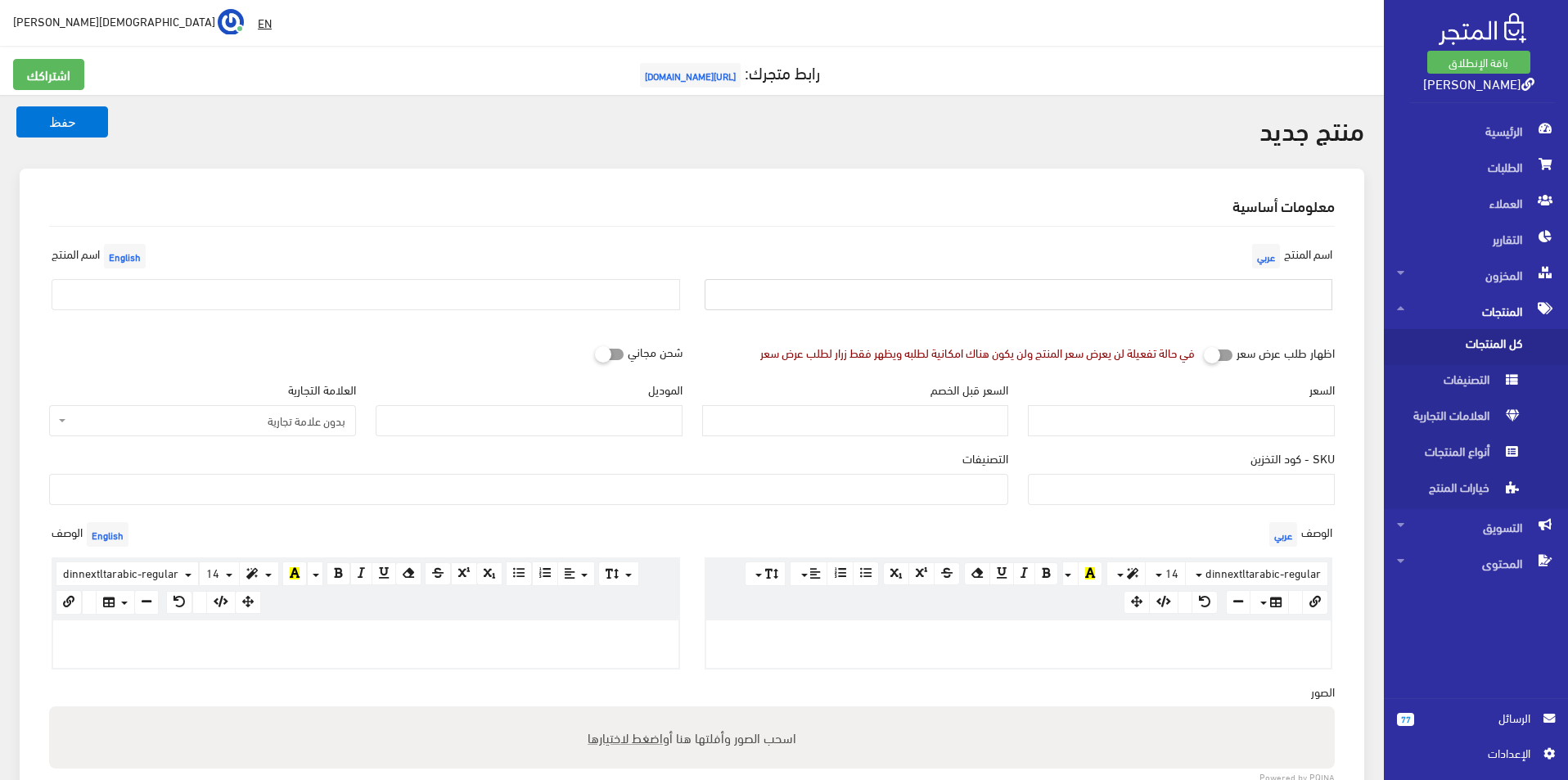
click at [1117, 303] on input "text" at bounding box center [1019, 294] width 629 height 31
type input "بوما مقاس 44"
click at [188, 296] on input "text" at bounding box center [366, 294] width 629 height 31
type input "Puma size 44"
click at [230, 417] on span "بدون علامة تجارية" at bounding box center [208, 420] width 276 height 16
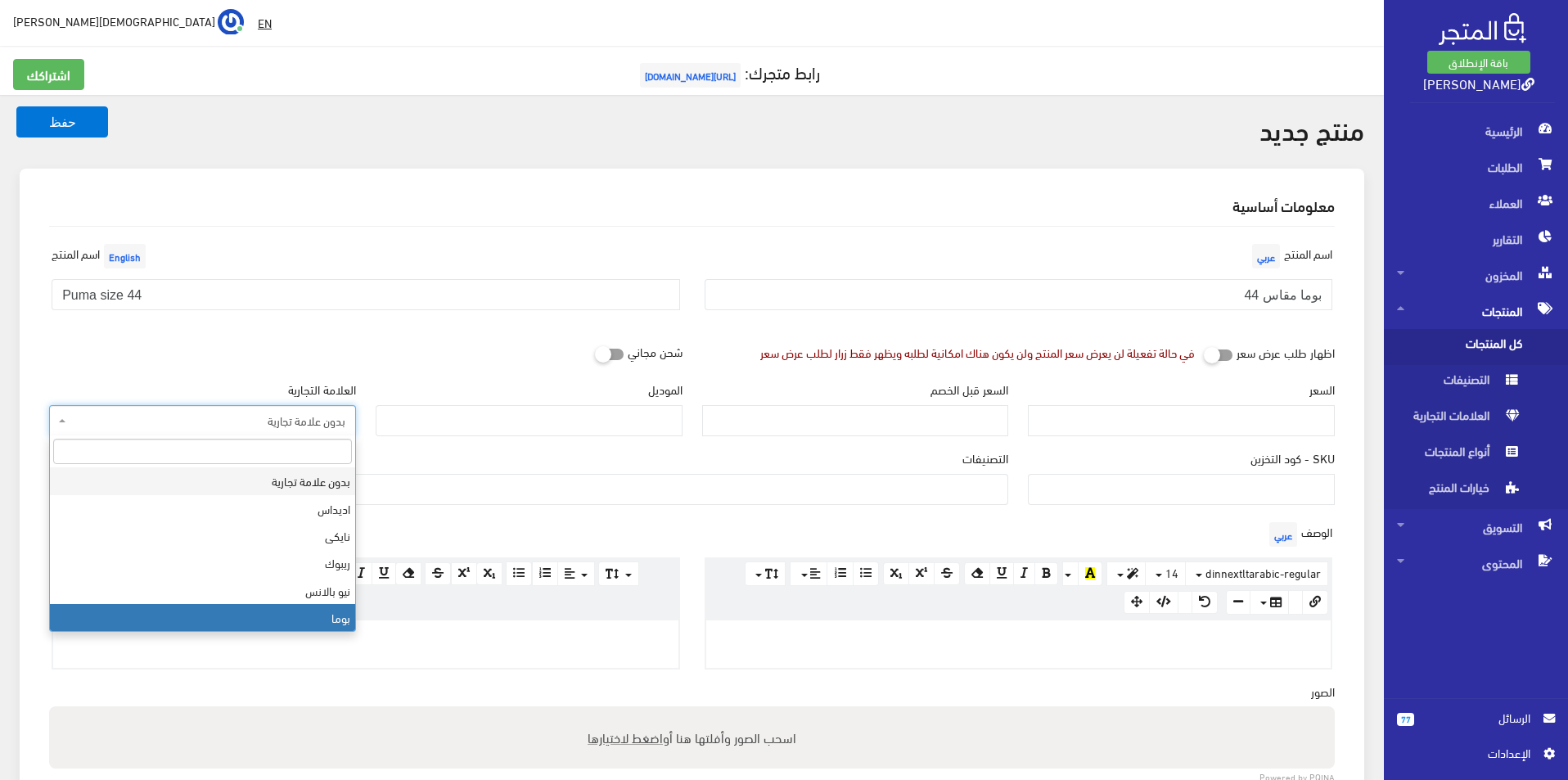
select select "7"
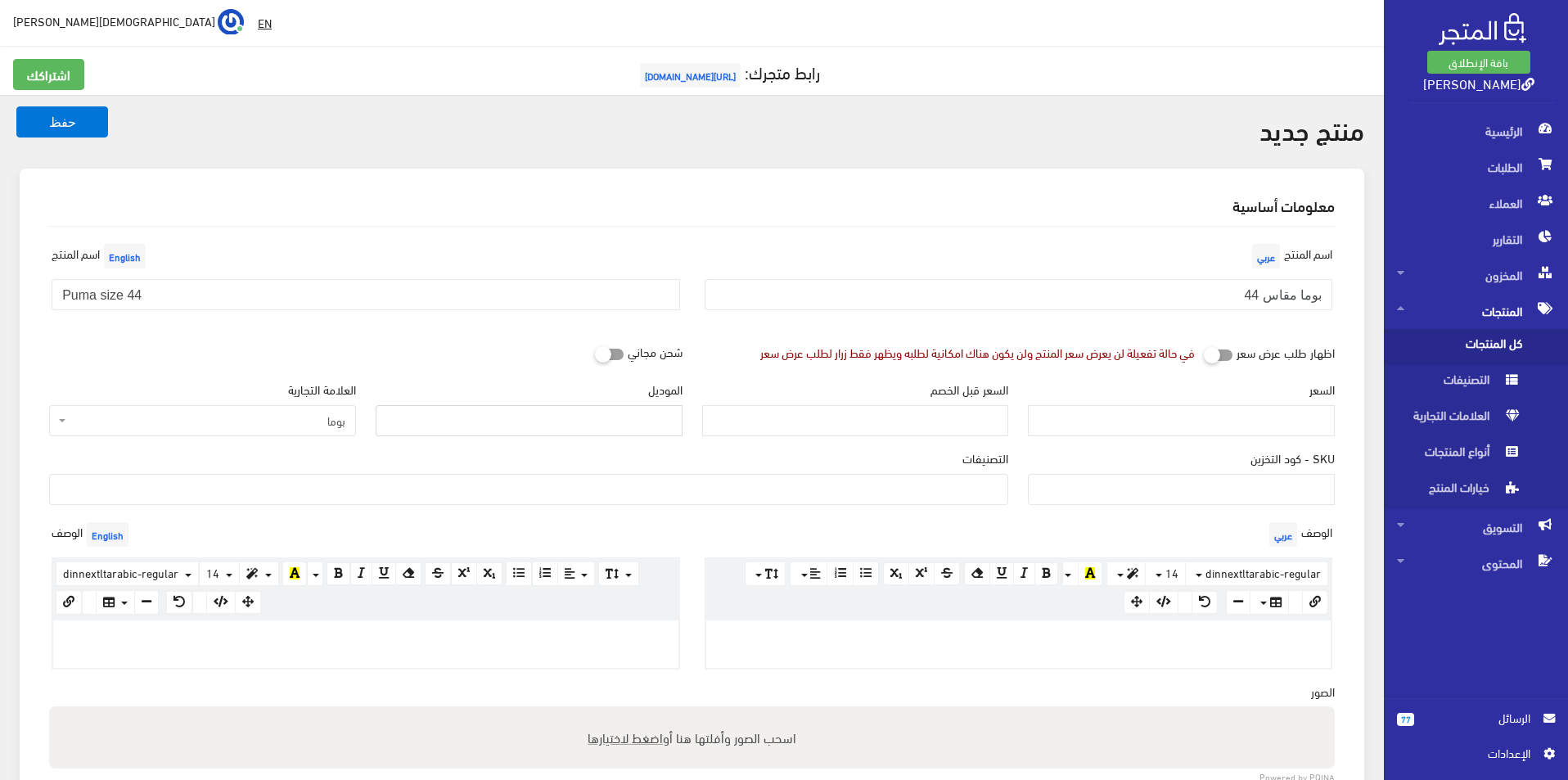
click at [512, 425] on input "الموديل" at bounding box center [529, 420] width 307 height 31
type input "puma"
click at [1084, 420] on input "السعر" at bounding box center [1181, 420] width 307 height 31
type input "3900"
type input "7800"
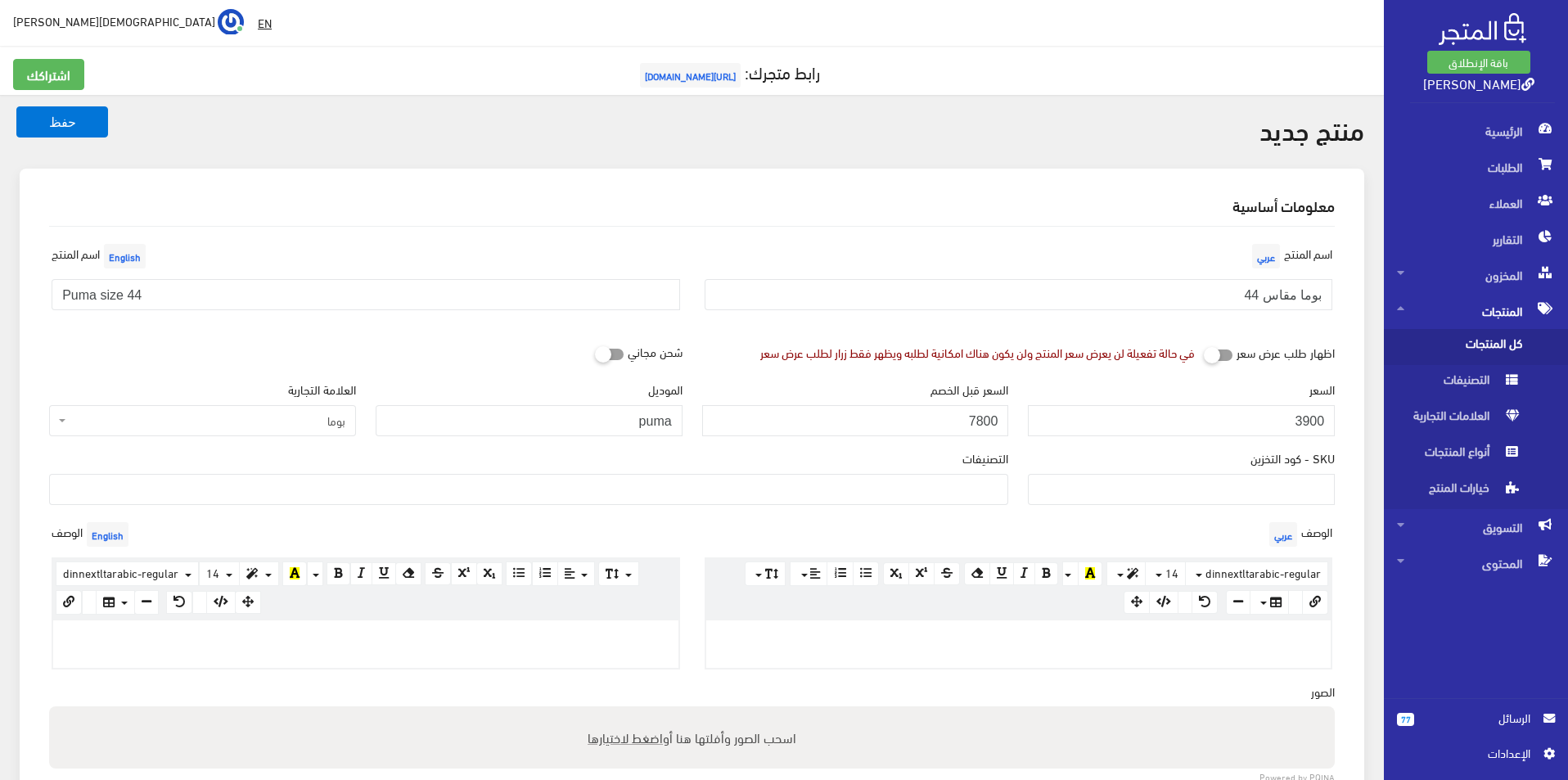
click at [888, 504] on span at bounding box center [528, 489] width 959 height 31
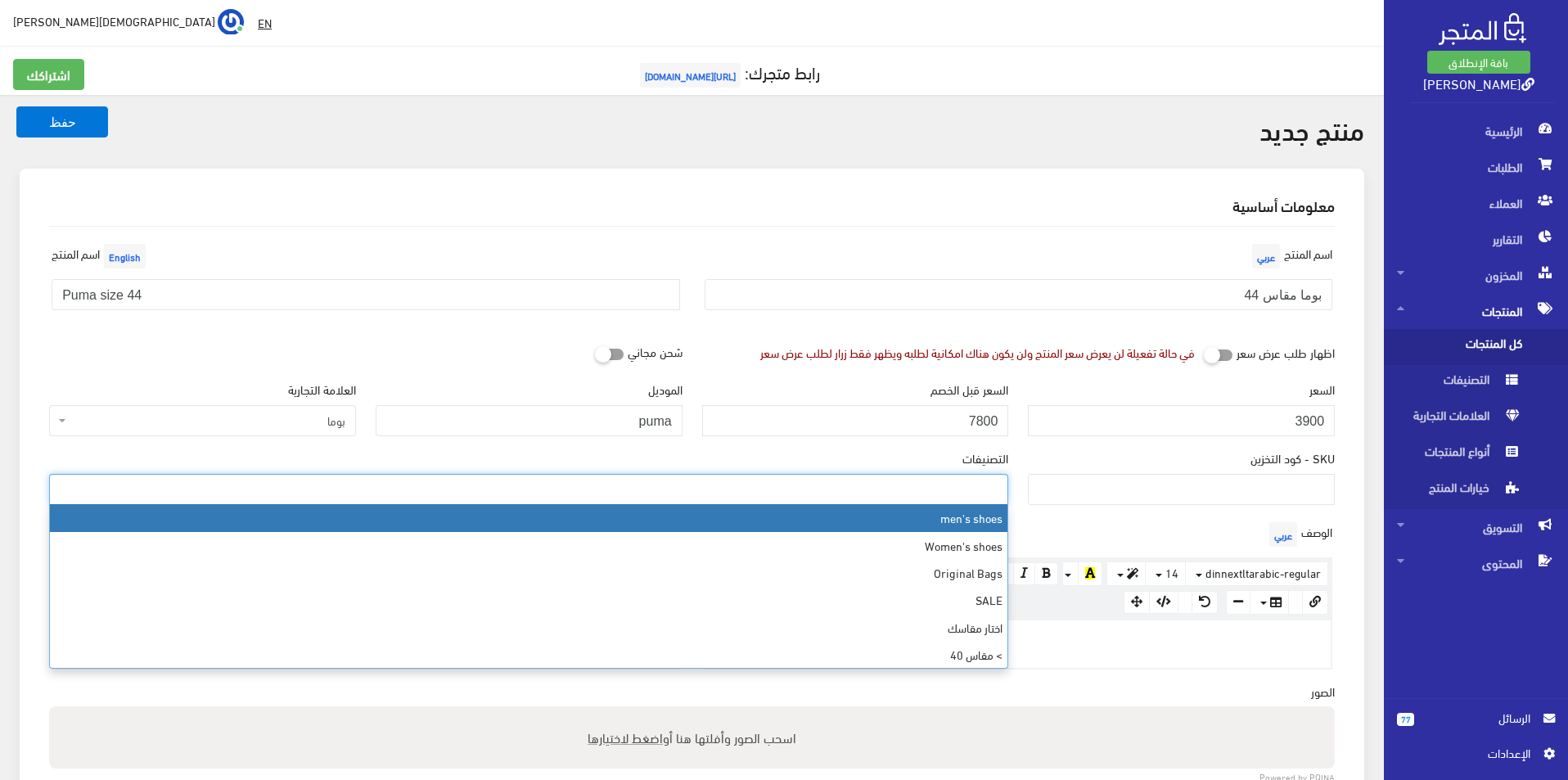
select select "5"
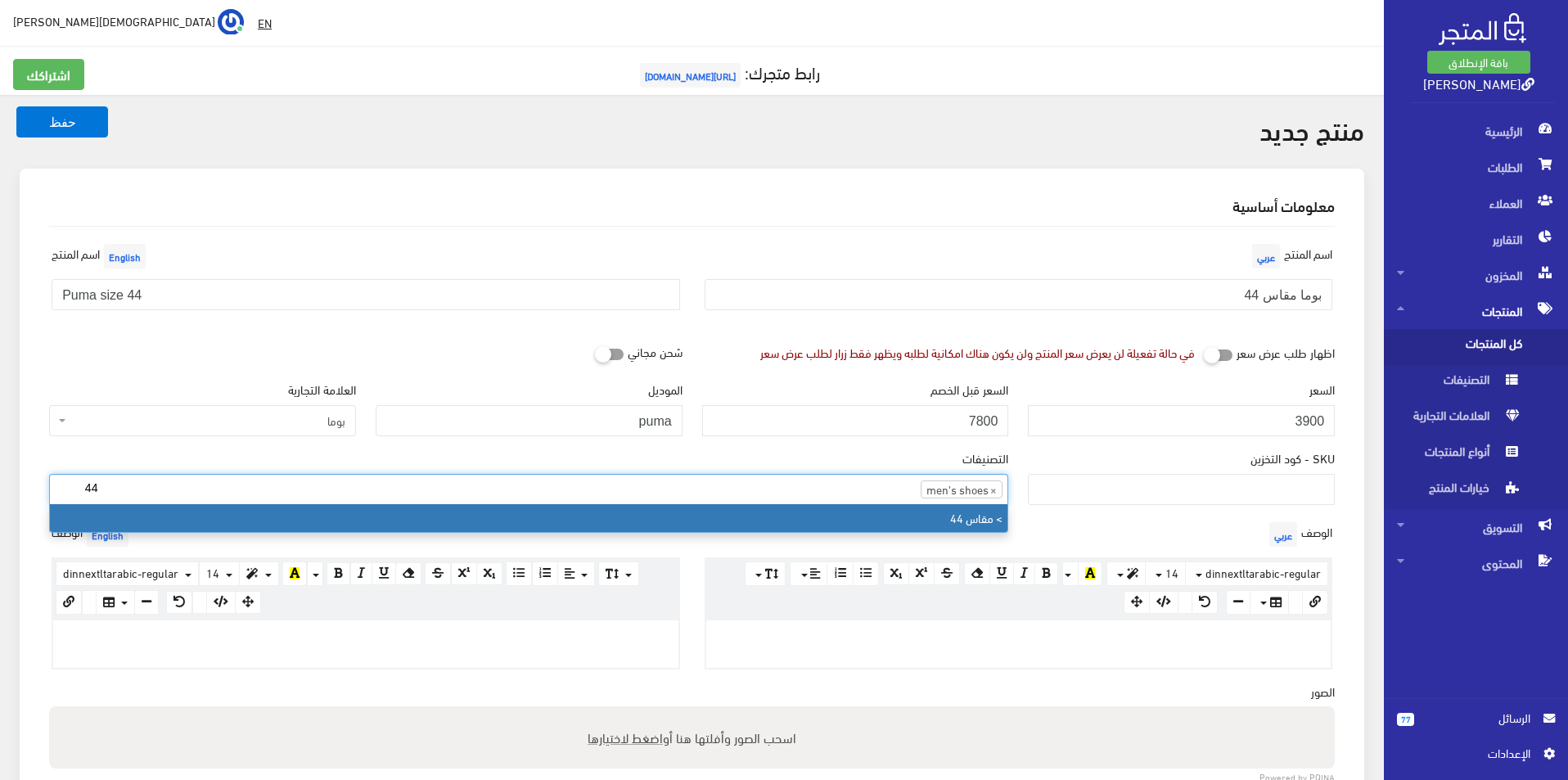
type input "44"
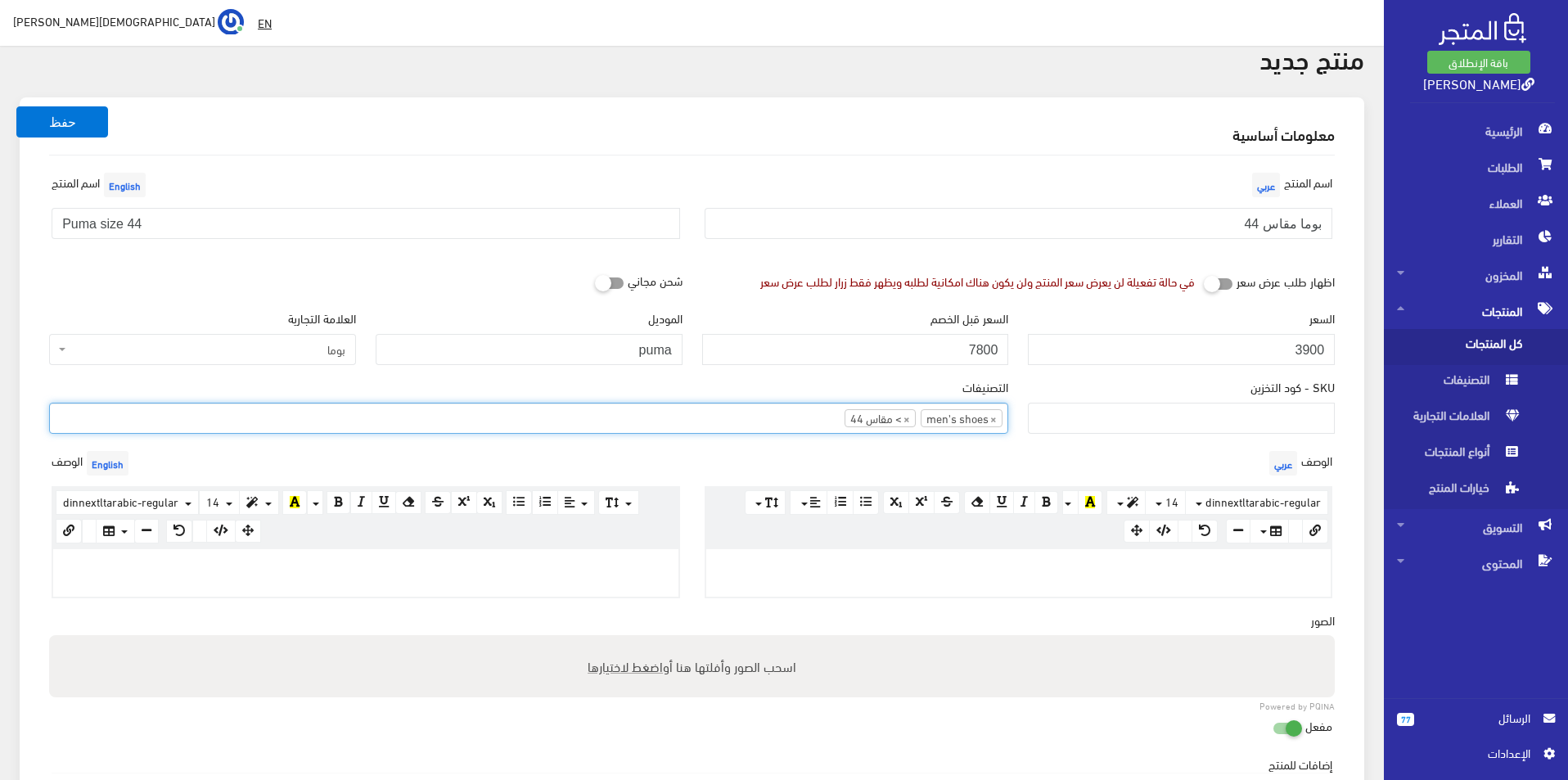
scroll to position [81, 0]
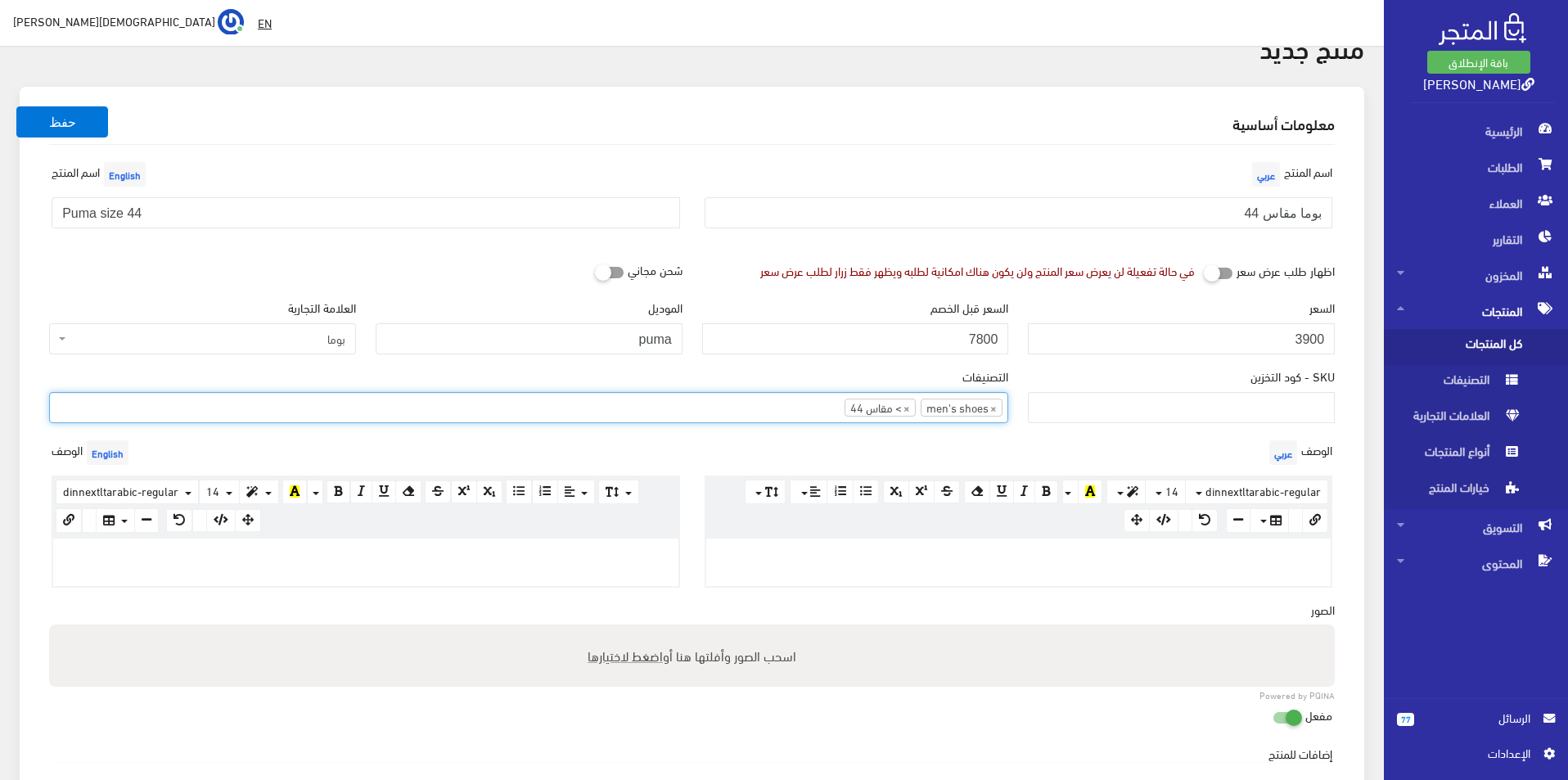
click at [877, 569] on div at bounding box center [1019, 562] width 625 height 48
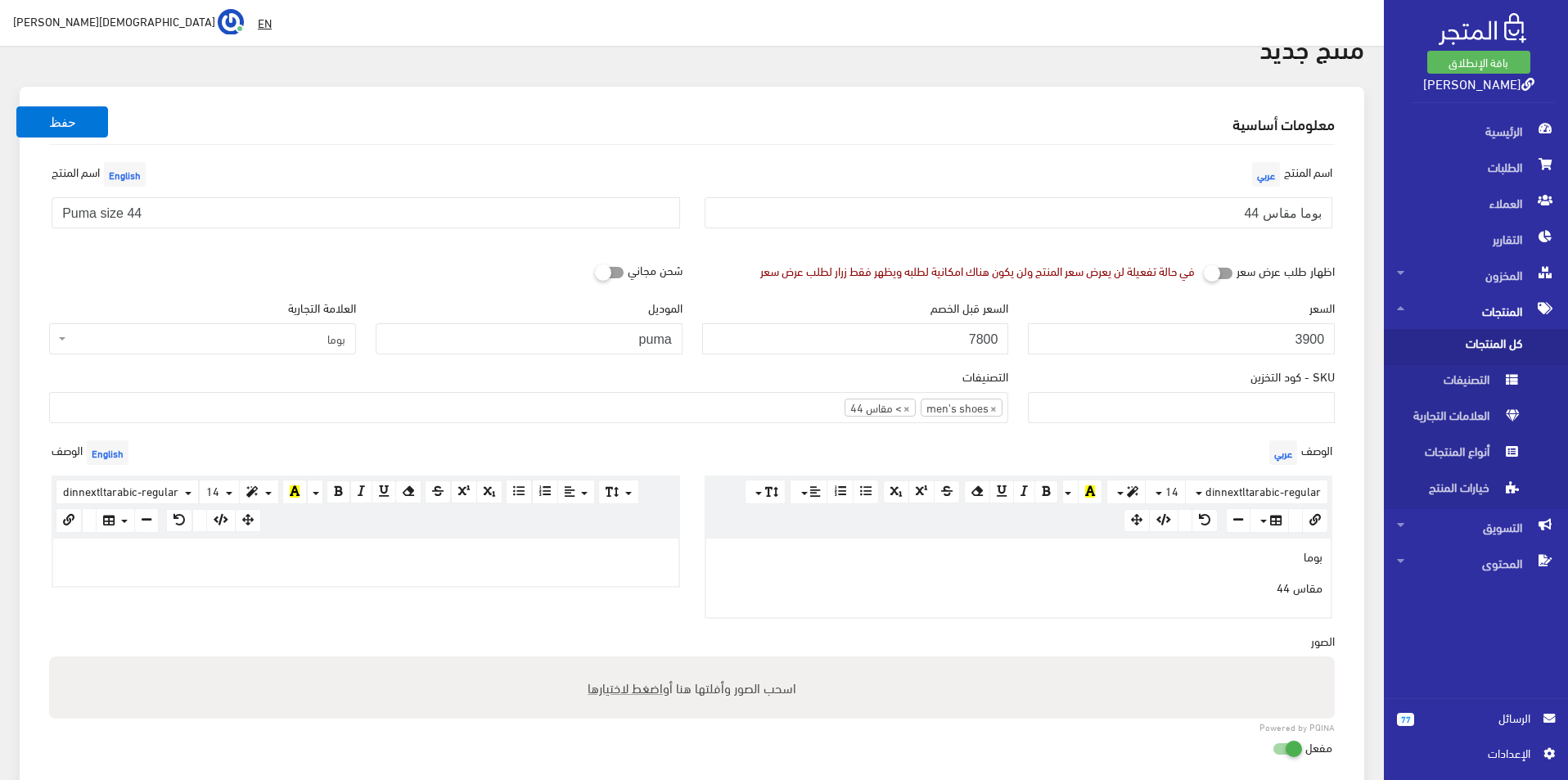
click at [307, 568] on div at bounding box center [366, 562] width 625 height 48
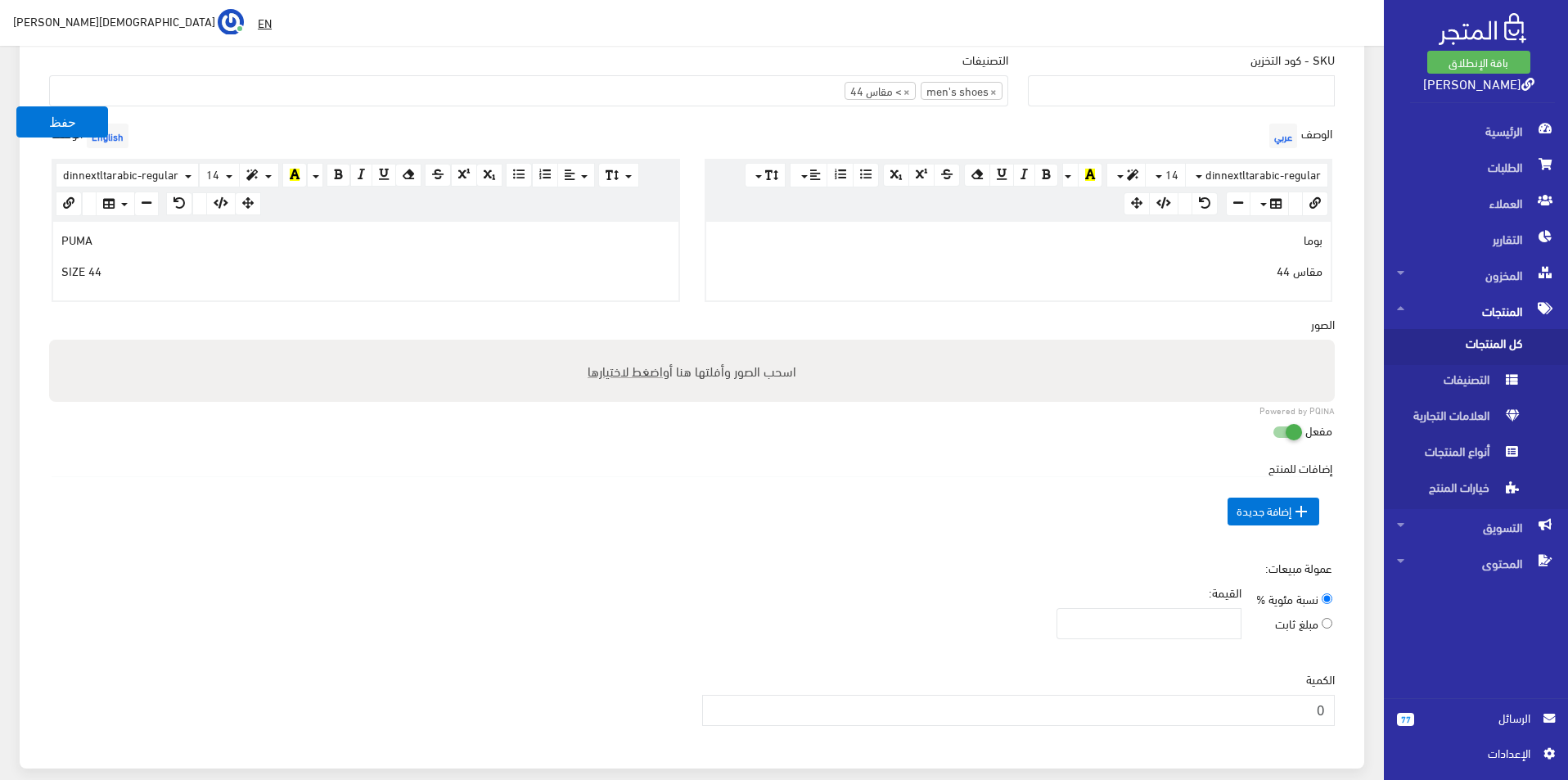
scroll to position [409, 0]
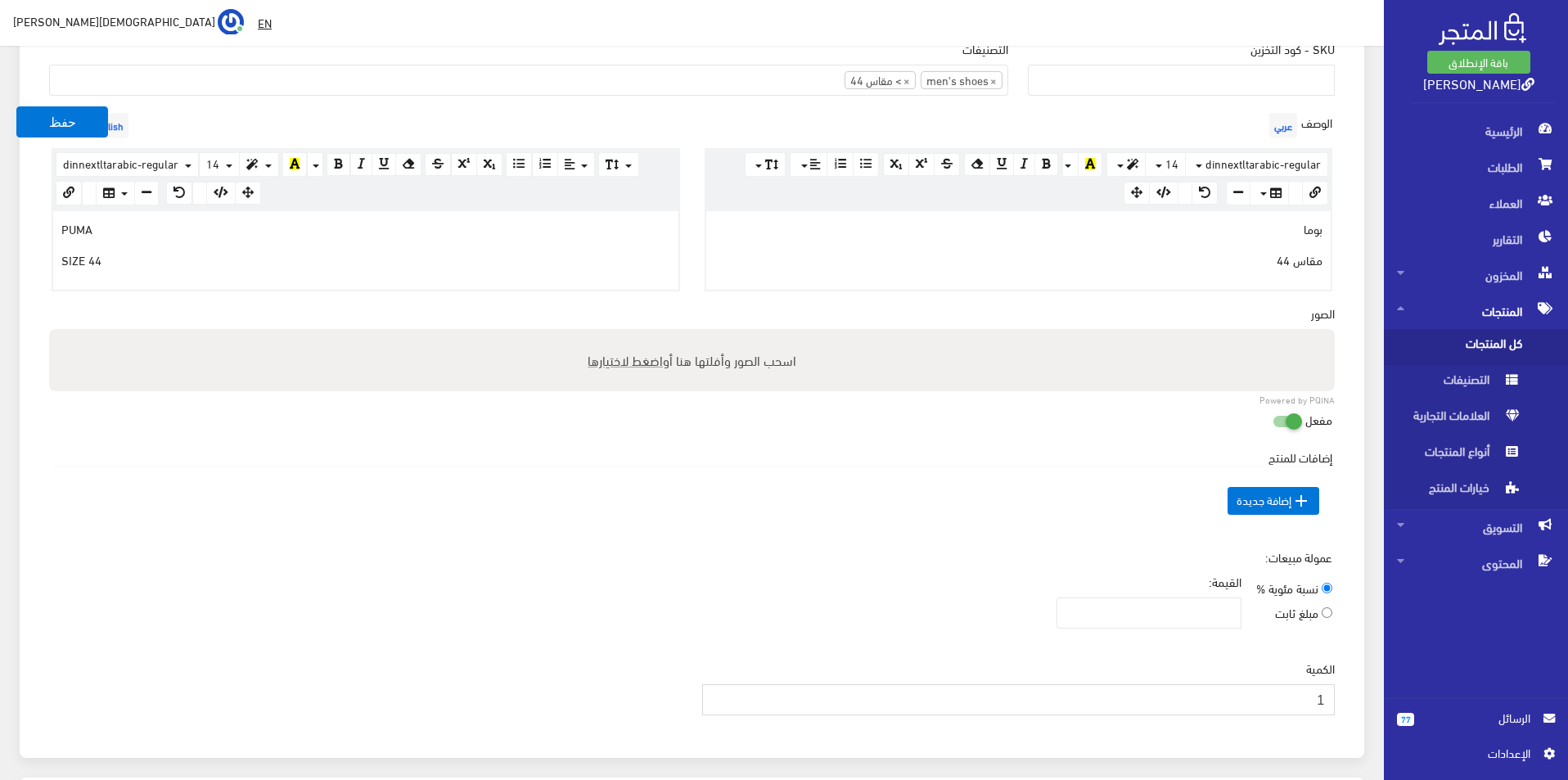
type input "1"
click at [716, 694] on input "1" at bounding box center [1019, 700] width 634 height 31
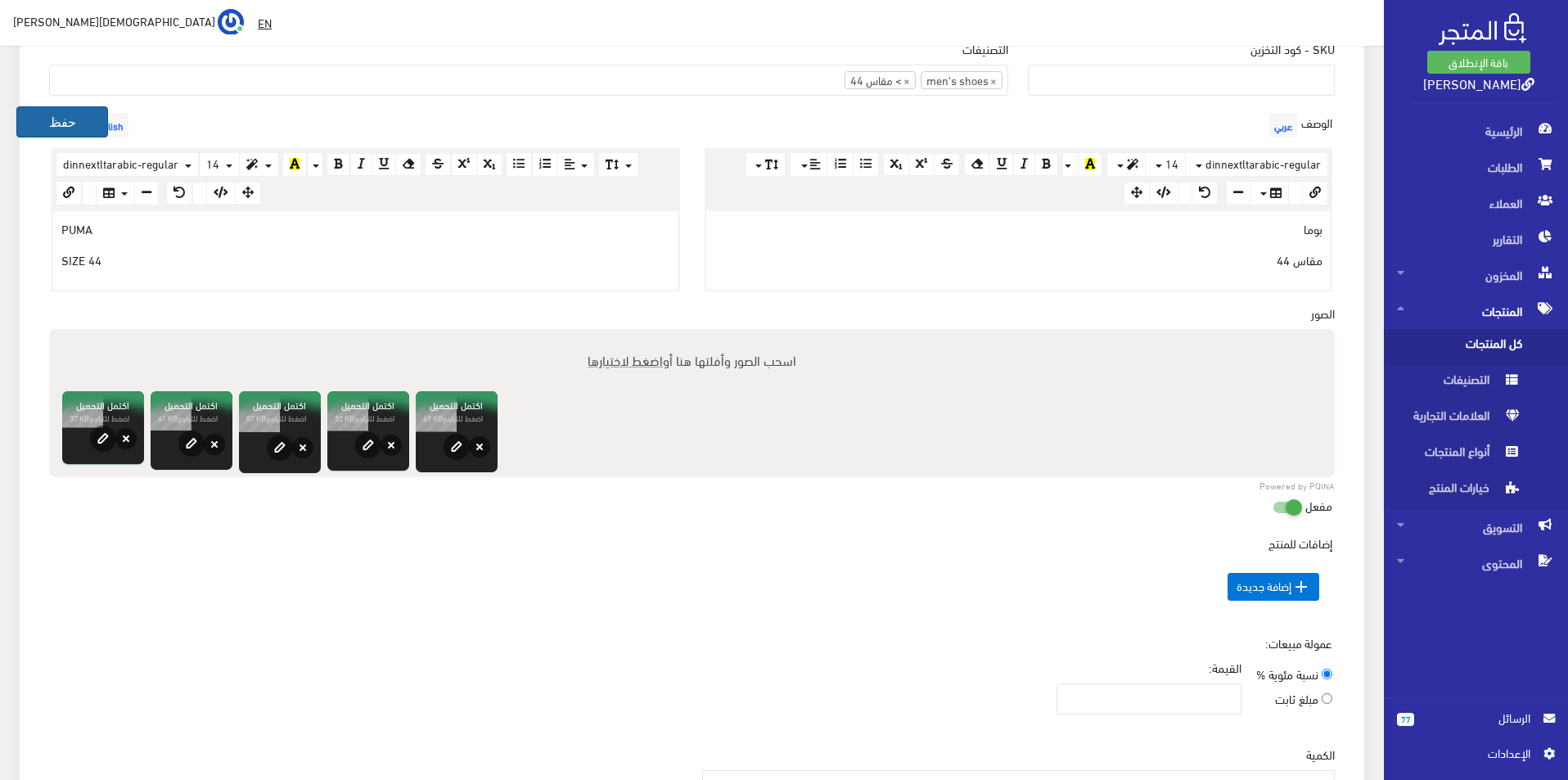
click at [50, 122] on button "حفظ" at bounding box center [62, 121] width 91 height 31
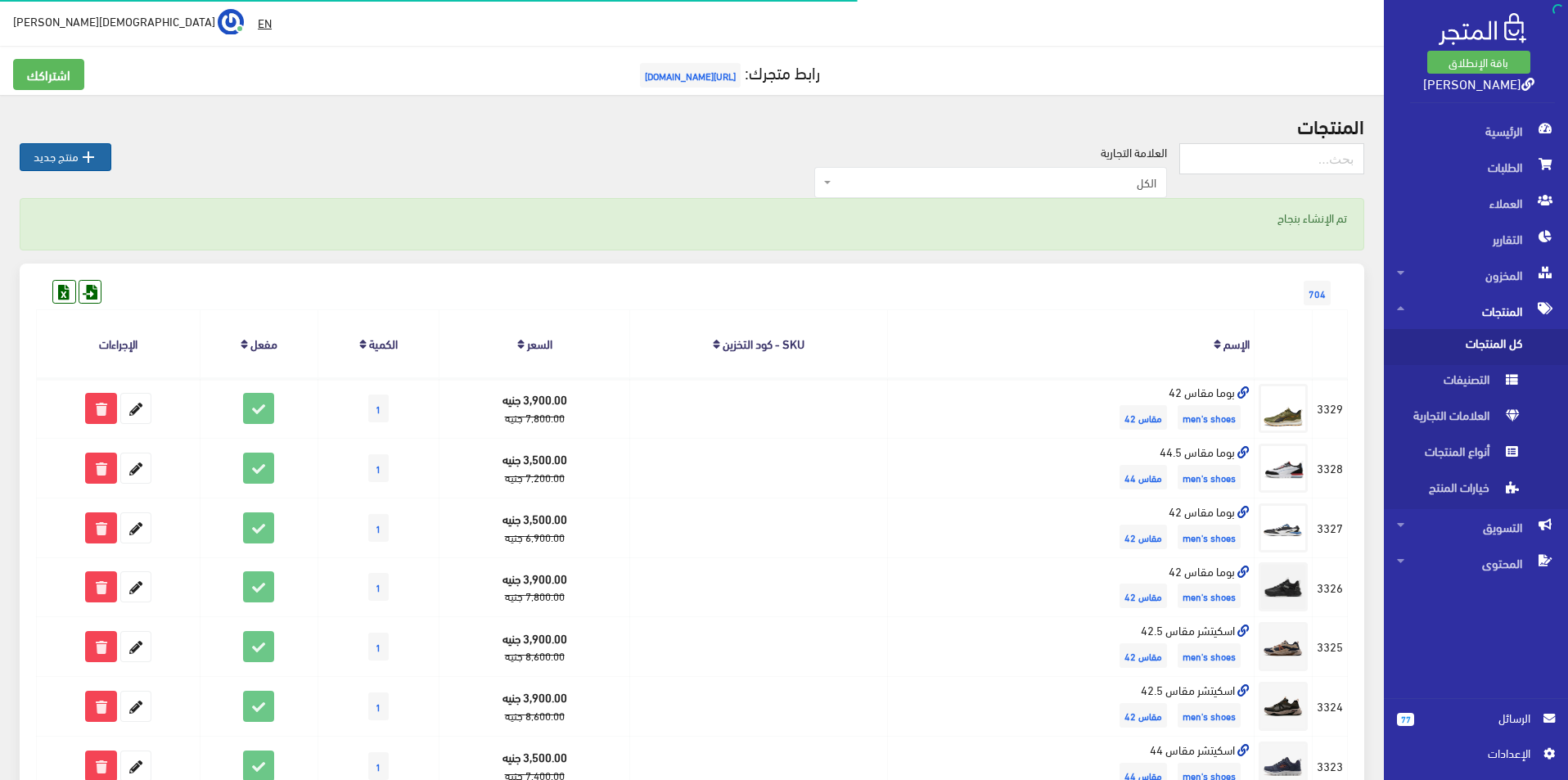
click at [54, 152] on link " منتج جديد" at bounding box center [66, 157] width 91 height 28
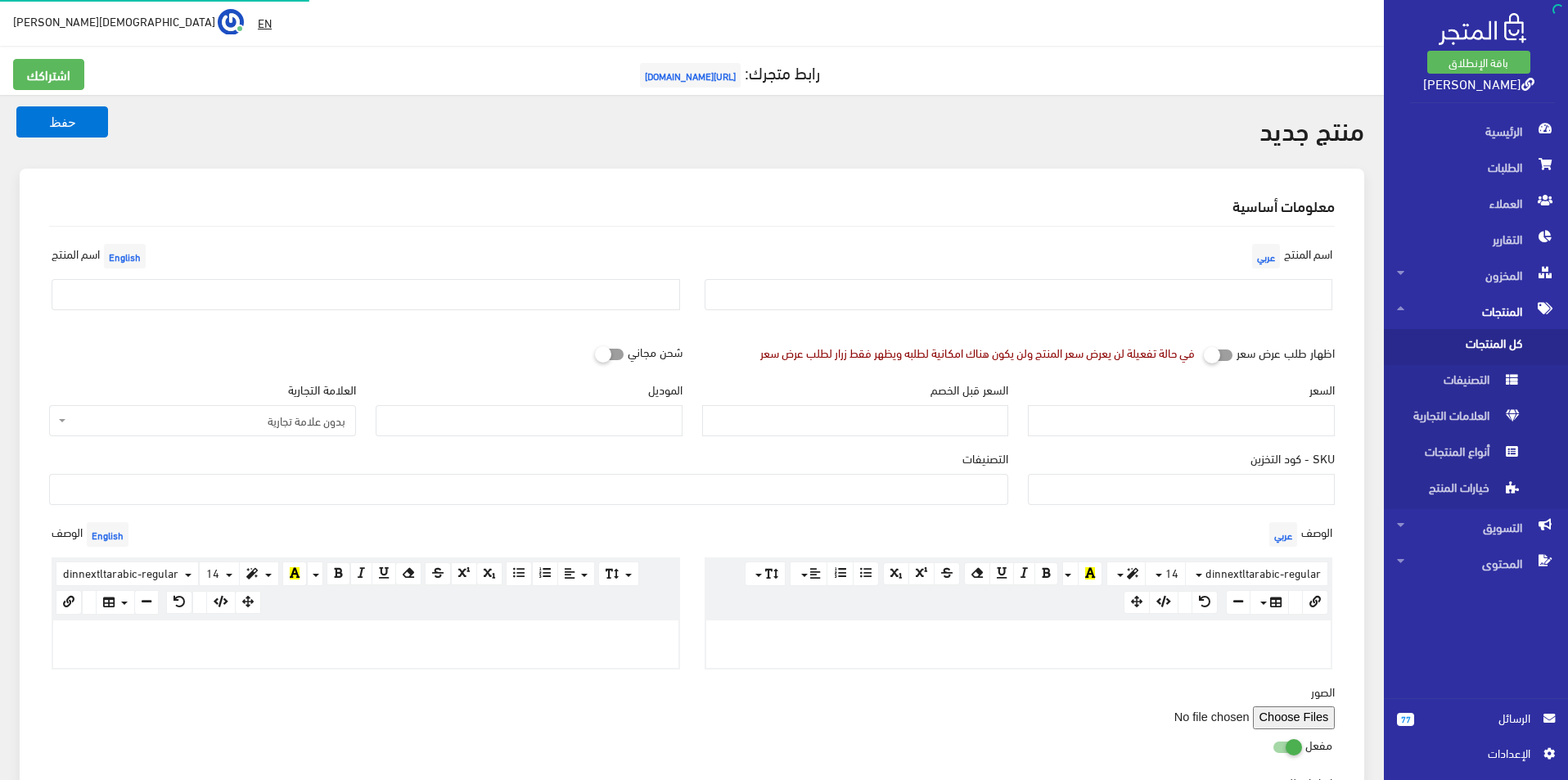
select select
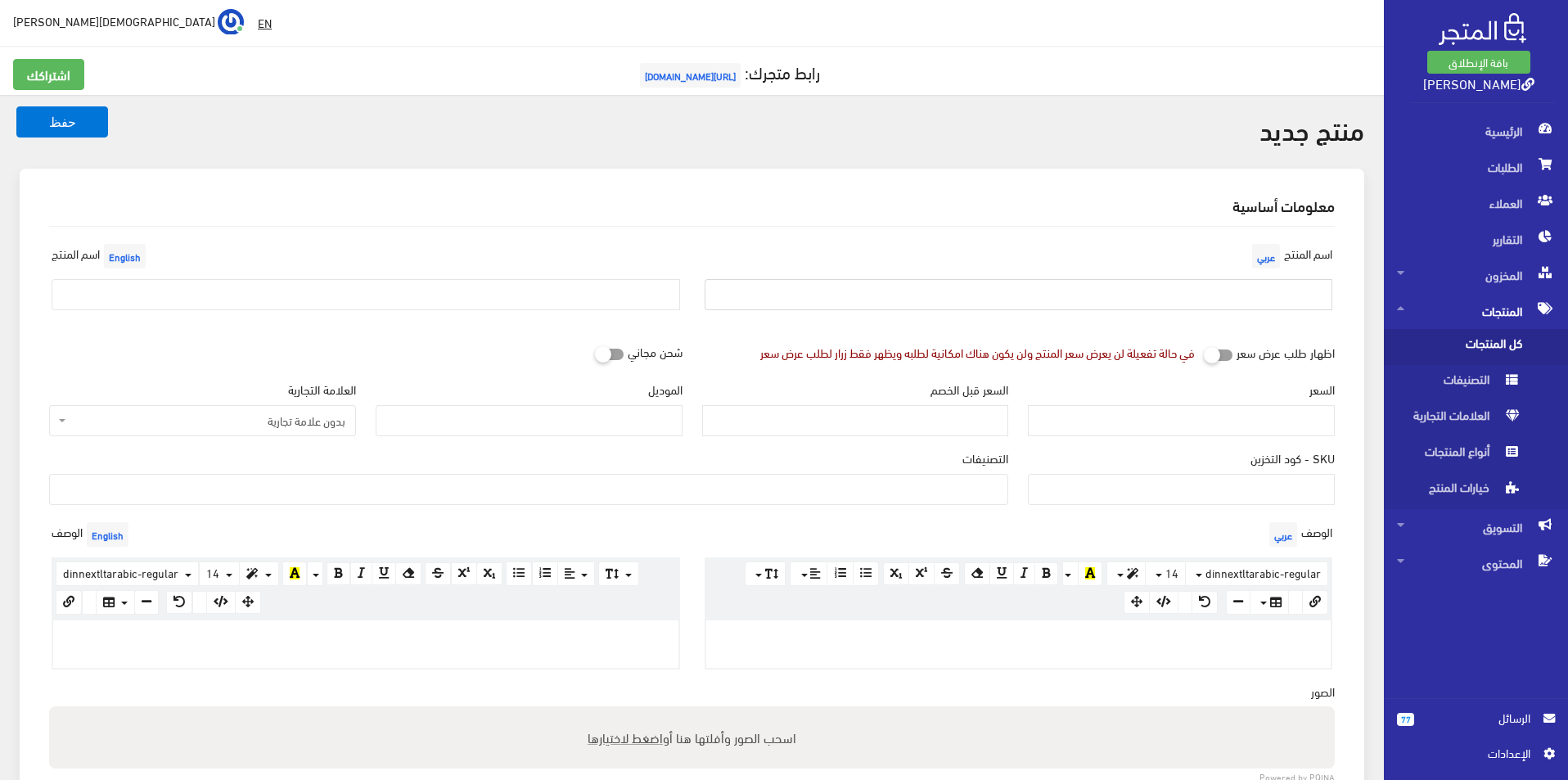
click at [1085, 302] on input "text" at bounding box center [1019, 294] width 629 height 31
type input "بوما مقاس 43"
click at [280, 283] on input "text" at bounding box center [366, 294] width 629 height 31
type input "Puma size 43"
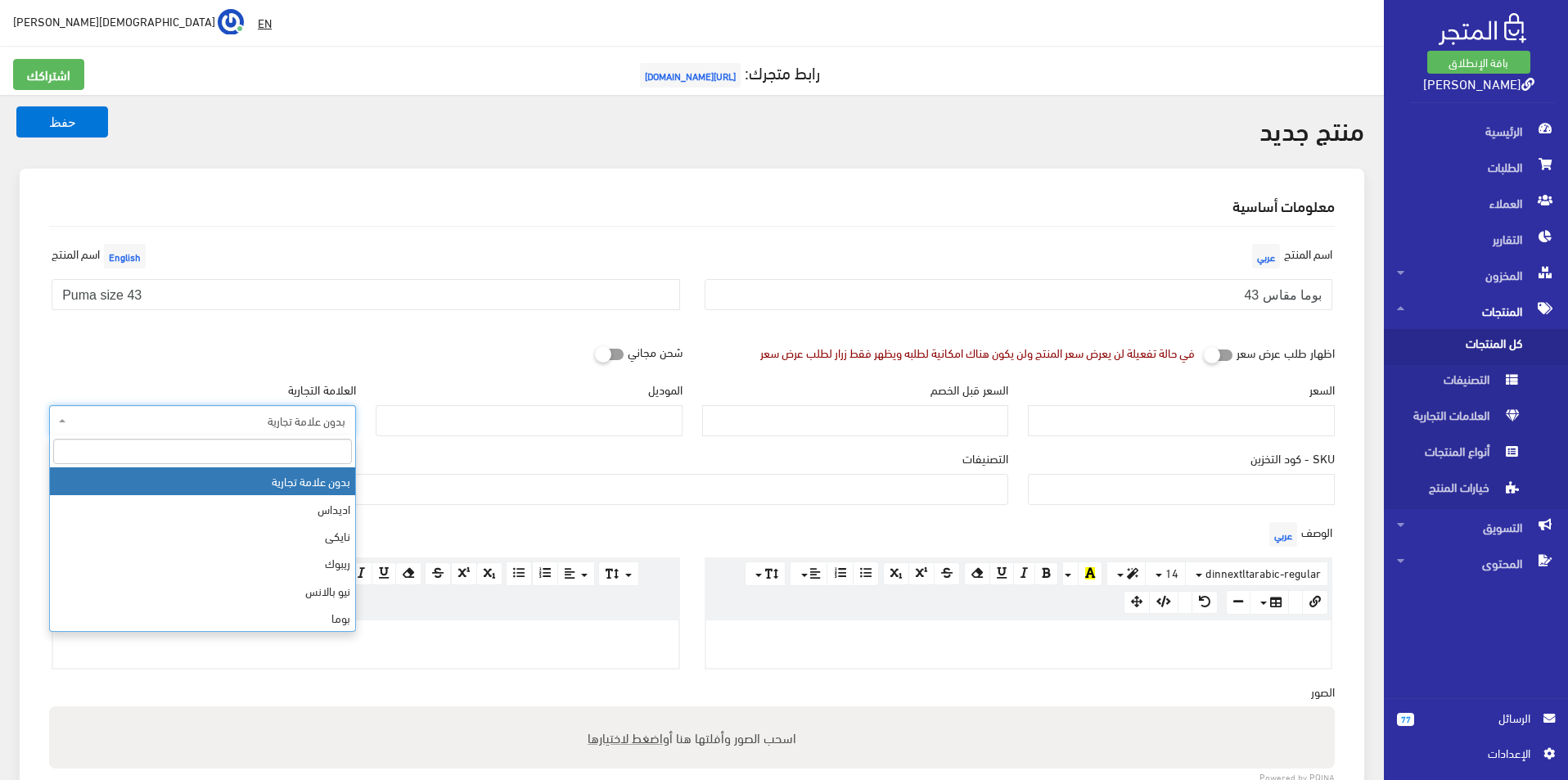
click at [327, 429] on span "بدون علامة تجارية" at bounding box center [208, 420] width 276 height 16
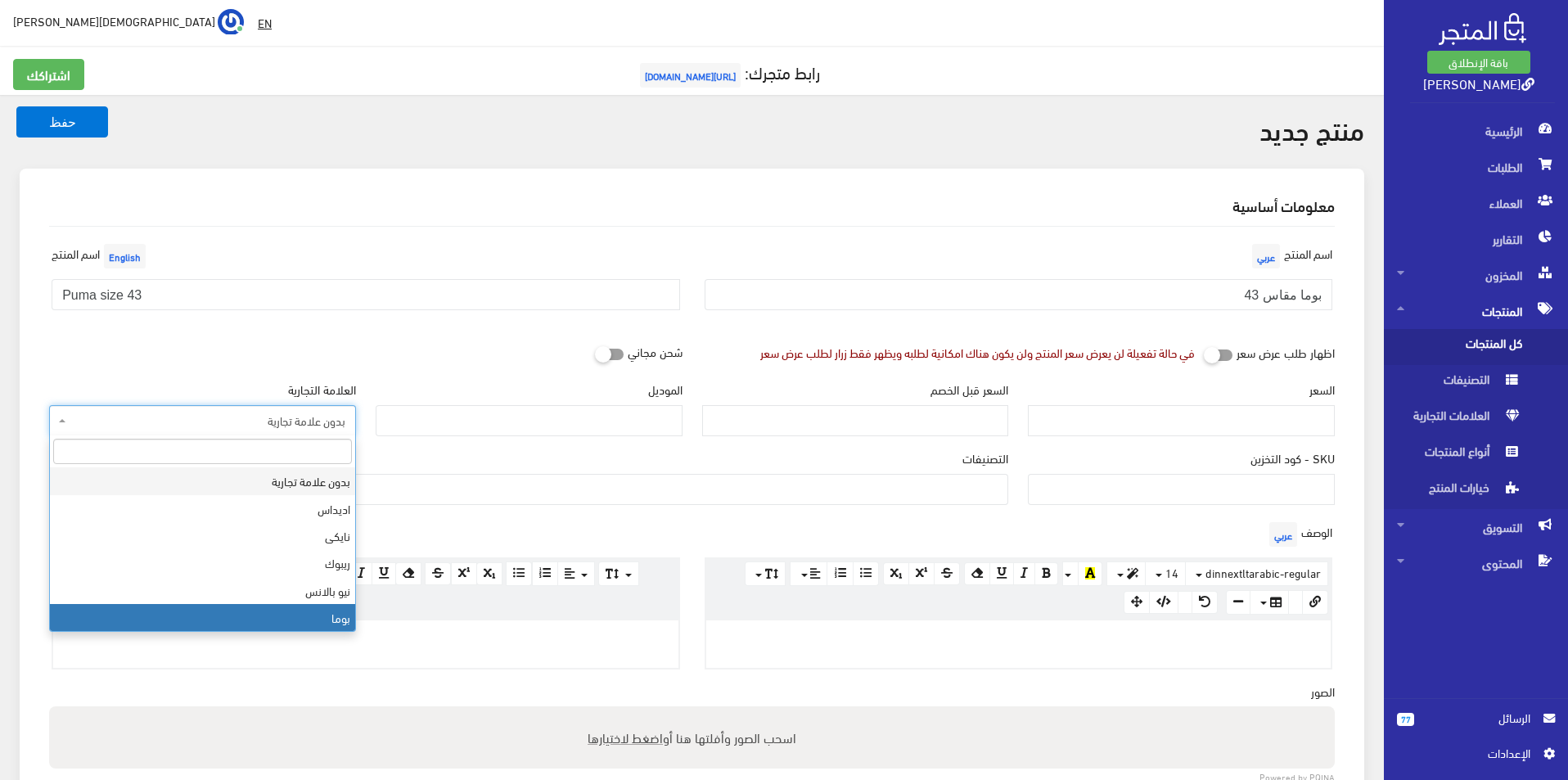
click at [330, 632] on span "بدون علامة تجارية اديداس نايكى ريبوك نيو بالانس بوما saucony Brooks Under Armou…" at bounding box center [202, 534] width 307 height 197
select select "7"
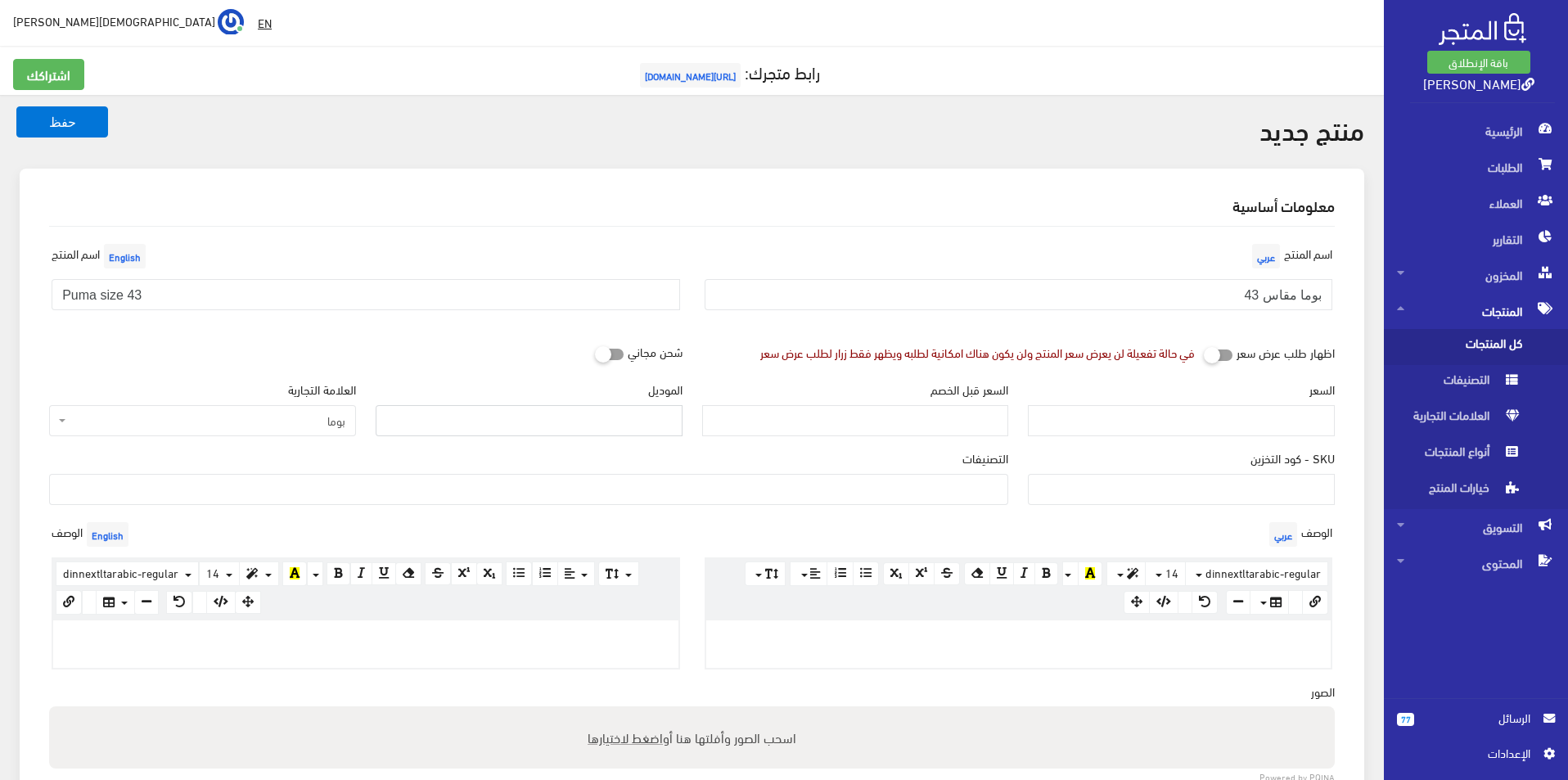
click at [477, 427] on input "الموديل" at bounding box center [529, 420] width 307 height 31
type input "puma"
click at [1298, 422] on input "السعر" at bounding box center [1181, 420] width 307 height 31
type input "3900"
type input "7600"
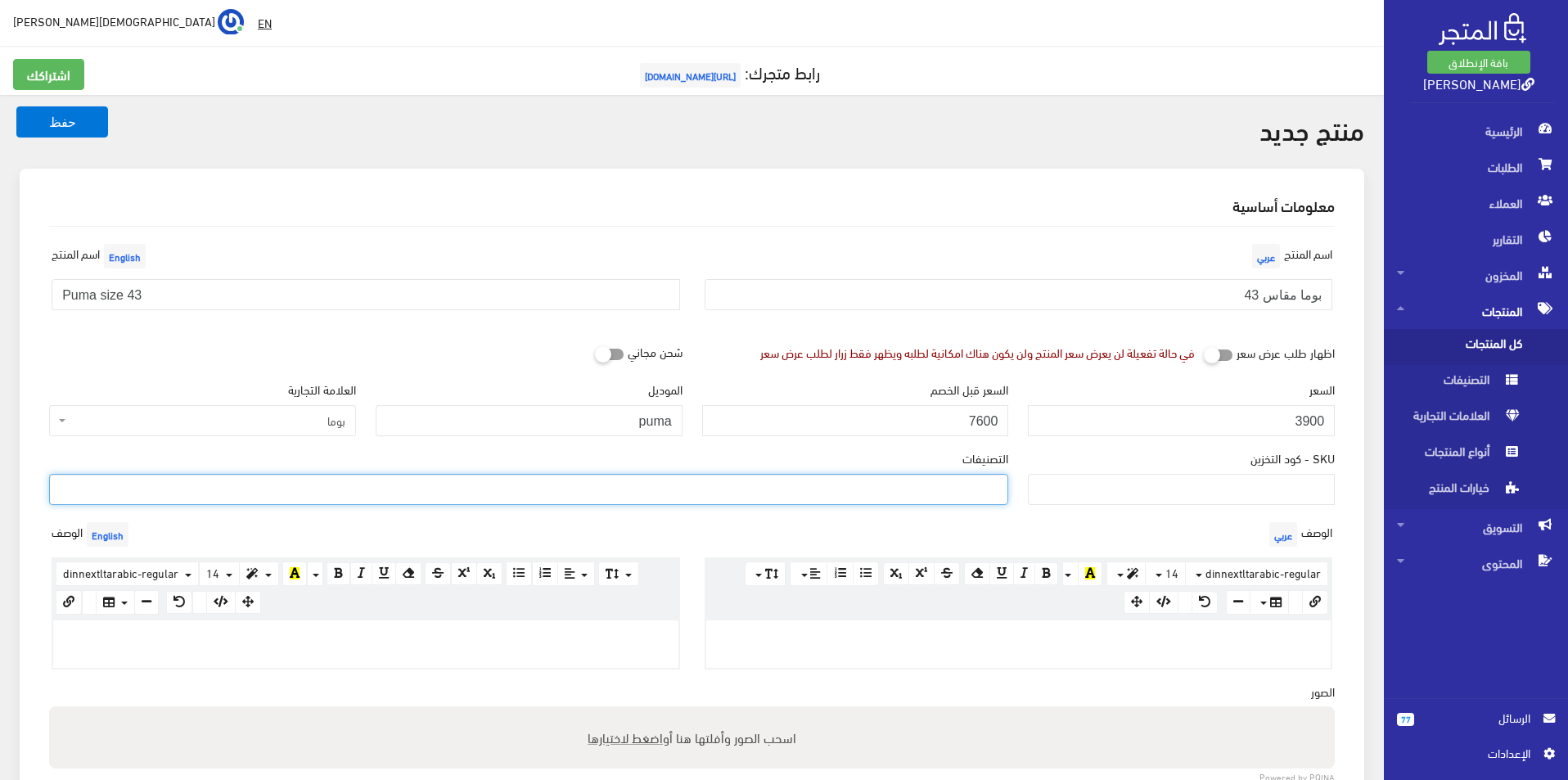
click at [1001, 495] on ul at bounding box center [529, 488] width 958 height 26
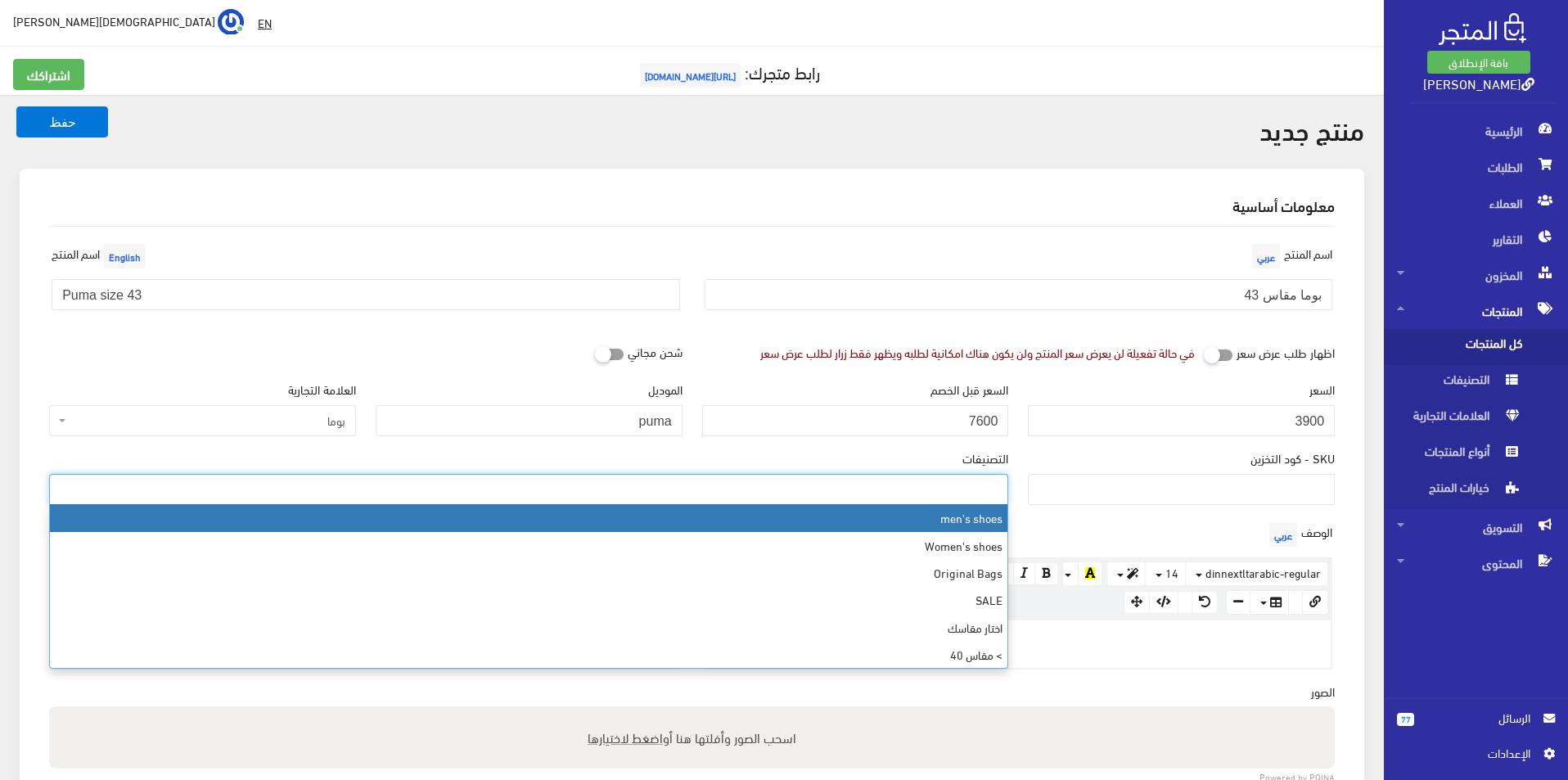
select select "5"
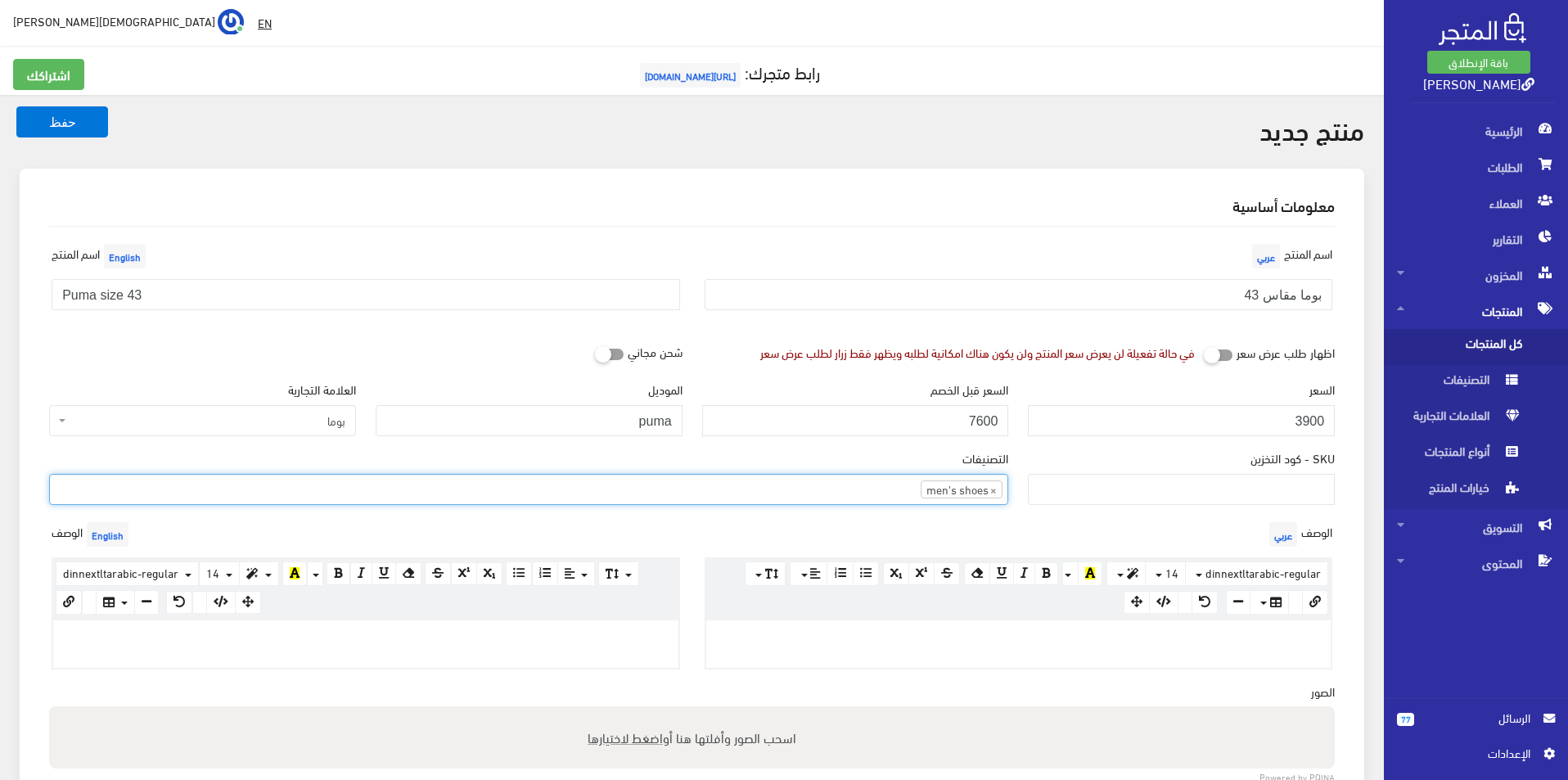
scroll to position [164, 0]
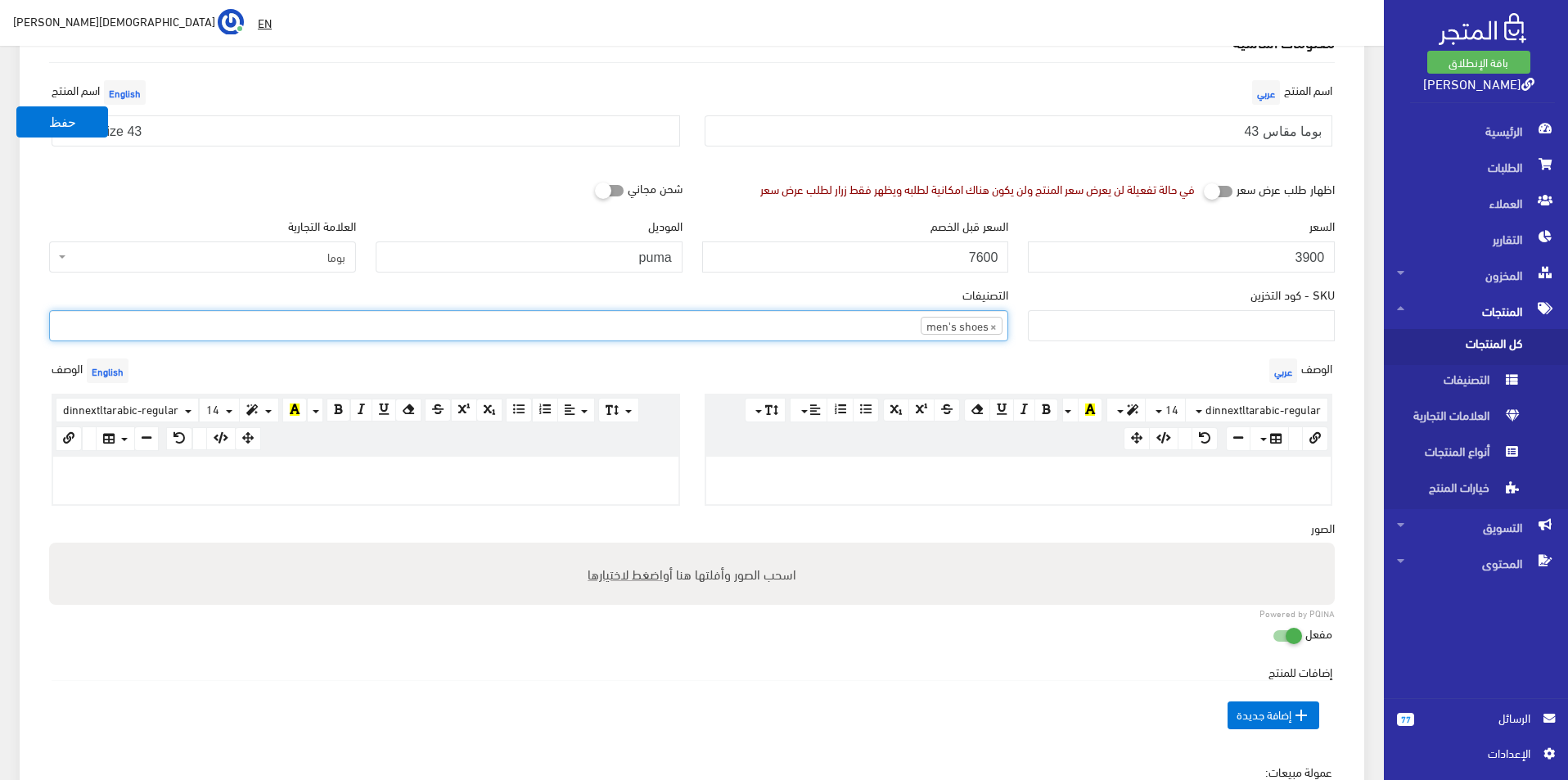
click at [506, 481] on p at bounding box center [366, 474] width 609 height 18
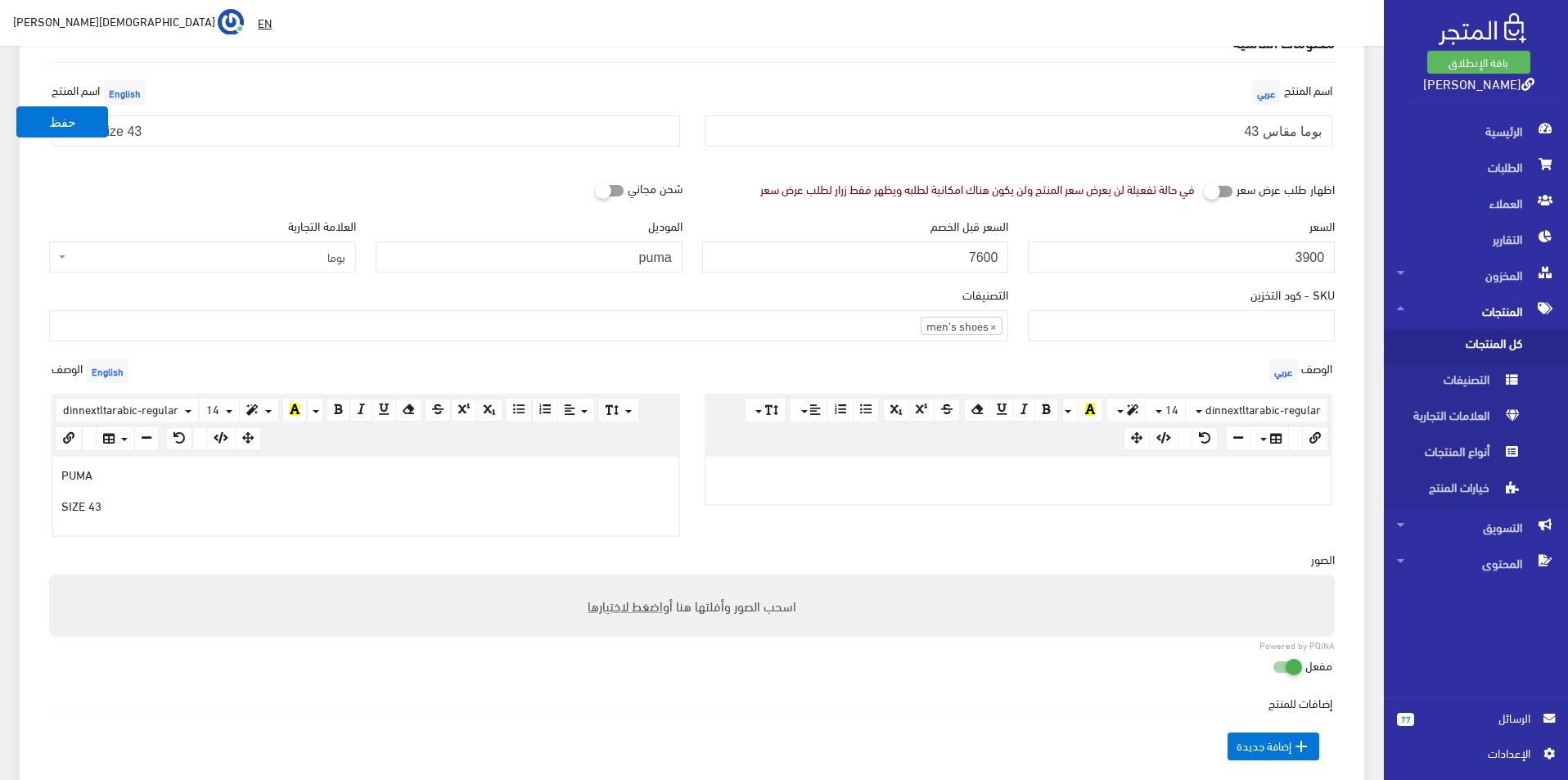
click at [860, 466] on p at bounding box center [1019, 474] width 609 height 18
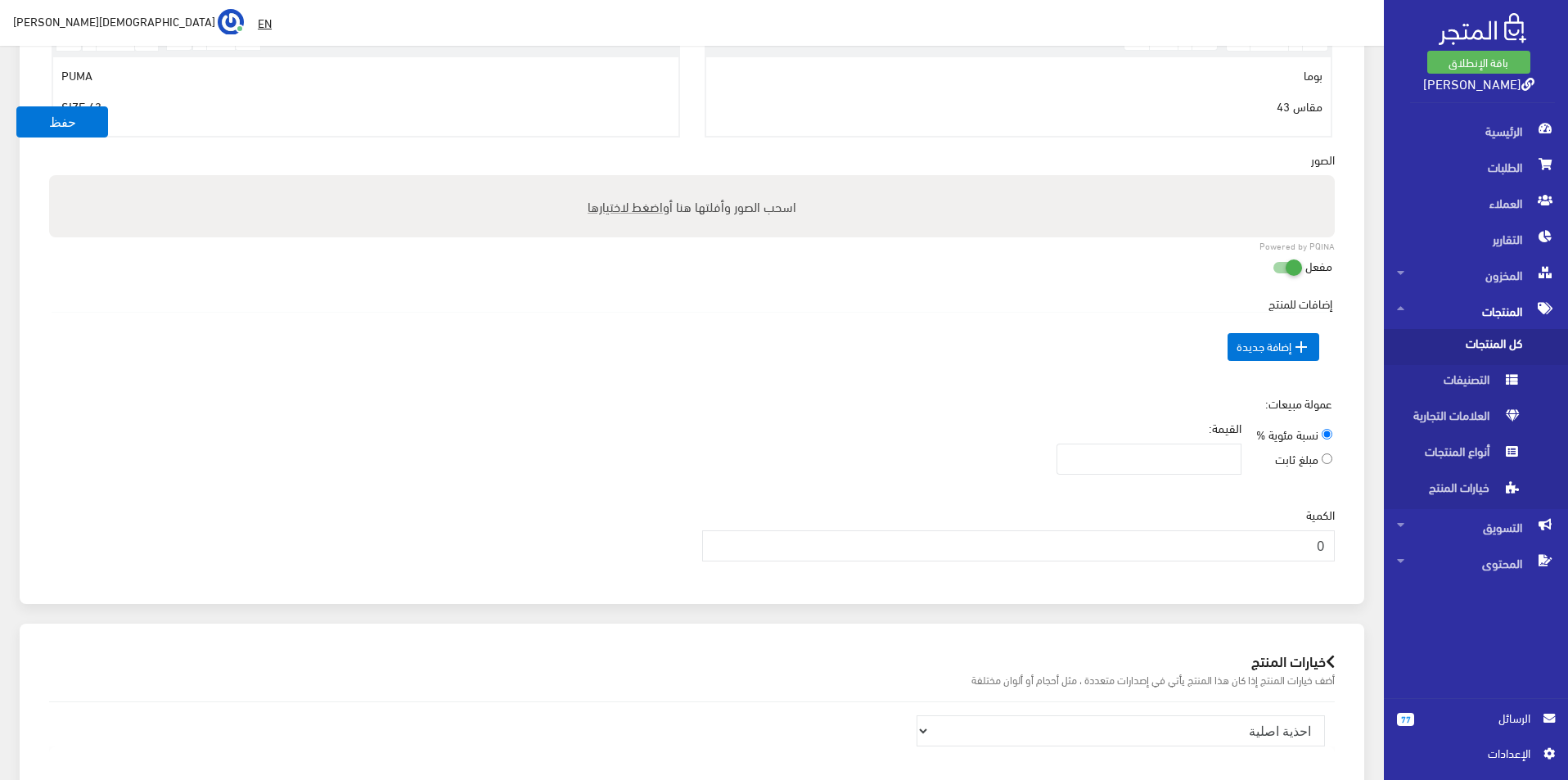
scroll to position [573, 0]
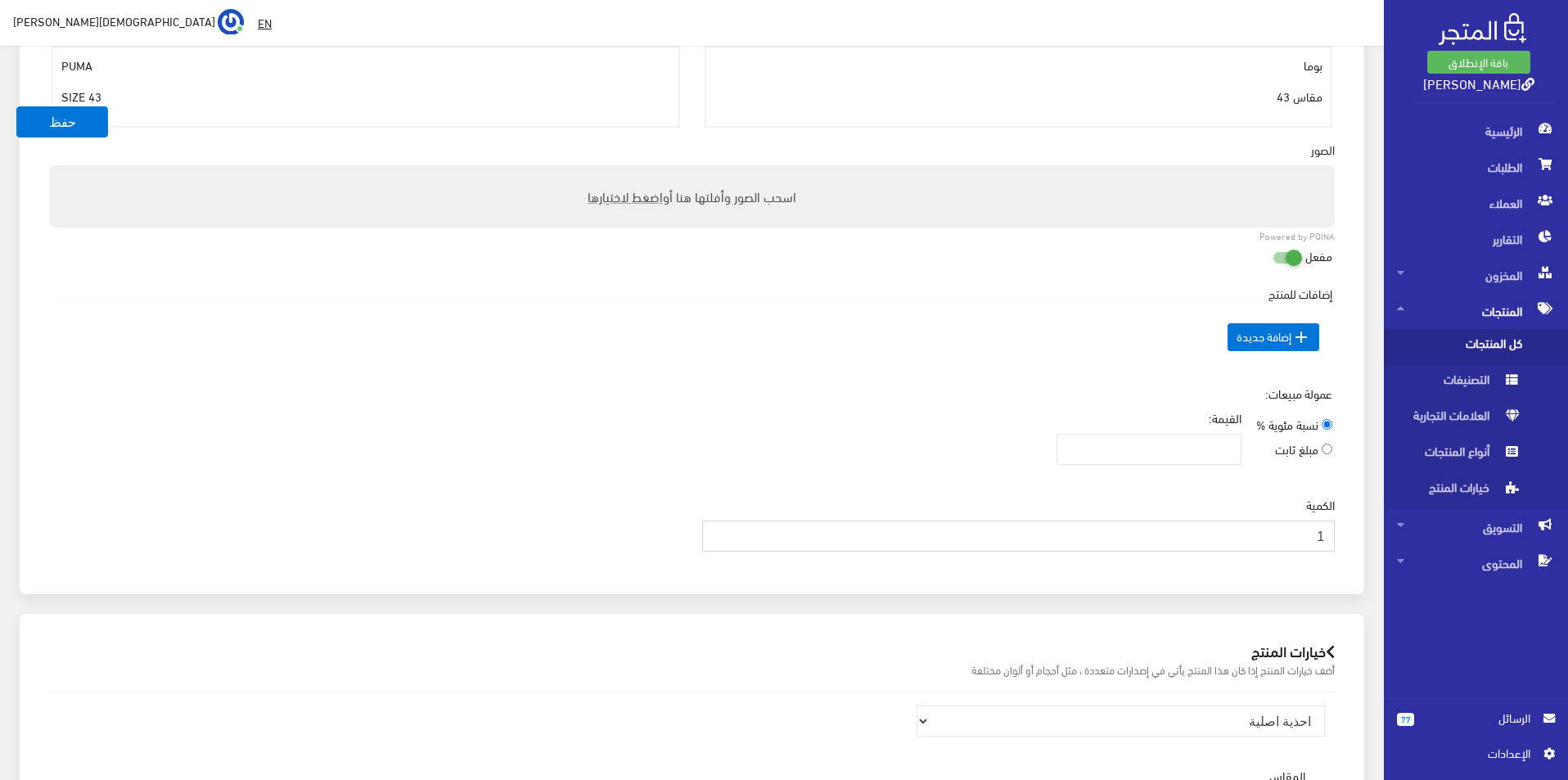
type input "1"
click at [717, 527] on input "1" at bounding box center [1019, 536] width 634 height 31
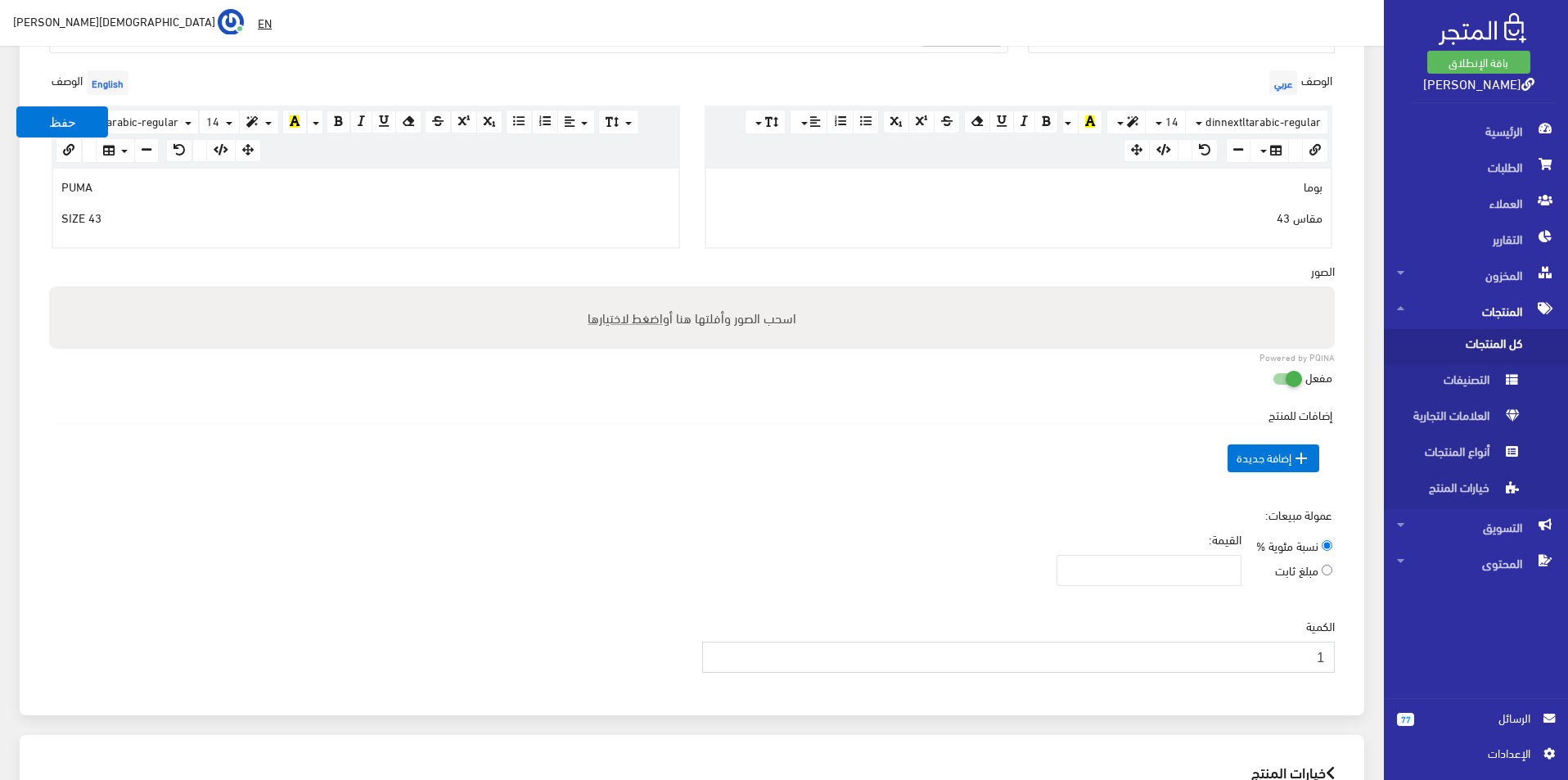
scroll to position [409, 0]
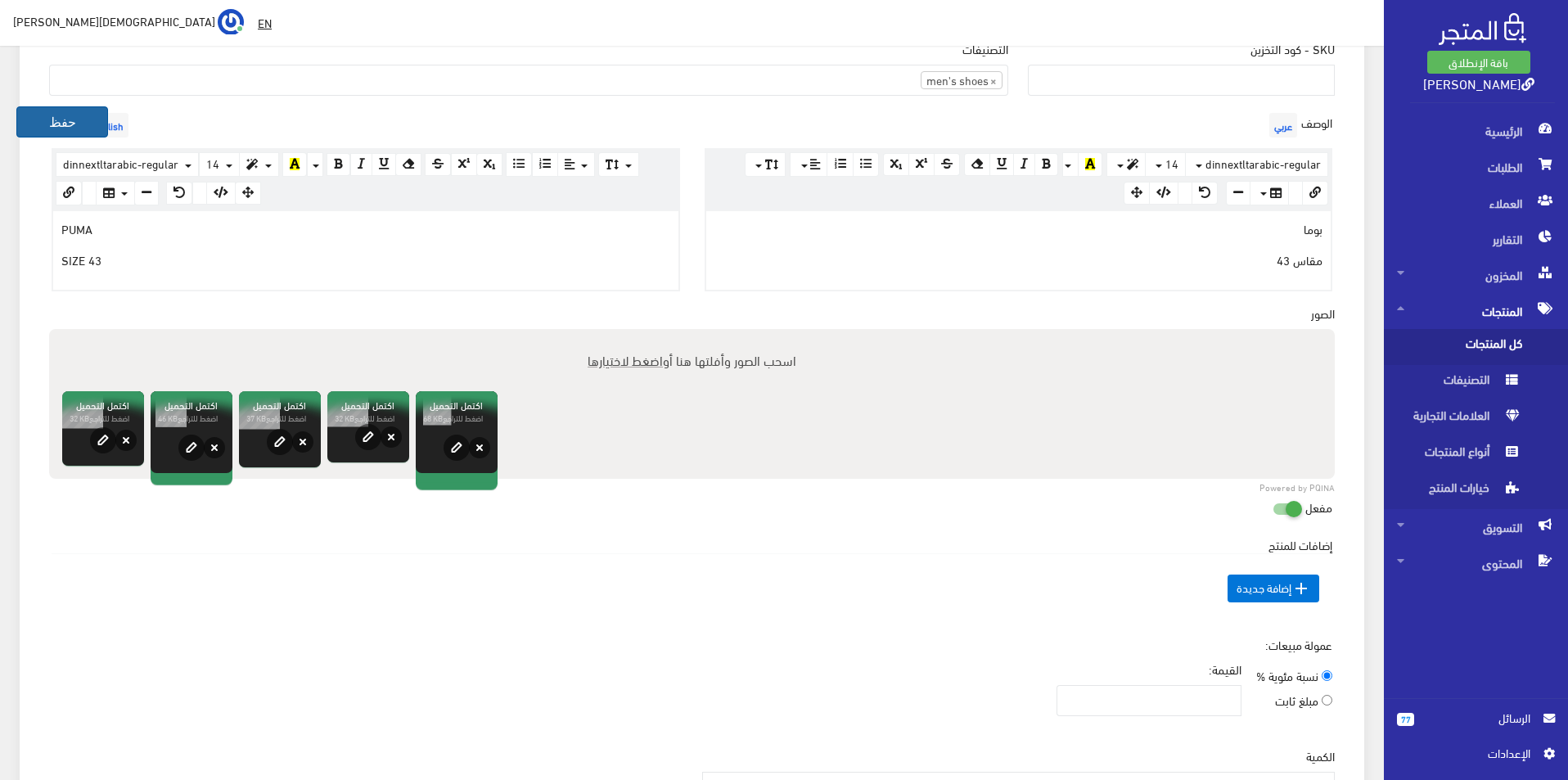
click at [44, 121] on button "حفظ" at bounding box center [62, 121] width 91 height 31
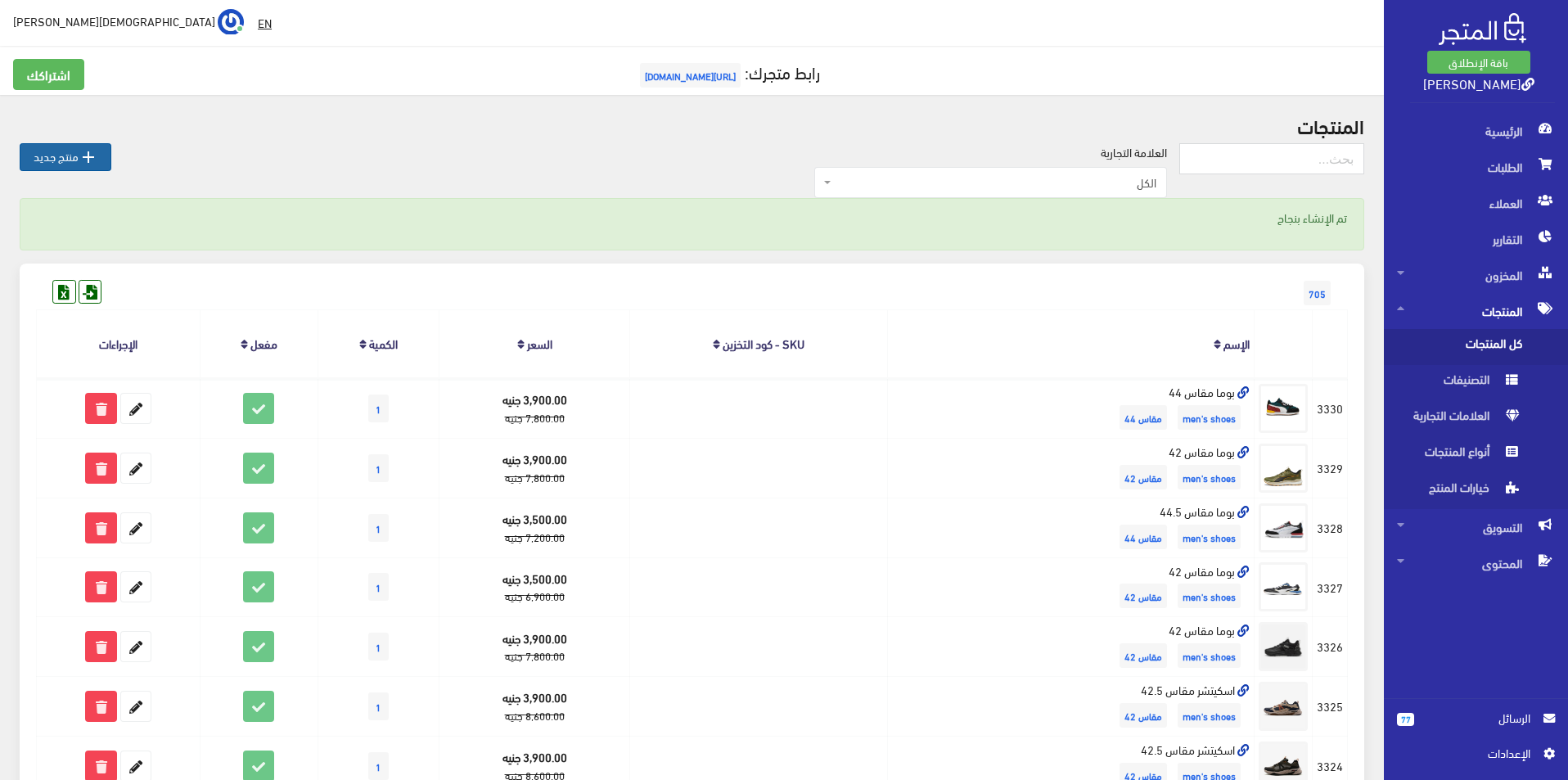
click at [68, 166] on link " منتج جديد" at bounding box center [66, 157] width 91 height 28
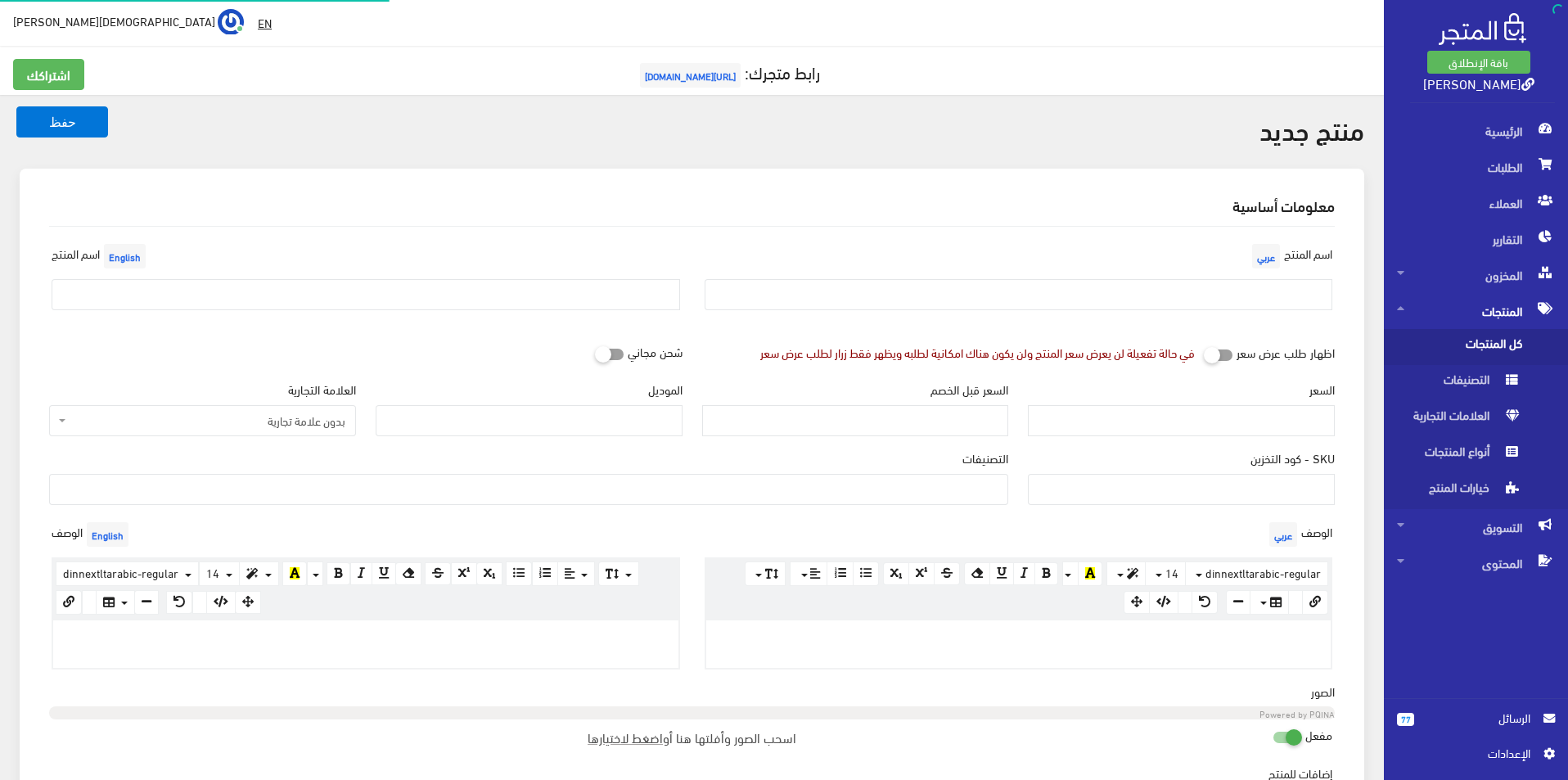
select select
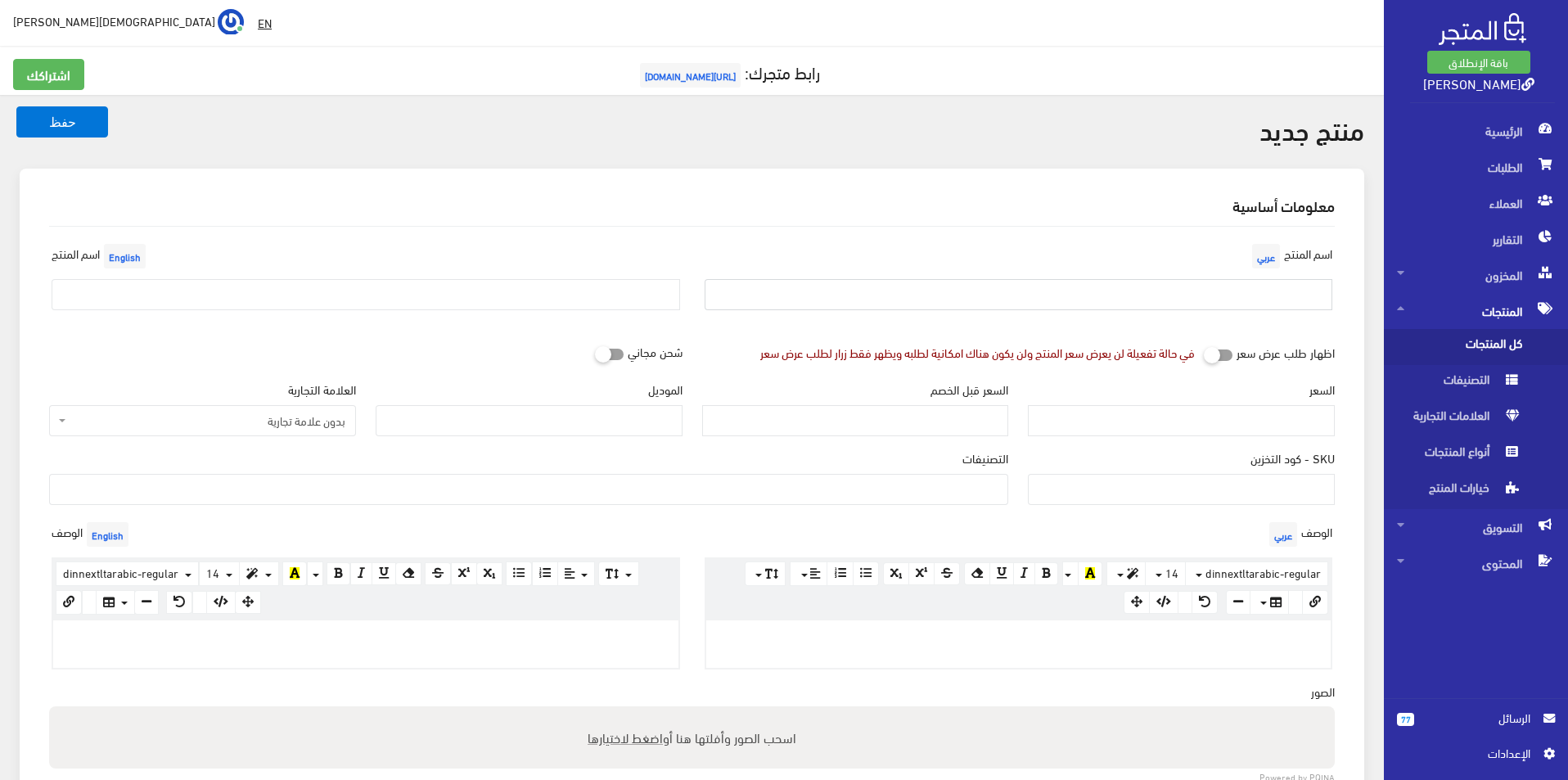
click at [1257, 304] on input "text" at bounding box center [1019, 294] width 629 height 31
type input "تمبرلاند مقاس 44.5"
click at [439, 296] on input "text" at bounding box center [366, 294] width 629 height 31
type input "TIMBERLAND SIZE 44.5"
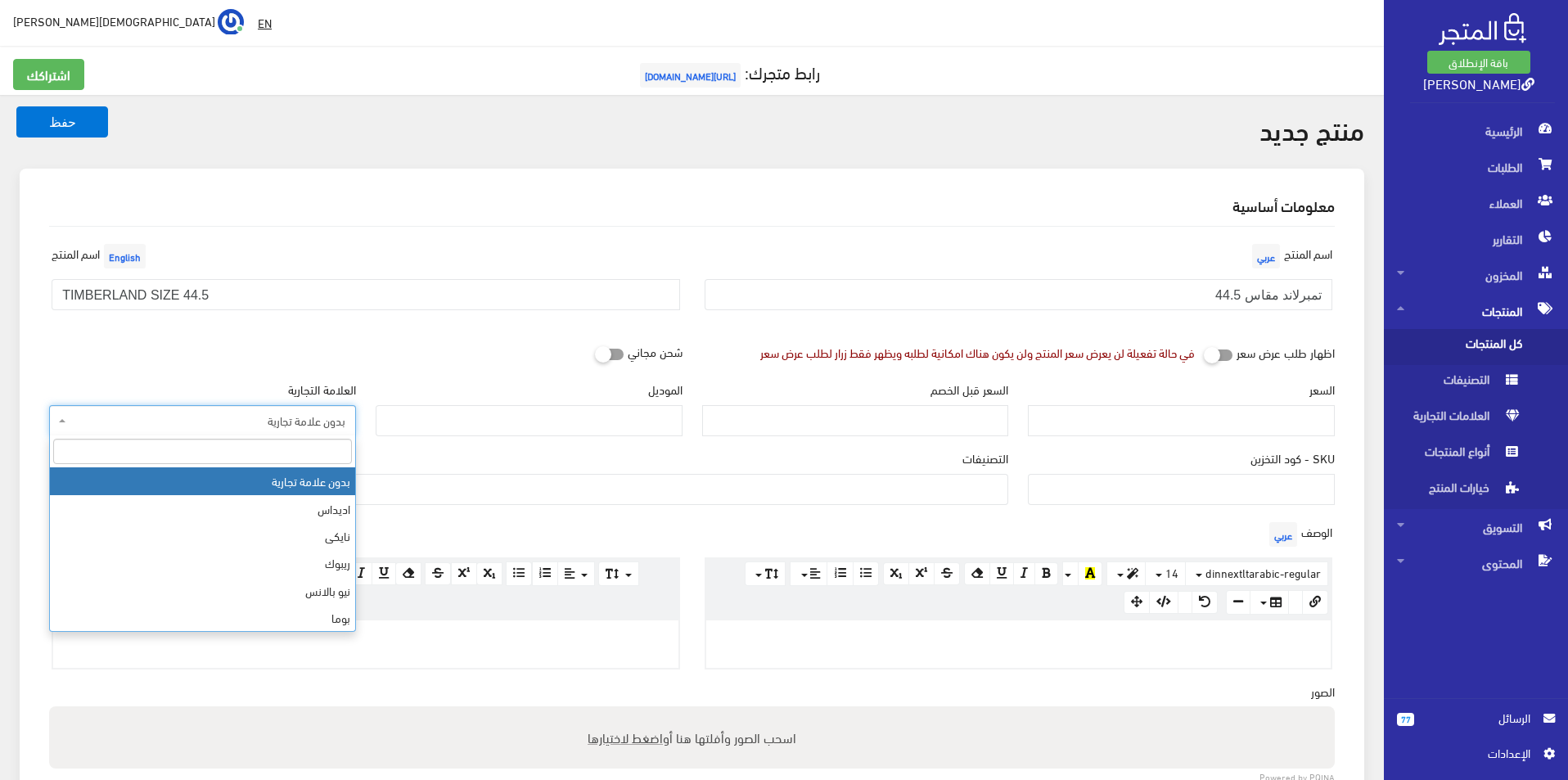
click at [235, 432] on span "بدون علامة تجارية" at bounding box center [202, 420] width 307 height 31
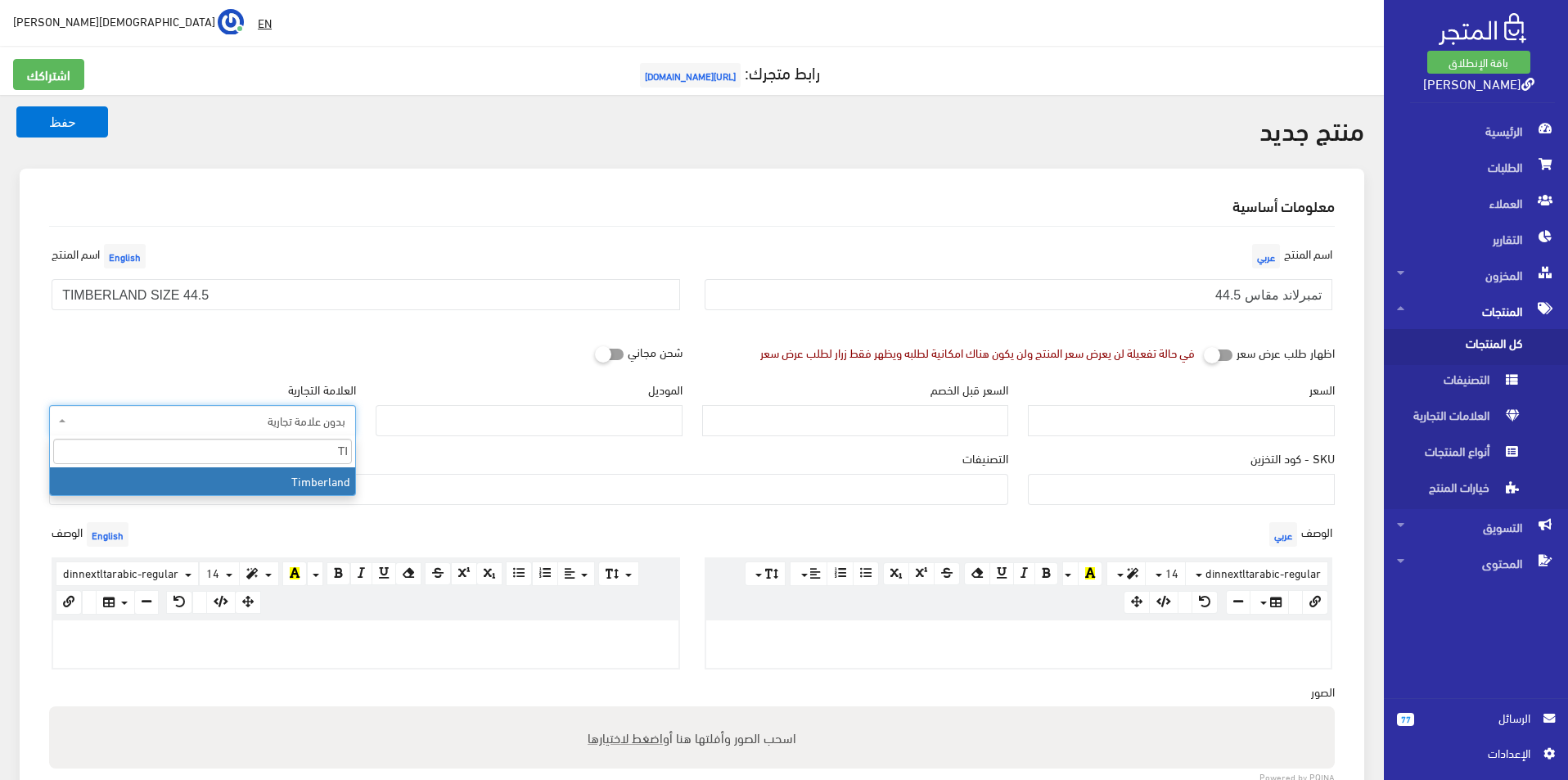
type input "TI"
select select "18"
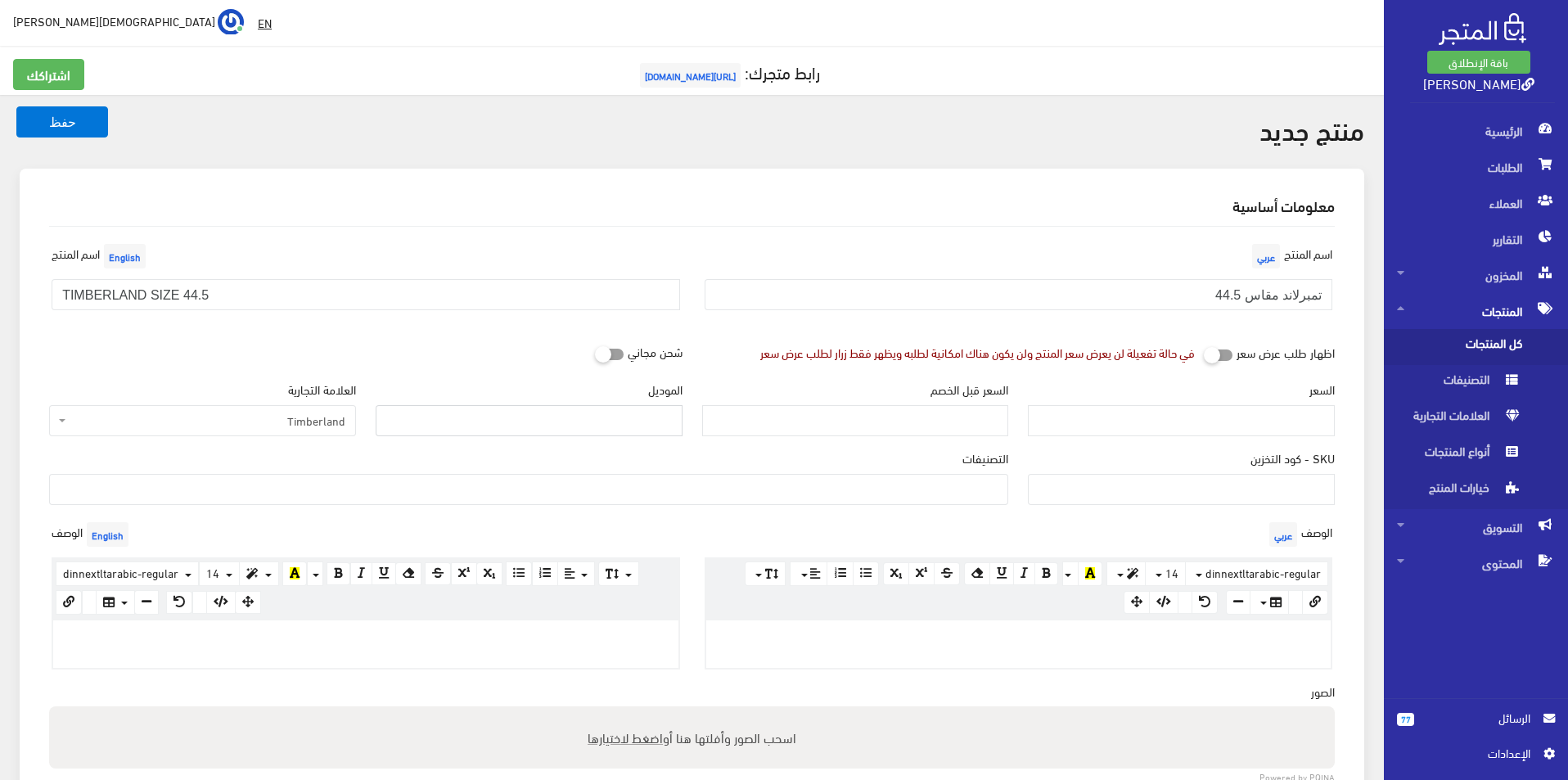
click at [480, 420] on input "الموديل" at bounding box center [529, 420] width 307 height 31
type input "TIMBERLAND"
click at [1176, 408] on input "السعر" at bounding box center [1181, 420] width 307 height 31
type input "5500"
type input "10900"
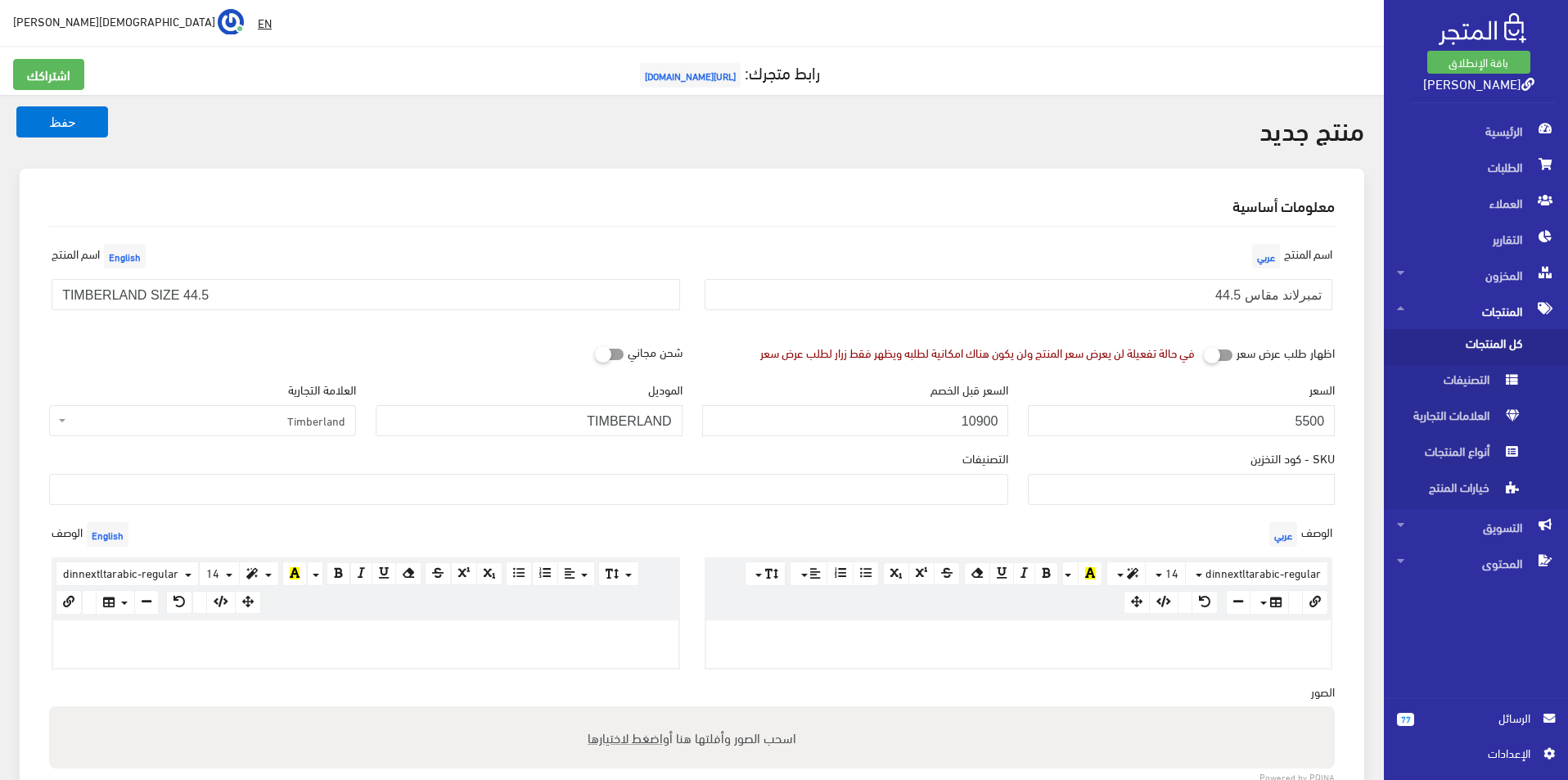
click at [958, 501] on ul at bounding box center [529, 488] width 958 height 26
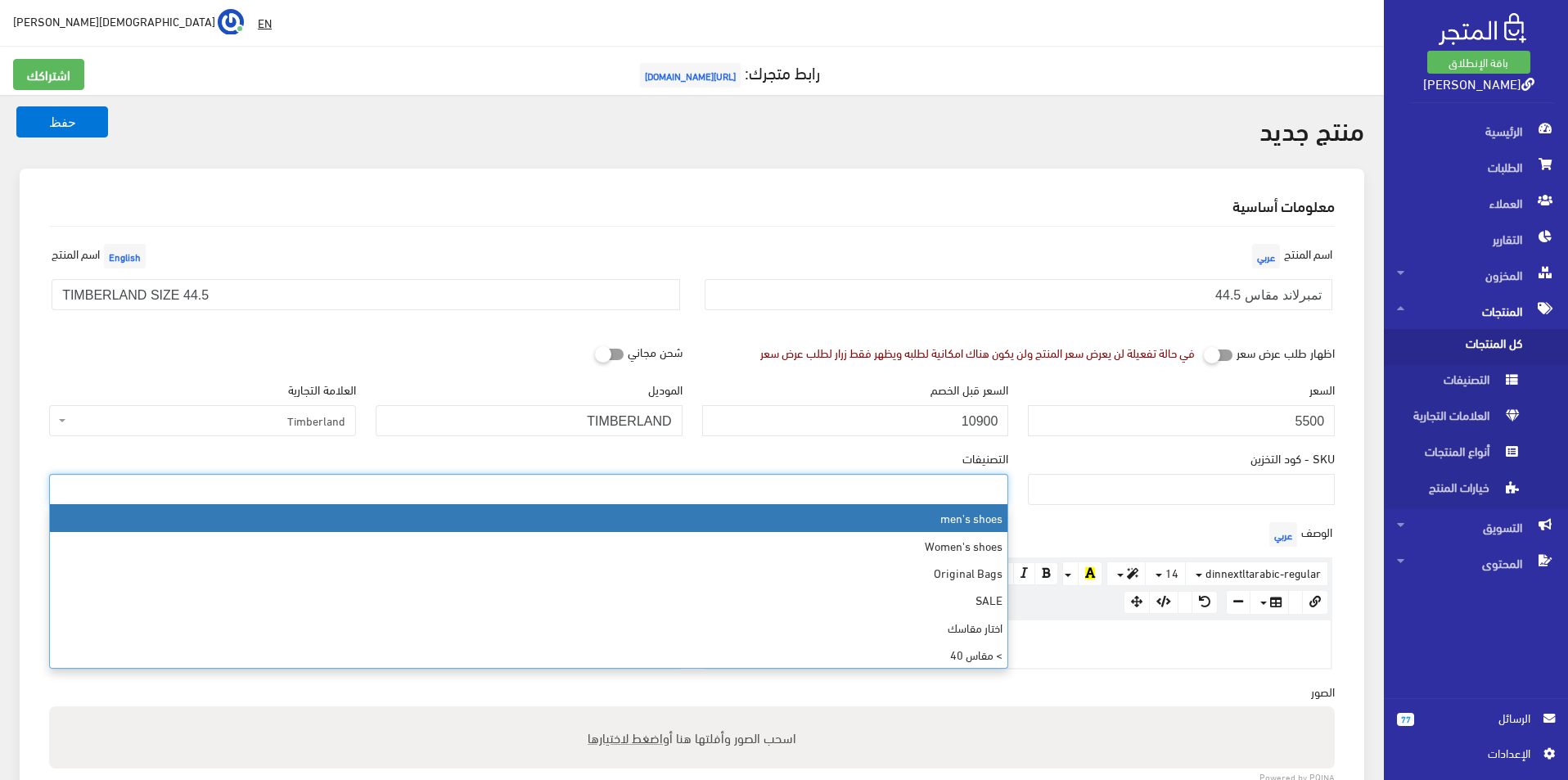
select select "5"
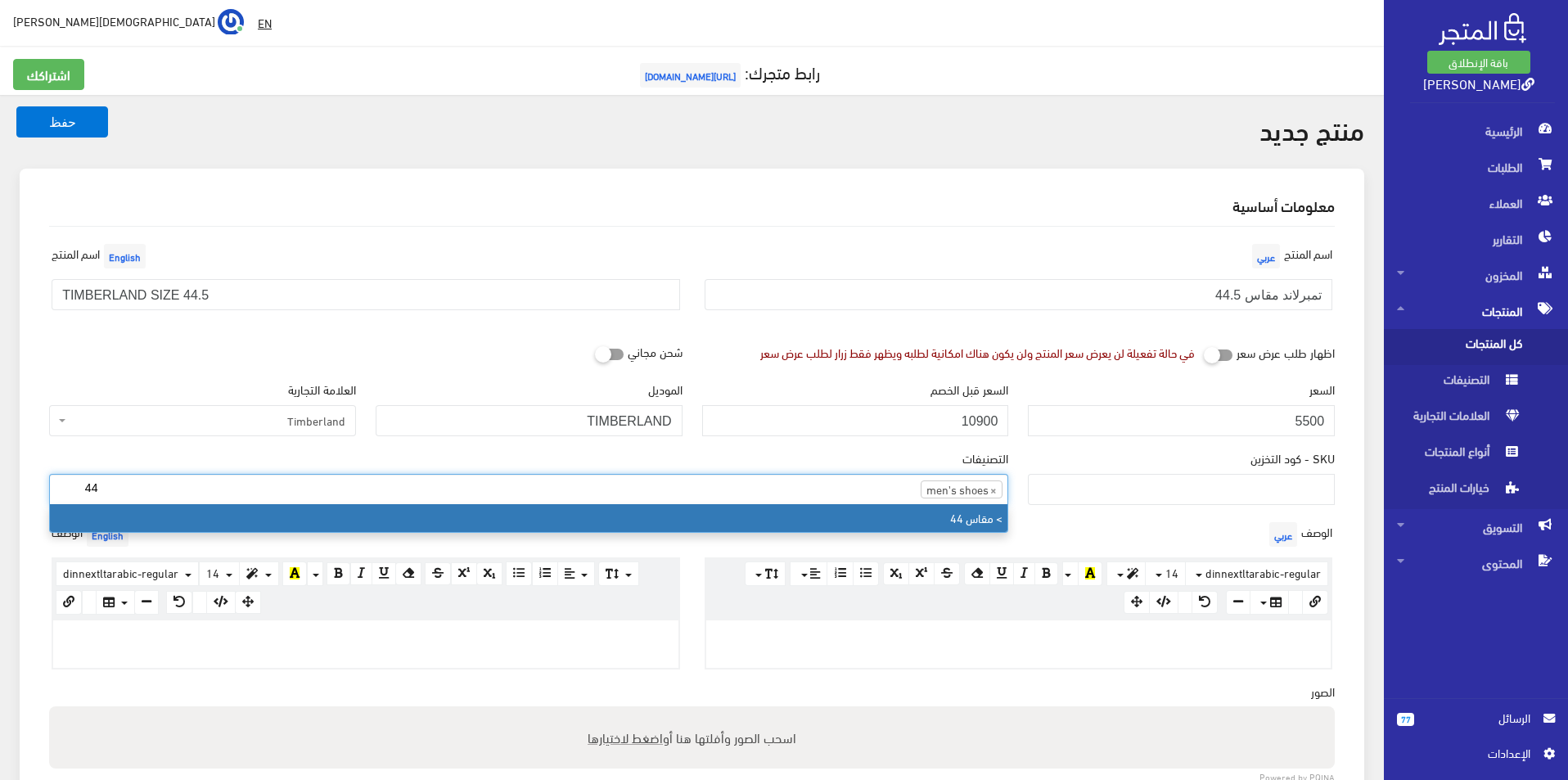
type input "44"
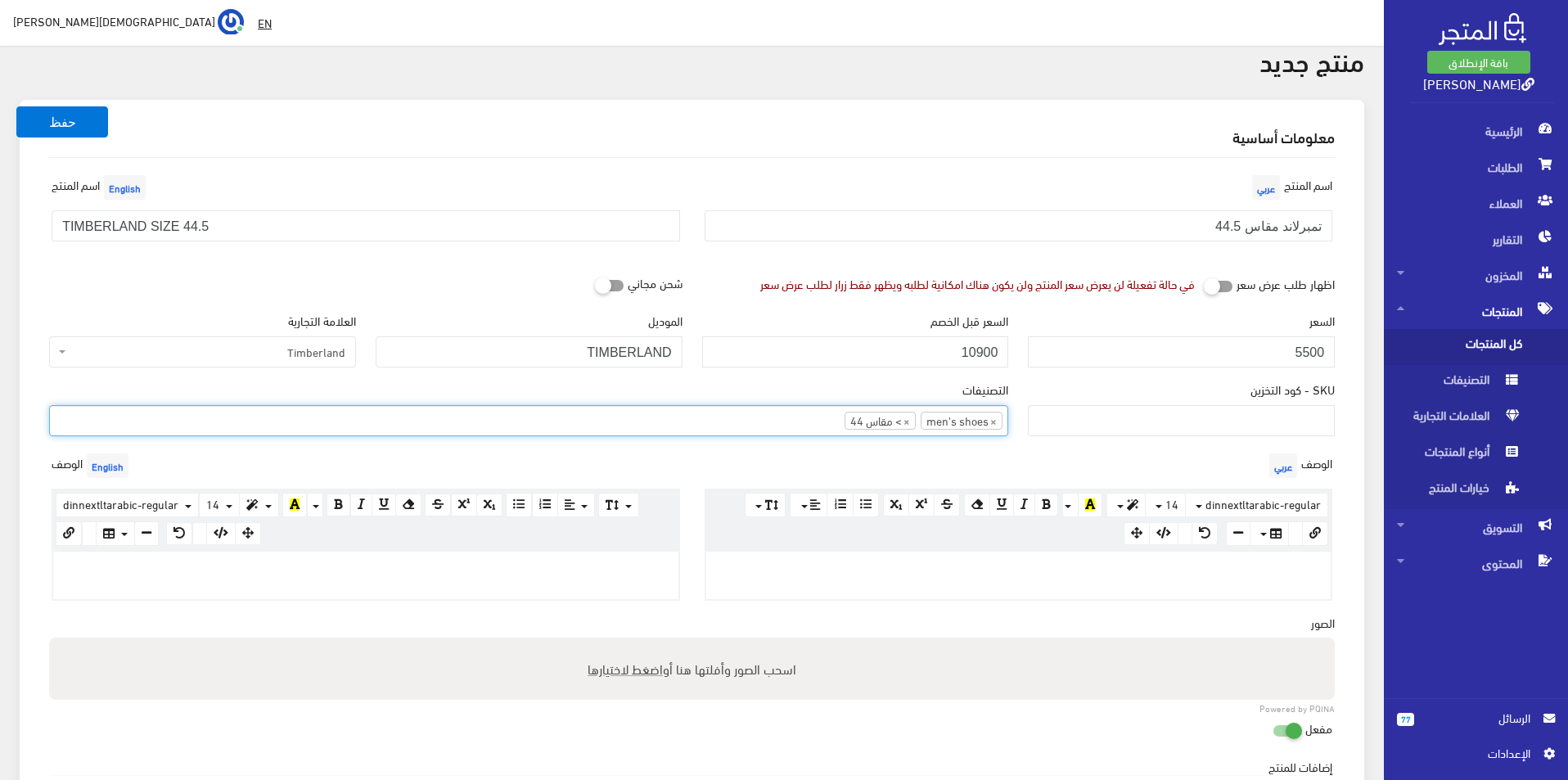
scroll to position [164, 0]
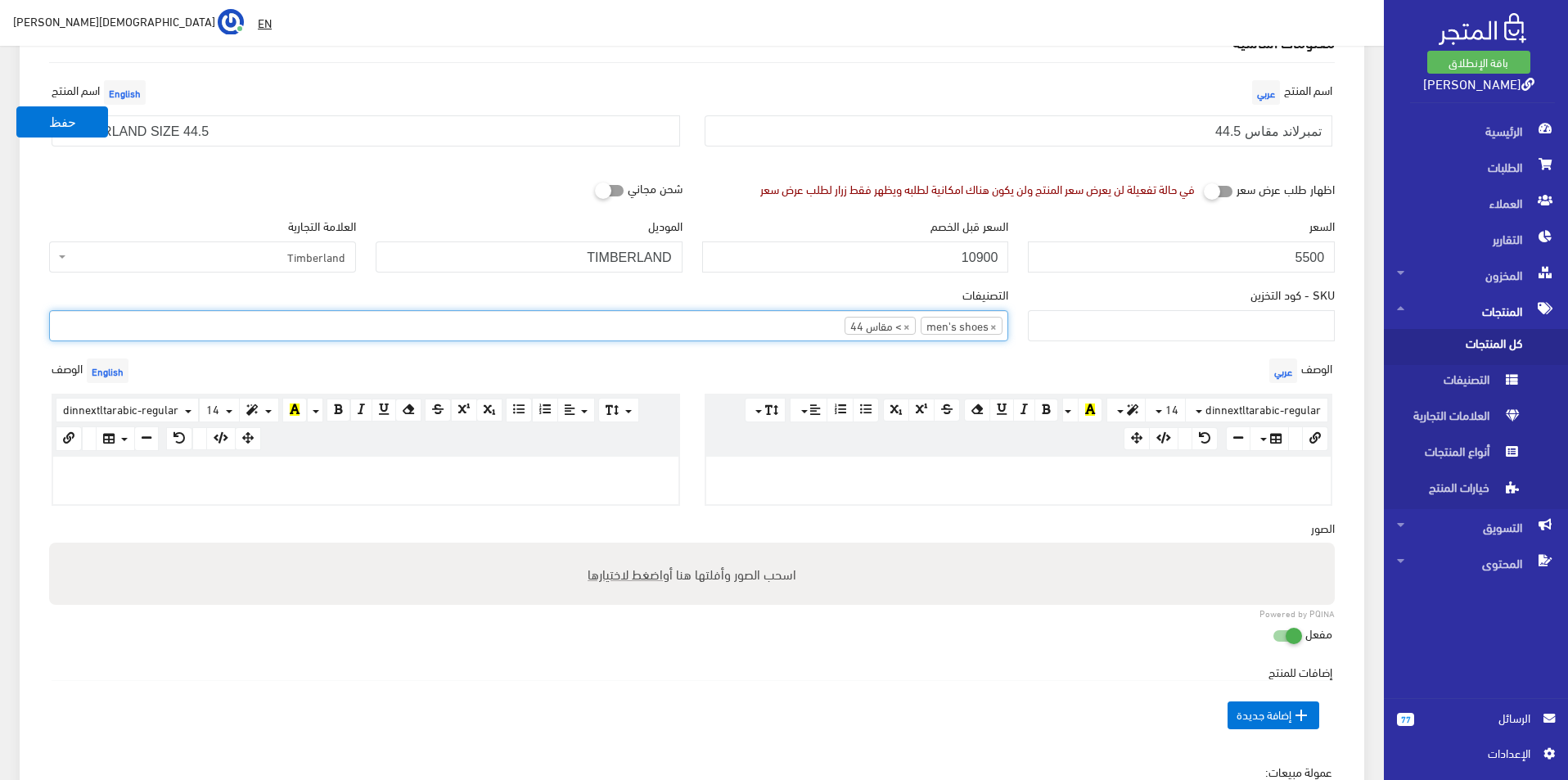
click at [542, 471] on p at bounding box center [366, 474] width 609 height 18
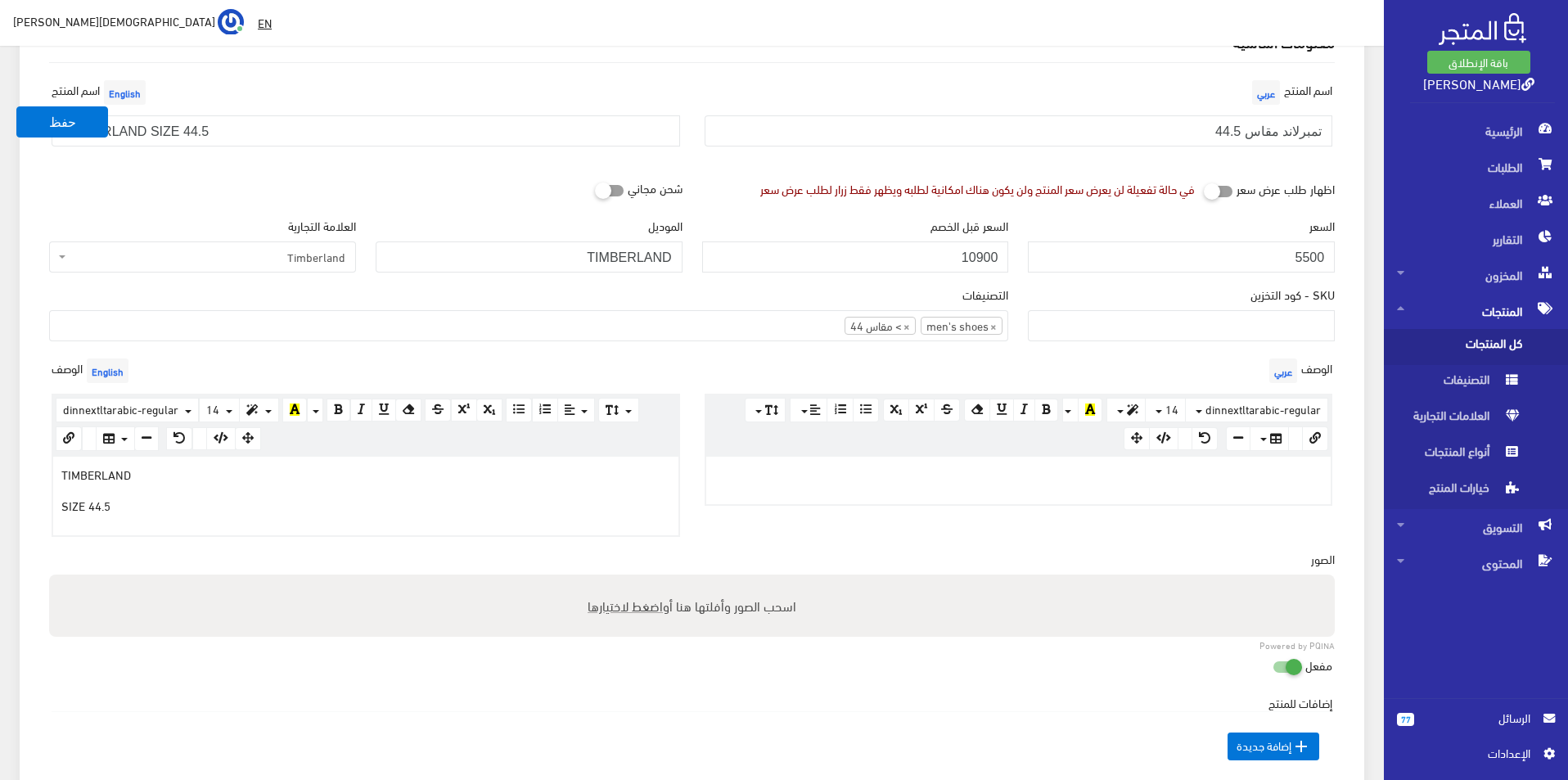
click at [928, 475] on p at bounding box center [1019, 474] width 609 height 18
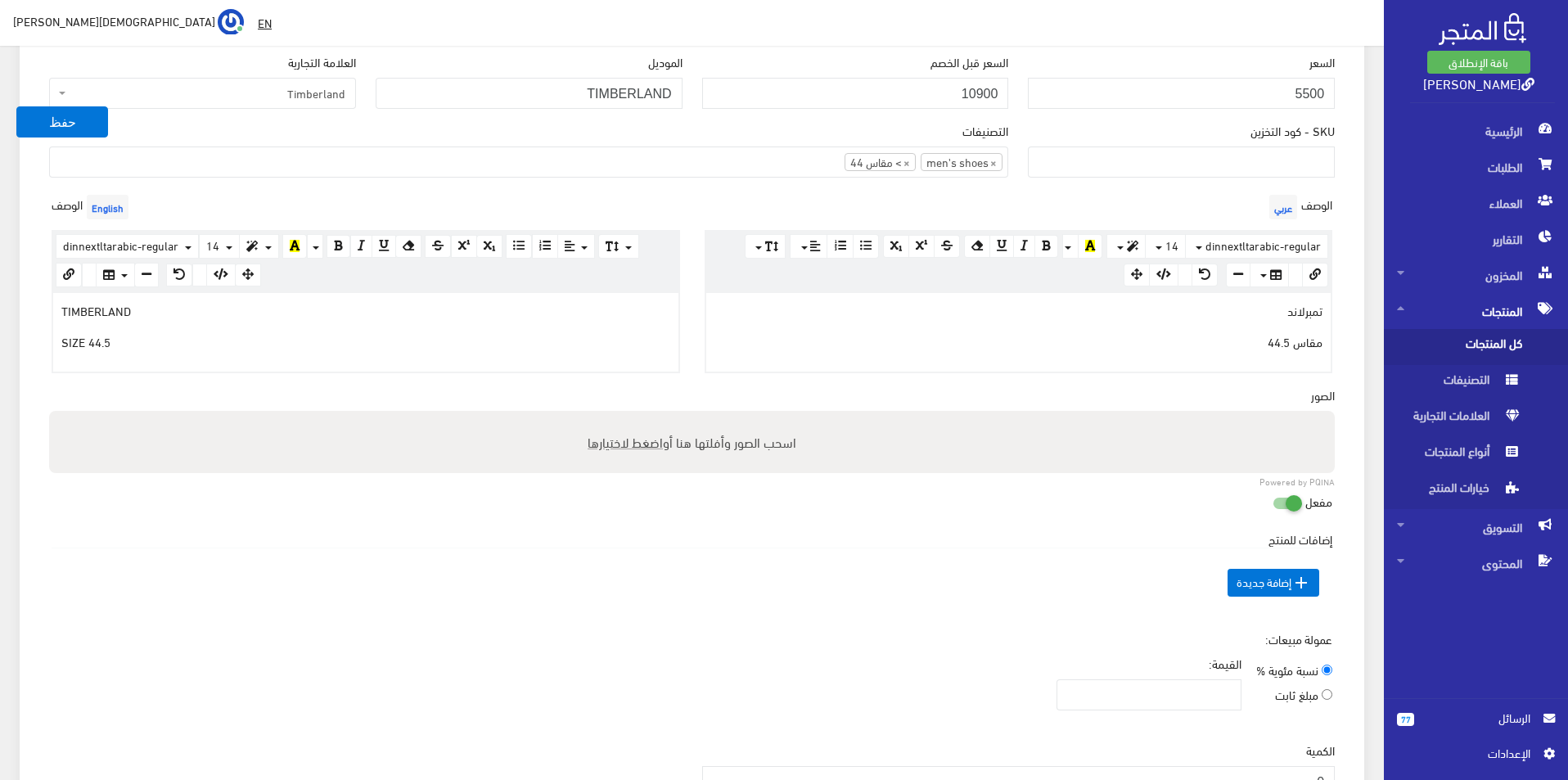
scroll to position [409, 0]
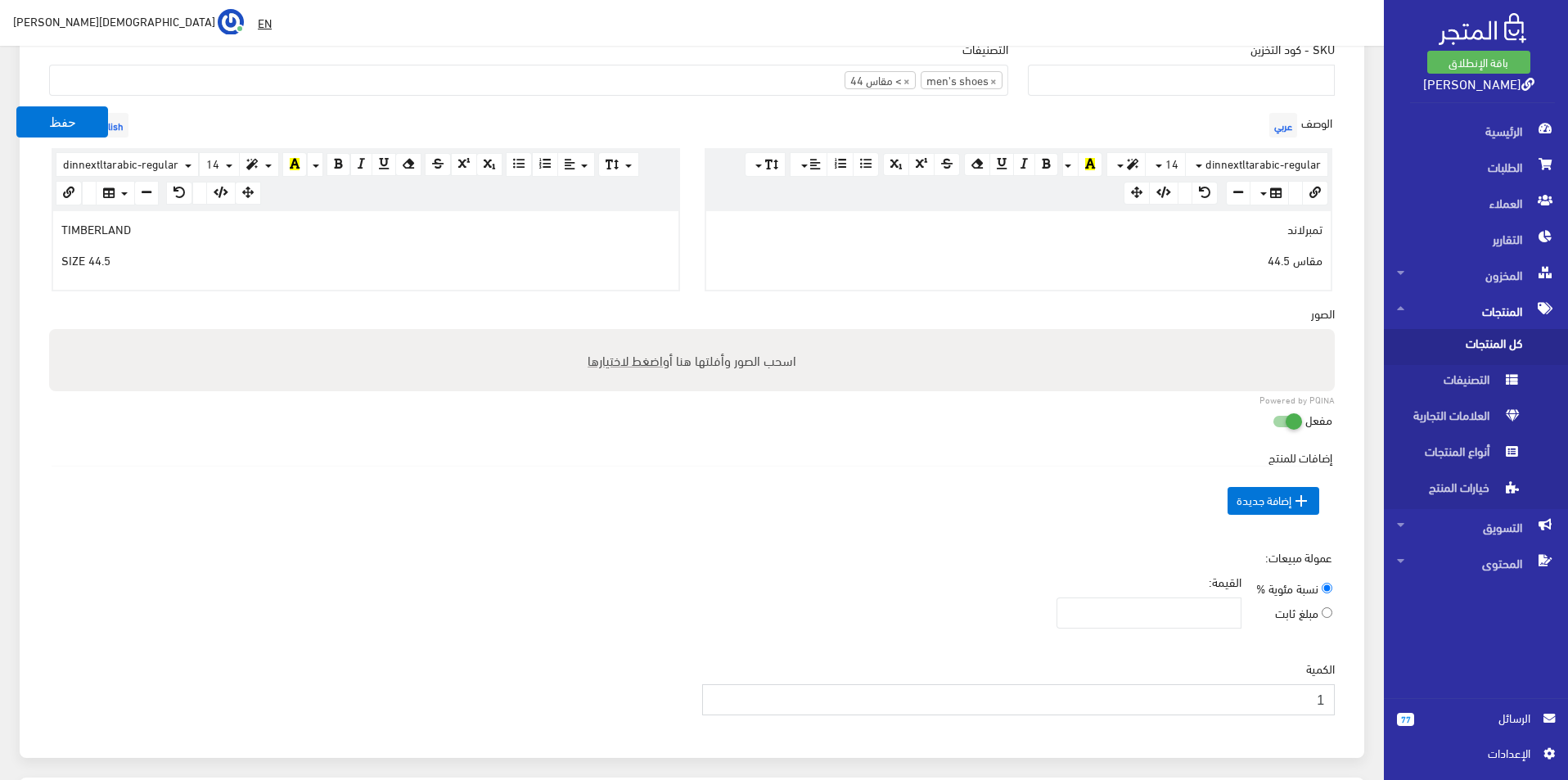
type input "1"
click at [720, 695] on input "1" at bounding box center [1019, 700] width 634 height 31
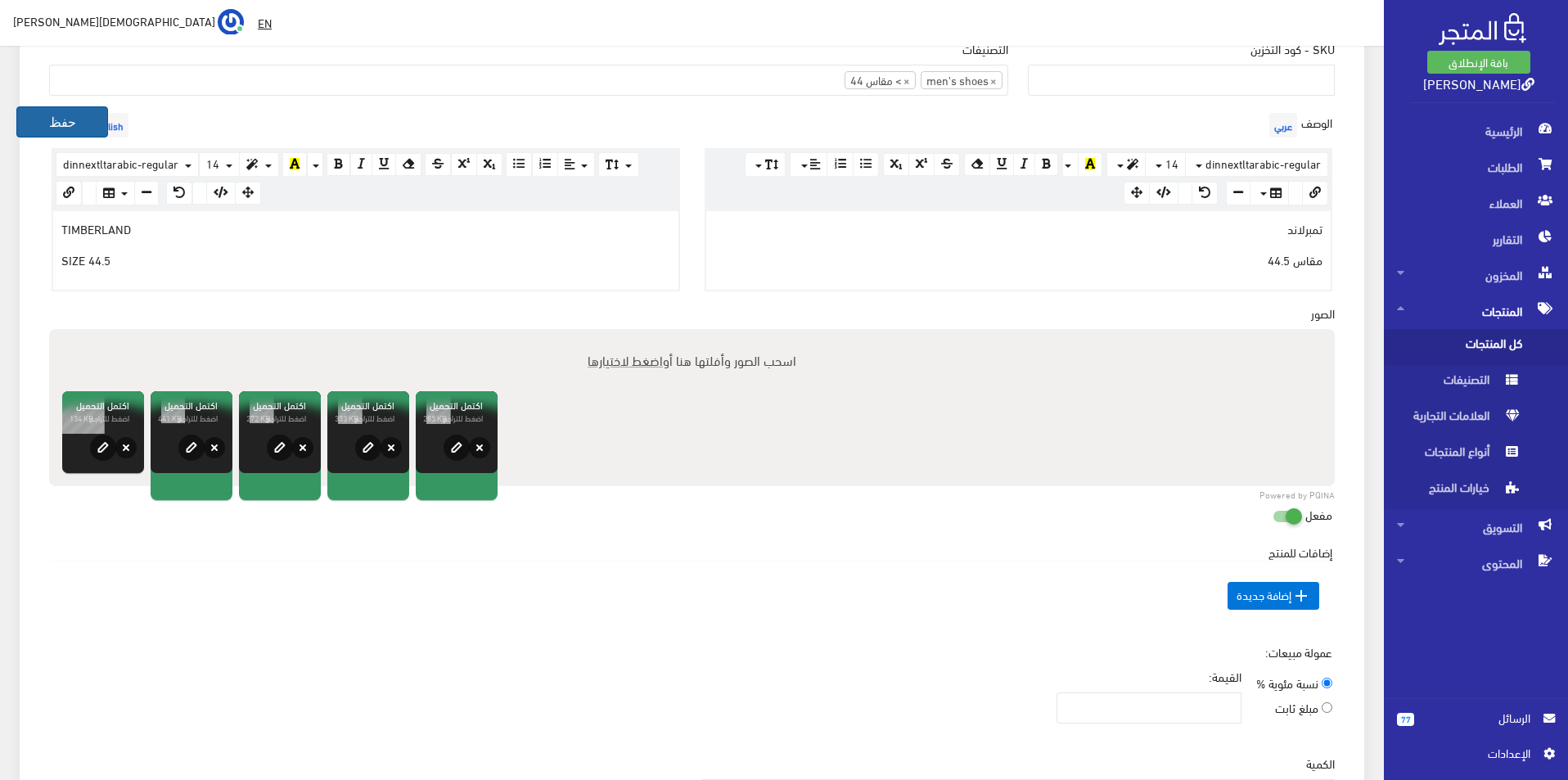
click at [67, 114] on button "حفظ" at bounding box center [62, 121] width 91 height 31
drag, startPoint x: 161, startPoint y: 233, endPoint x: 81, endPoint y: 261, distance: 84.8
click at [73, 265] on div "TIMBERLAND SIZE 44.5" at bounding box center [366, 250] width 625 height 78
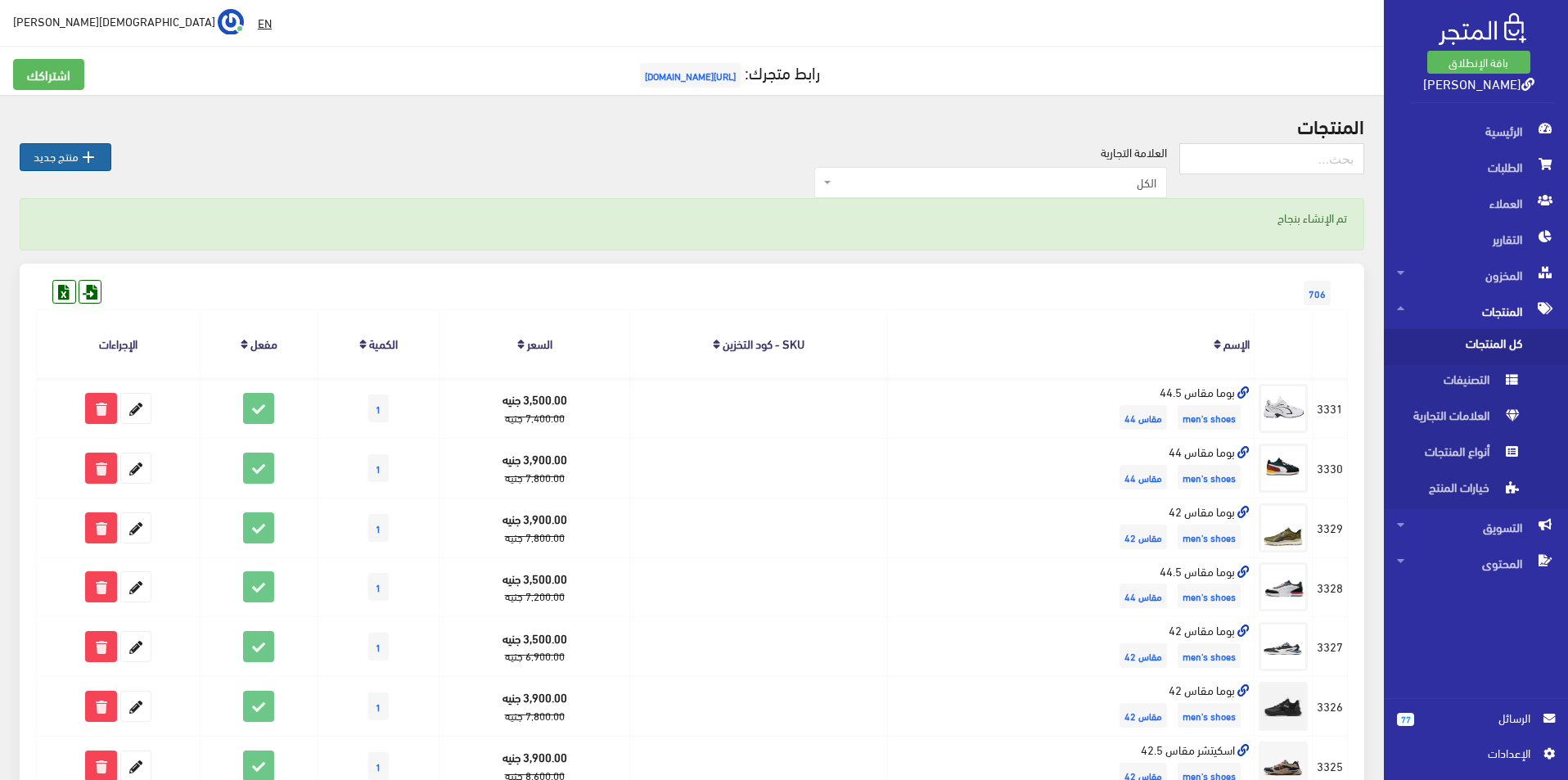
click at [77, 166] on link " منتج جديد" at bounding box center [66, 157] width 91 height 28
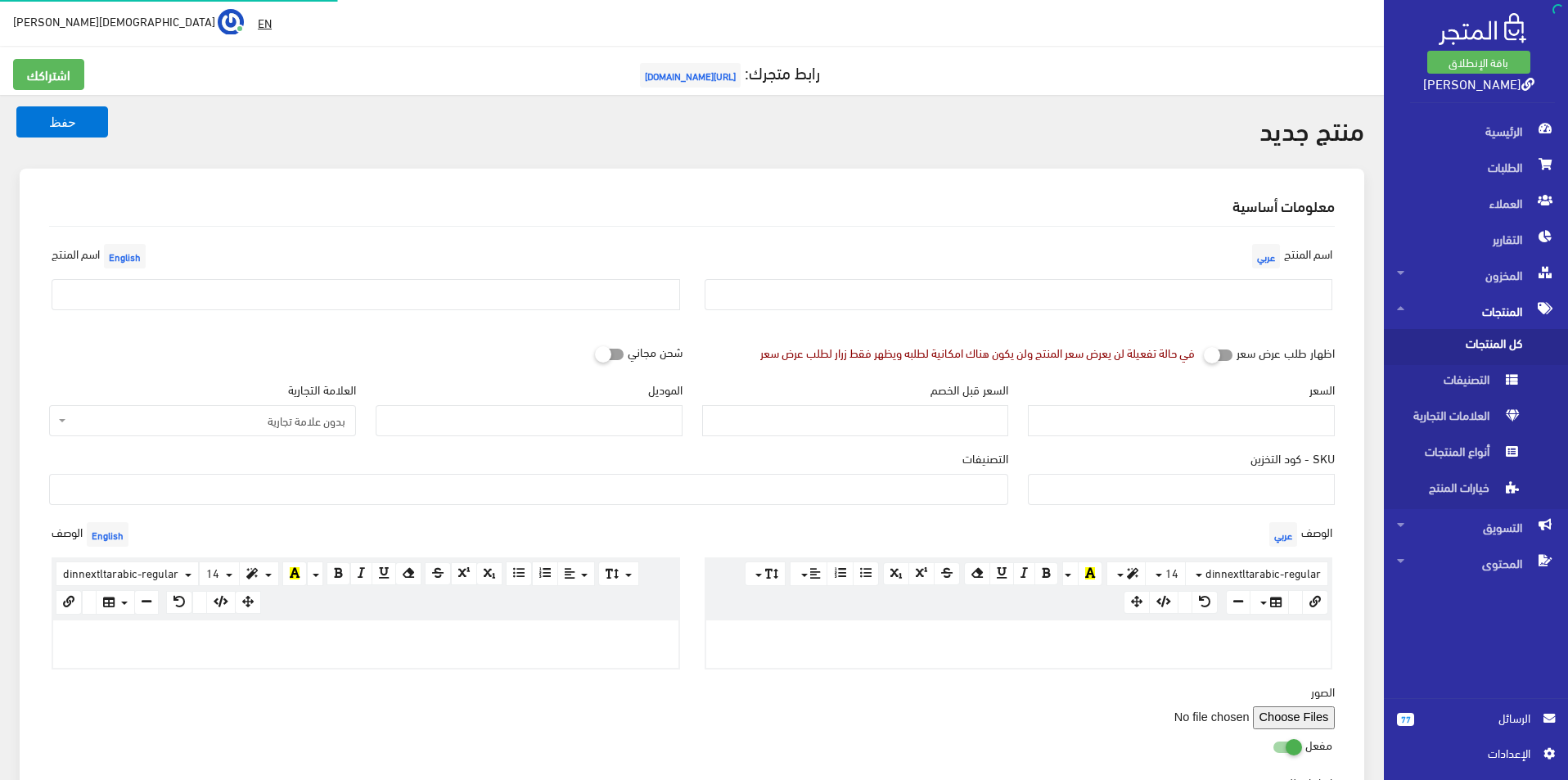
select select
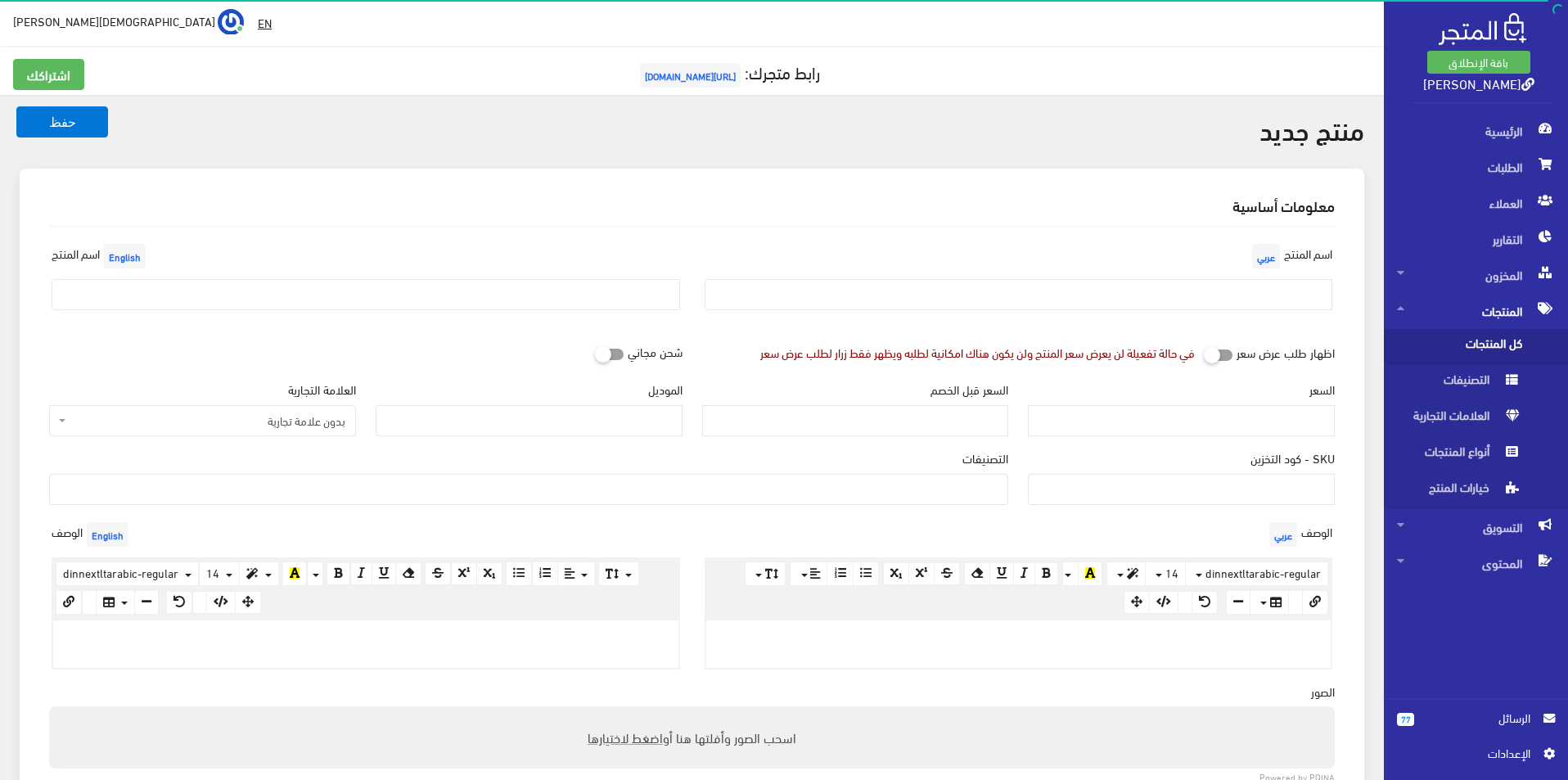
click at [921, 312] on div "اسم المنتج عربي" at bounding box center [1019, 281] width 653 height 83
drag, startPoint x: 968, startPoint y: 279, endPoint x: 973, endPoint y: 290, distance: 12.1
click at [971, 285] on input "text" at bounding box center [1019, 294] width 629 height 31
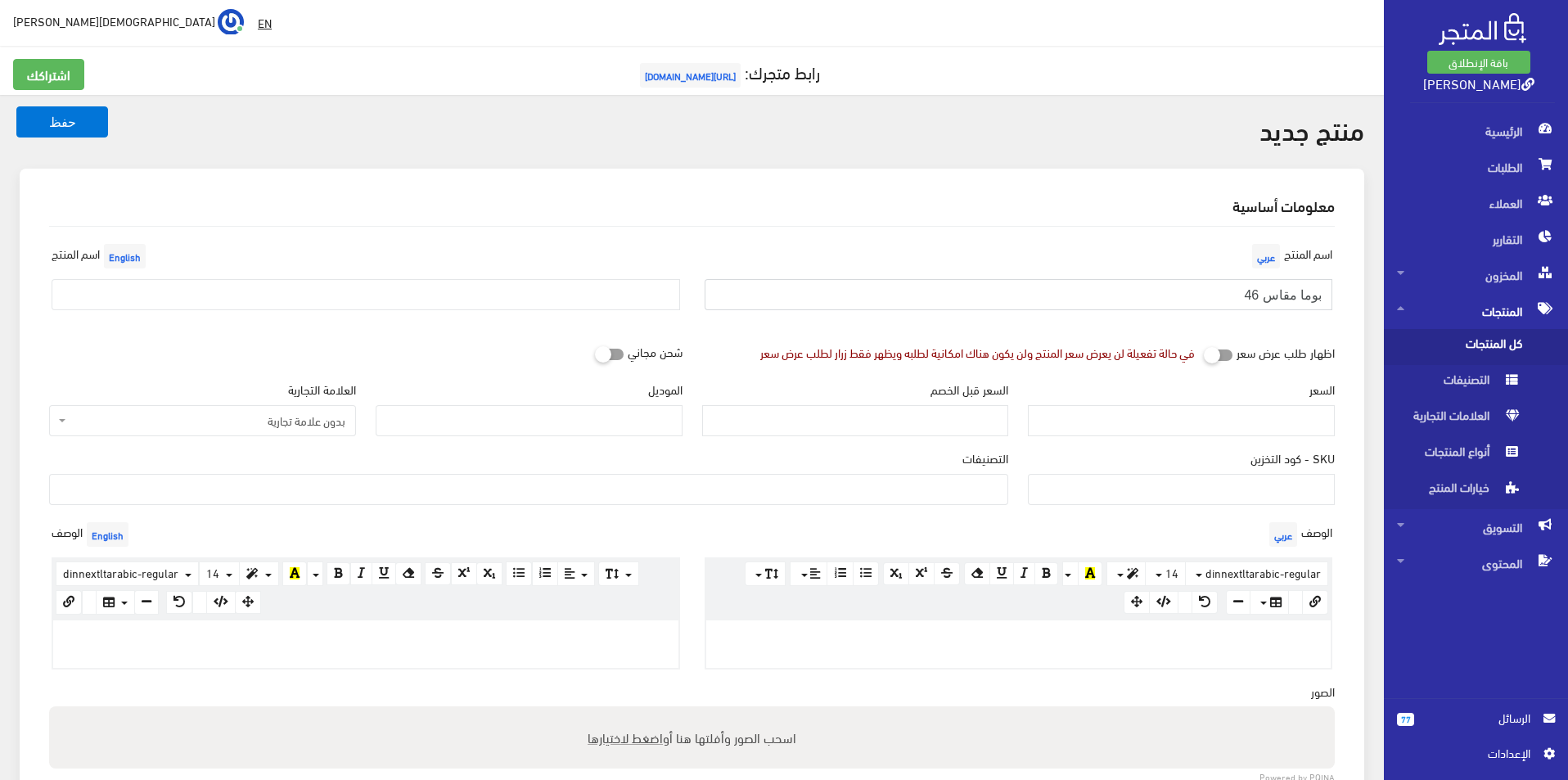
type input "بوما مقاس 46"
drag, startPoint x: 395, startPoint y: 299, endPoint x: 392, endPoint y: 309, distance: 10.4
click at [395, 299] on input "text" at bounding box center [366, 294] width 629 height 31
type input "Puma size 46"
click at [290, 420] on span "بدون علامة تجارية" at bounding box center [208, 420] width 276 height 16
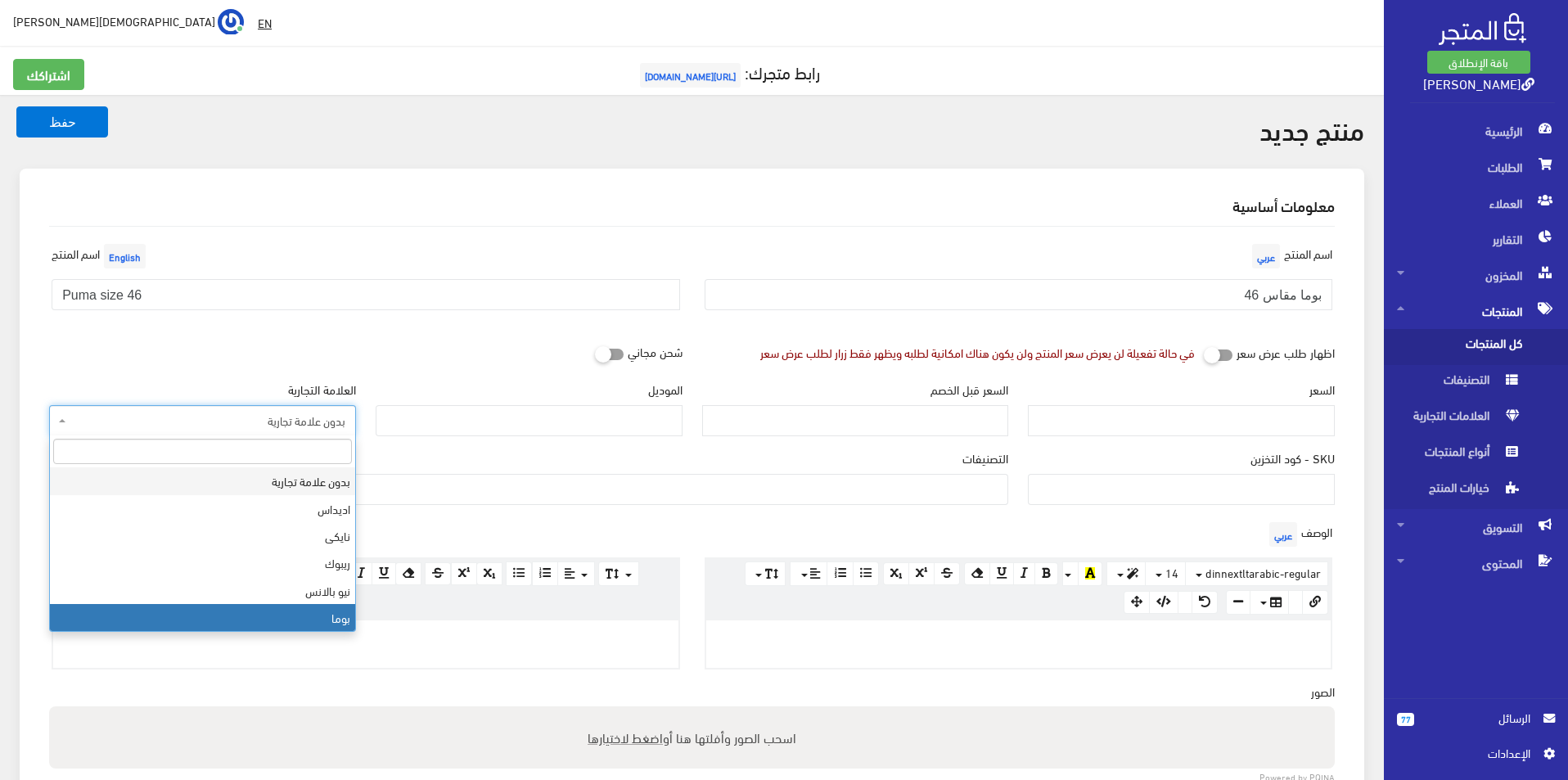
select select "7"
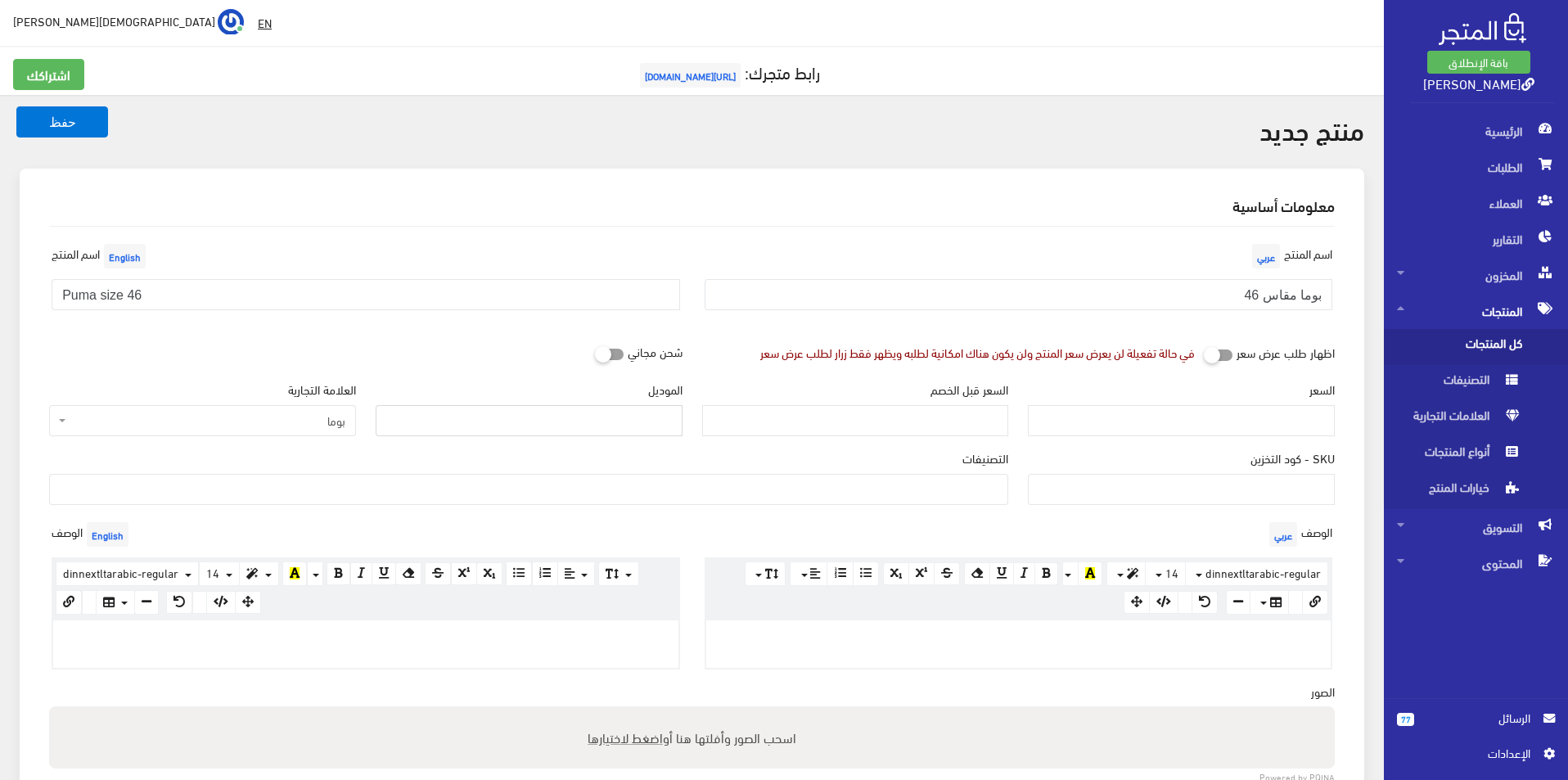
click at [562, 430] on input "الموديل" at bounding box center [529, 420] width 307 height 31
type input "puma"
click at [1128, 403] on div "السعر" at bounding box center [1181, 408] width 307 height 56
click at [1131, 415] on input "السعر" at bounding box center [1181, 420] width 307 height 31
type input "4200"
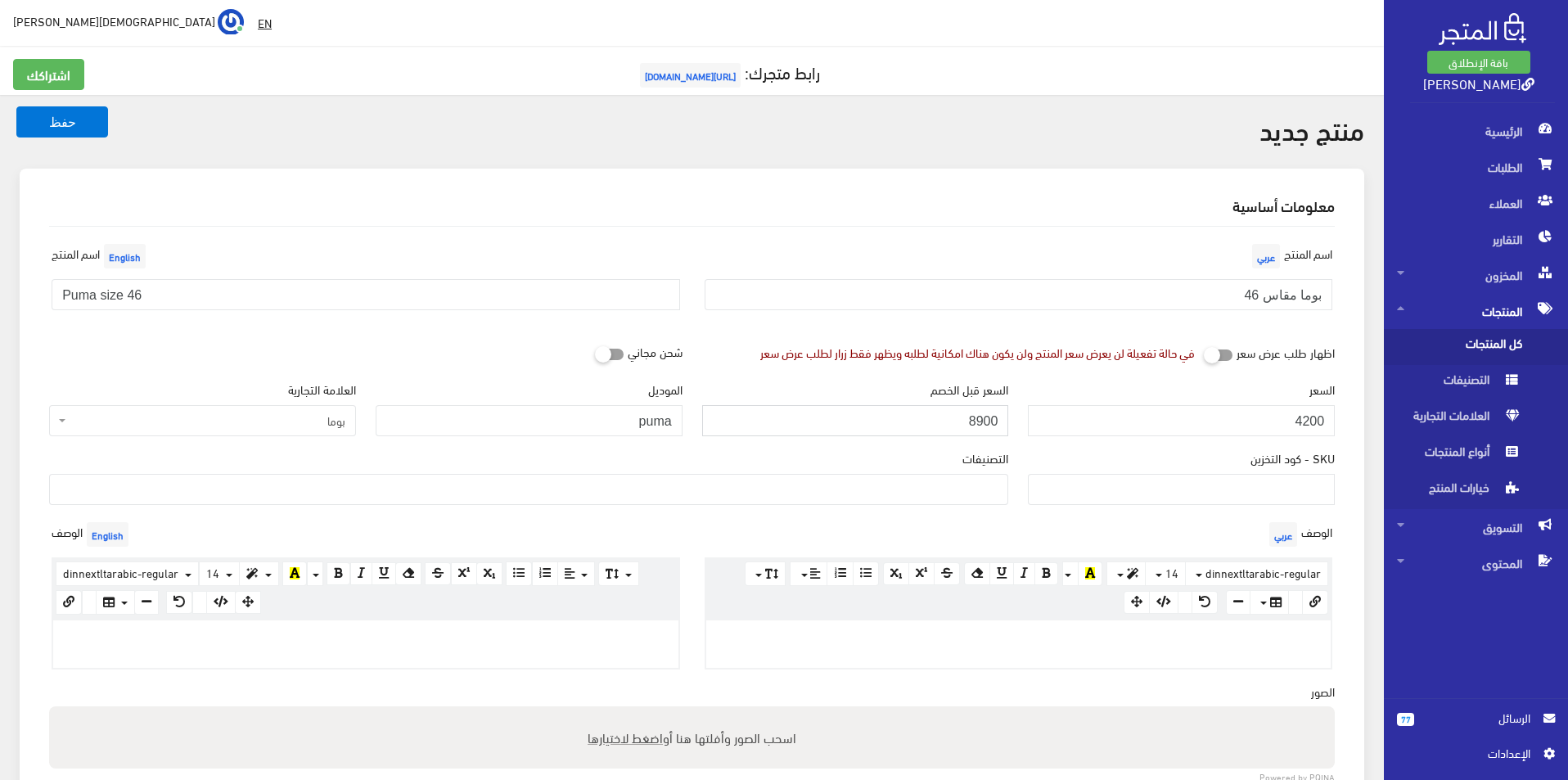
type input "8900"
click at [982, 487] on ul at bounding box center [529, 488] width 958 height 26
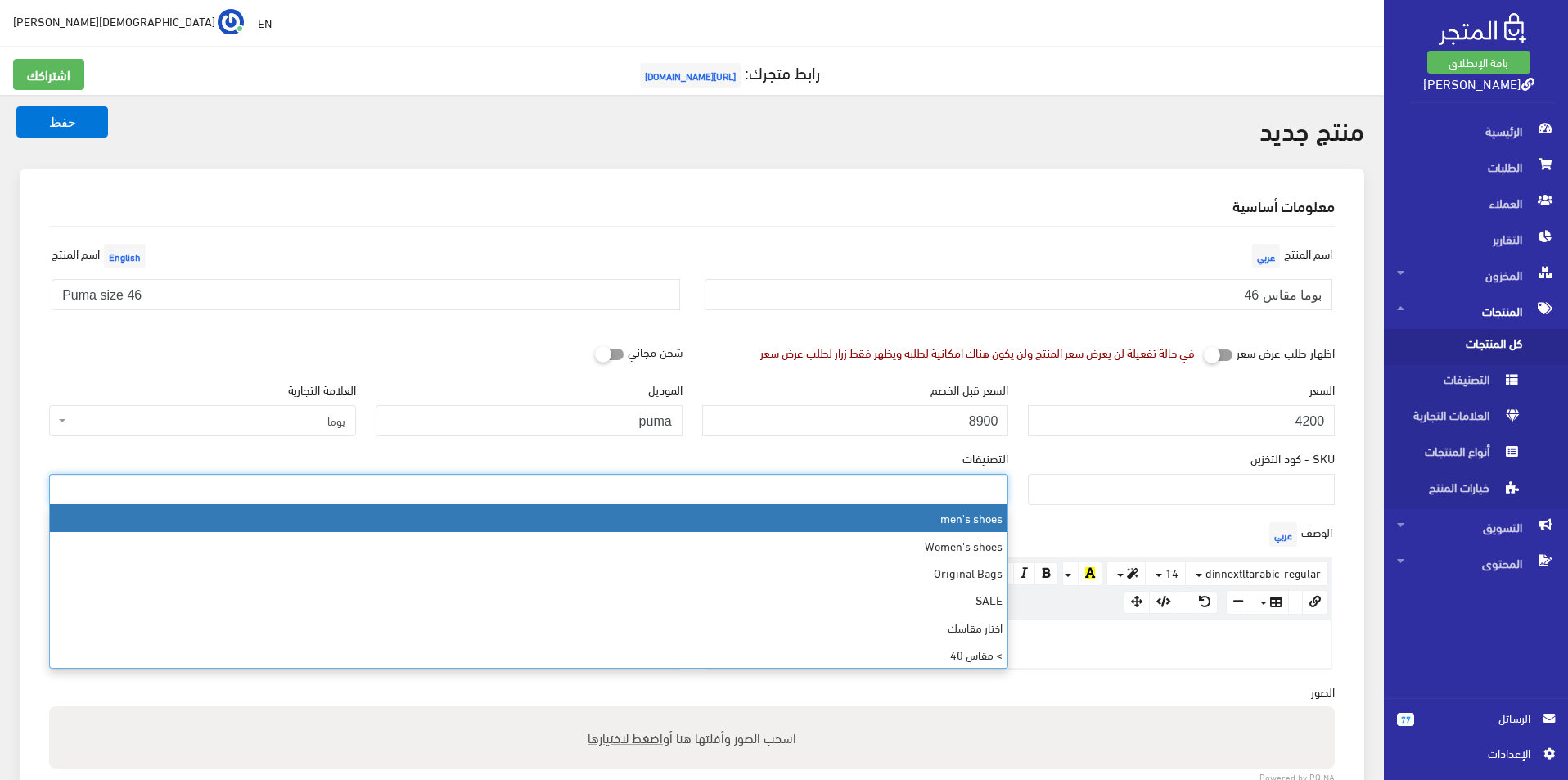
select select "5"
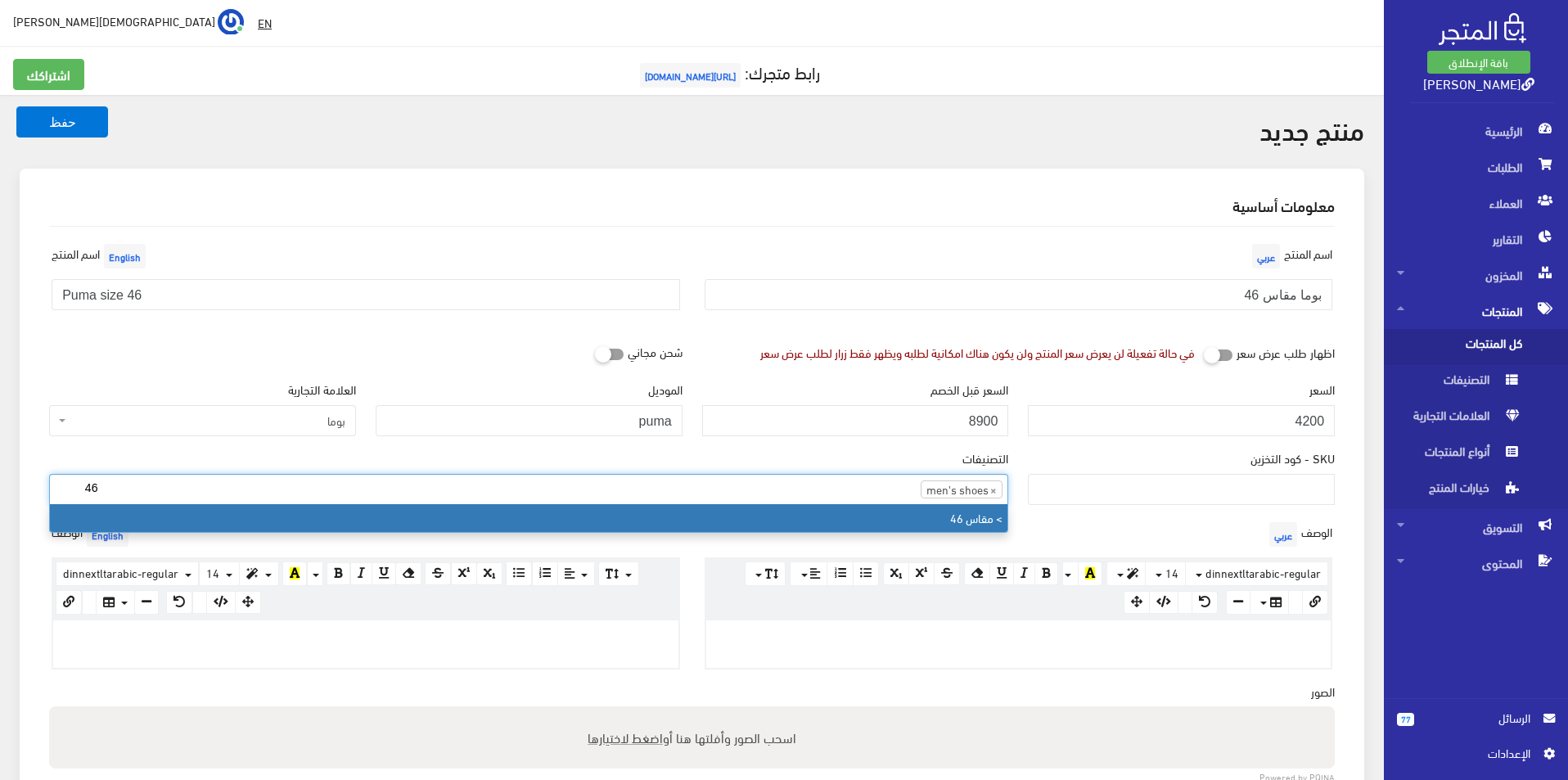
type input "46"
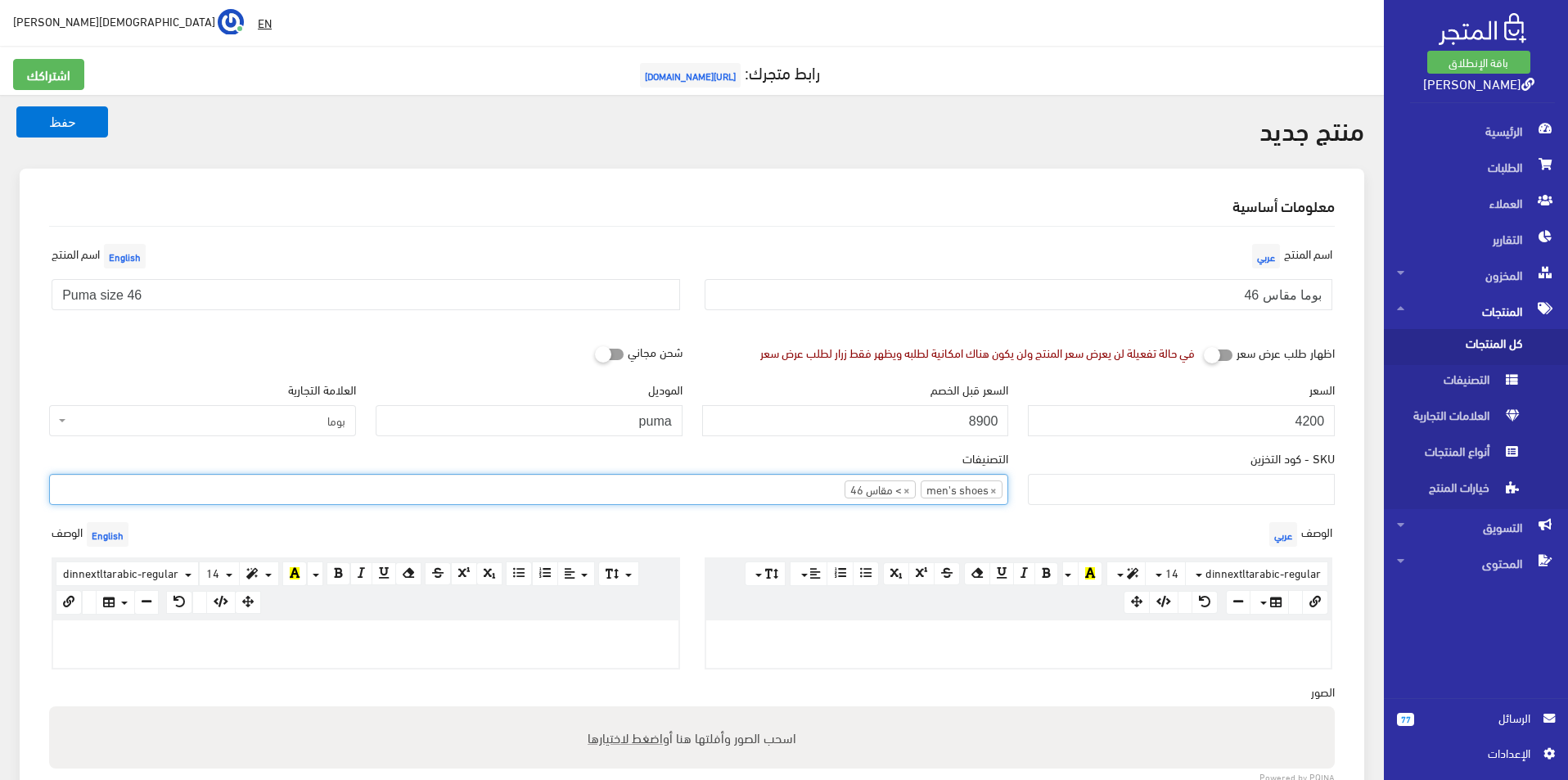
scroll to position [245, 0]
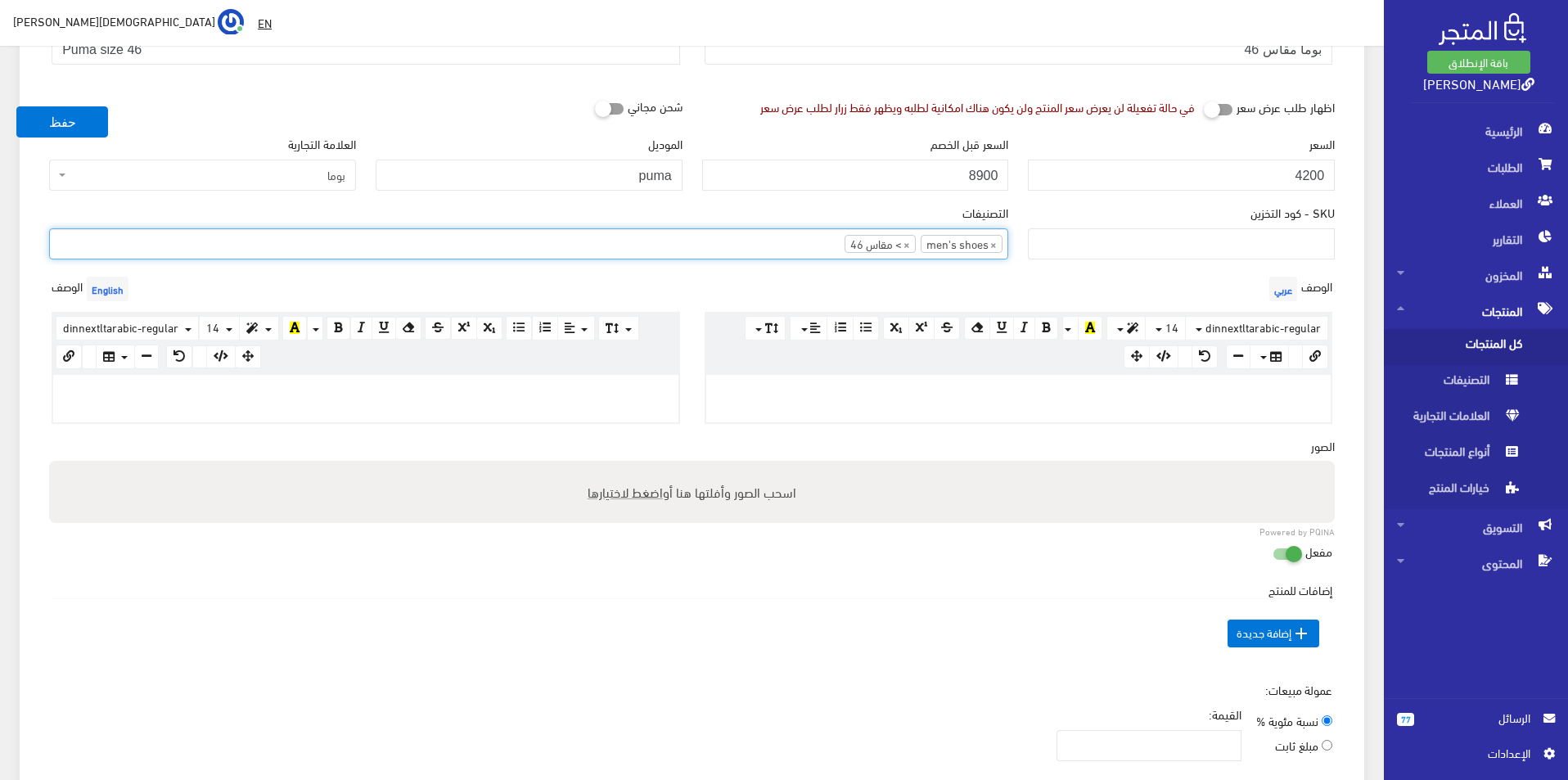
click at [793, 396] on p at bounding box center [1019, 391] width 609 height 18
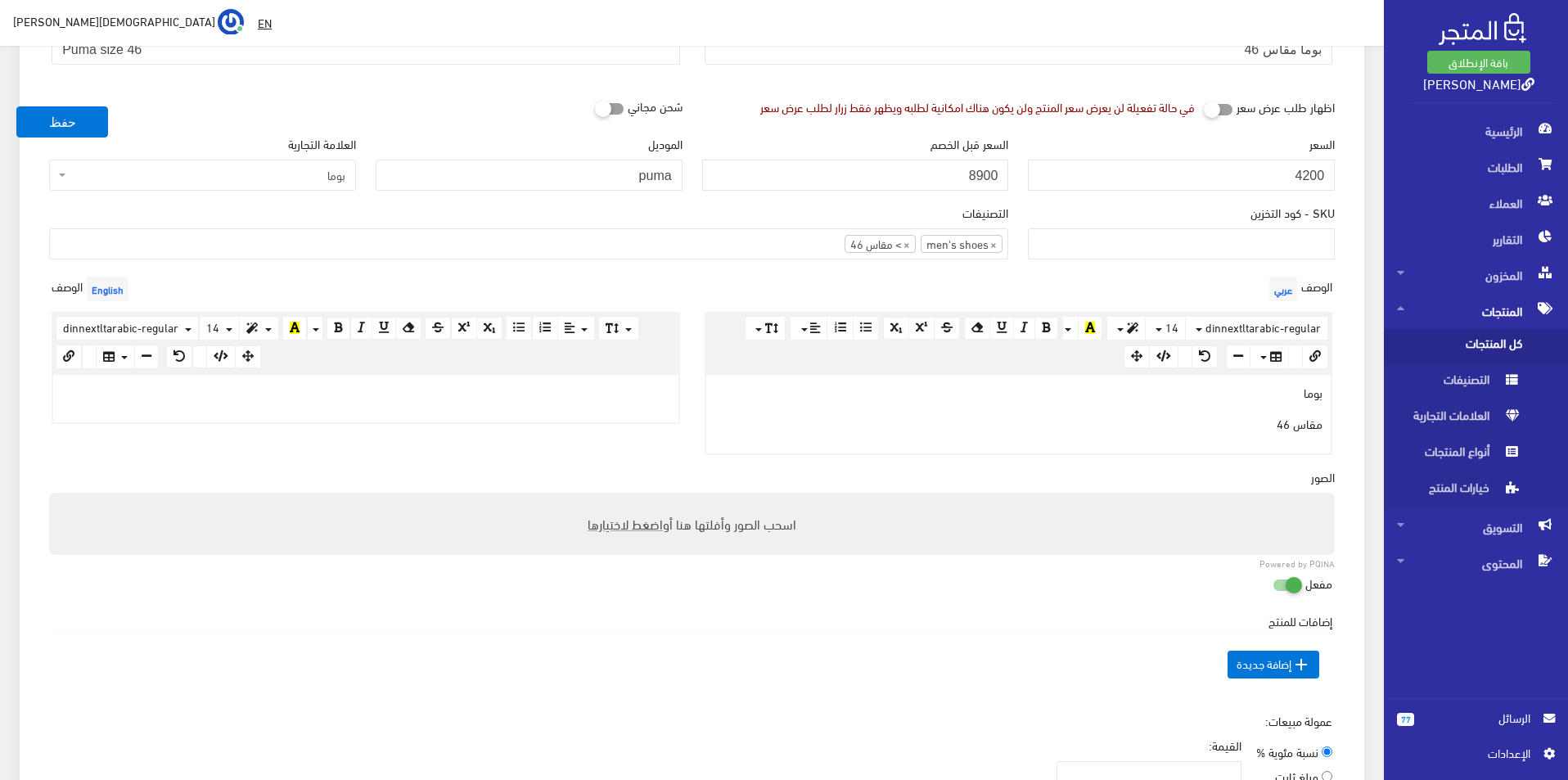
click at [295, 396] on p at bounding box center [366, 391] width 609 height 18
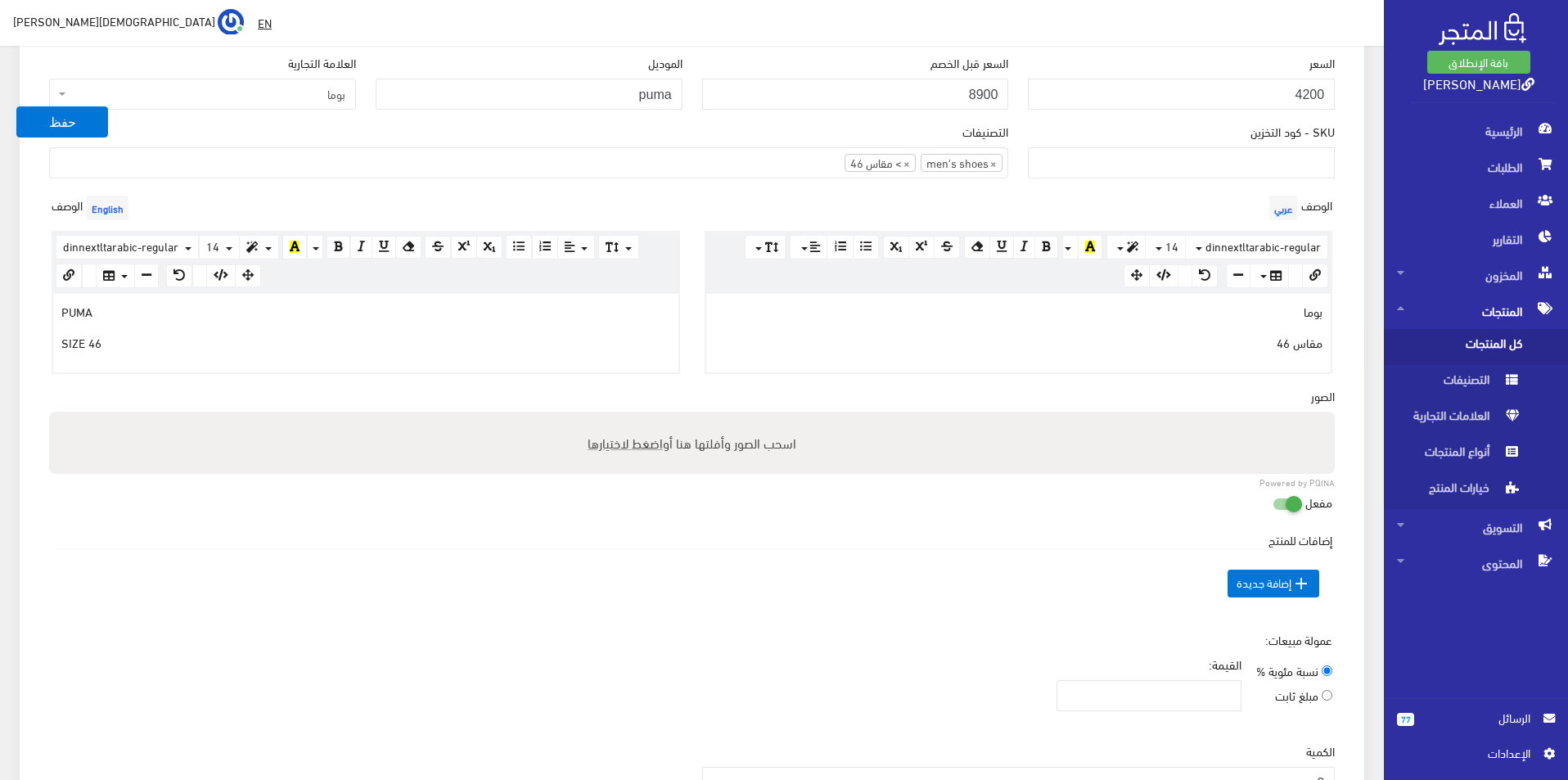
scroll to position [491, 0]
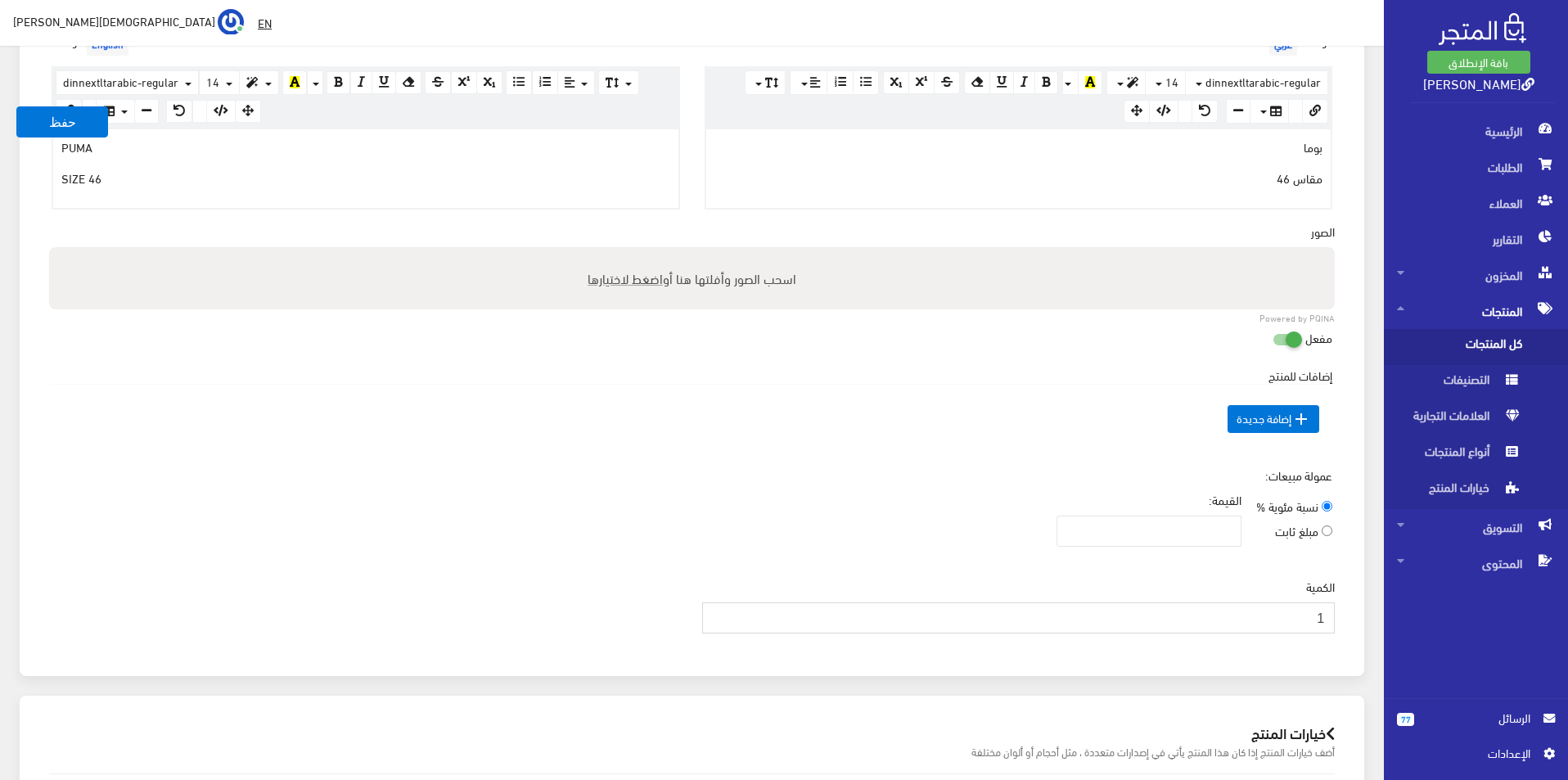
type input "1"
click at [717, 610] on input "1" at bounding box center [1019, 617] width 634 height 31
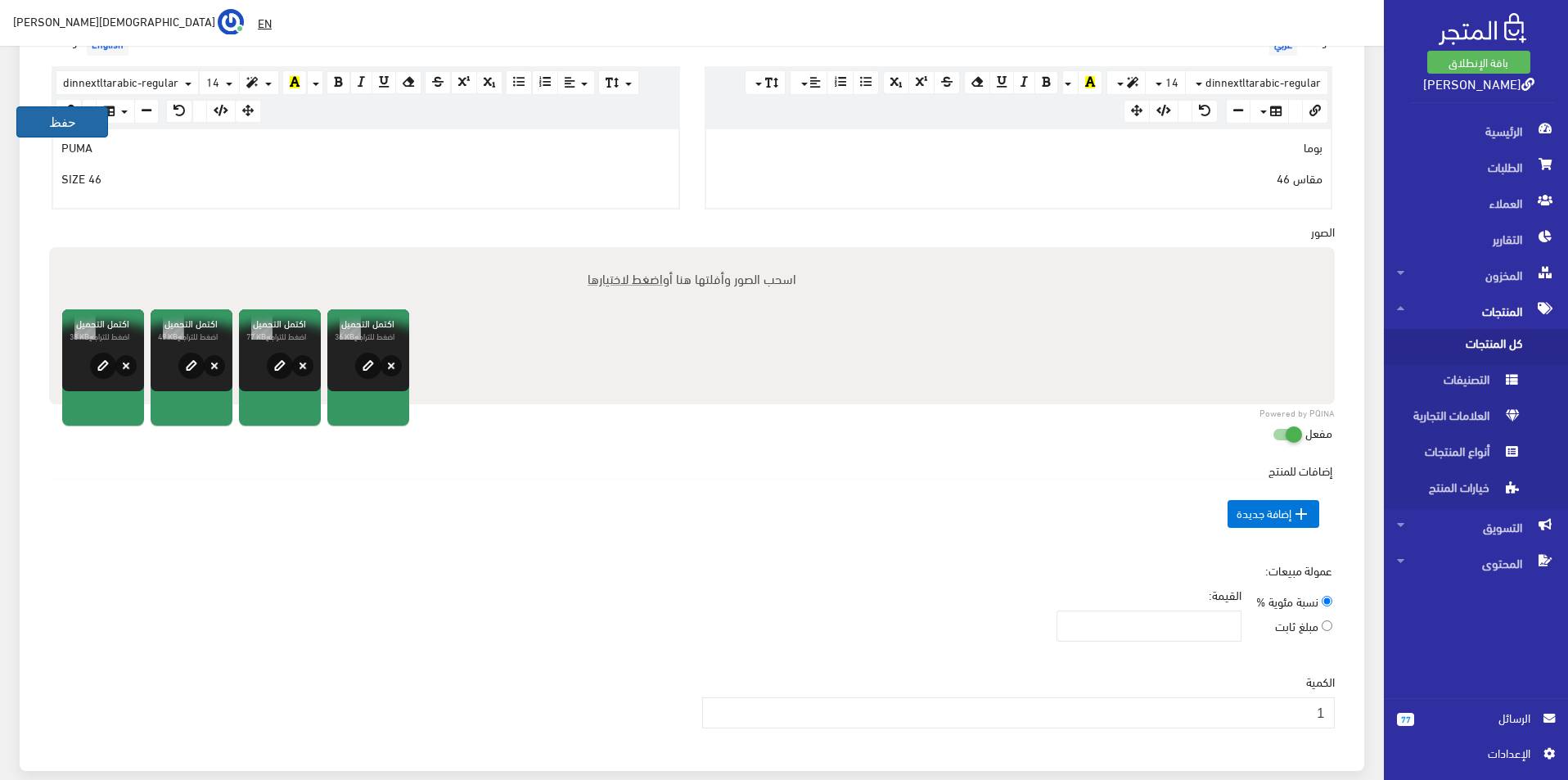
click at [30, 124] on button "حفظ" at bounding box center [62, 121] width 91 height 31
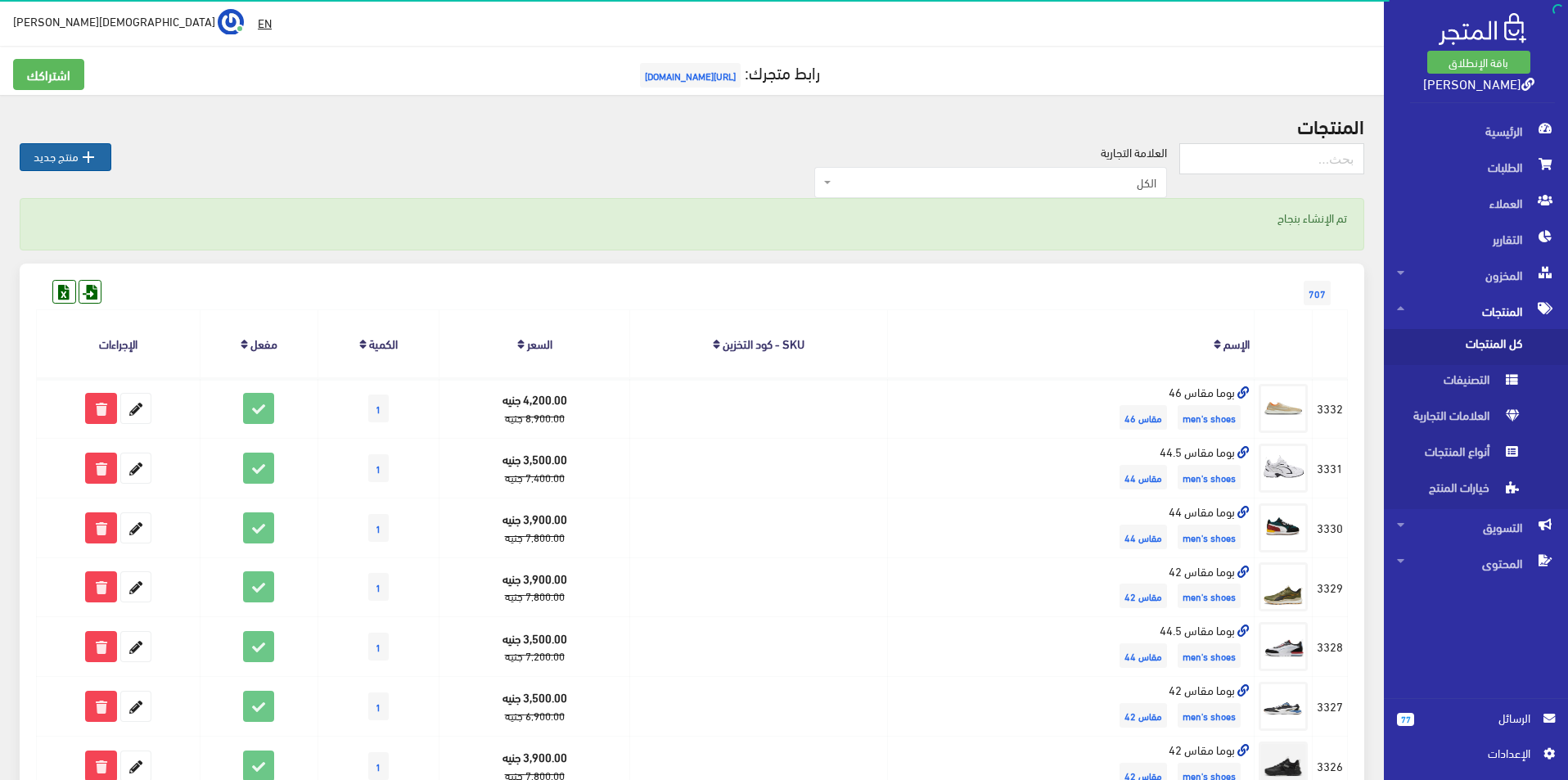
click at [90, 152] on icon "" at bounding box center [88, 157] width 20 height 20
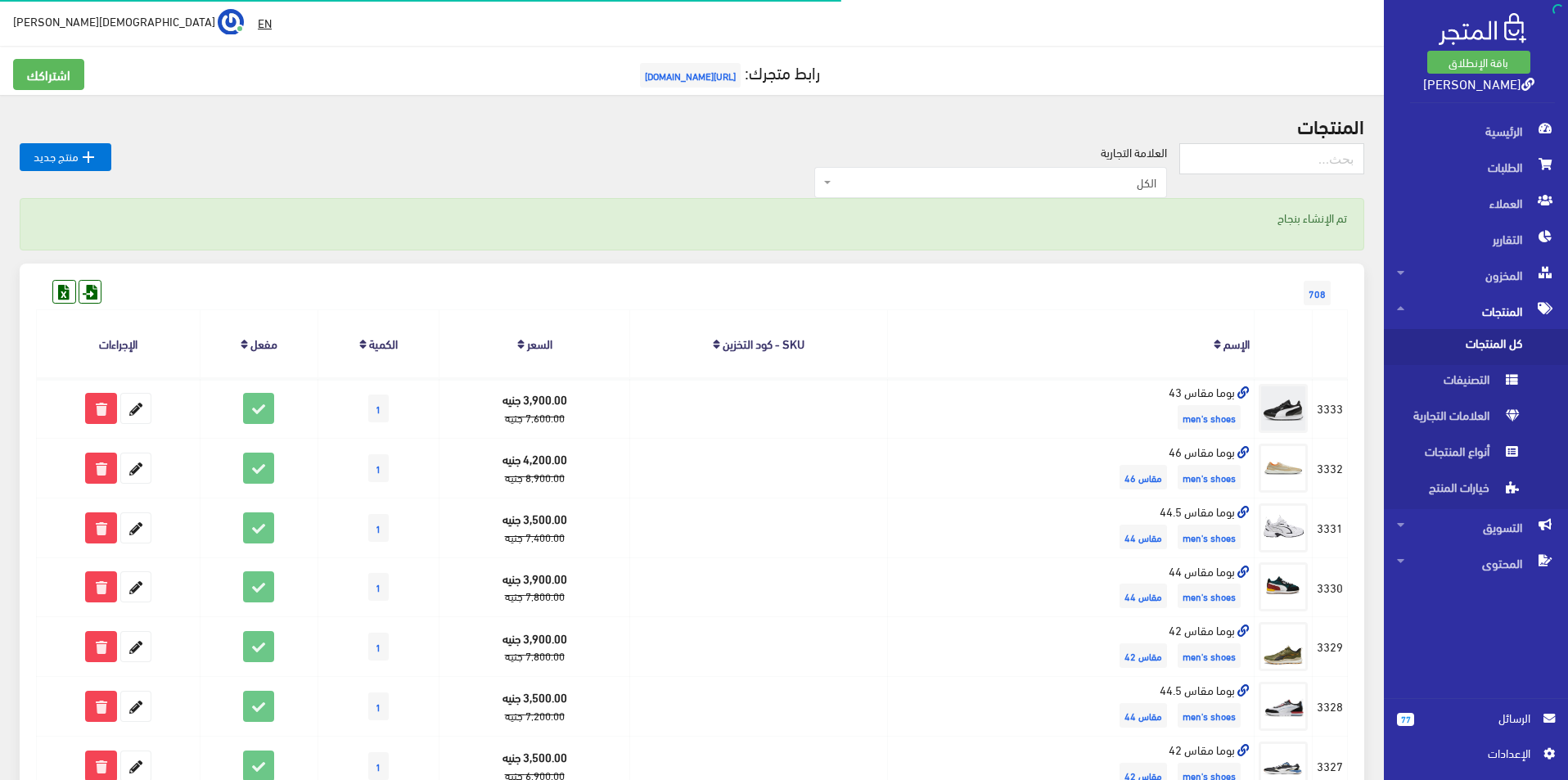
click at [1249, 146] on input "text" at bounding box center [1272, 158] width 185 height 31
type input "size 42"
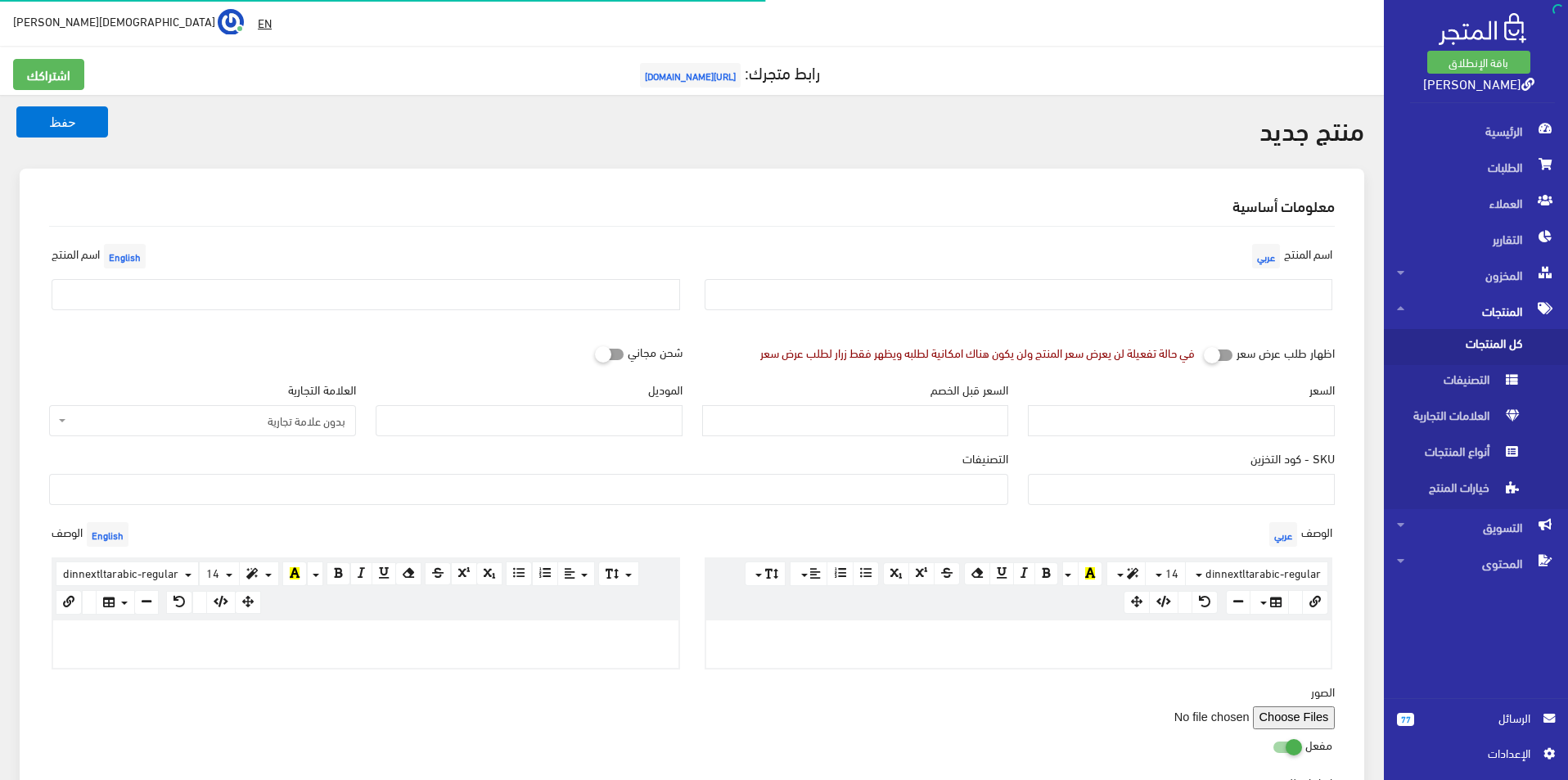
select select
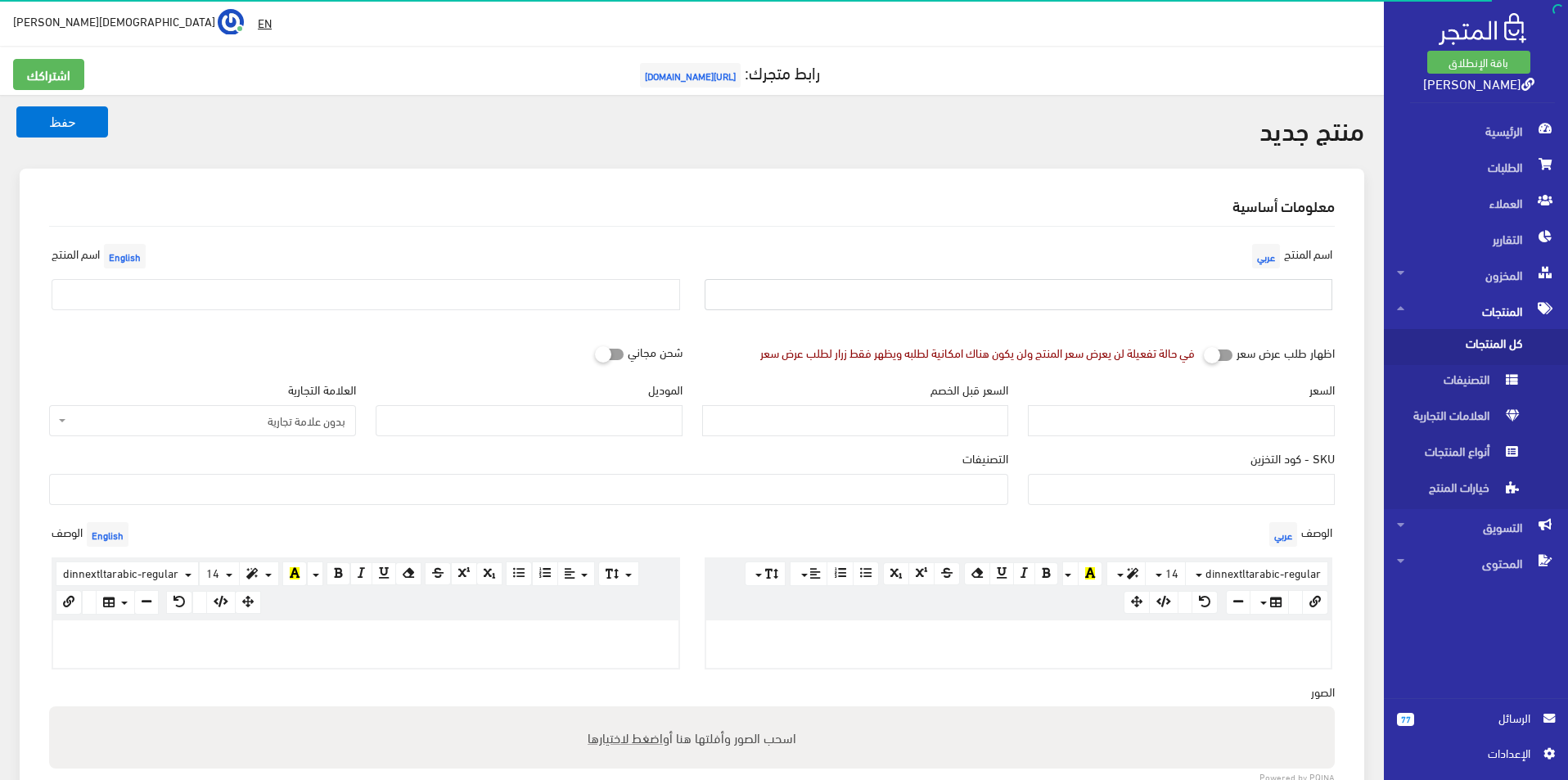
click at [1180, 285] on input "text" at bounding box center [1019, 294] width 629 height 31
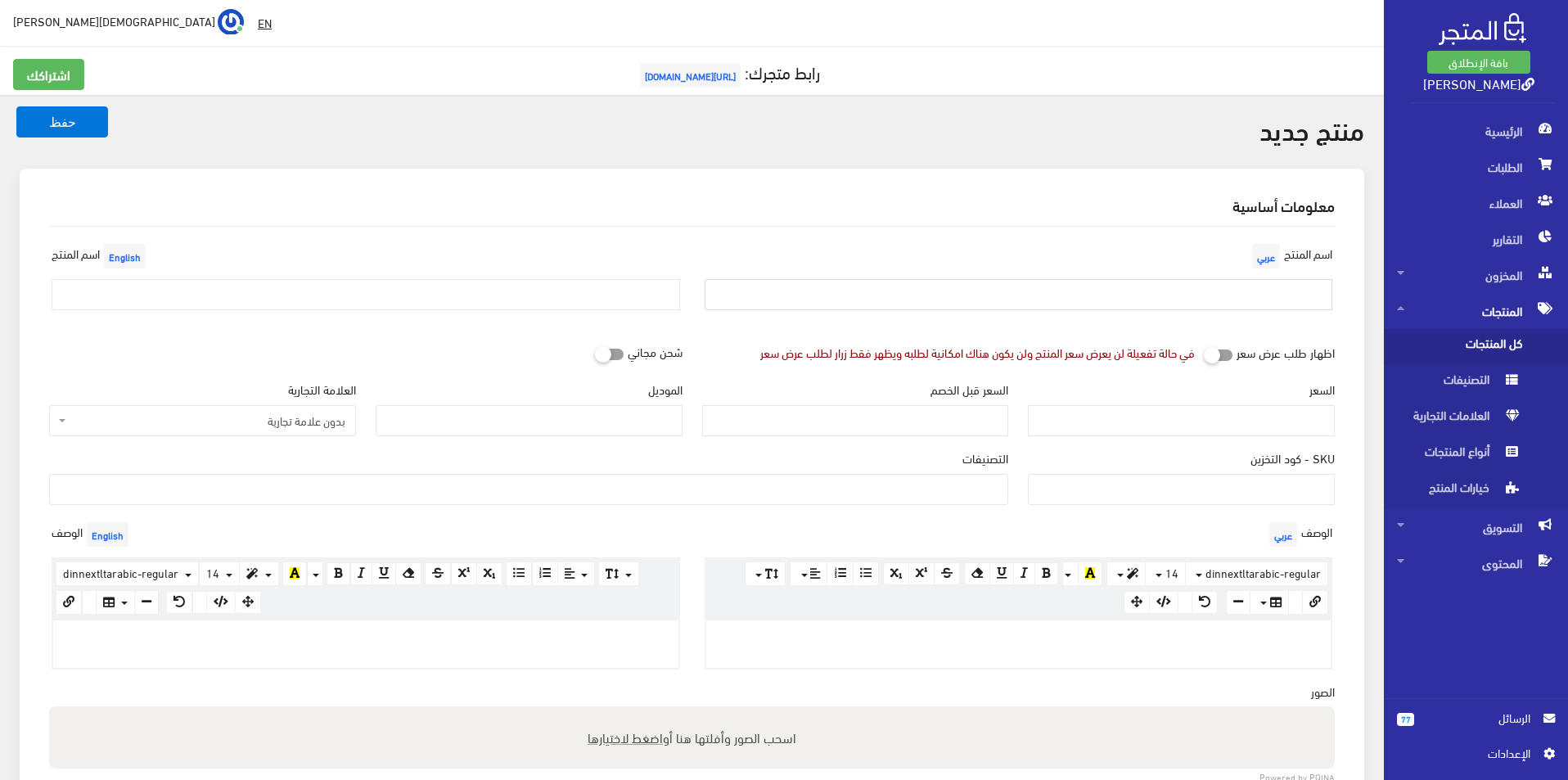
type input "ن"
type input "تمبرلاند مقاس 42"
click at [514, 294] on input "text" at bounding box center [366, 294] width 629 height 31
type input "TIMBERLAND SIZE 42"
click at [262, 420] on span "بدون علامة تجارية" at bounding box center [208, 420] width 276 height 16
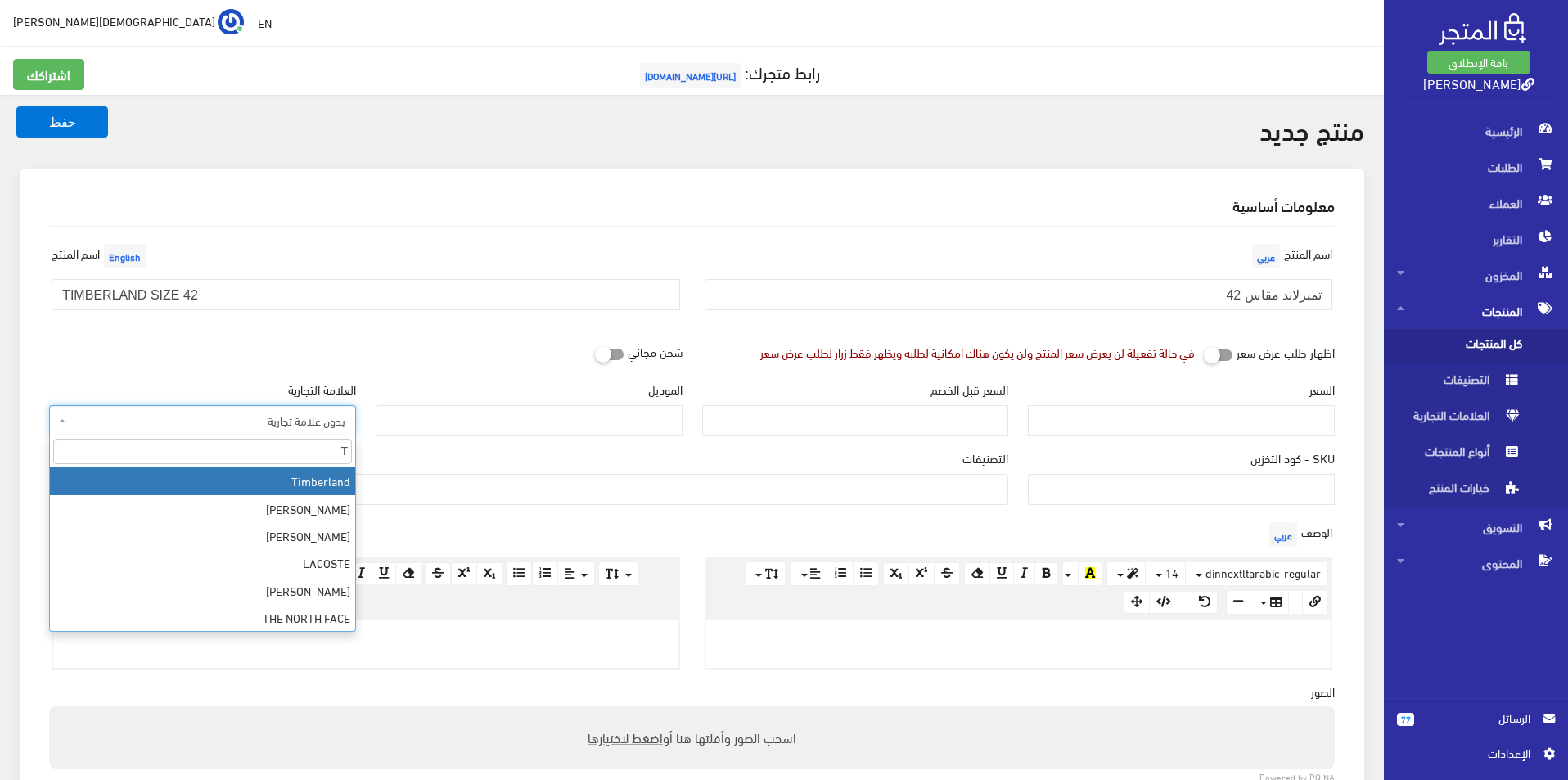
type input "T"
select select "18"
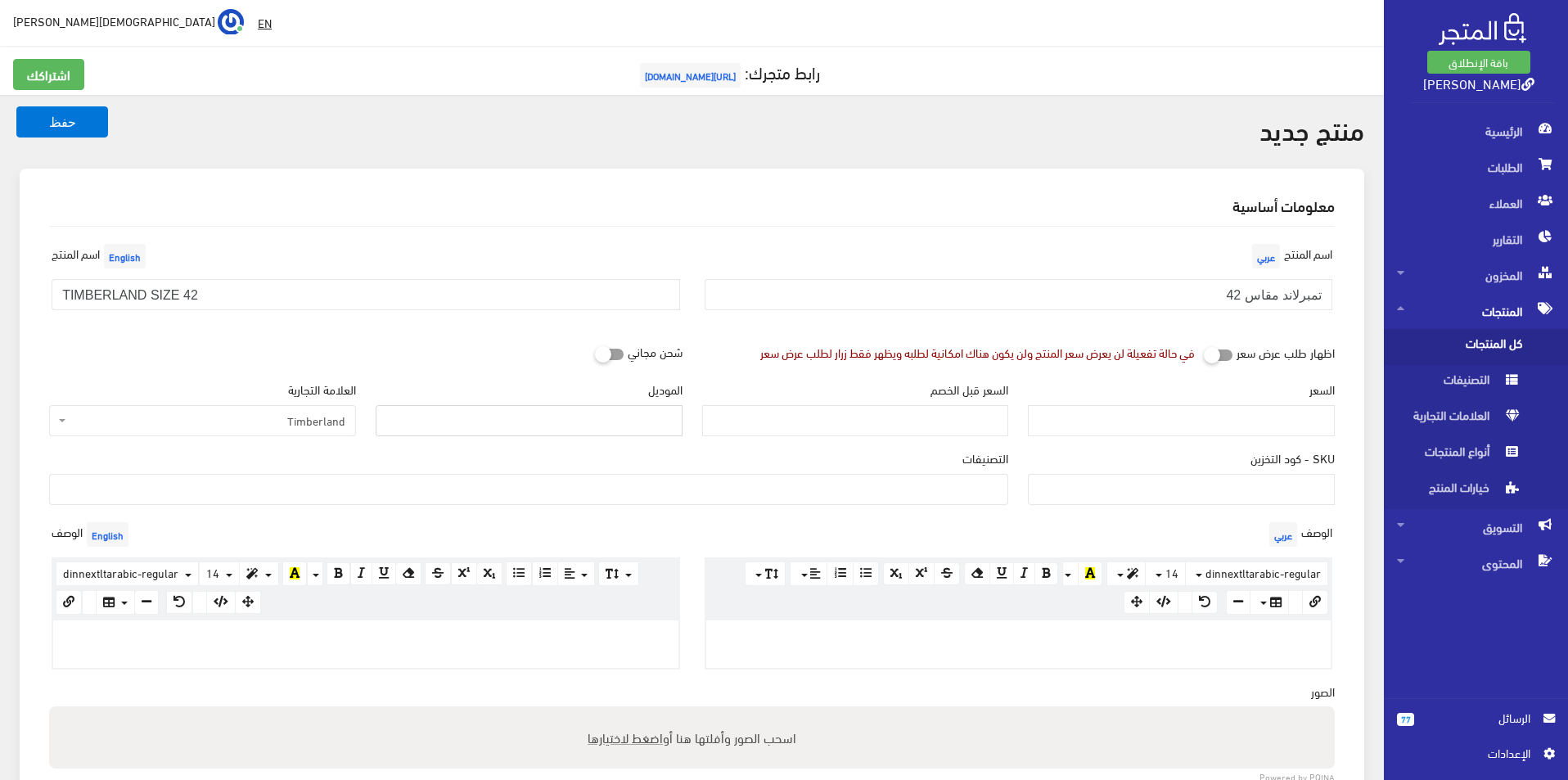
click at [522, 425] on input "الموديل" at bounding box center [529, 420] width 307 height 31
type input "TIMBERLAND"
click at [1195, 426] on input "السعر" at bounding box center [1181, 420] width 307 height 31
type input "5500"
click at [886, 421] on input "السعر قبل الخصم" at bounding box center [856, 420] width 307 height 31
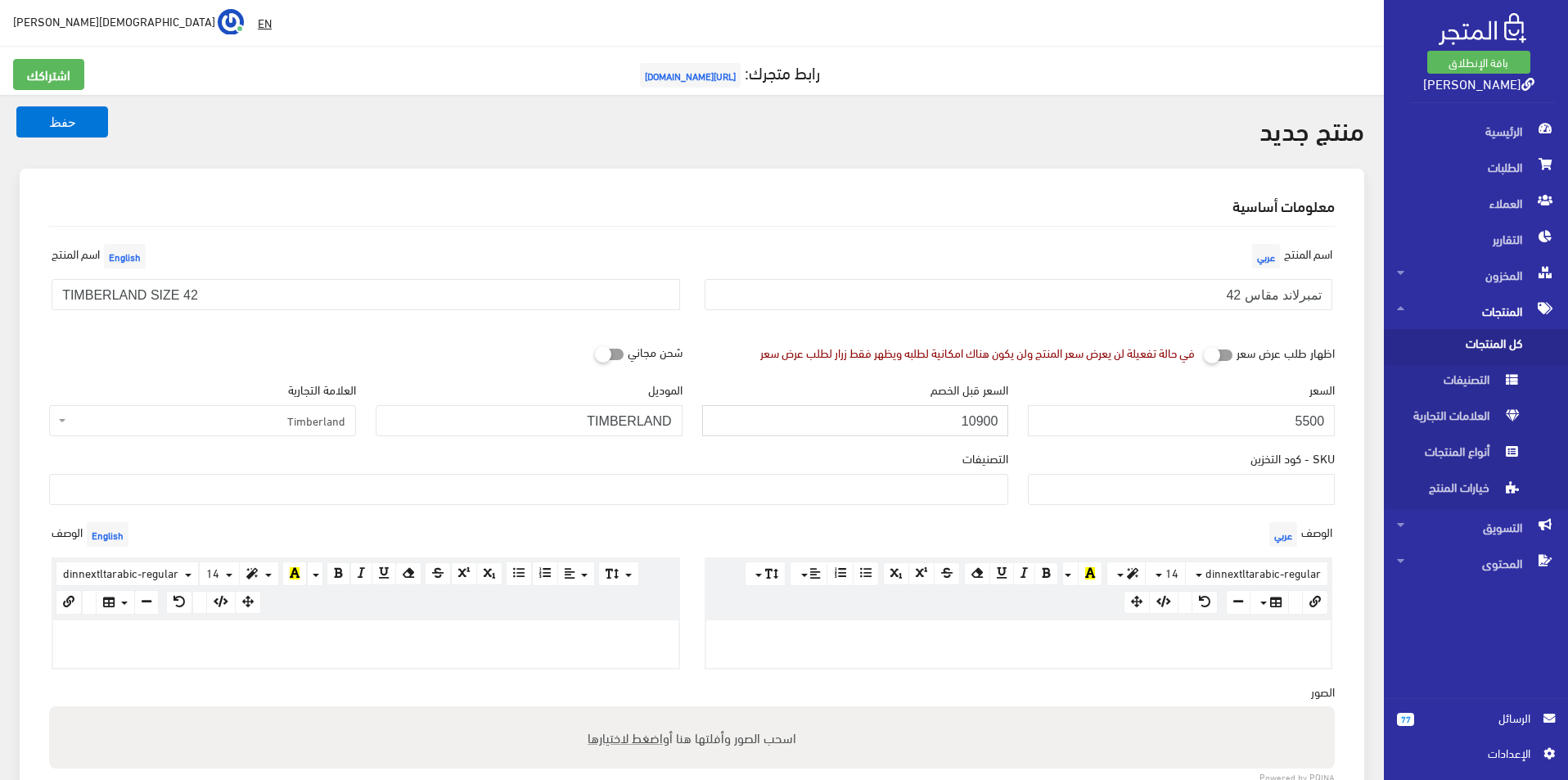
type input "10900"
click at [950, 480] on ul at bounding box center [529, 488] width 958 height 26
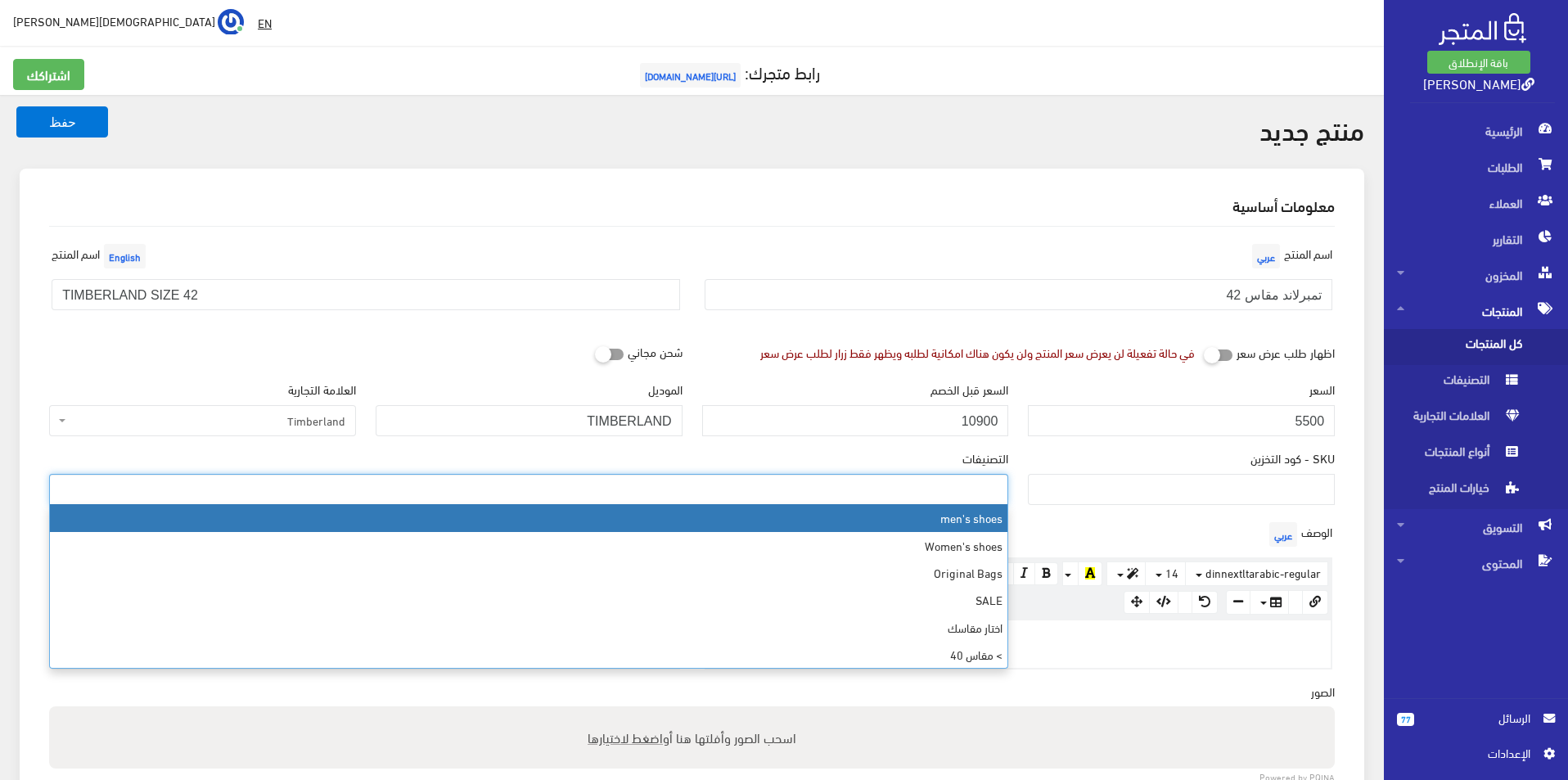
select select "5"
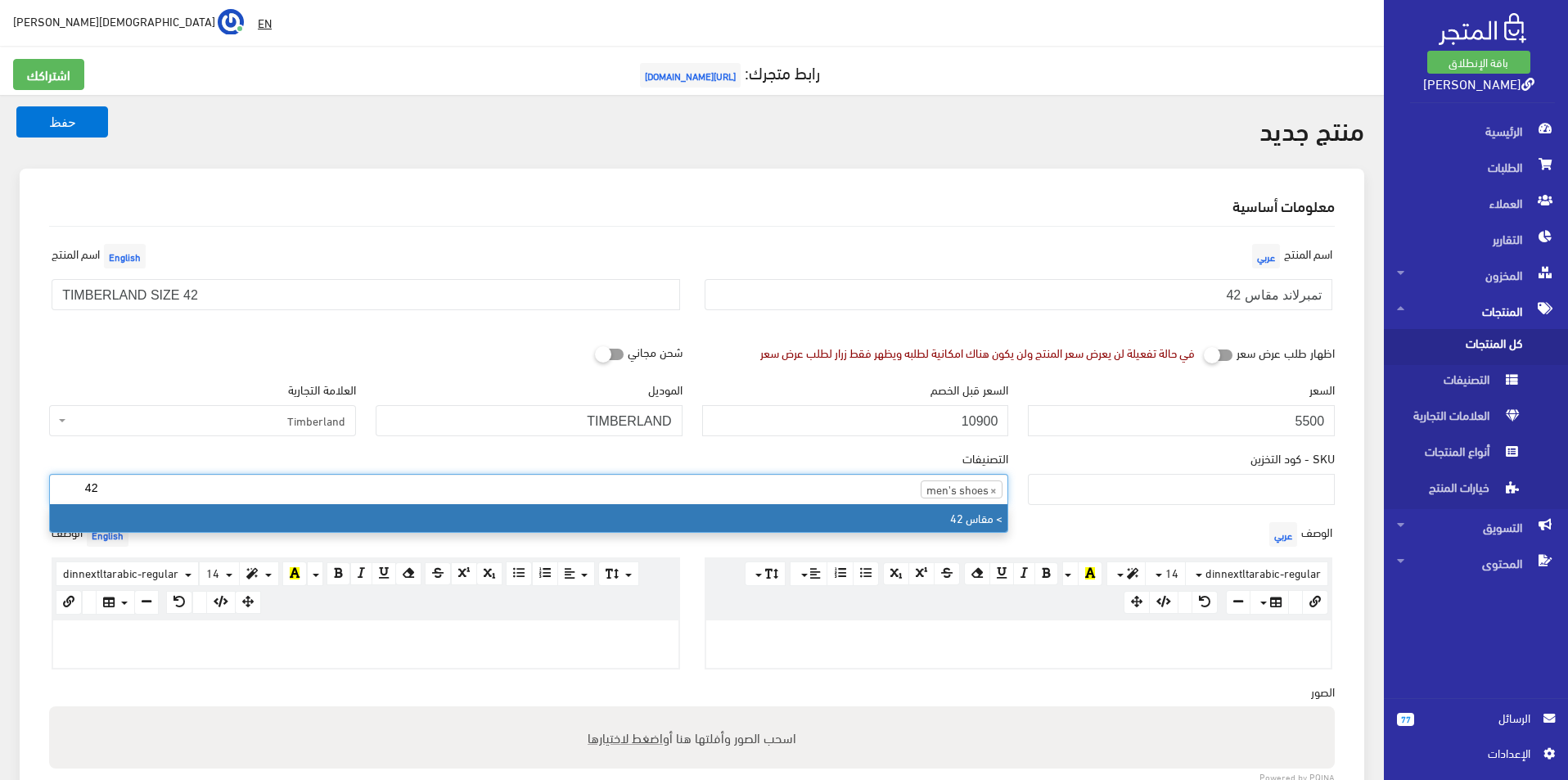
type input "42"
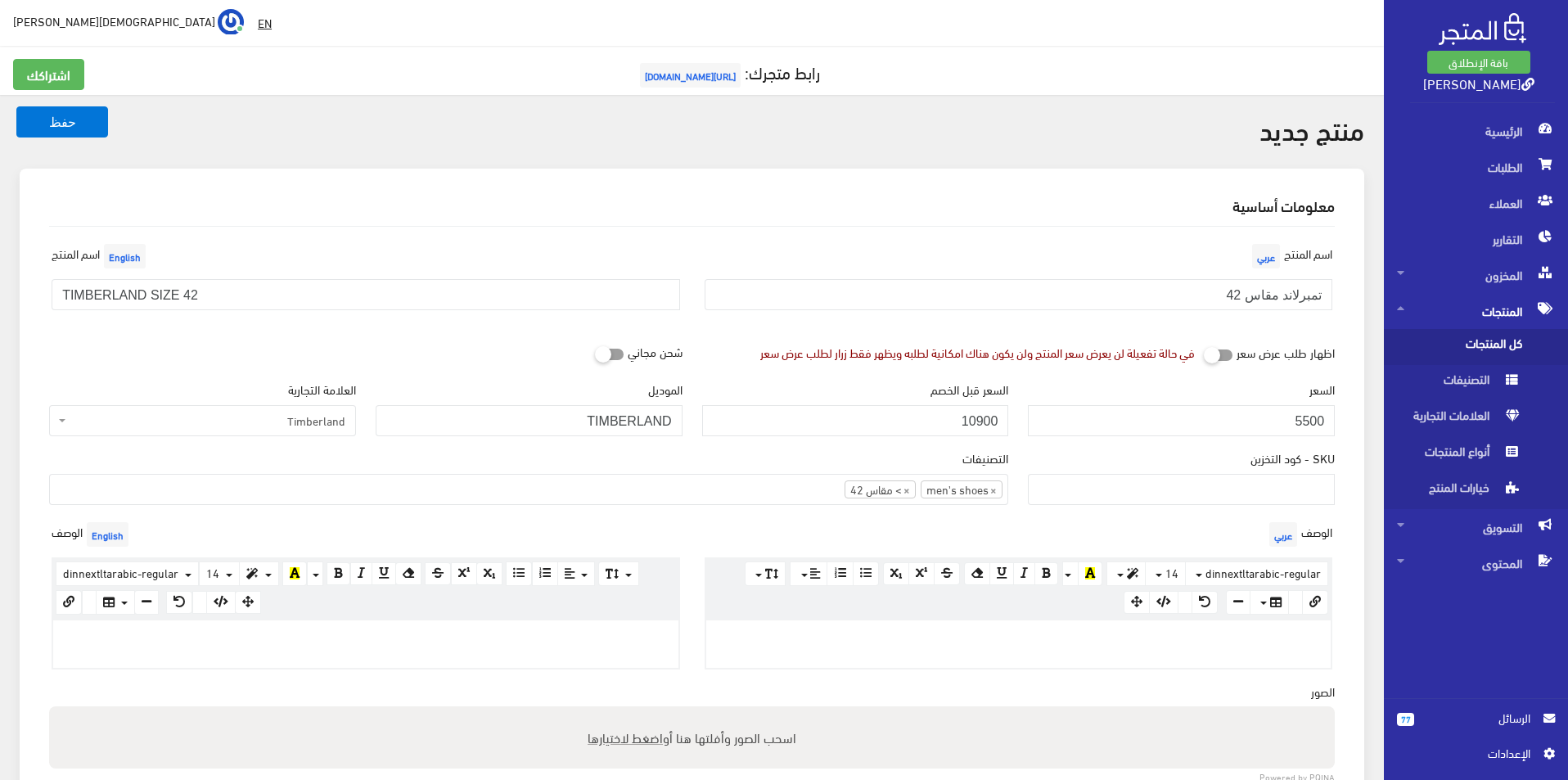
click at [530, 624] on div at bounding box center [366, 644] width 625 height 48
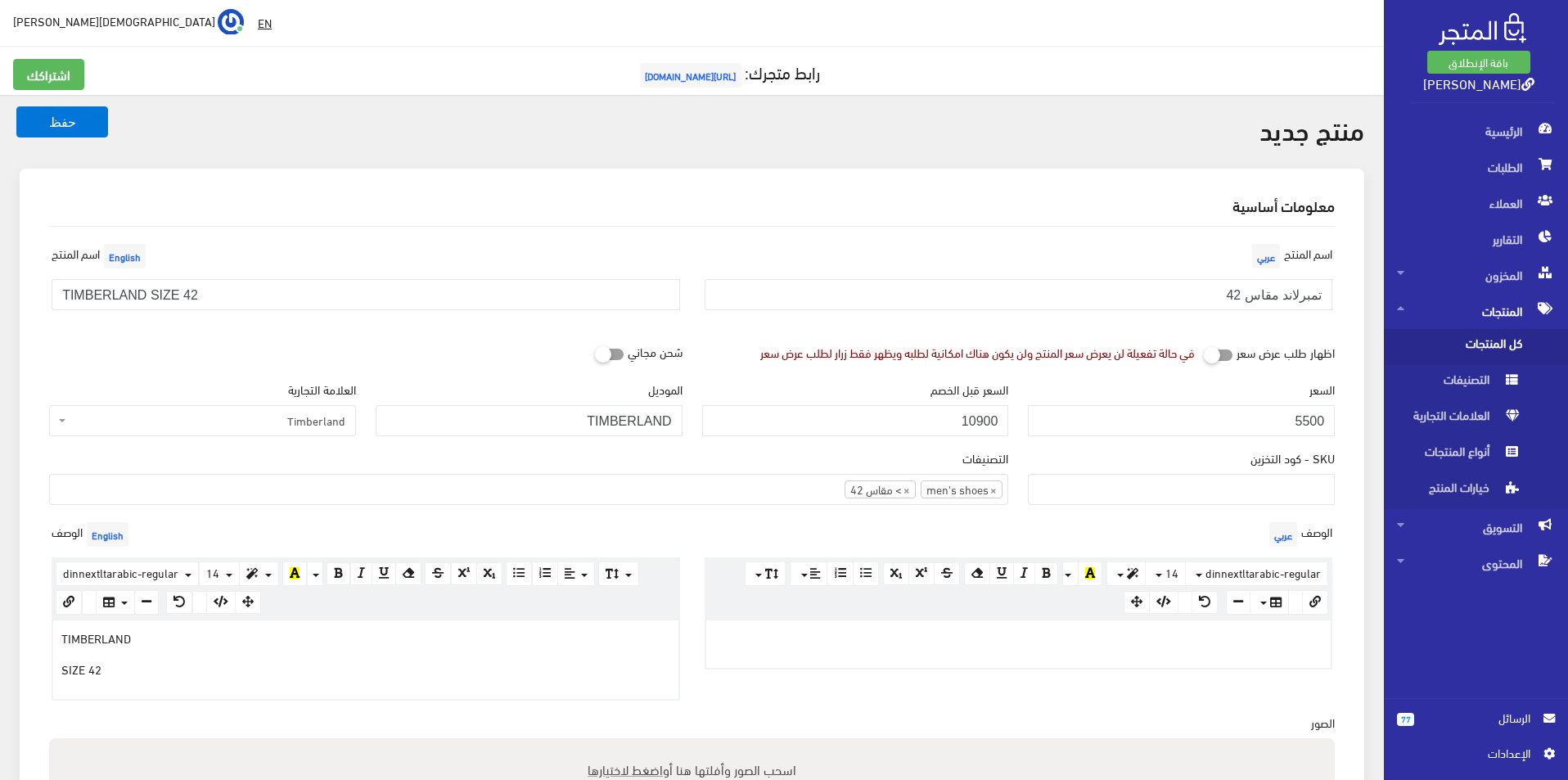
scroll to position [164, 0]
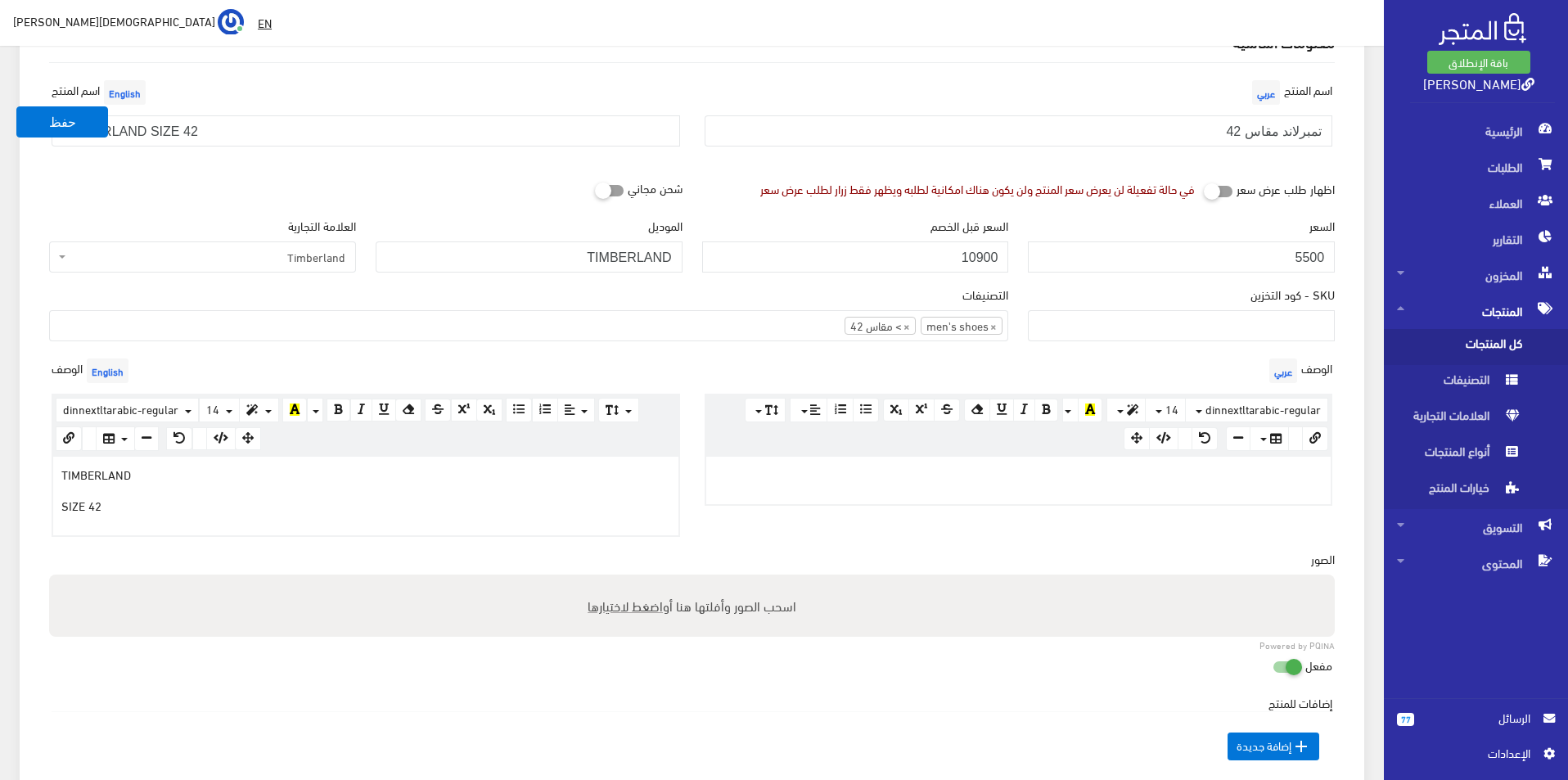
click at [931, 477] on p at bounding box center [1019, 474] width 609 height 18
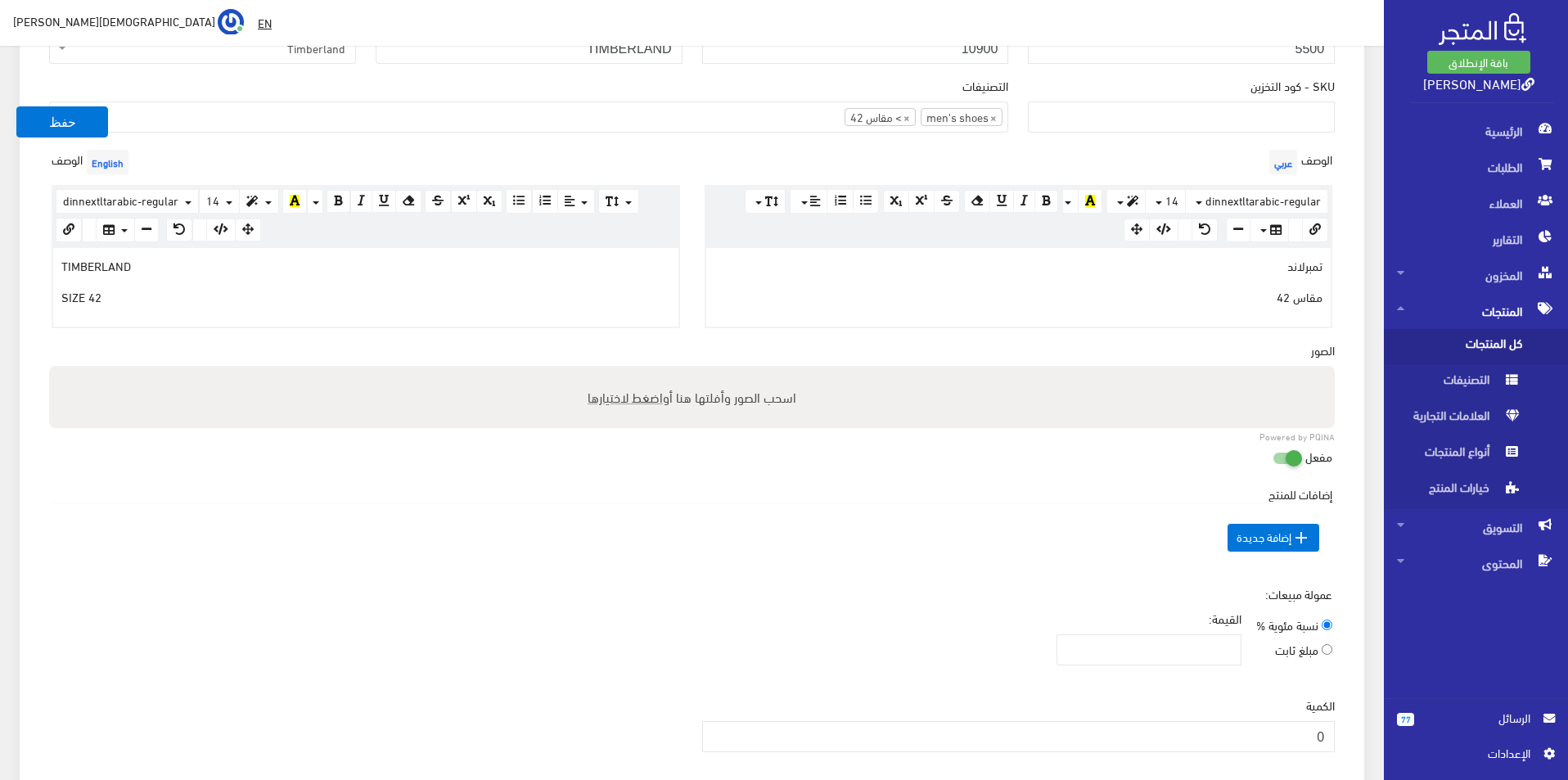
scroll to position [409, 0]
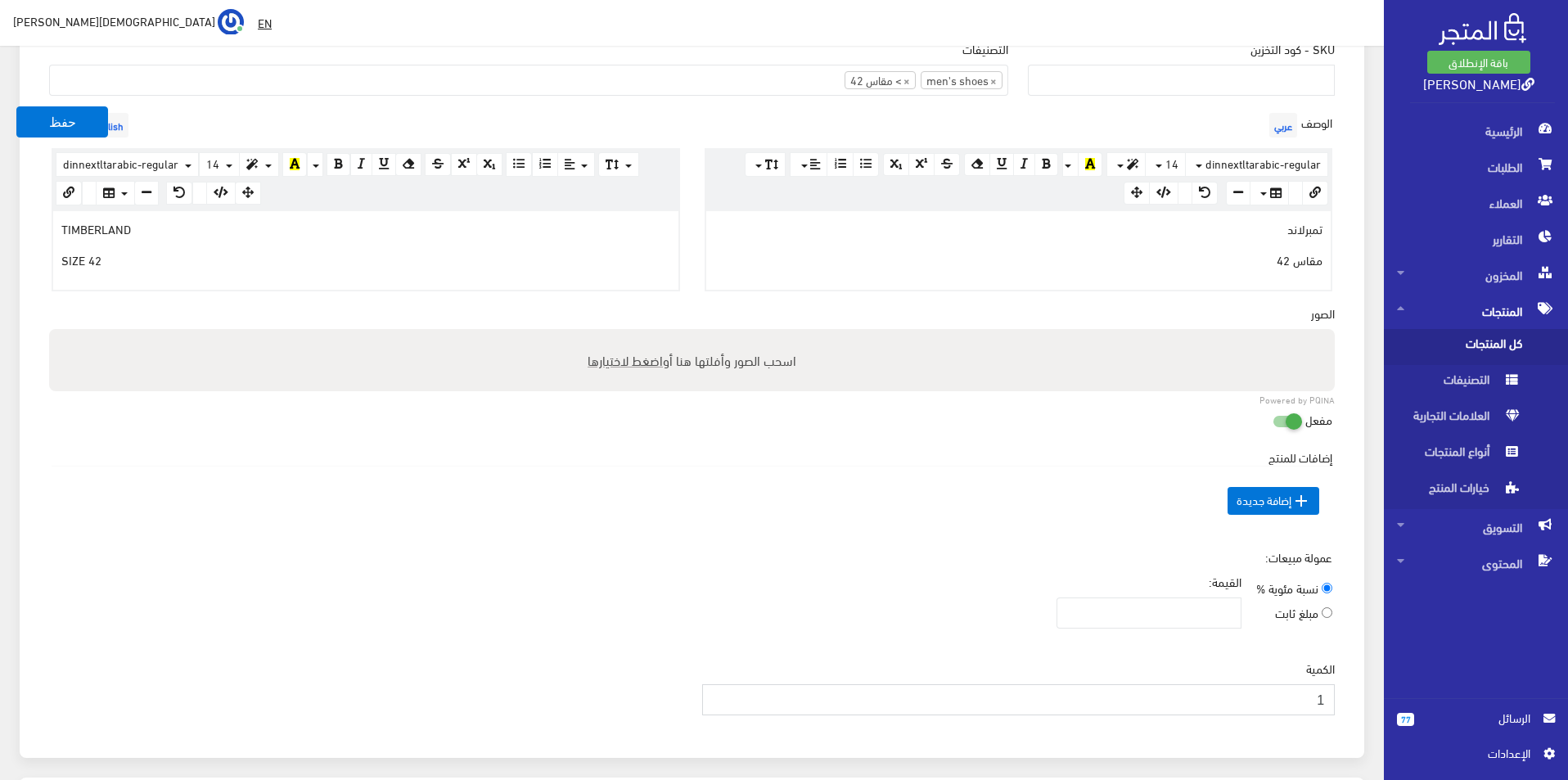
type input "1"
click at [717, 692] on input "1" at bounding box center [1019, 700] width 634 height 31
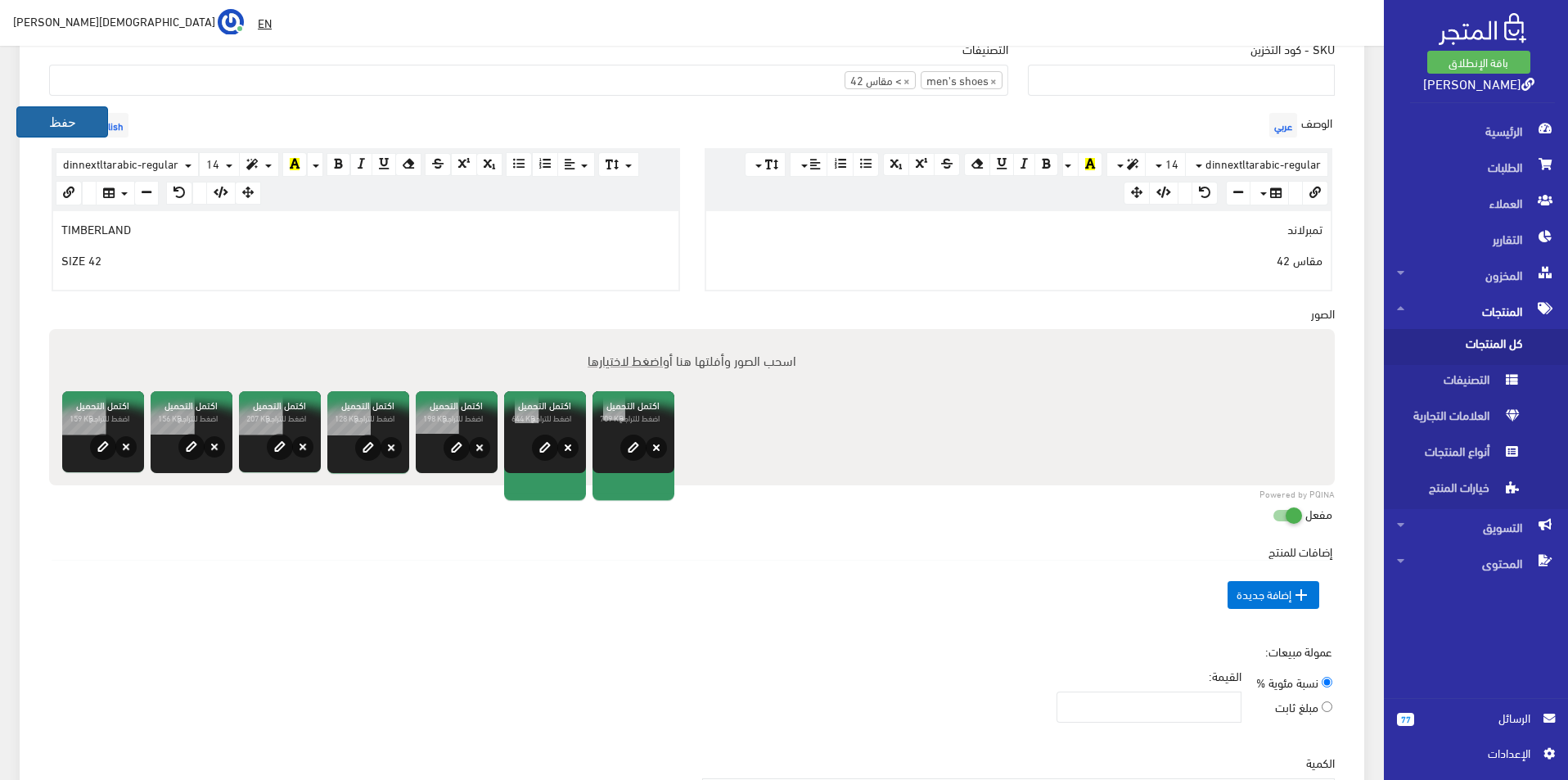
click at [58, 120] on button "حفظ" at bounding box center [62, 121] width 91 height 31
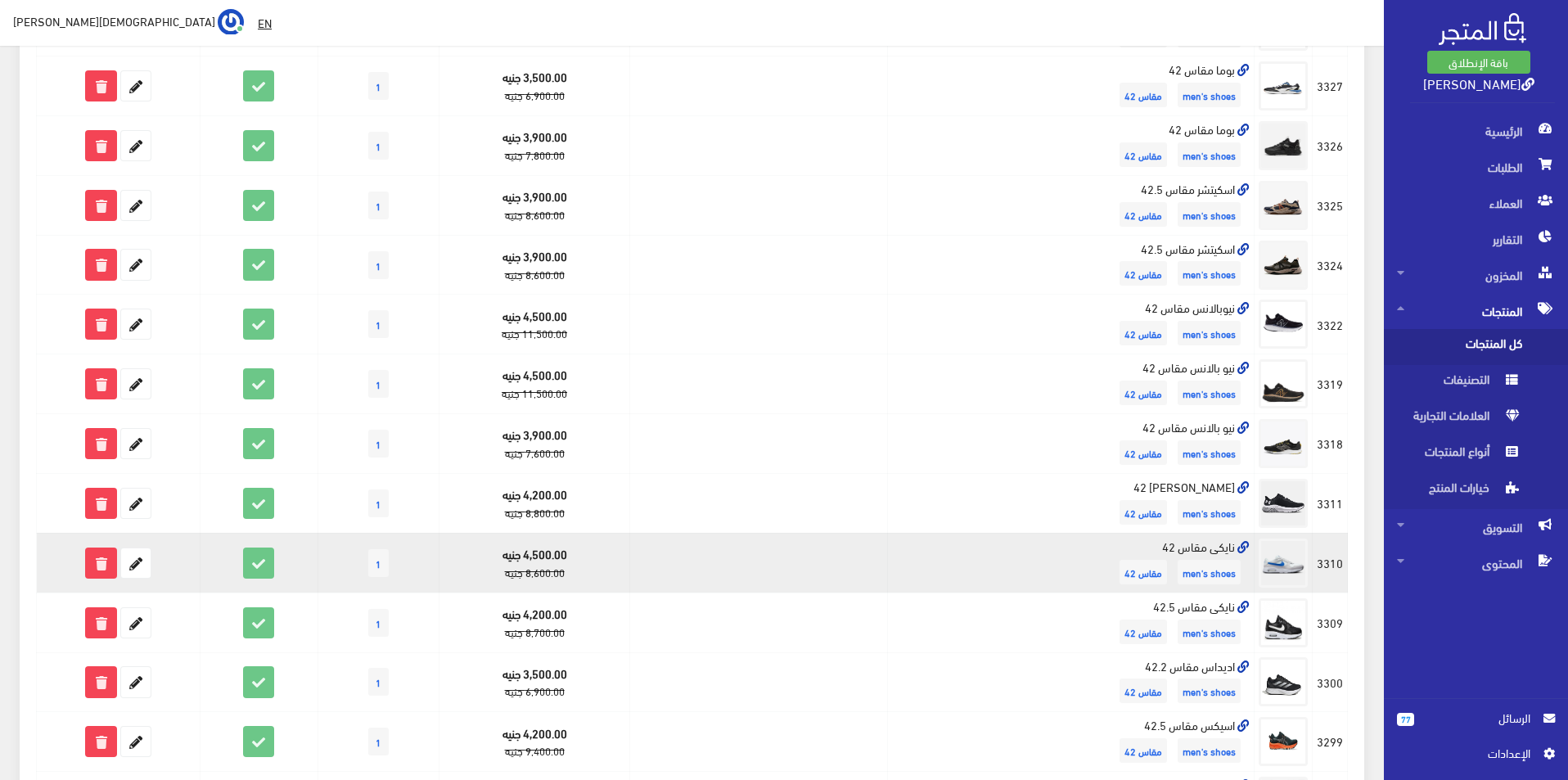
scroll to position [924, 0]
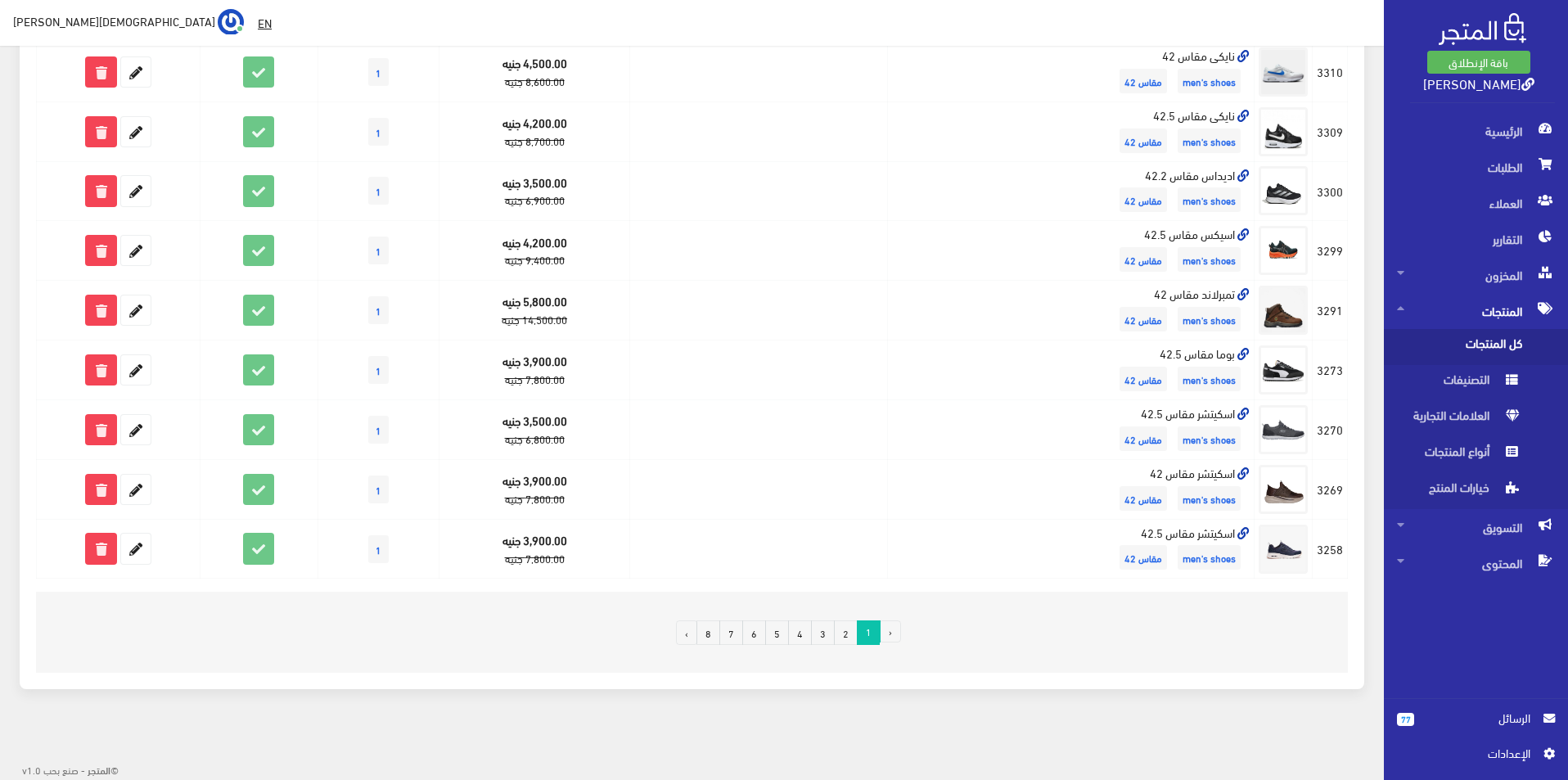
click at [849, 638] on link "2" at bounding box center [846, 632] width 24 height 25
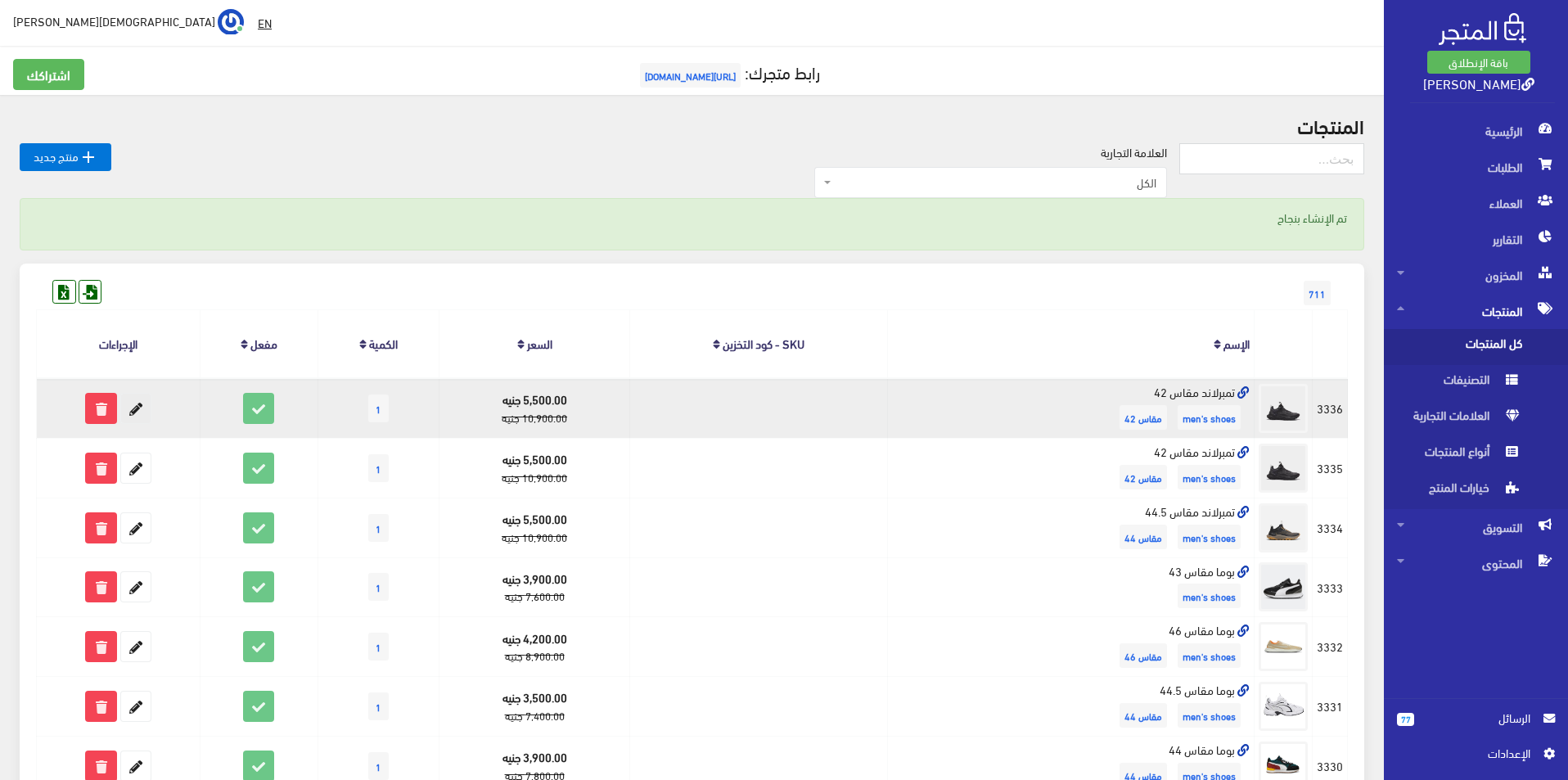
click at [127, 411] on icon at bounding box center [136, 408] width 30 height 30
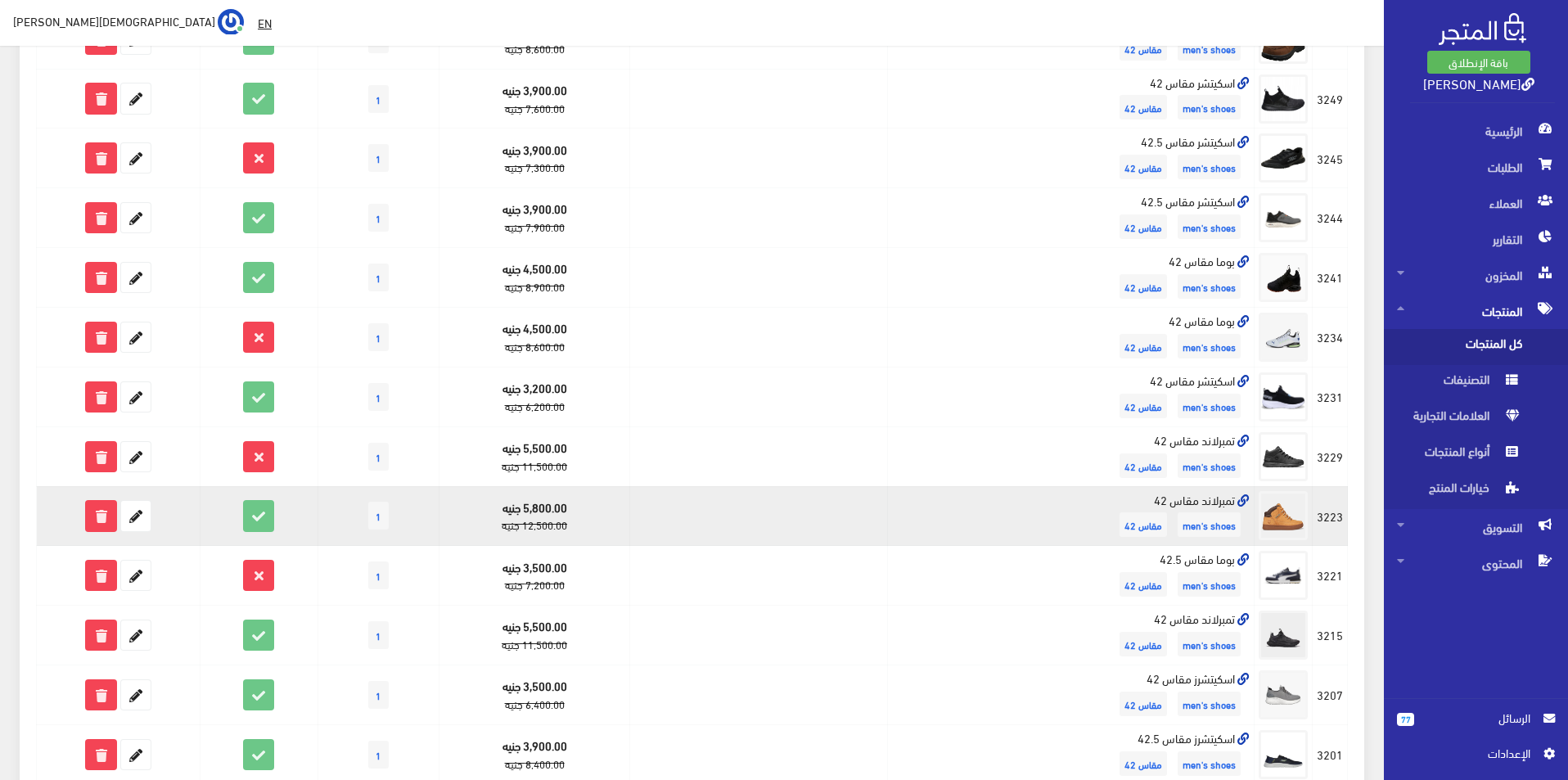
scroll to position [491, 0]
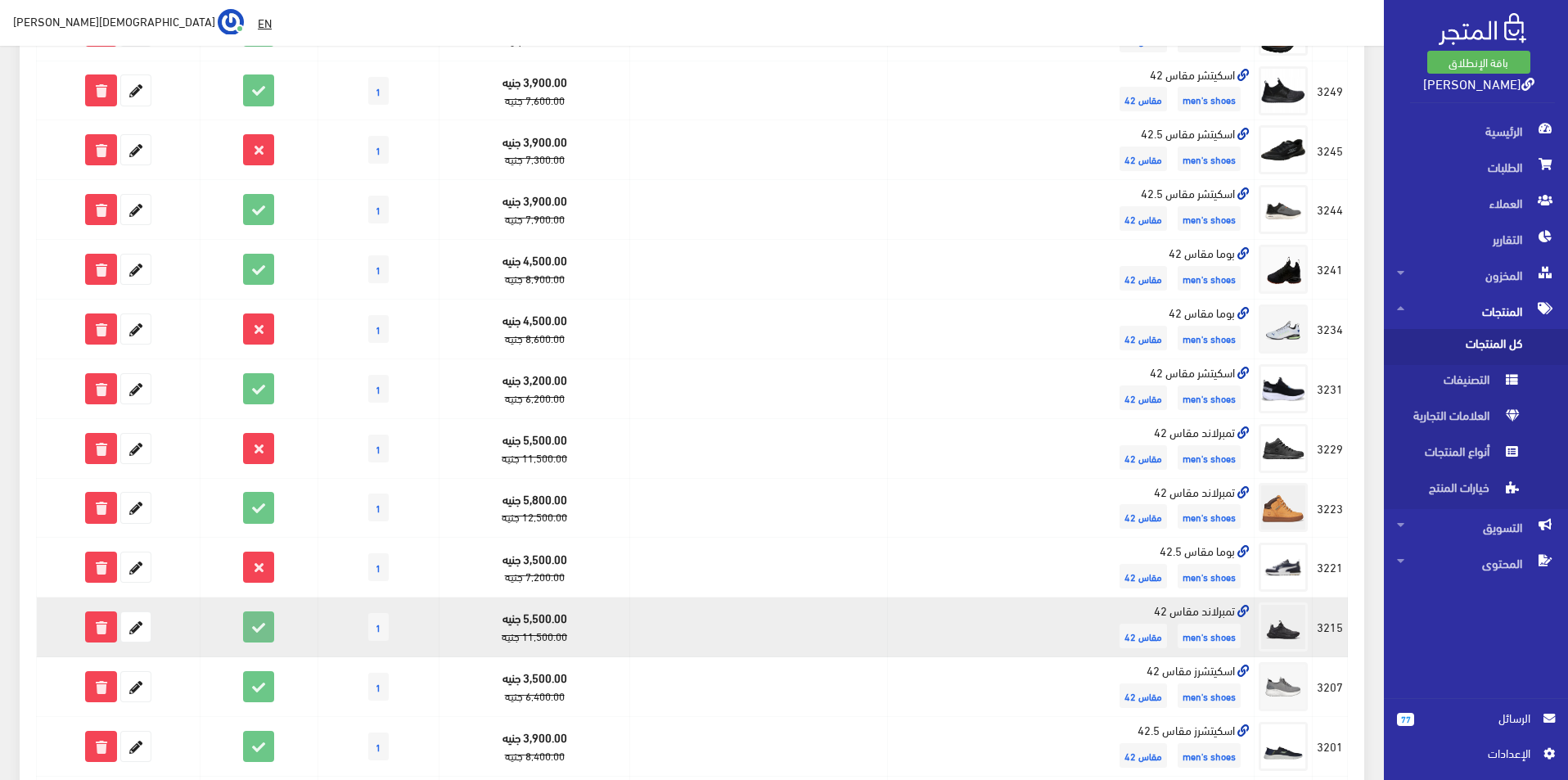
click at [268, 634] on icon at bounding box center [258, 627] width 30 height 30
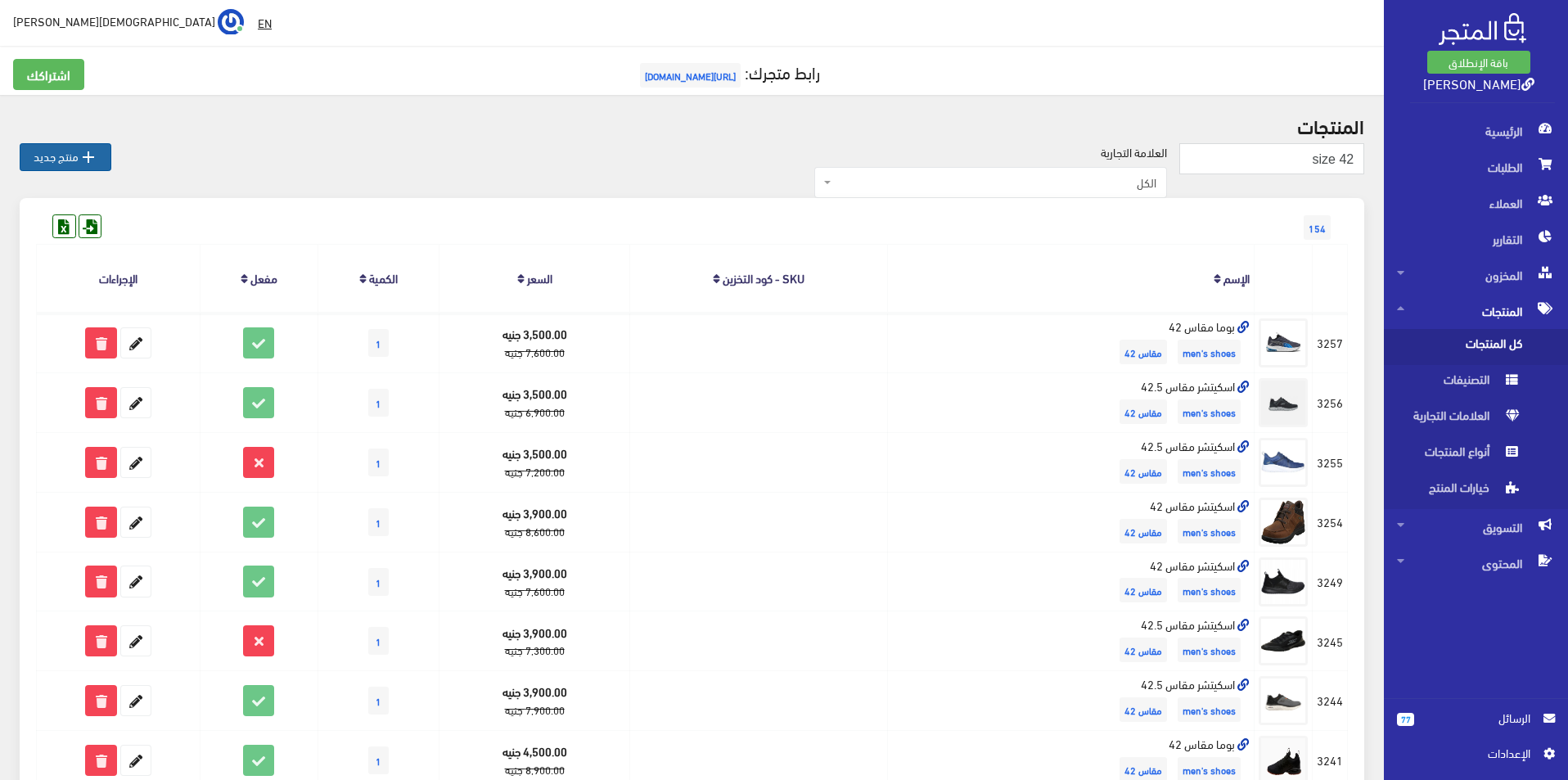
click at [88, 160] on icon "" at bounding box center [88, 157] width 20 height 20
click at [1476, 344] on span "كل المنتجات" at bounding box center [1459, 347] width 124 height 36
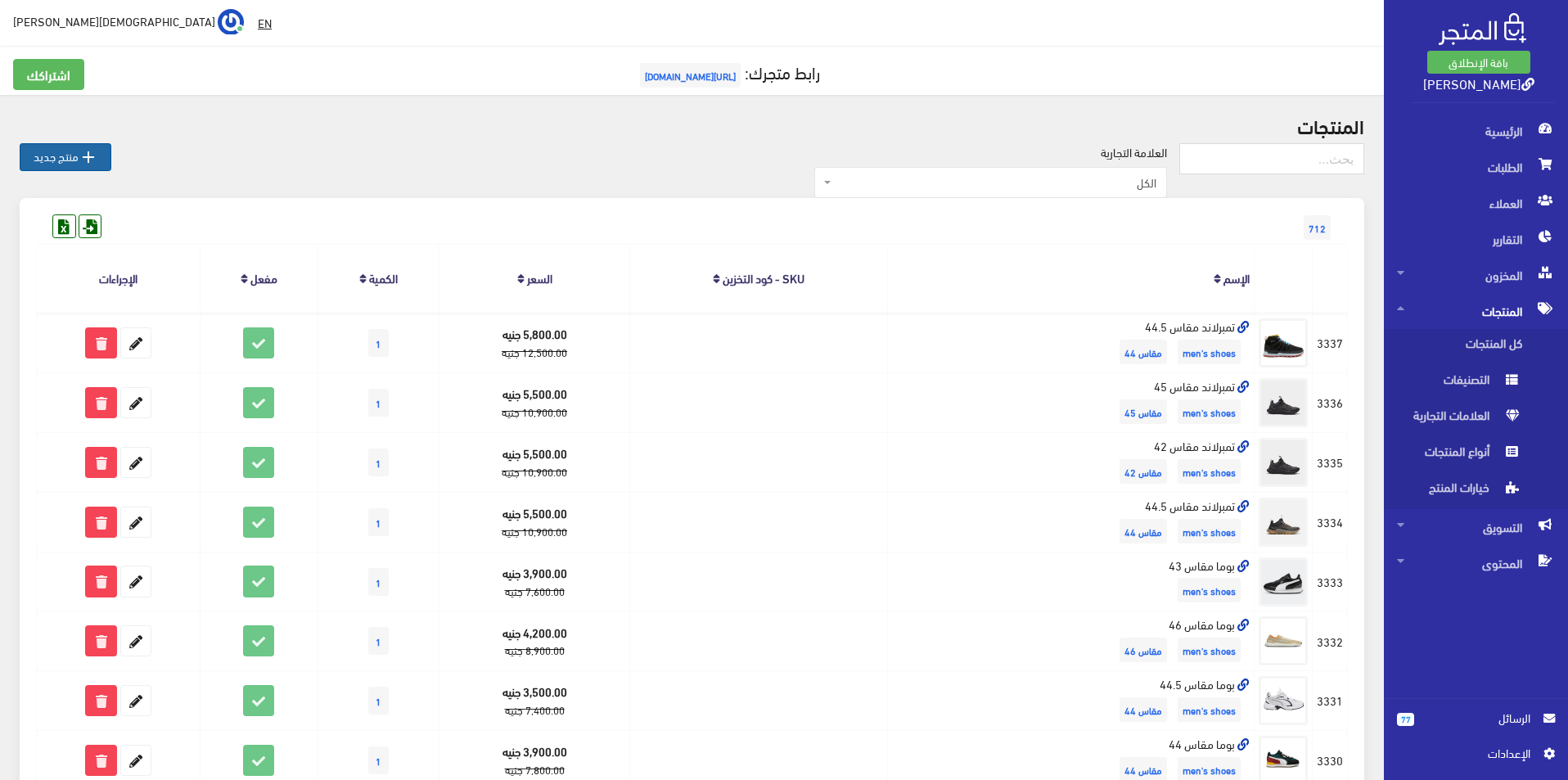
drag, startPoint x: 78, startPoint y: 181, endPoint x: 81, endPoint y: 165, distance: 16.3
click at [81, 165] on icon "" at bounding box center [88, 157] width 20 height 20
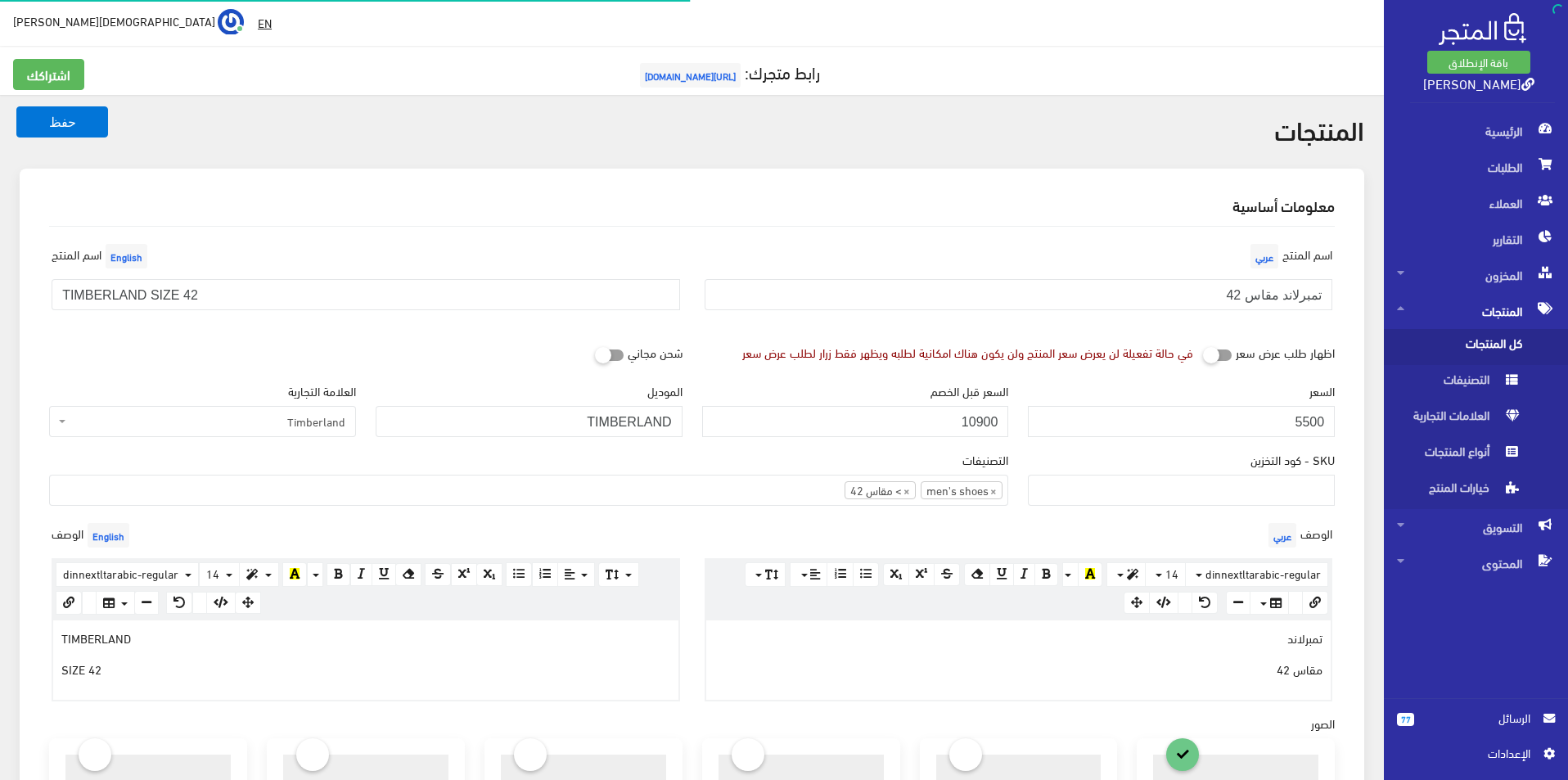
select select
click at [1121, 291] on input "تمبرلاند مقاس 42" at bounding box center [1019, 294] width 629 height 31
type input "تمبرلاند مقاس 45"
click at [538, 294] on input "TIMBERLAND SIZE 42" at bounding box center [366, 294] width 629 height 31
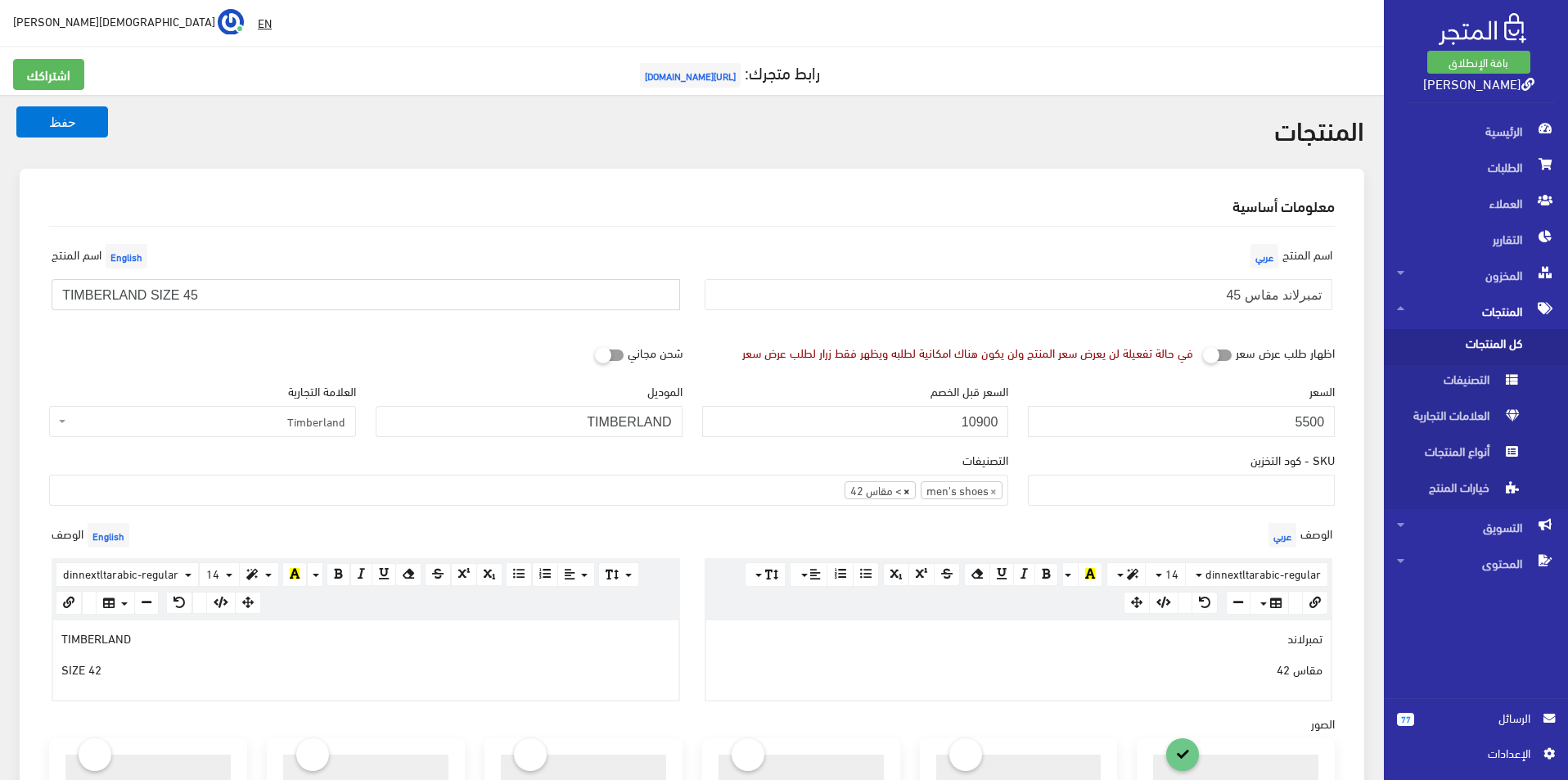
type input "TIMBERLAND SIZE 45"
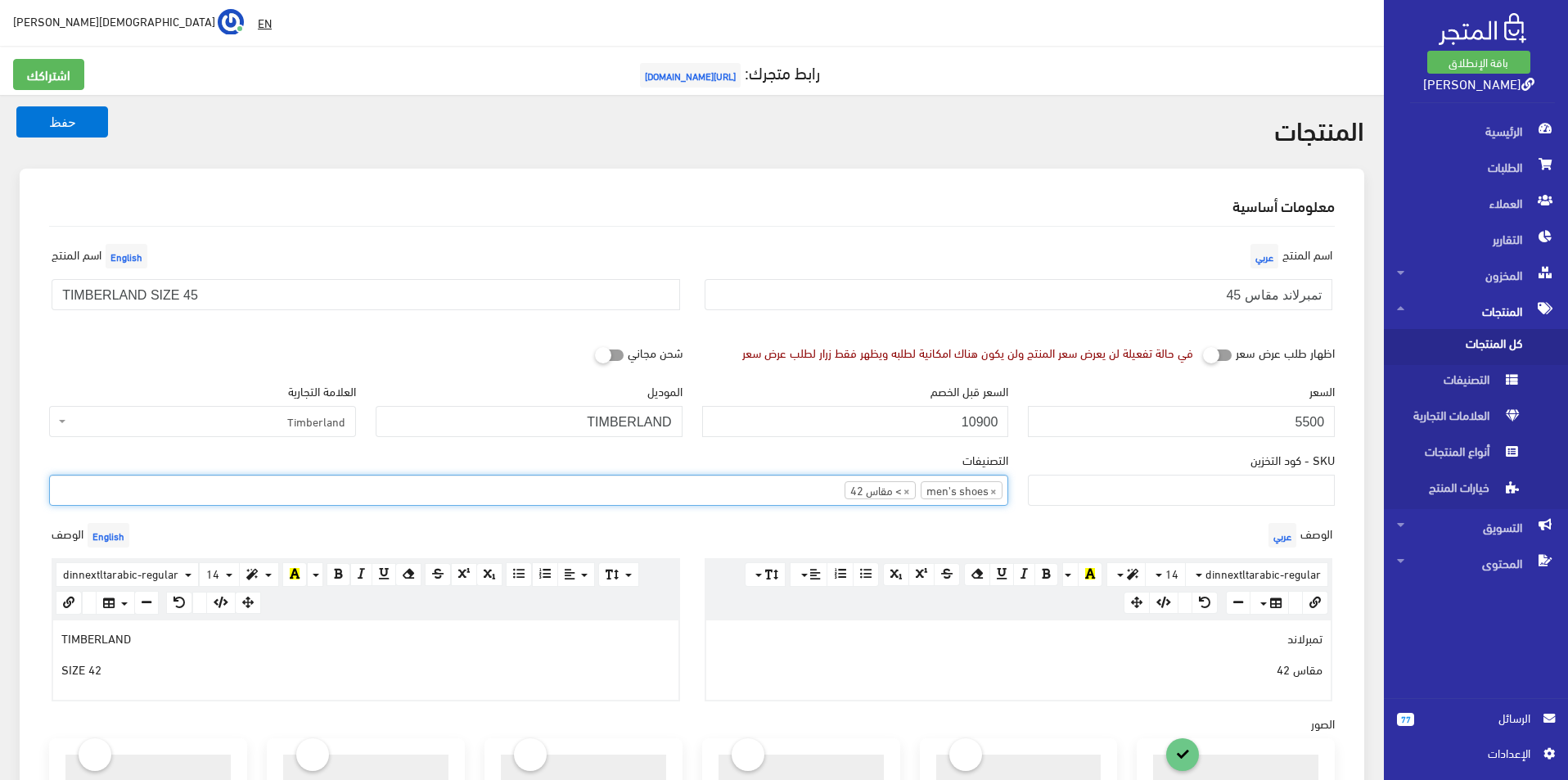
click at [907, 493] on span "×" at bounding box center [906, 490] width 7 height 16
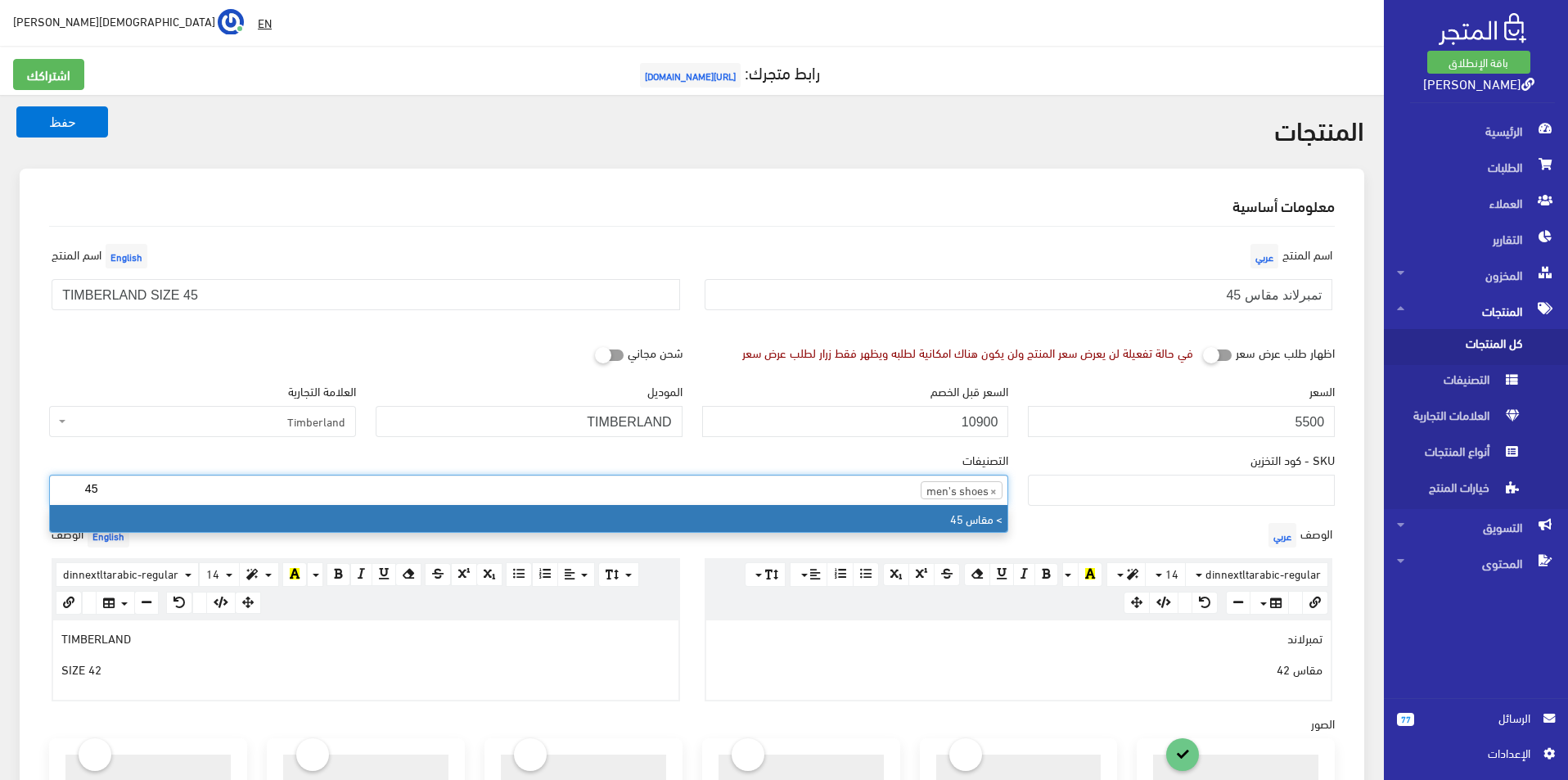
type input "45"
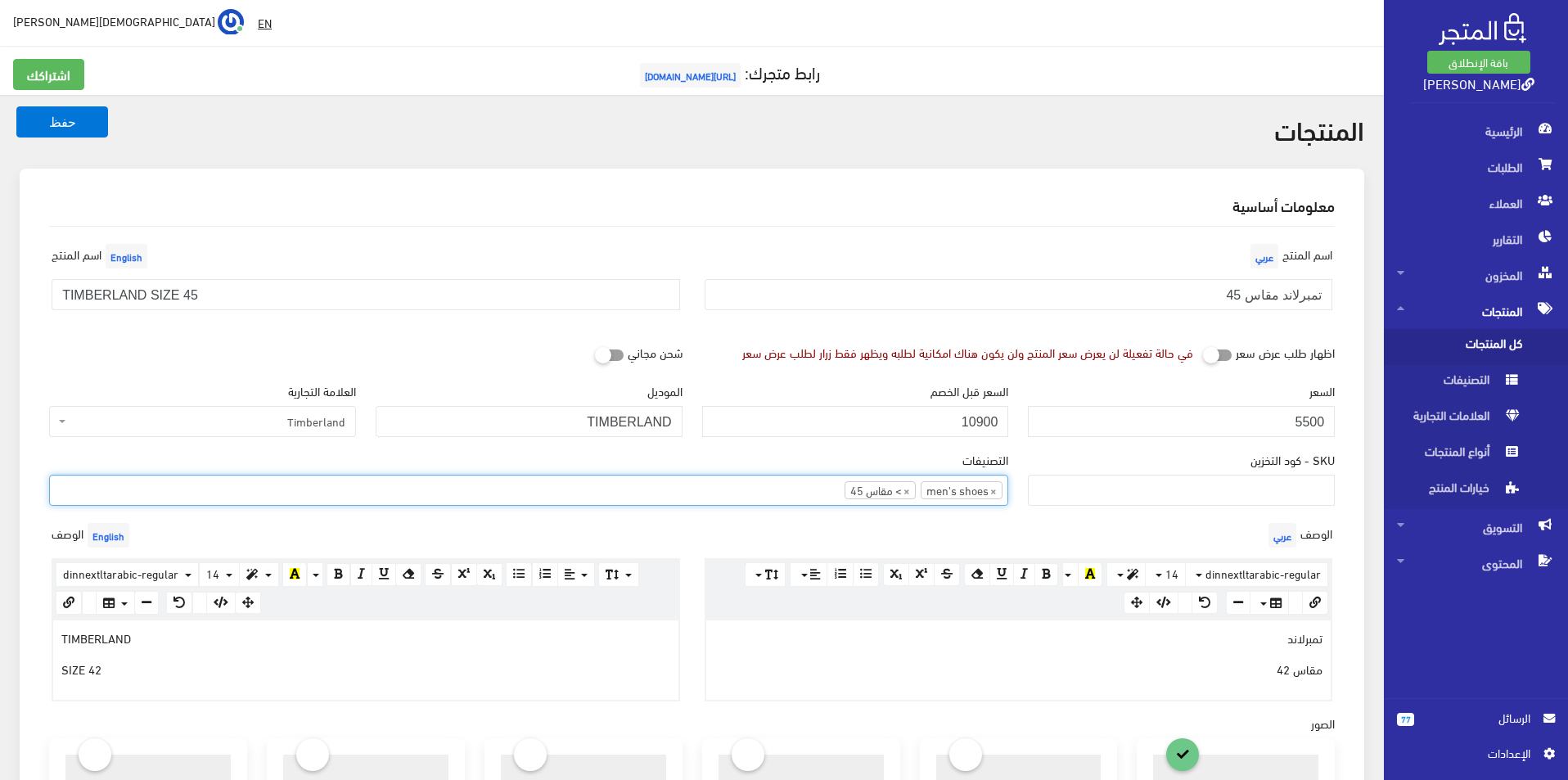
click at [1231, 679] on div "تمبرلاند مقاس 42" at bounding box center [1019, 659] width 625 height 78
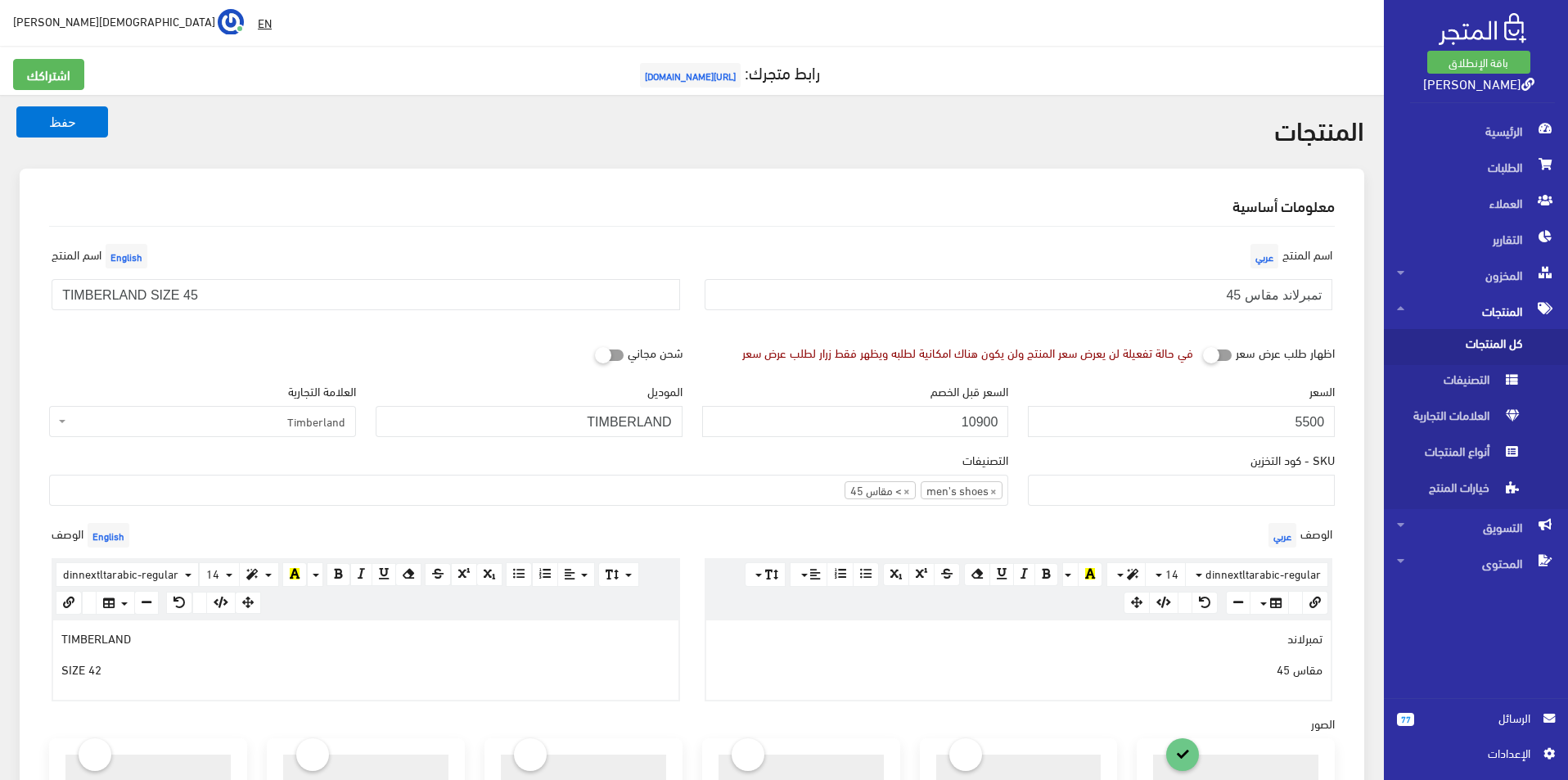
click at [316, 667] on p "SIZE 42" at bounding box center [366, 669] width 609 height 18
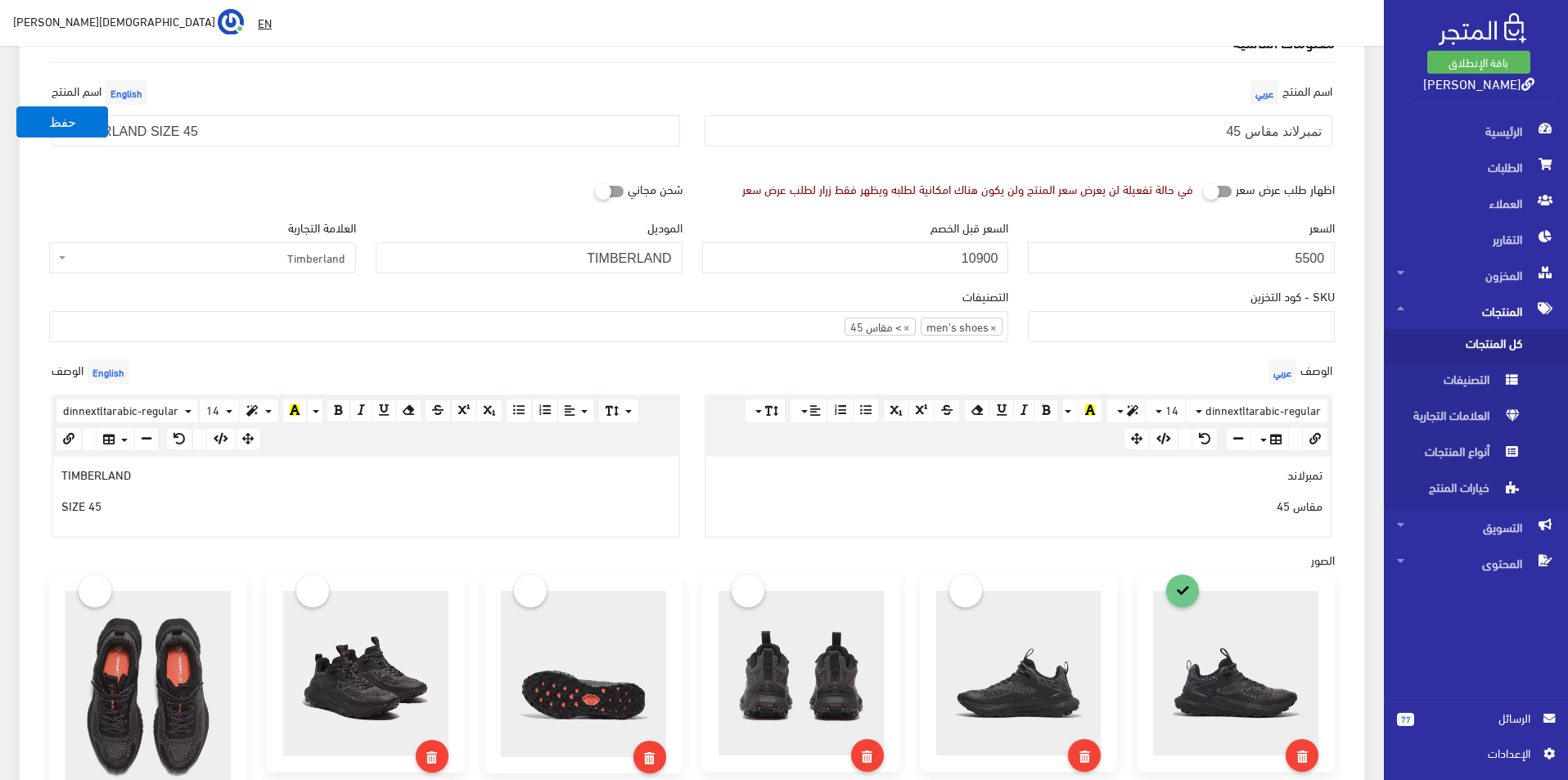
scroll to position [327, 0]
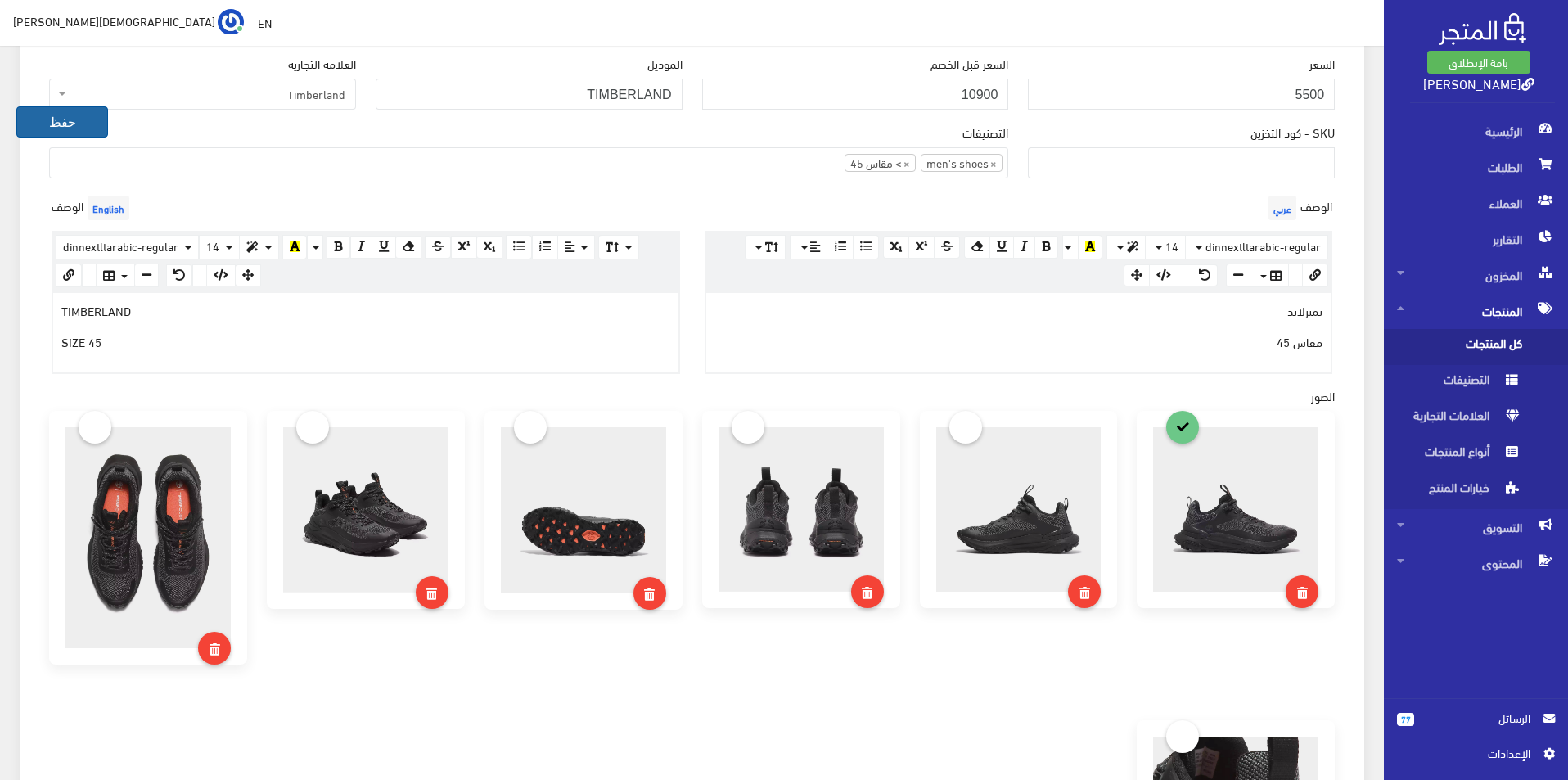
click at [59, 128] on button "حفظ" at bounding box center [62, 121] width 91 height 31
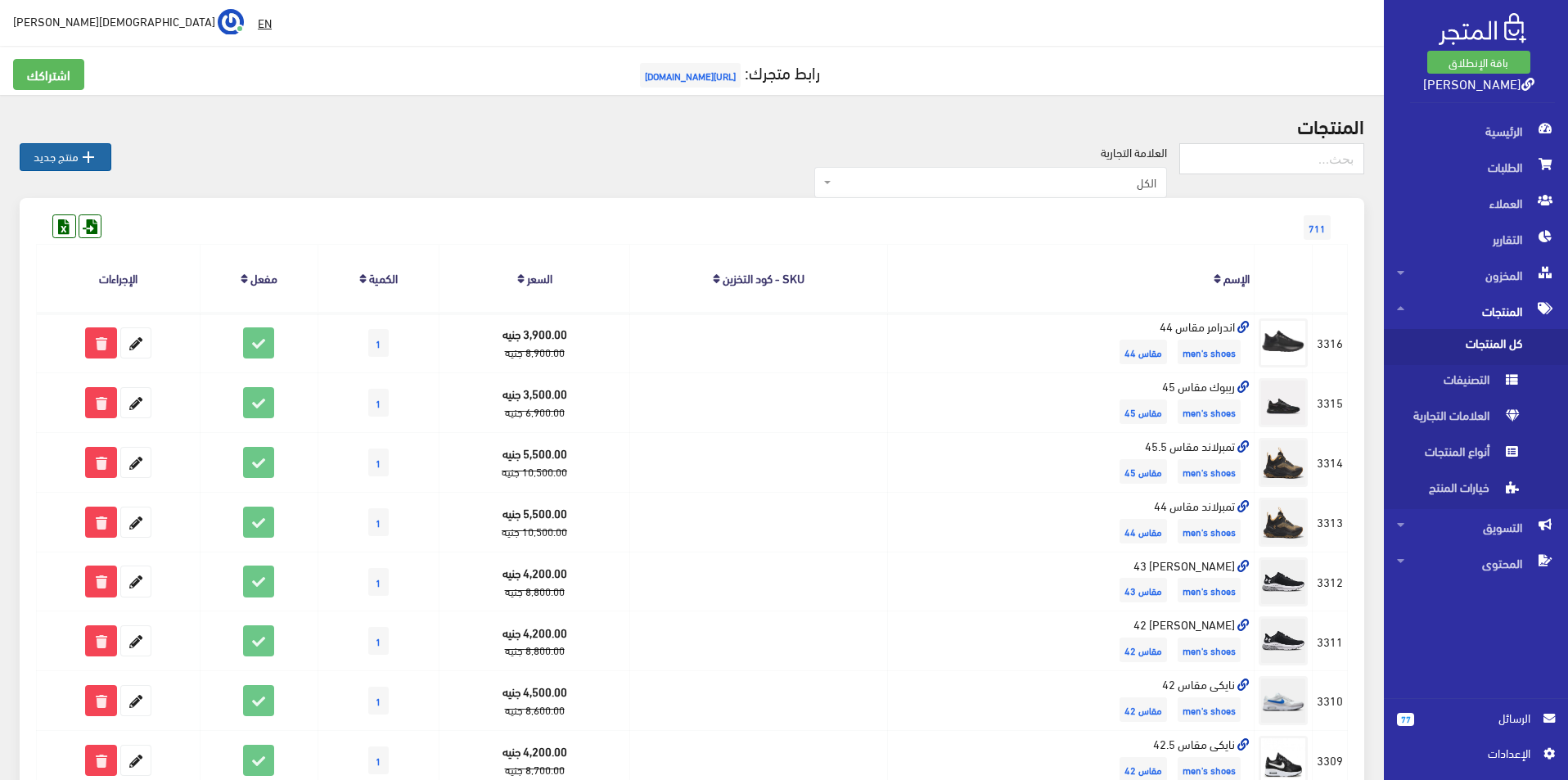
click at [80, 165] on icon "" at bounding box center [88, 157] width 20 height 20
click at [78, 164] on link " منتج جديد" at bounding box center [66, 157] width 91 height 28
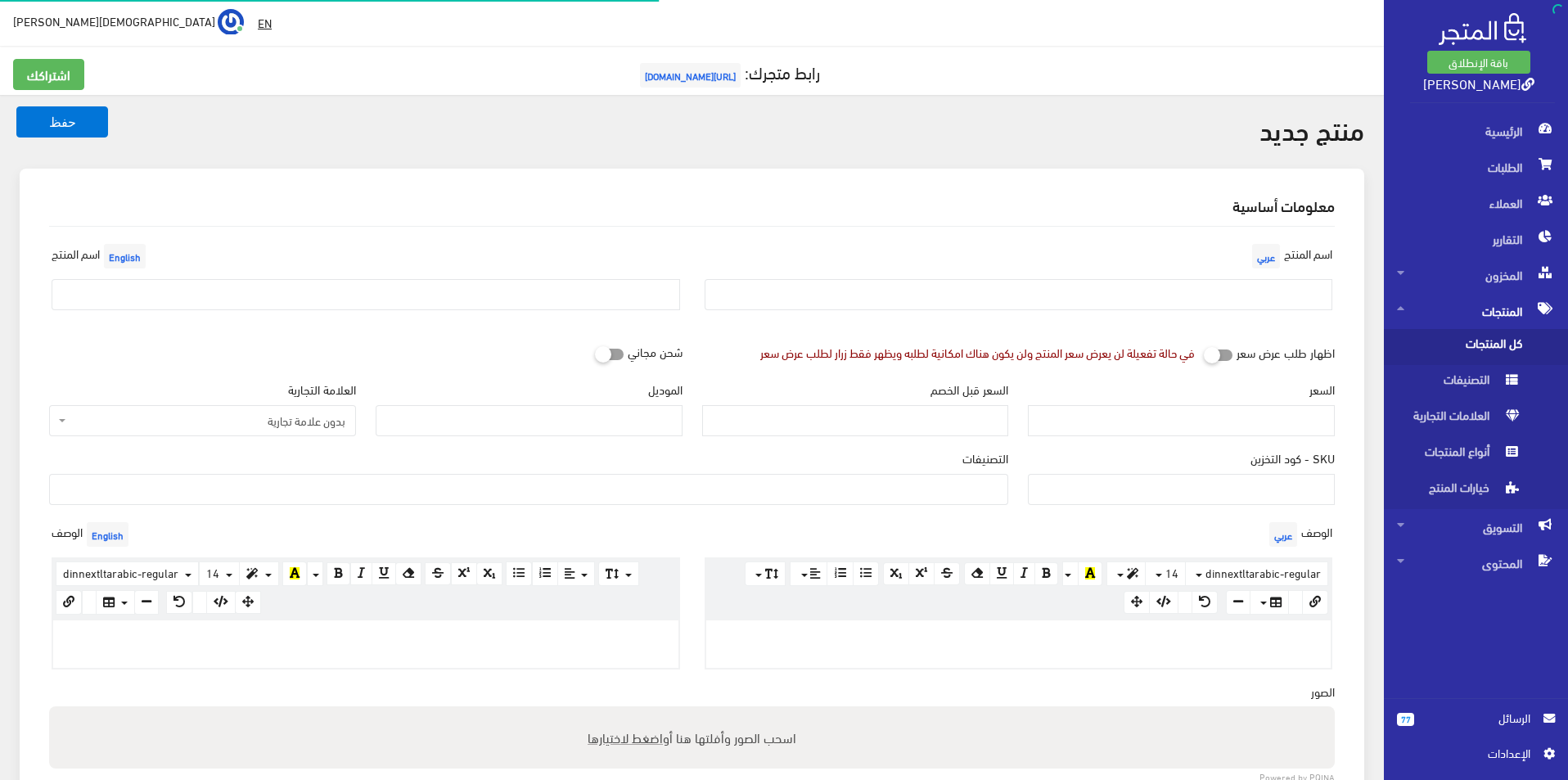
select select
click at [1050, 293] on input "text" at bounding box center [1019, 294] width 629 height 31
type input "تمبرلاند مقاس 43"
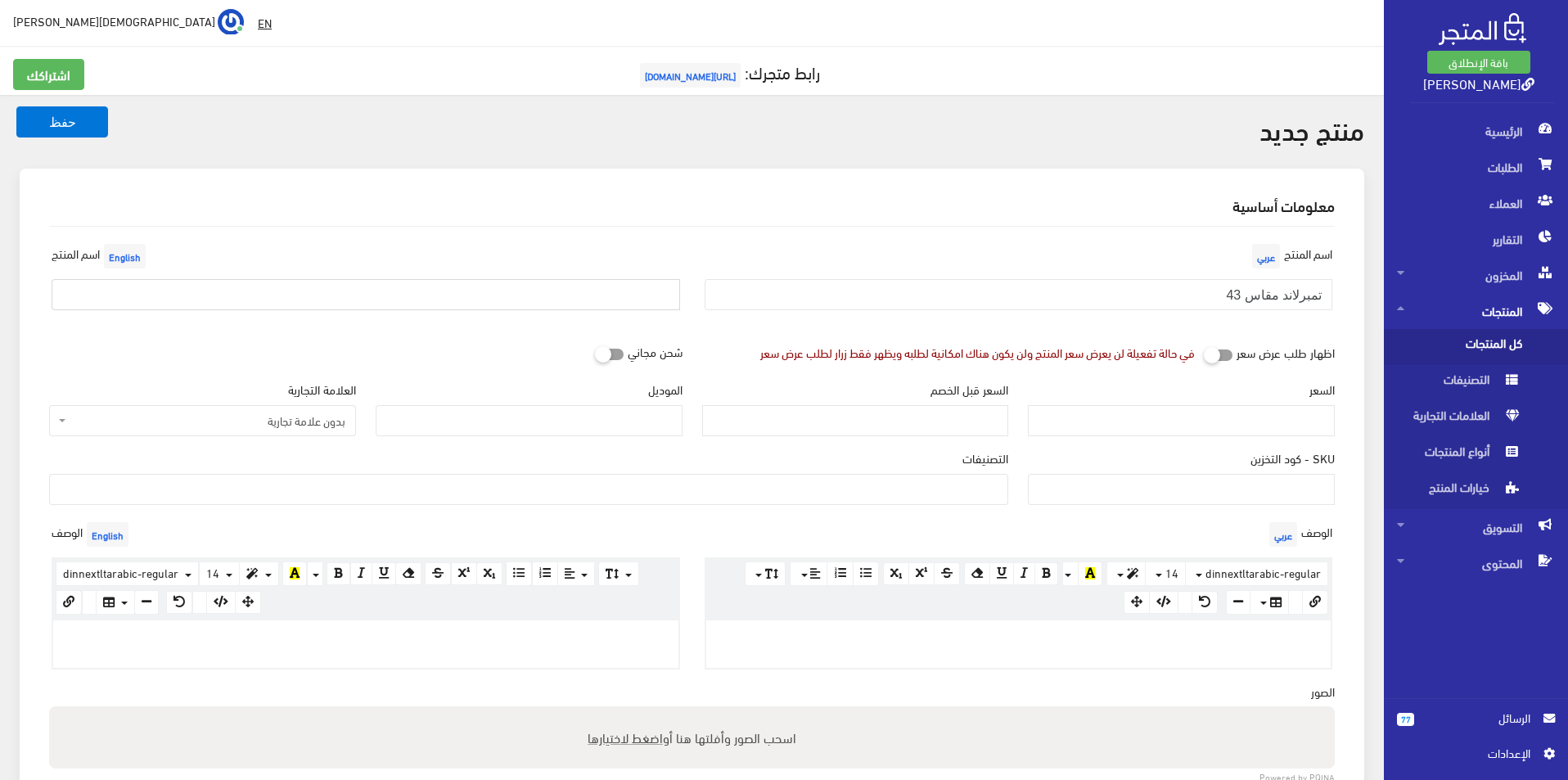
click at [537, 291] on input "text" at bounding box center [366, 294] width 629 height 31
type input "TIMBERLAND SIZE 43"
click at [279, 443] on div "العلامة التجارية بدون علامة تجارية اديداس نايكى ريبوك نيو بالانس بوما saucony B…" at bounding box center [203, 414] width 327 height 69
click at [297, 425] on span "بدون علامة تجارية" at bounding box center [208, 420] width 276 height 16
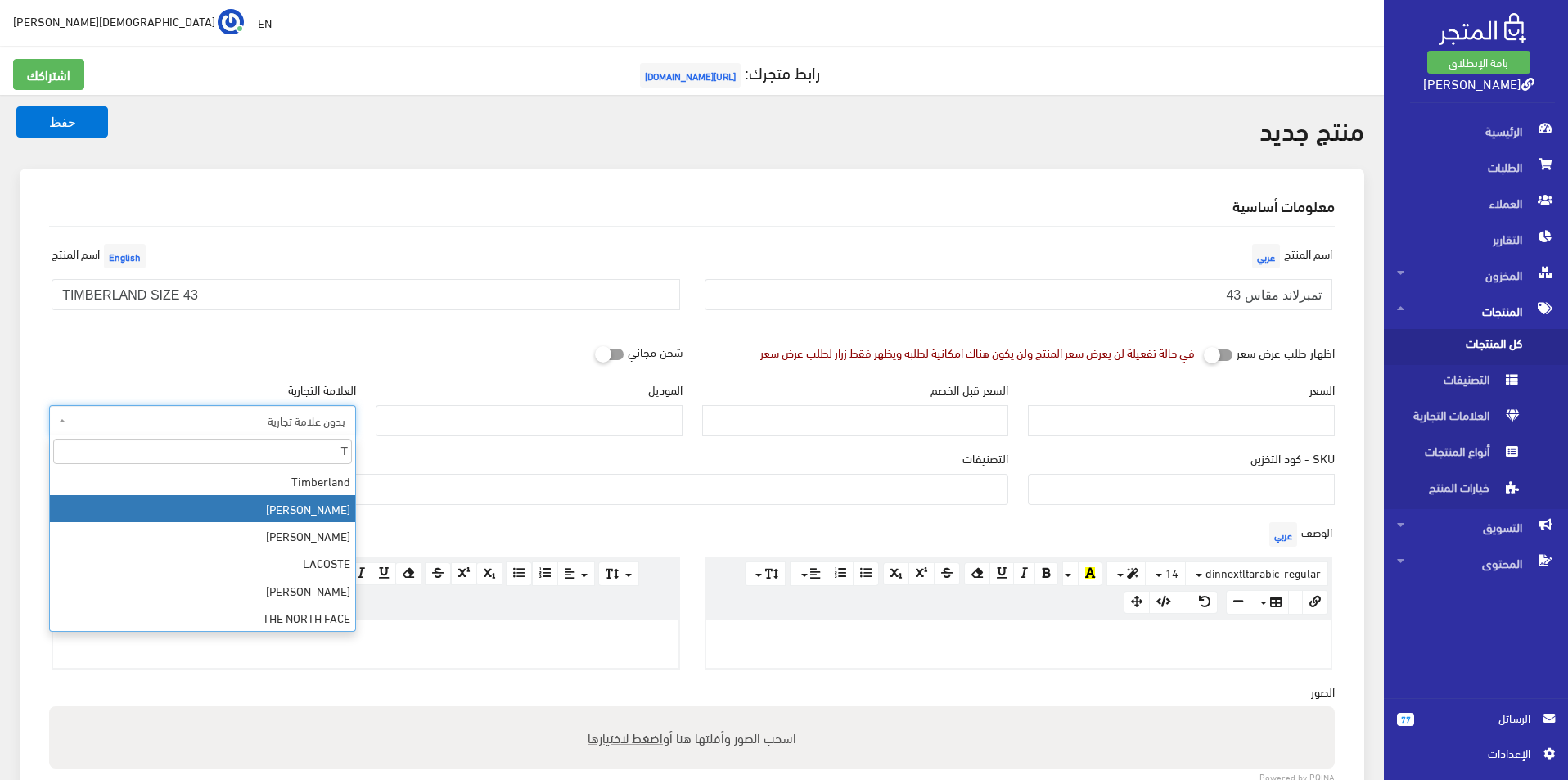
type input "T"
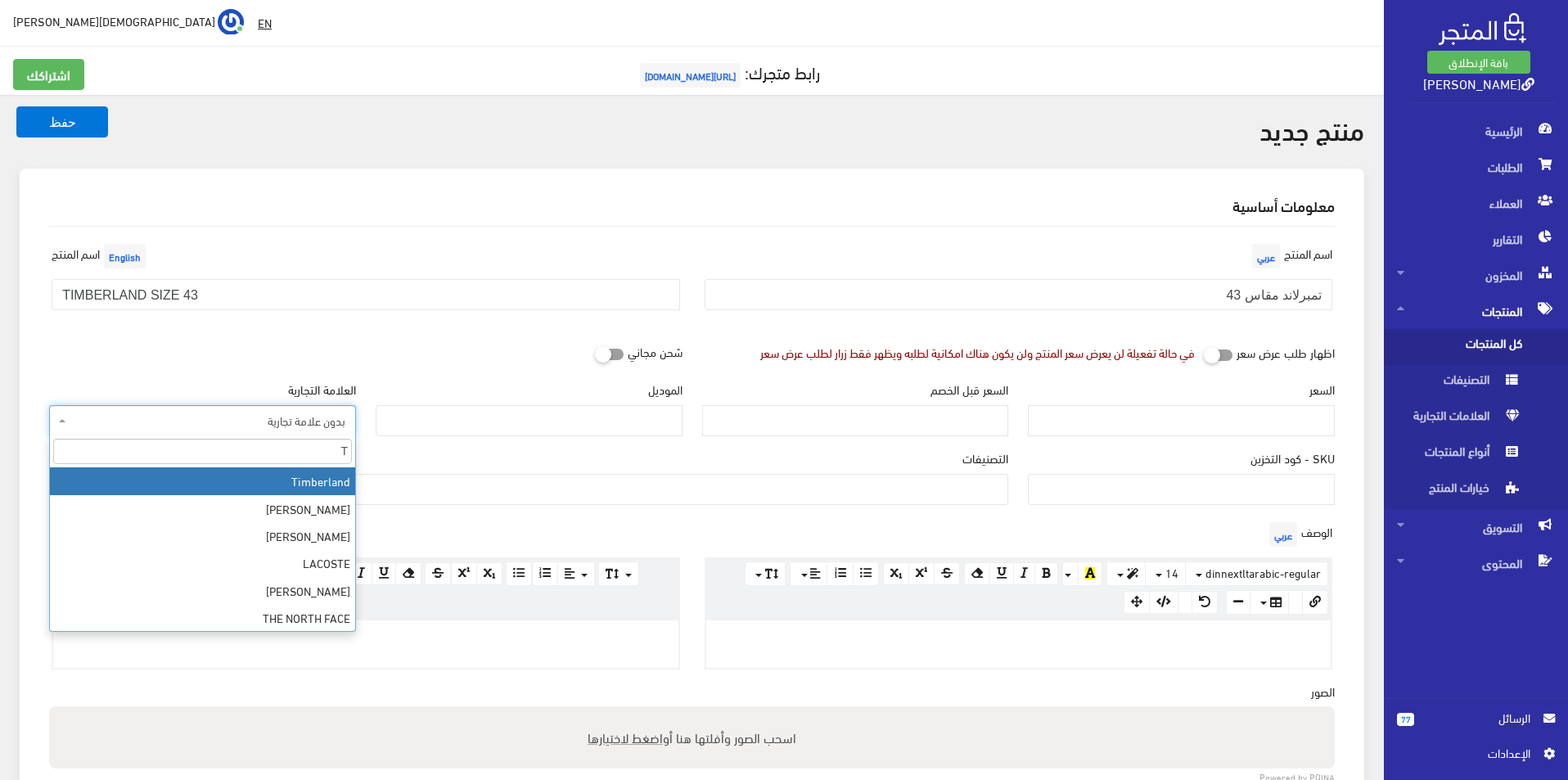
select select "18"
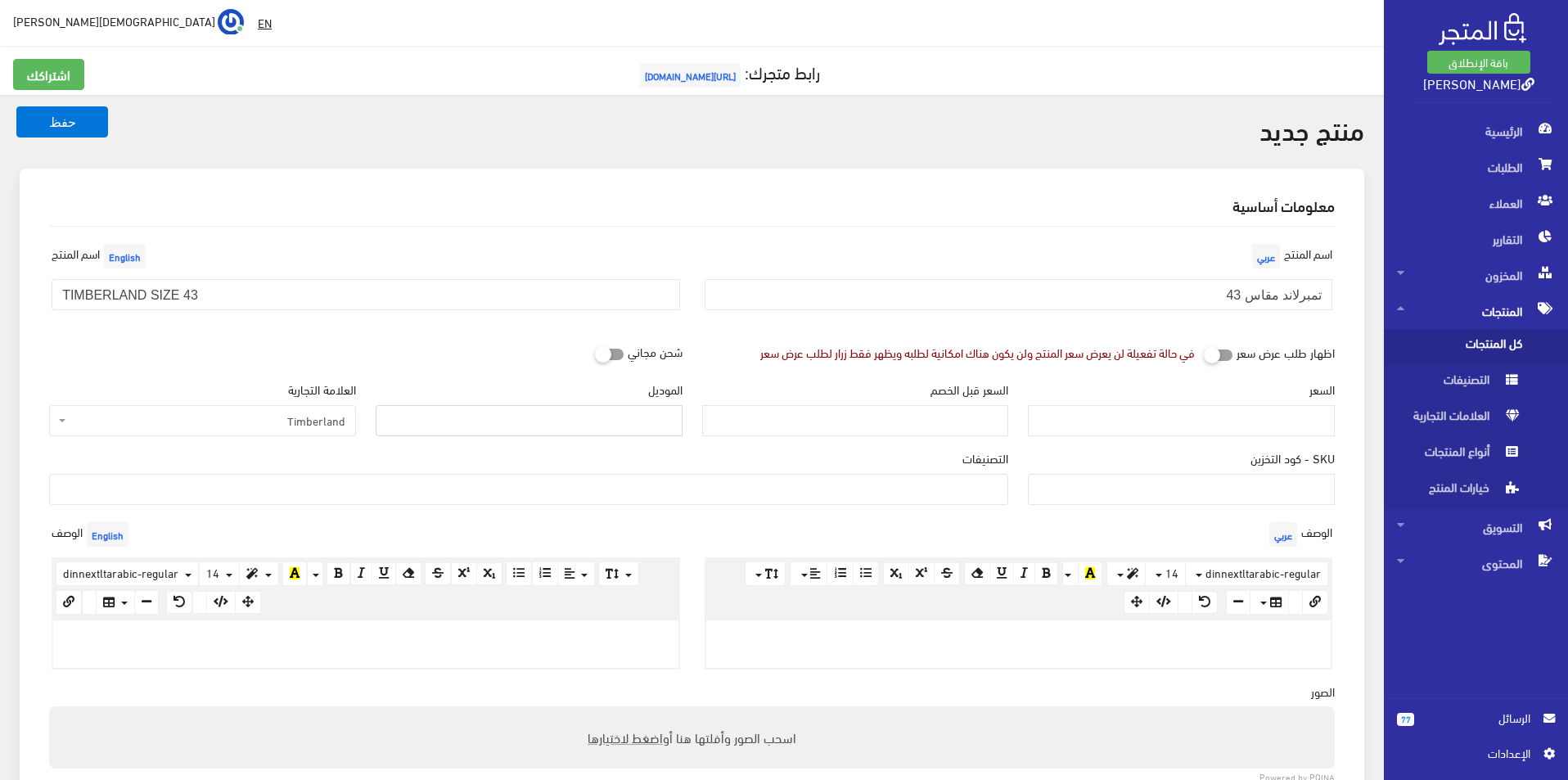
click at [494, 409] on input "الموديل" at bounding box center [529, 420] width 307 height 31
type input "TIMBERLAND"
click at [1212, 424] on input "السعر" at bounding box center [1181, 420] width 307 height 31
type input "5500"
click at [888, 412] on input "السعر قبل الخصم" at bounding box center [856, 420] width 307 height 31
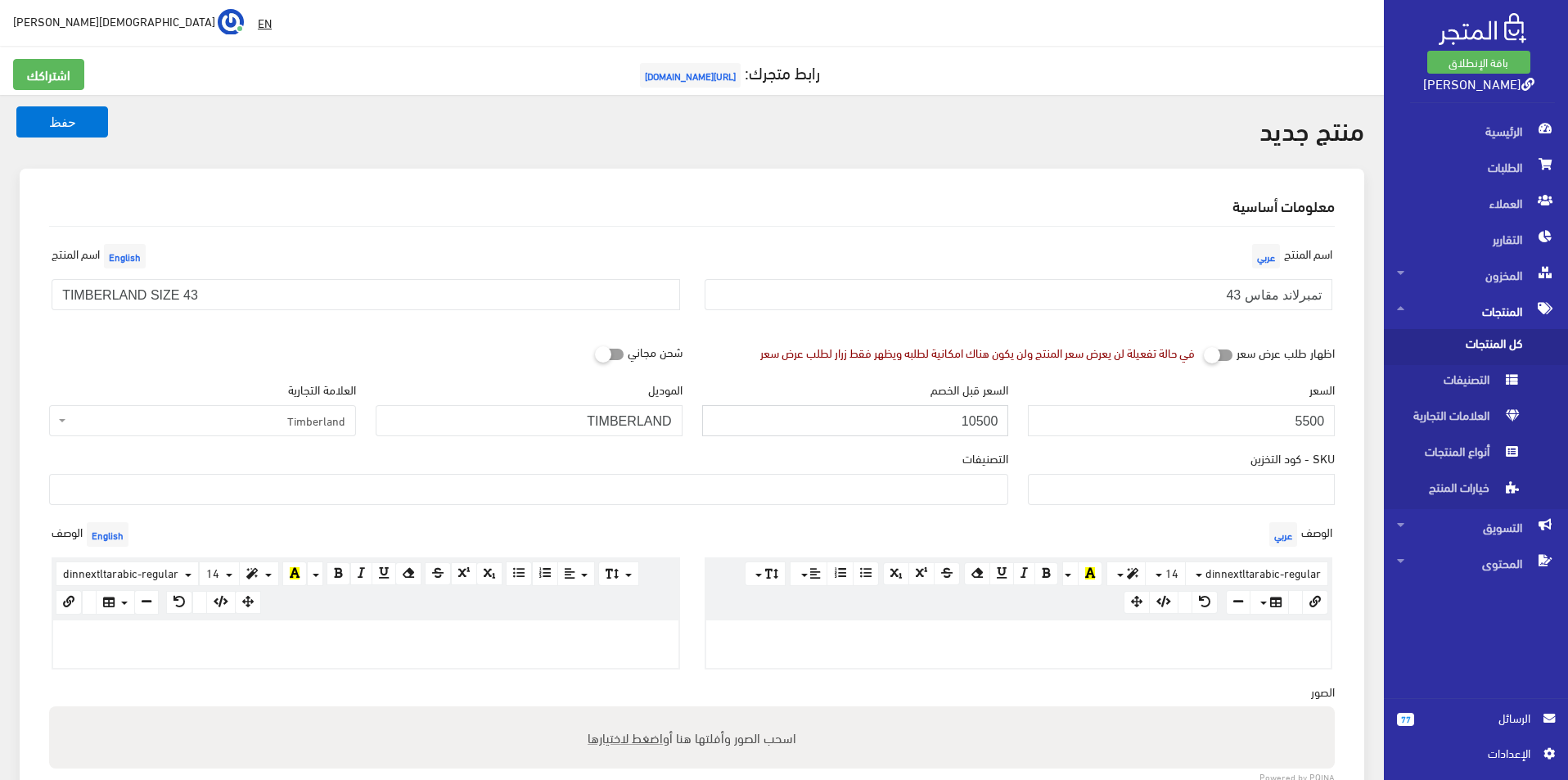
type input "10500"
click at [932, 481] on ul at bounding box center [529, 488] width 958 height 26
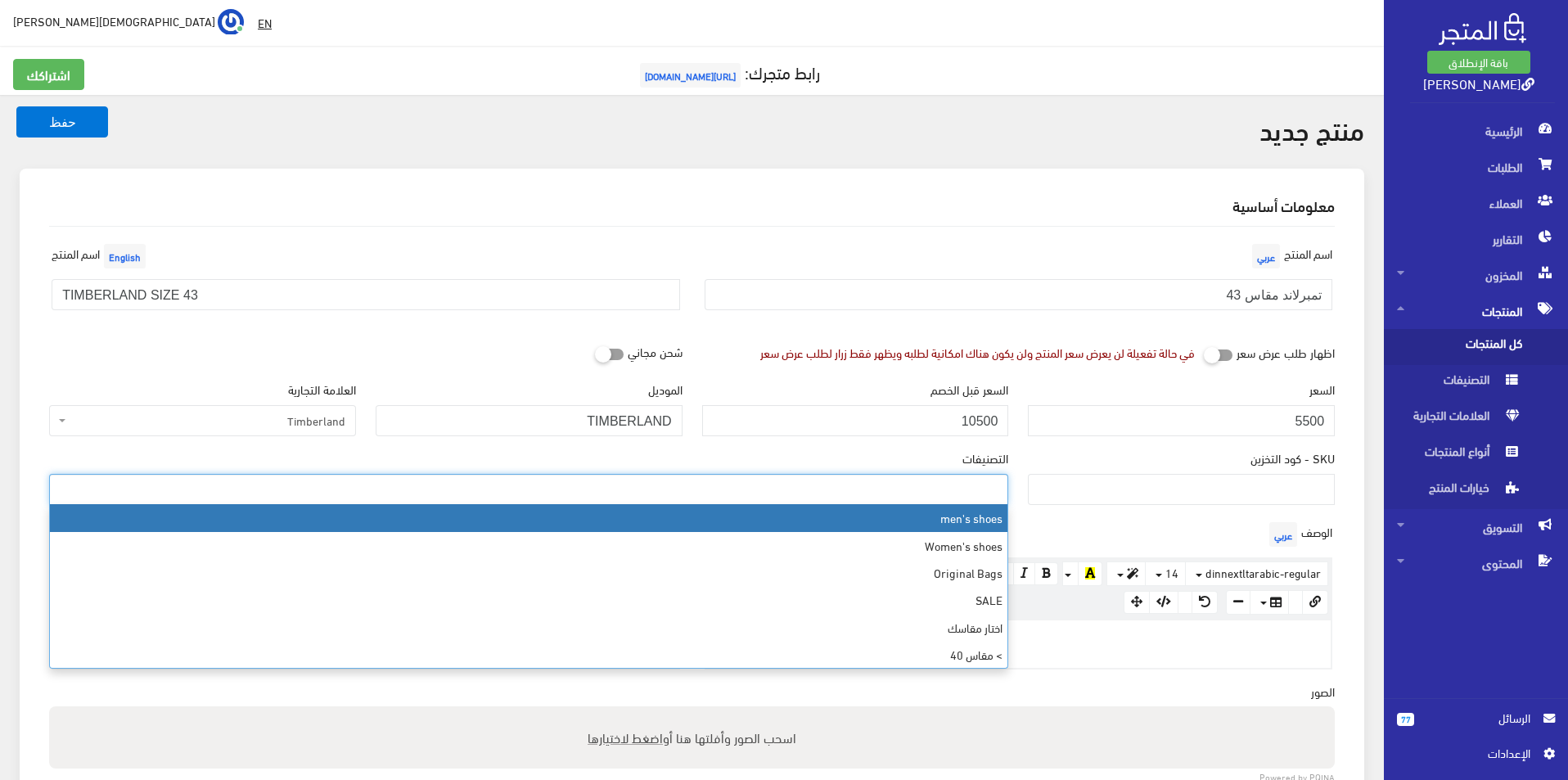
select select "5"
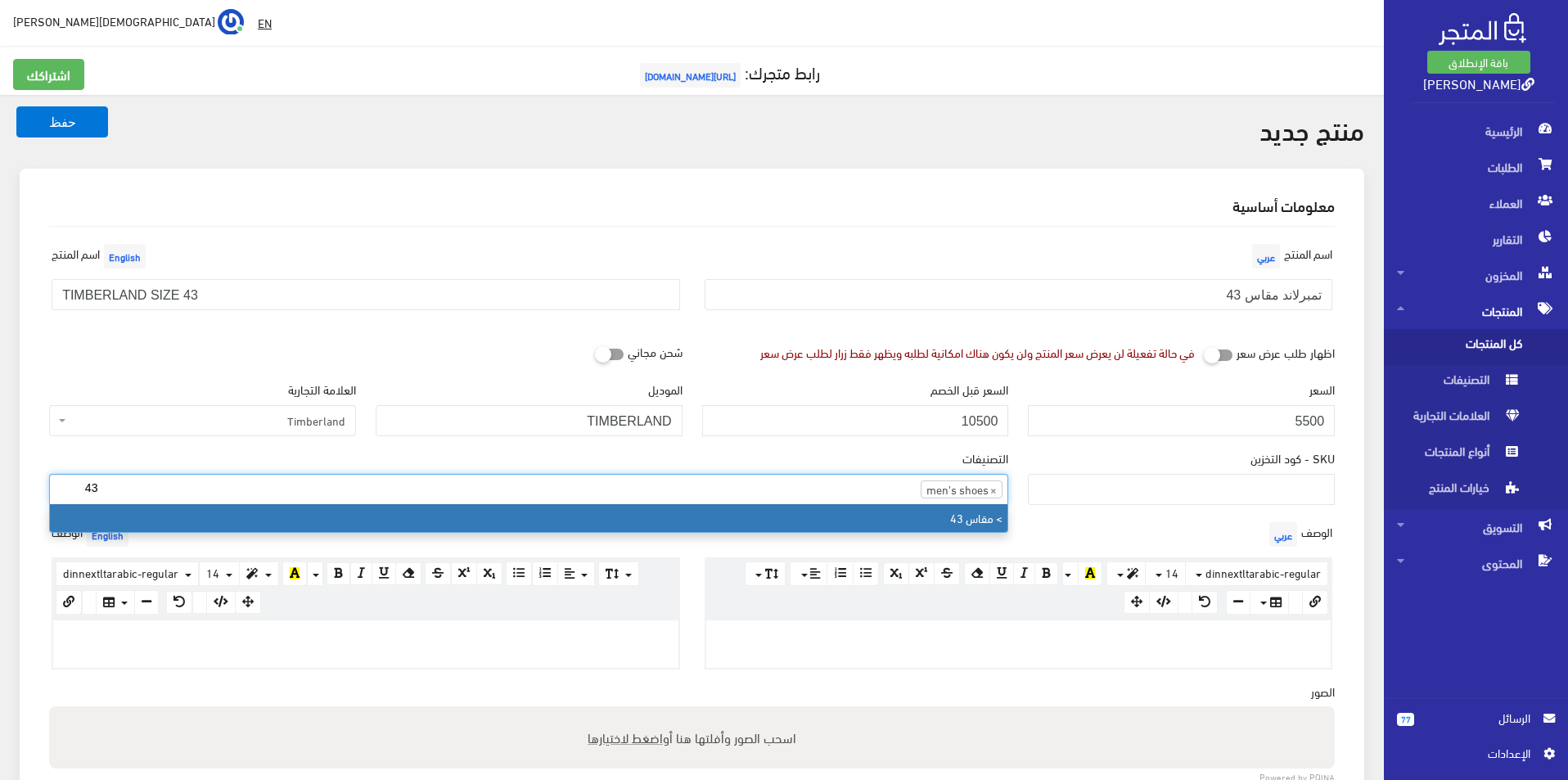
type input "43"
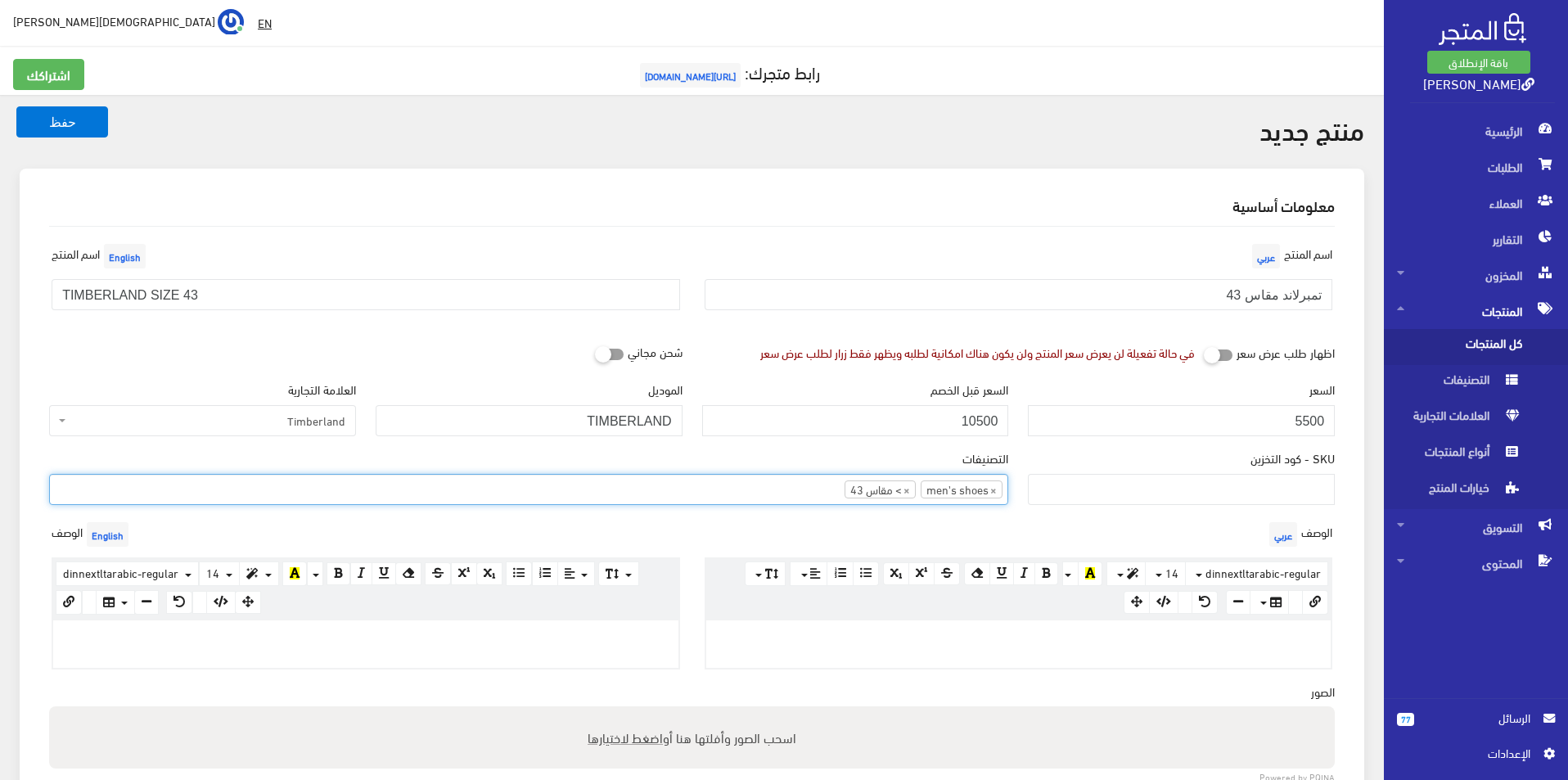
click at [548, 667] on div "الوصف عربي × Insert Image Select from files Image URL Insert Image × Insert Lin…" at bounding box center [693, 599] width 1306 height 164
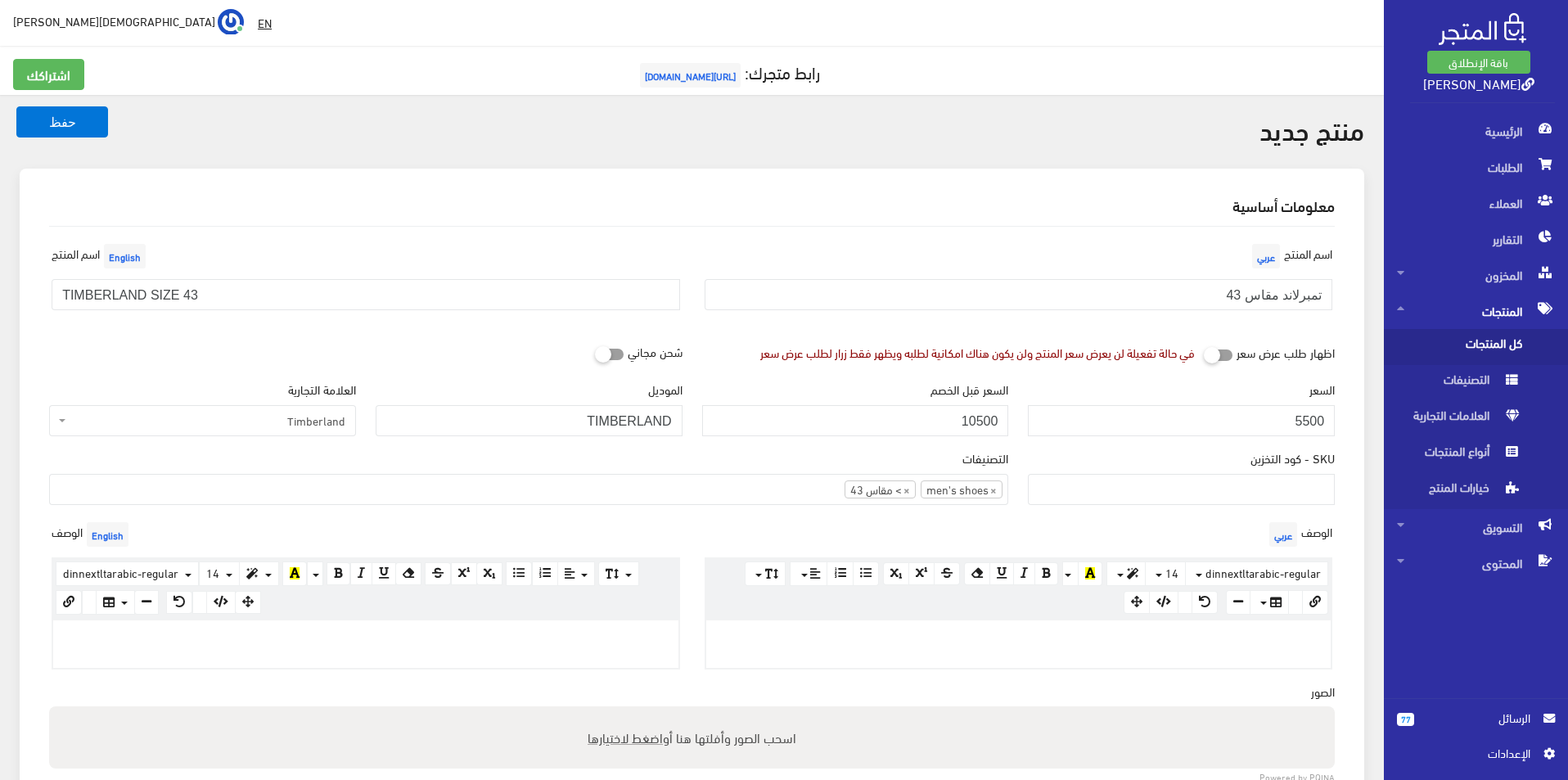
click at [544, 638] on p at bounding box center [366, 638] width 609 height 18
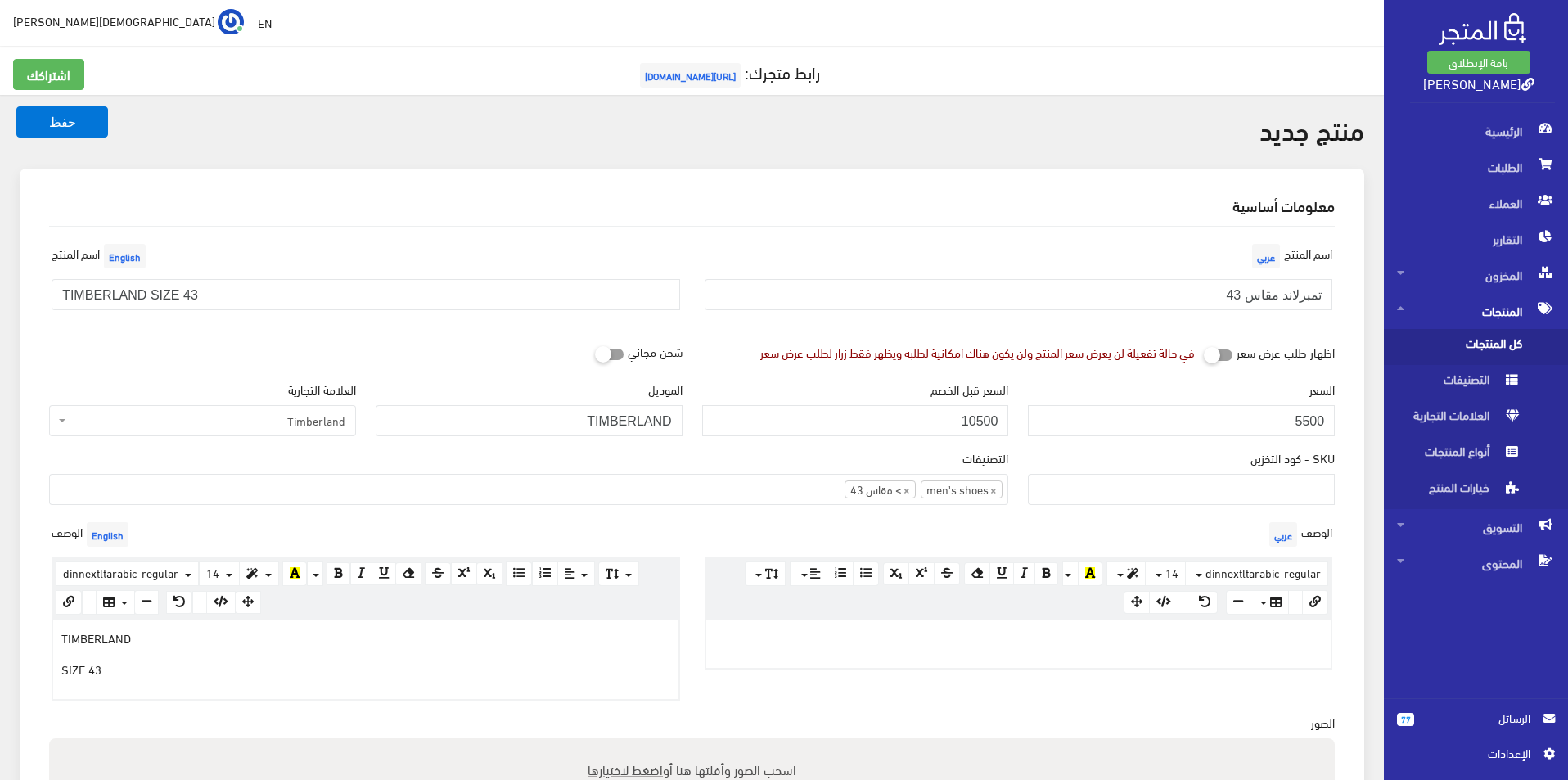
click at [1111, 634] on p at bounding box center [1019, 638] width 609 height 18
click at [952, 645] on div at bounding box center [1019, 644] width 625 height 48
click at [1295, 670] on p "مقاس43" at bounding box center [1019, 669] width 609 height 18
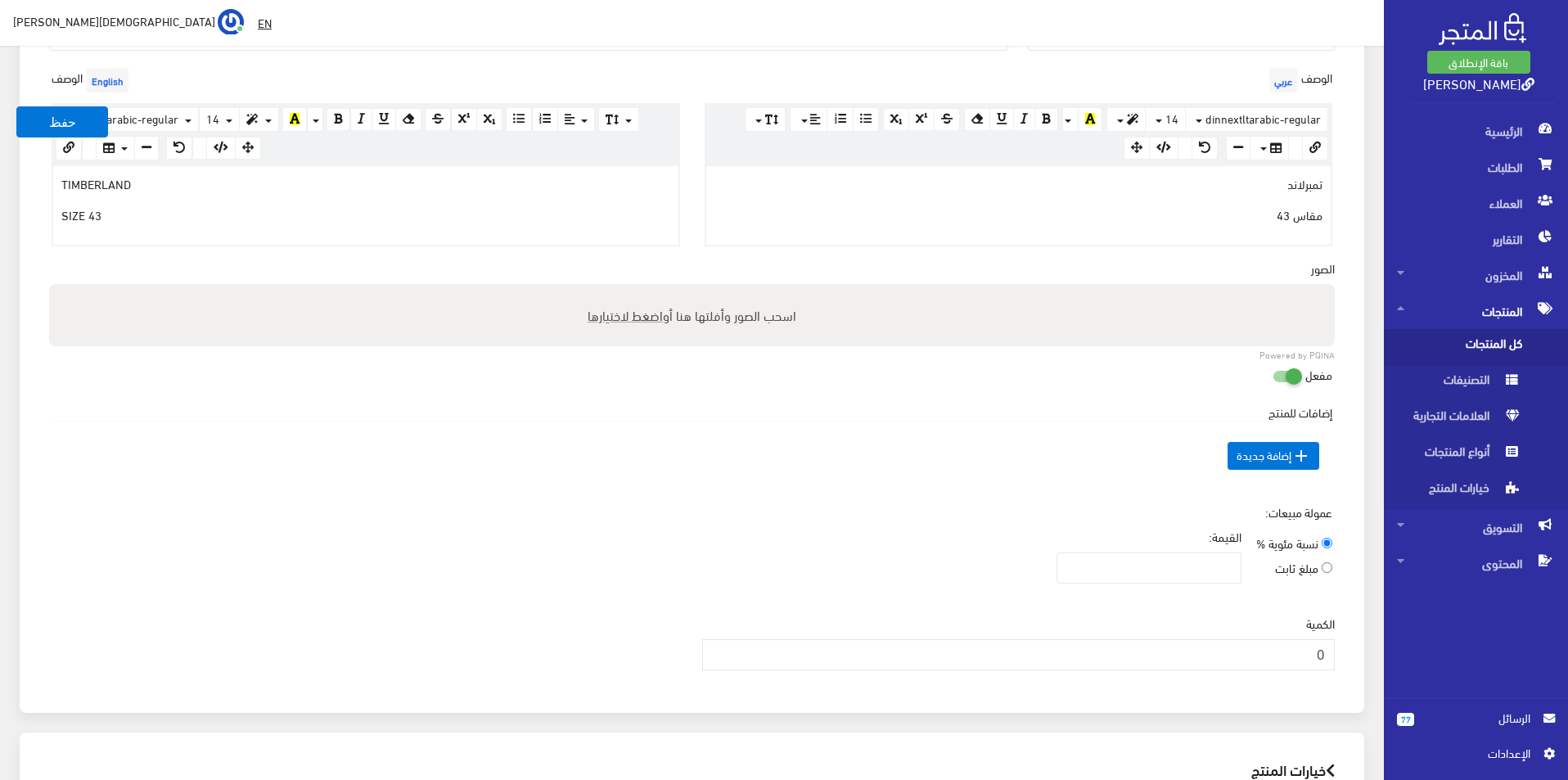
scroll to position [491, 0]
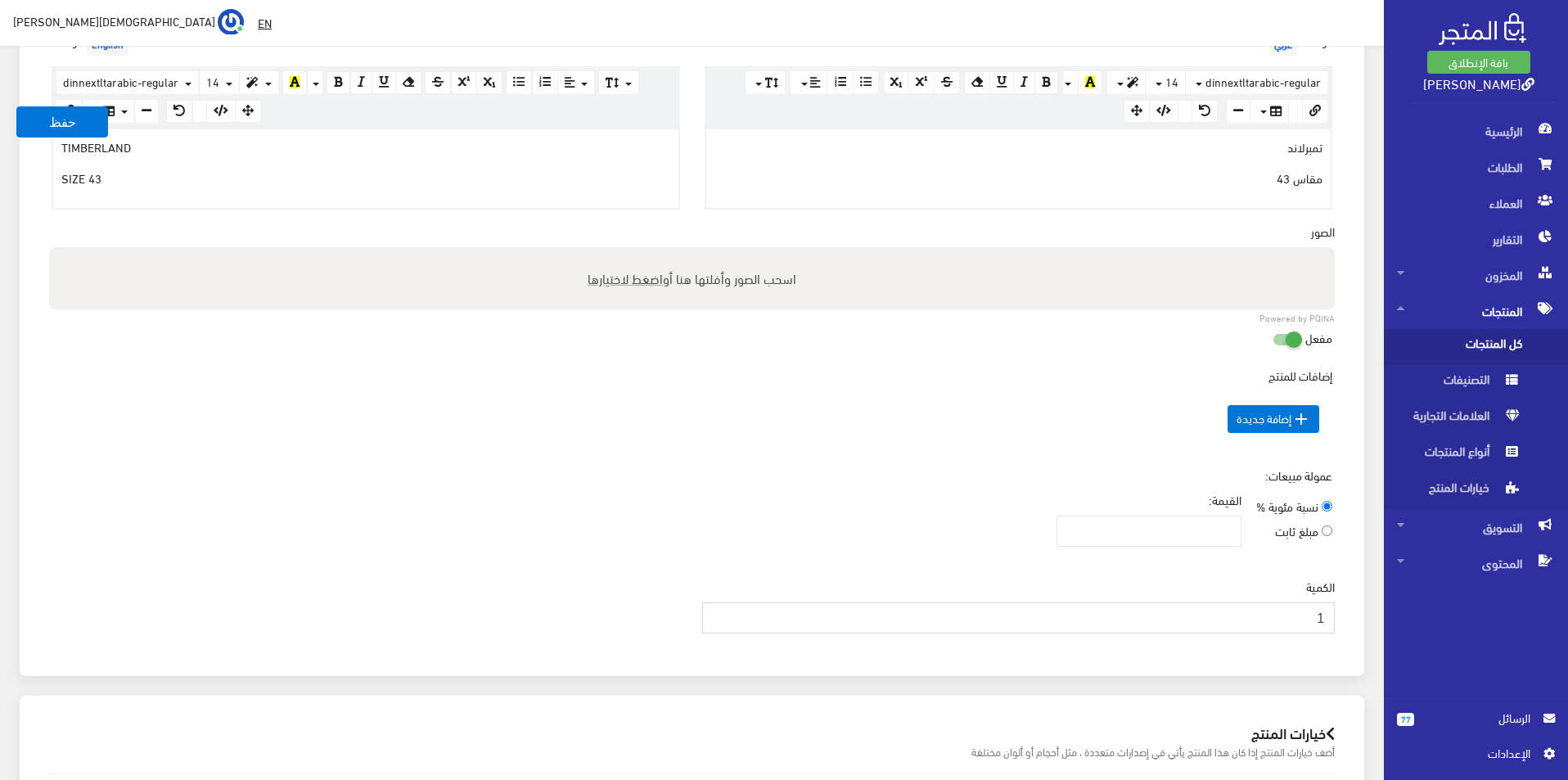
type input "1"
click at [720, 608] on input "1" at bounding box center [1019, 617] width 634 height 31
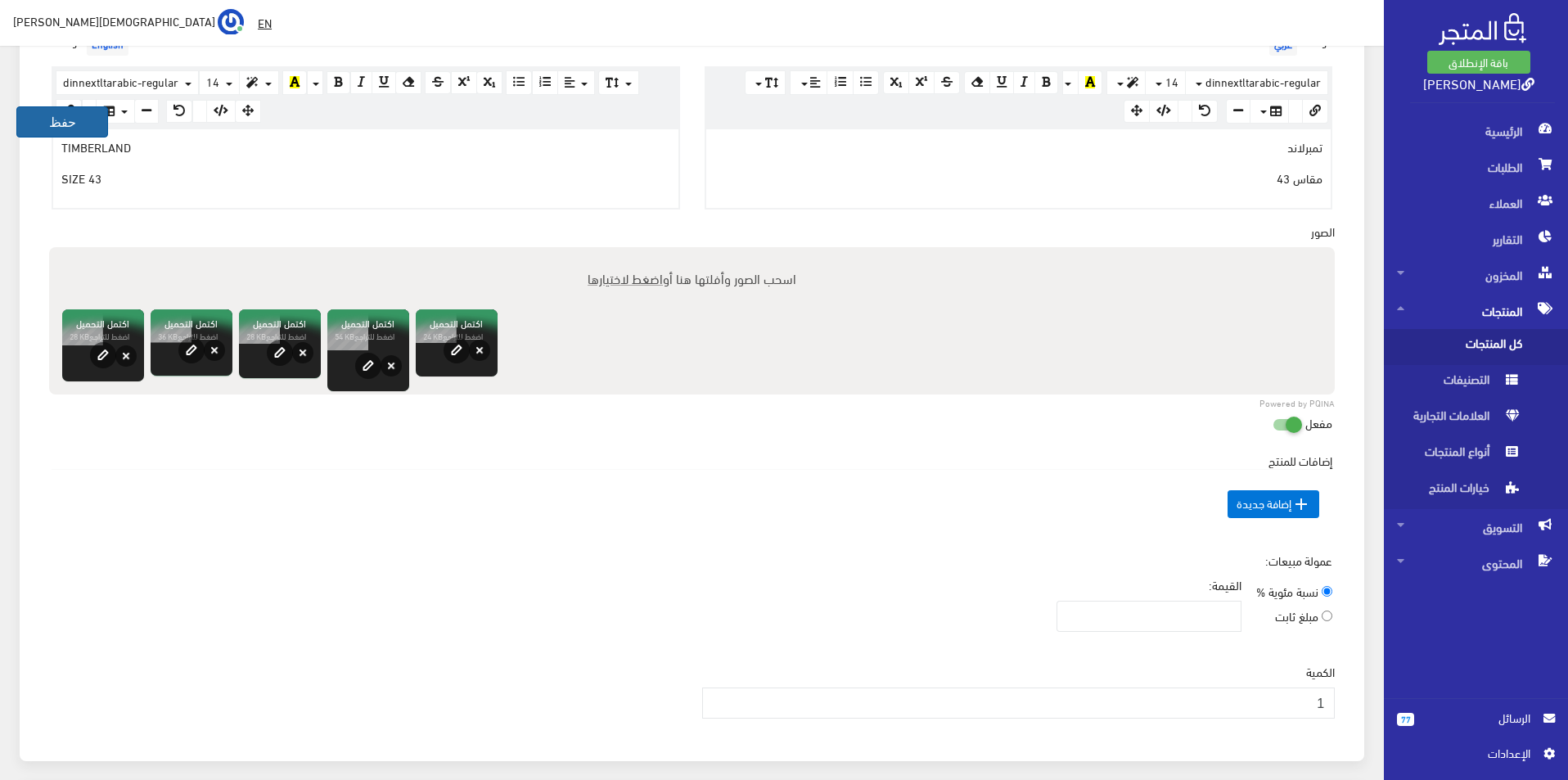
click at [40, 116] on button "حفظ" at bounding box center [62, 121] width 91 height 31
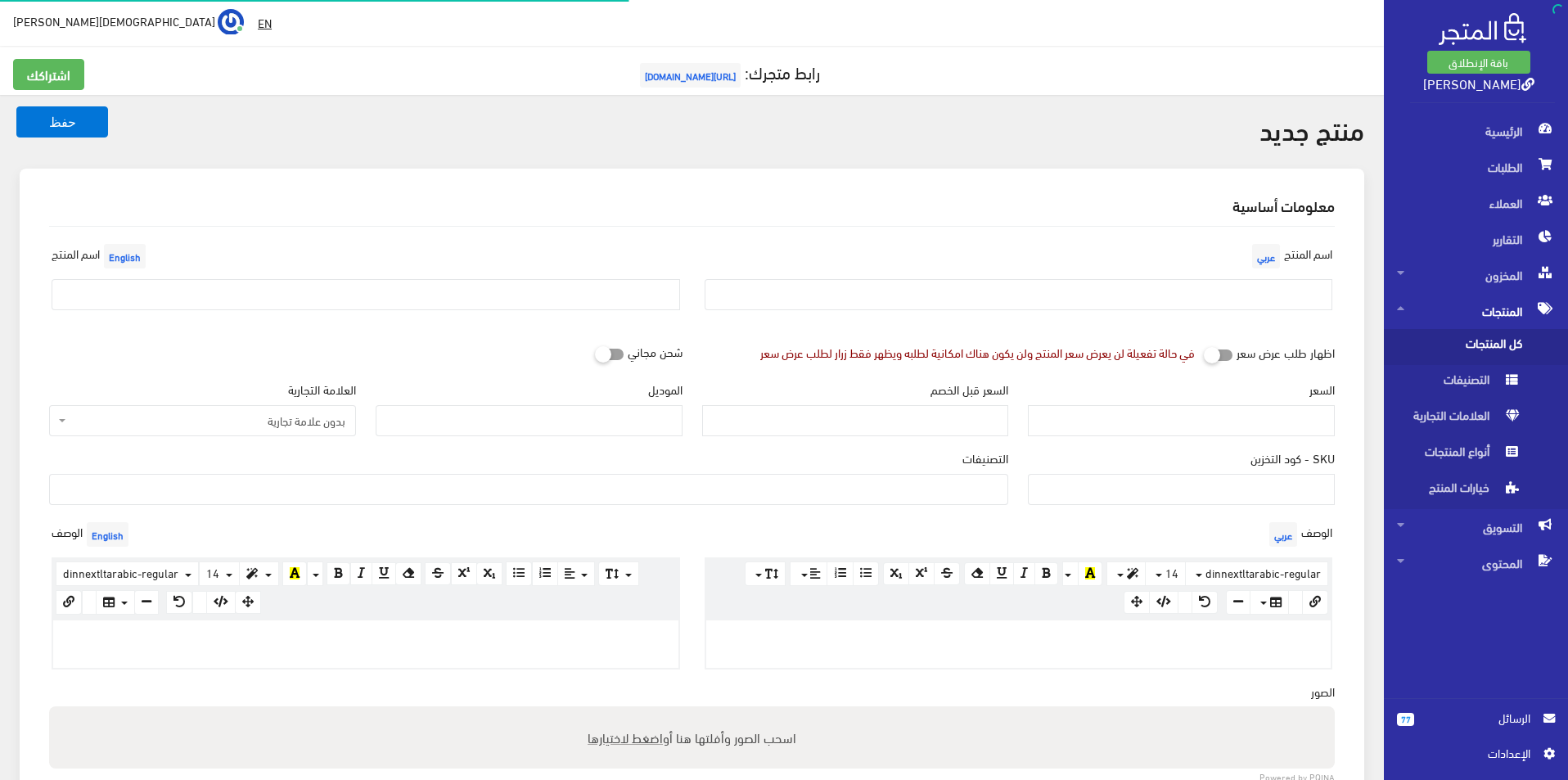
select select
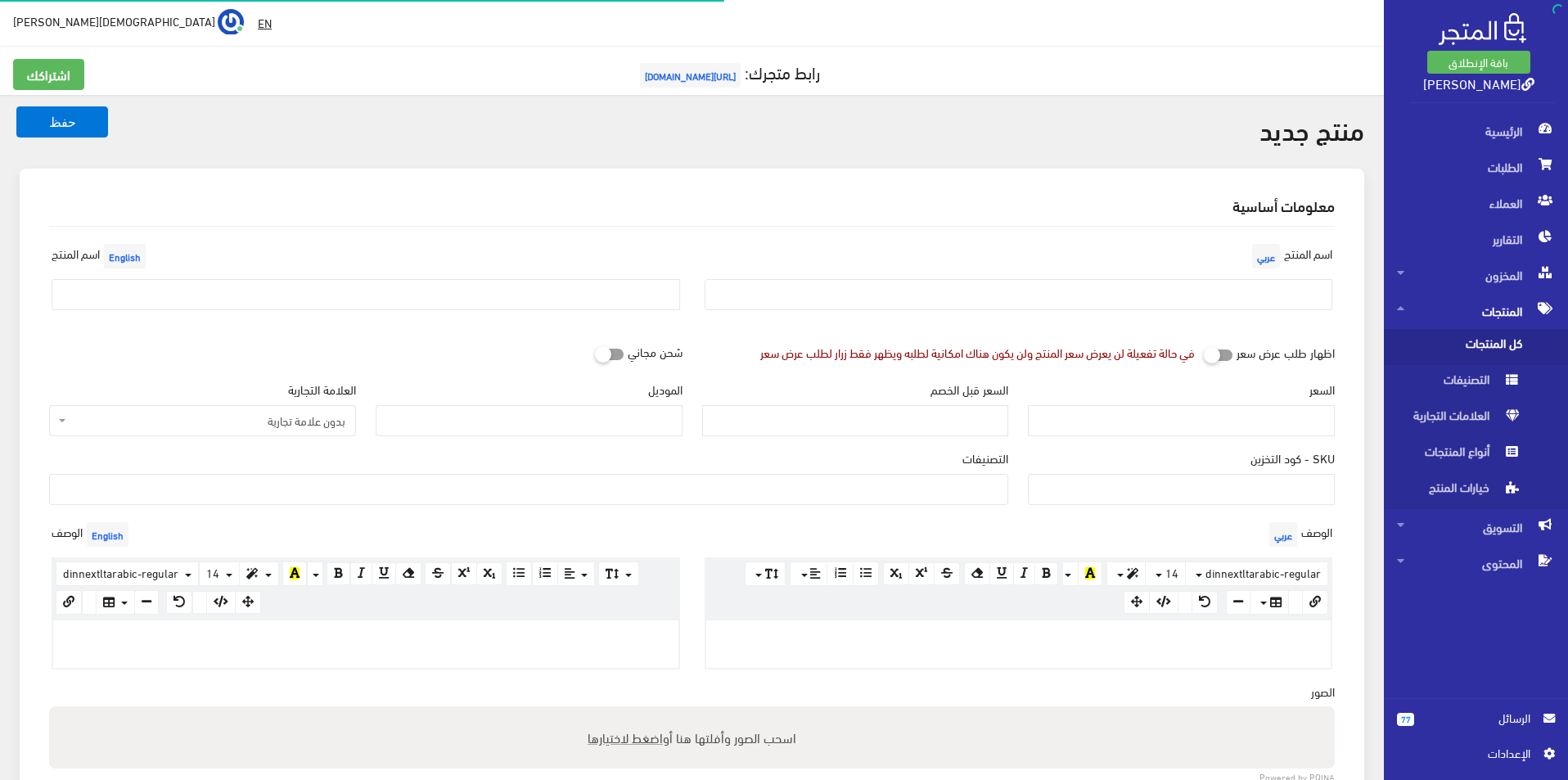
select select
click at [1190, 317] on div "اسم المنتج عربي" at bounding box center [1019, 281] width 653 height 83
click at [1194, 285] on input "text" at bounding box center [1019, 294] width 629 height 31
type input "تمبرلاند مقاس 44.5"
click at [601, 299] on input "text" at bounding box center [366, 294] width 629 height 31
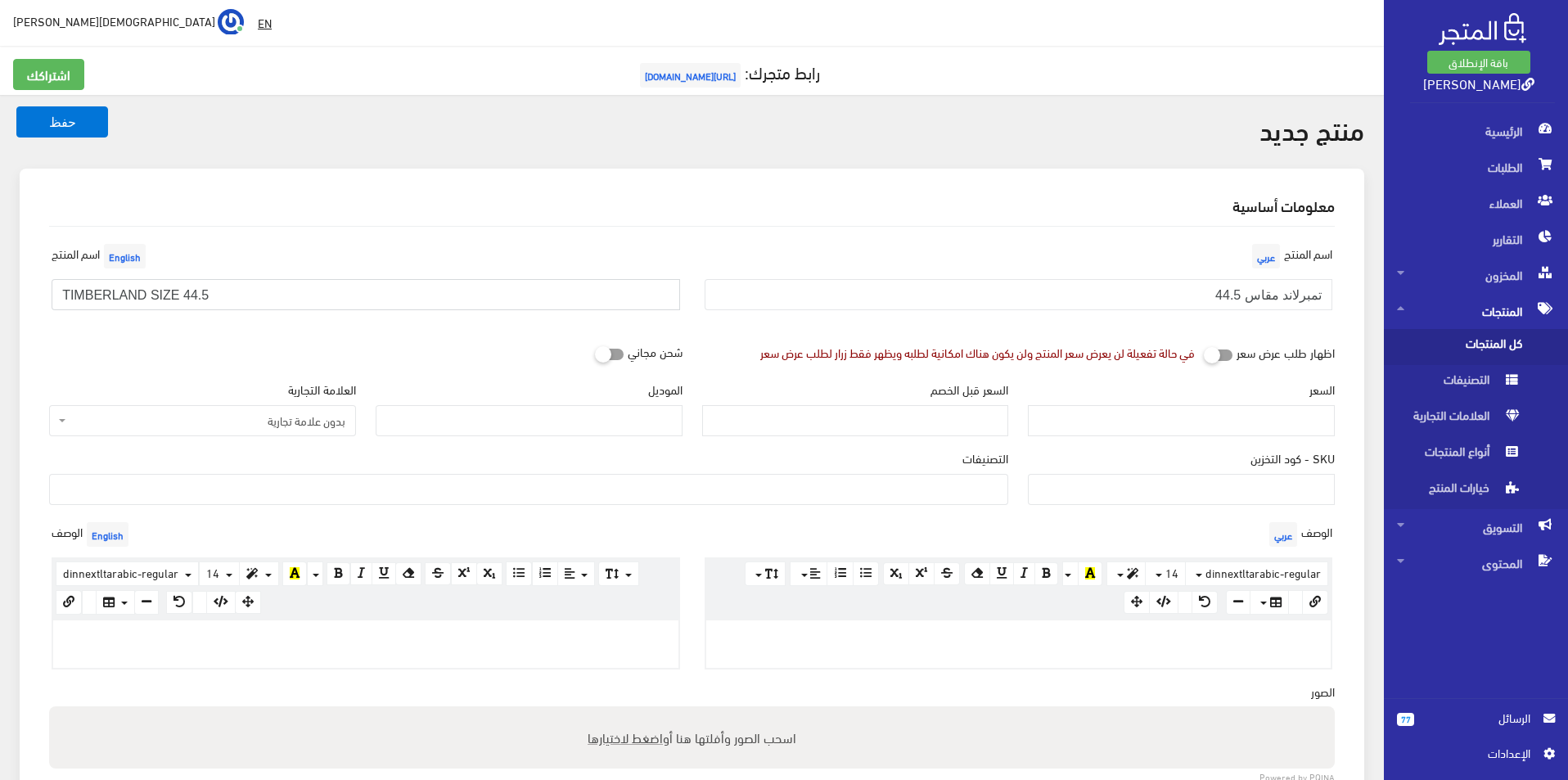
type input "TIMBERLAND SIZE 44.5"
click at [265, 424] on span "بدون علامة تجارية" at bounding box center [208, 420] width 276 height 16
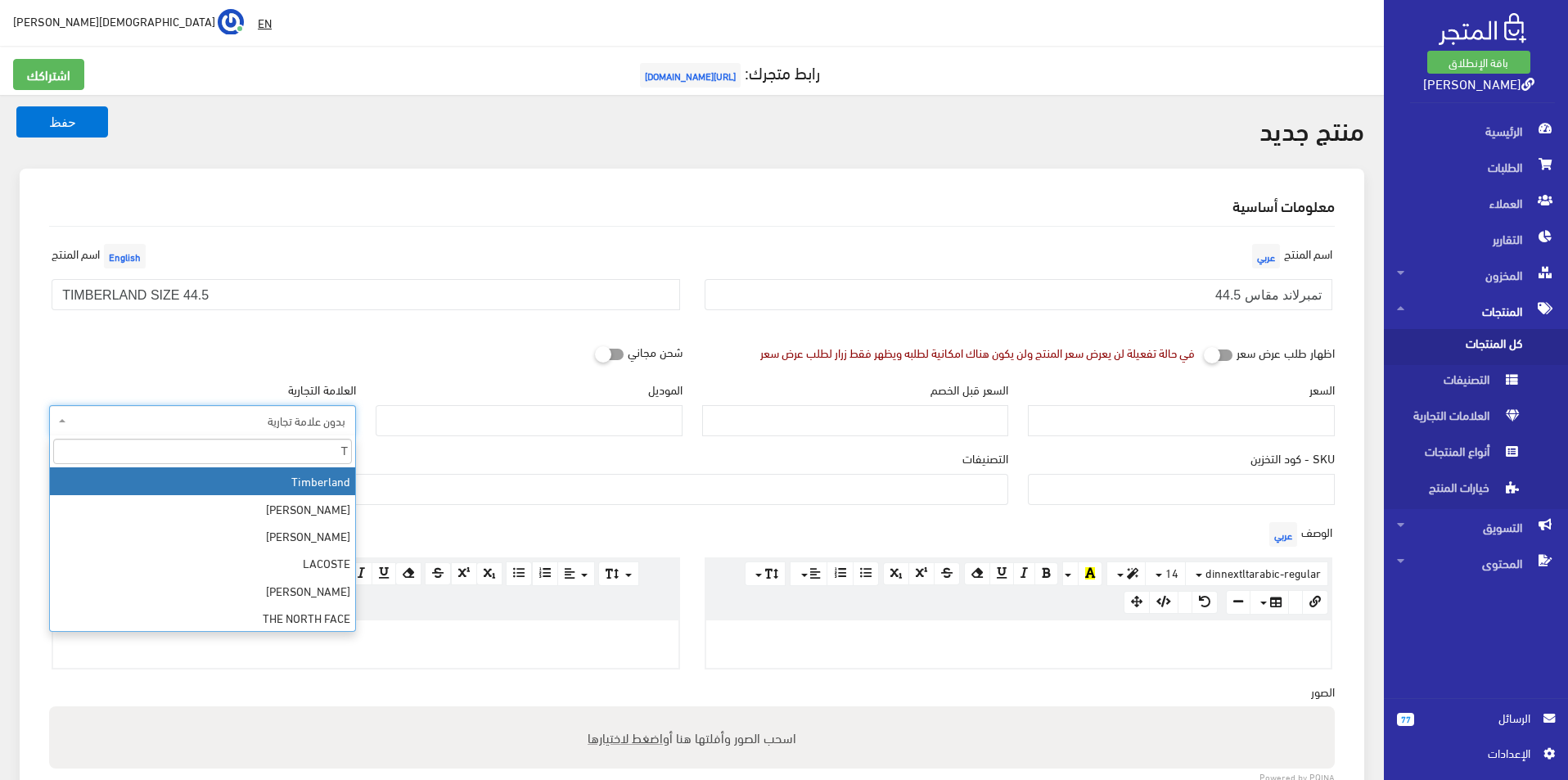
type input "T"
select select "18"
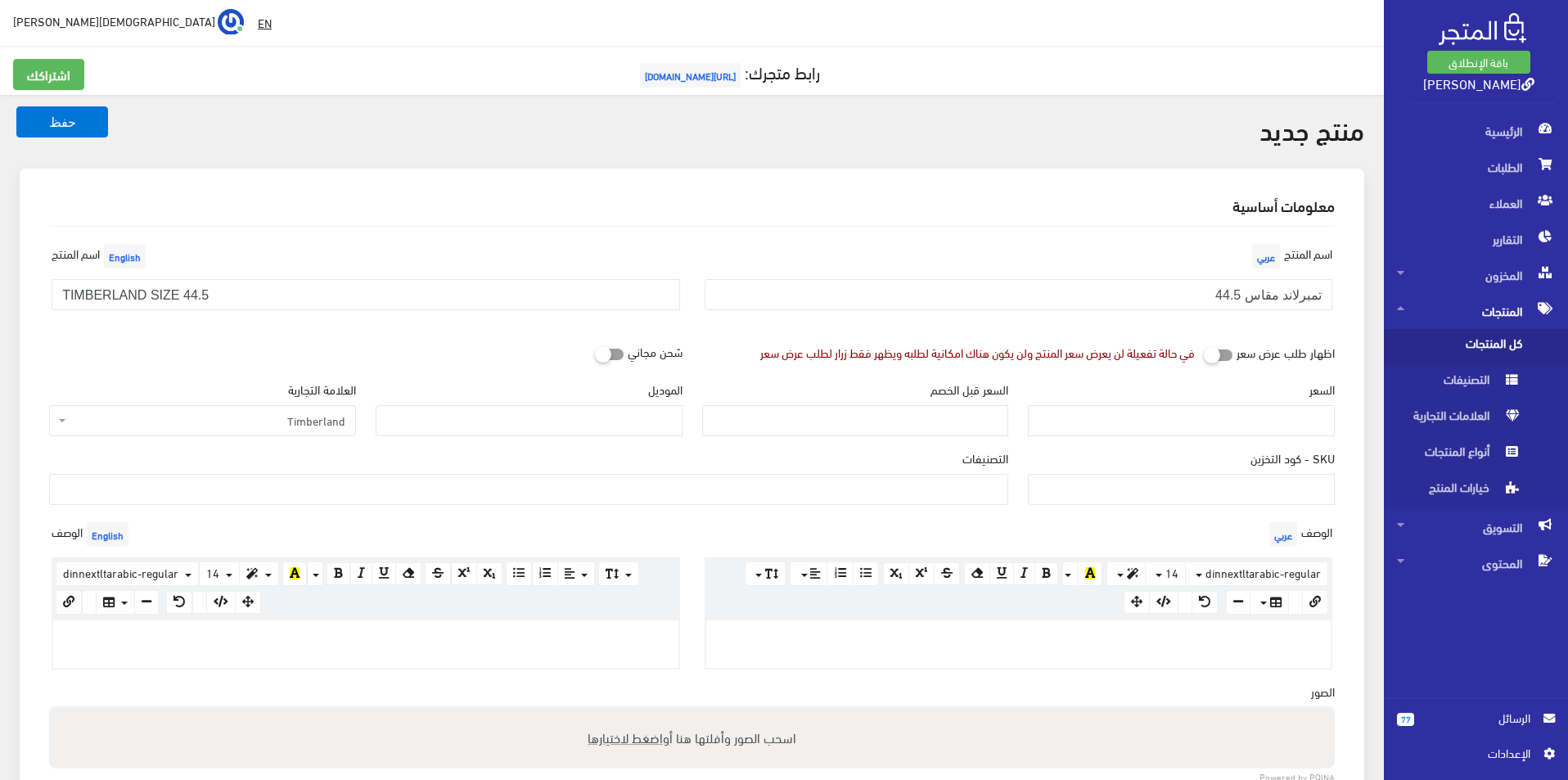
click at [508, 399] on div "الموديل" at bounding box center [529, 408] width 307 height 56
click at [508, 411] on input "الموديل" at bounding box center [529, 420] width 307 height 31
type input "TIMBERLAND"
click at [1259, 411] on input "السعر" at bounding box center [1181, 420] width 307 height 31
type input "5800"
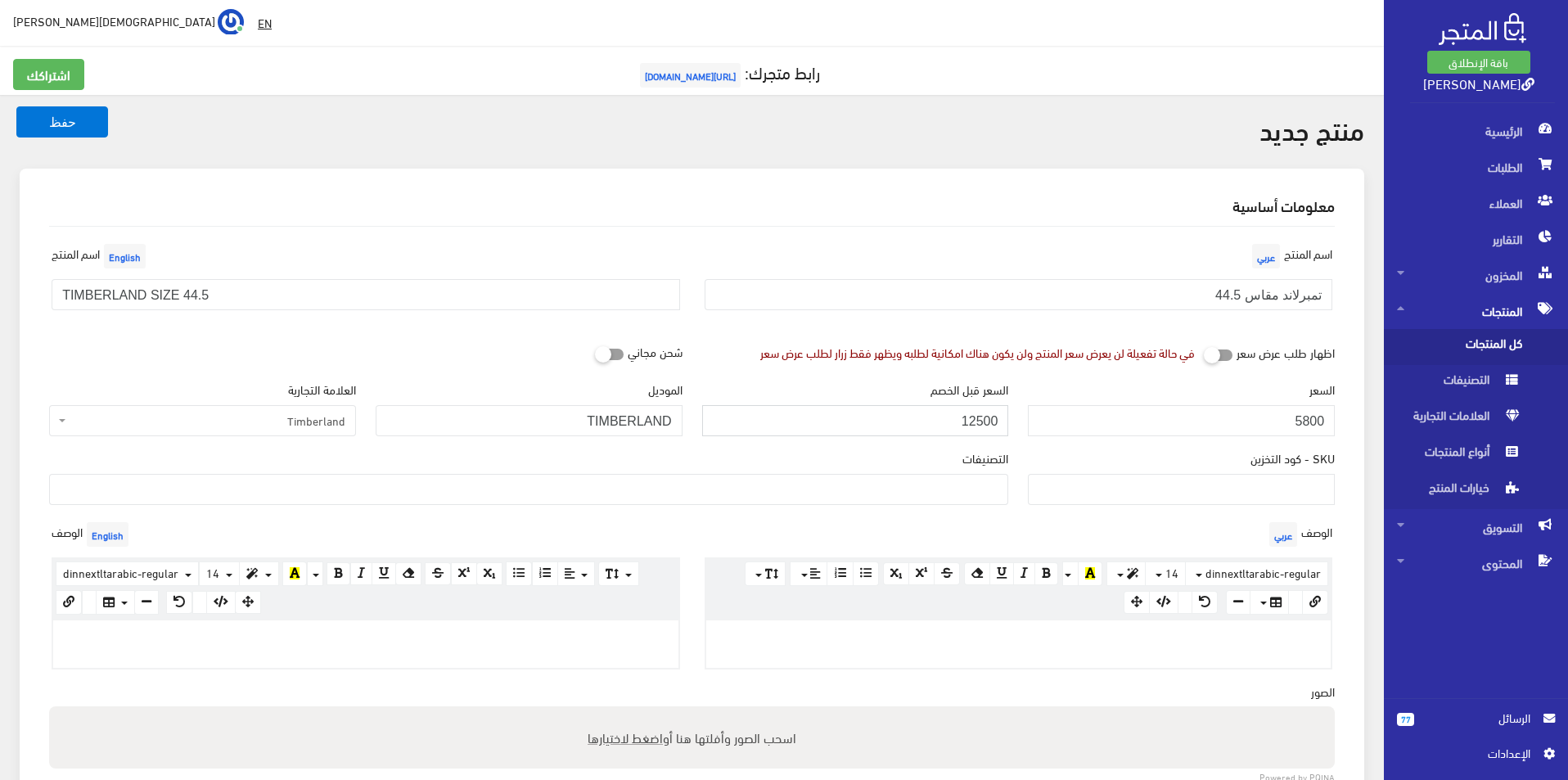
type input "12500"
click at [959, 483] on ul at bounding box center [529, 488] width 958 height 26
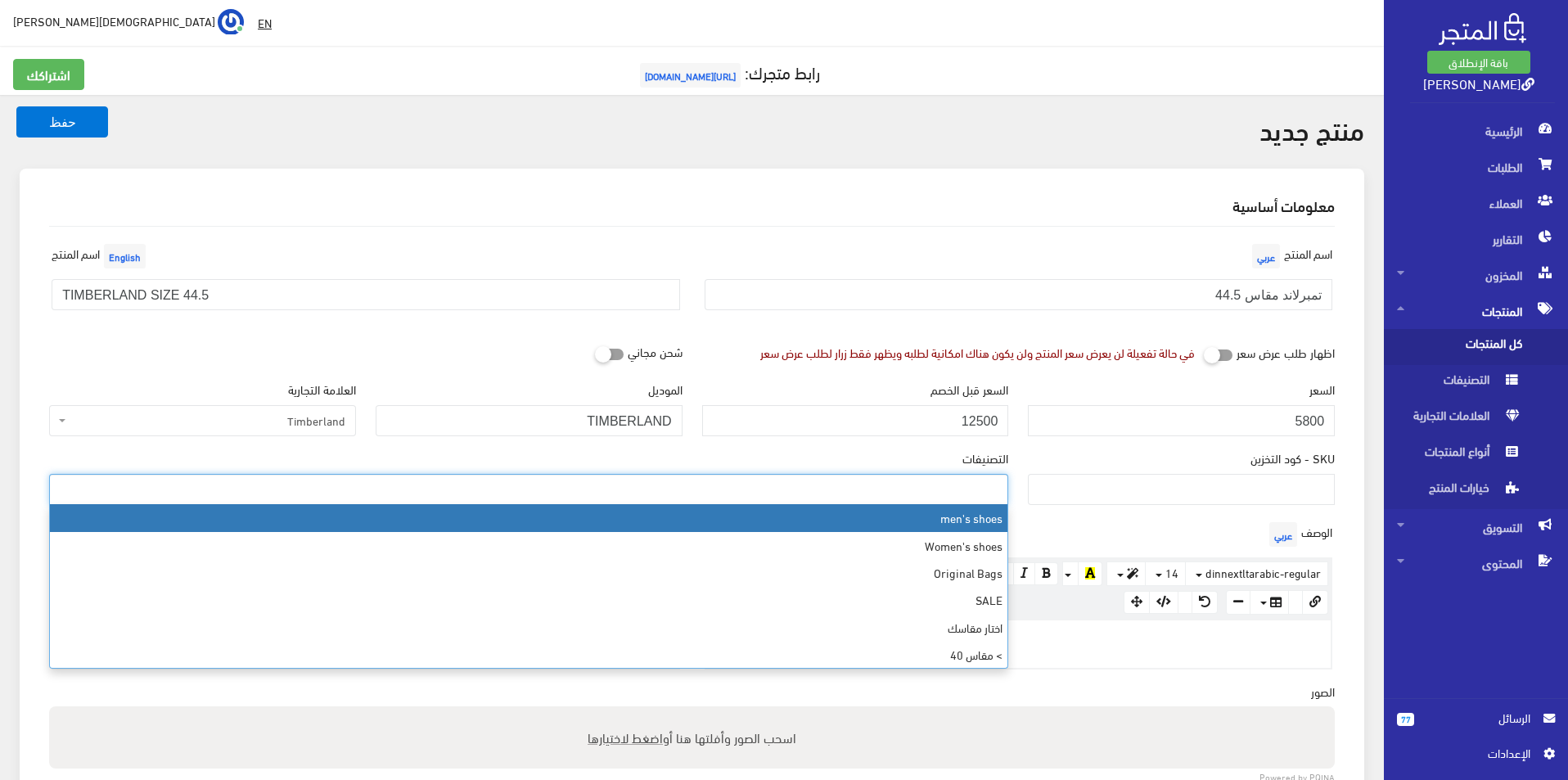
select select "5"
type input "44"
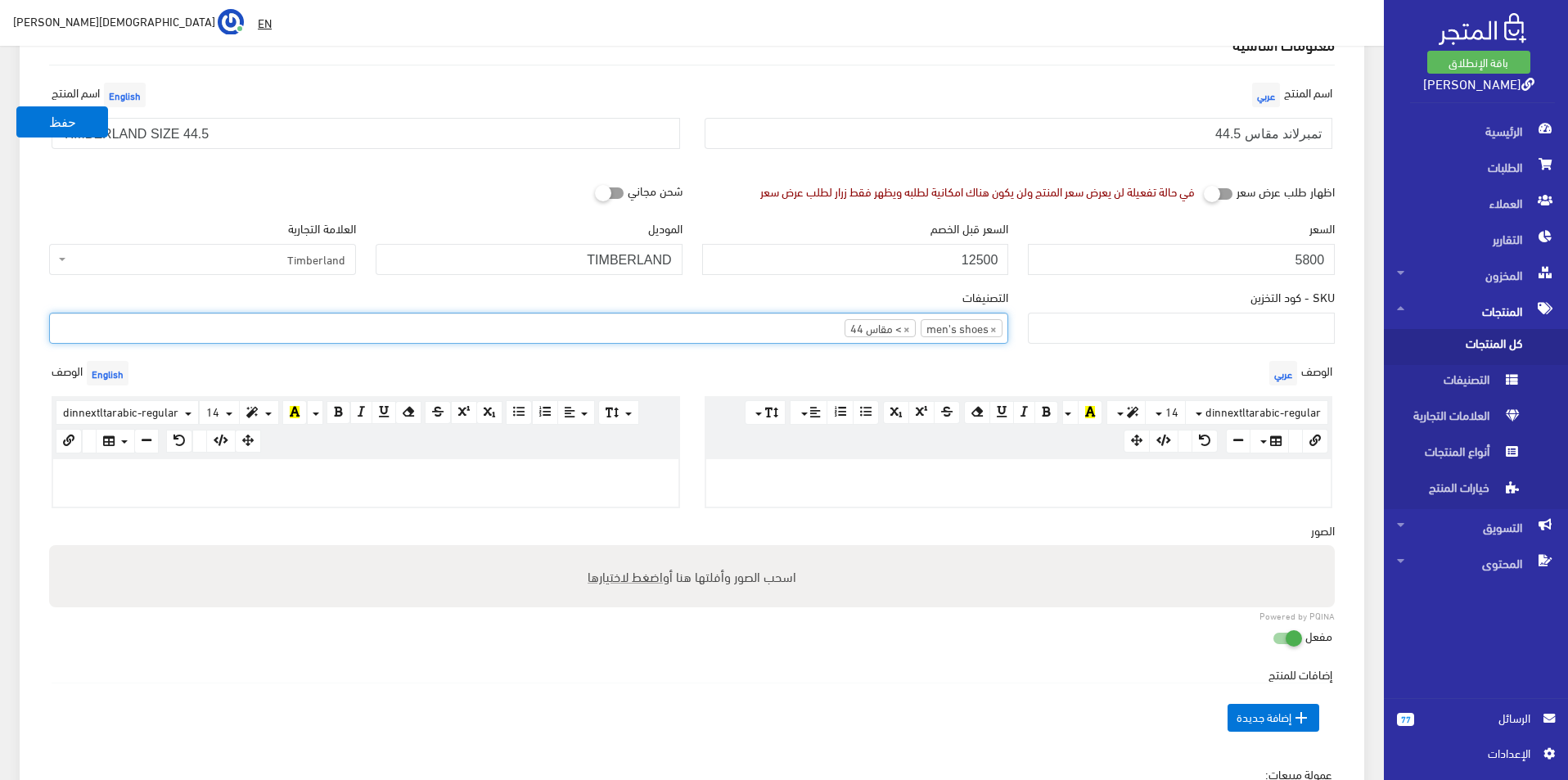
scroll to position [164, 0]
click at [379, 480] on p at bounding box center [366, 474] width 609 height 18
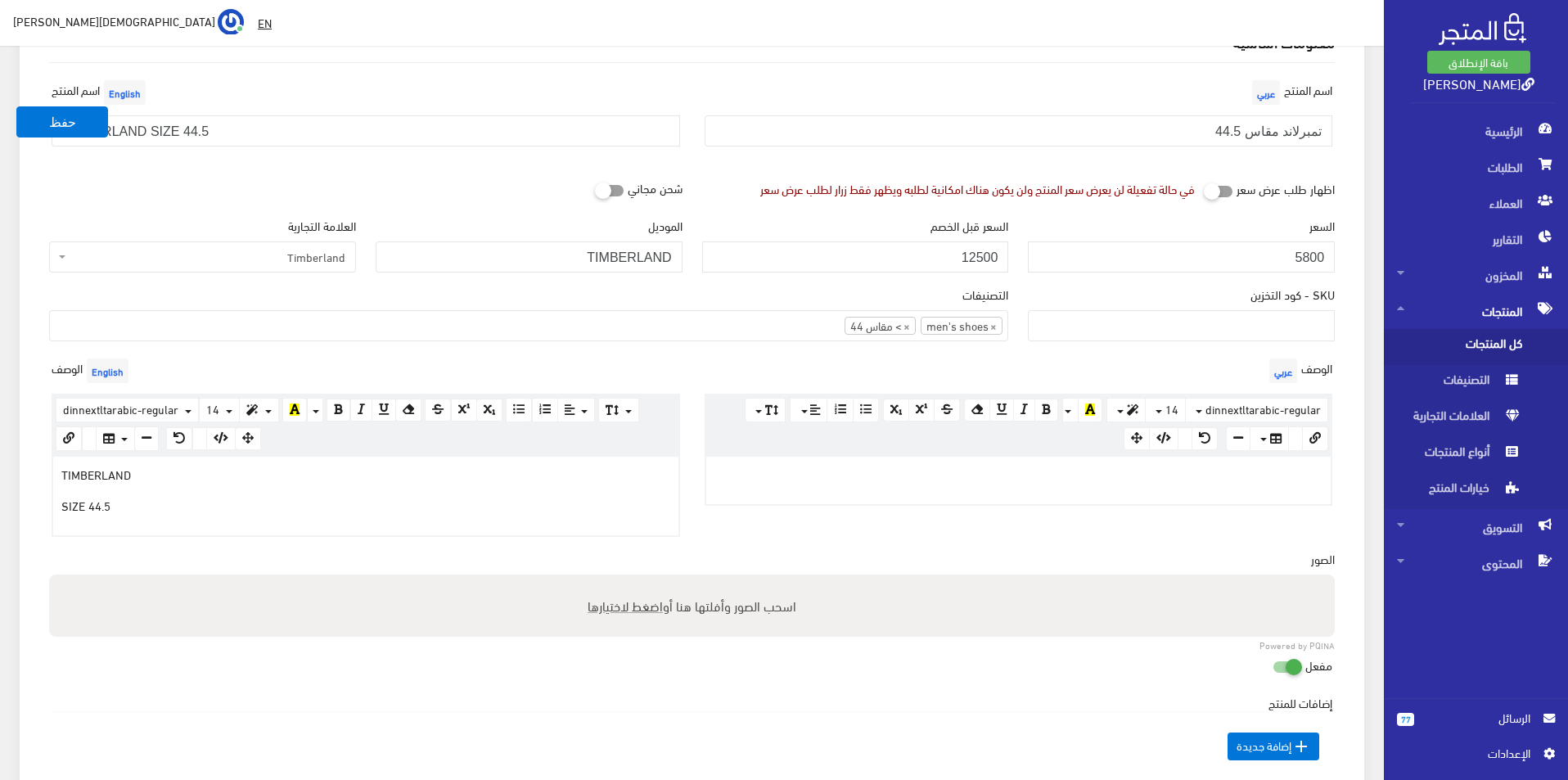
click at [748, 497] on div at bounding box center [1019, 481] width 625 height 48
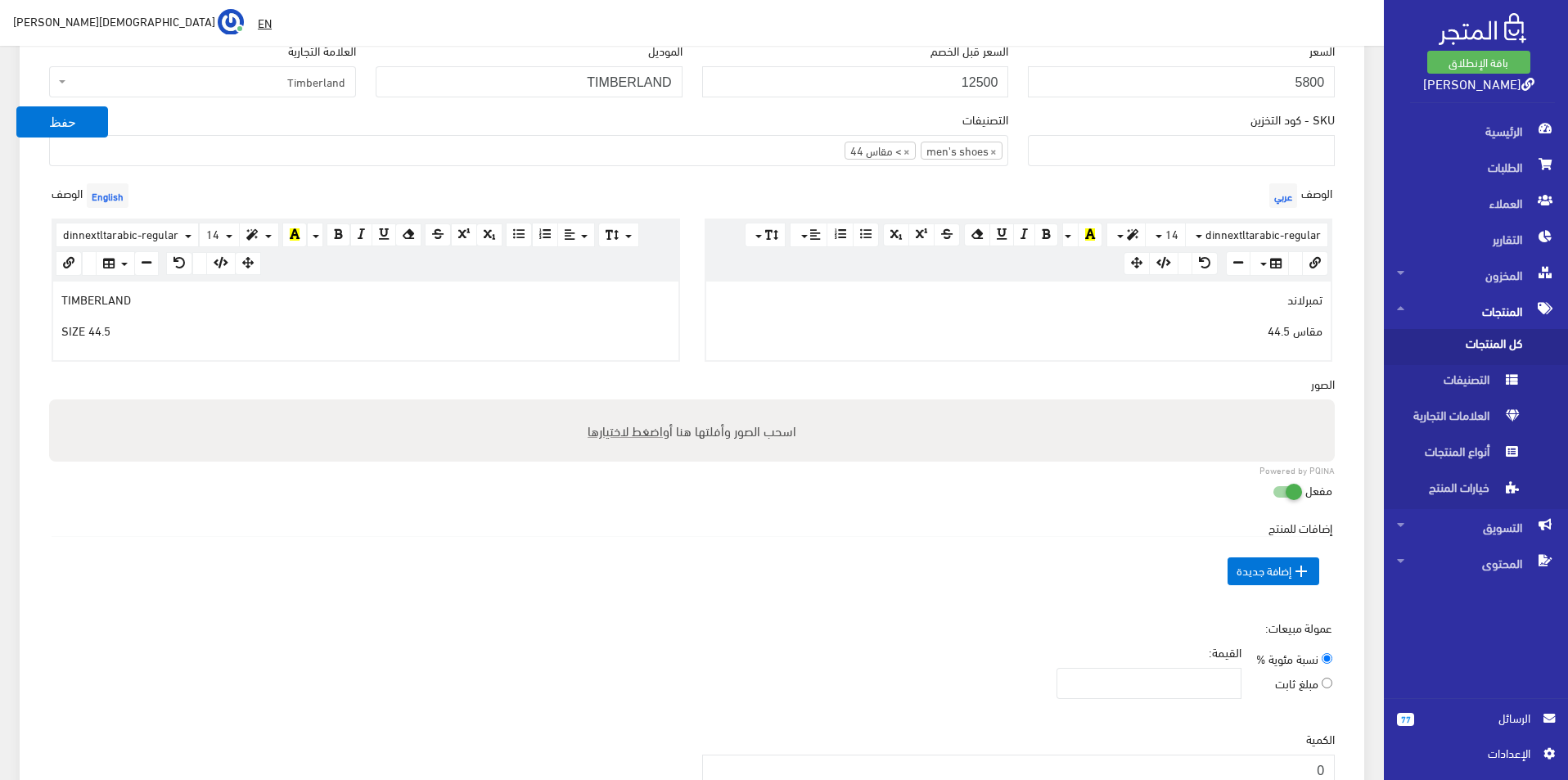
scroll to position [409, 0]
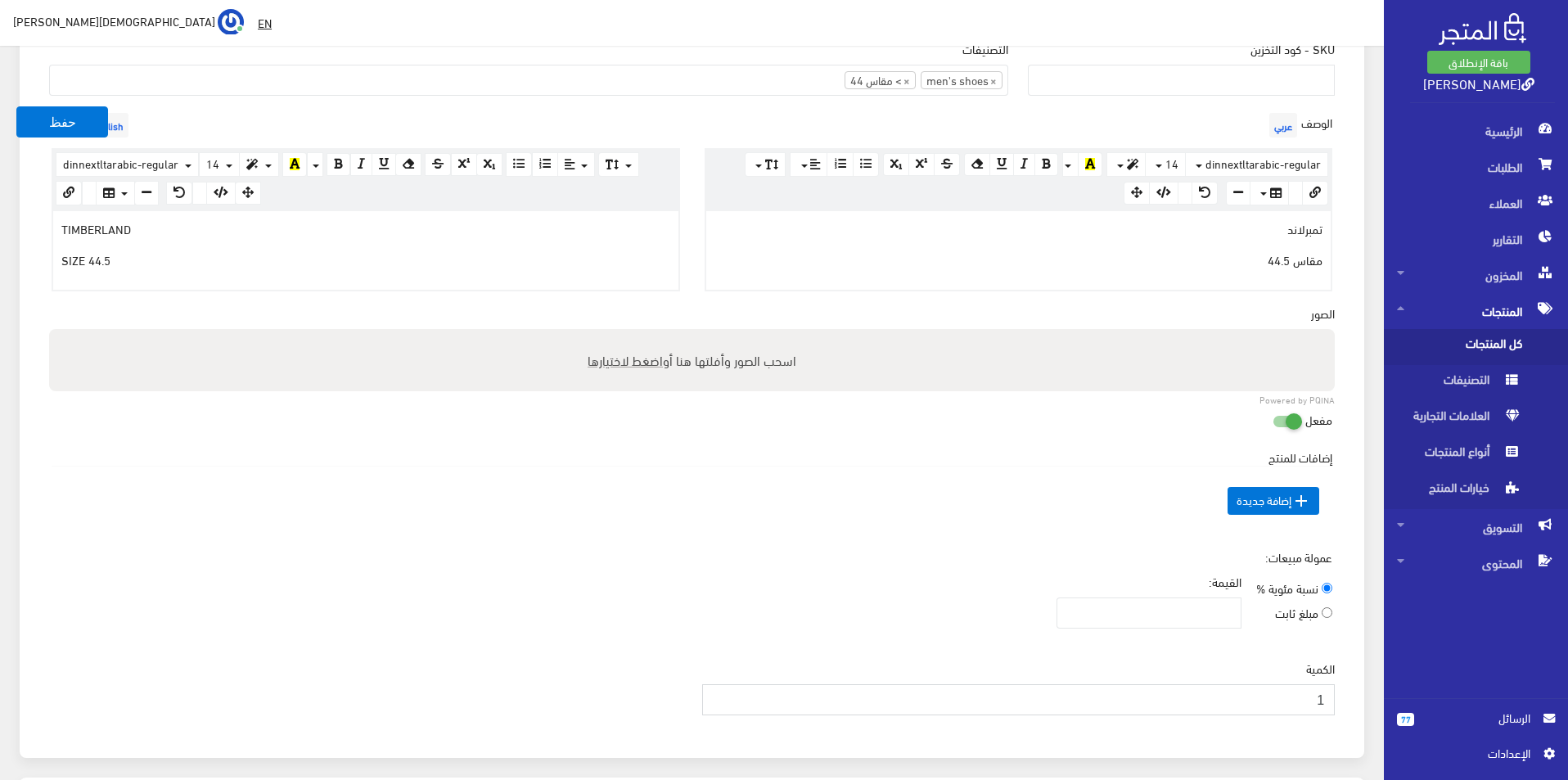
type input "1"
click at [715, 697] on input "1" at bounding box center [1019, 700] width 634 height 31
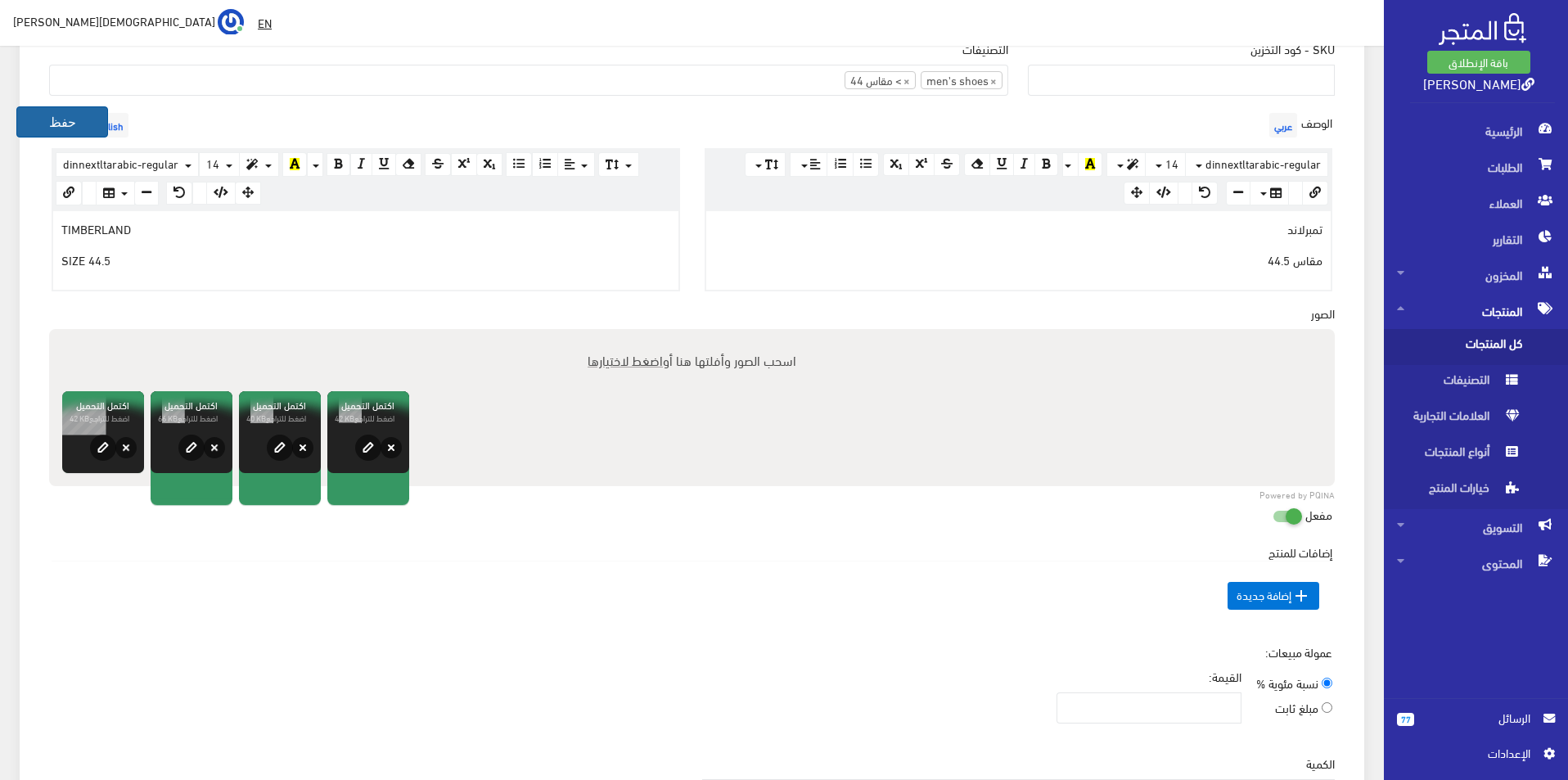
click at [56, 131] on button "حفظ" at bounding box center [62, 121] width 91 height 31
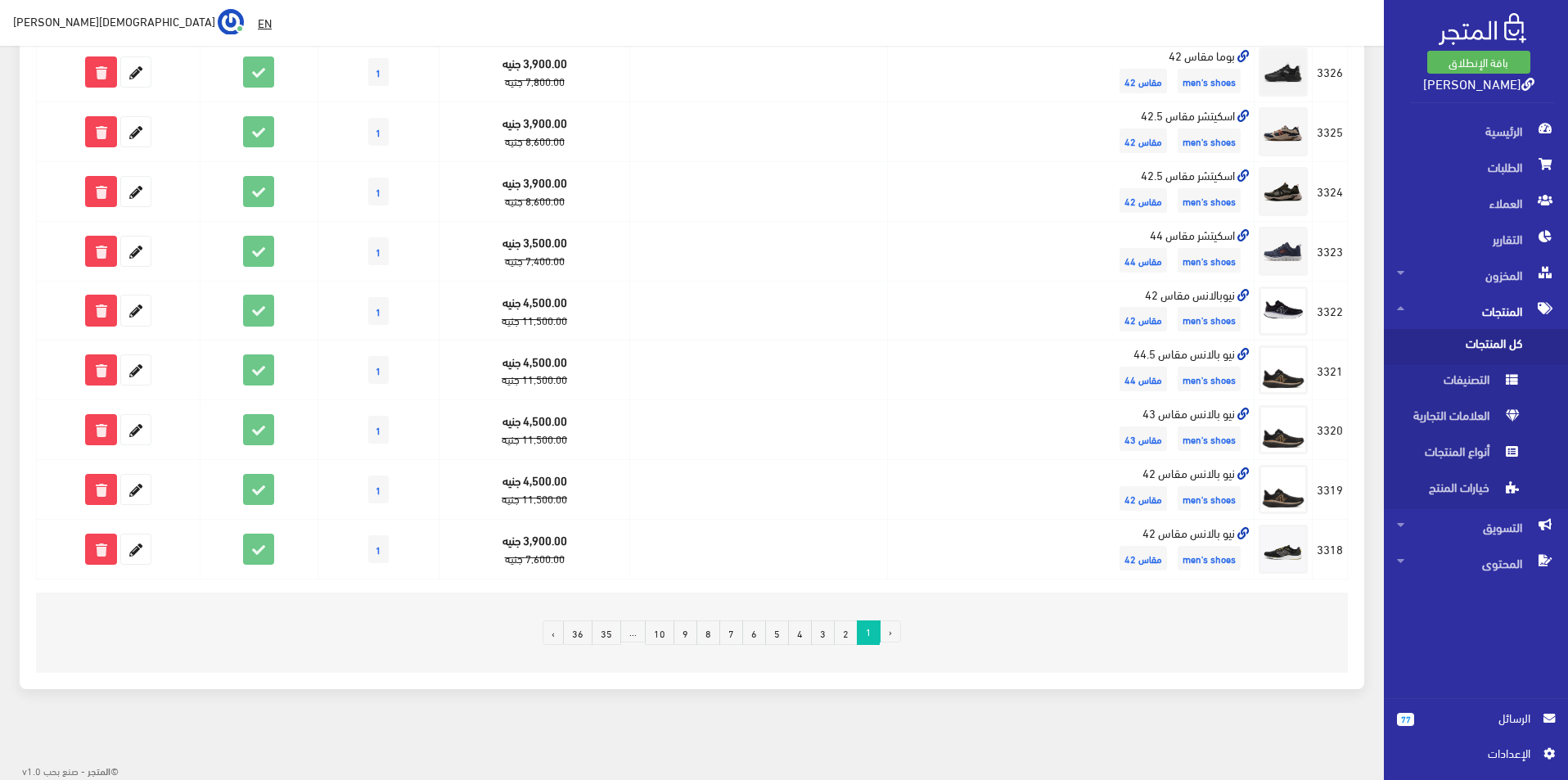
scroll to position [993, 0]
click at [843, 634] on link "2" at bounding box center [846, 632] width 24 height 25
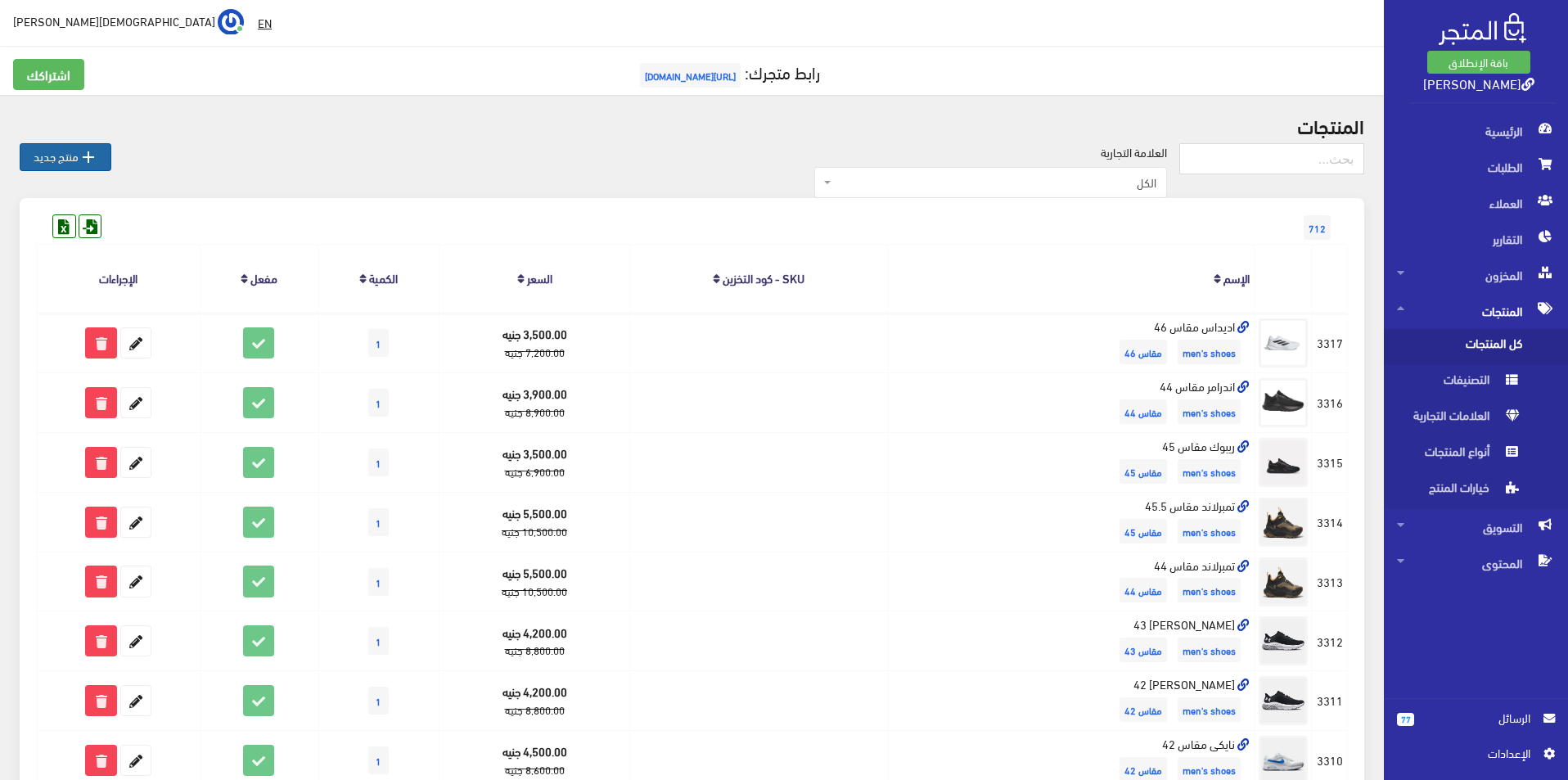
click at [81, 156] on icon "" at bounding box center [88, 157] width 20 height 20
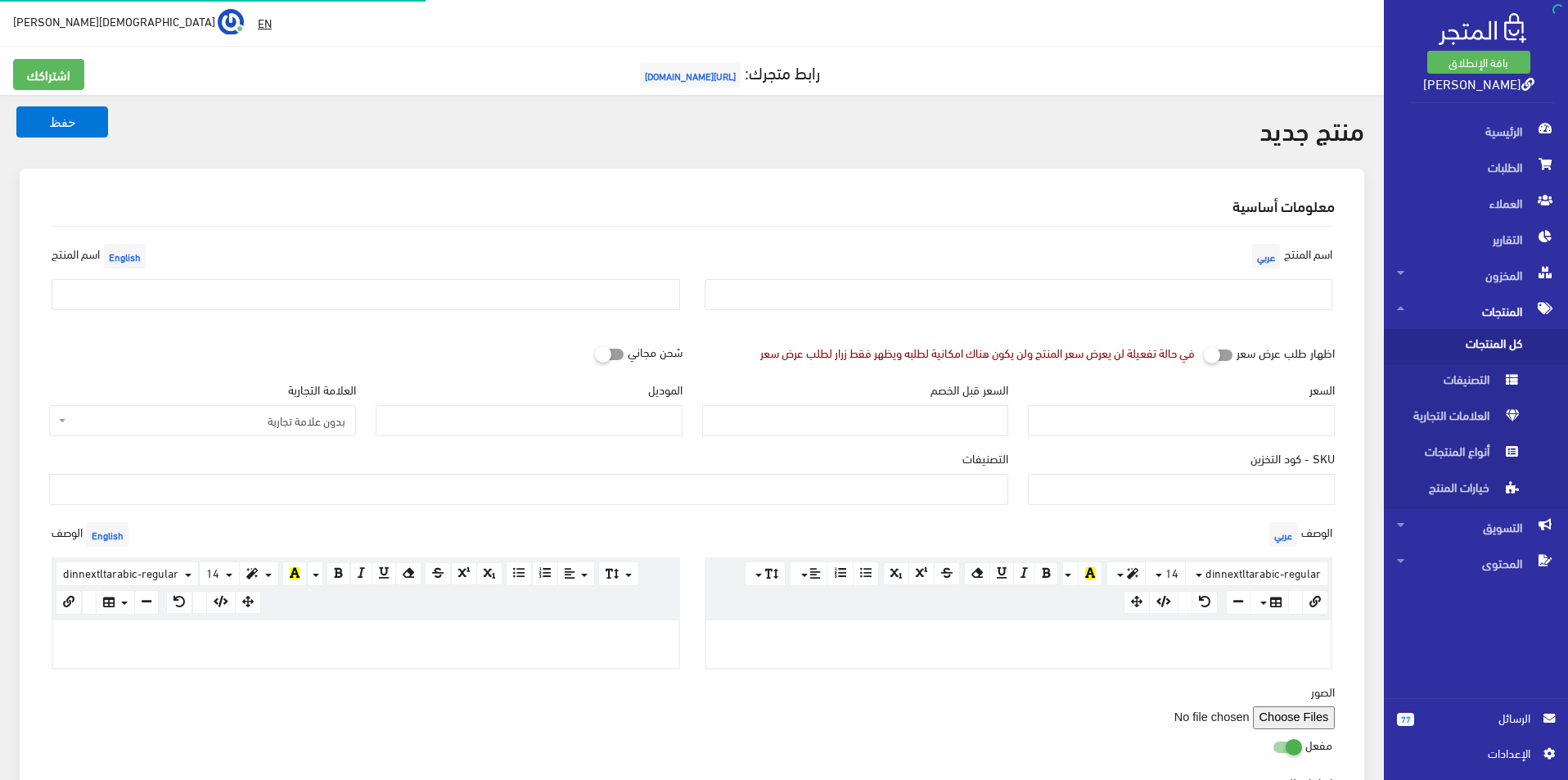
select select
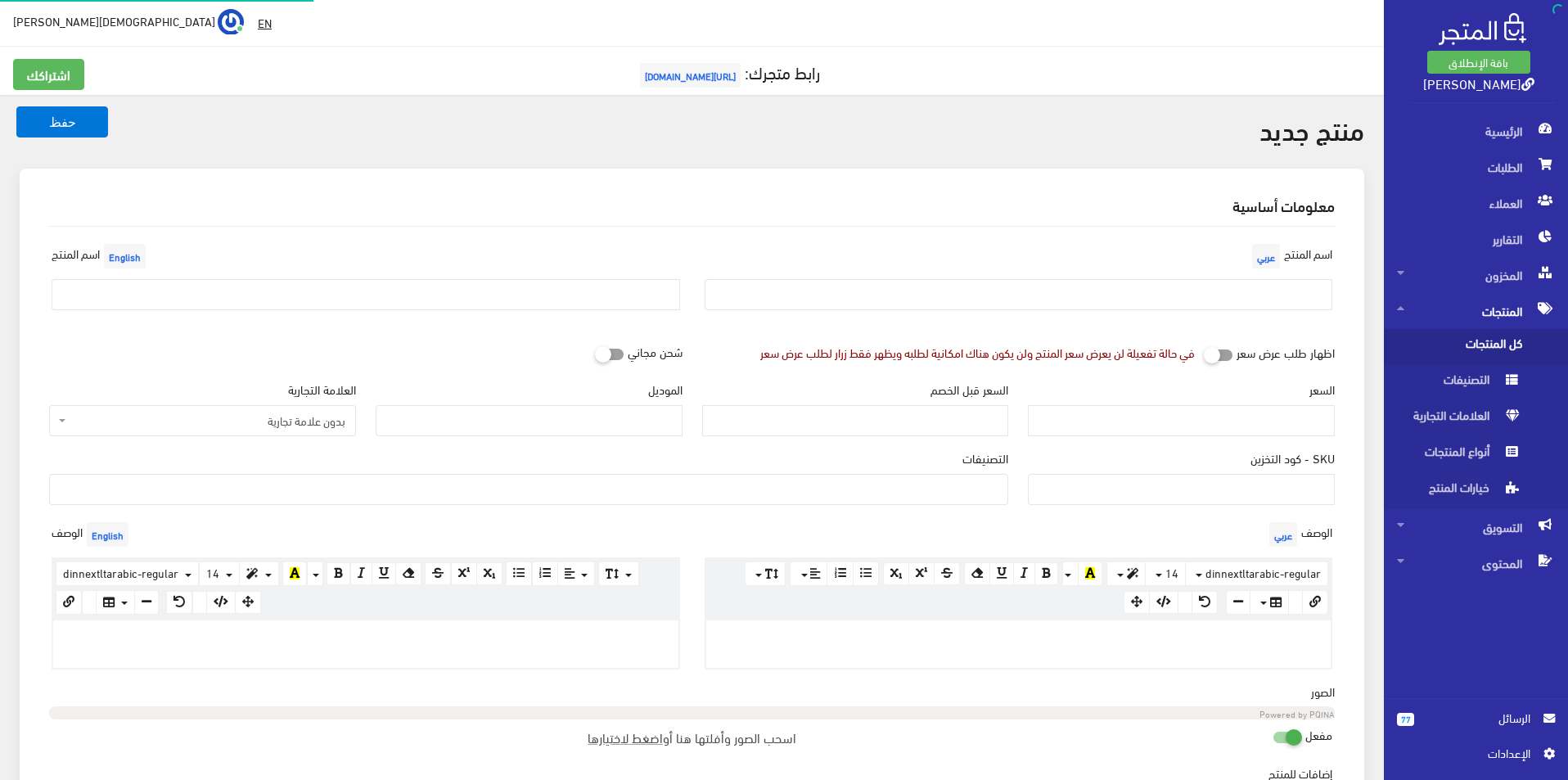
select select
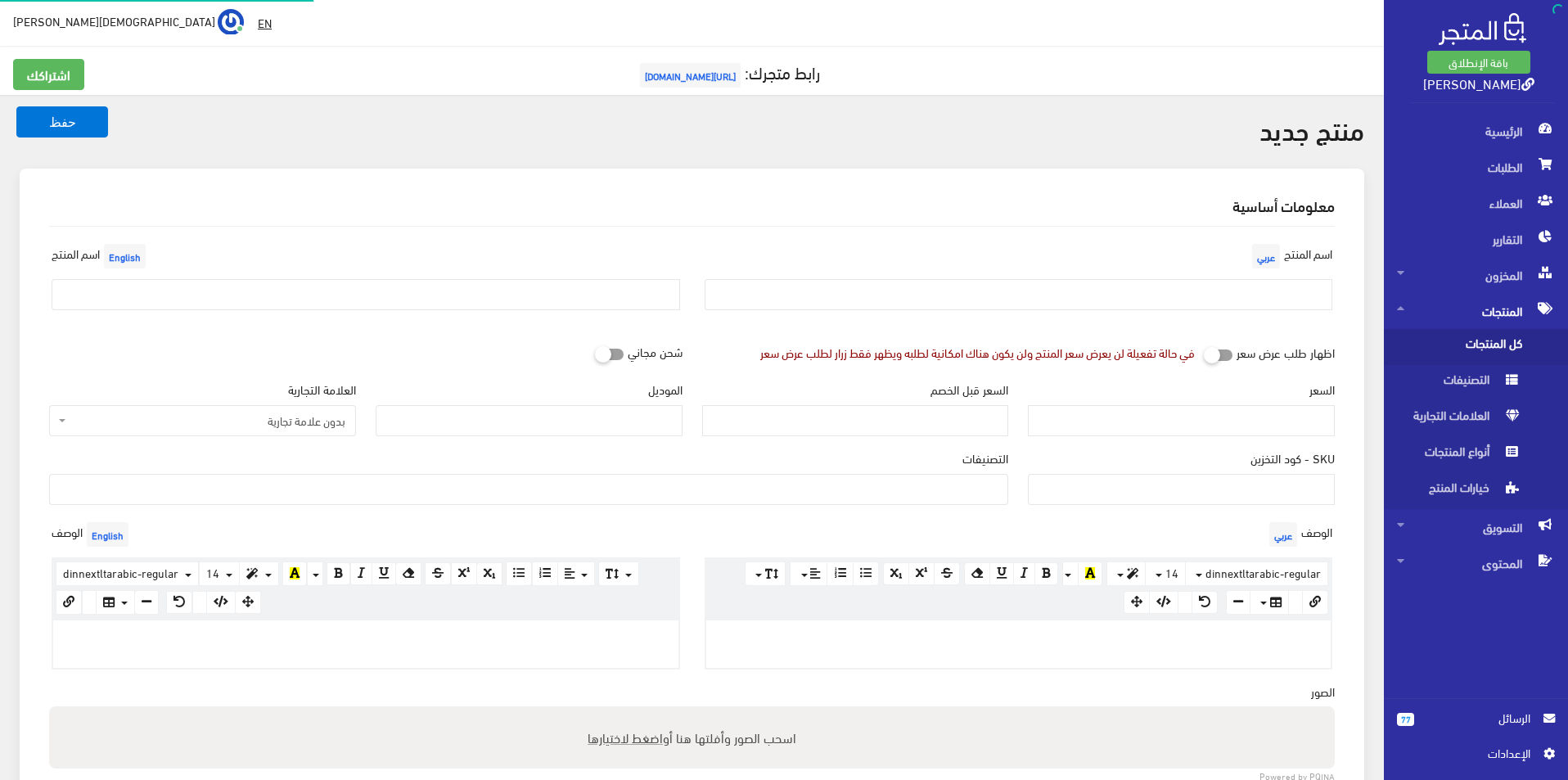
select select
